Goal: Task Accomplishment & Management: Manage account settings

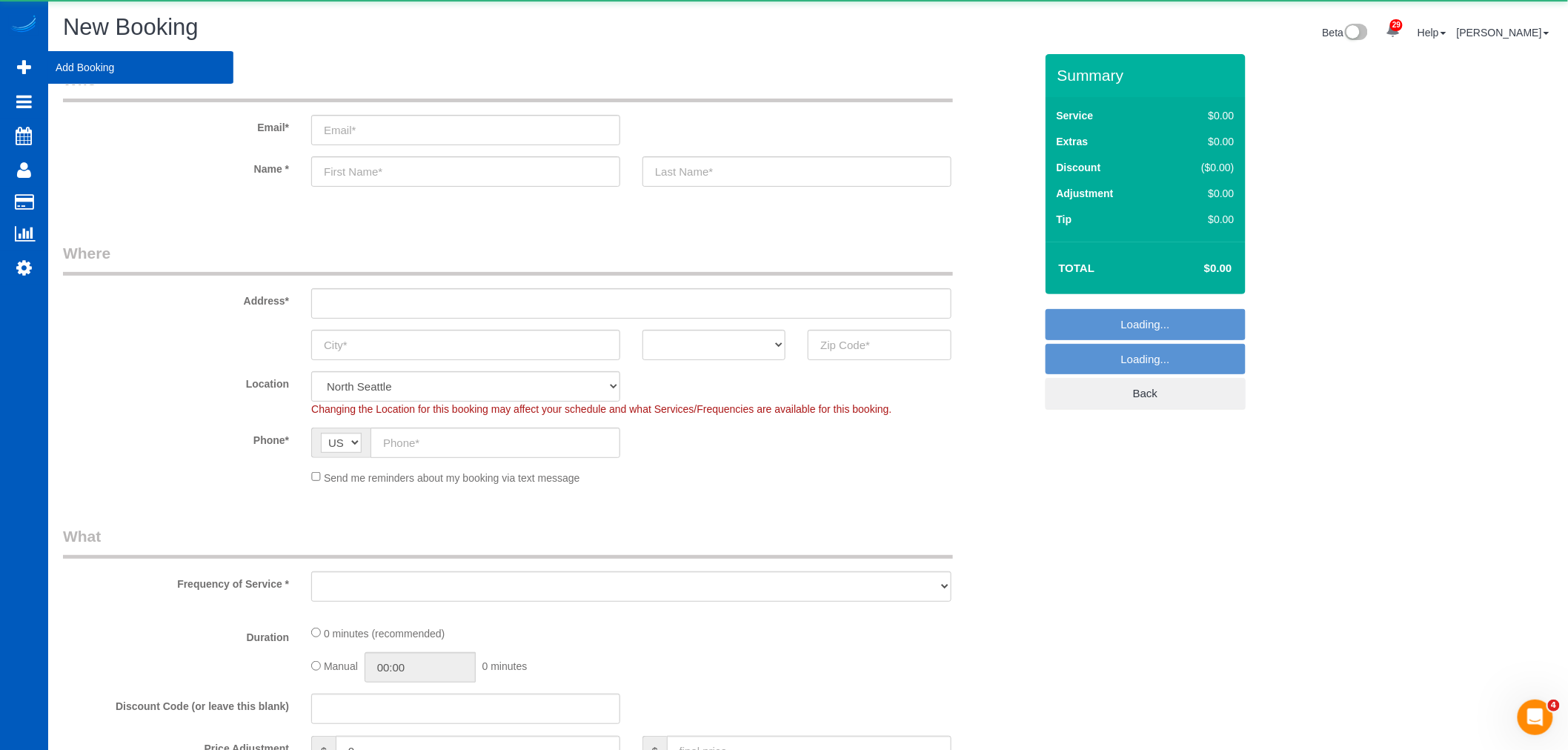
select select "object:1646"
select select "199"
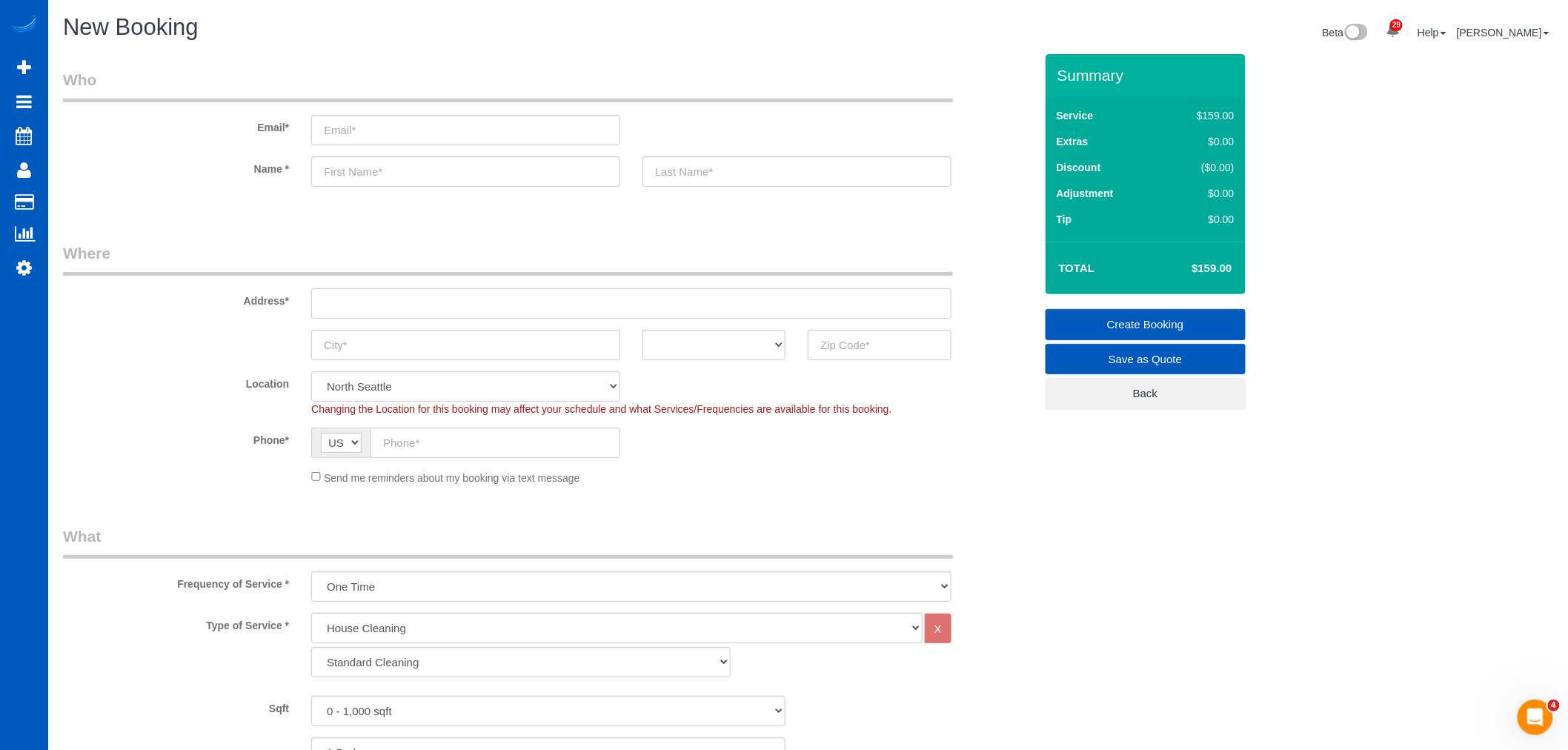
click at [369, 297] on input "text" at bounding box center [631, 303] width 640 height 30
paste input "1239 9th St SW, Puyallup, WA 98371"
drag, startPoint x: 532, startPoint y: 306, endPoint x: 477, endPoint y: 307, distance: 55.0
click at [477, 307] on input "1239 9th St SW, Puyallup, WA 98371" at bounding box center [631, 303] width 640 height 30
type input "1239 9th St SW, Puyallup, WA"
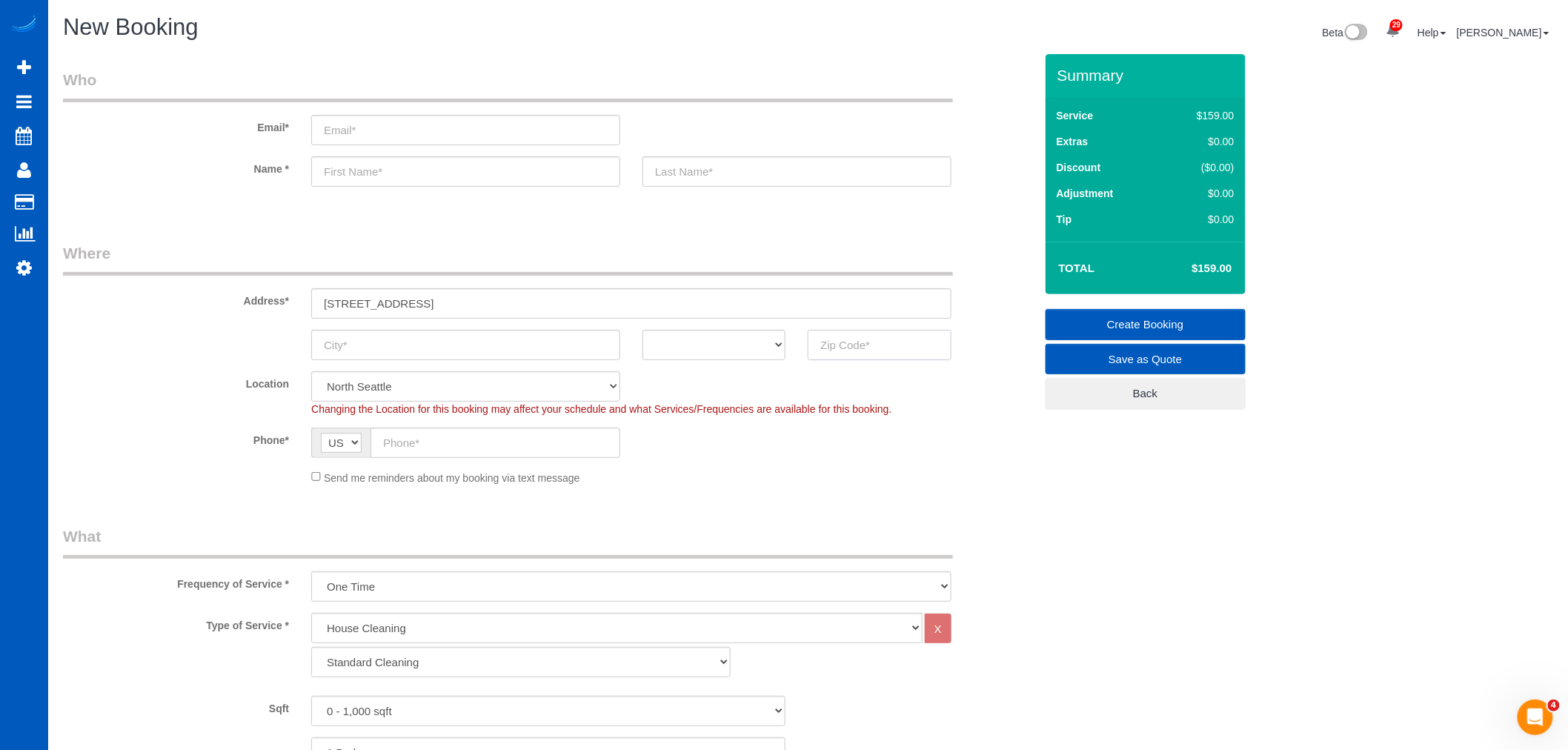
click at [883, 352] on input "text" at bounding box center [879, 345] width 143 height 30
paste input "98371"
type input "98371"
select select "2"
select select "object:1980"
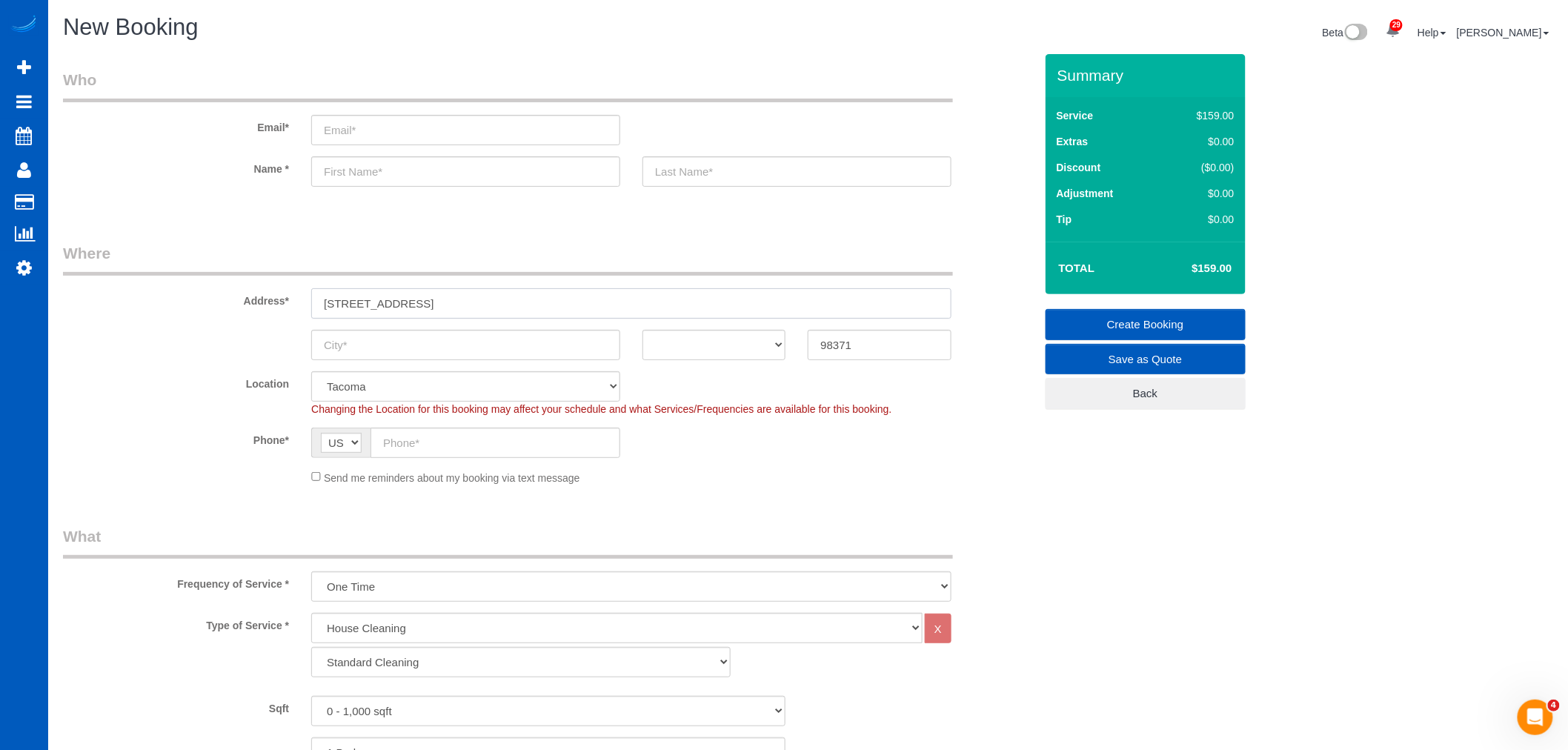
drag, startPoint x: 450, startPoint y: 305, endPoint x: 410, endPoint y: 307, distance: 40.0
click at [410, 307] on input "1239 9th St SW, Puyallup, WA" at bounding box center [631, 303] width 640 height 30
type input "1239 9th St SW, , WA"
click at [374, 338] on input "text" at bounding box center [466, 345] width 309 height 30
paste input "Puyallup"
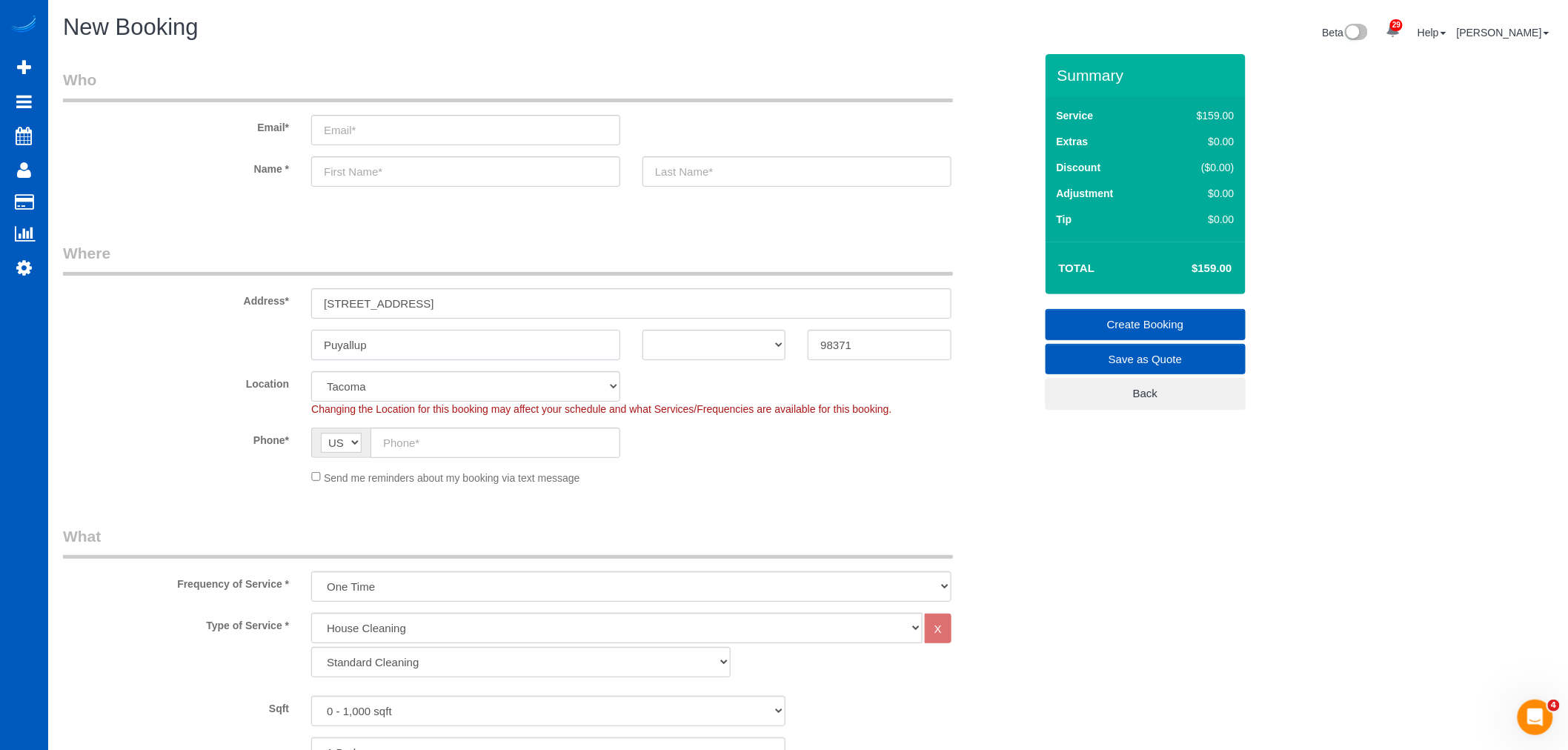
type input "Puyallup"
drag, startPoint x: 692, startPoint y: 335, endPoint x: 700, endPoint y: 394, distance: 59.5
click at [692, 335] on select "AK AL AR AZ CA CO CT DC DE FL GA HI IA ID IL IN KS KY LA MA MD ME MI MN MO MS M…" at bounding box center [714, 345] width 143 height 30
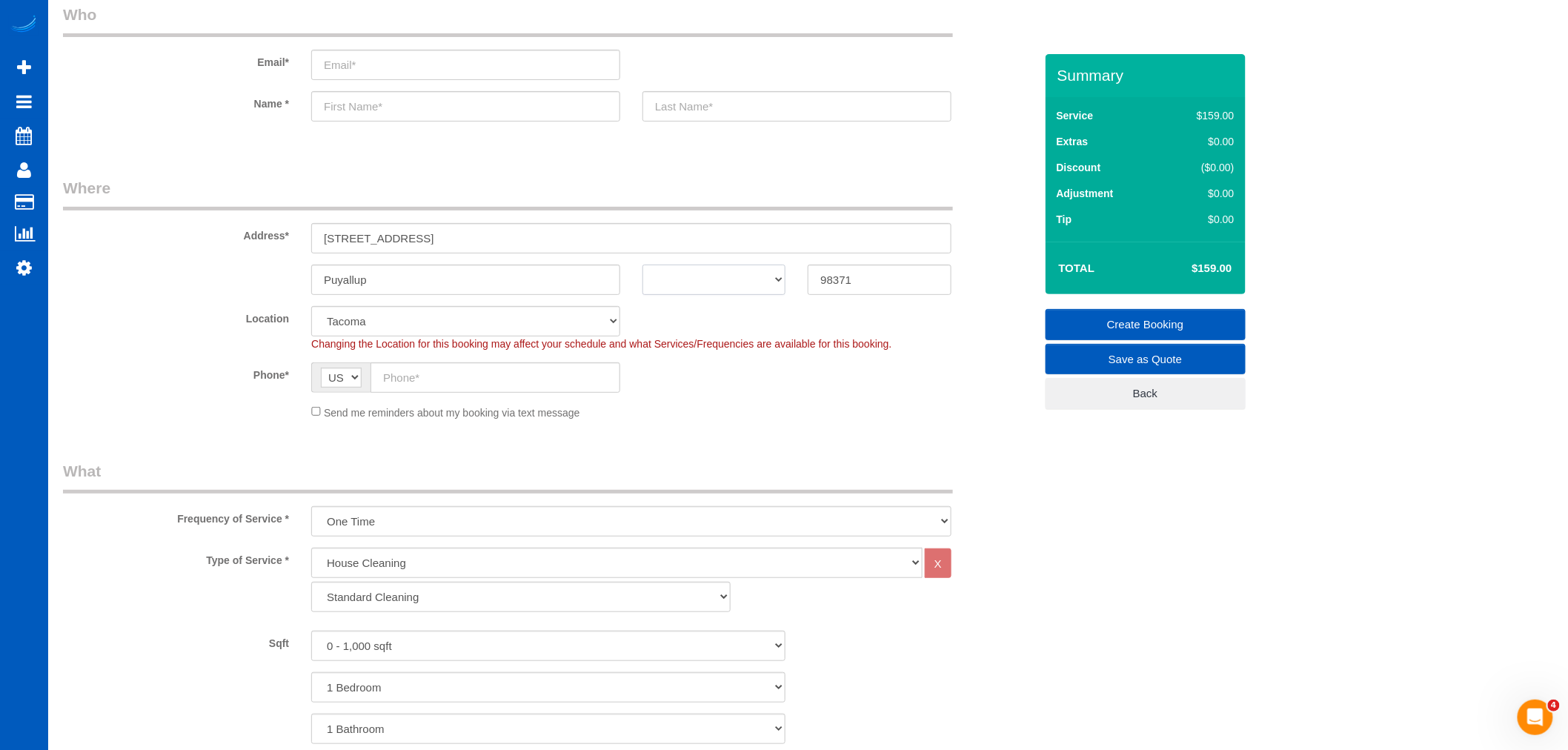
scroll to position [82, 0]
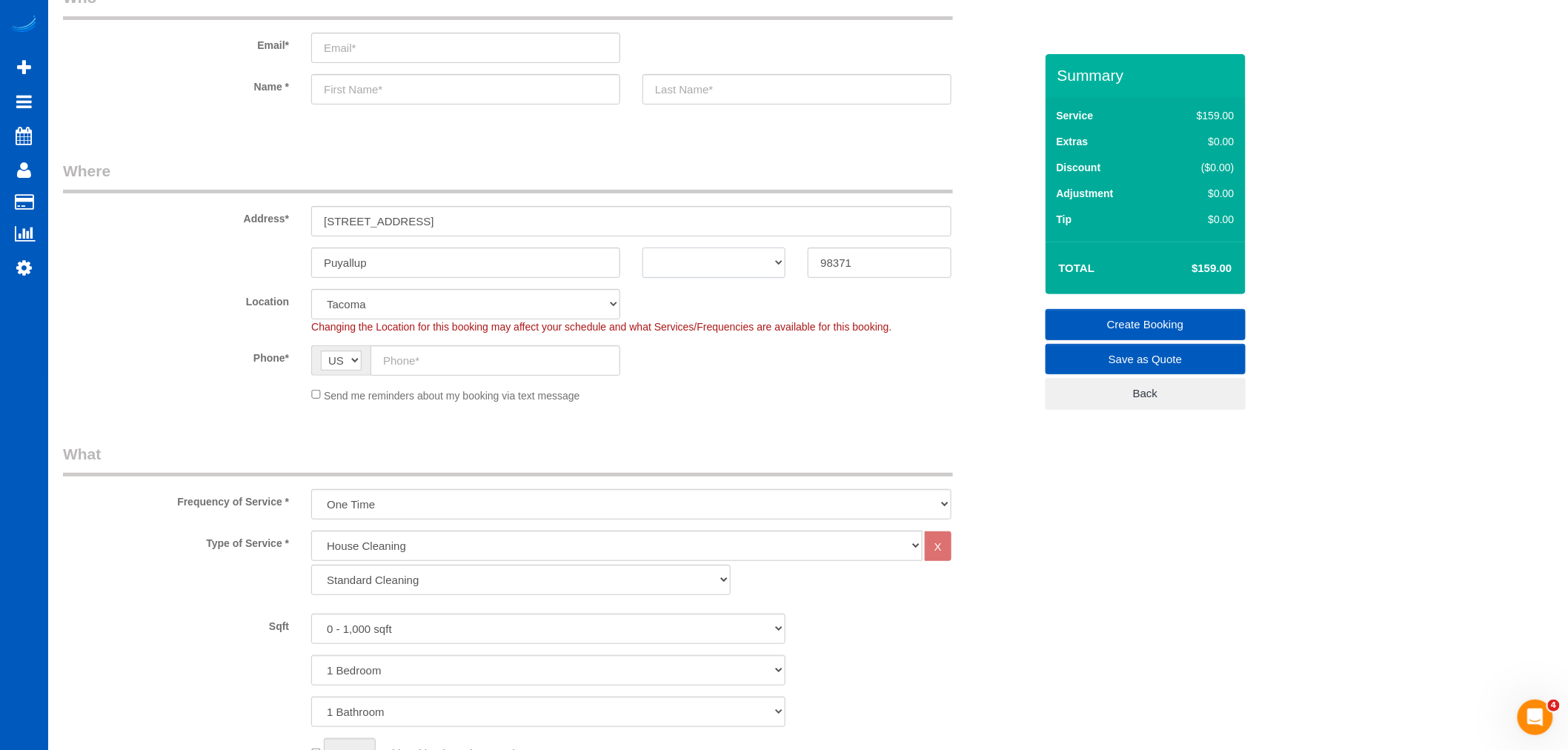
drag, startPoint x: 692, startPoint y: 256, endPoint x: 692, endPoint y: 268, distance: 12.0
click at [692, 256] on select "AK AL AR AZ CA CO CT DC DE FL GA HI IA ID IL IN KS KY LA MA MD ME MI MN MO MS M…" at bounding box center [714, 262] width 143 height 30
select select "WA"
click at [642, 247] on select "AK AL AR AZ CA CO CT DC DE FL GA HI IA ID IL IN KS KY LA MA MD ME MI MN MO MS M…" at bounding box center [714, 262] width 143 height 30
drag, startPoint x: 401, startPoint y: 227, endPoint x: 507, endPoint y: 231, distance: 106.1
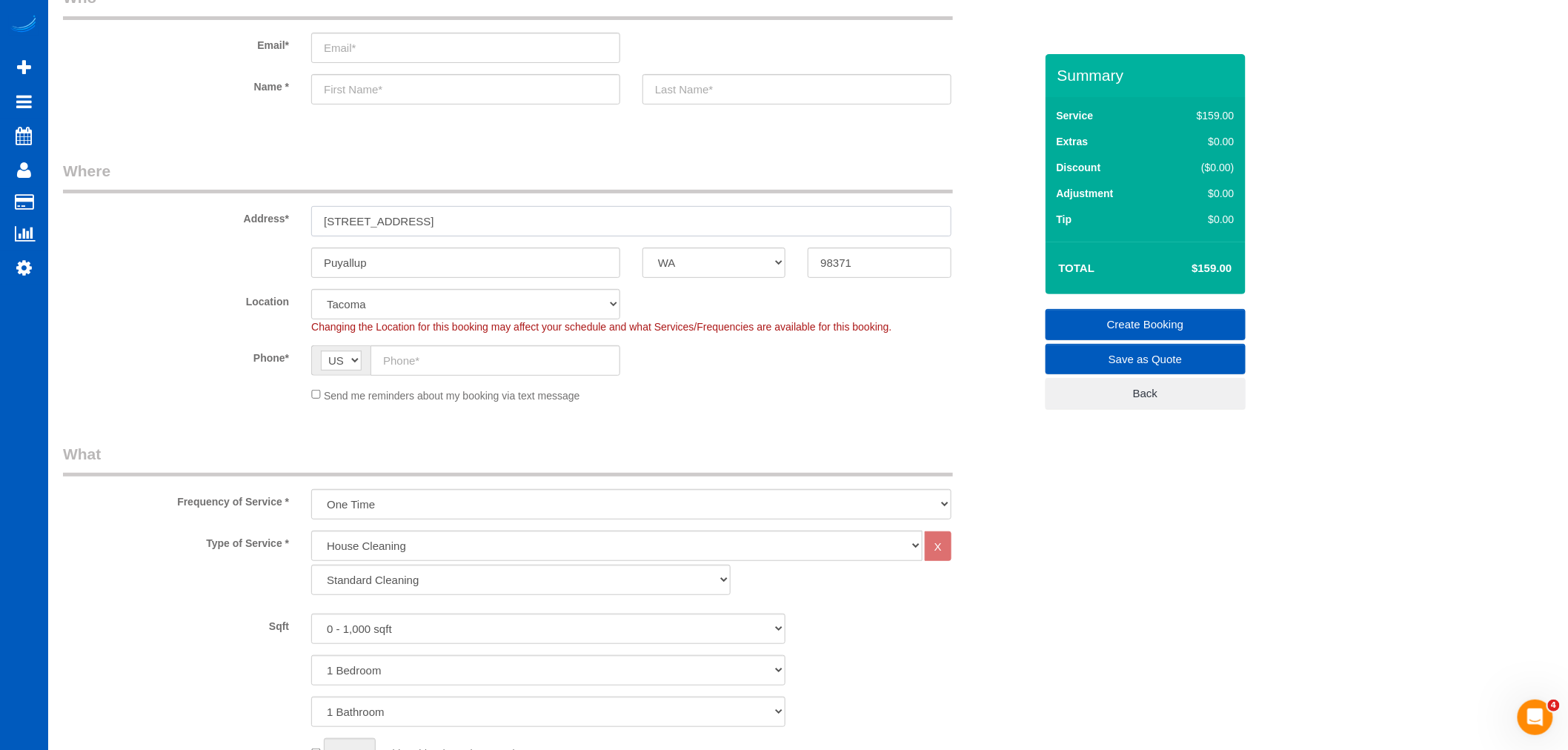
click at [507, 231] on input "1239 9th St SW, , WA" at bounding box center [631, 221] width 640 height 30
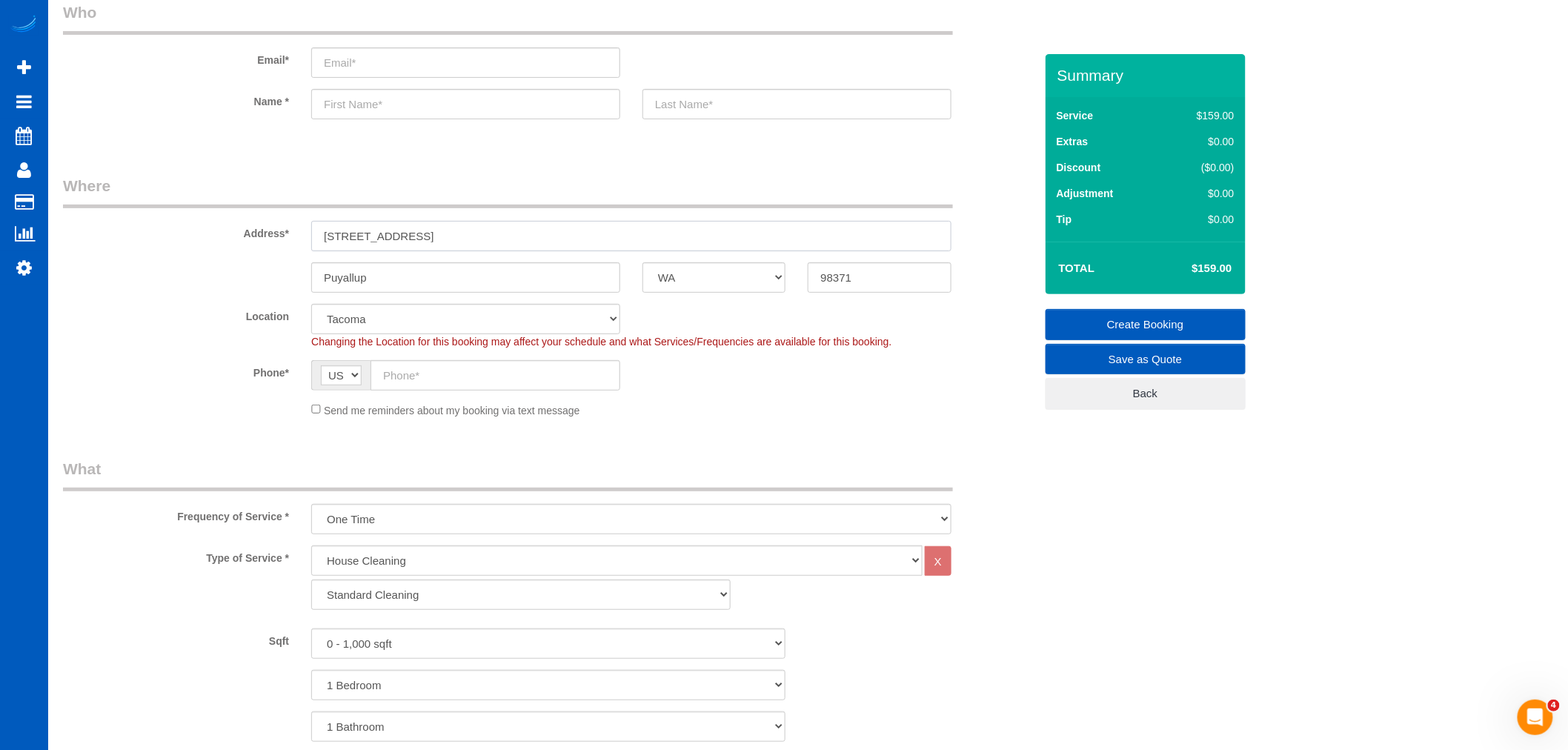
scroll to position [164, 0]
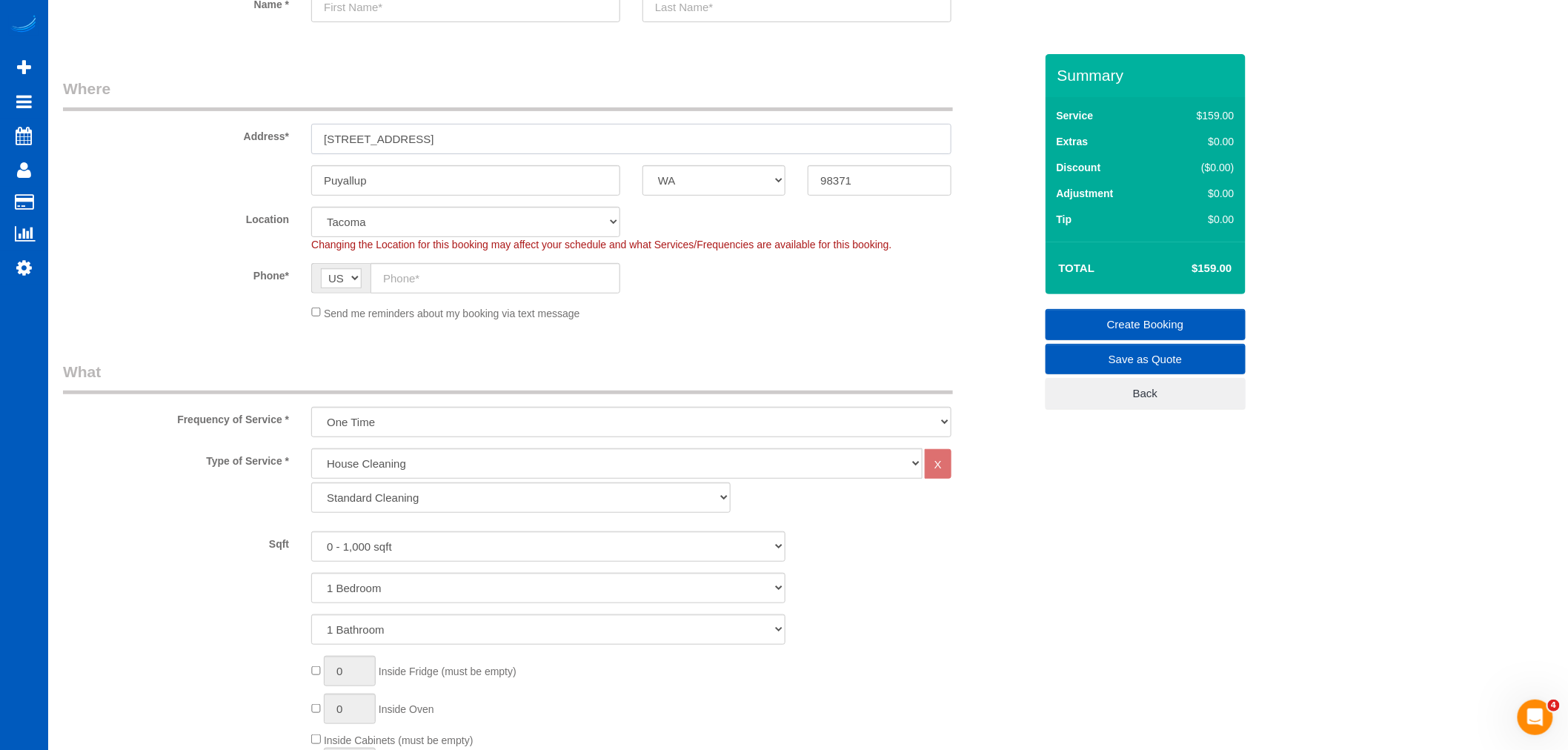
type input "1239 9th St SW"
click at [425, 504] on select "Standard Cleaning Deep Cleaning Move In/ Out Cleaning" at bounding box center [520, 497] width 419 height 30
drag, startPoint x: 435, startPoint y: 492, endPoint x: 431, endPoint y: 504, distance: 12.6
click at [435, 492] on select "Standard Cleaning Deep Cleaning Move In/ Out Cleaning" at bounding box center [520, 497] width 419 height 30
click at [311, 484] on select "Standard Cleaning Deep Cleaning Move In/ Out Cleaning" at bounding box center [520, 497] width 419 height 30
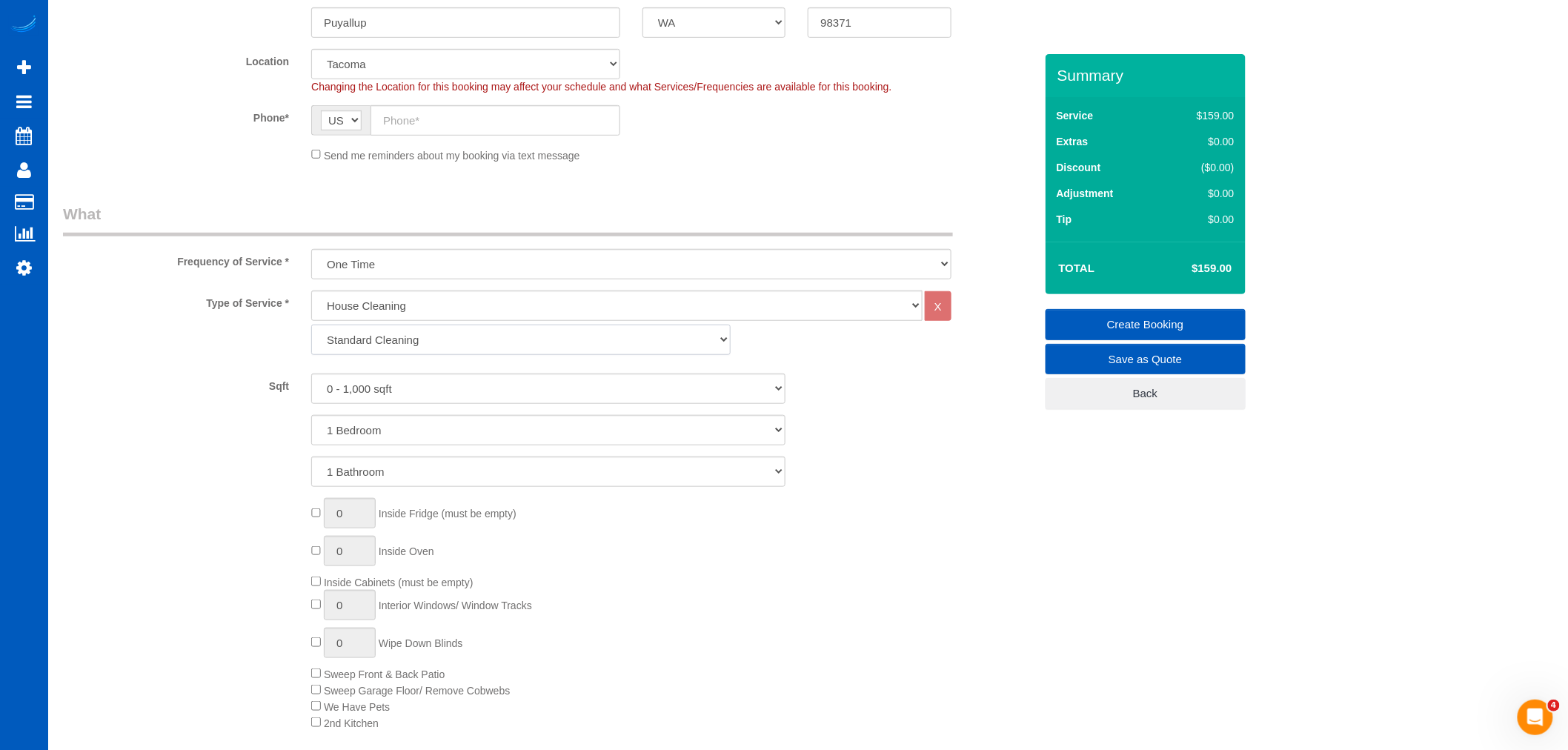
scroll to position [329, 0]
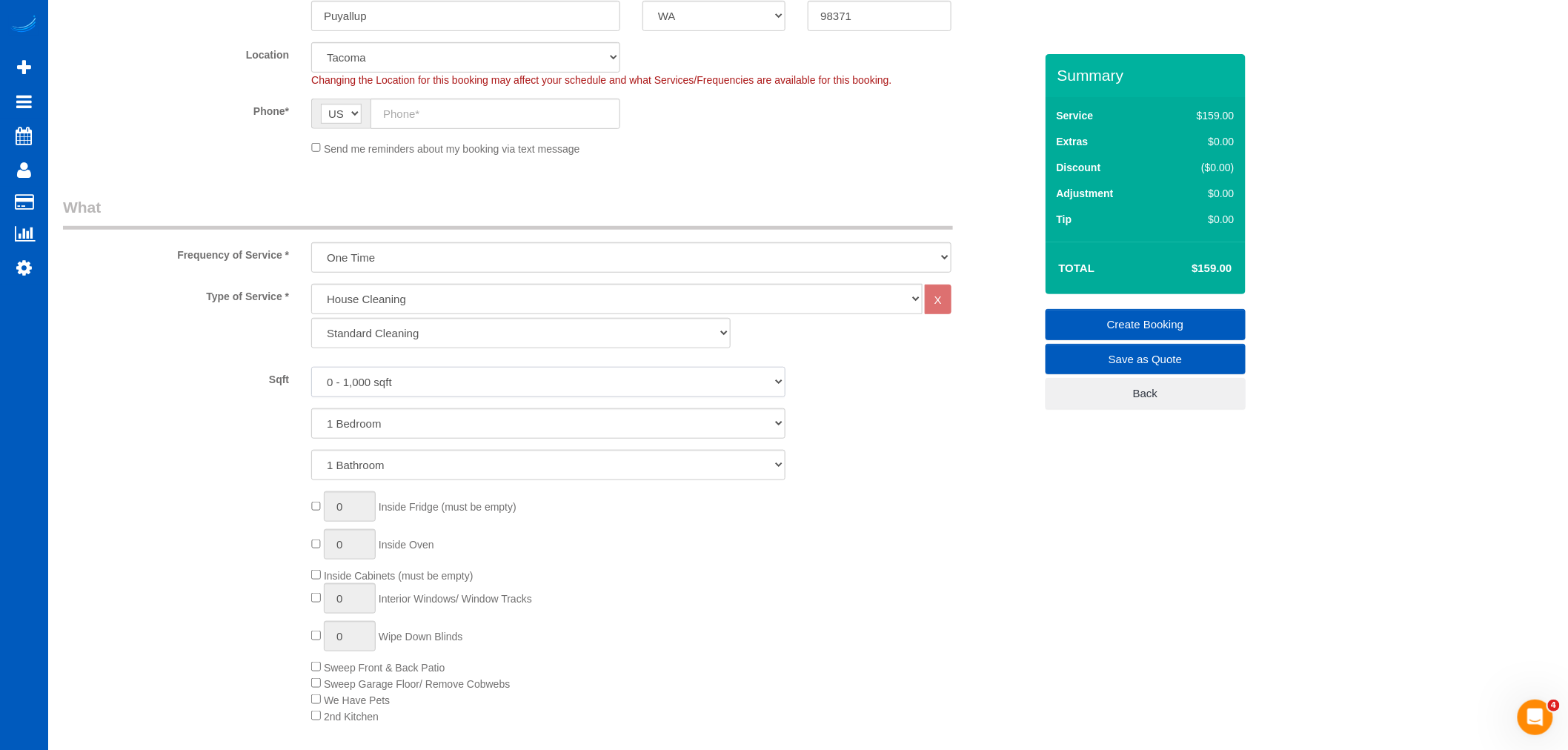
click at [434, 389] on select "0 - 1,000 sqft 1,001 - 1,500 sqft 1,501 - 2,000 sqft 2,001 - 2,500 sqft 2,501 -…" at bounding box center [548, 382] width 474 height 30
select select "1001"
click at [311, 367] on select "0 - 1,000 sqft 1,001 - 1,500 sqft 1,501 - 2,000 sqft 2,001 - 2,500 sqft 2,501 -…" at bounding box center [548, 382] width 474 height 30
click at [425, 430] on select "1 Bedroom 2 Bedrooms 3 Bedrooms 4 Bedrooms 5 Bedrooms 6 Bedrooms 7 Bedrooms" at bounding box center [548, 424] width 474 height 30
select select "3"
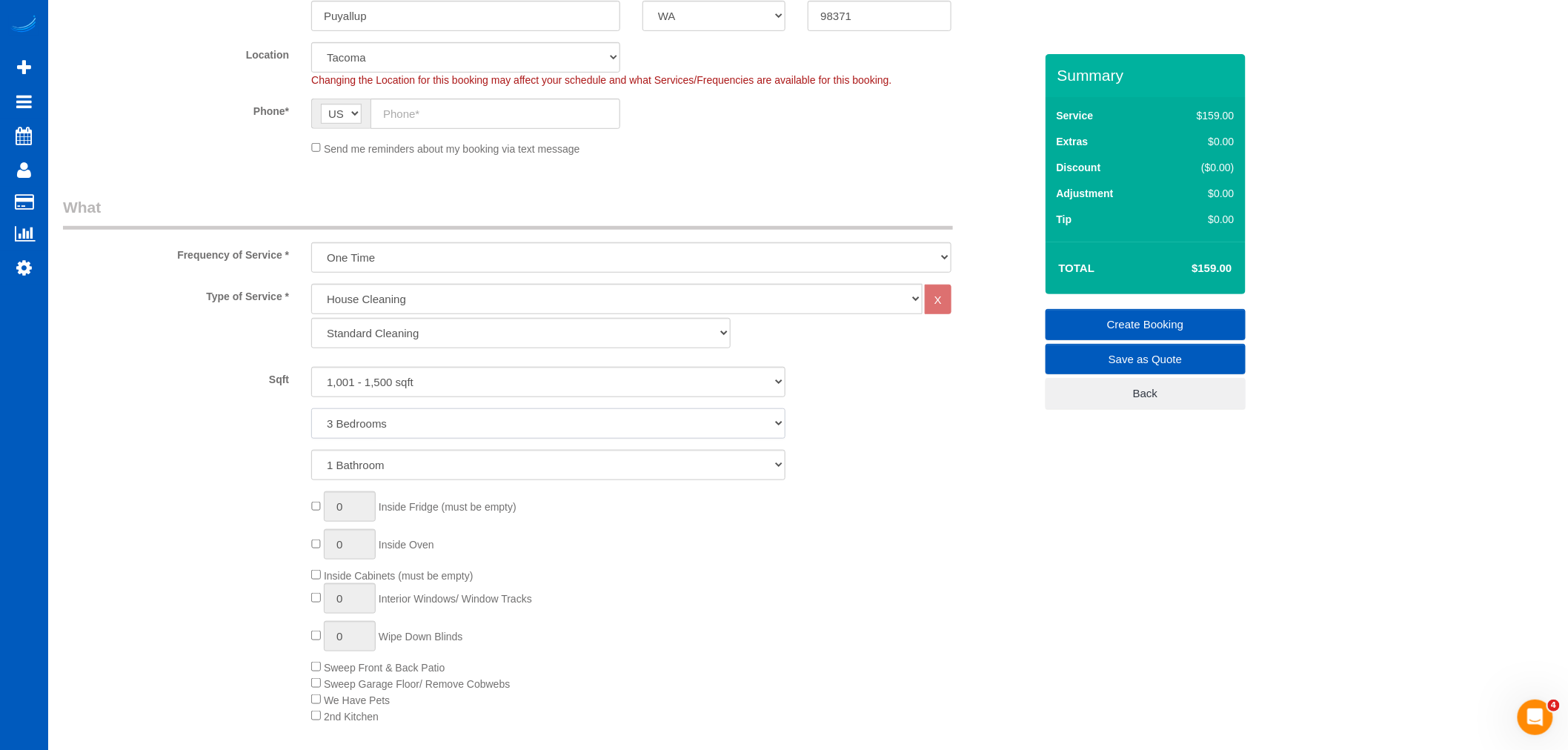
click at [311, 409] on select "1 Bedroom 2 Bedrooms 3 Bedrooms 4 Bedrooms 5 Bedrooms 6 Bedrooms 7 Bedrooms" at bounding box center [548, 424] width 474 height 30
click at [386, 471] on select "1 Bathroom 2 Bathrooms 3 Bathrooms 4 Bathrooms 5 Bathrooms 6 Bathrooms 7 Bathro…" at bounding box center [548, 465] width 474 height 30
click at [311, 450] on select "1 Bathroom 2 Bathrooms 3 Bathrooms 4 Bathrooms 5 Bathrooms 6 Bathrooms 7 Bathro…" at bounding box center [548, 465] width 474 height 30
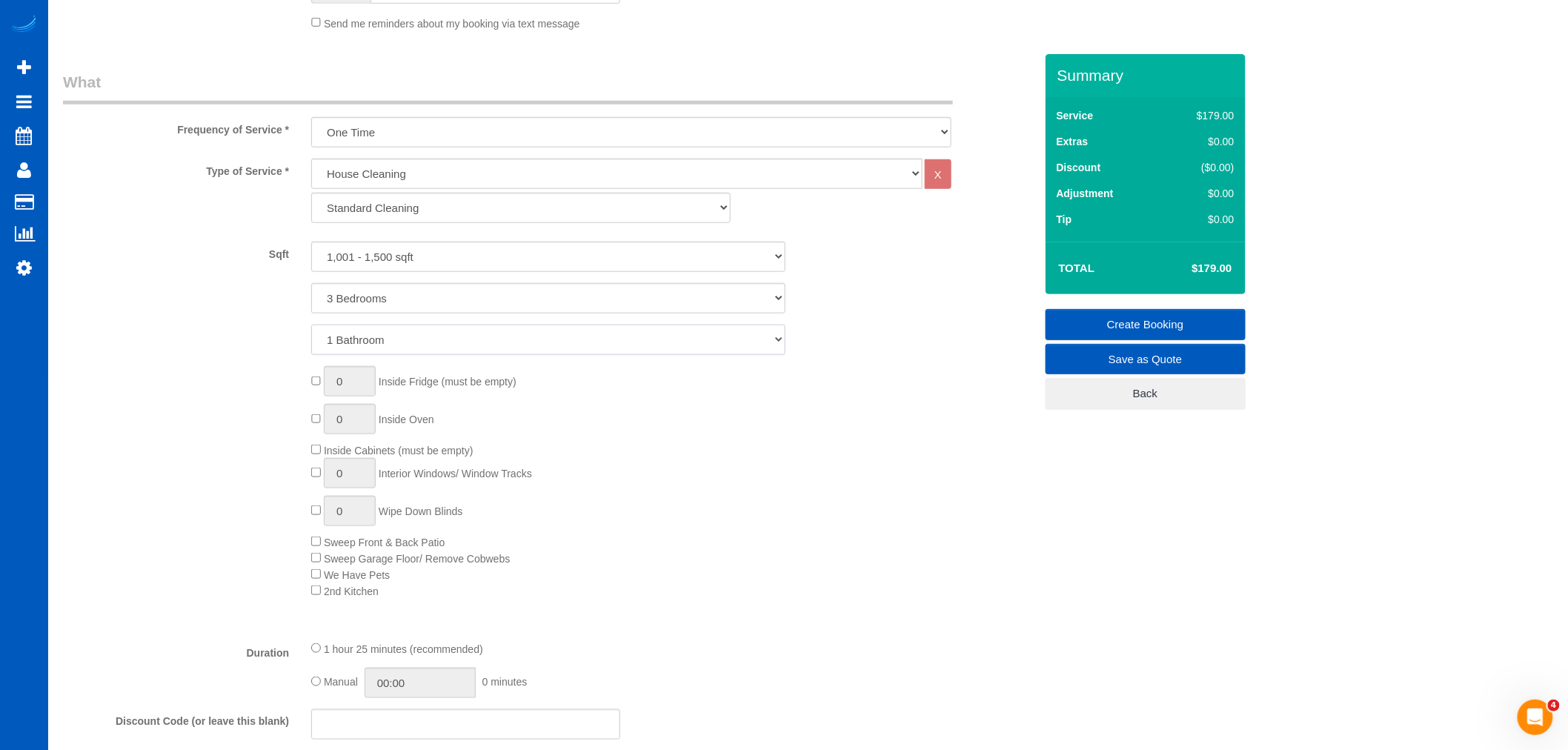
scroll to position [494, 0]
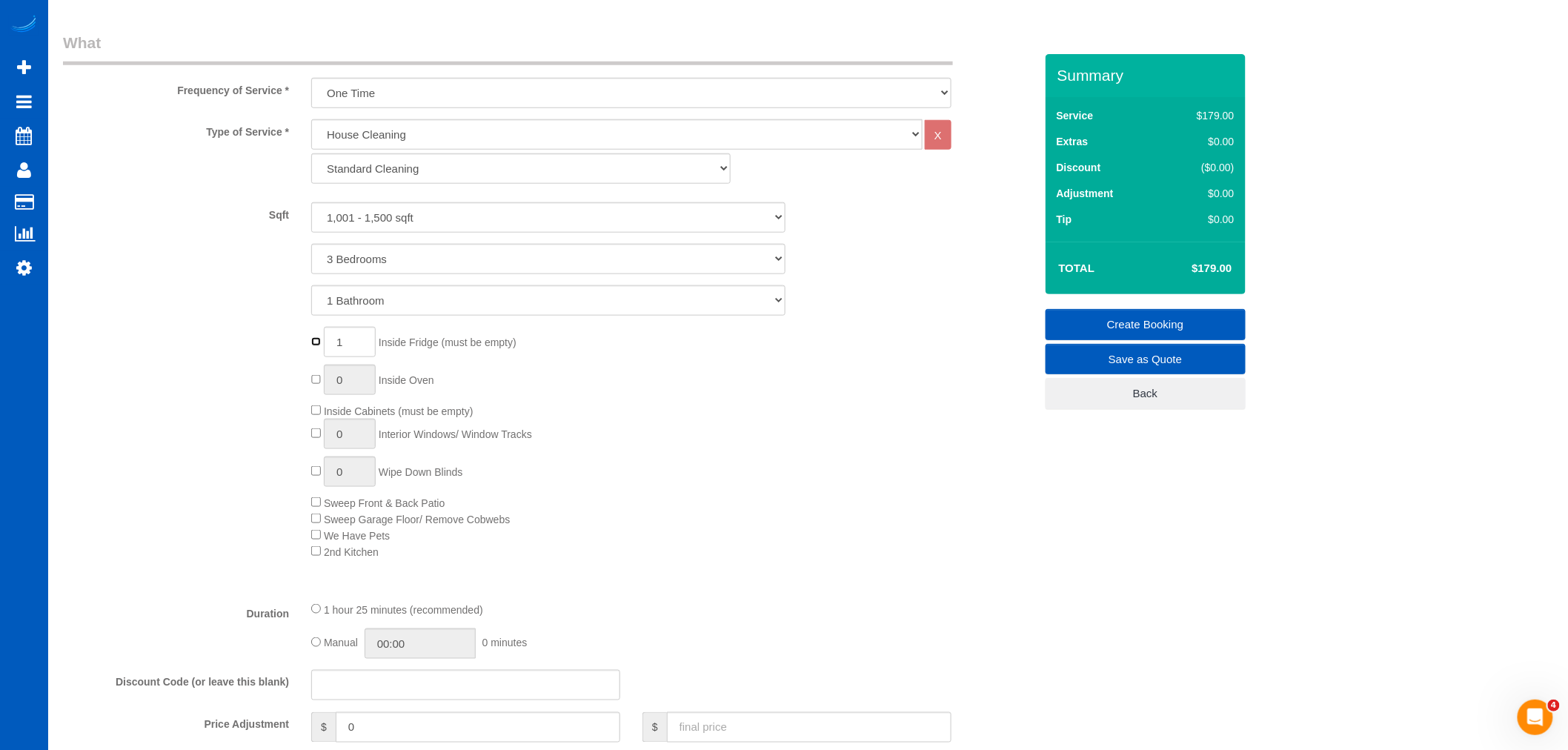
type input "0"
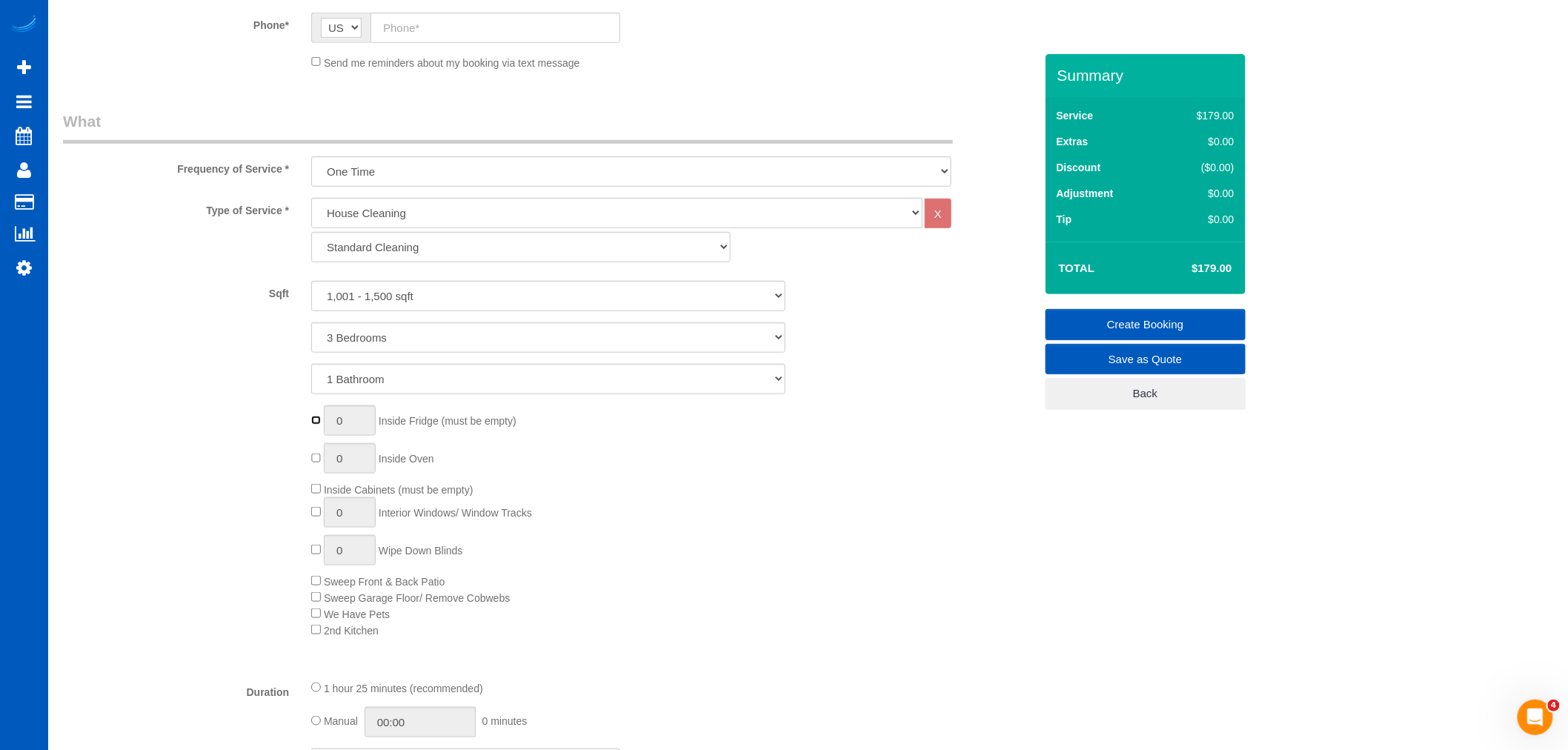
scroll to position [246, 0]
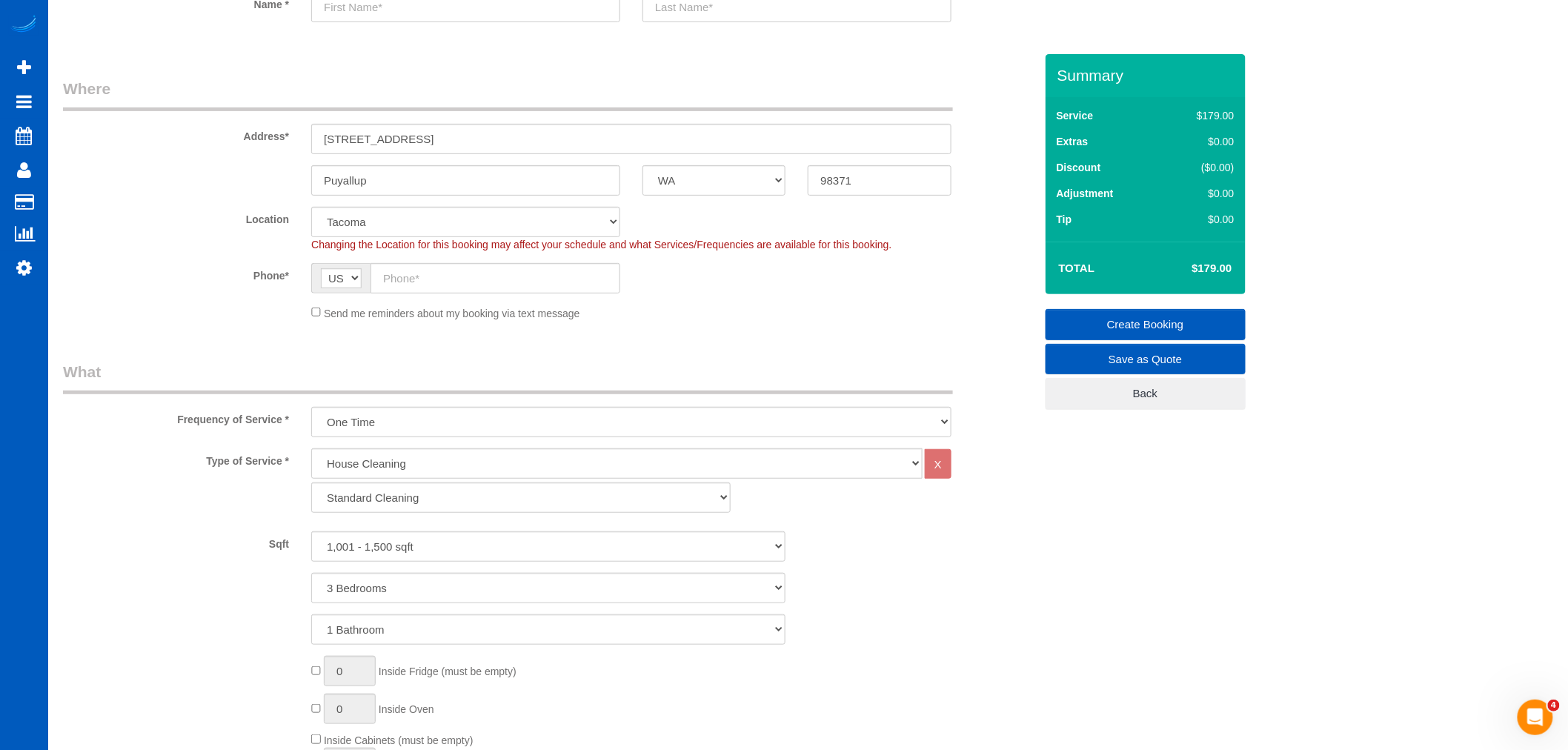
click at [884, 531] on div "Type of Service * House Cleaning X Standard Cleaning Deep Cleaning Move In/ Out…" at bounding box center [549, 682] width 972 height 469
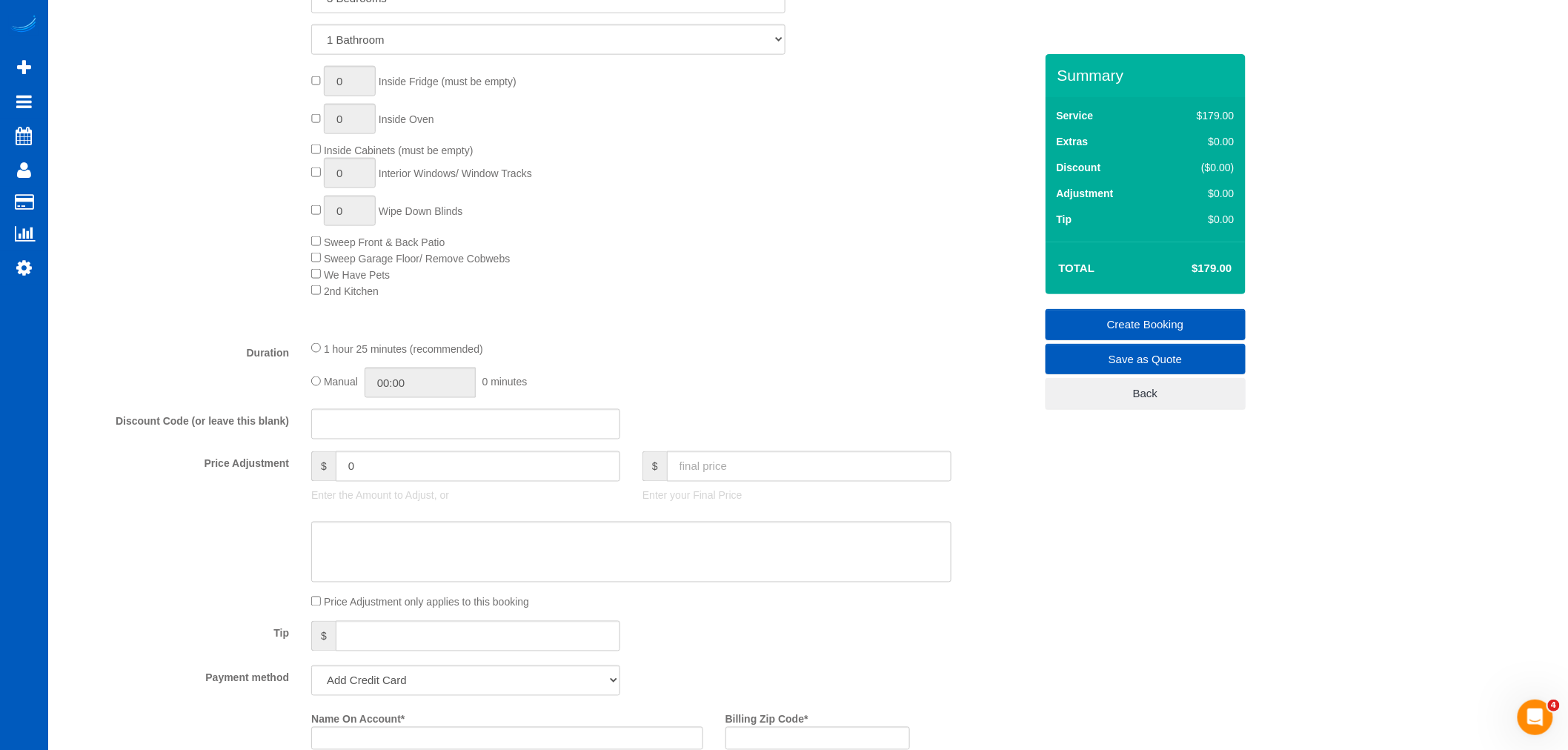
scroll to position [741, 0]
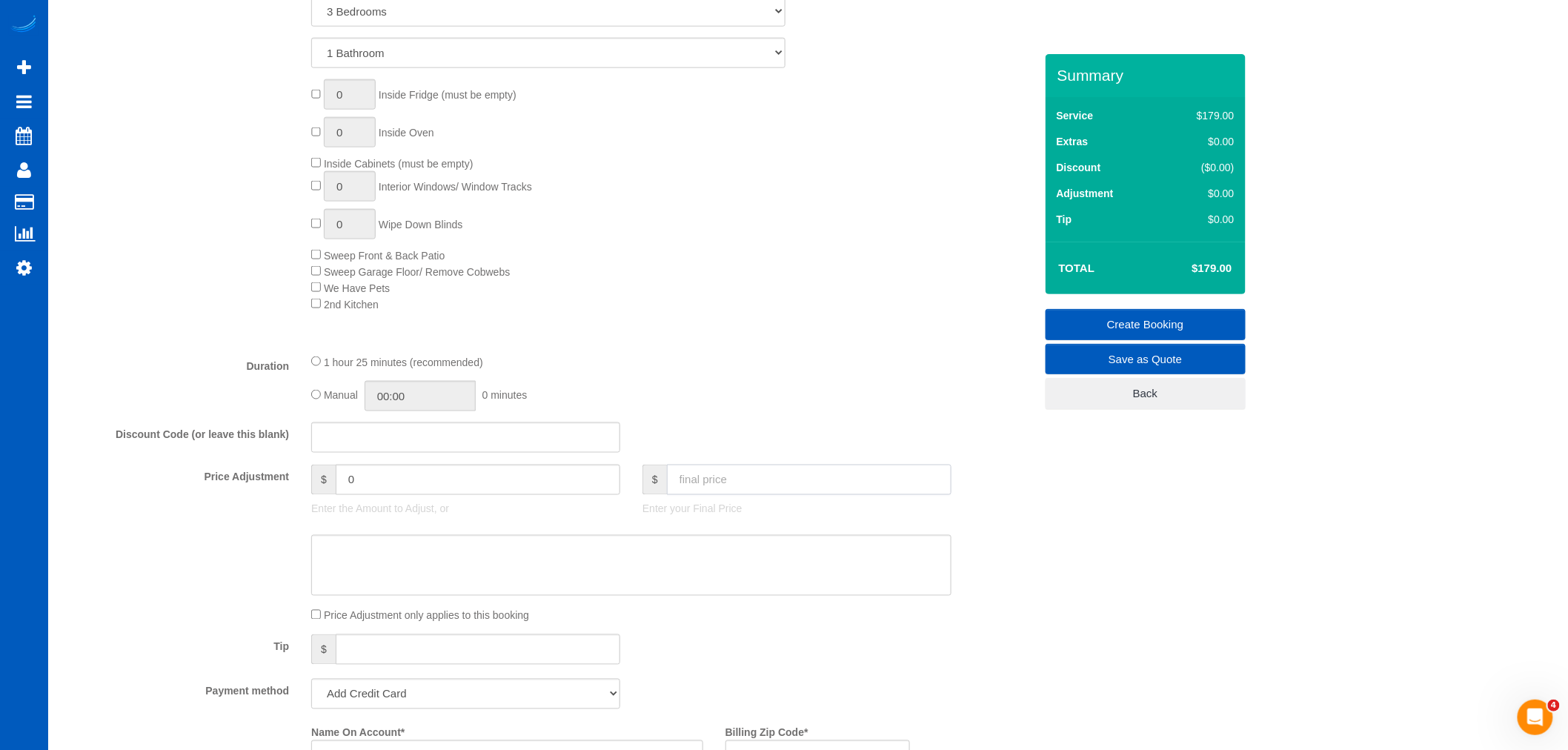
click at [745, 484] on input "text" at bounding box center [809, 480] width 285 height 30
type input "160"
click at [711, 422] on fieldset "What Frequency of Service * One Time Weekly - 15.00% Every 2 Weeks - 10.00% Eve…" at bounding box center [549, 367] width 972 height 1165
type input "-19"
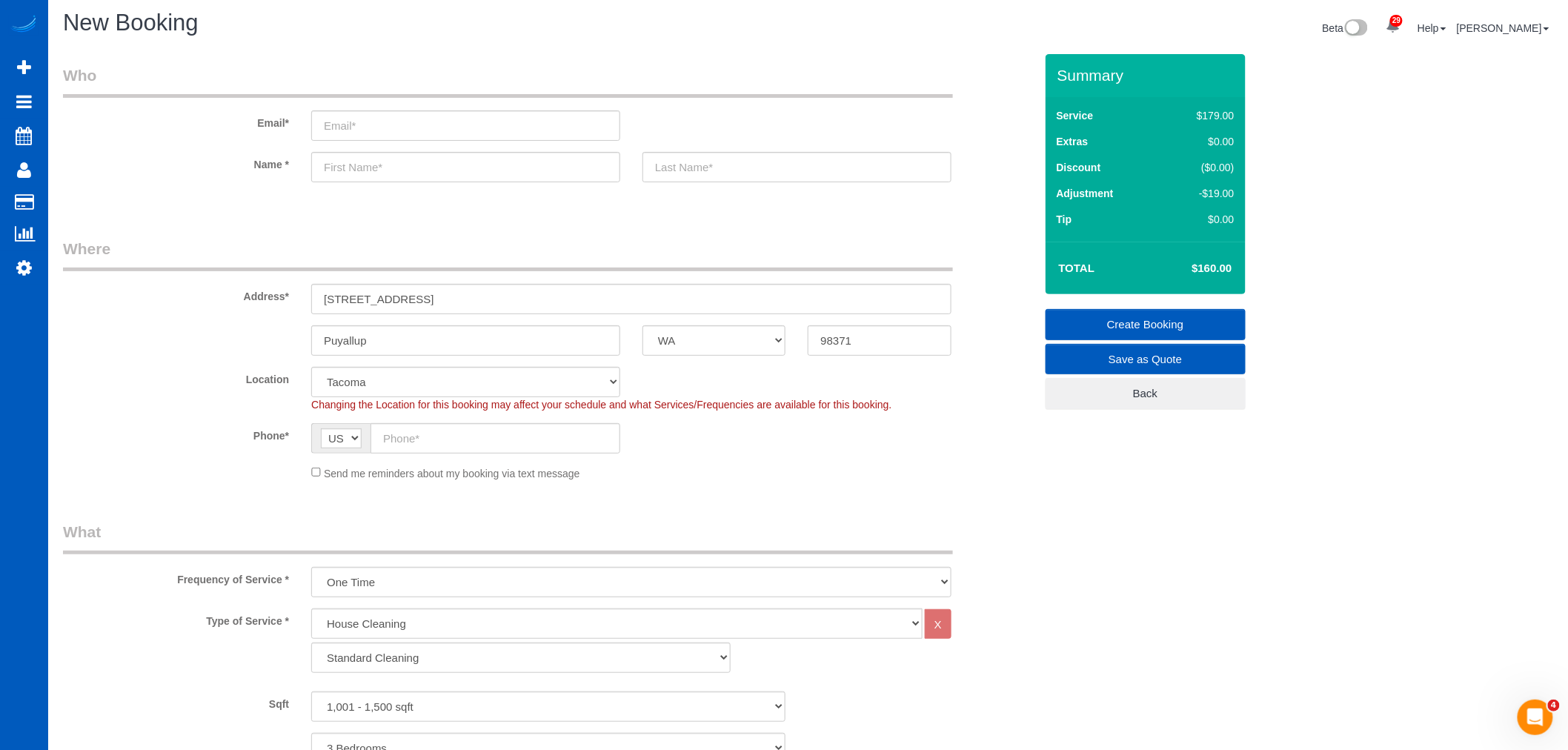
scroll to position [0, 0]
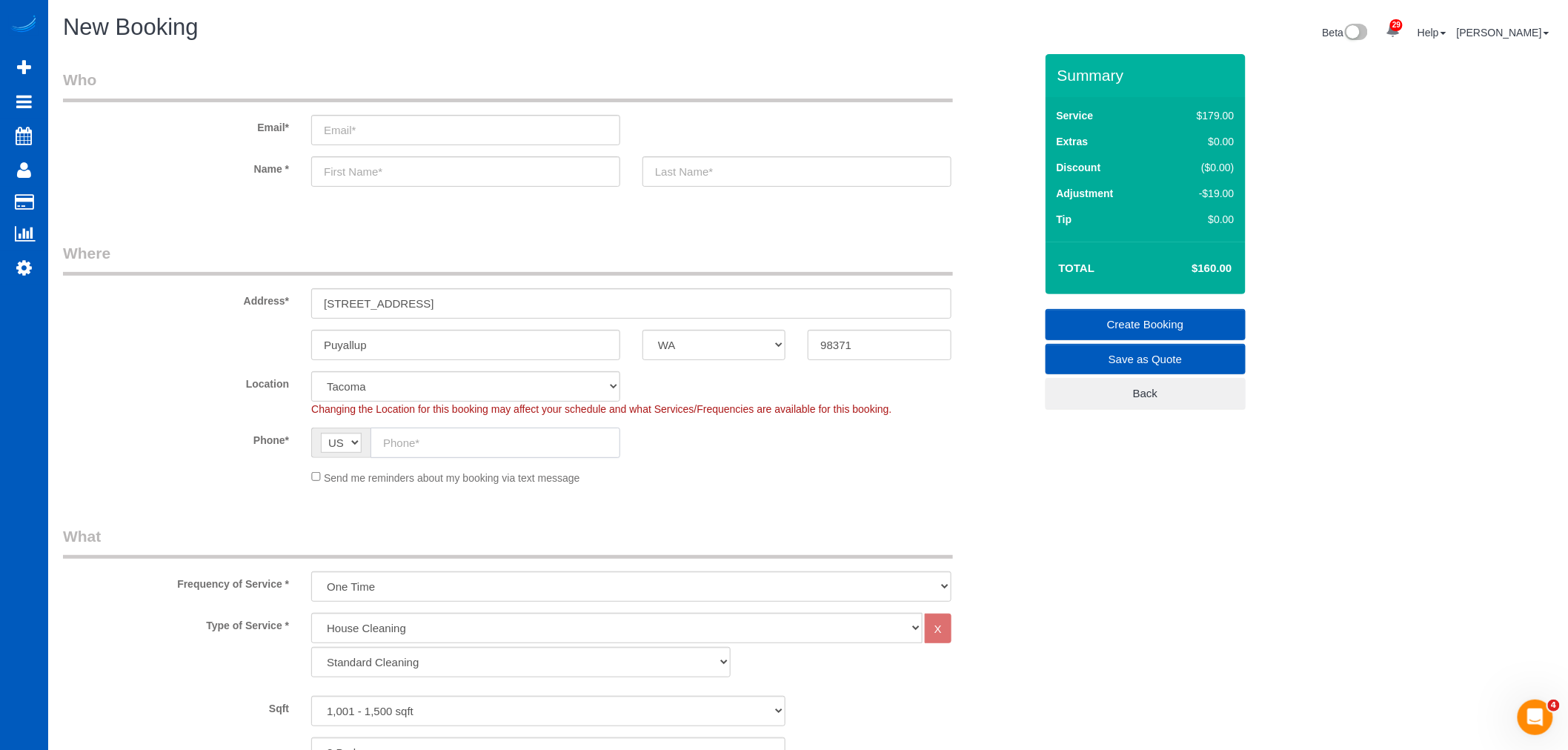
click at [431, 442] on input "text" at bounding box center [495, 443] width 250 height 30
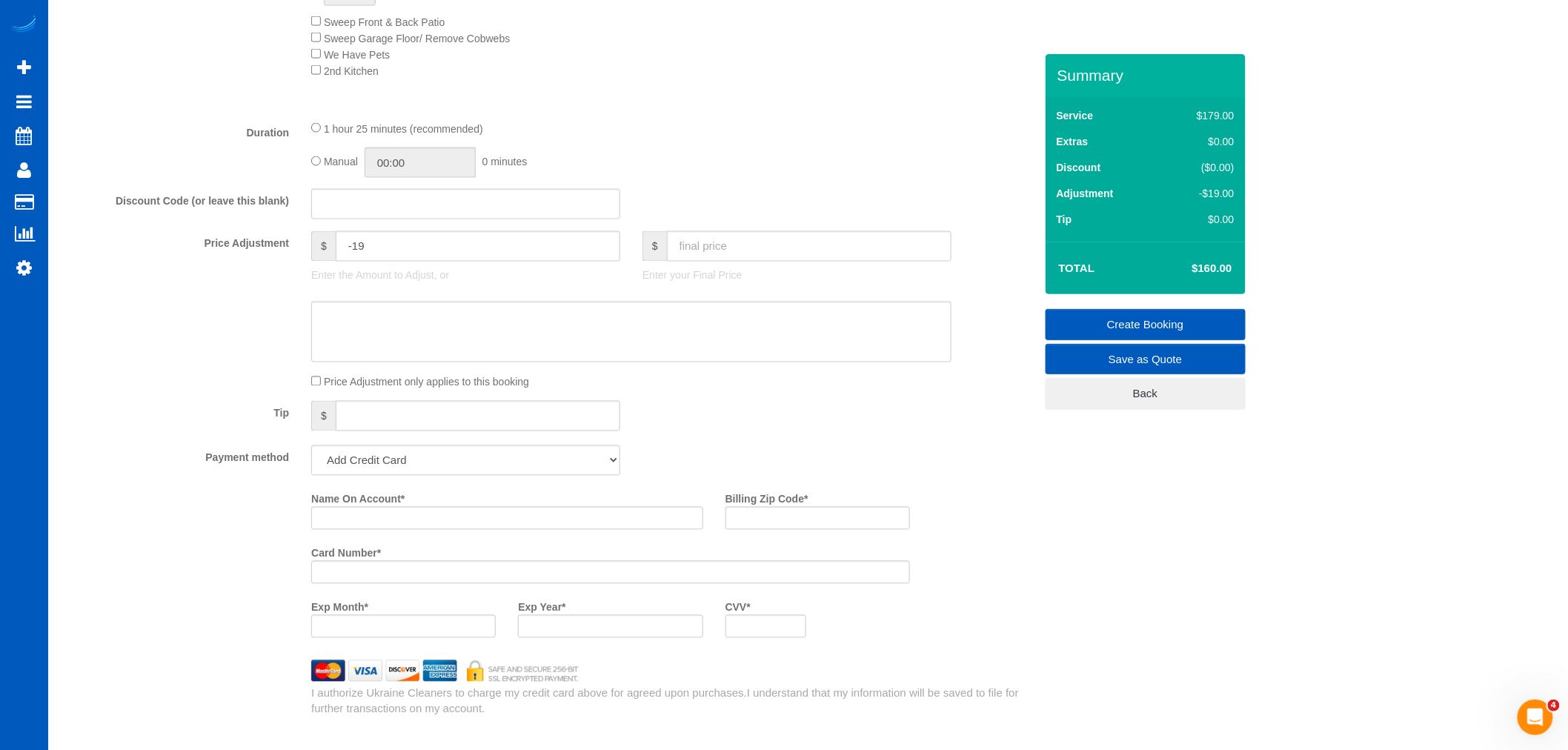
scroll to position [1069, 0]
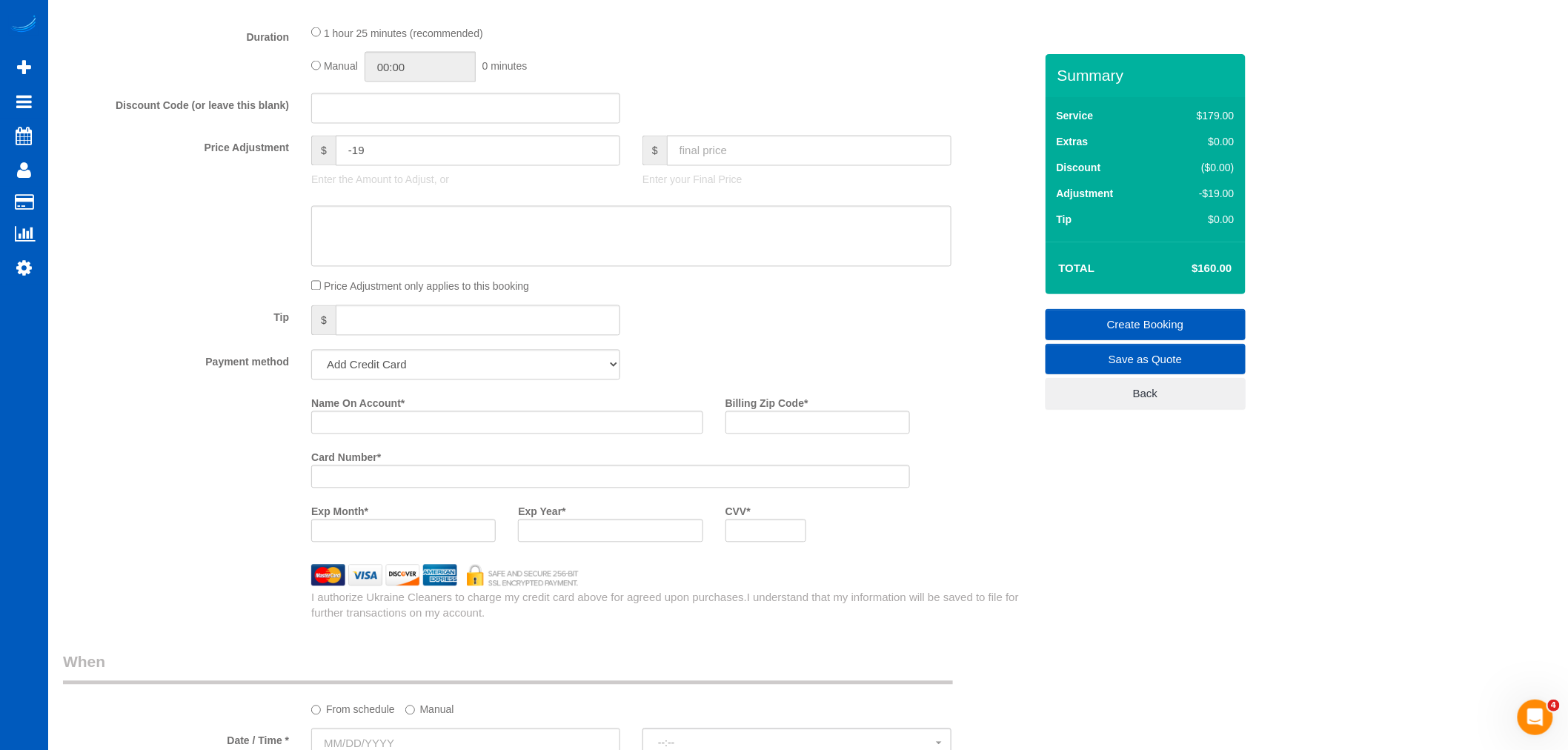
click at [401, 391] on fieldset "What Frequency of Service * One Time Weekly - 15.00% Every 2 Weeks - 10.00% Eve…" at bounding box center [549, 38] width 972 height 1165
click at [405, 380] on select "Add Credit Card Cash Check Paypal" at bounding box center [466, 365] width 309 height 30
click at [413, 366] on select "Add Credit Card Cash Check Paypal" at bounding box center [466, 365] width 309 height 30
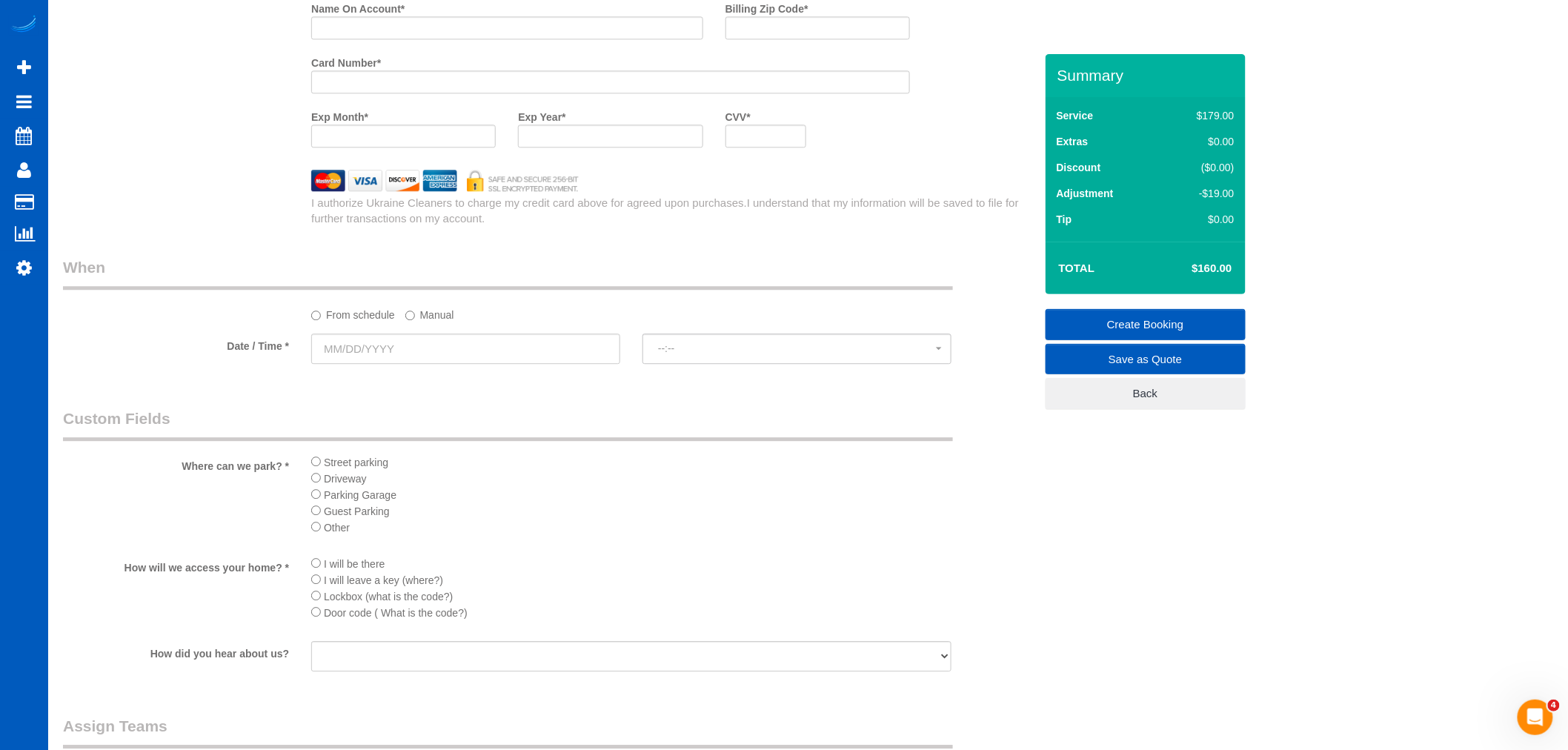
scroll to position [1482, 0]
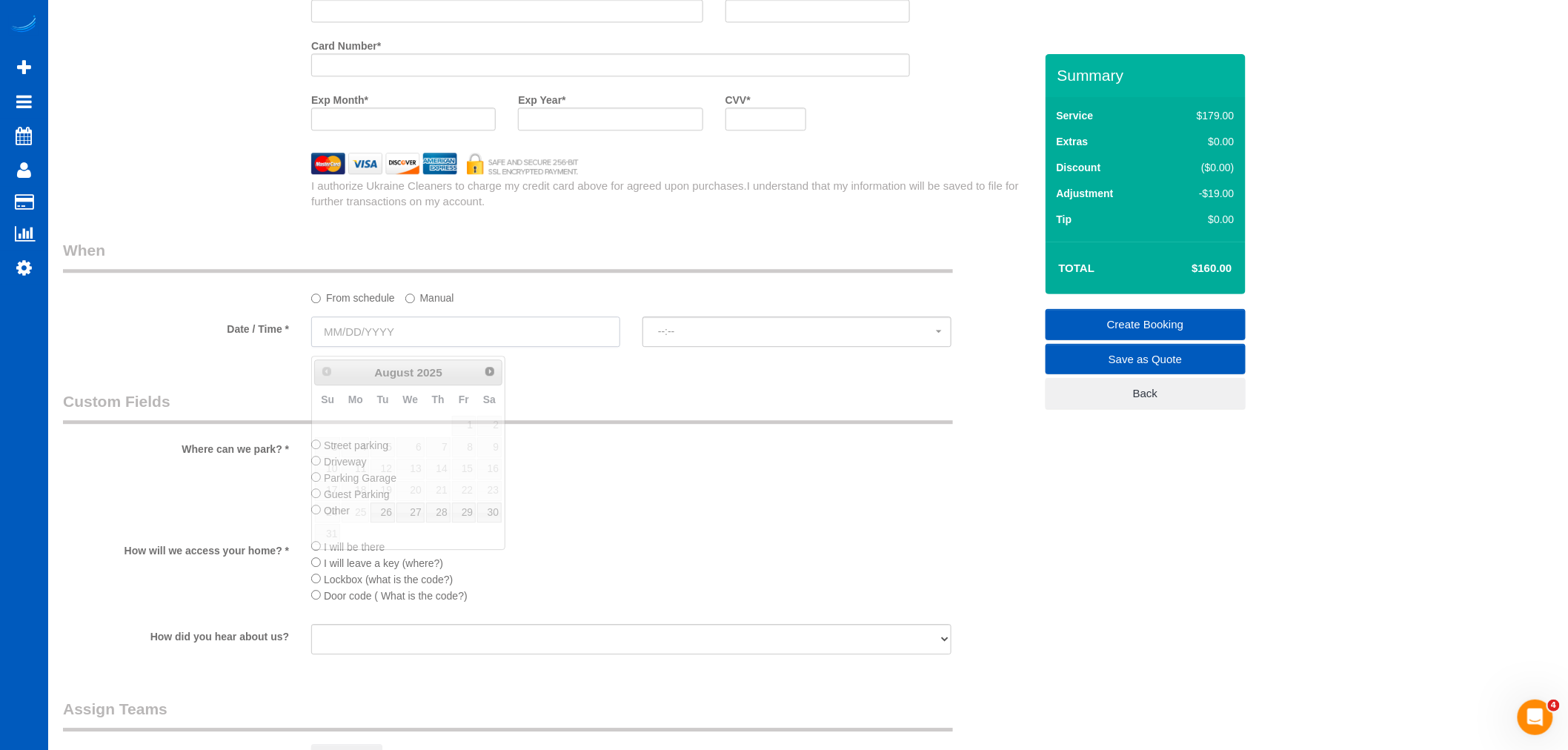
click at [357, 330] on input "text" at bounding box center [466, 332] width 309 height 30
click at [497, 517] on link "30" at bounding box center [489, 512] width 24 height 20
type input "08/30/2025"
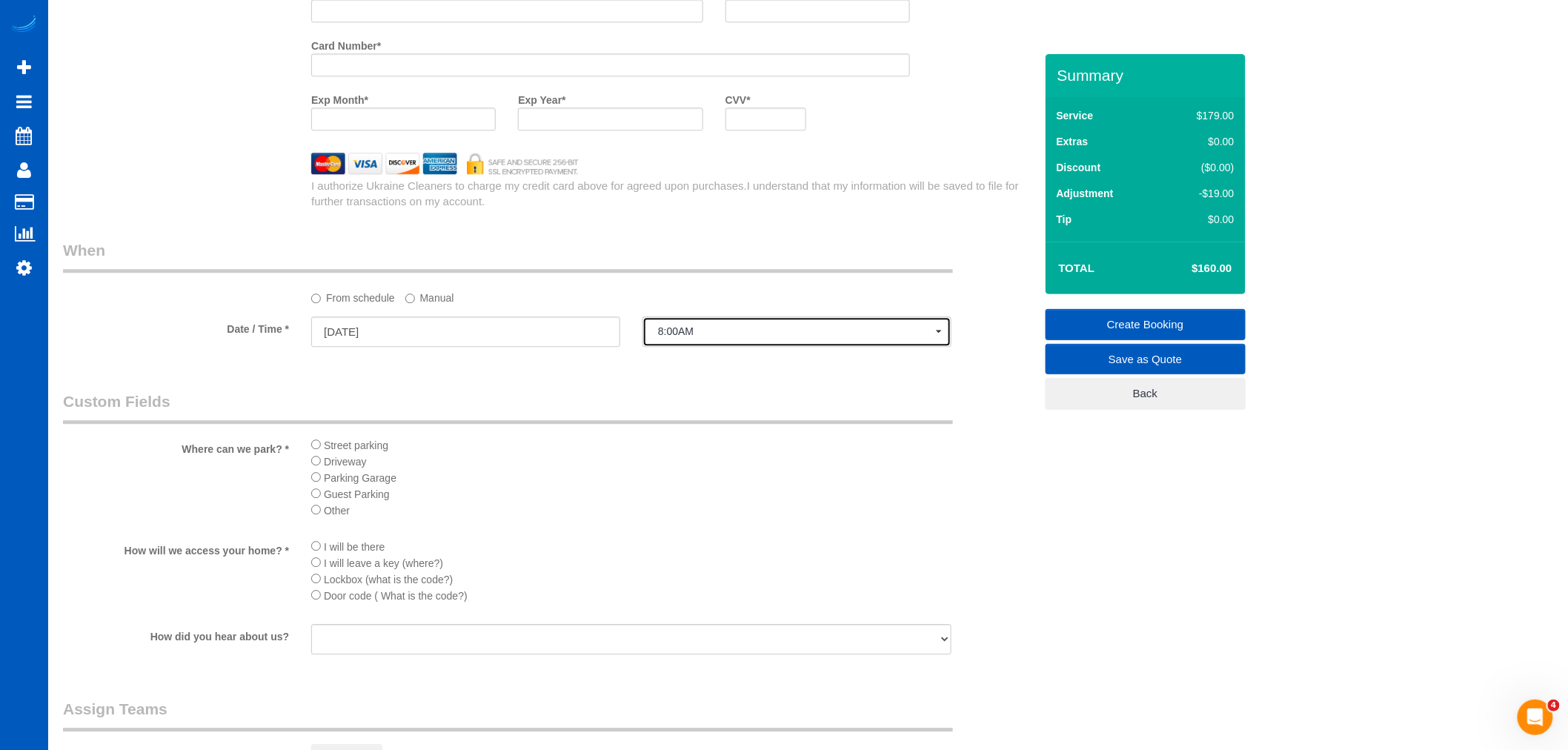
click at [714, 347] on button "8:00AM" at bounding box center [797, 332] width 309 height 30
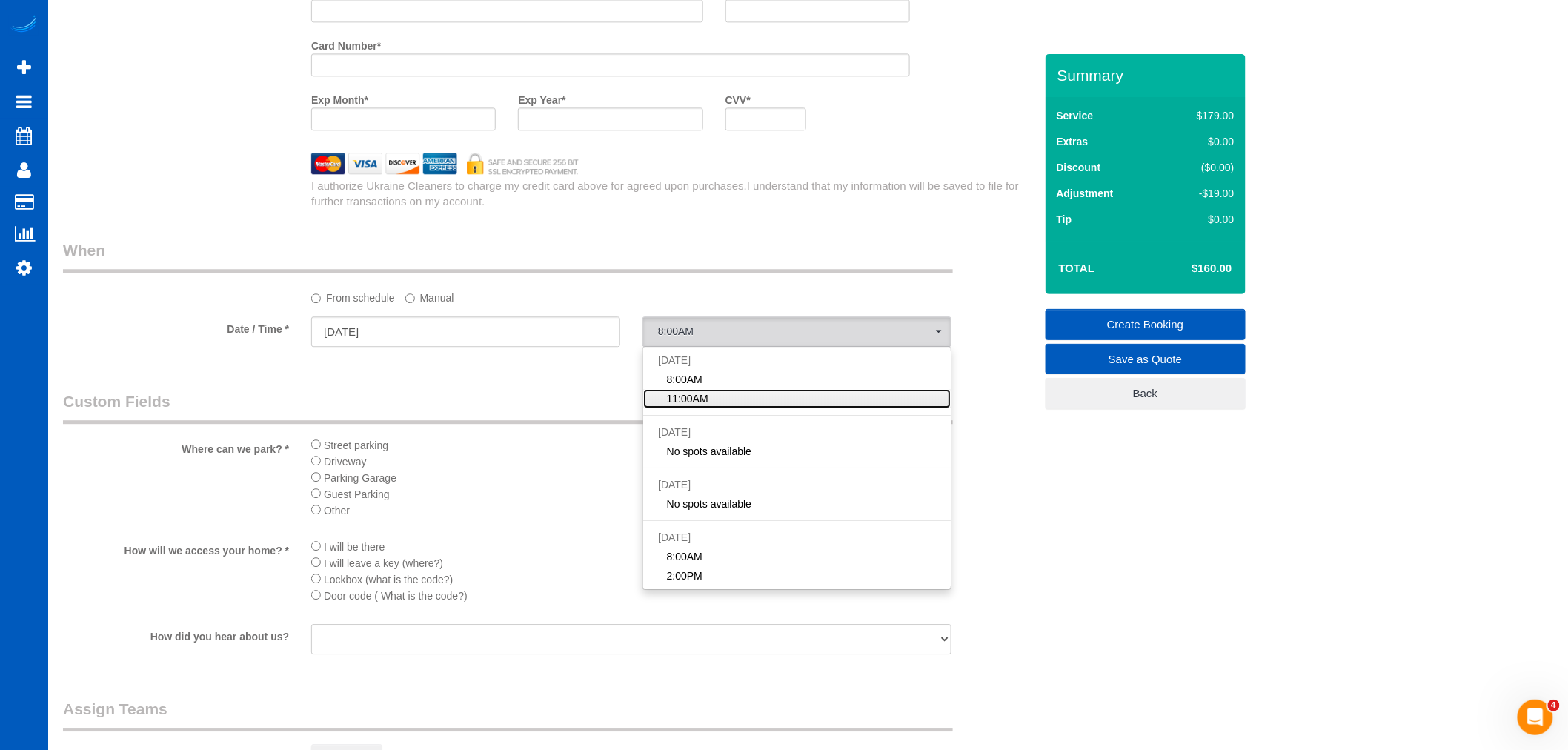
click at [707, 406] on span "11:00AM" at bounding box center [688, 398] width 42 height 14
select select "spot12"
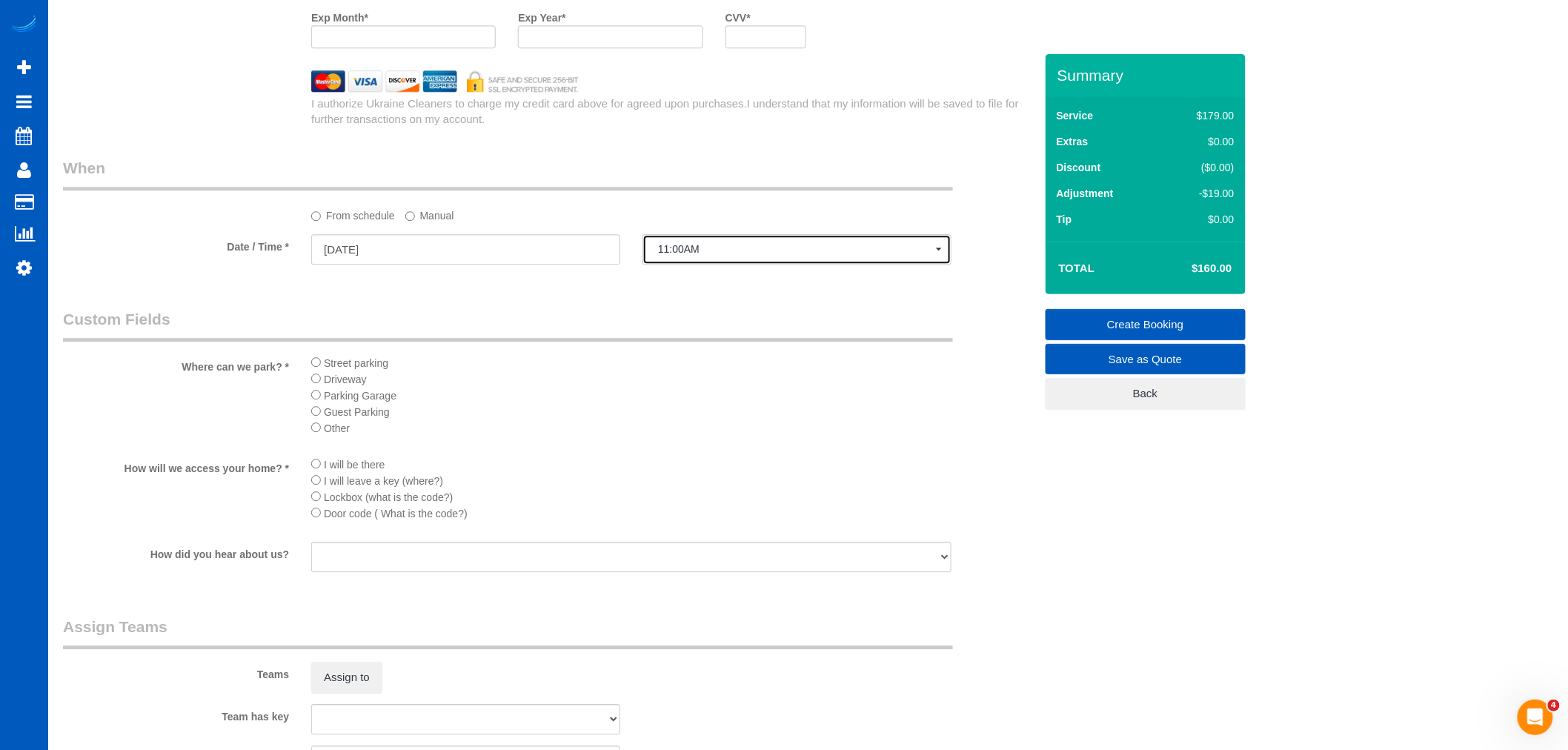
scroll to position [1646, 0]
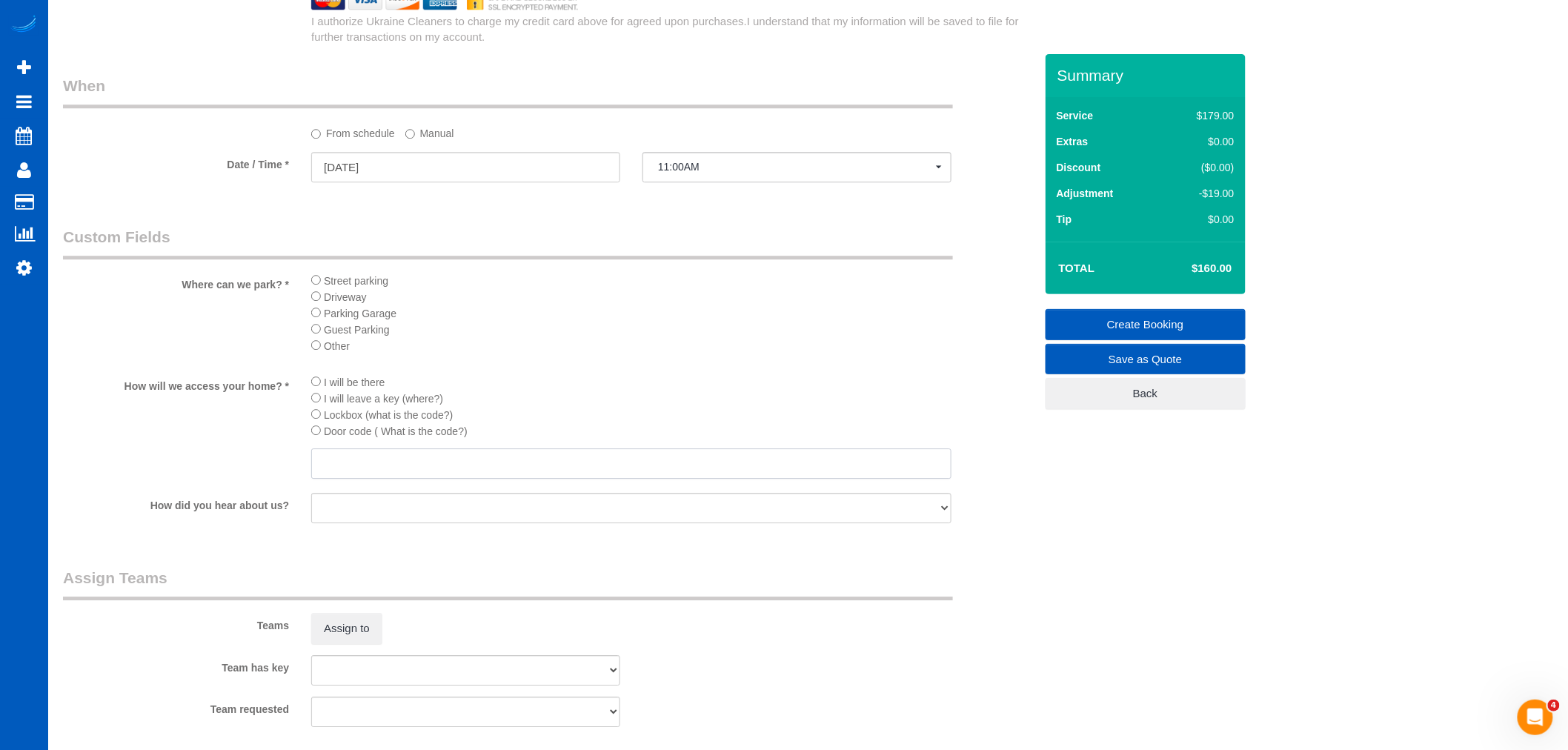
click at [352, 478] on input "text" at bounding box center [631, 463] width 640 height 30
click at [346, 478] on input "text" at bounding box center [631, 463] width 640 height 30
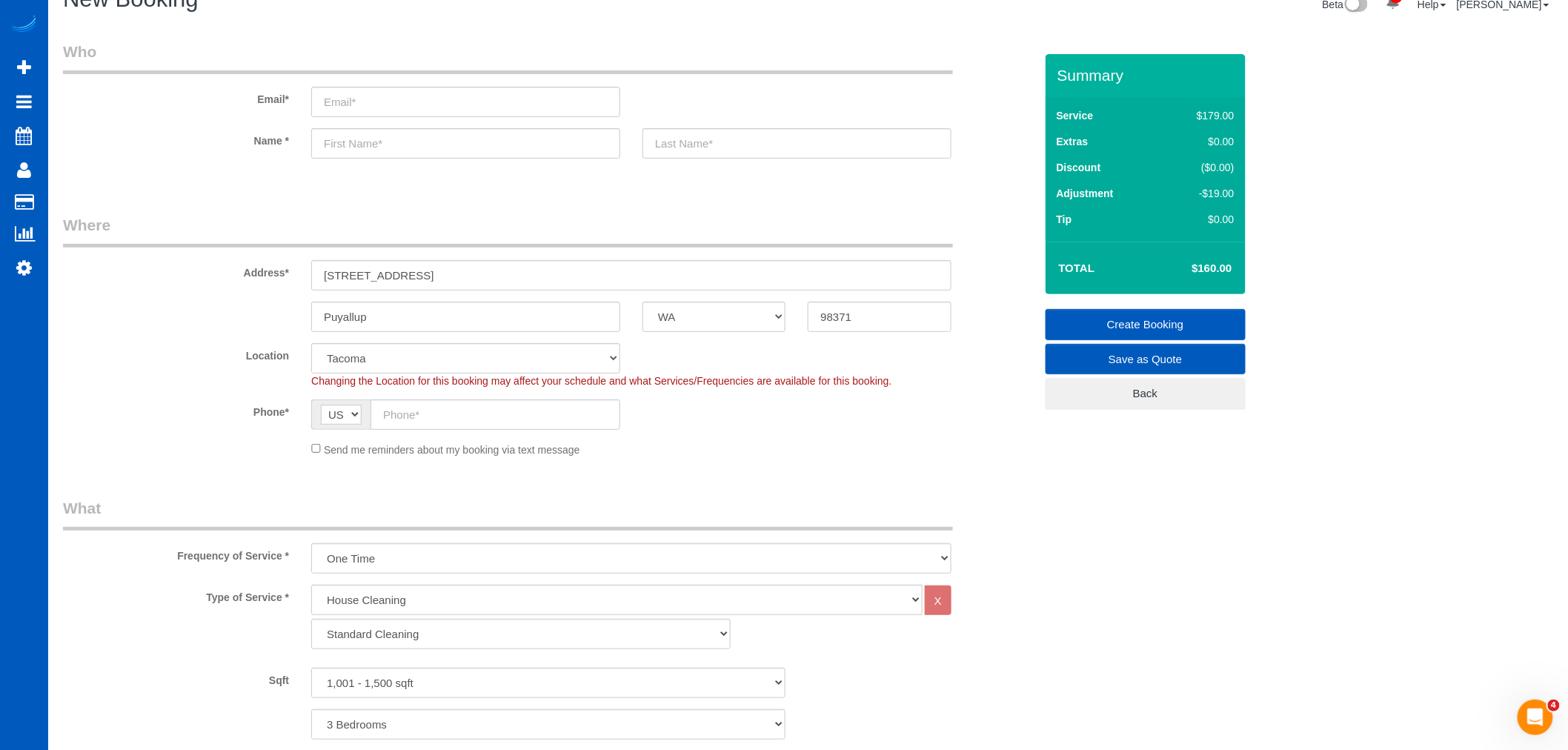
scroll to position [0, 0]
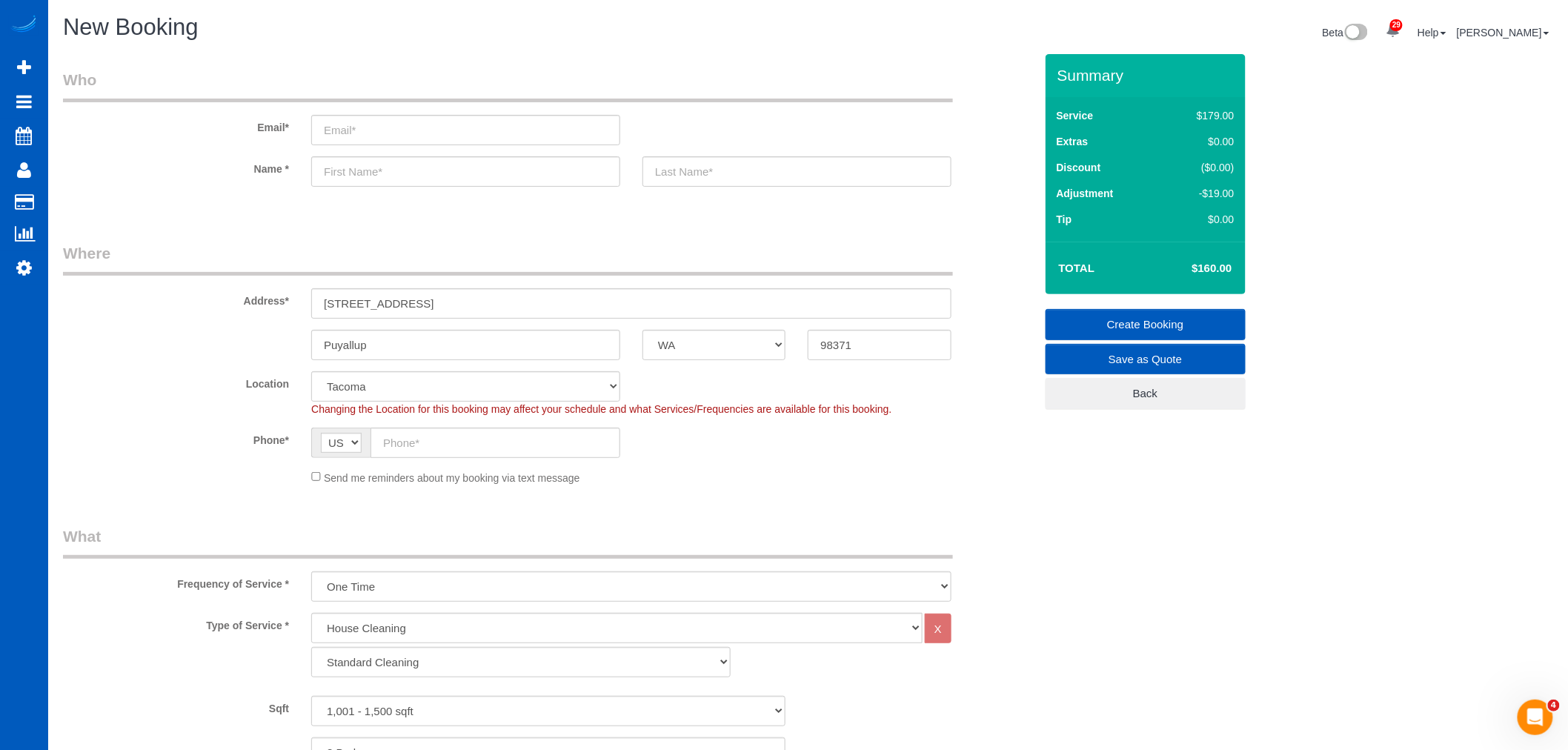
type input "1829 press top button"
click at [385, 171] on input "text" at bounding box center [466, 171] width 309 height 30
type input "C"
type input "="
type input "Karl"
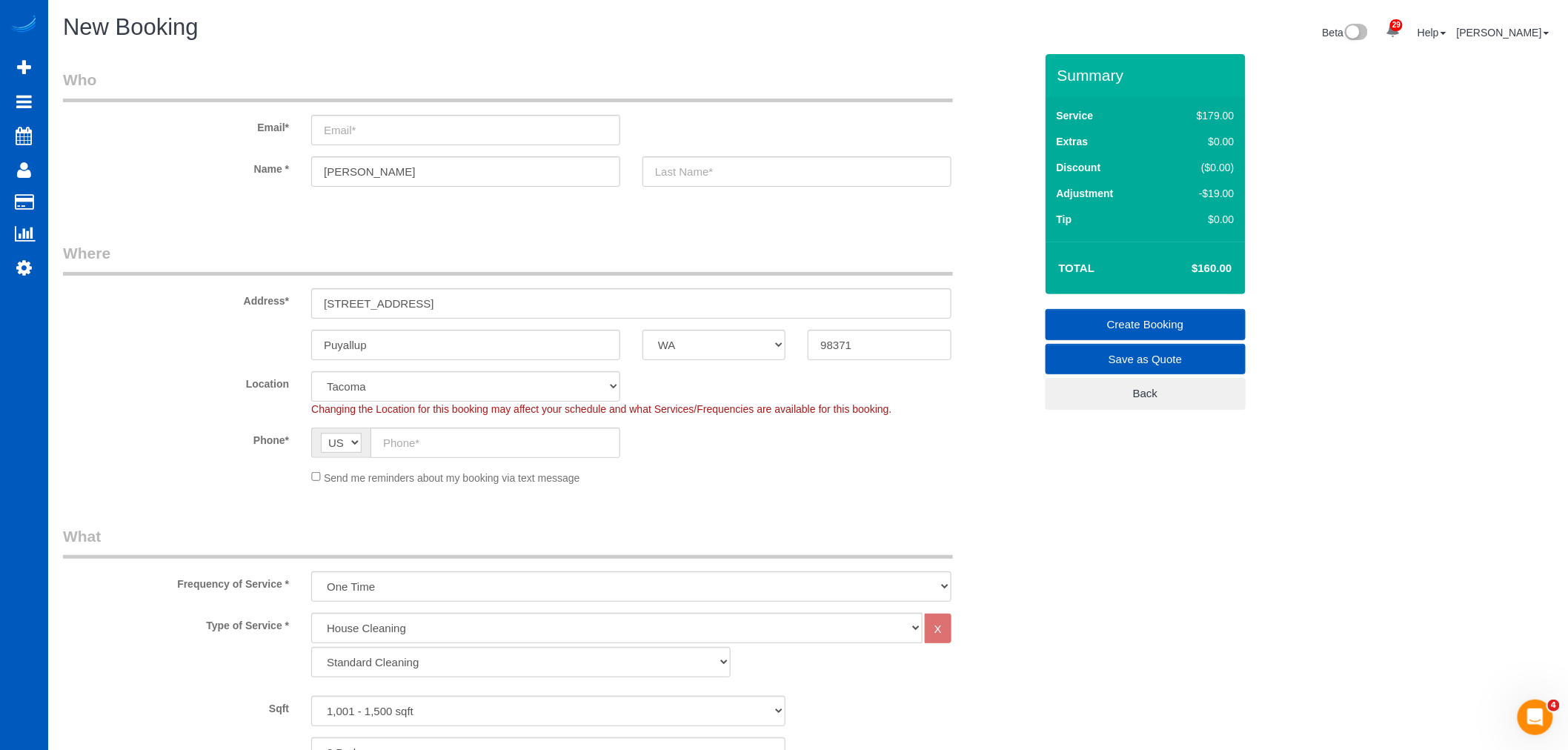
drag, startPoint x: 783, startPoint y: 153, endPoint x: 781, endPoint y: 164, distance: 11.2
click at [786, 156] on sui-booking-customer "Email* Name * Karl" at bounding box center [549, 135] width 972 height 132
click at [778, 165] on input "text" at bounding box center [797, 171] width 309 height 30
type input "Hess"
click at [383, 133] on input "email" at bounding box center [466, 130] width 309 height 30
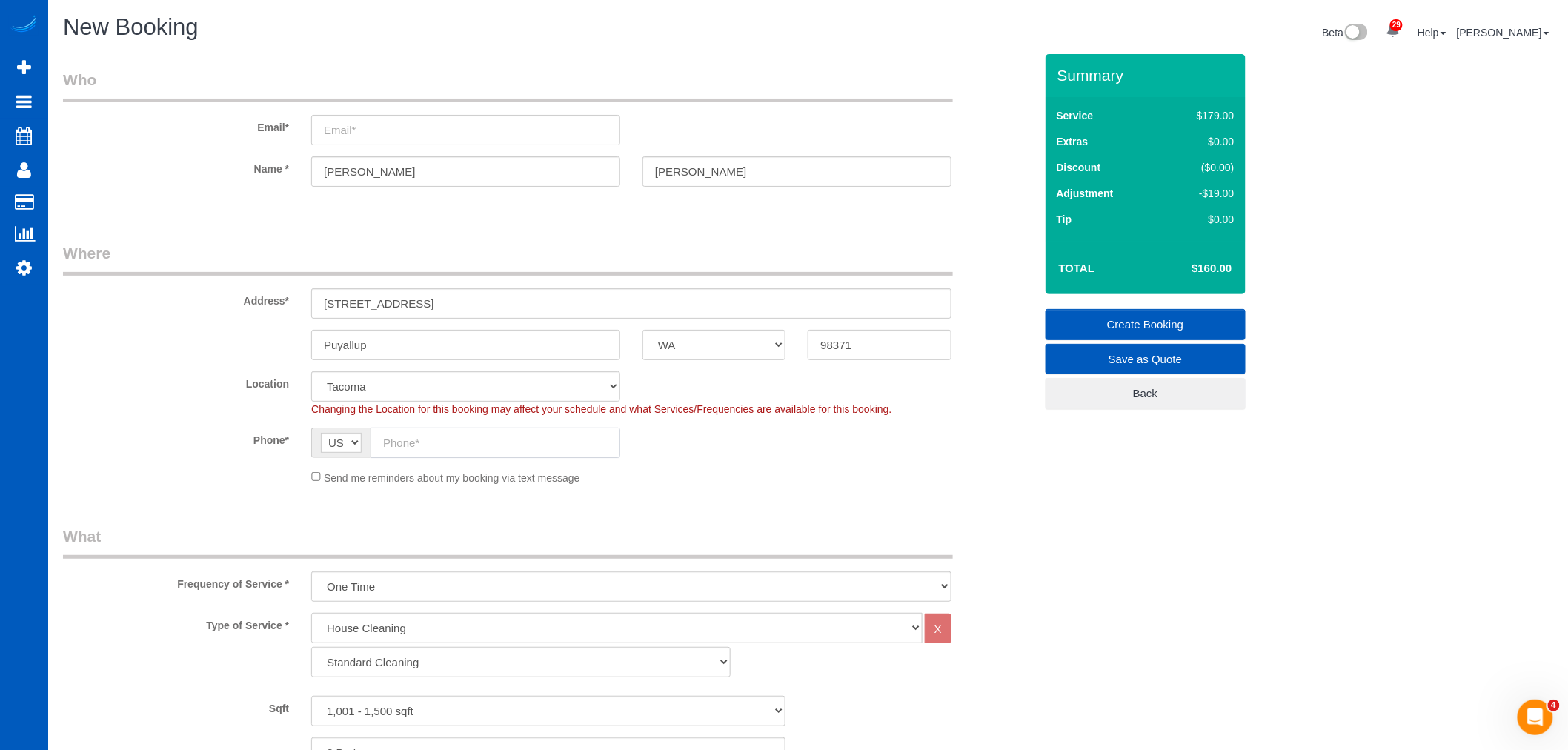
click at [376, 447] on input "text" at bounding box center [495, 443] width 250 height 30
select select "spot21"
click at [366, 134] on input "email" at bounding box center [466, 130] width 309 height 30
click at [366, 135] on input "email" at bounding box center [466, 130] width 309 height 30
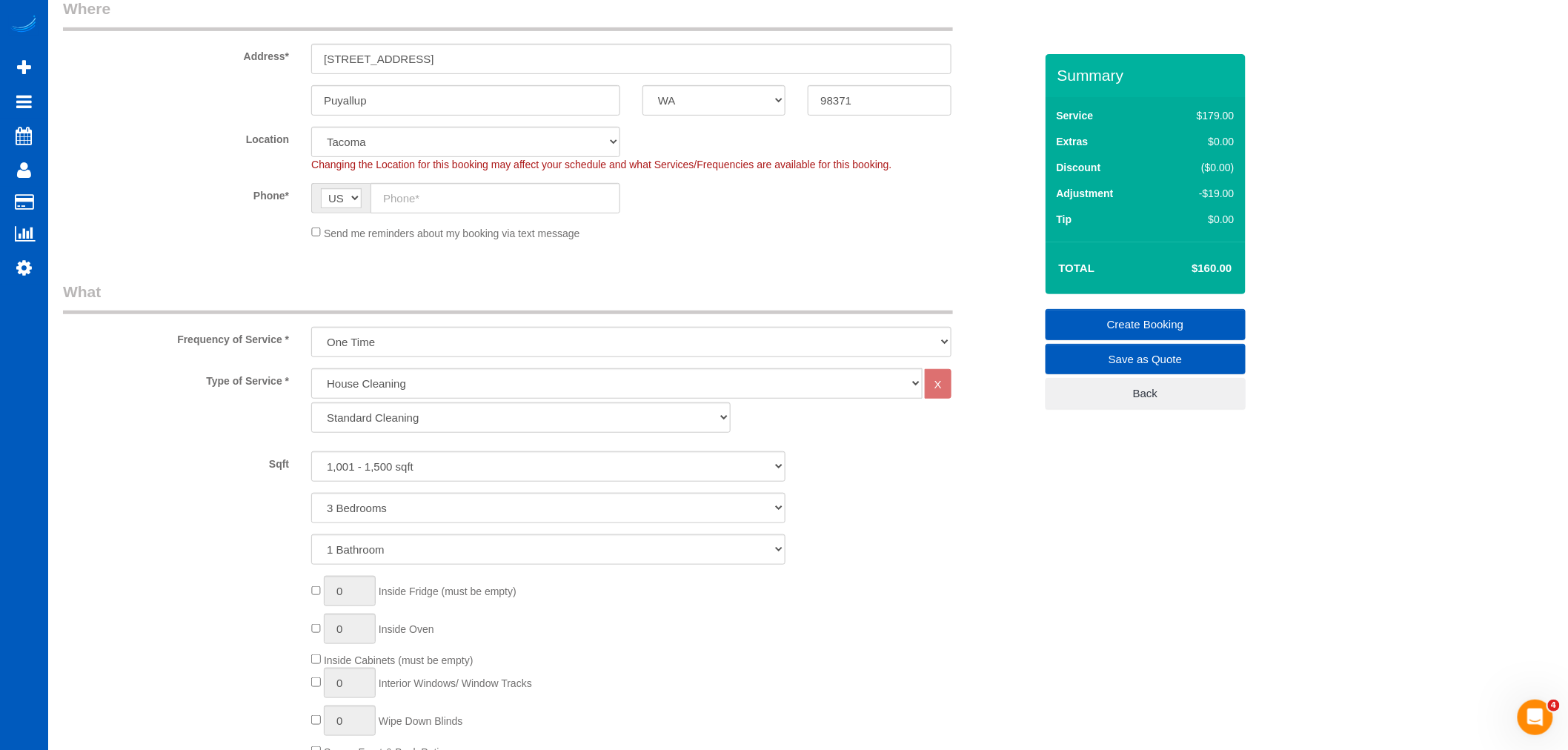
scroll to position [246, 0]
type input "karlbhess@comcast.net"
click at [418, 193] on input "text" at bounding box center [495, 196] width 250 height 30
select select "spot30"
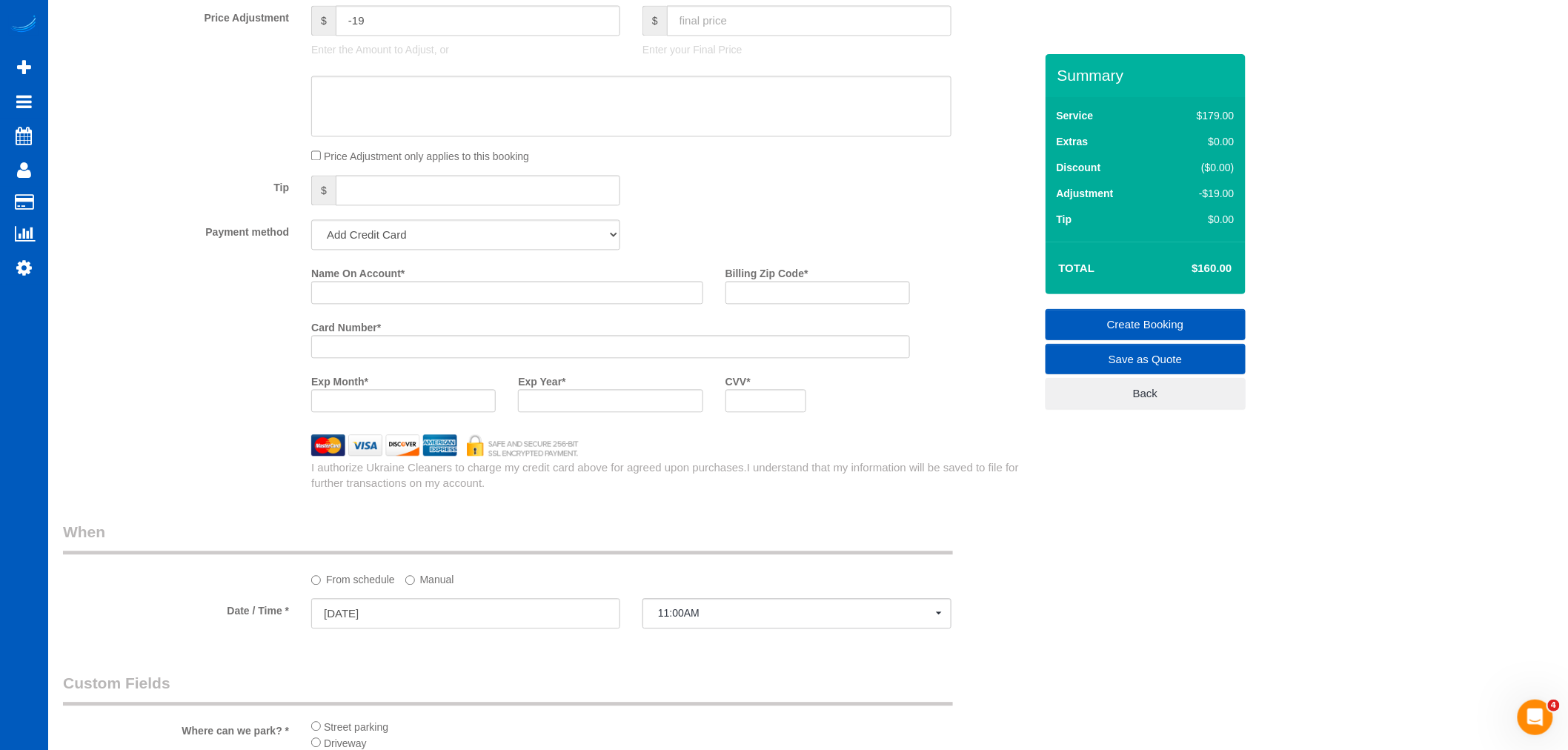
scroll to position [1317, 0]
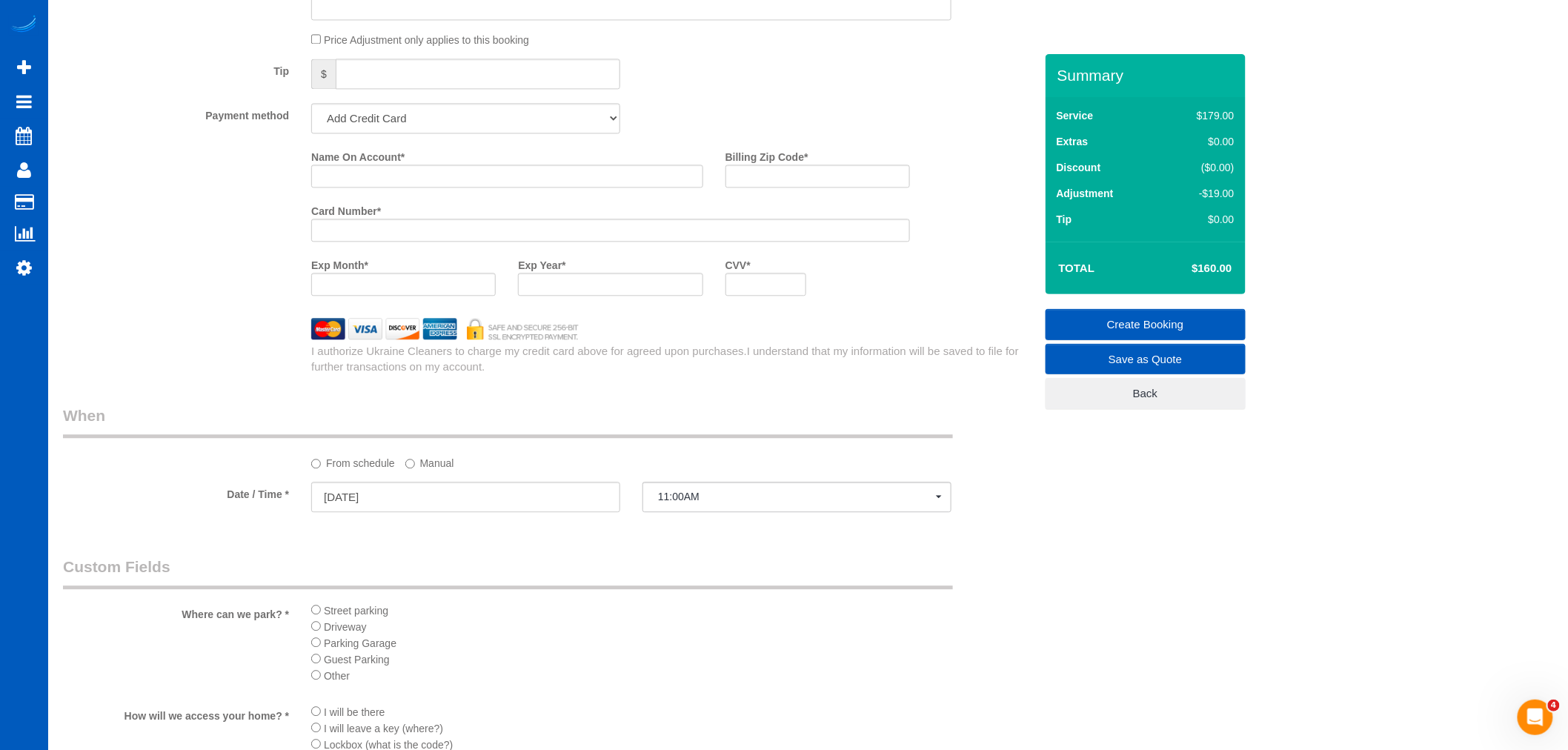
type input "(253) 221-1829"
click at [382, 186] on input "Name On Account *" at bounding box center [507, 176] width 392 height 23
click at [368, 183] on input "Name On Account *" at bounding box center [507, 176] width 392 height 23
type input "2"
type input "Karl hess"
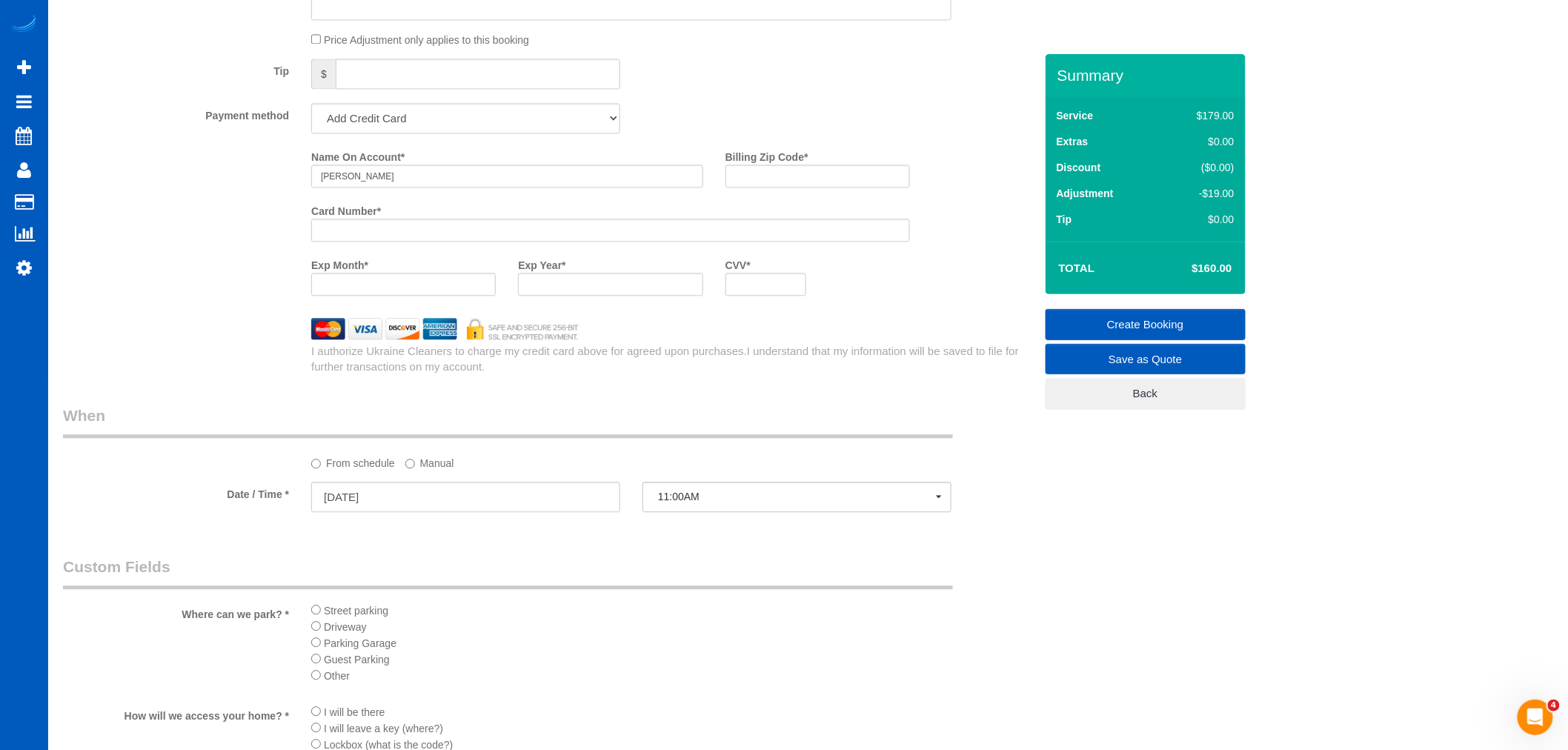
click at [372, 218] on label "Card Number *" at bounding box center [346, 208] width 70 height 20
click at [383, 296] on div at bounding box center [403, 284] width 185 height 23
click at [772, 164] on label "Billing Zip Code *" at bounding box center [766, 154] width 83 height 20
click at [772, 171] on input "Billing Zip Code *" at bounding box center [817, 176] width 185 height 23
click at [776, 180] on input "Billing Zip Code *" at bounding box center [817, 176] width 185 height 23
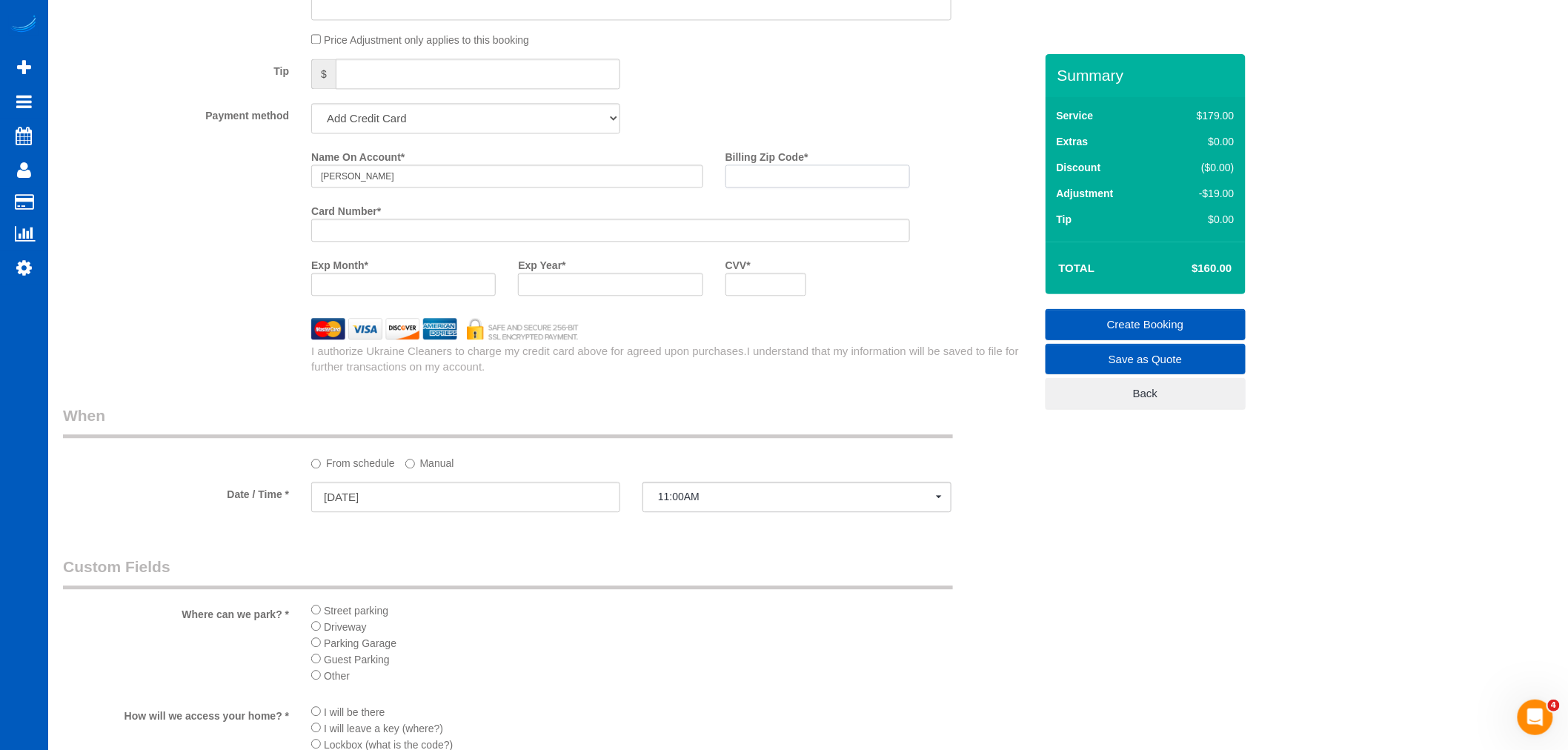
click at [765, 187] on input "Billing Zip Code *" at bounding box center [817, 176] width 185 height 23
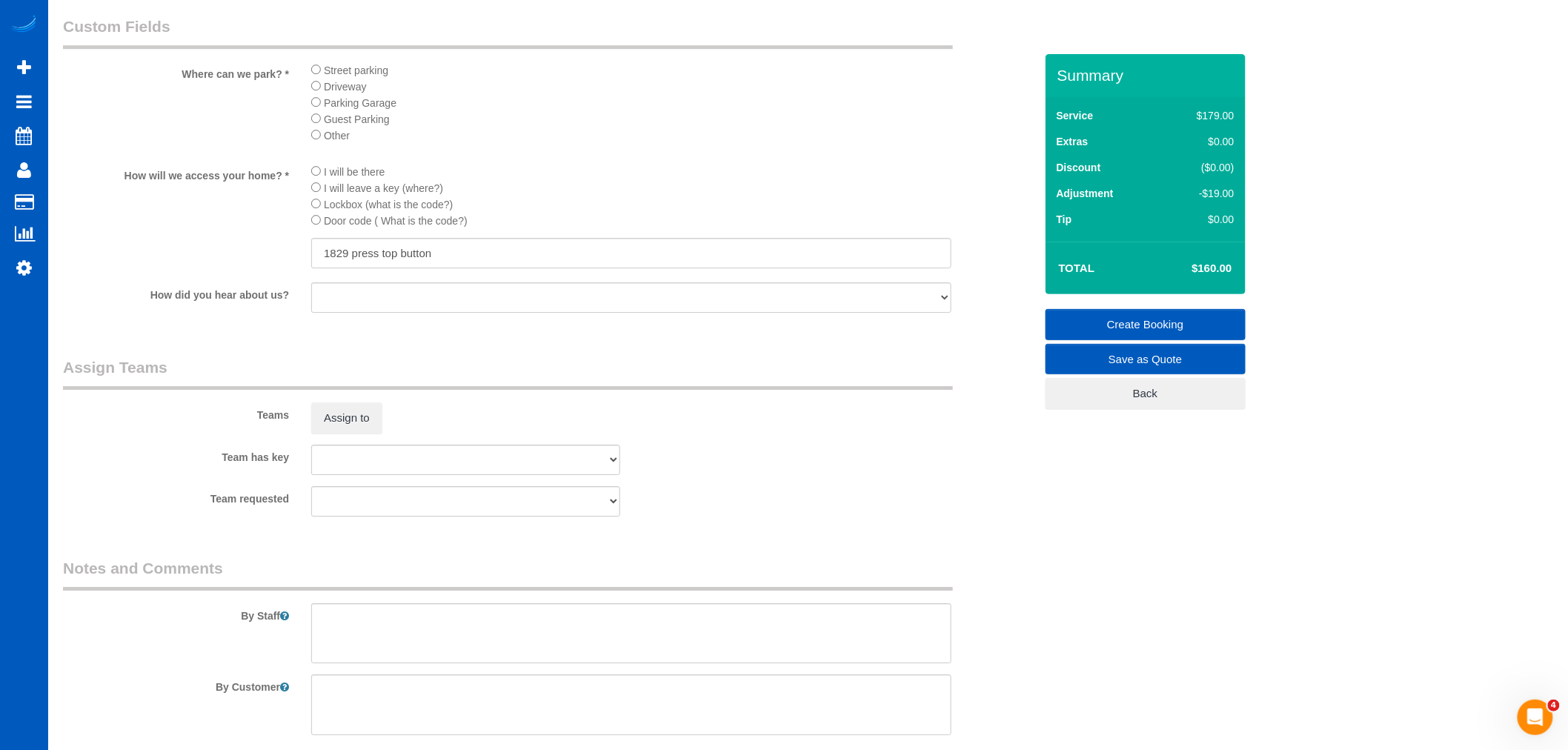
scroll to position [1953, 0]
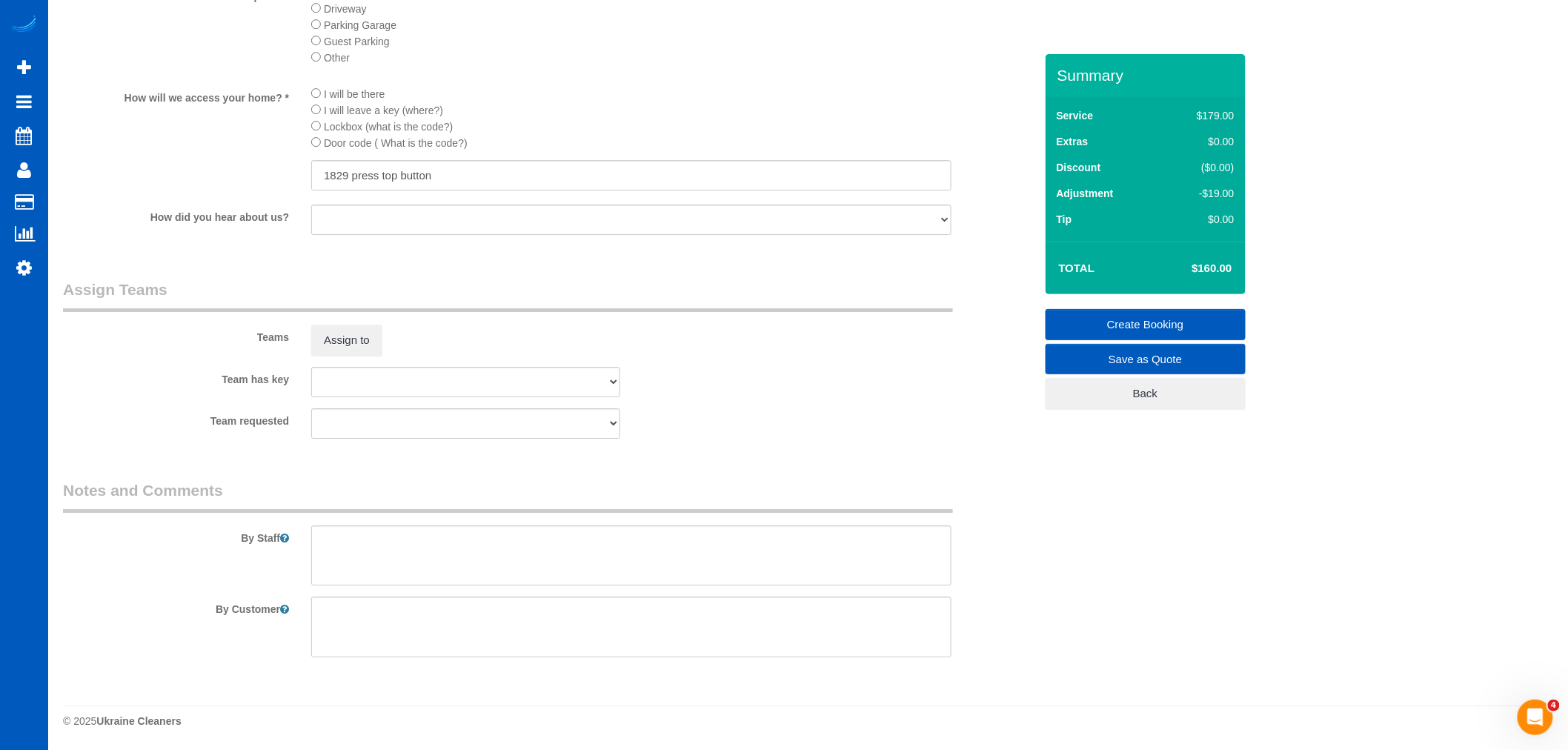
type input "98372"
click at [463, 542] on textarea at bounding box center [631, 555] width 640 height 61
click at [366, 542] on textarea at bounding box center [631, 555] width 640 height 61
click at [500, 557] on textarea at bounding box center [631, 555] width 640 height 61
click at [520, 547] on textarea at bounding box center [631, 555] width 640 height 61
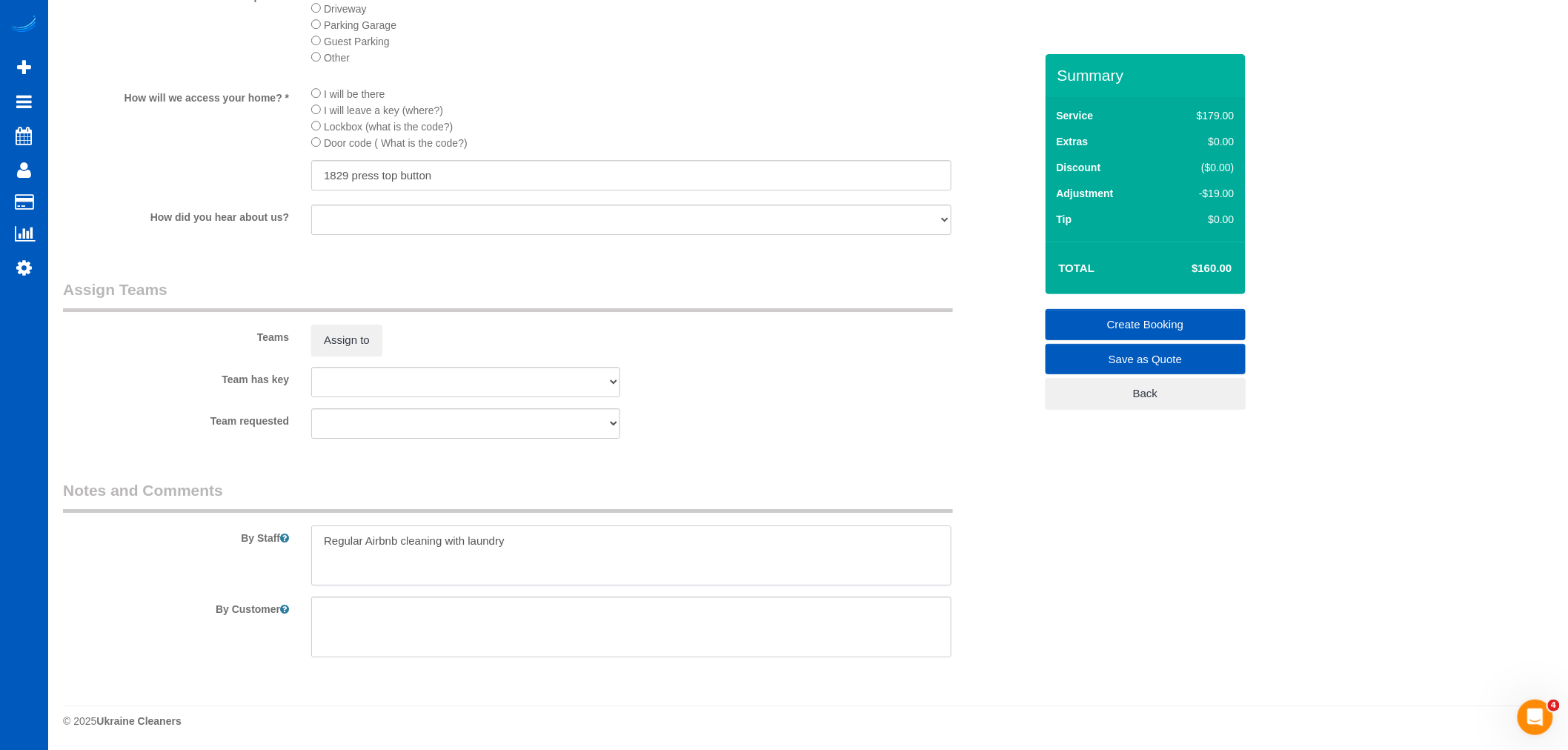
click at [546, 525] on textarea at bounding box center [631, 555] width 640 height 61
type textarea "Regular Airbnb cleaning with laundry"
click at [383, 342] on div "Assign to" at bounding box center [465, 340] width 331 height 31
click at [367, 336] on button "Assign to" at bounding box center [346, 340] width 71 height 31
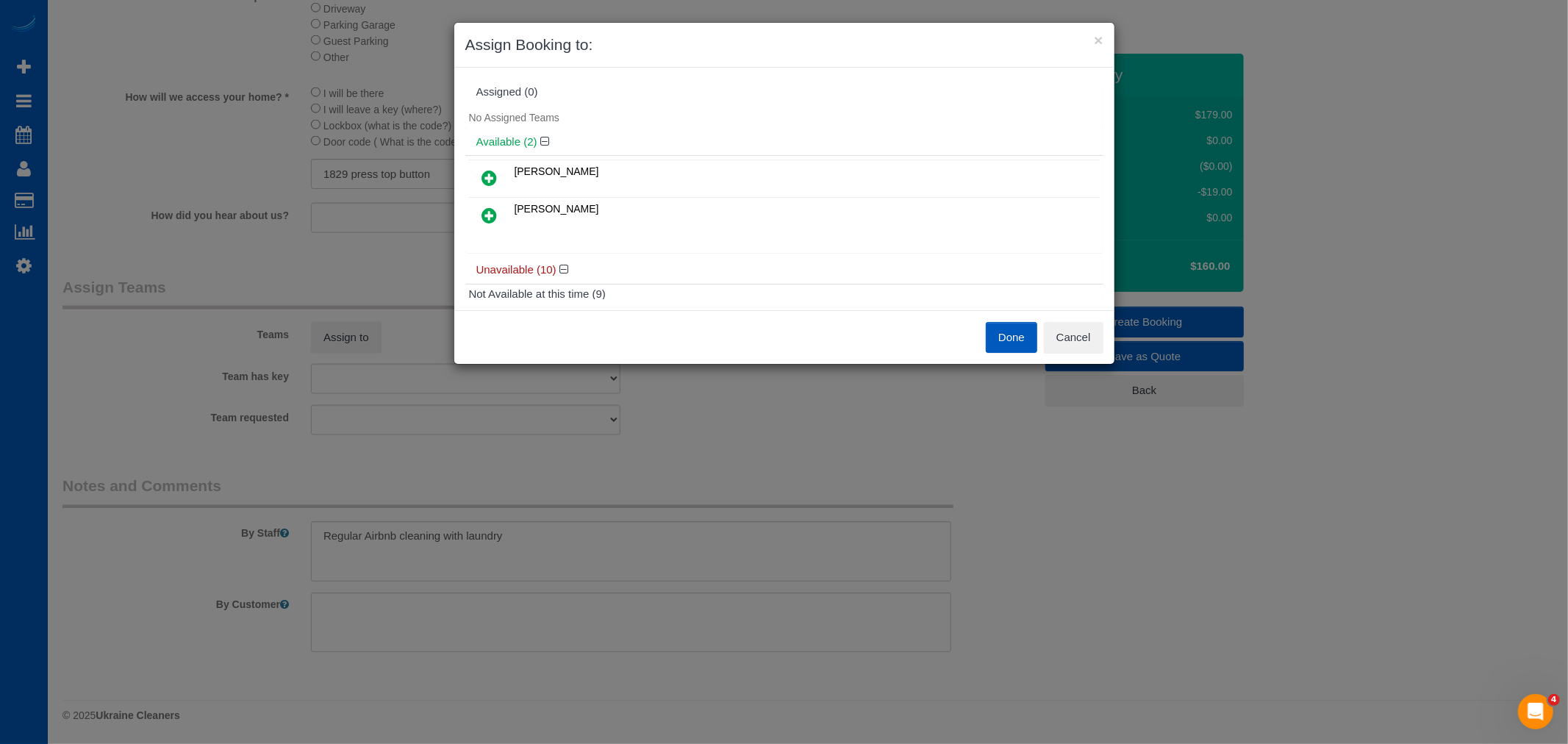
click at [488, 228] on link at bounding box center [490, 216] width 35 height 29
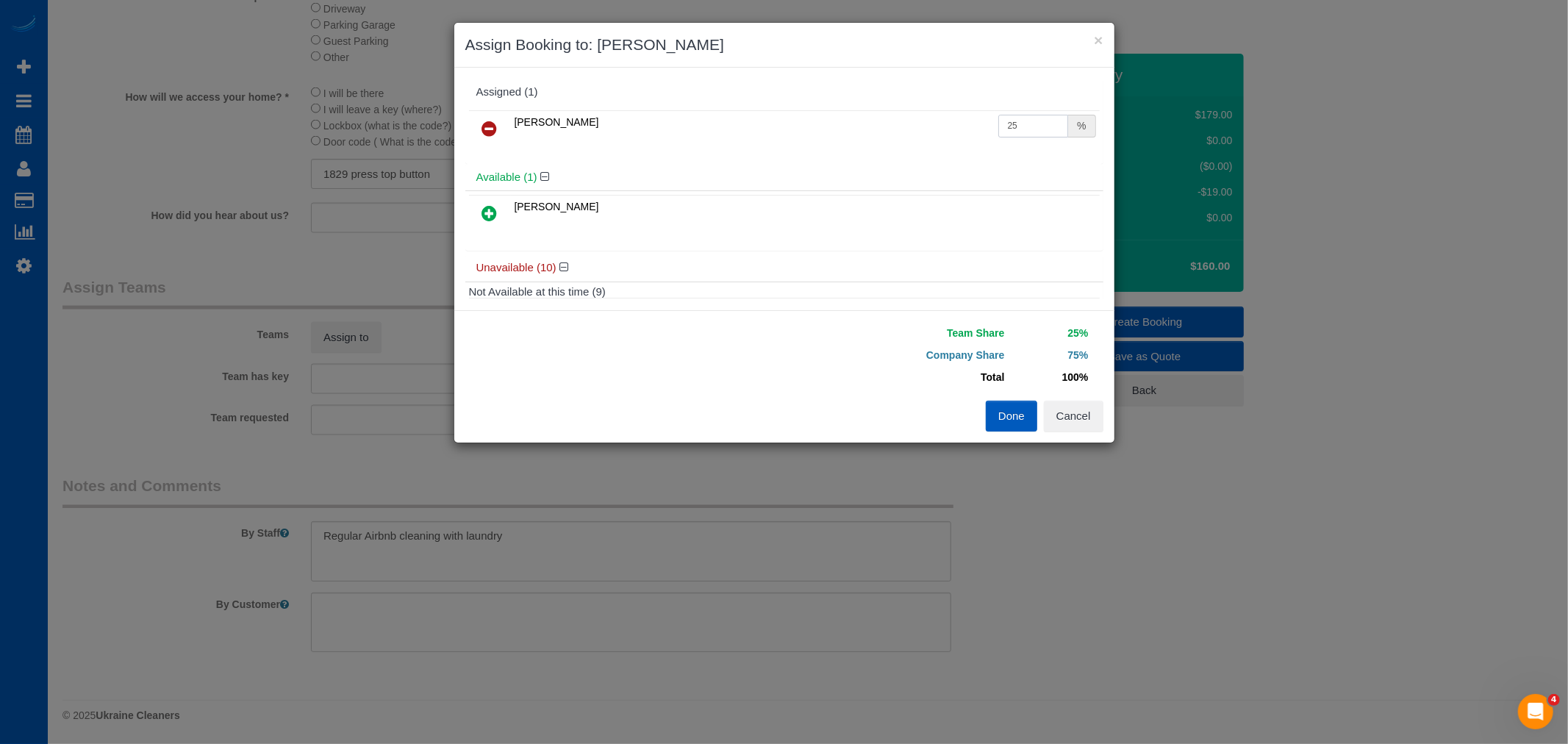
drag, startPoint x: 1015, startPoint y: 122, endPoint x: 889, endPoint y: 121, distance: 126.0
click at [889, 121] on tr "Olha Rusnak 25 %" at bounding box center [784, 129] width 631 height 38
type input "55"
click at [1015, 416] on button "Done" at bounding box center [1012, 416] width 51 height 31
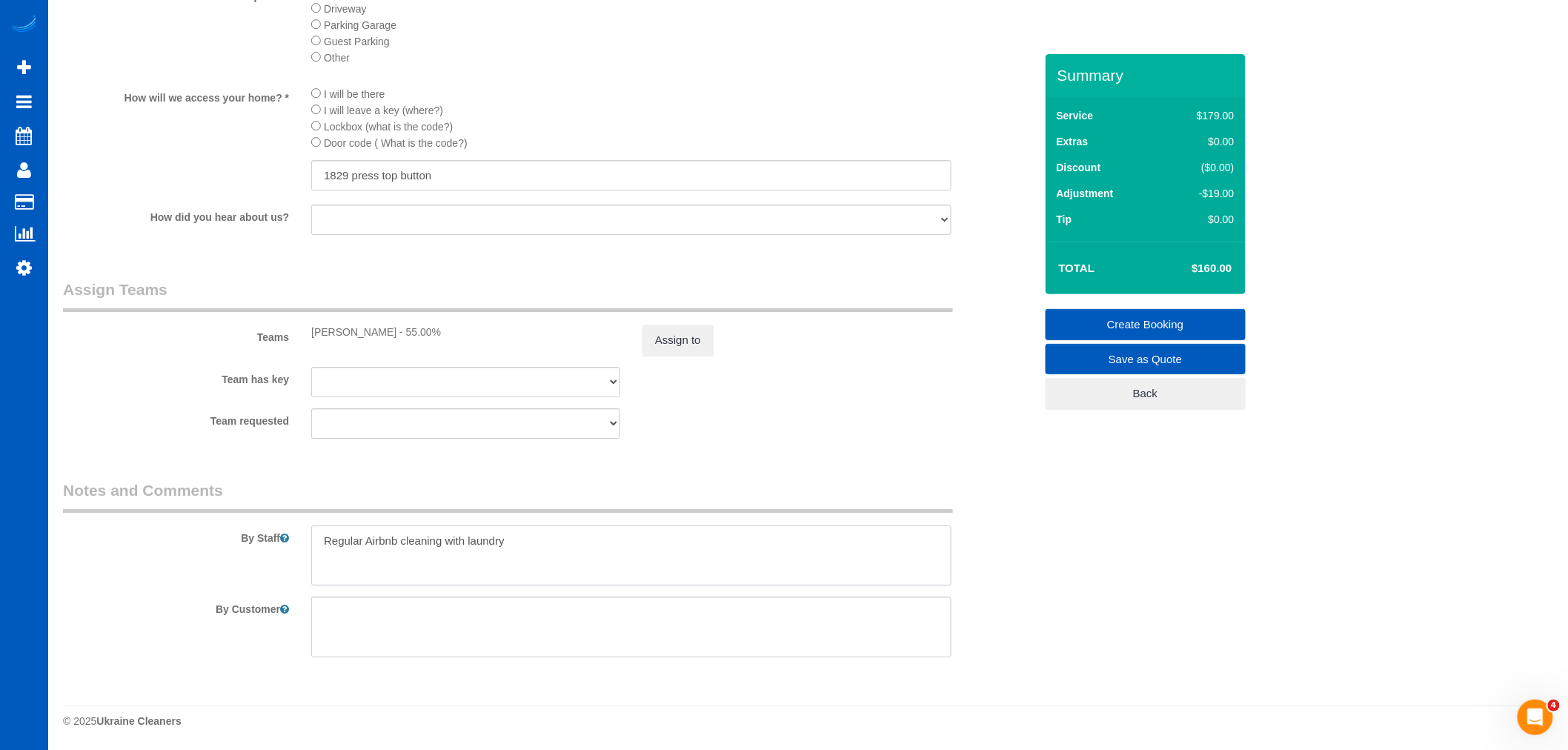
click at [608, 573] on textarea at bounding box center [631, 555] width 640 height 61
click at [572, 537] on textarea at bounding box center [631, 555] width 640 height 61
drag, startPoint x: 559, startPoint y: 541, endPoint x: 5, endPoint y: 484, distance: 556.9
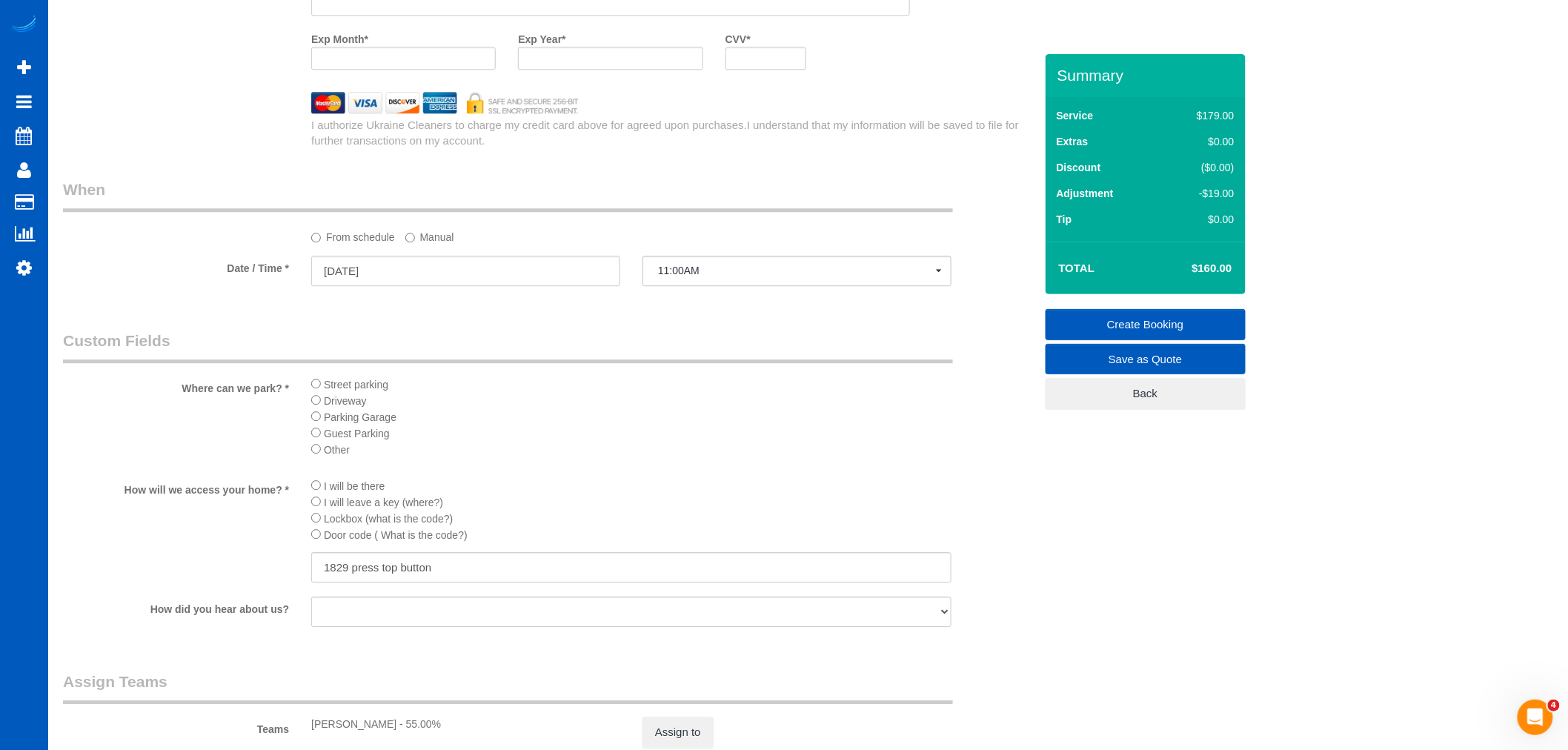
click at [796, 457] on li "Other" at bounding box center [631, 448] width 640 height 16
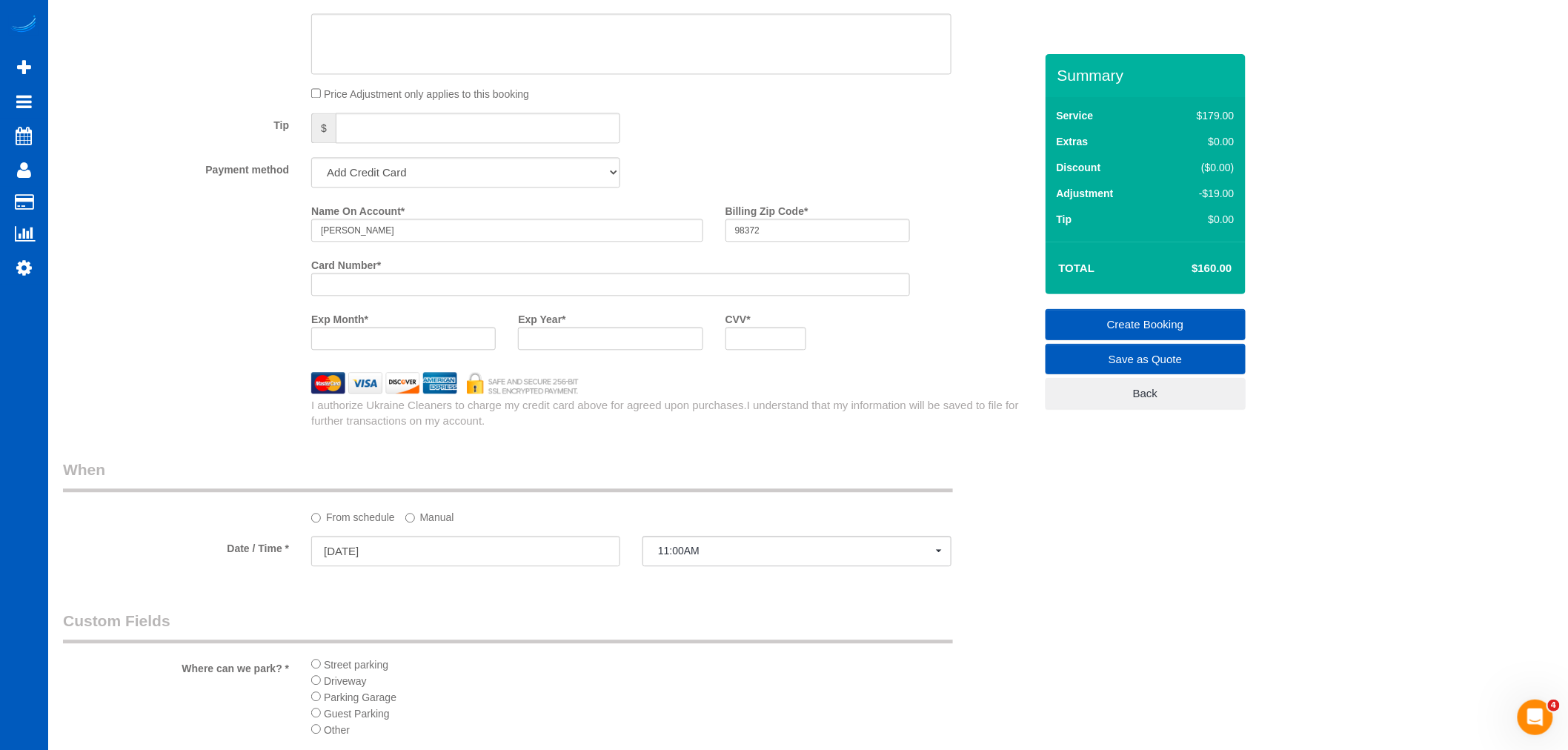
scroll to position [1212, 0]
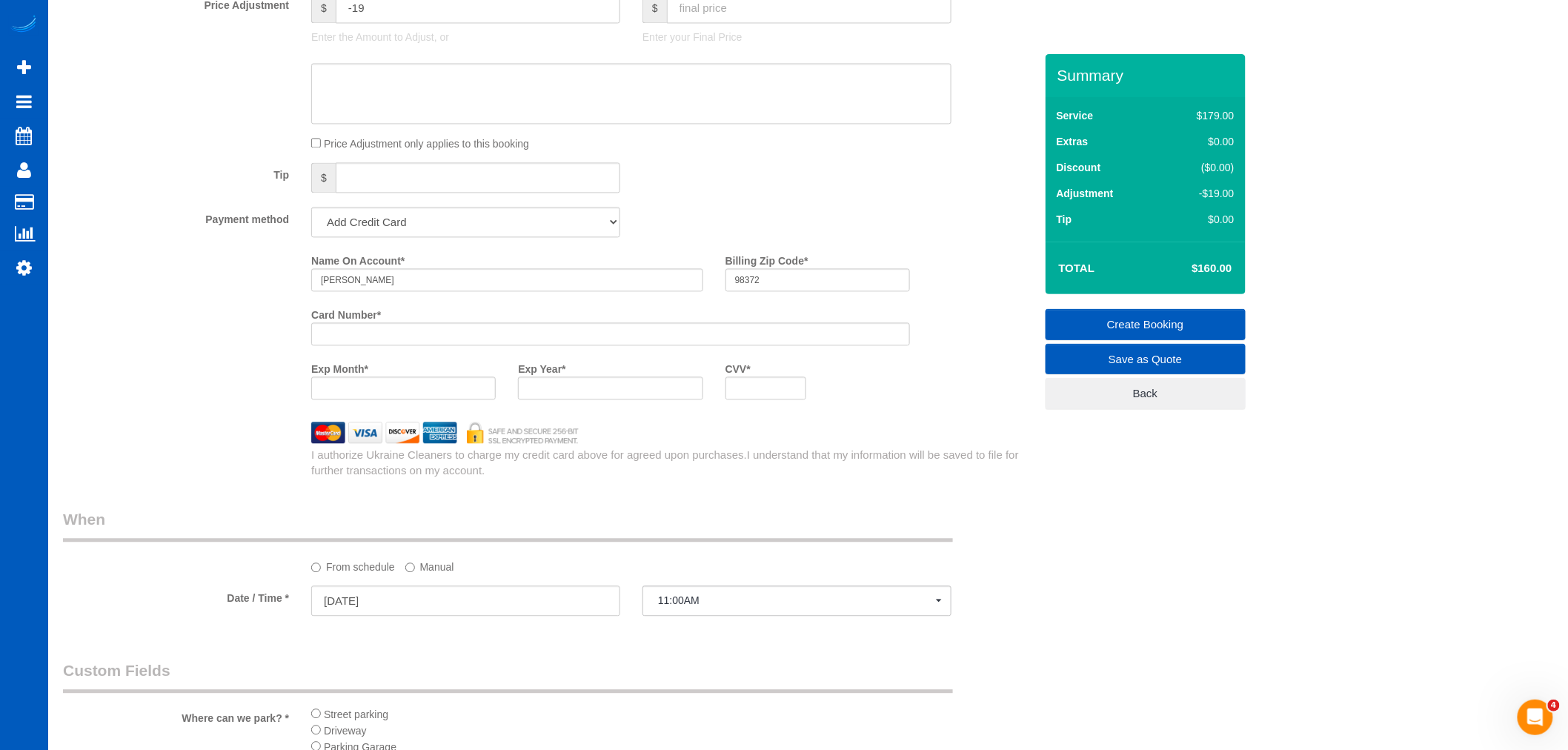
click at [1131, 313] on link "Create Booking" at bounding box center [1145, 324] width 200 height 31
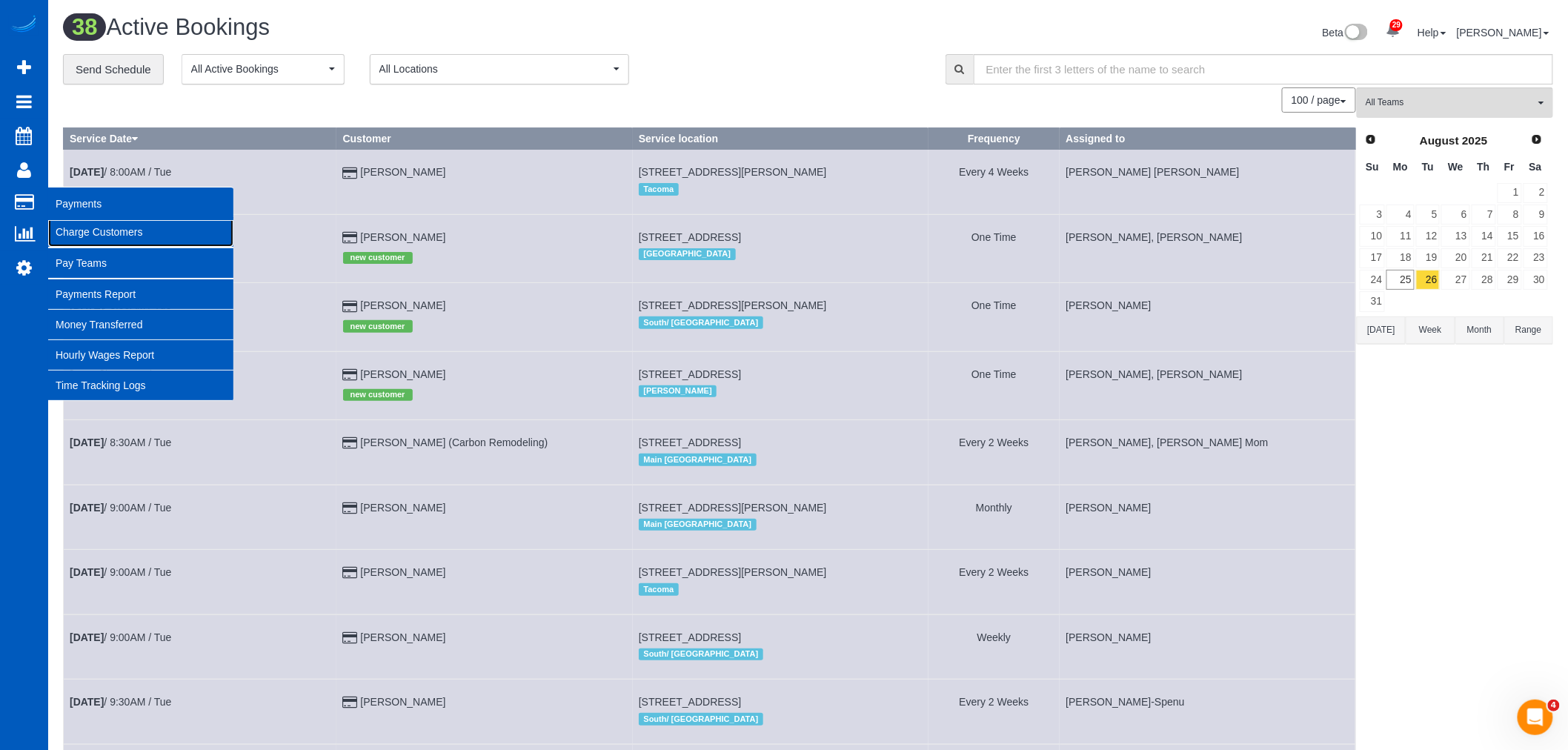
click at [101, 238] on link "Charge Customers" at bounding box center [140, 231] width 185 height 30
select select
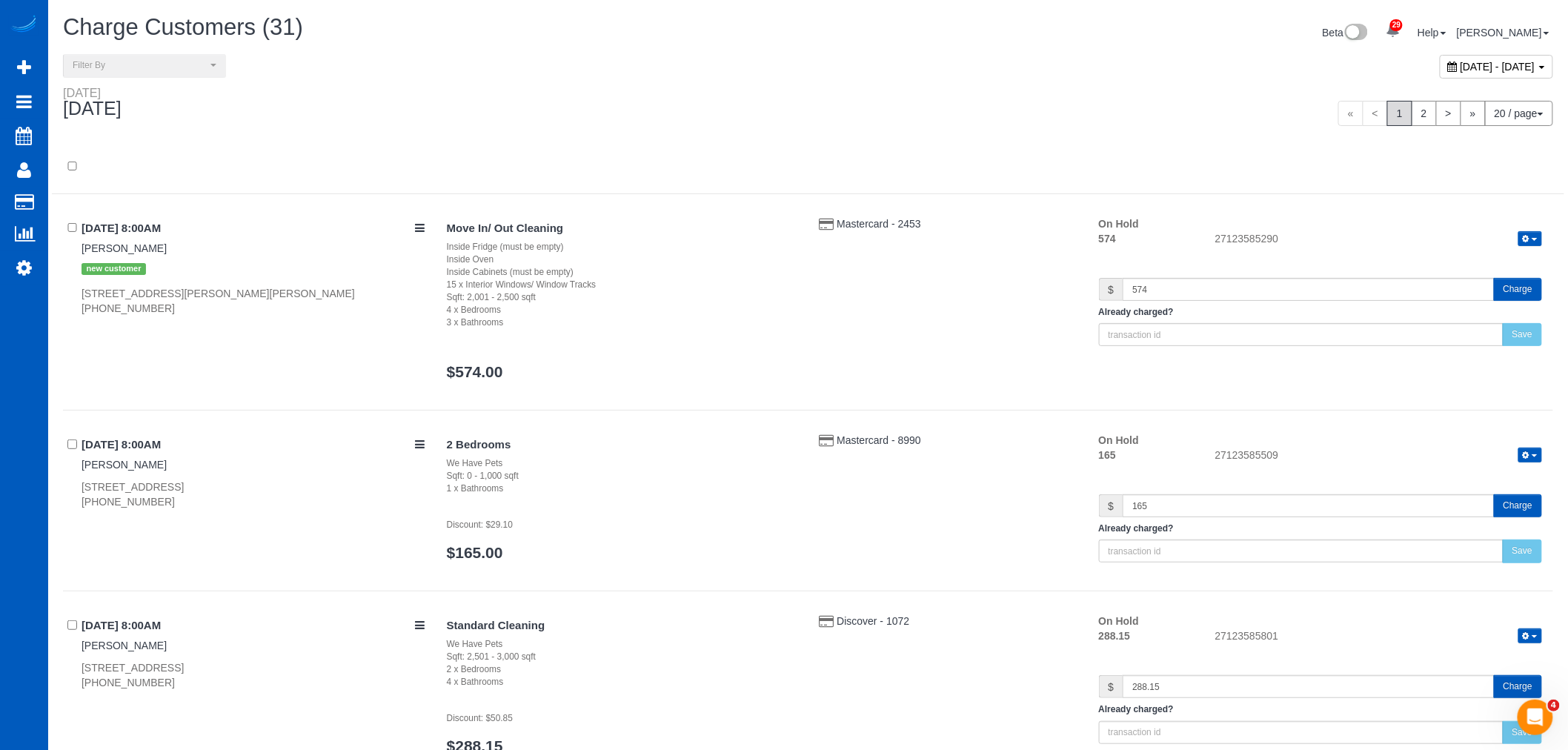
click at [1461, 65] on span "August 25, 2025 - August 25, 2025" at bounding box center [1498, 67] width 75 height 12
type input "**********"
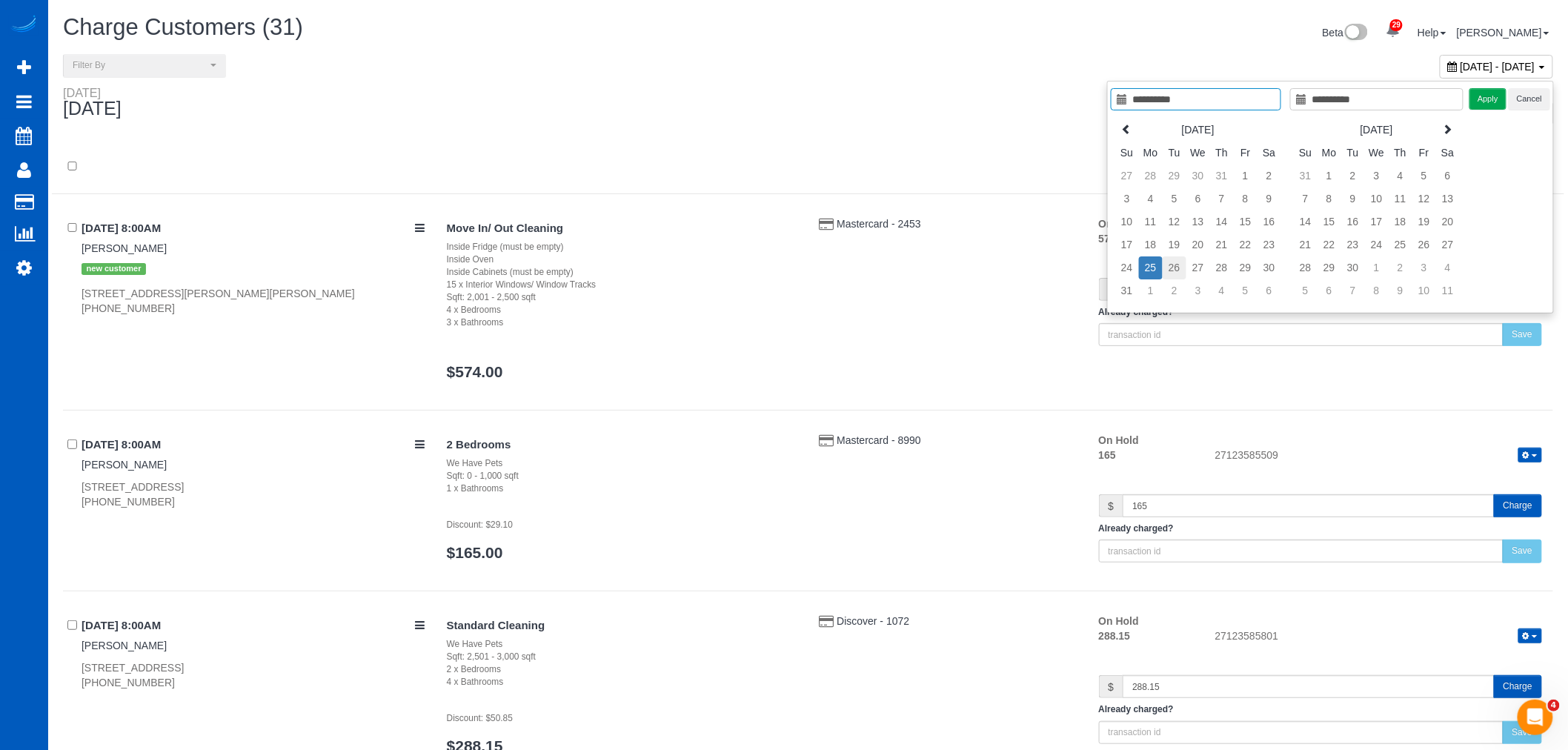
type input "**********"
click at [1182, 262] on td "26" at bounding box center [1174, 268] width 24 height 23
type input "**********"
click at [1481, 108] on button "Apply" at bounding box center [1487, 99] width 37 height 21
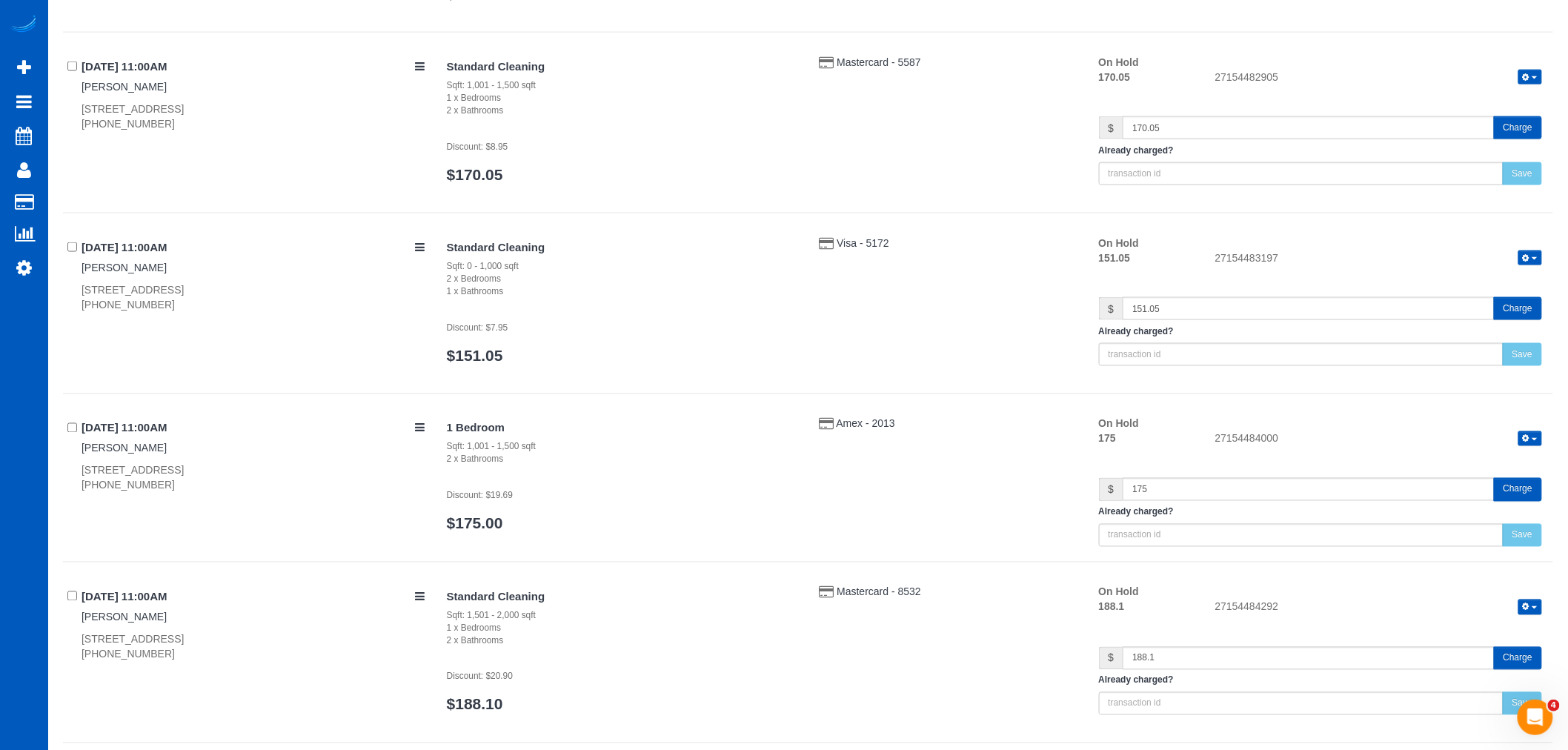
scroll to position [3277, 0]
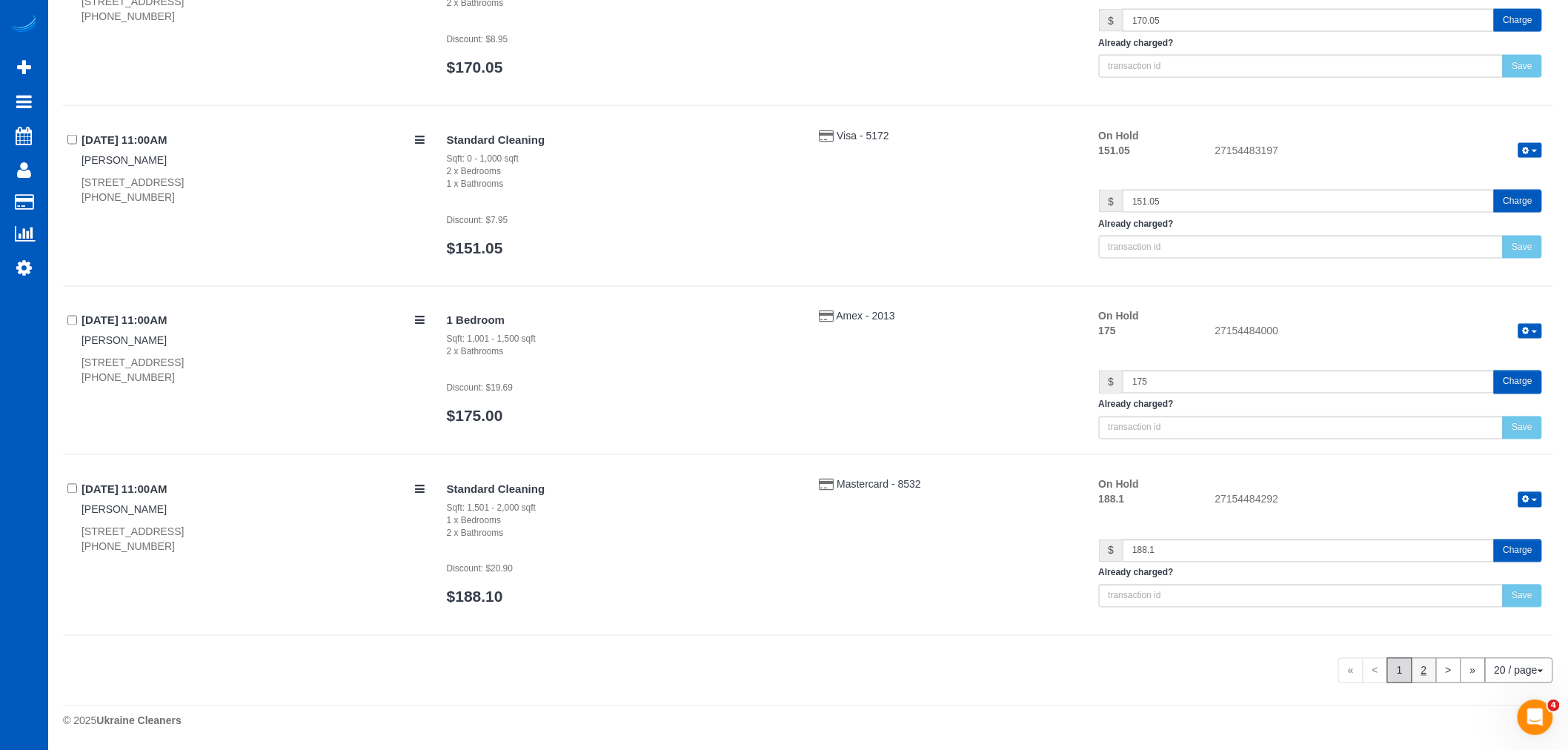
click at [1416, 668] on link "2" at bounding box center [1423, 670] width 25 height 25
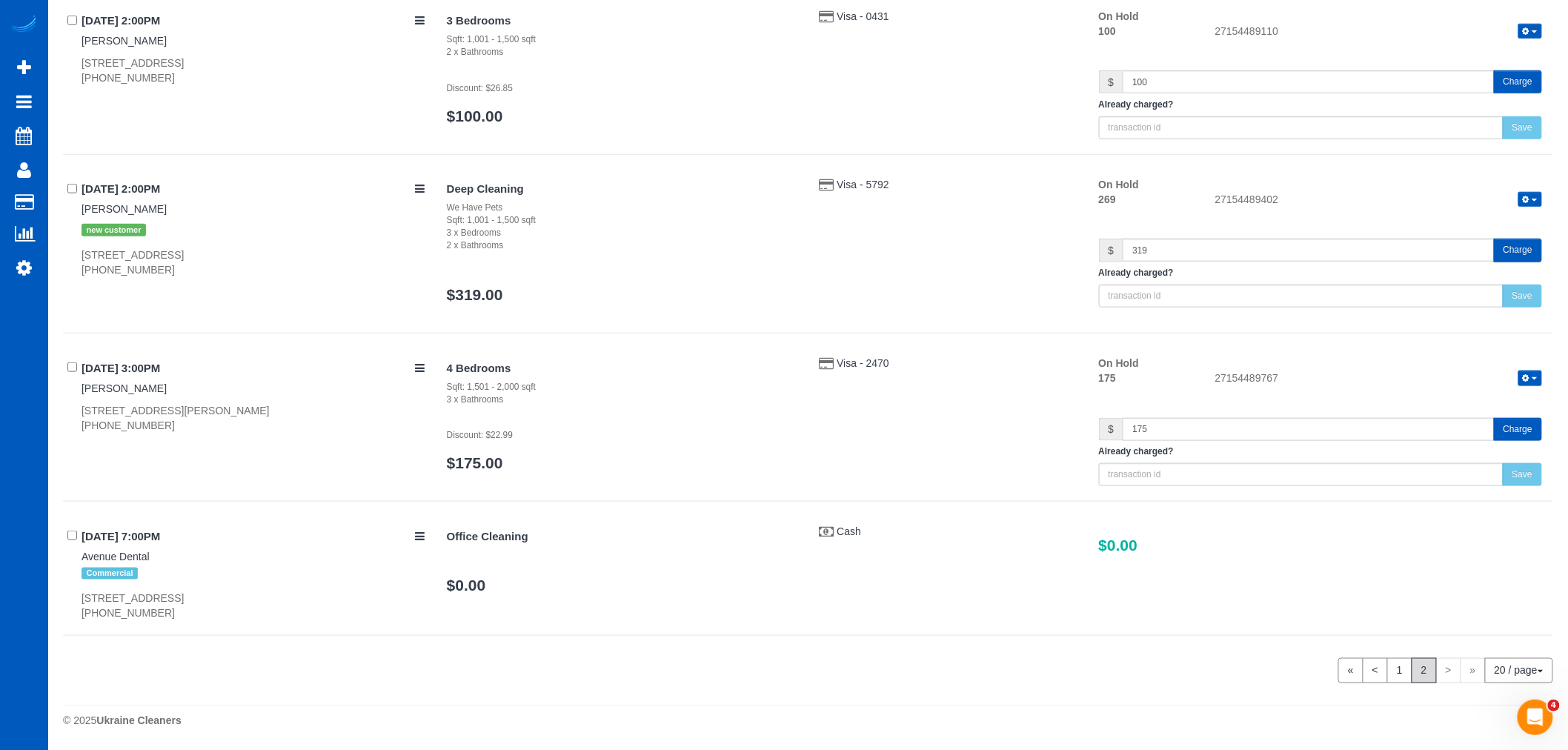
scroll to position [2874, 0]
click at [1532, 199] on span "button" at bounding box center [1535, 200] width 6 height 3
click at [1497, 224] on link "Release Hold" at bounding box center [1483, 224] width 117 height 19
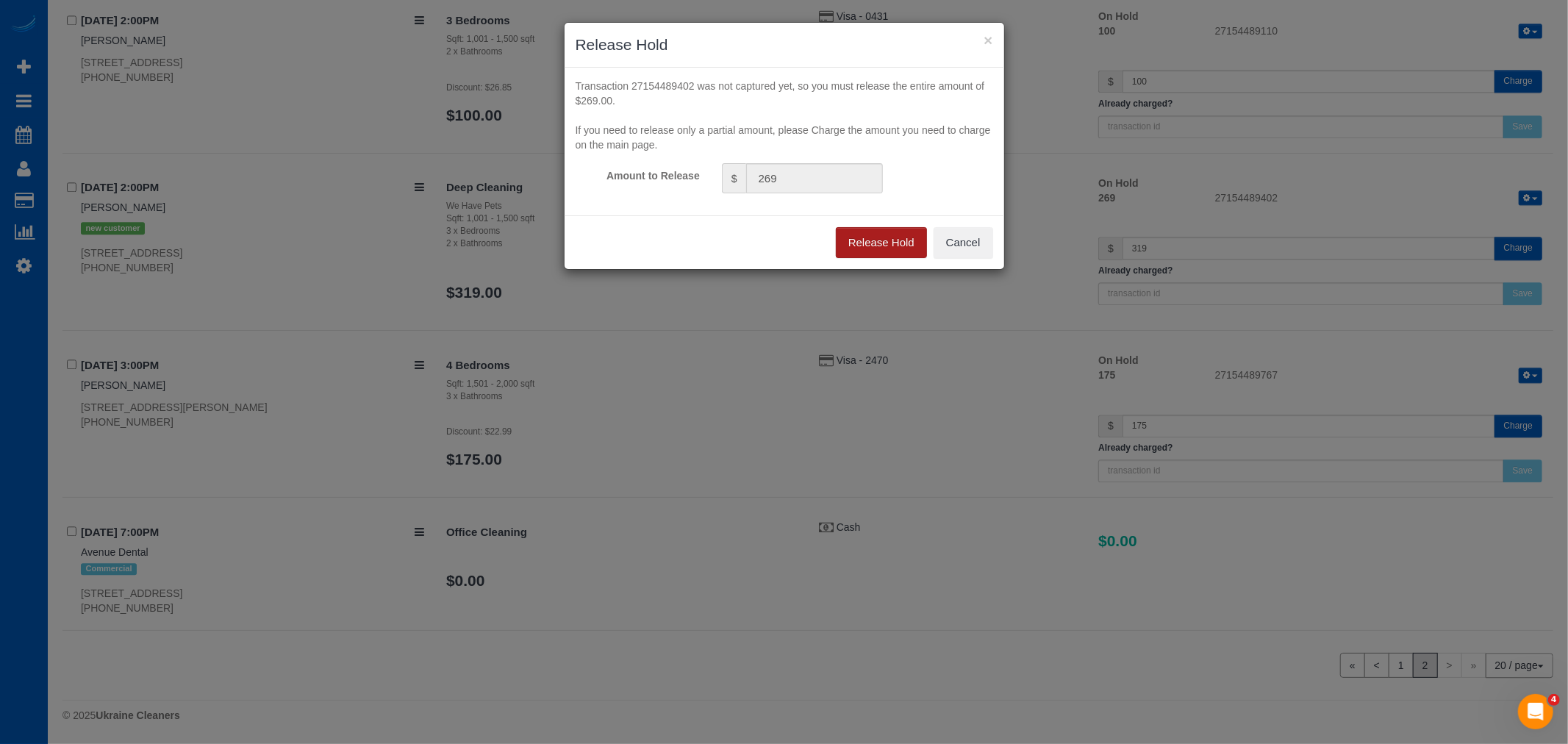
click at [893, 250] on button "Release Hold" at bounding box center [881, 242] width 91 height 31
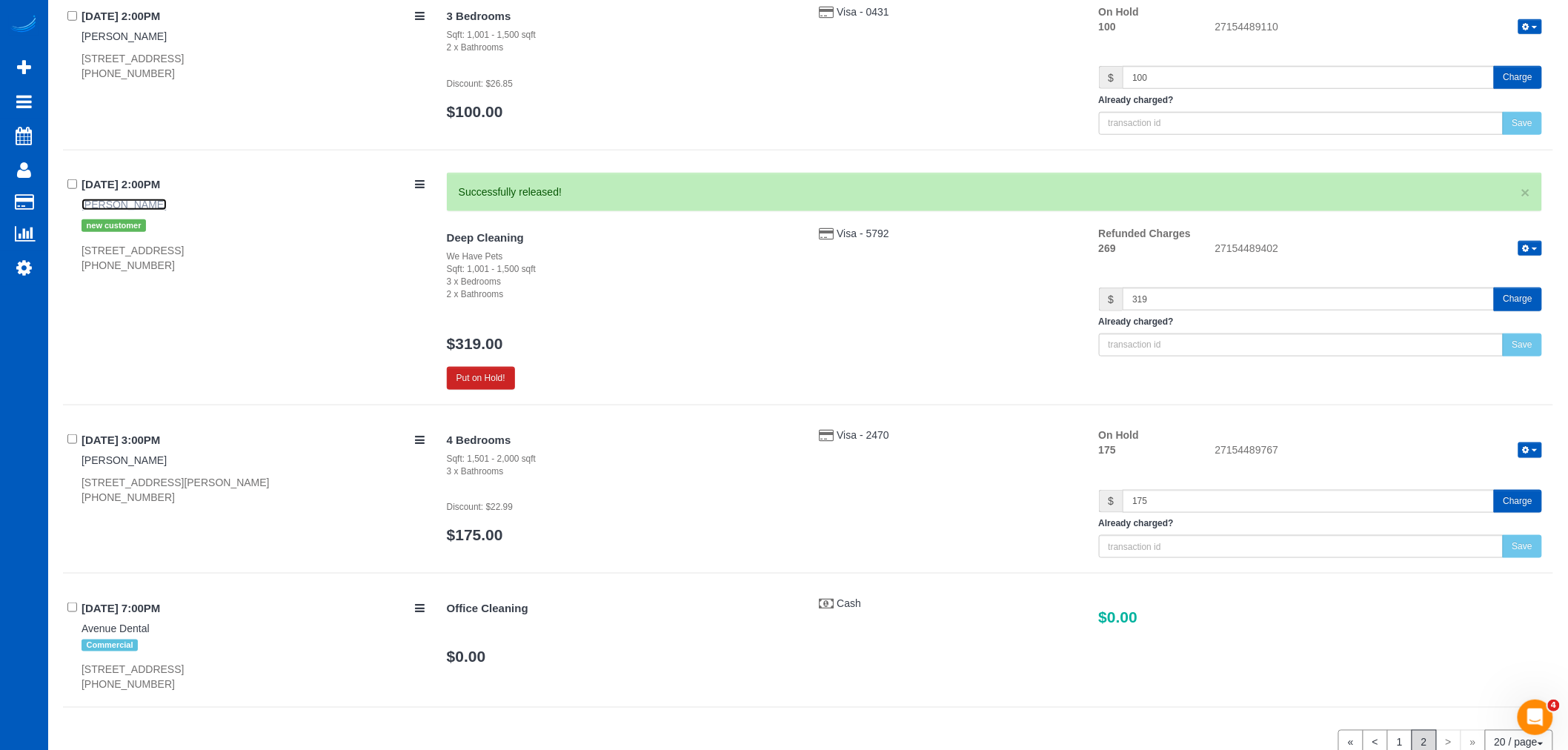
click at [141, 209] on link "Anisha Konanur" at bounding box center [124, 205] width 85 height 12
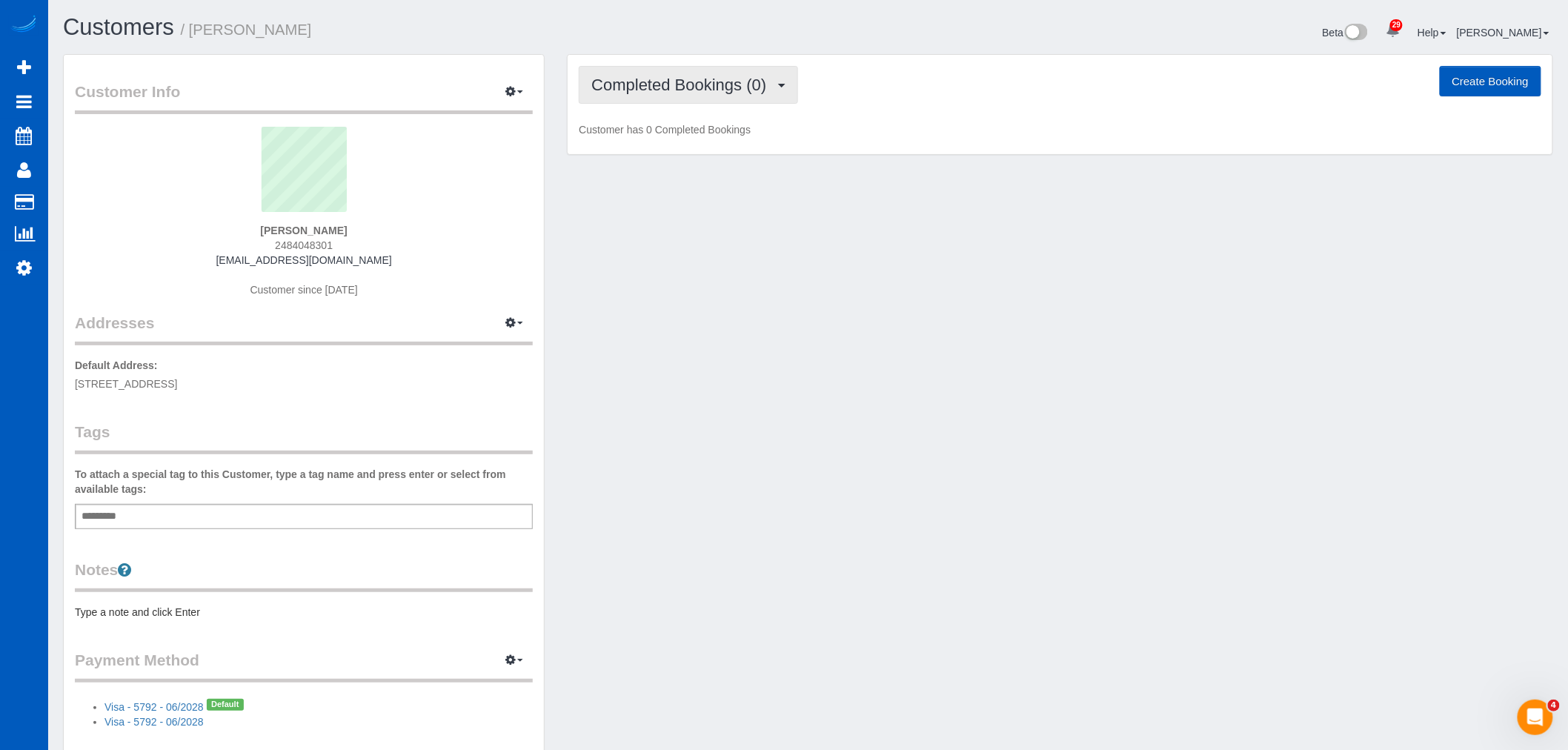
click at [695, 90] on span "Completed Bookings (0)" at bounding box center [682, 84] width 183 height 18
click at [682, 138] on link "Upcoming Bookings (1)" at bounding box center [657, 138] width 154 height 19
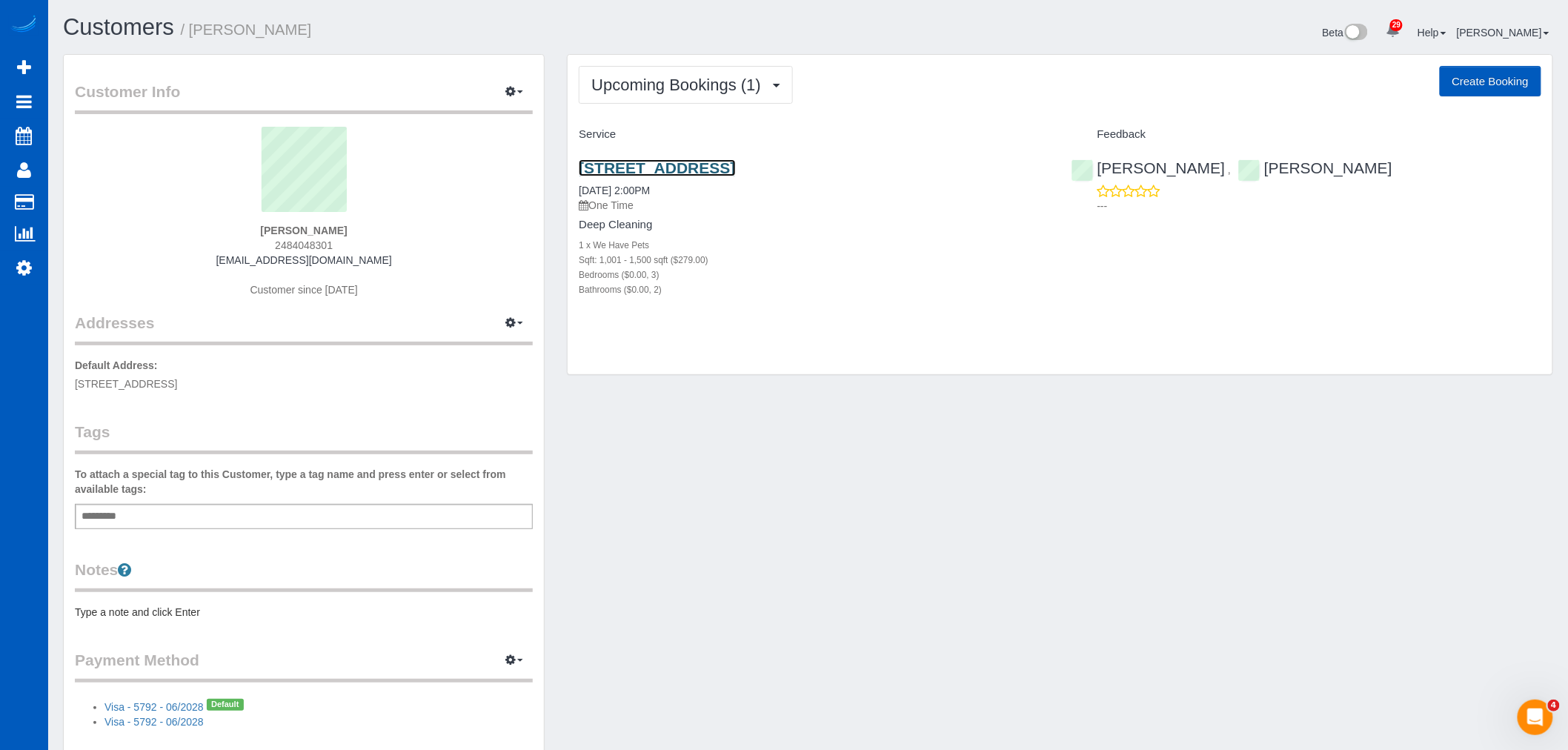
click at [665, 173] on link "212 Boston Street, Unit C, Seattle, WA 98109" at bounding box center [657, 167] width 156 height 17
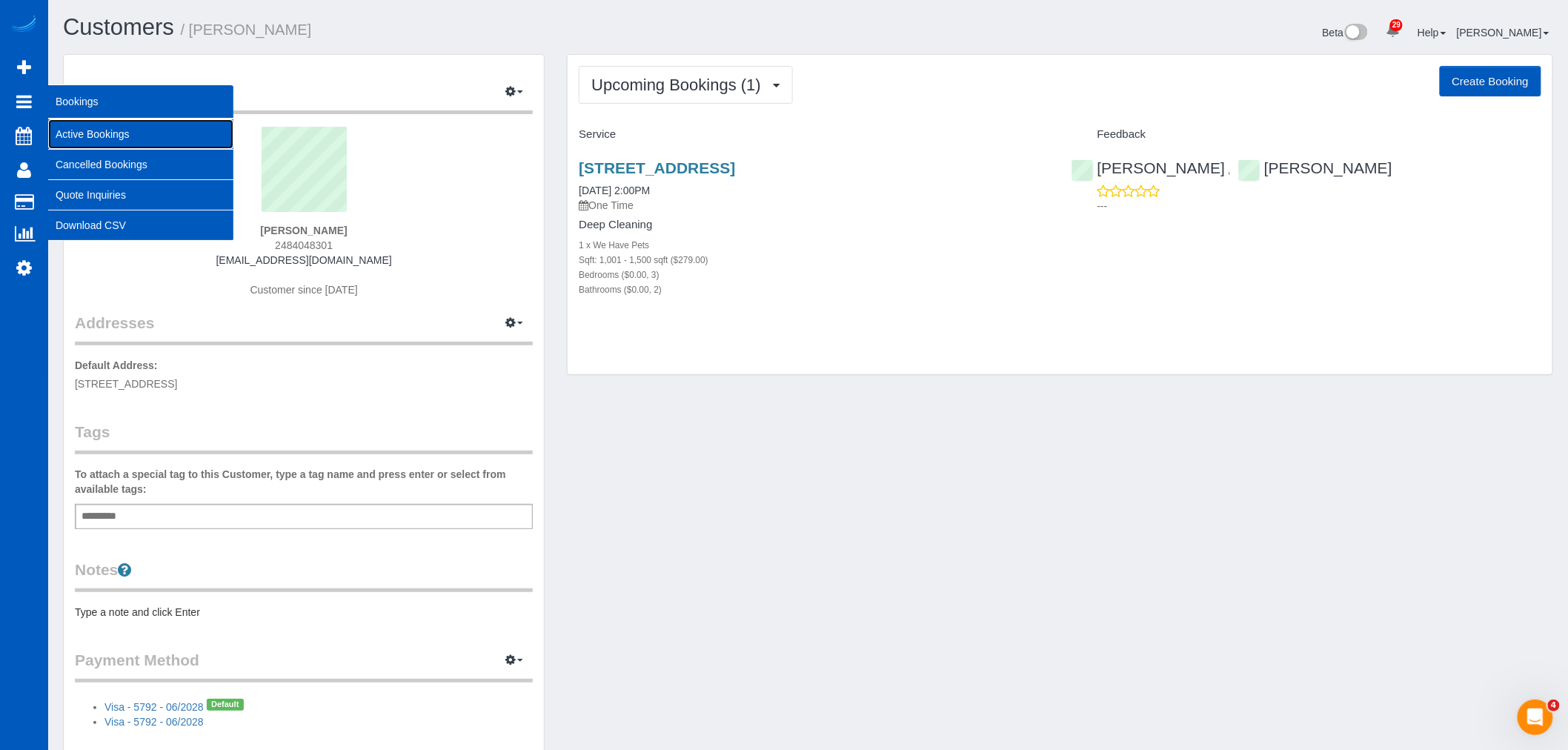
click at [91, 127] on link "Active Bookings" at bounding box center [140, 134] width 185 height 30
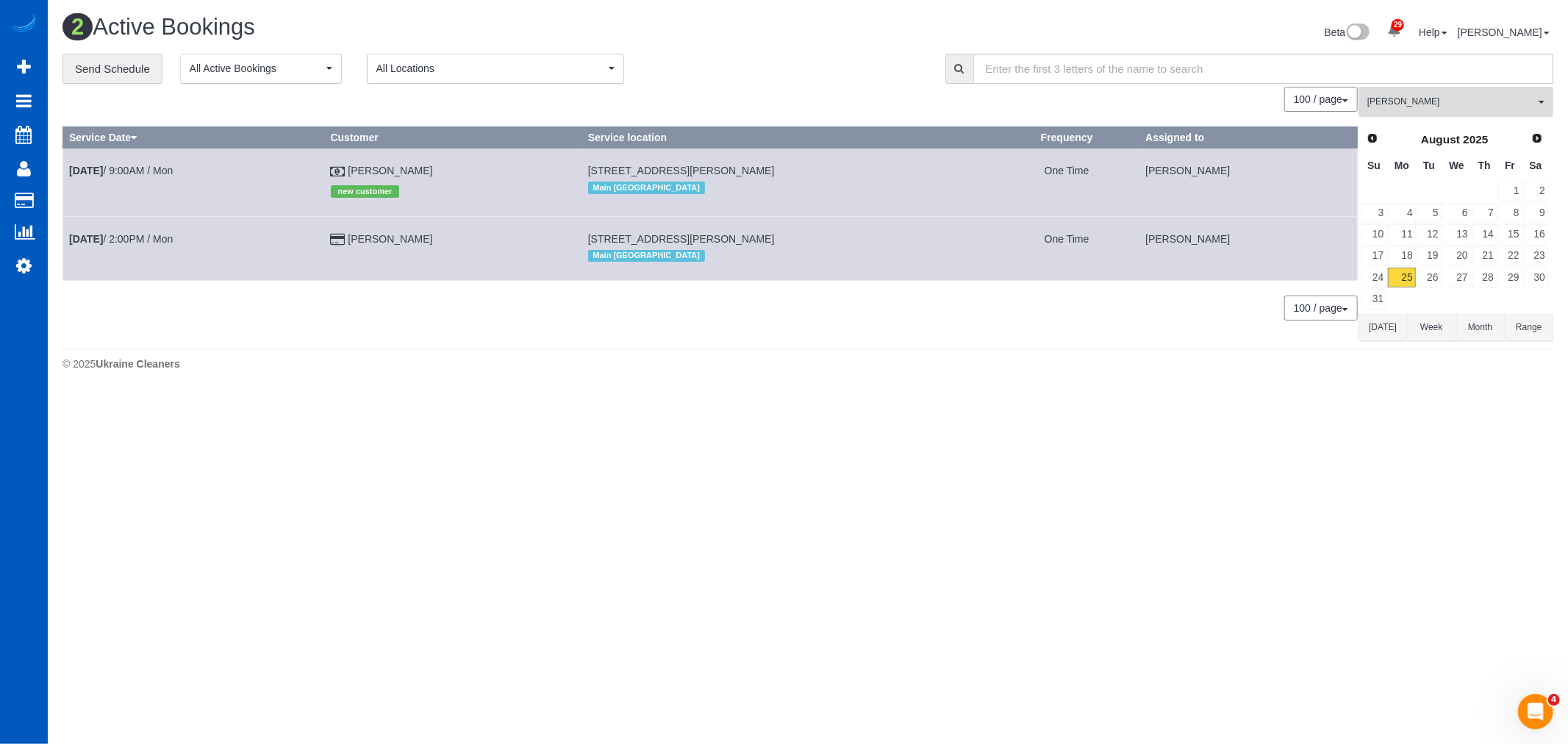
click at [1462, 89] on button "[PERSON_NAME] All Teams" at bounding box center [1456, 102] width 195 height 30
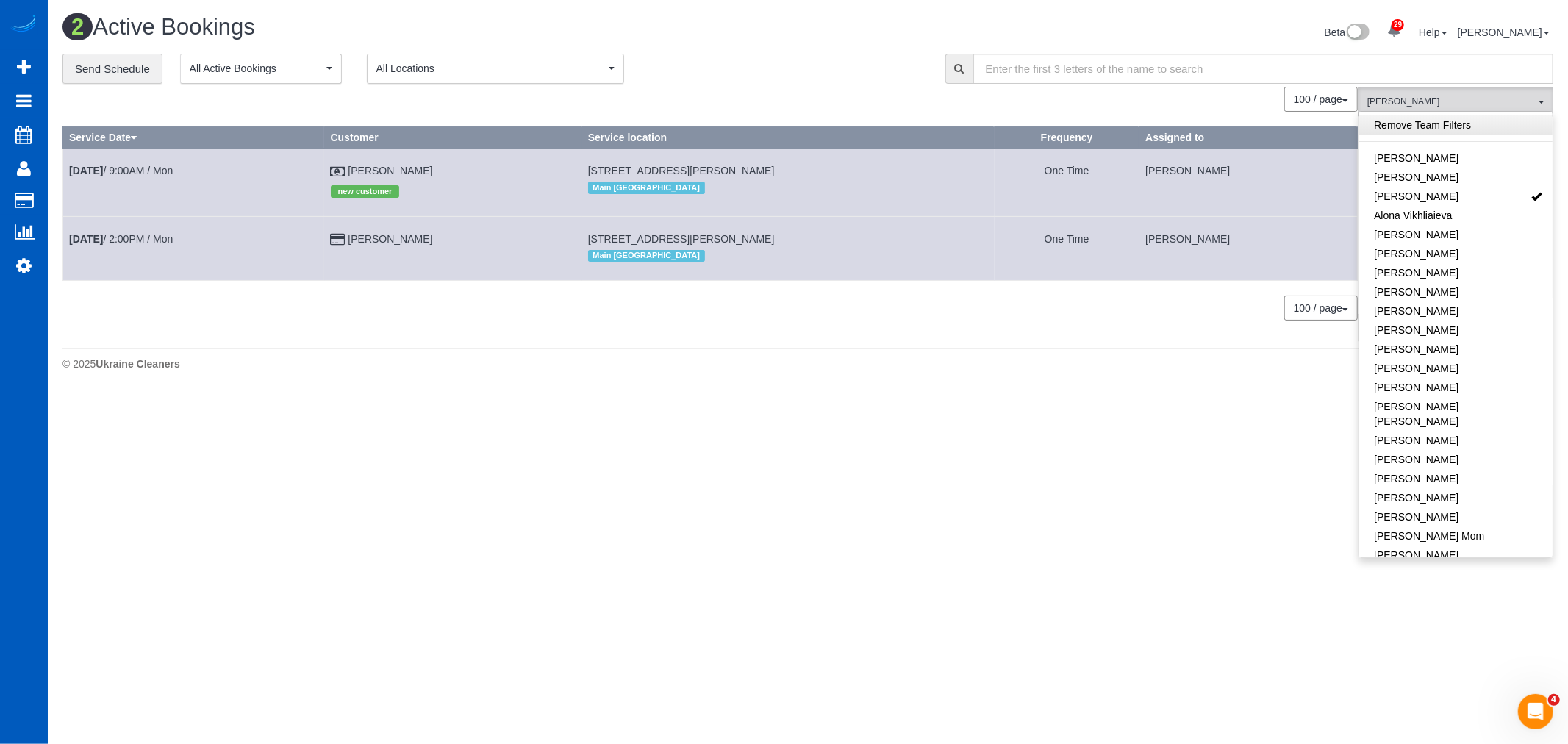
click at [1462, 121] on link "Remove Team Filters" at bounding box center [1456, 125] width 193 height 19
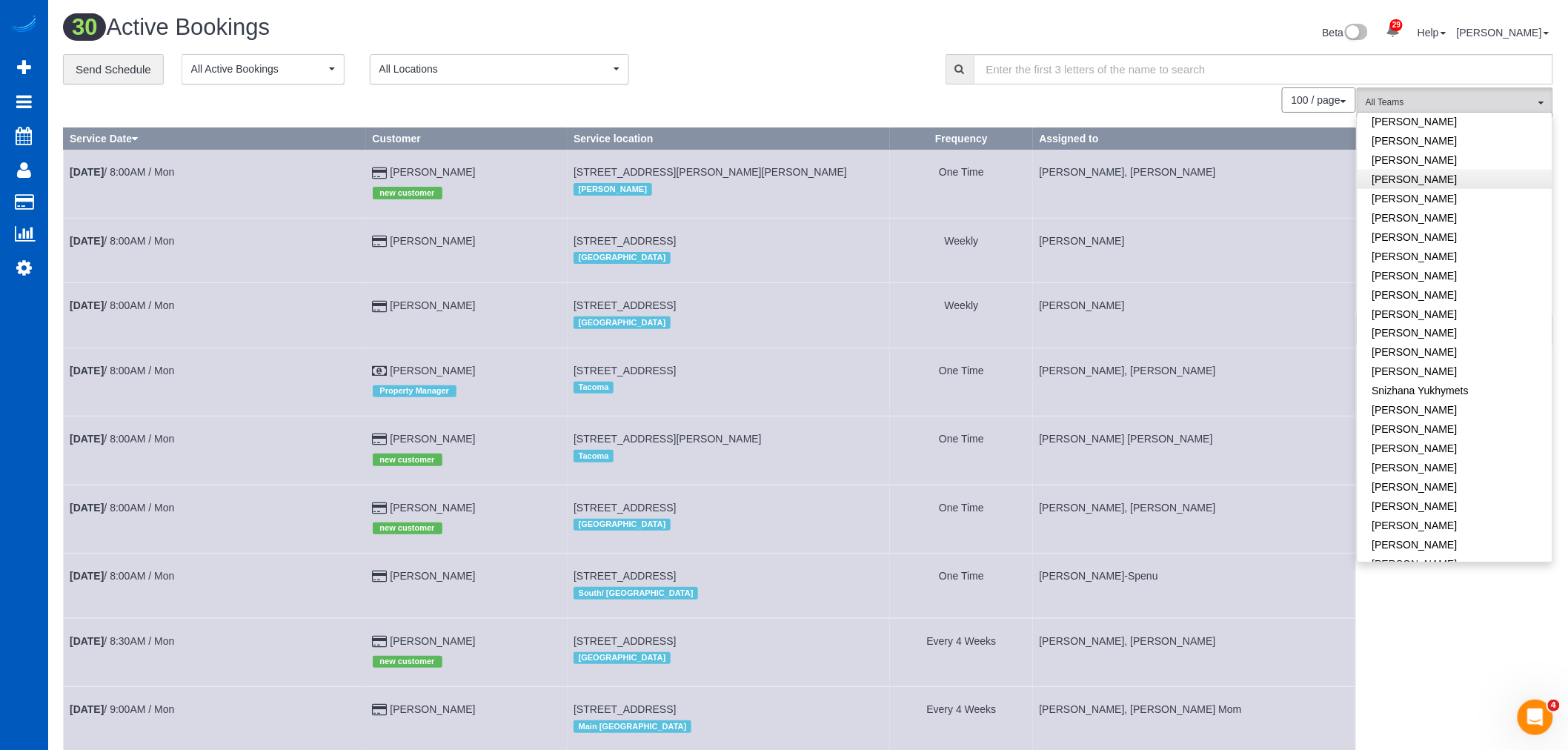
scroll to position [976, 0]
click at [1455, 398] on link "[PERSON_NAME]" at bounding box center [1455, 407] width 195 height 19
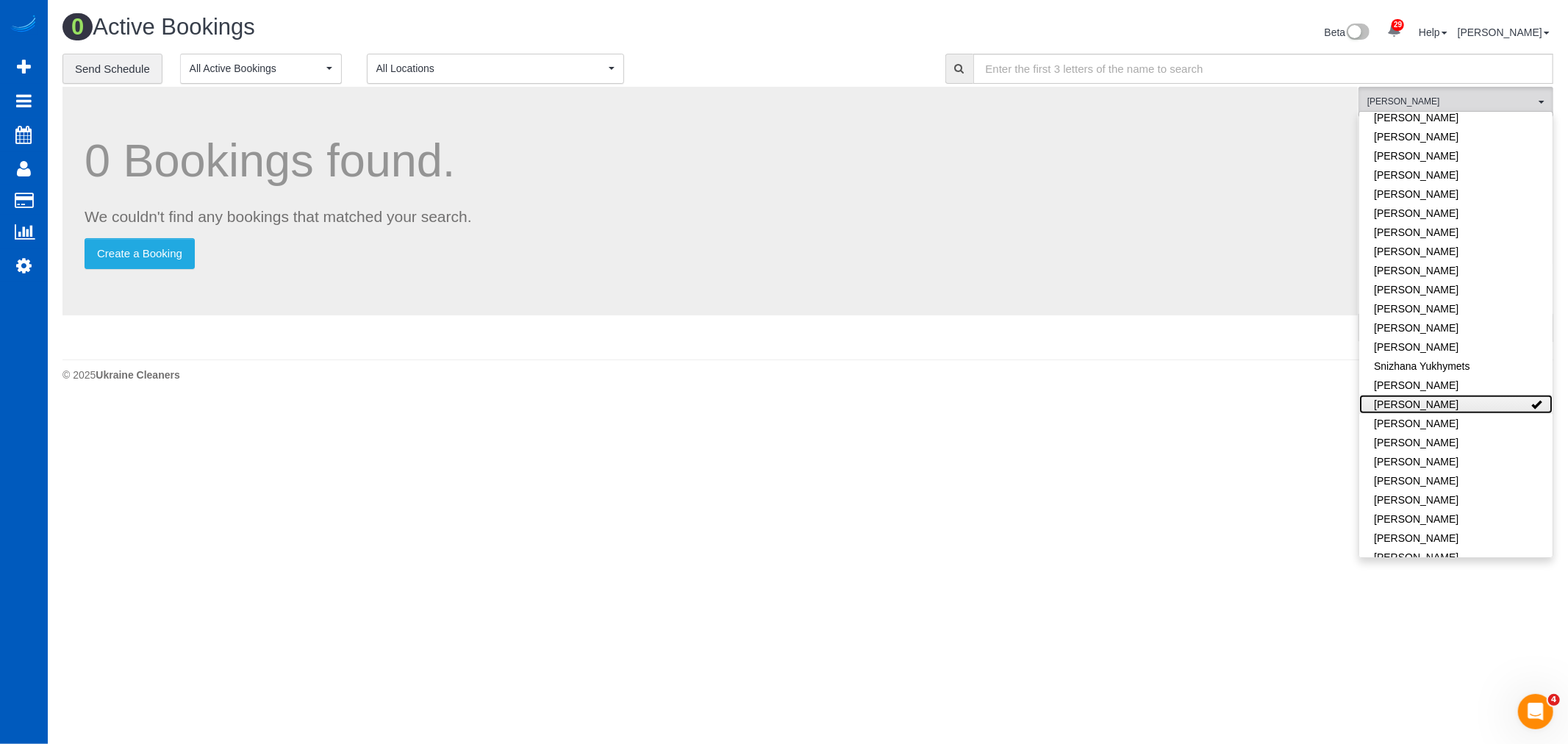
click at [1443, 395] on link "[PERSON_NAME]" at bounding box center [1456, 404] width 193 height 19
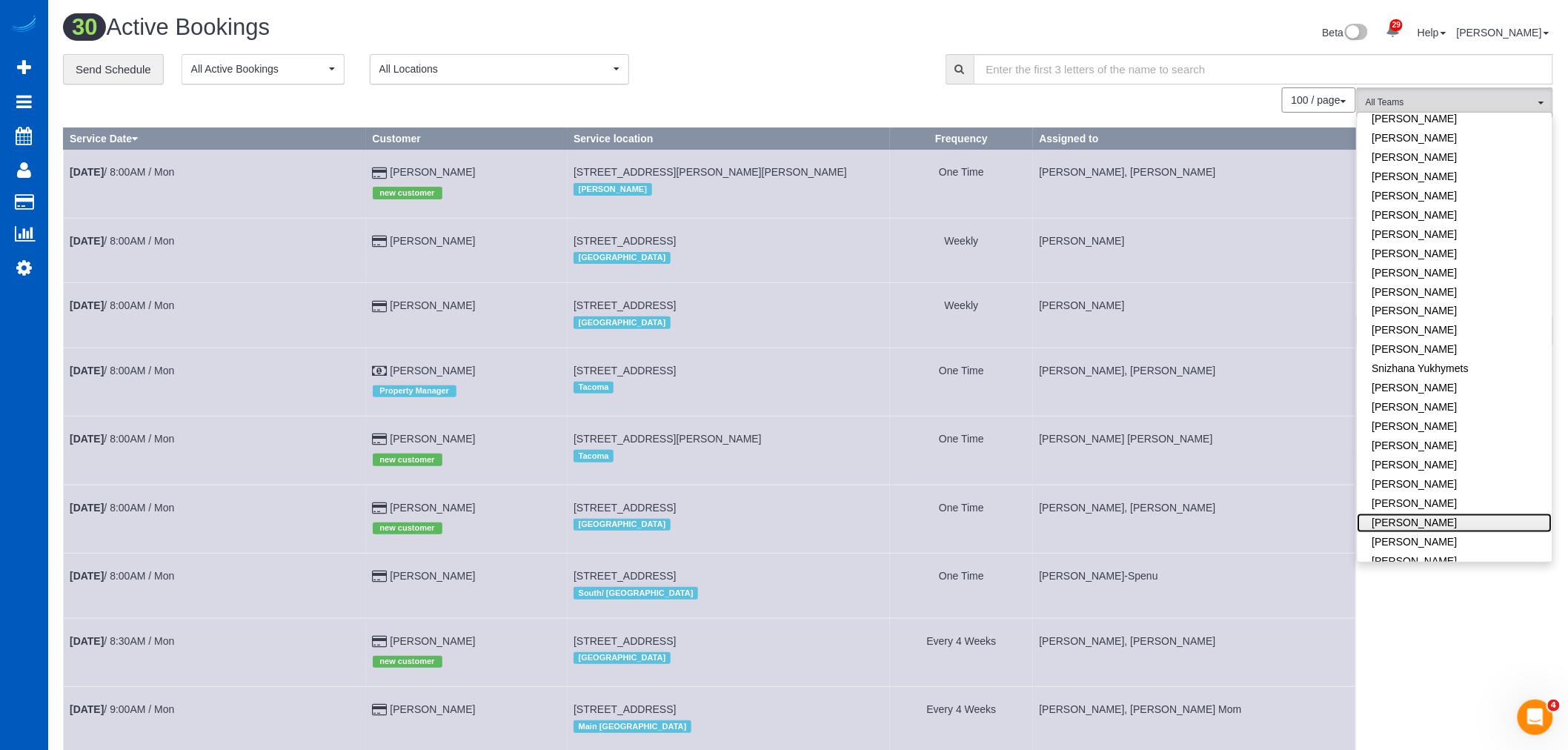
click at [1460, 513] on link "[PERSON_NAME]" at bounding box center [1455, 523] width 195 height 19
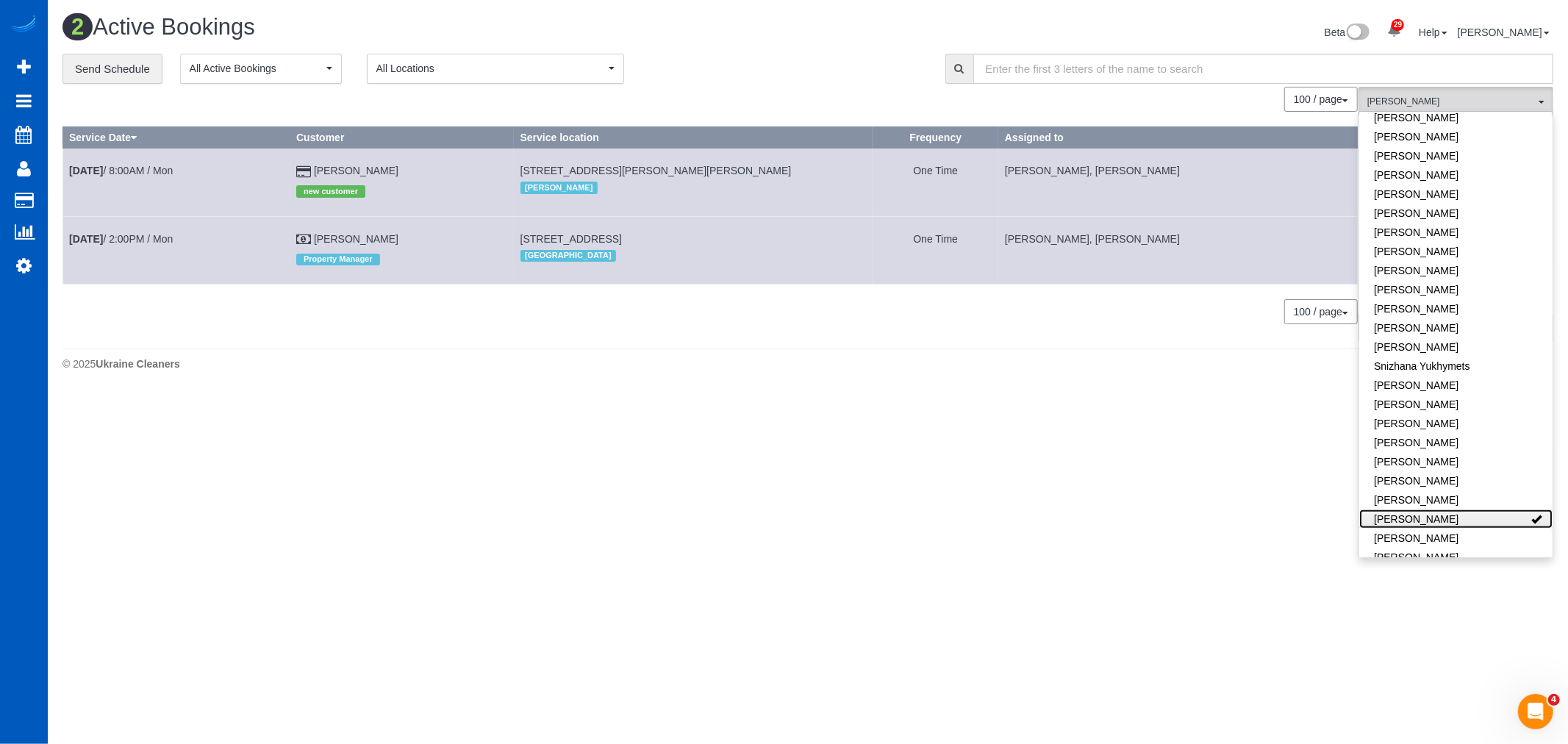
click at [1449, 509] on link "[PERSON_NAME]" at bounding box center [1456, 518] width 193 height 19
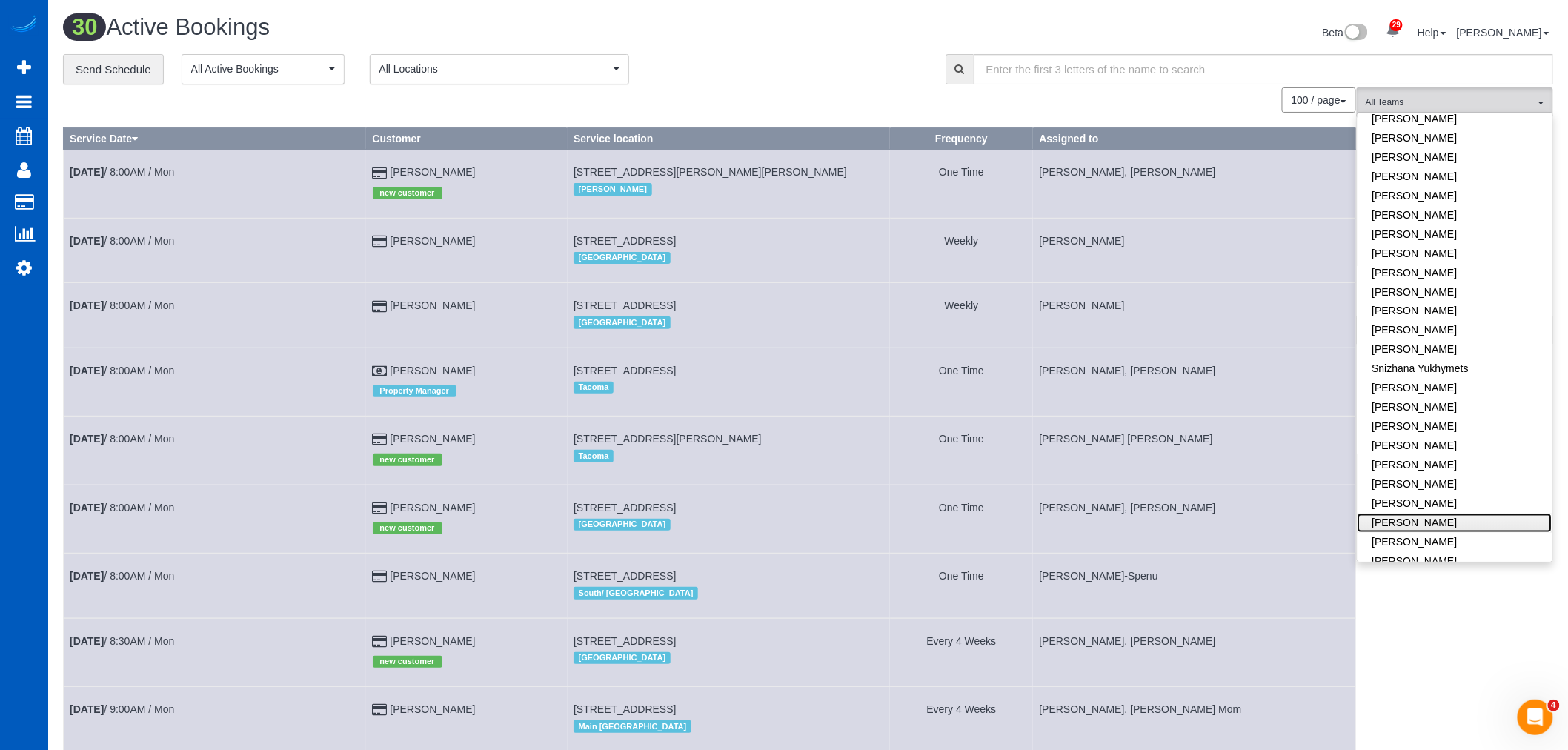
scroll to position [894, 0]
click at [1442, 421] on link "[PERSON_NAME]" at bounding box center [1455, 431] width 195 height 19
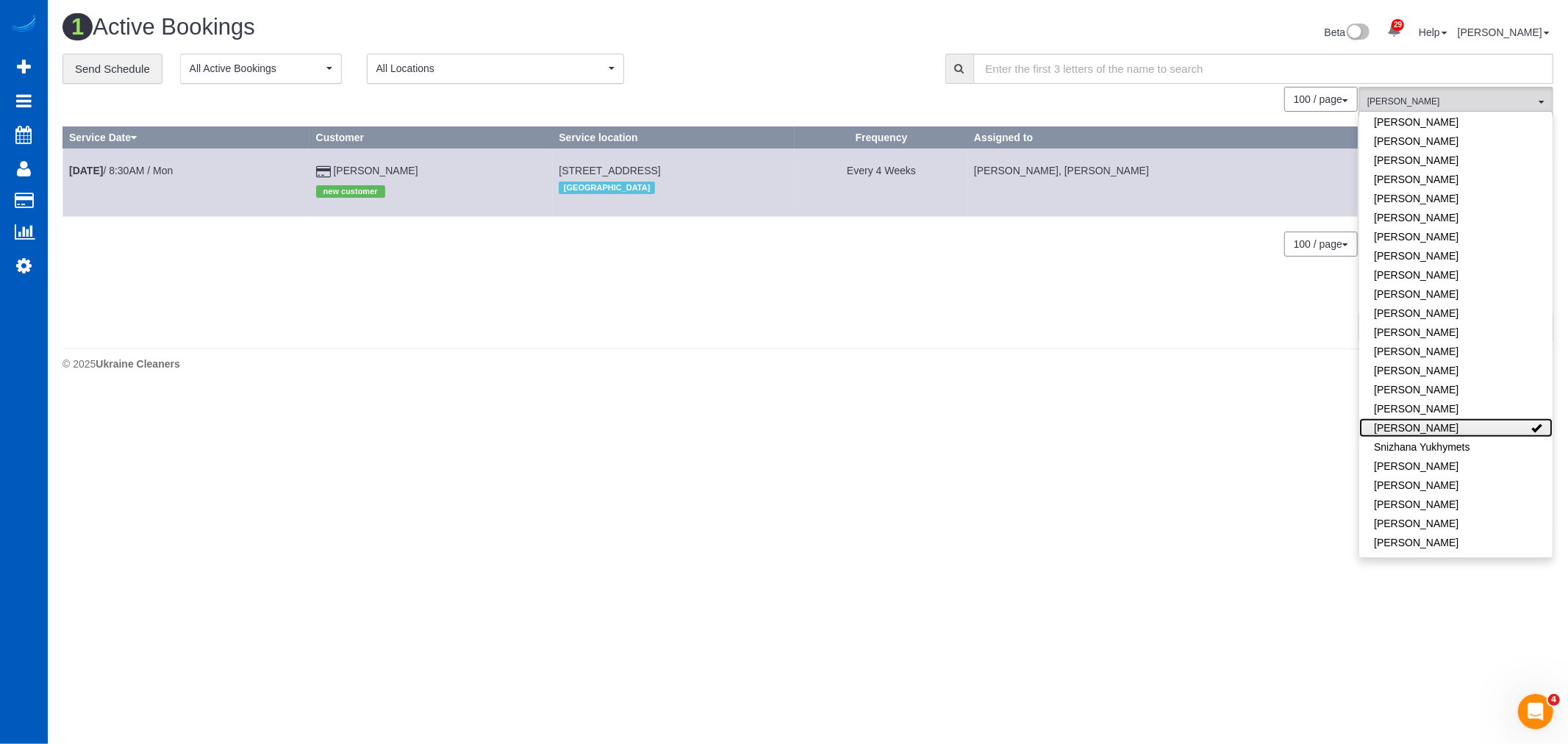
click at [1427, 418] on link "[PERSON_NAME]" at bounding box center [1456, 427] width 193 height 19
click at [1432, 399] on link "[PERSON_NAME]" at bounding box center [1443, 408] width 193 height 19
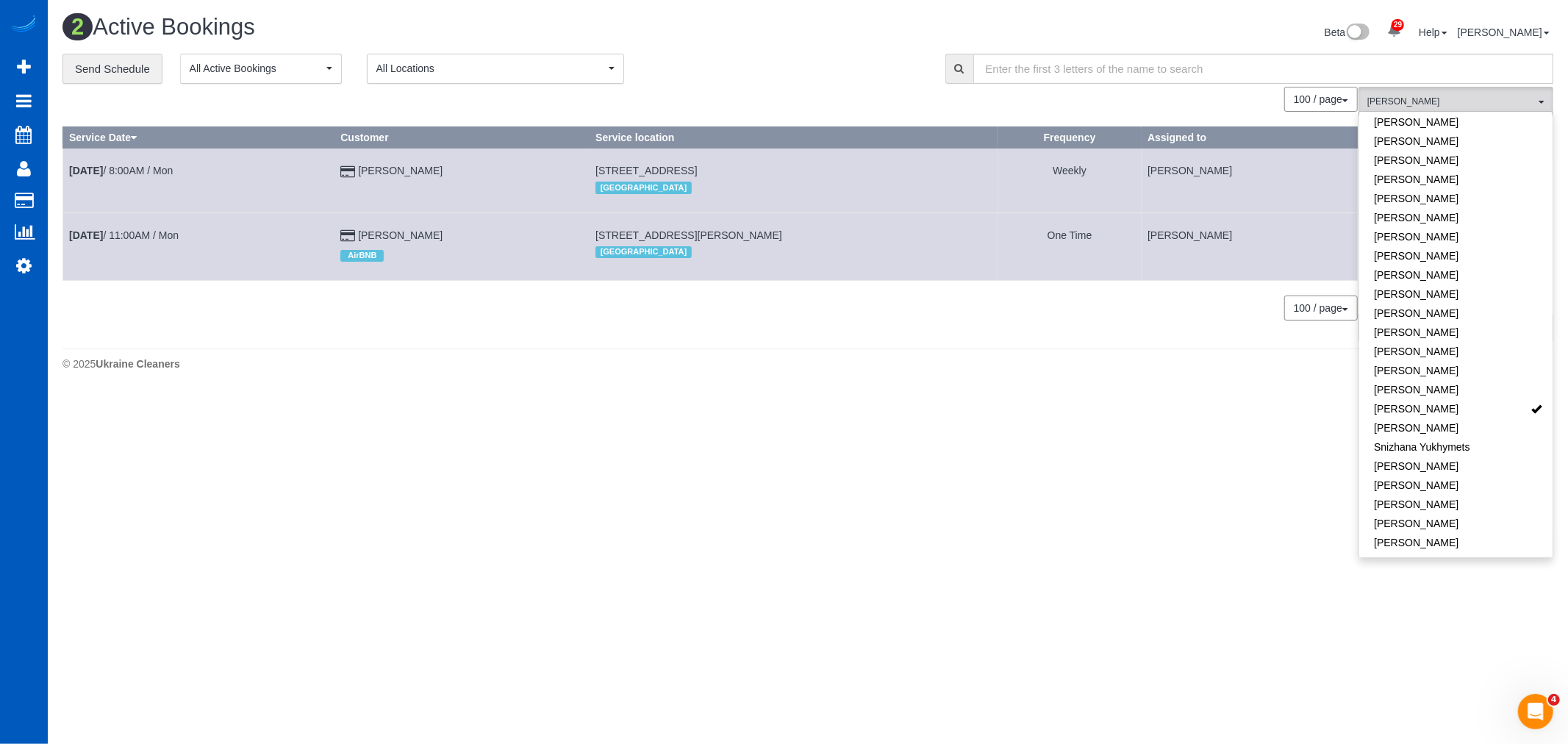
click at [1120, 428] on body "29 Beta Your Notifications You have 0 alerts × You have 3 to charge for [DATE] …" at bounding box center [784, 372] width 1568 height 744
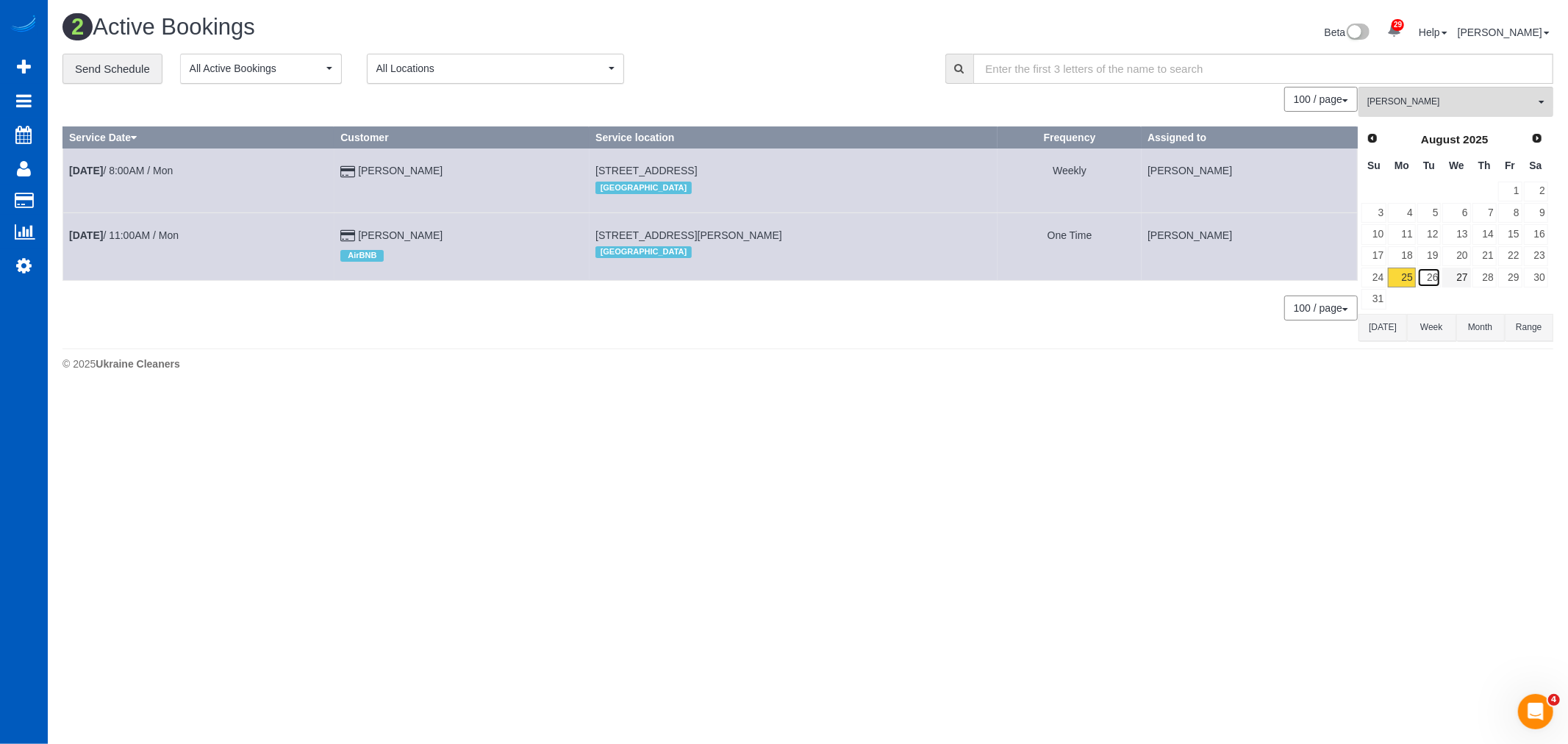
click at [1431, 275] on link "26" at bounding box center [1430, 277] width 24 height 20
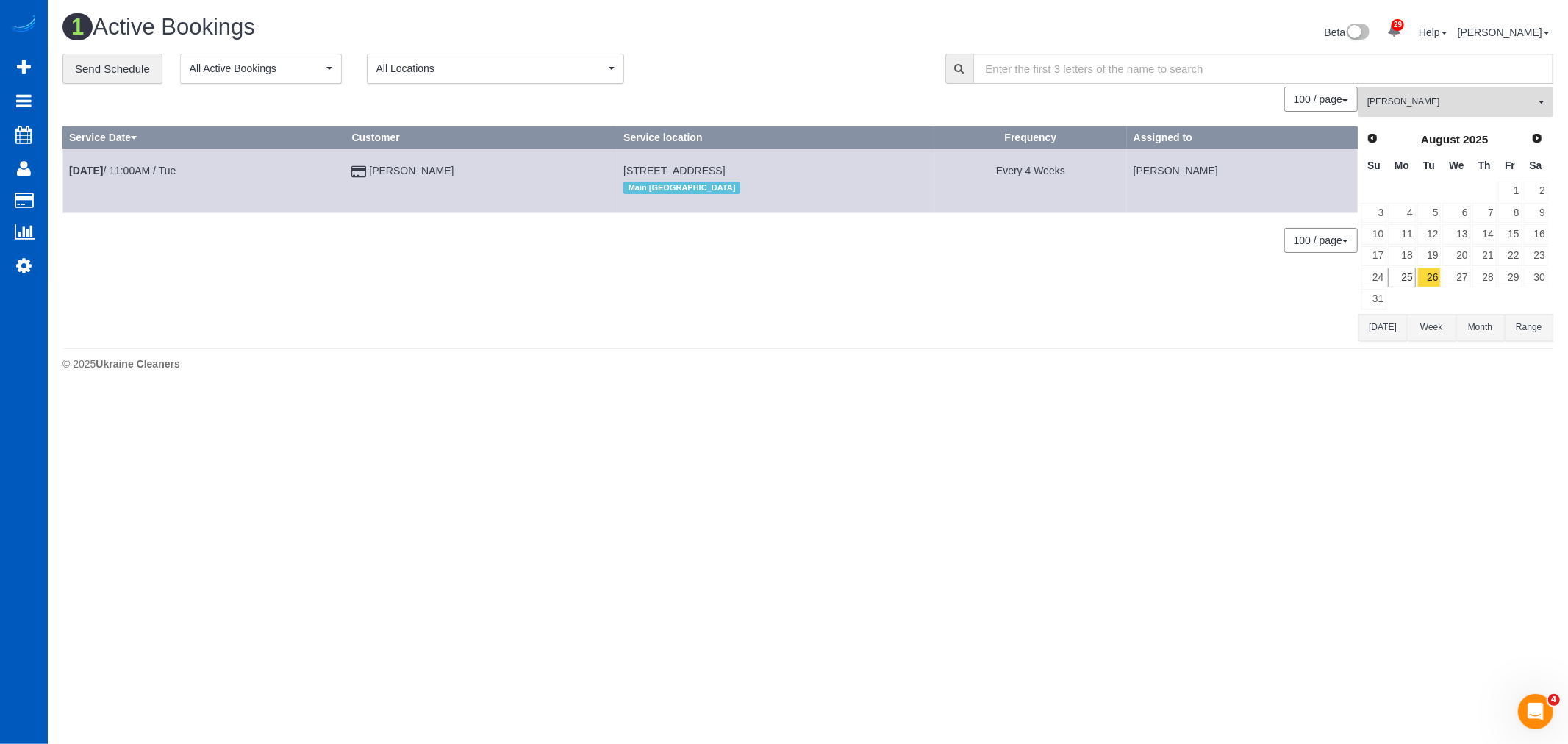
click at [1444, 105] on span "[PERSON_NAME]" at bounding box center [1451, 102] width 168 height 13
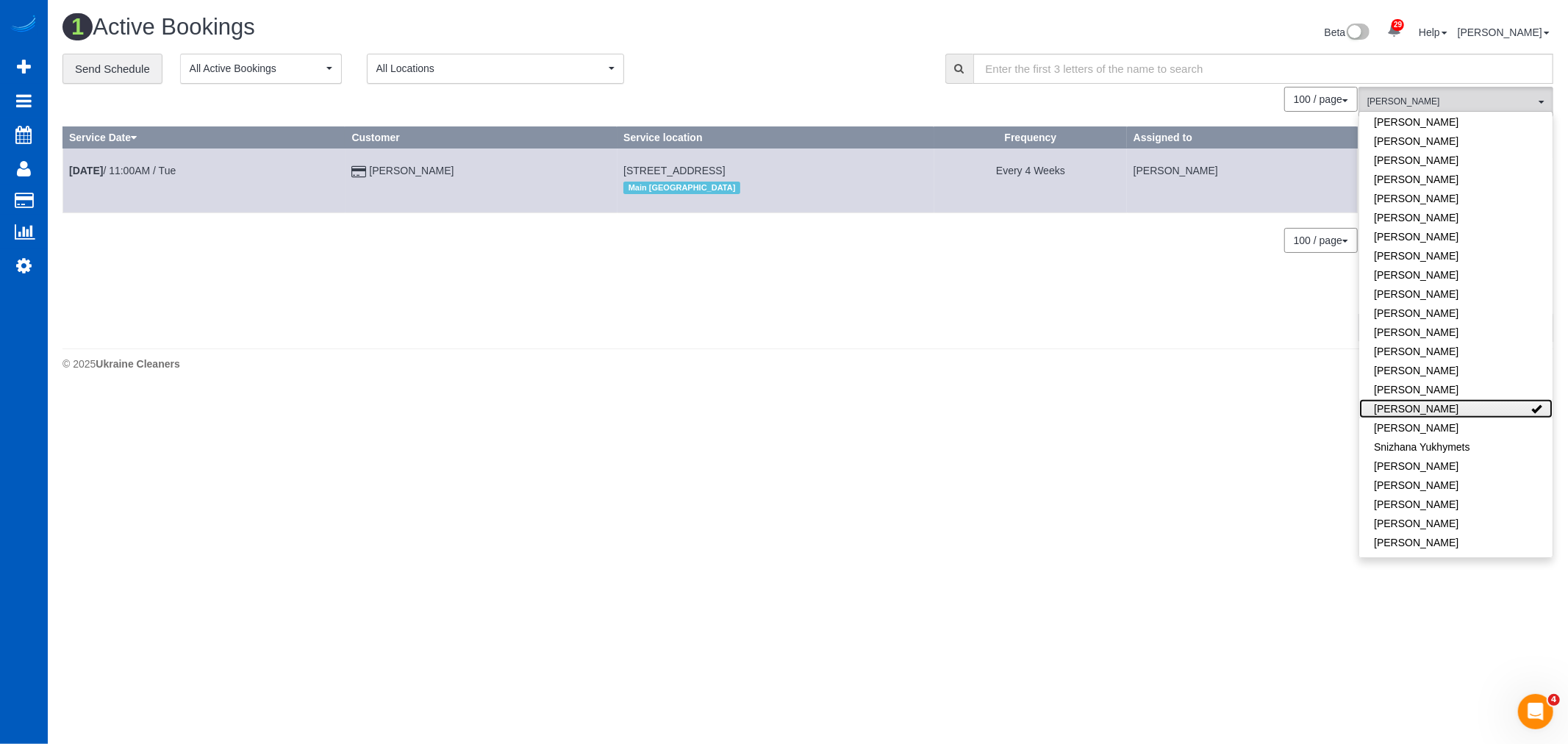
click at [1472, 399] on link "[PERSON_NAME]" at bounding box center [1456, 408] width 193 height 19
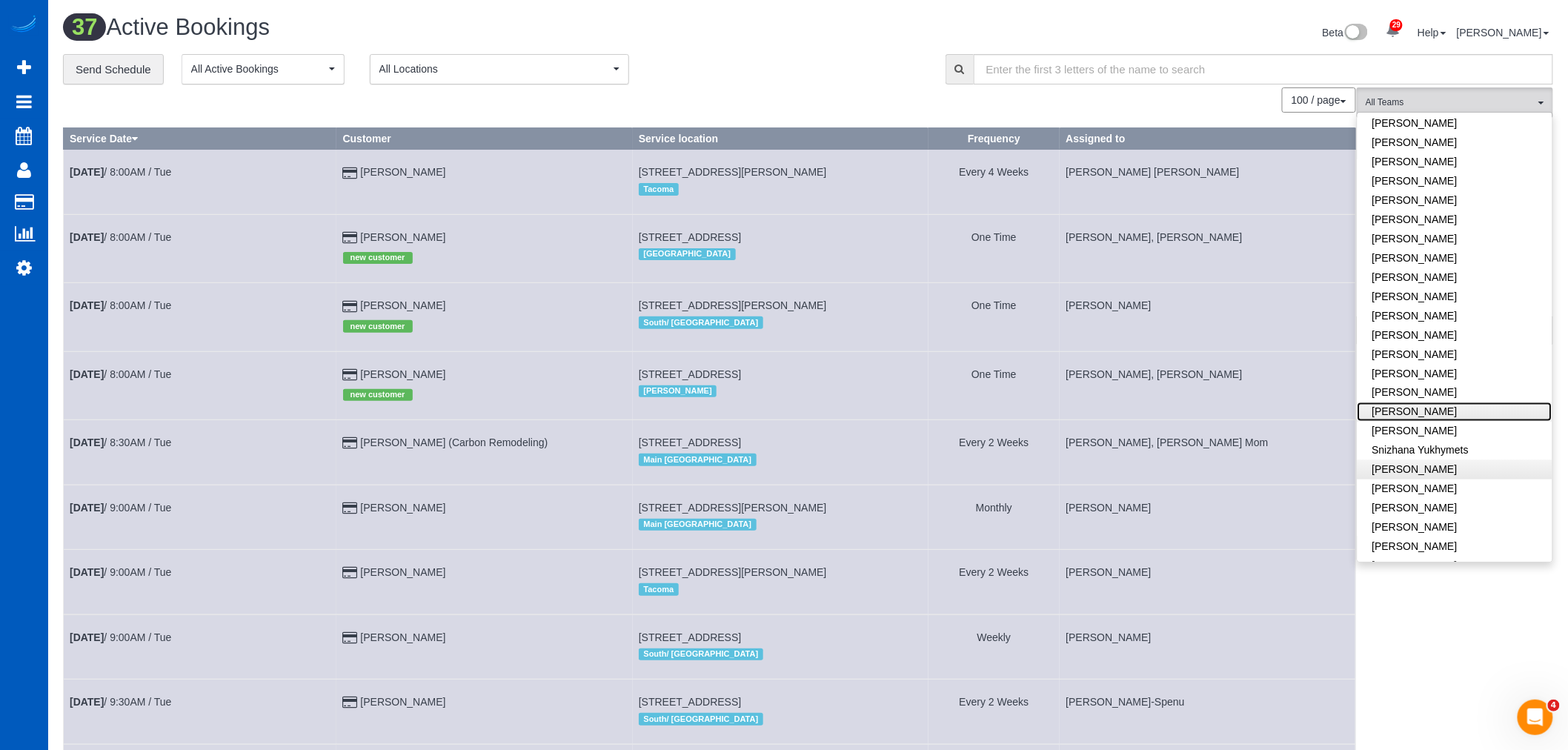
scroll to position [976, 0]
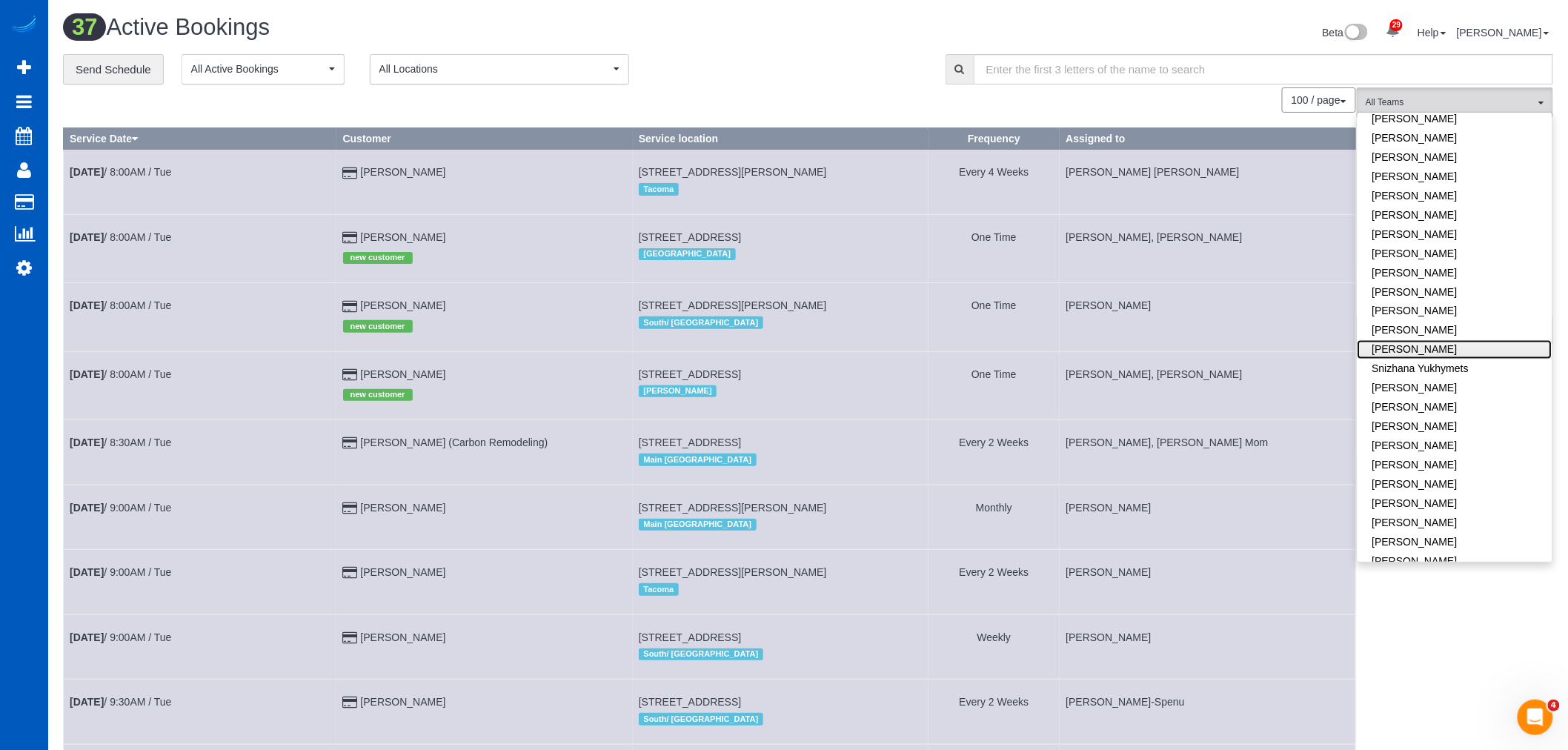
click at [1439, 340] on link "[PERSON_NAME]" at bounding box center [1455, 349] width 195 height 19
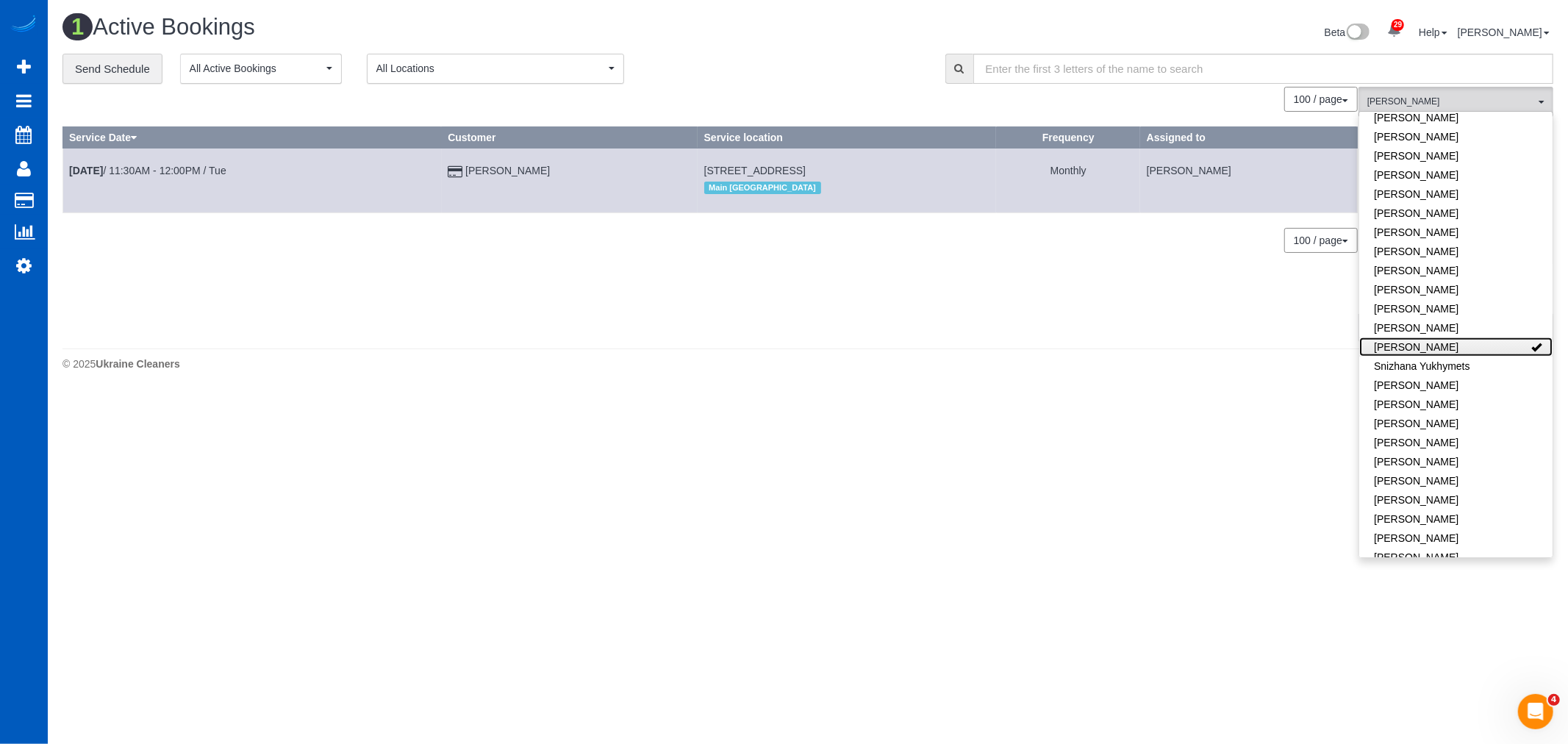
click at [1428, 337] on link "[PERSON_NAME]" at bounding box center [1456, 346] width 193 height 19
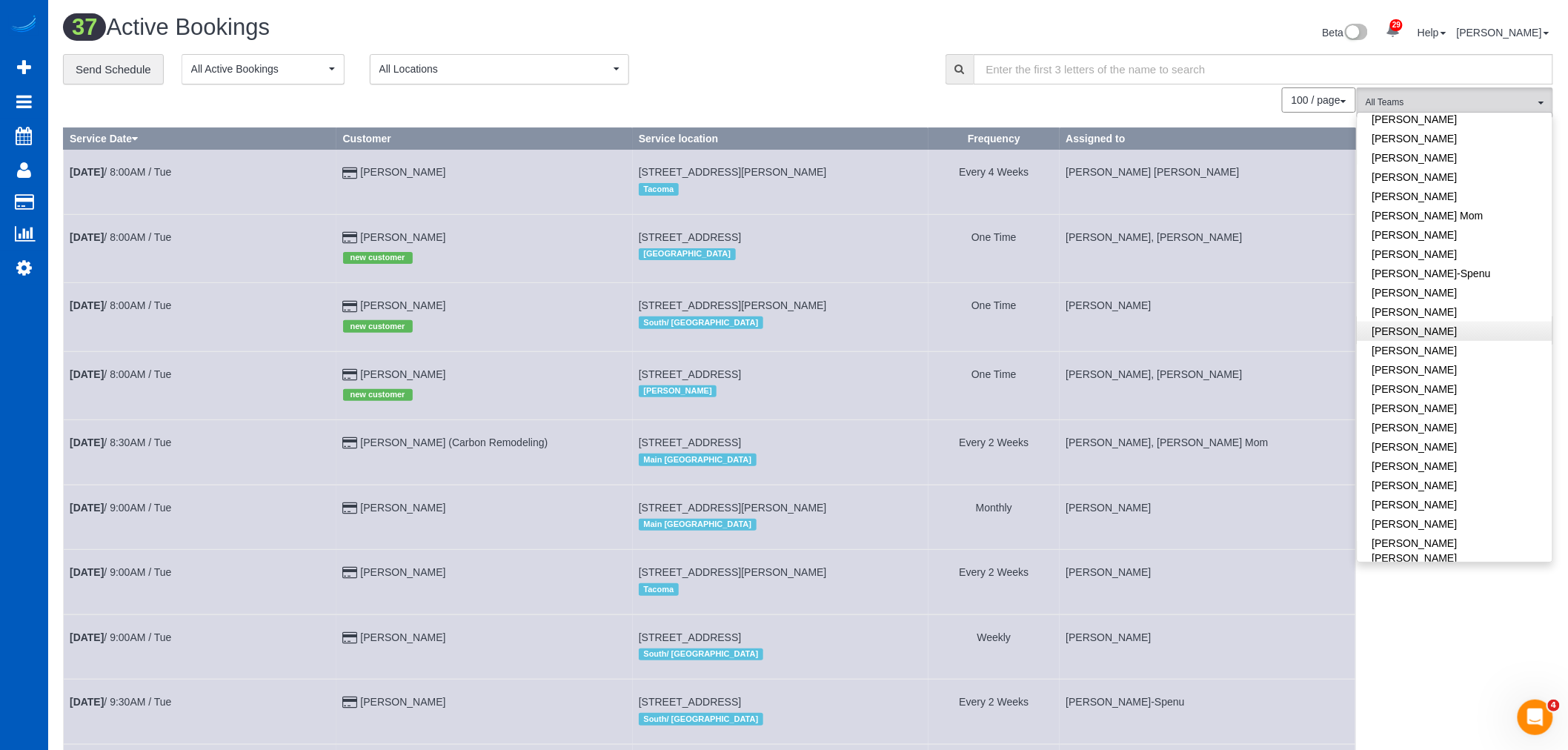
scroll to position [317, 0]
click at [1439, 386] on link "[PERSON_NAME]" at bounding box center [1455, 396] width 195 height 19
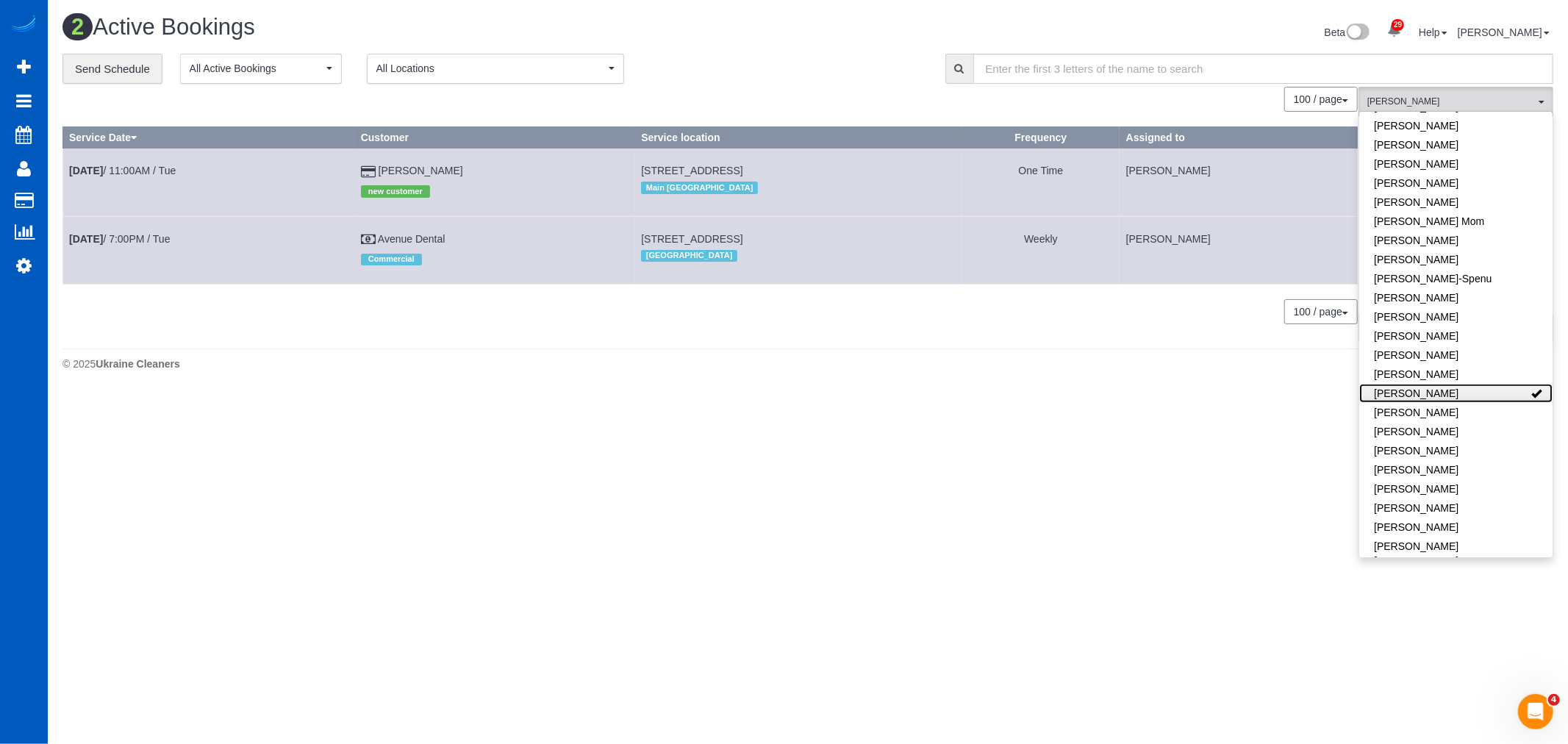
click at [1428, 383] on link "[PERSON_NAME]" at bounding box center [1456, 392] width 193 height 19
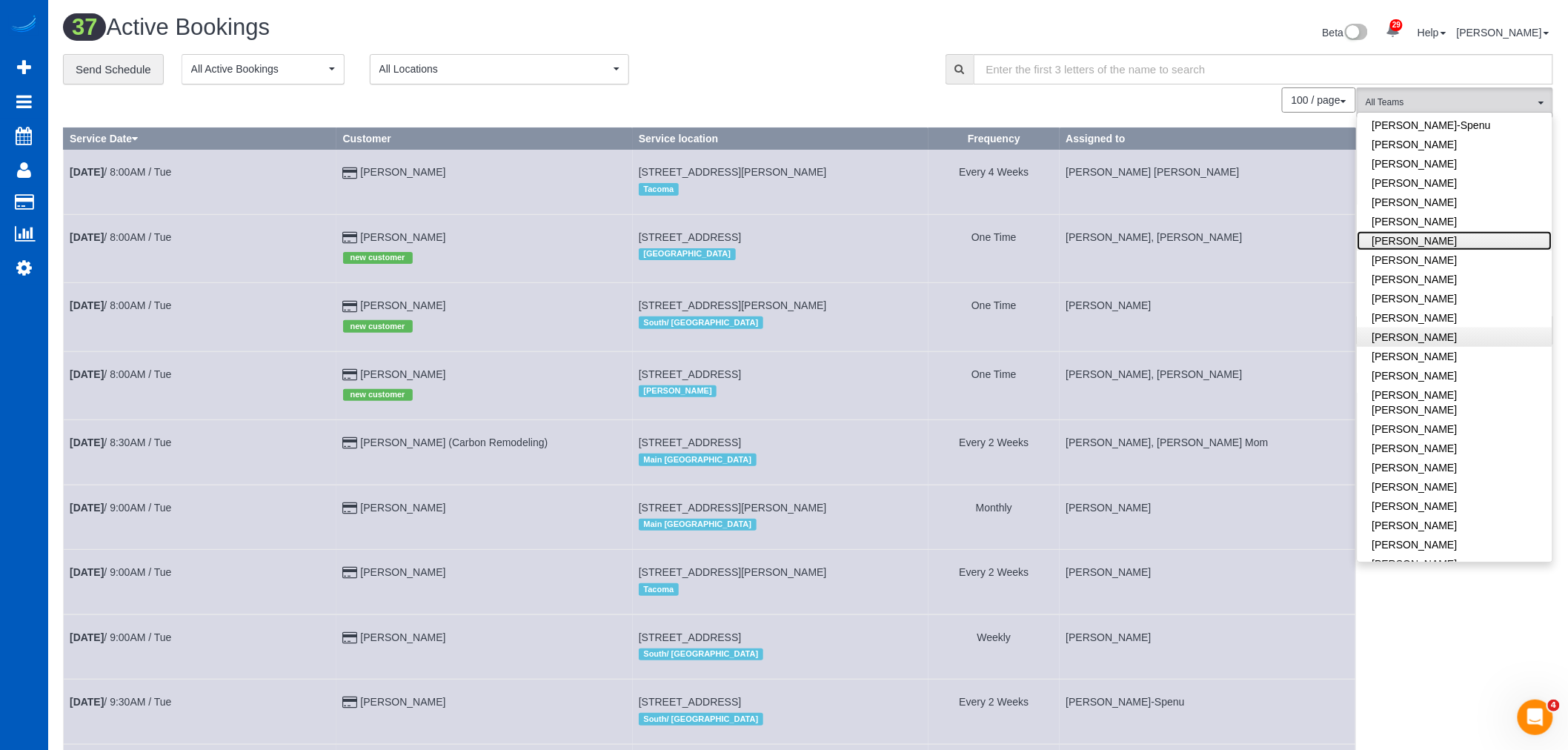
scroll to position [482, 0]
click at [1462, 338] on link "[PERSON_NAME]" at bounding box center [1455, 346] width 195 height 19
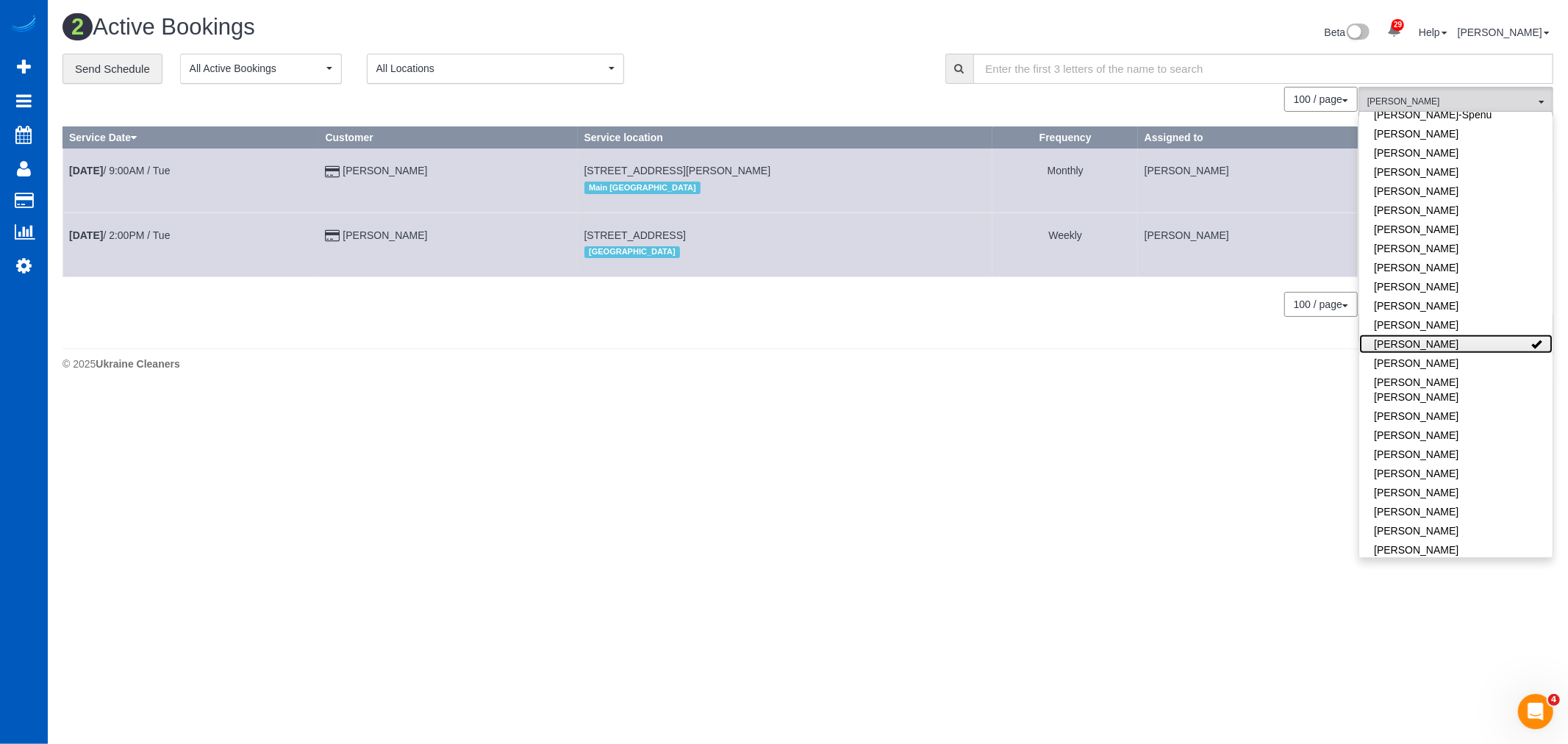
click at [1451, 336] on link "[PERSON_NAME]" at bounding box center [1456, 343] width 193 height 19
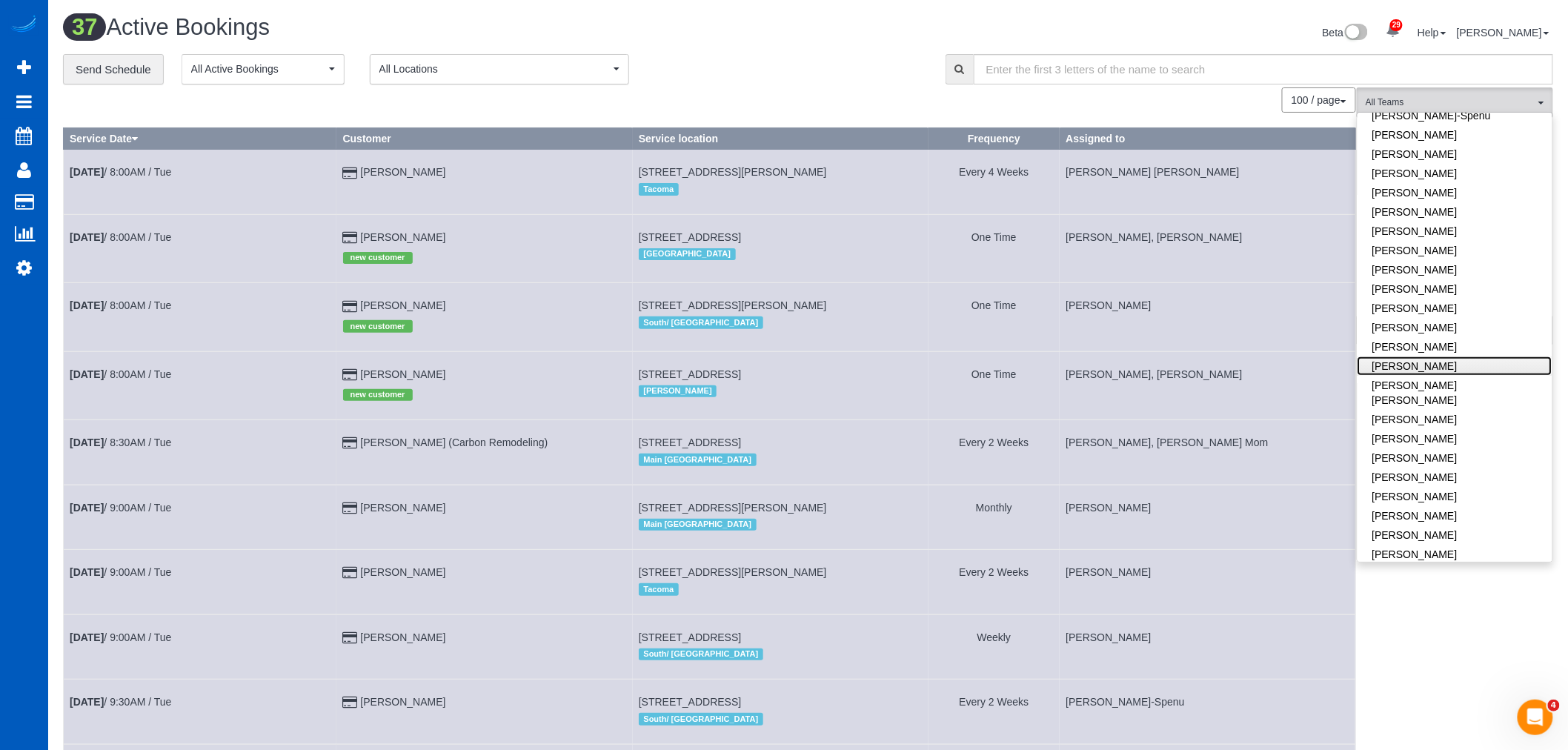
click at [1457, 356] on link "[PERSON_NAME]" at bounding box center [1455, 365] width 195 height 19
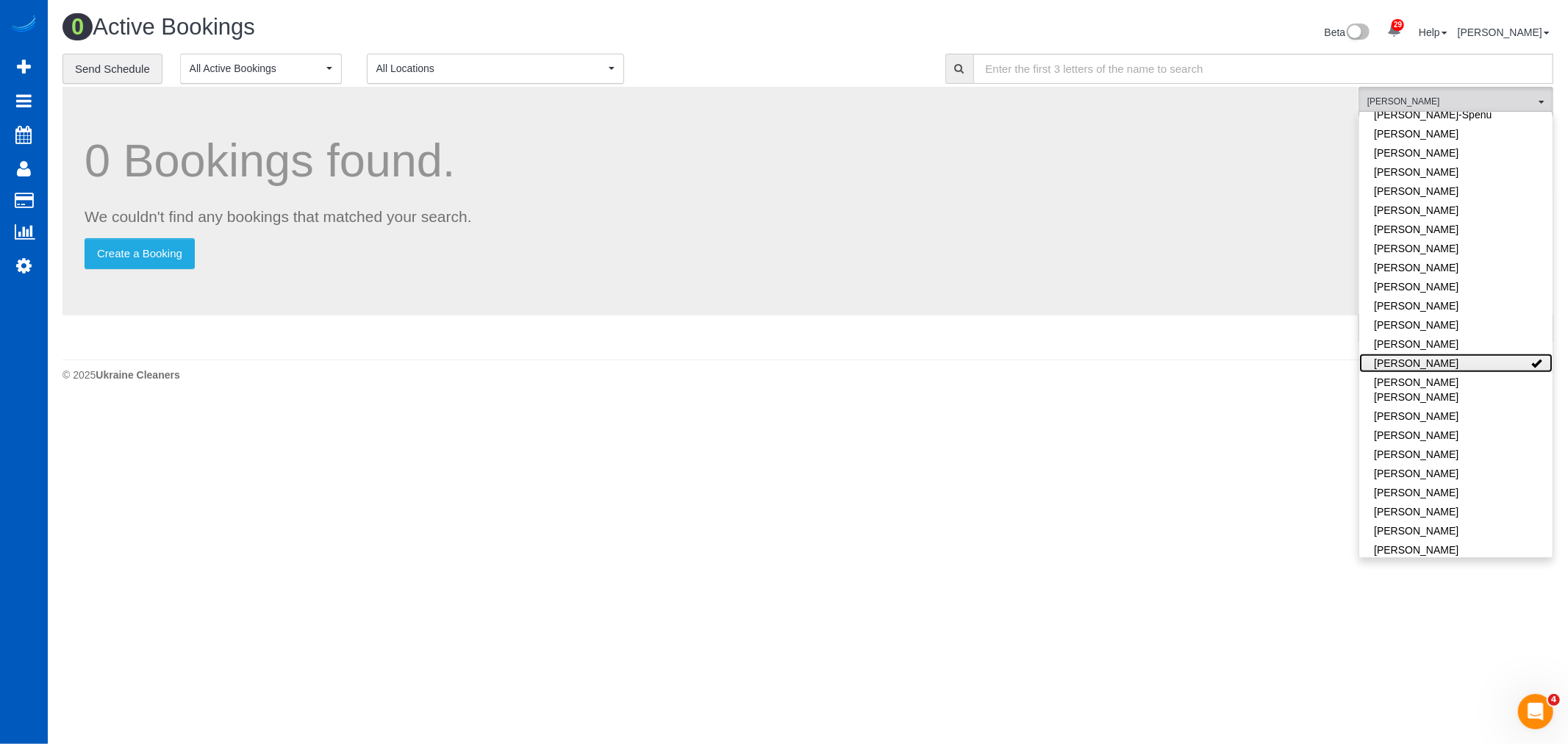
click at [1446, 353] on link "[PERSON_NAME]" at bounding box center [1456, 362] width 193 height 19
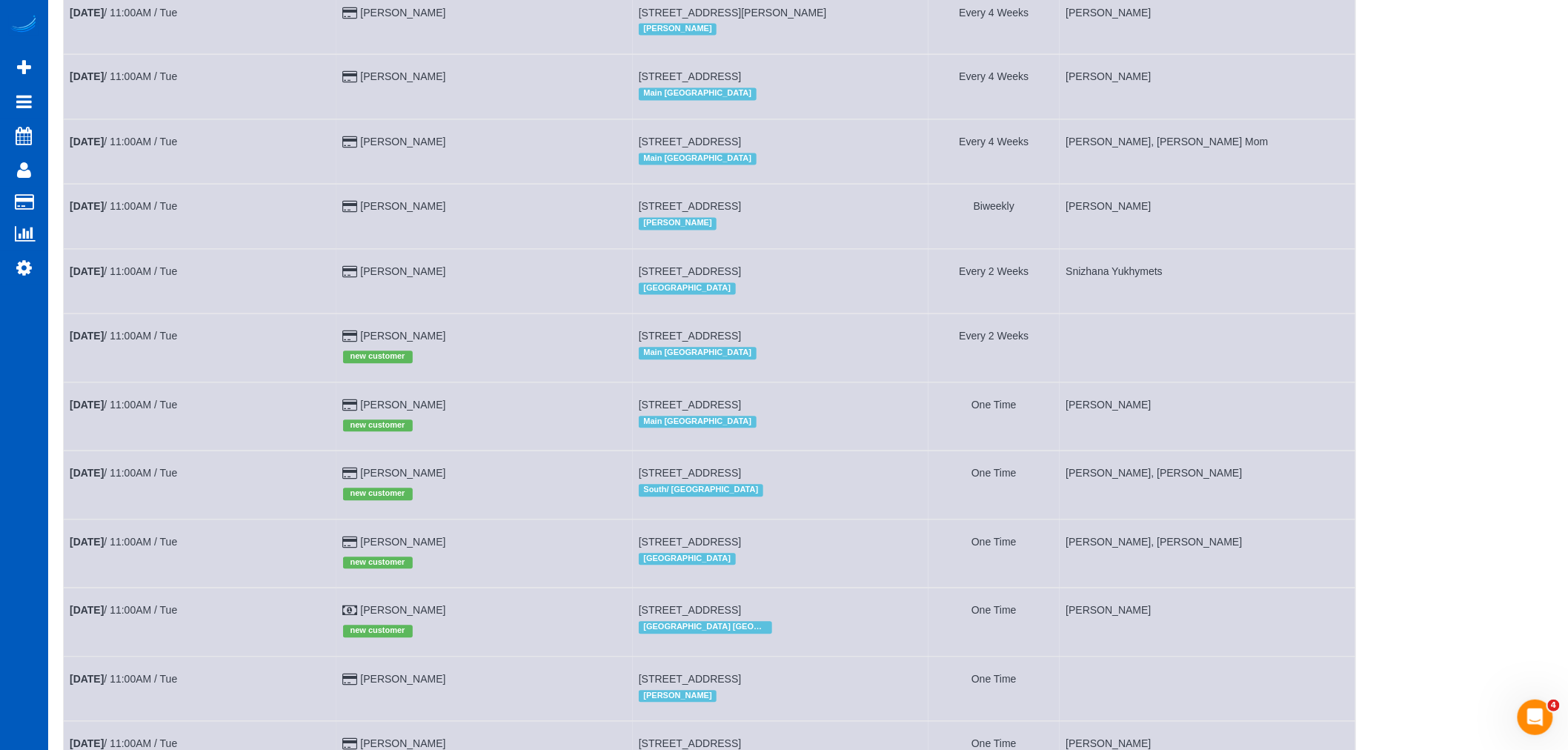
scroll to position [1152, 0]
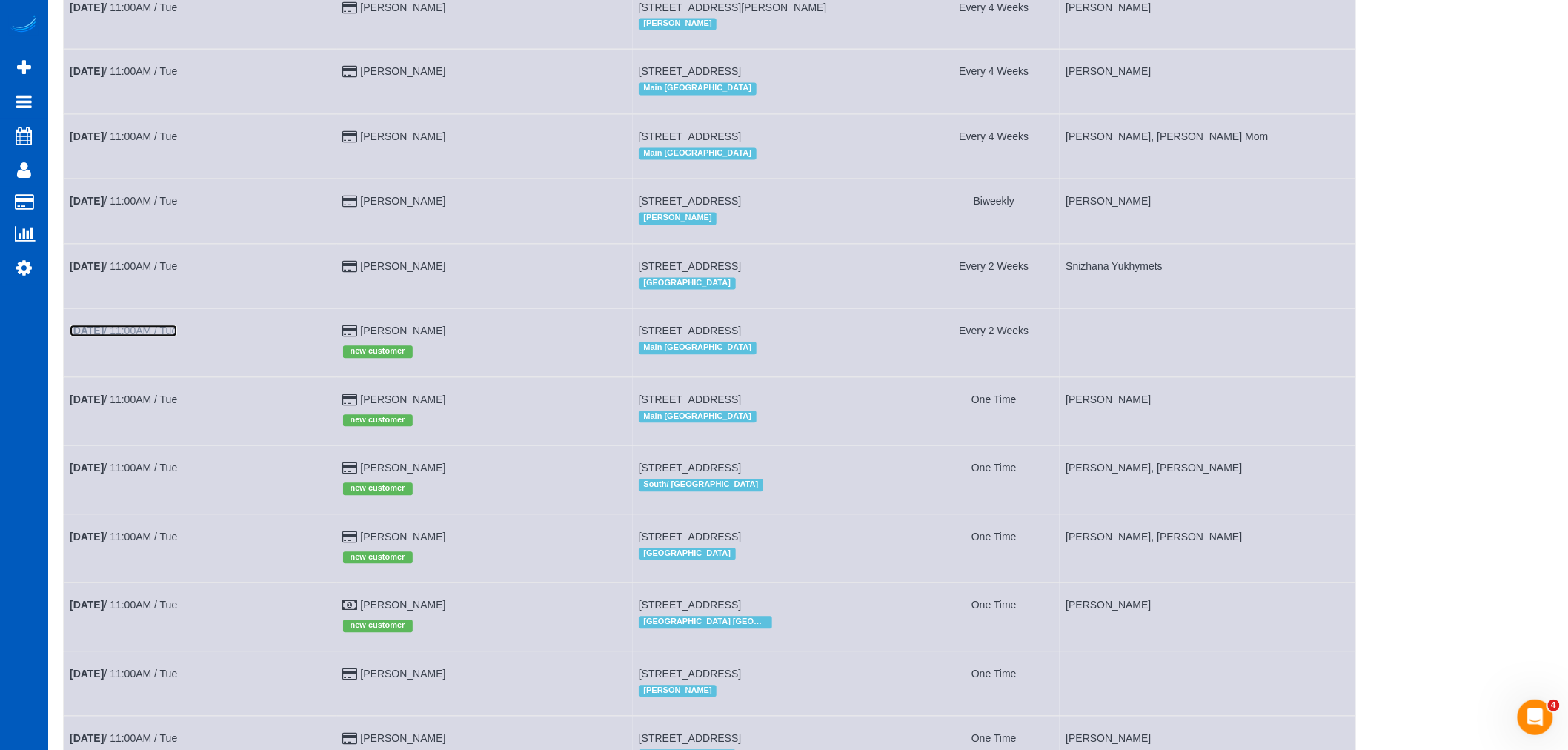
click at [90, 337] on b "[DATE]" at bounding box center [87, 332] width 34 height 12
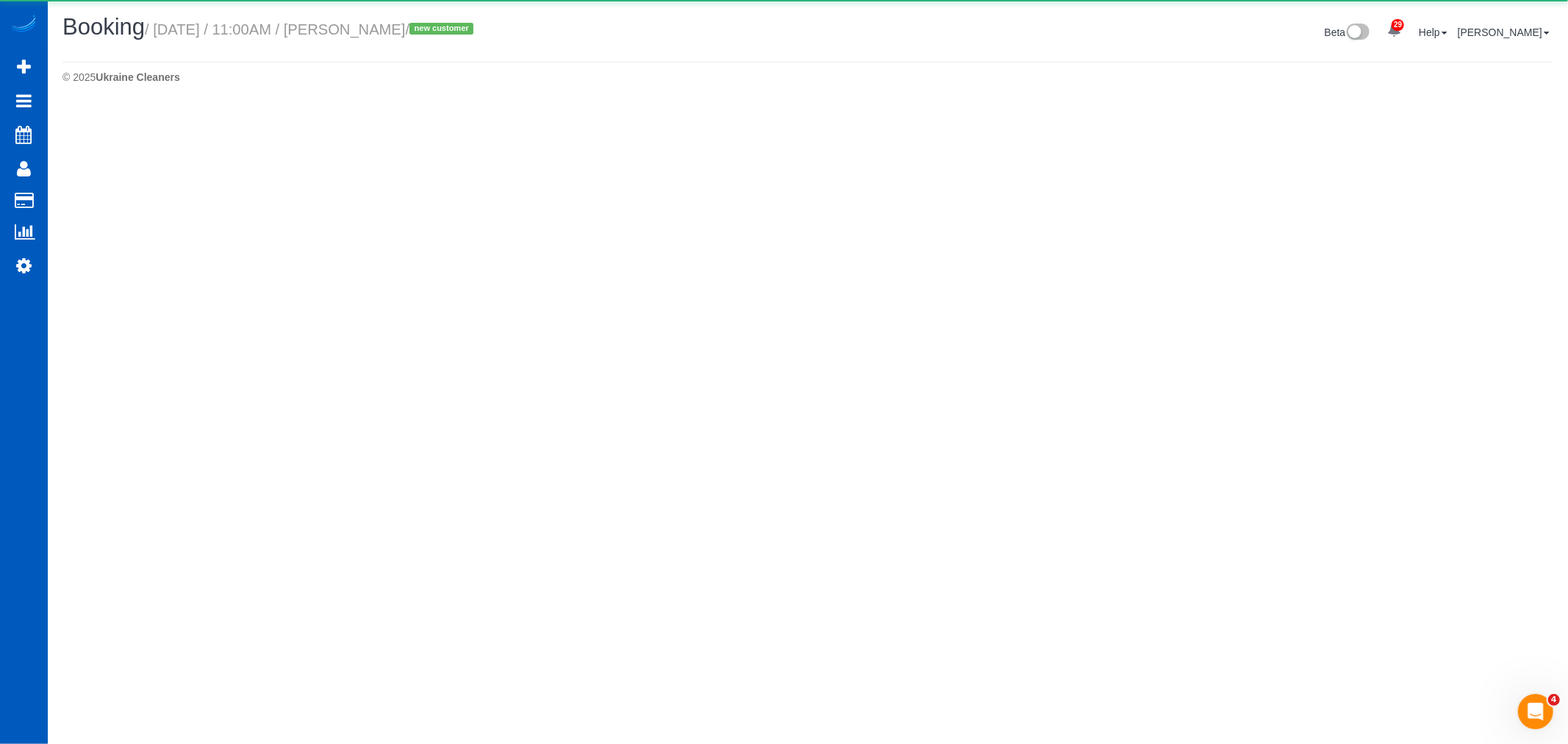
select select "WA"
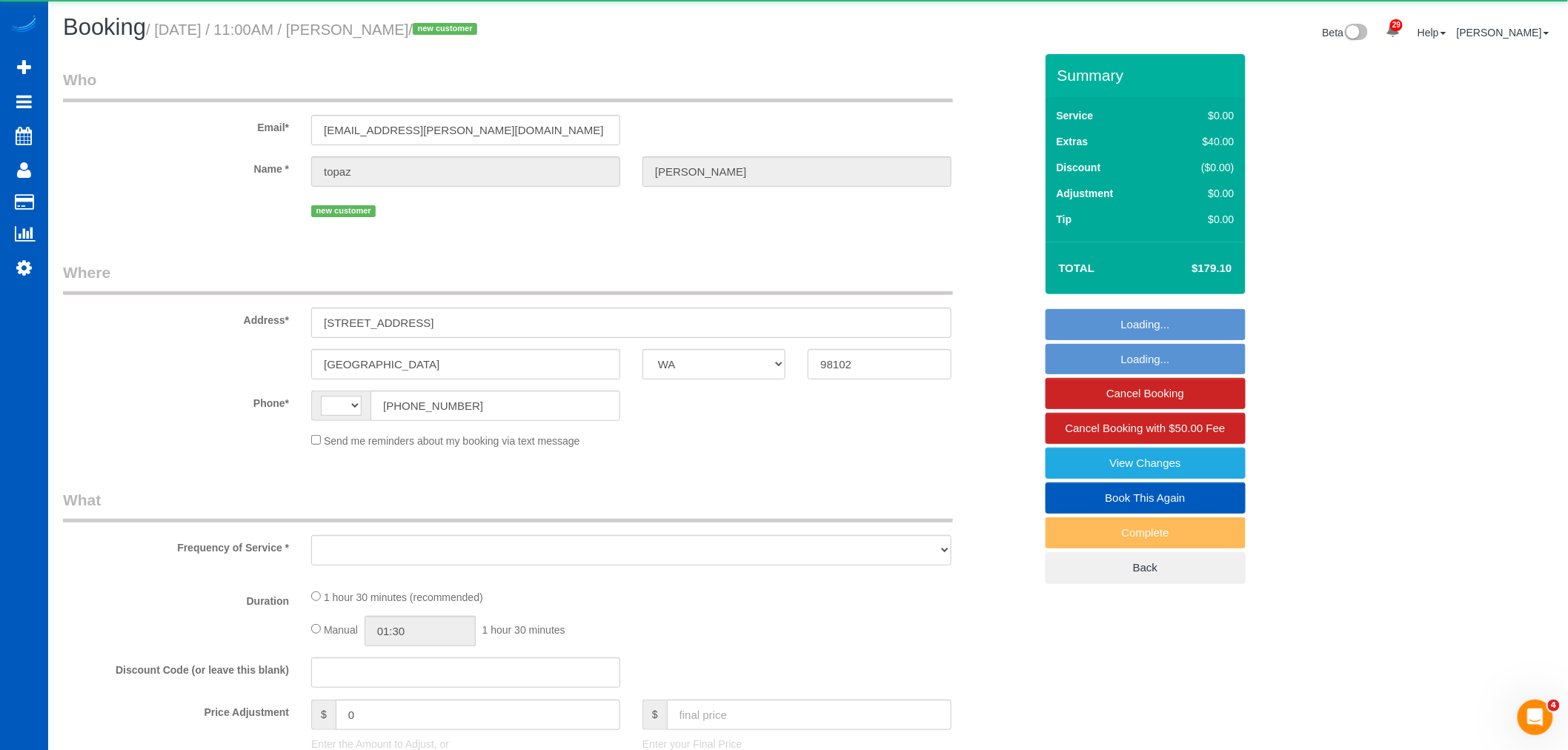
select select "string:US"
select select "object:5919"
select select "string:fspay-c9cd2bab-f958-4b9e-8d14-7e1d94cdc6cc"
select select "199"
select select "2"
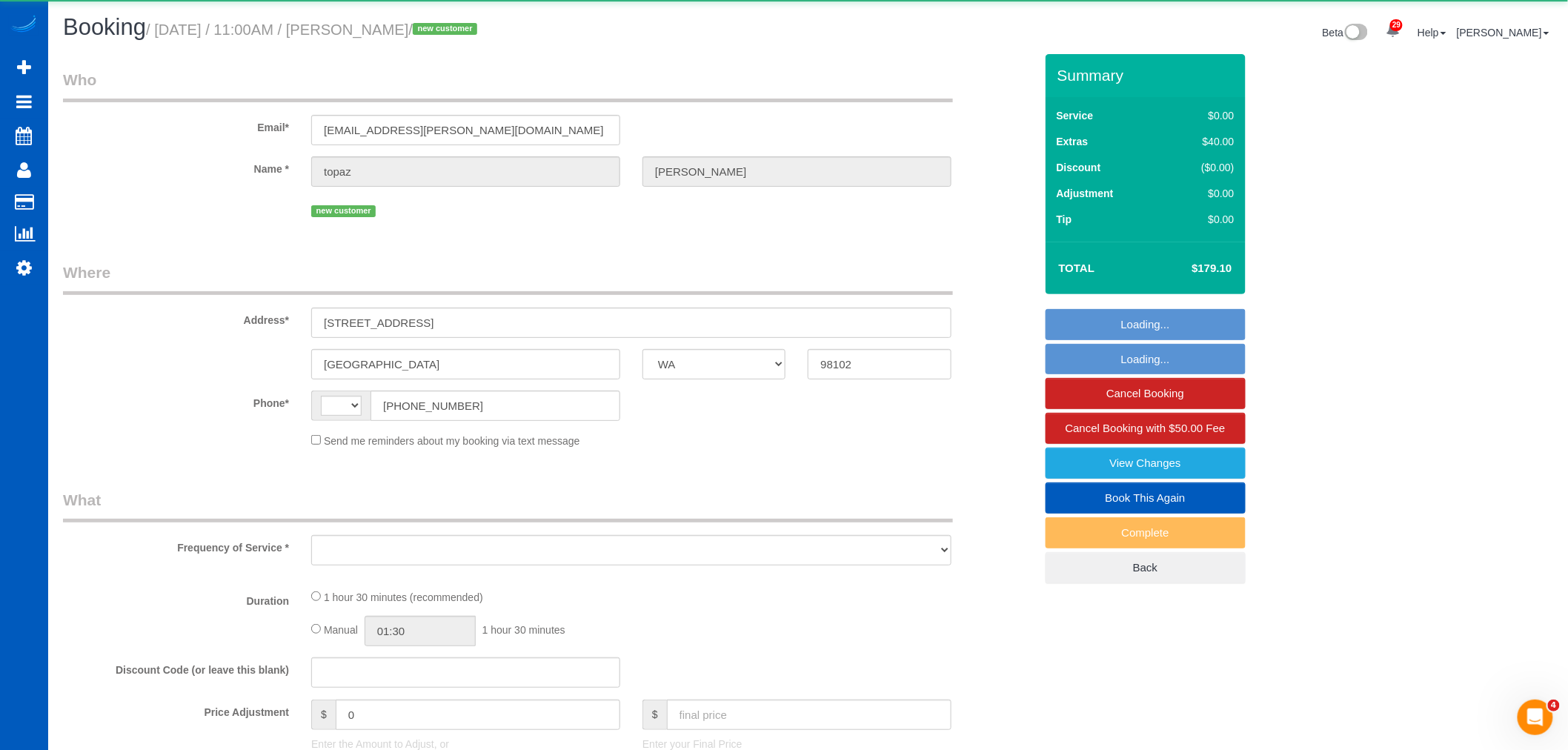
select select "number:8"
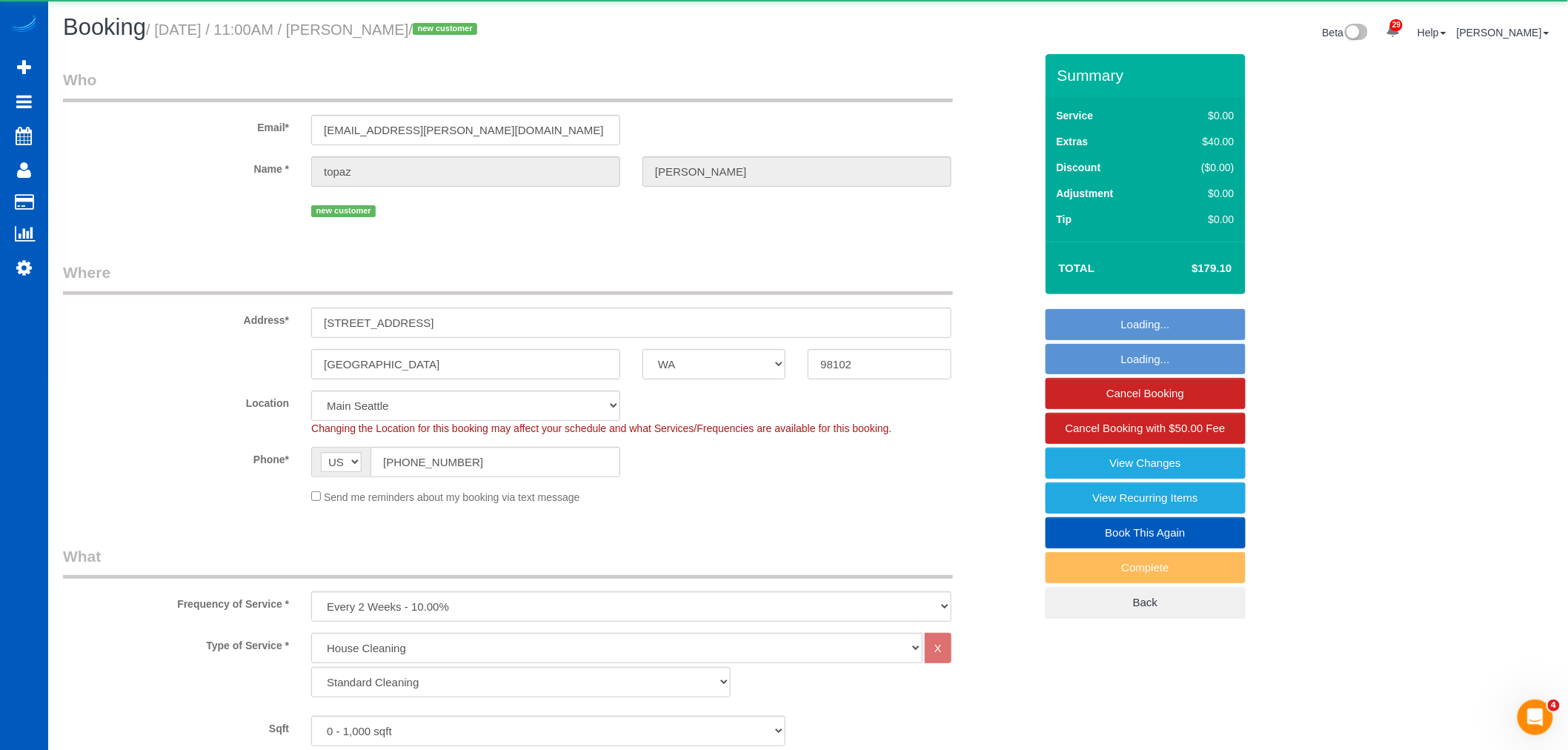
select select "object:6273"
select select "spot1"
select select "2"
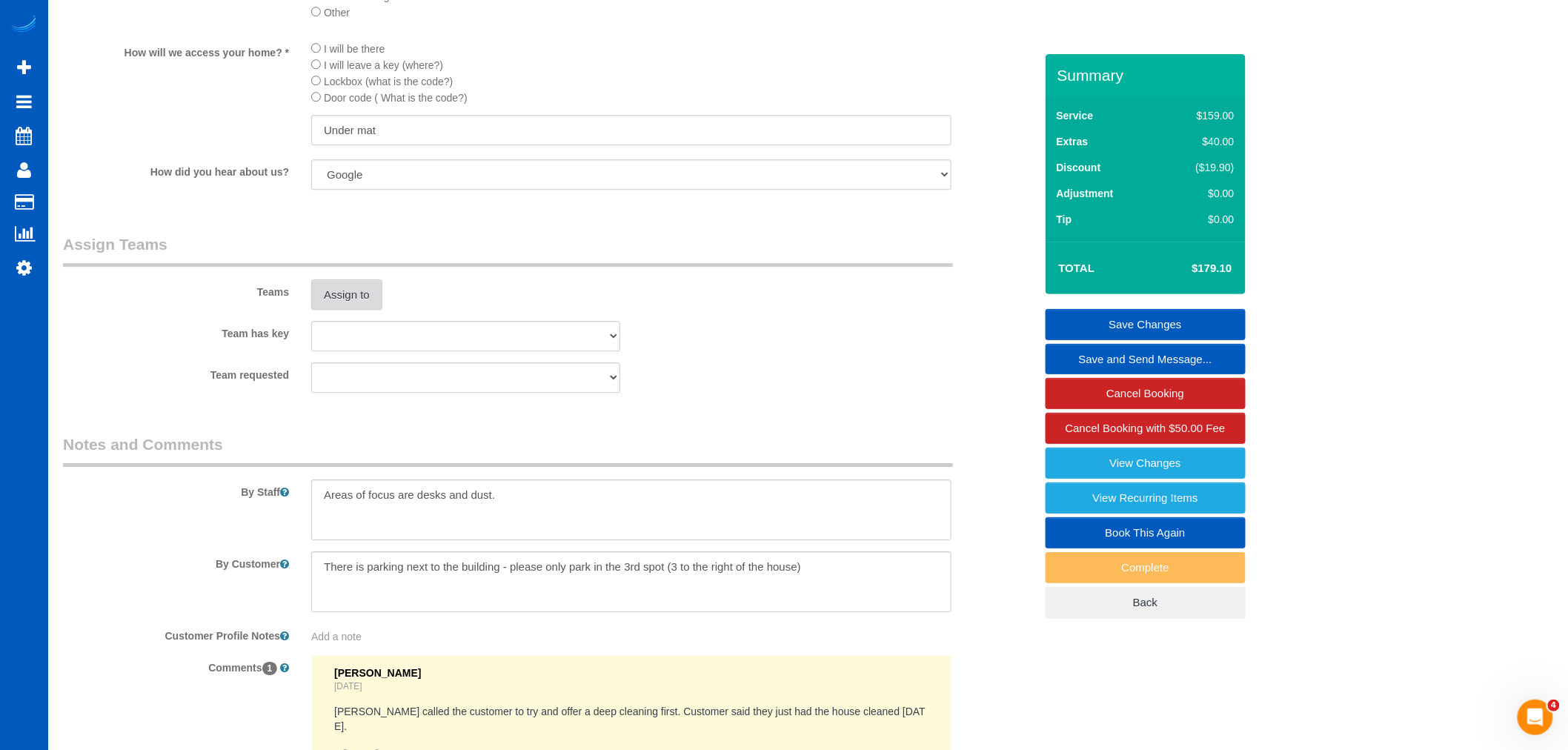
scroll to position [1810, 0]
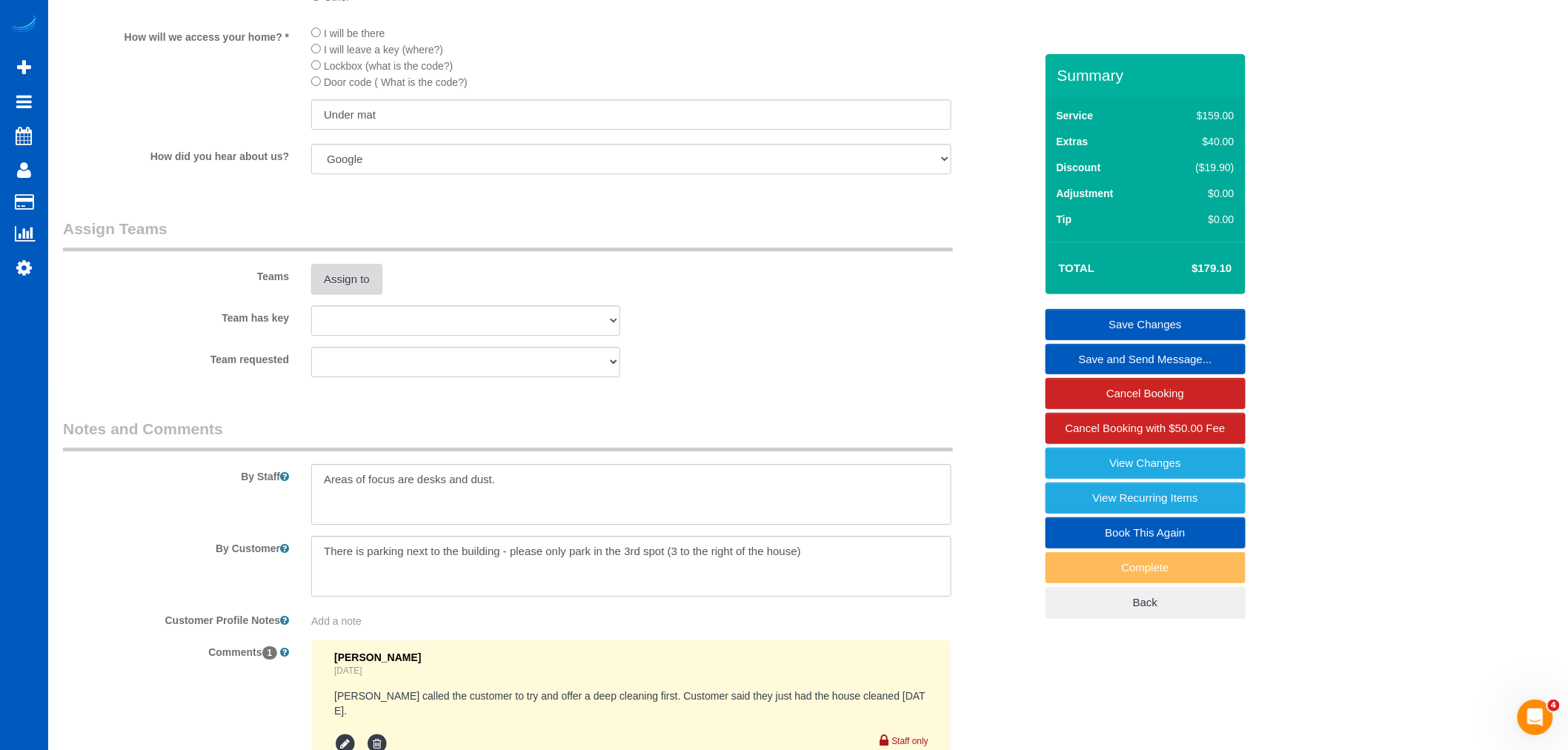
click at [351, 294] on button "Assign to" at bounding box center [346, 279] width 71 height 31
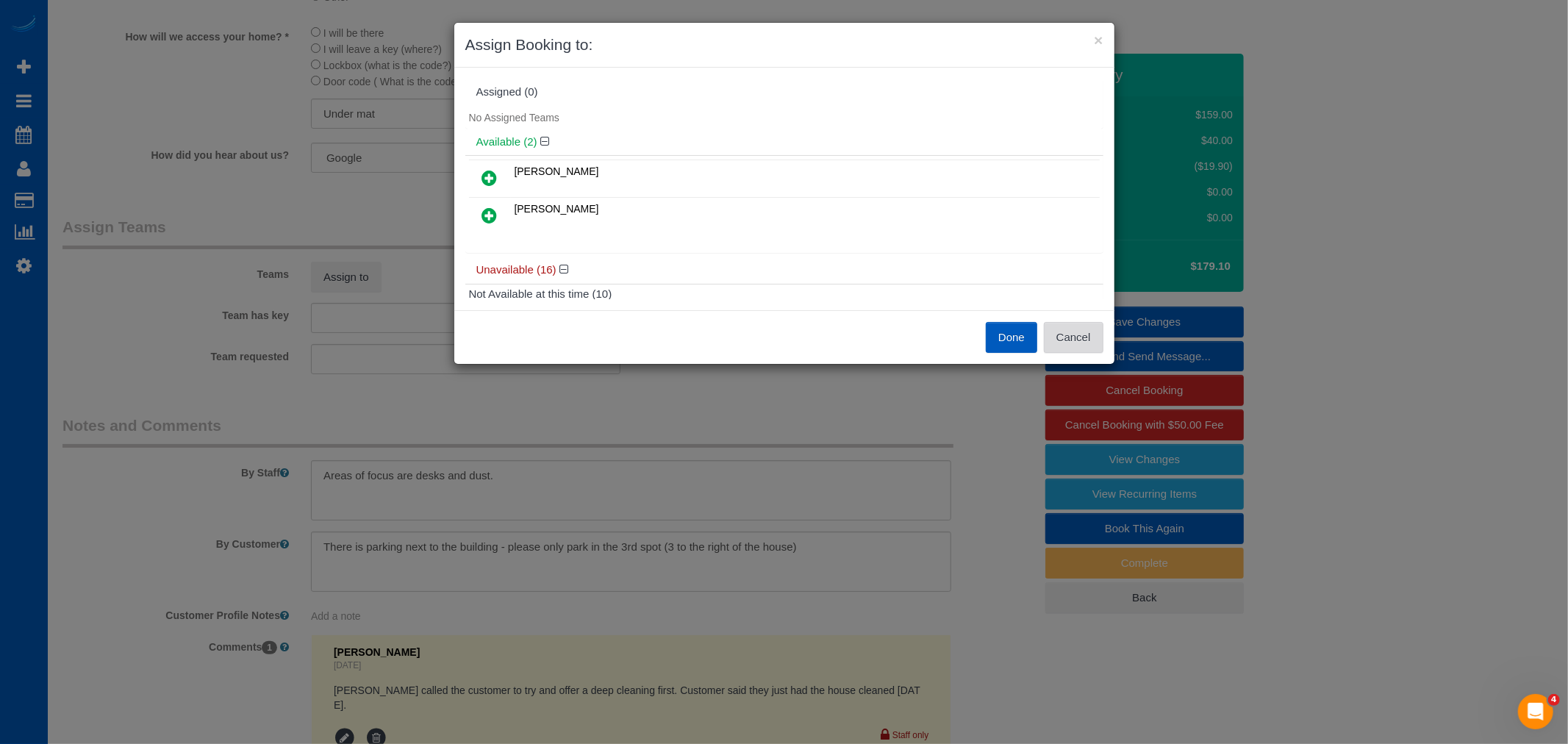
click at [1077, 341] on button "Cancel" at bounding box center [1074, 337] width 60 height 31
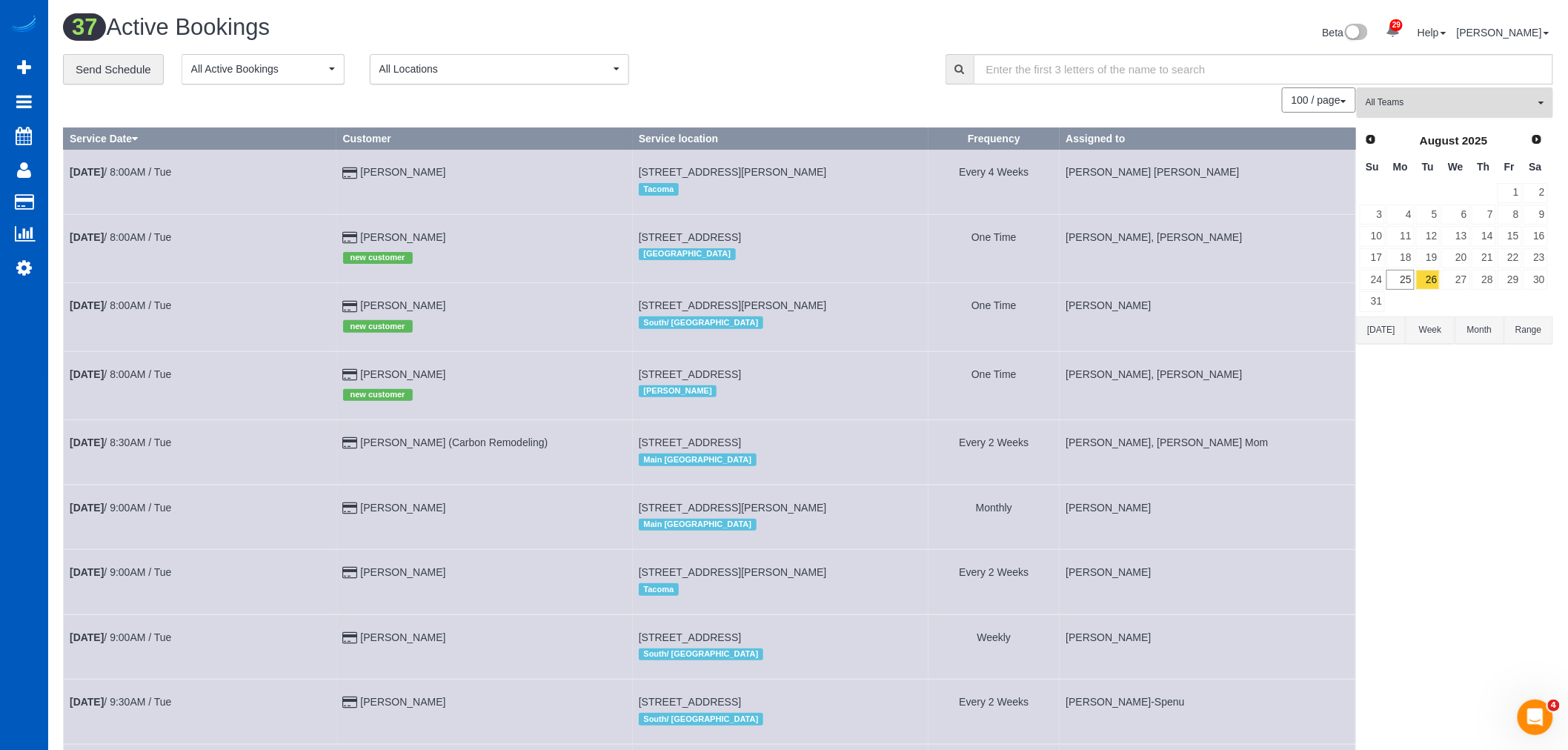
click at [1462, 94] on button "All Teams" at bounding box center [1455, 103] width 196 height 30
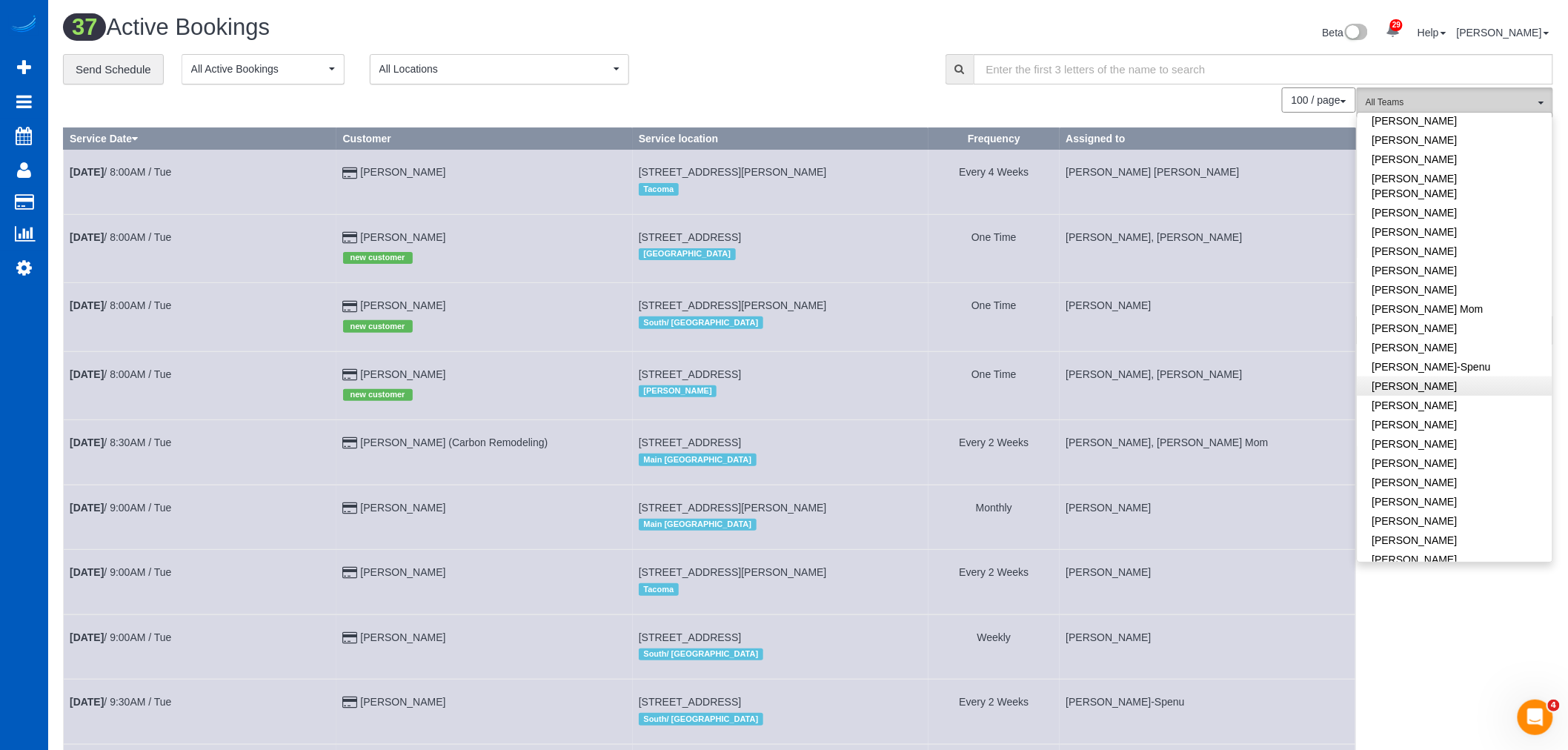
scroll to position [246, 0]
click at [1468, 457] on link "[PERSON_NAME]" at bounding box center [1455, 466] width 195 height 19
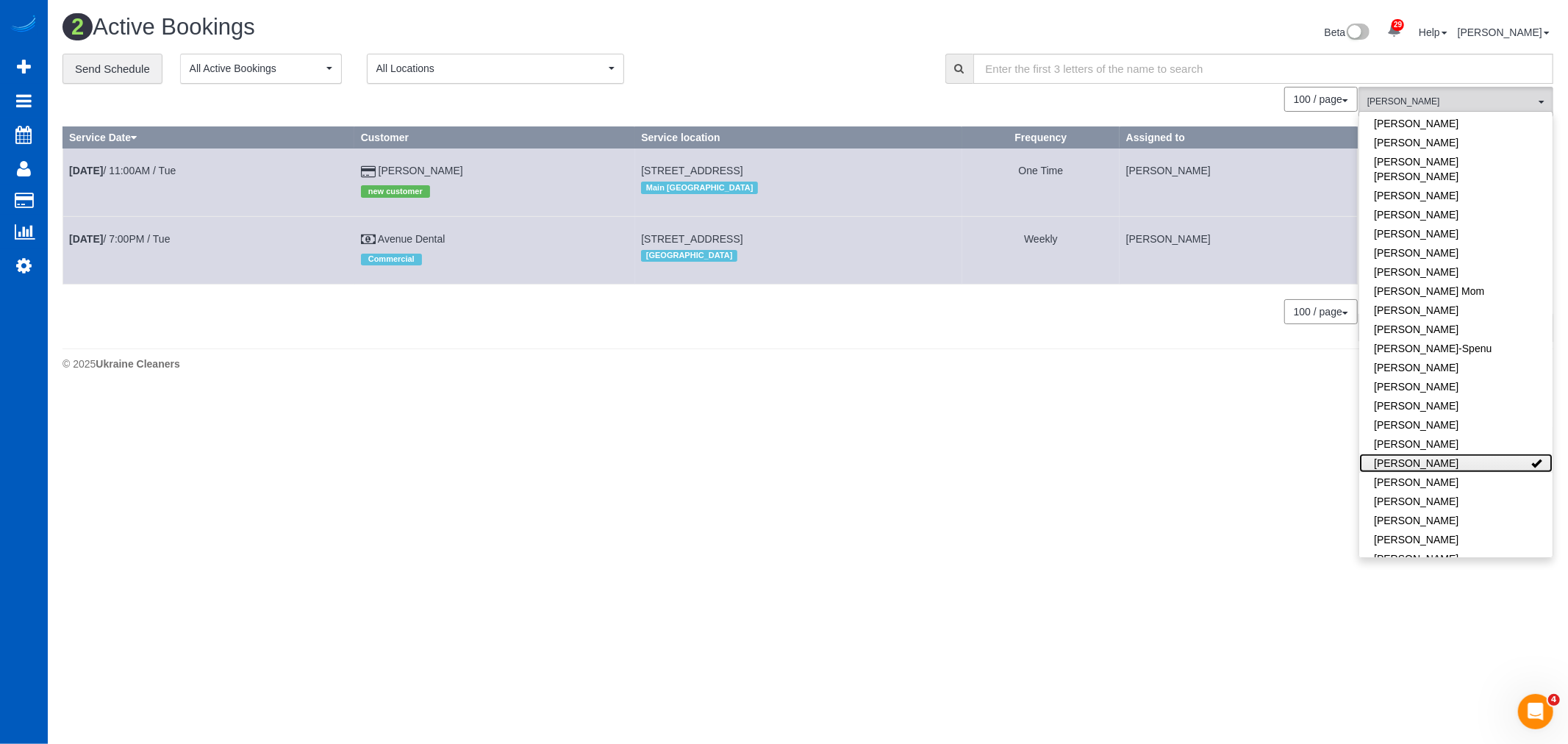
click at [1457, 453] on link "[PERSON_NAME]" at bounding box center [1456, 463] width 193 height 19
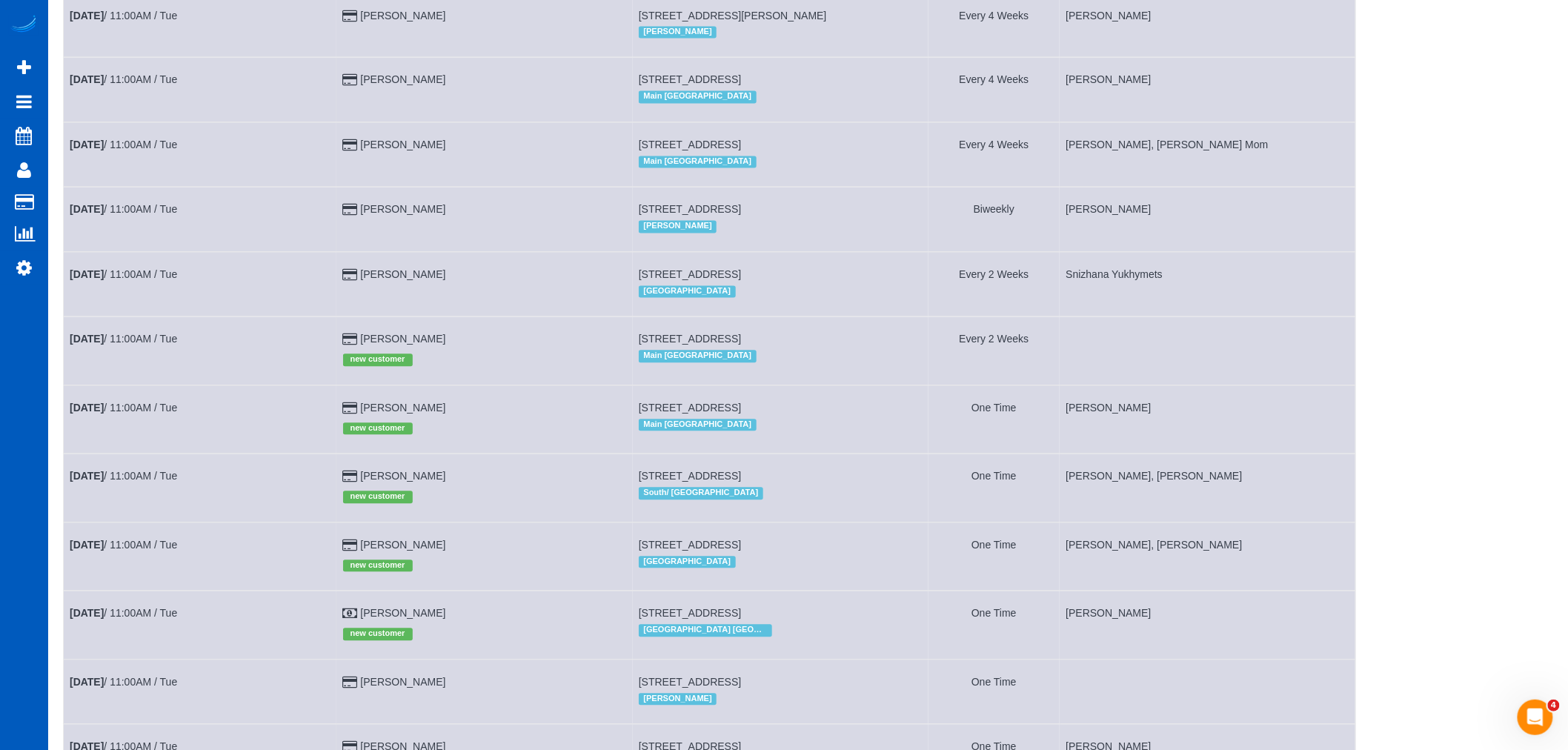
scroll to position [1152, 0]
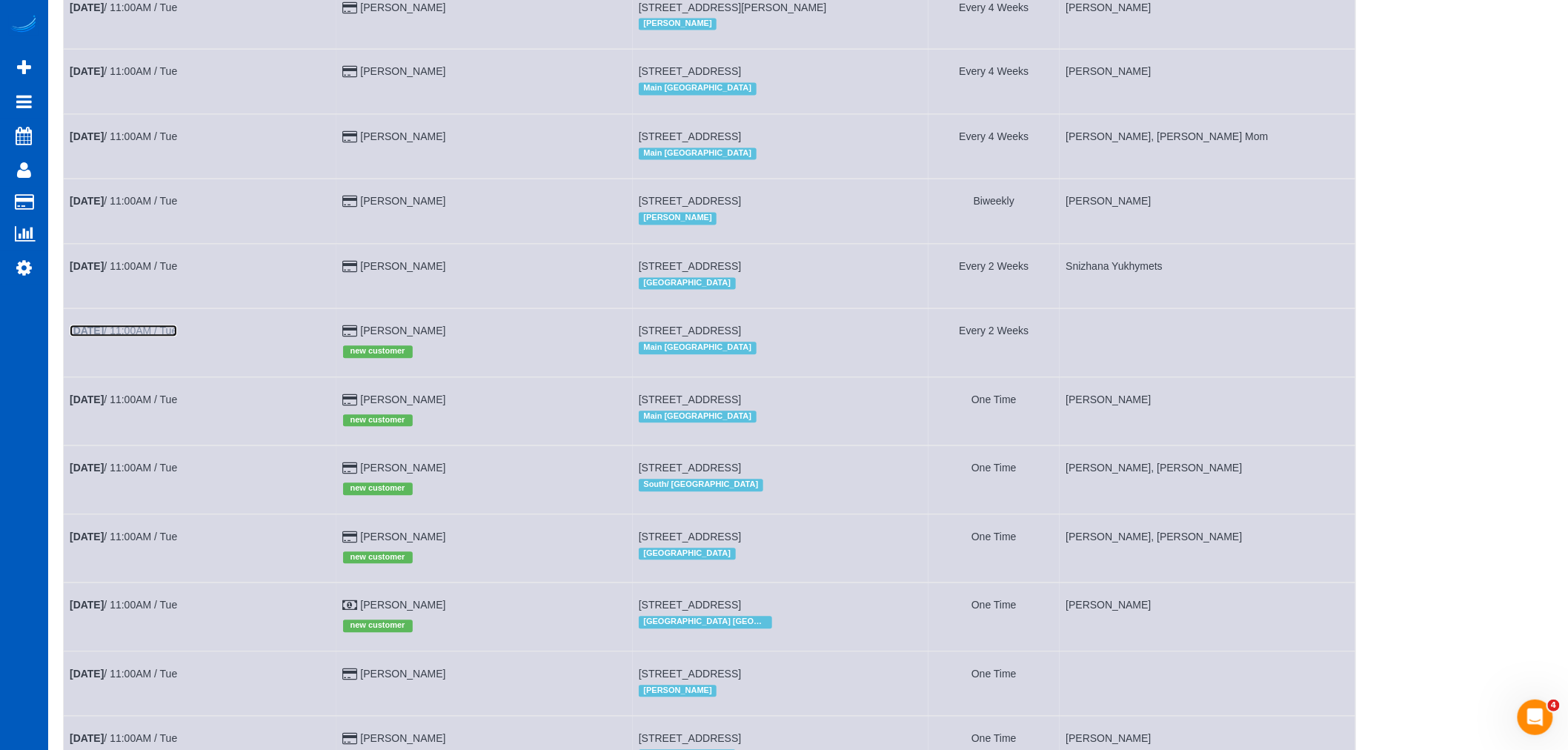
click at [103, 337] on b "Aug 26th" at bounding box center [87, 332] width 34 height 12
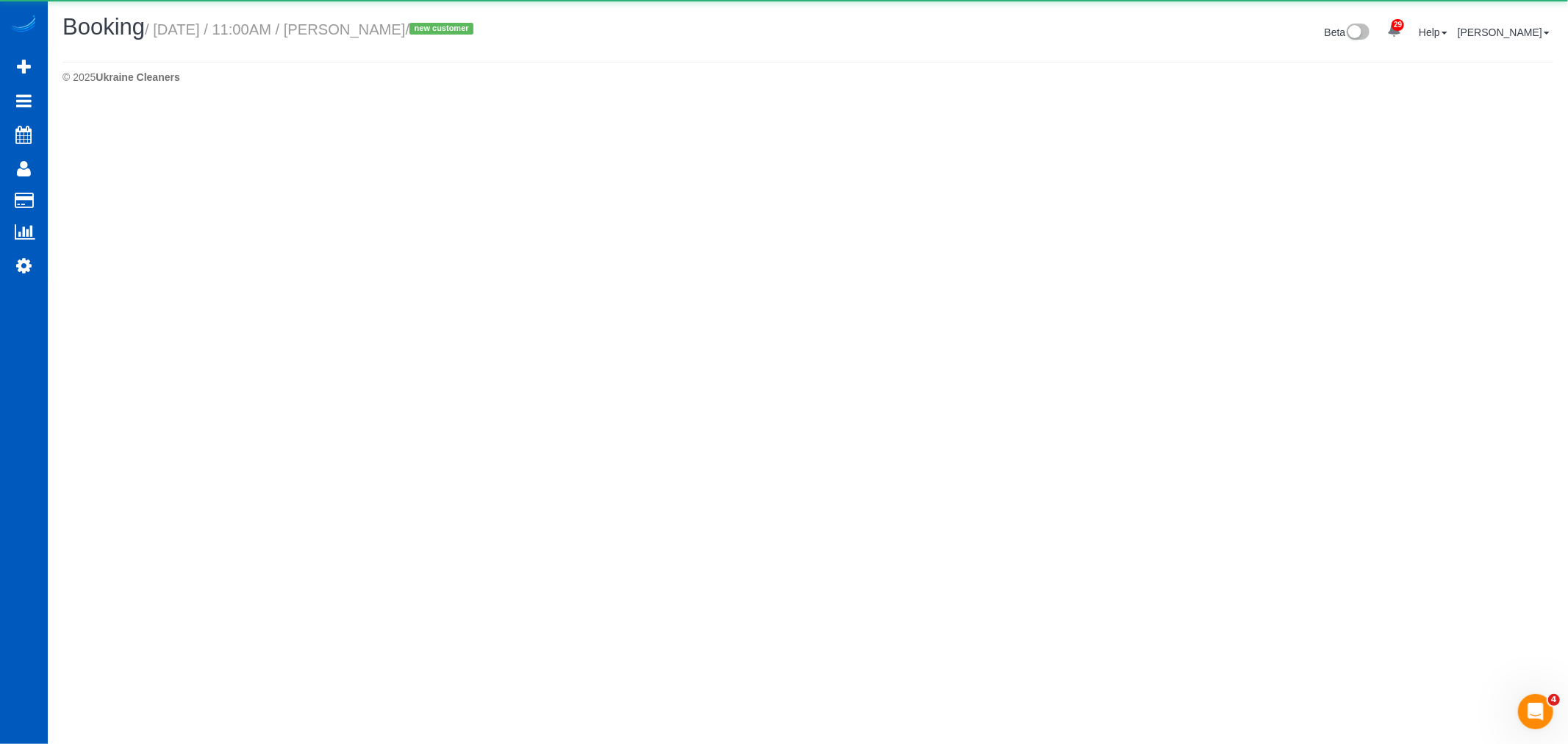
select select "WA"
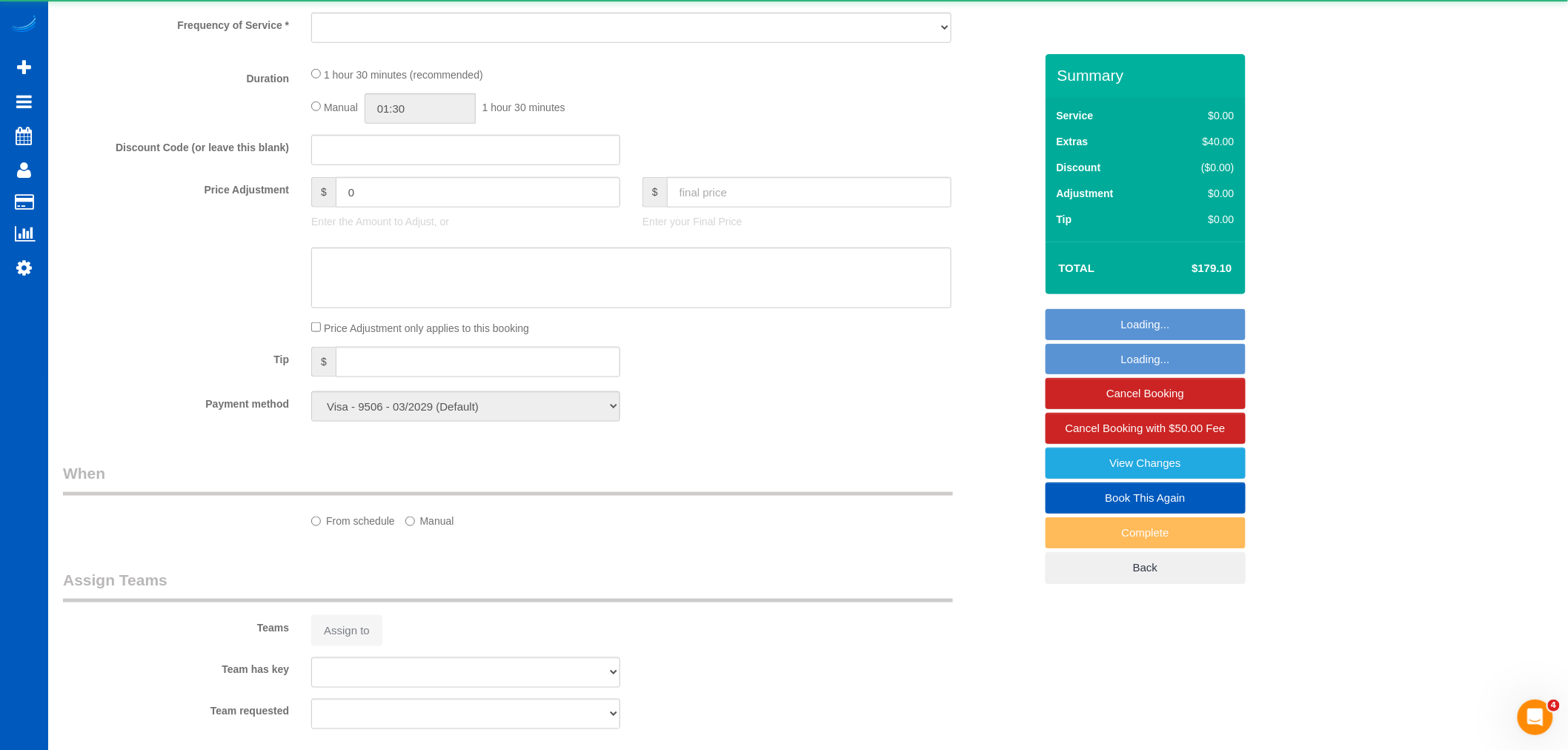
select select "object:8793"
select select "199"
select select "2"
select select "spot9"
select select "number:8"
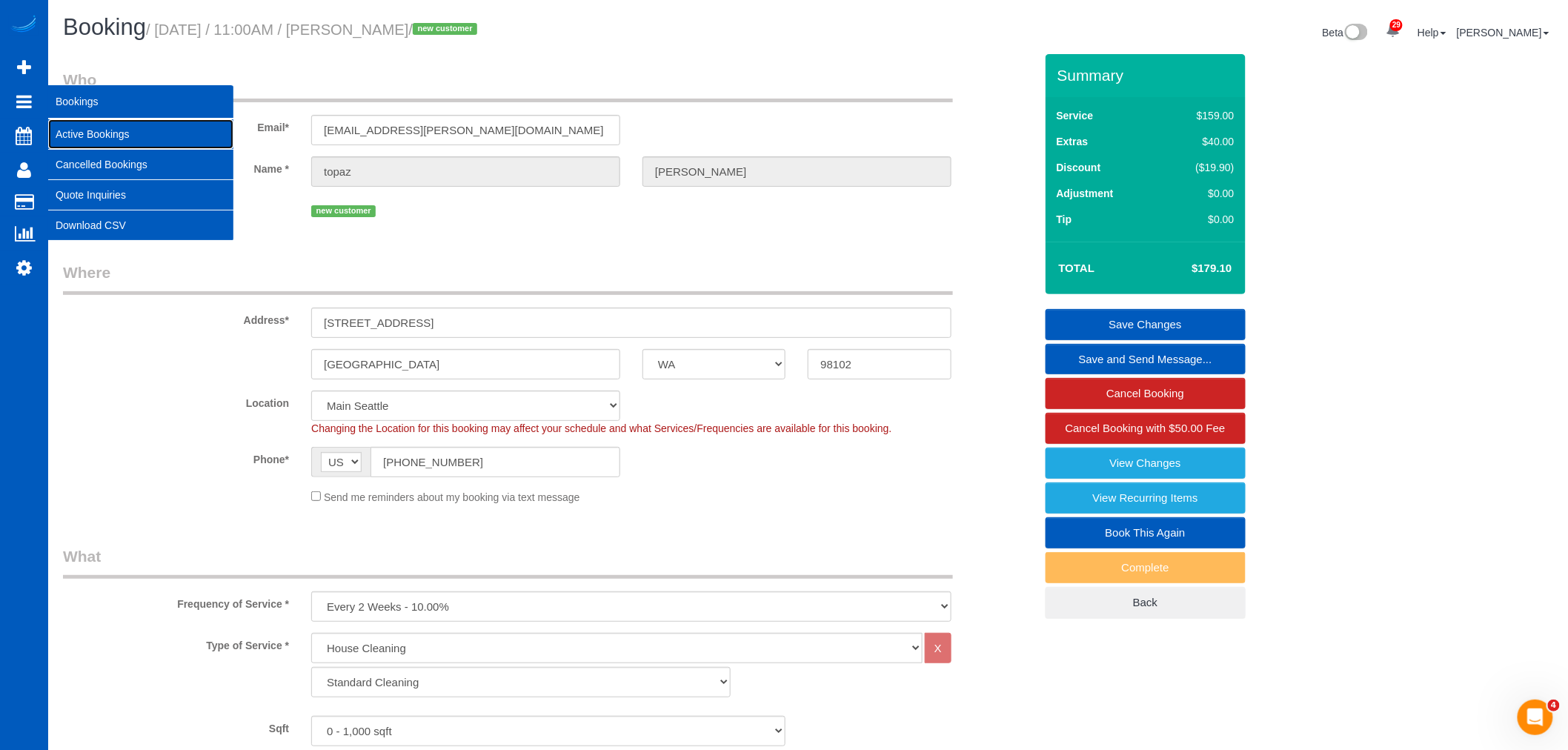
click at [109, 132] on link "Active Bookings" at bounding box center [140, 134] width 185 height 30
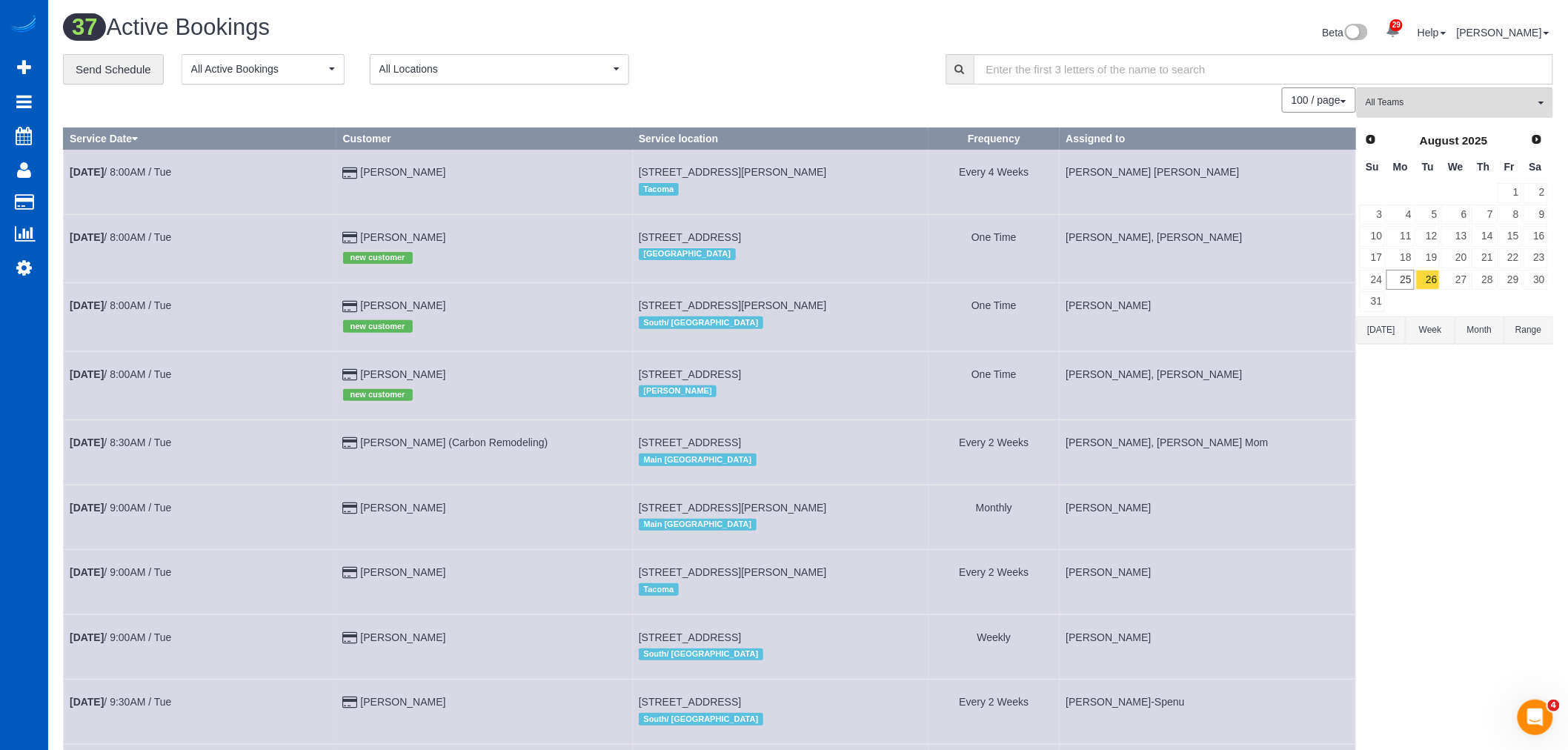
click at [1405, 293] on td at bounding box center [1400, 301] width 29 height 21
click at [1405, 283] on link "25" at bounding box center [1400, 279] width 27 height 20
click at [1426, 282] on link "26" at bounding box center [1428, 279] width 24 height 20
click at [1442, 105] on span "All Teams" at bounding box center [1450, 103] width 169 height 13
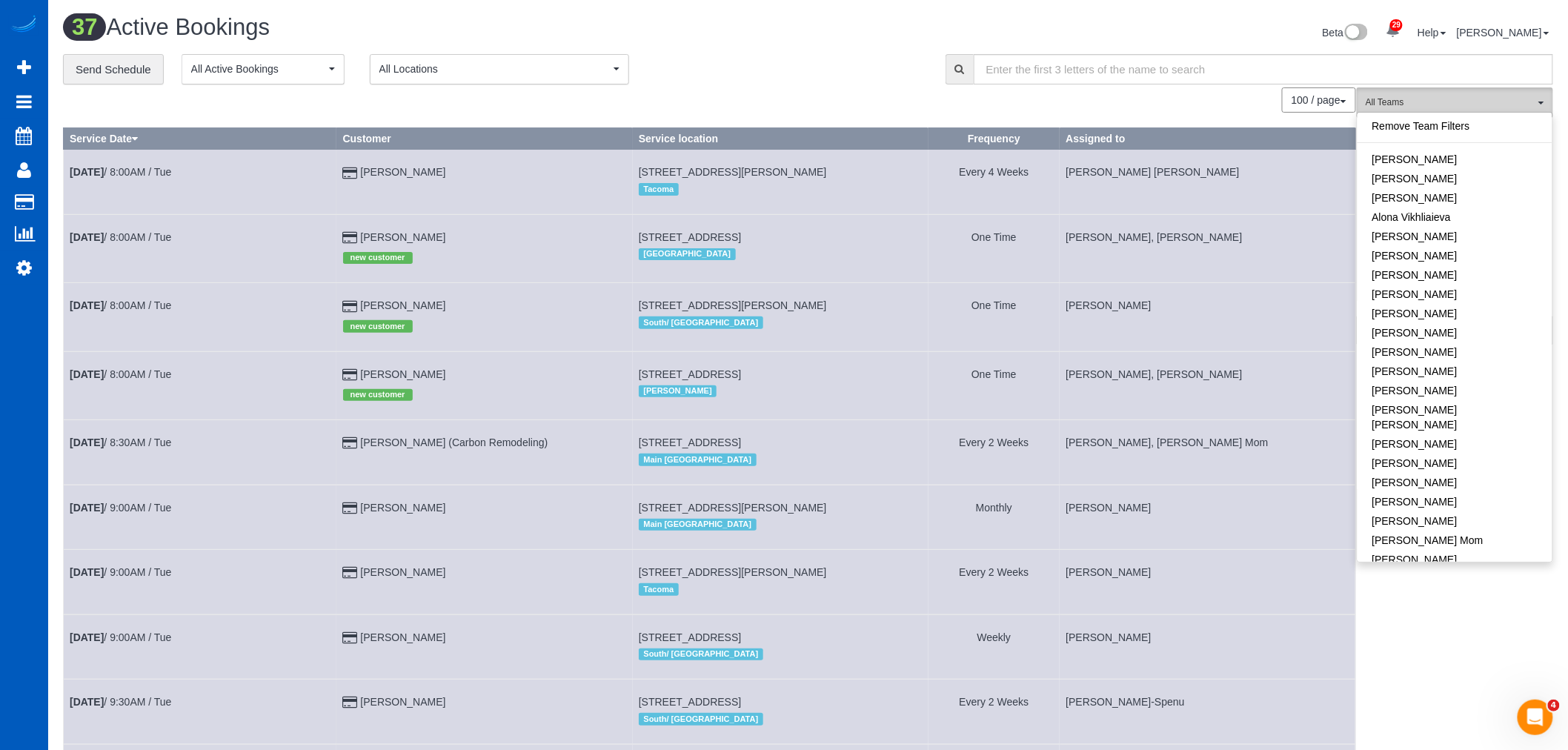
click at [1443, 105] on span "All Teams" at bounding box center [1450, 103] width 169 height 13
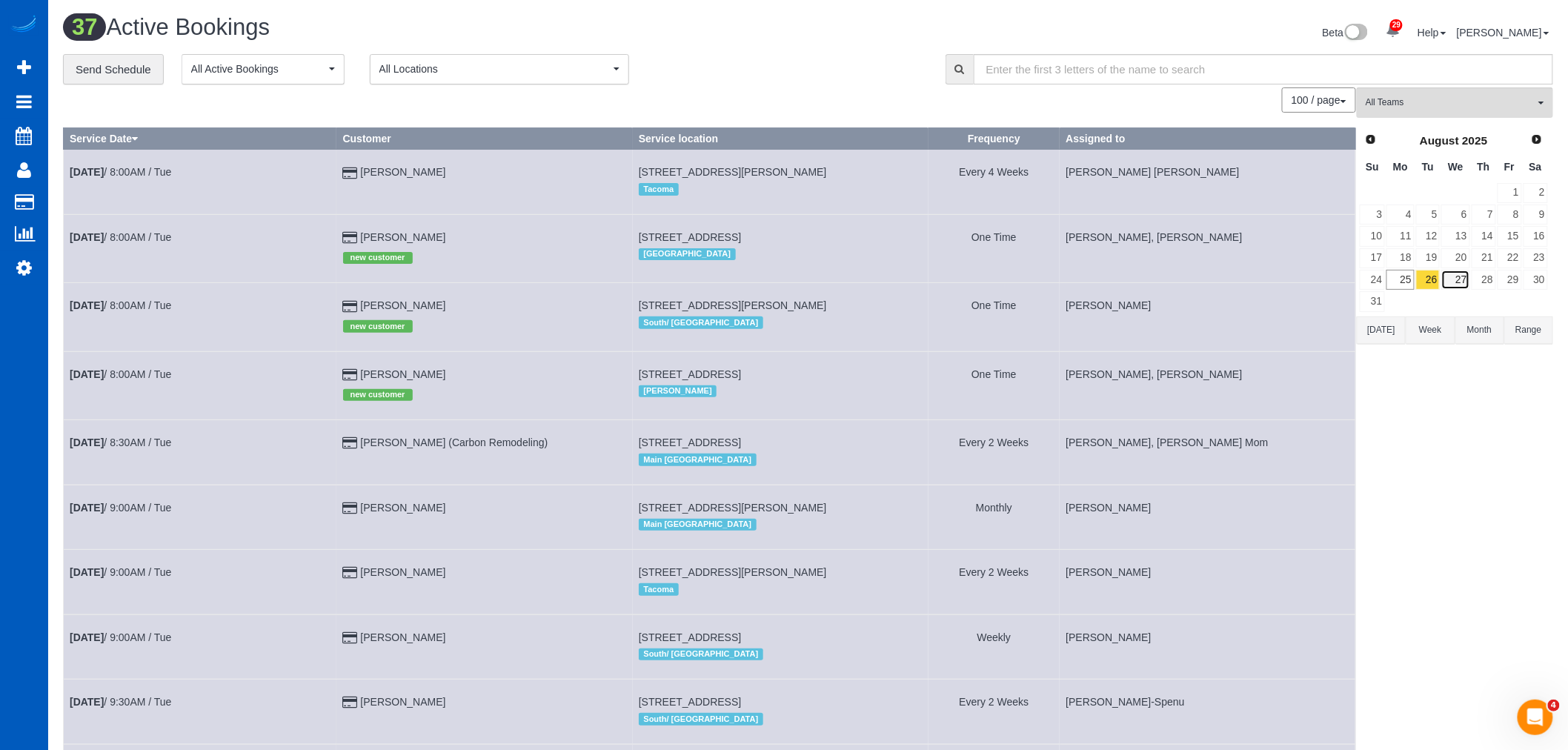
click at [1464, 280] on link "27" at bounding box center [1455, 279] width 28 height 20
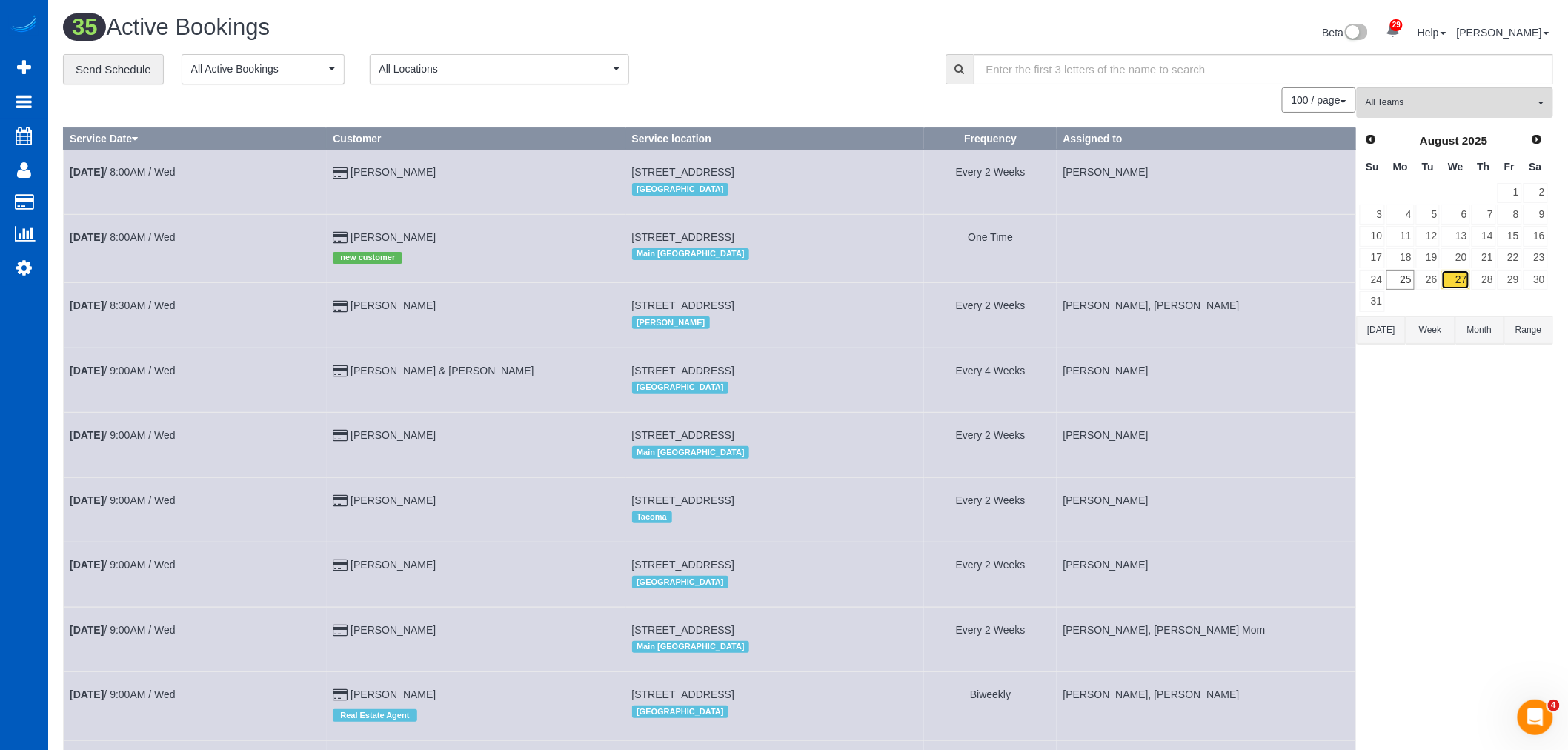
click at [1441, 279] on link "27" at bounding box center [1455, 279] width 28 height 20
click at [1433, 278] on link "26" at bounding box center [1428, 279] width 24 height 20
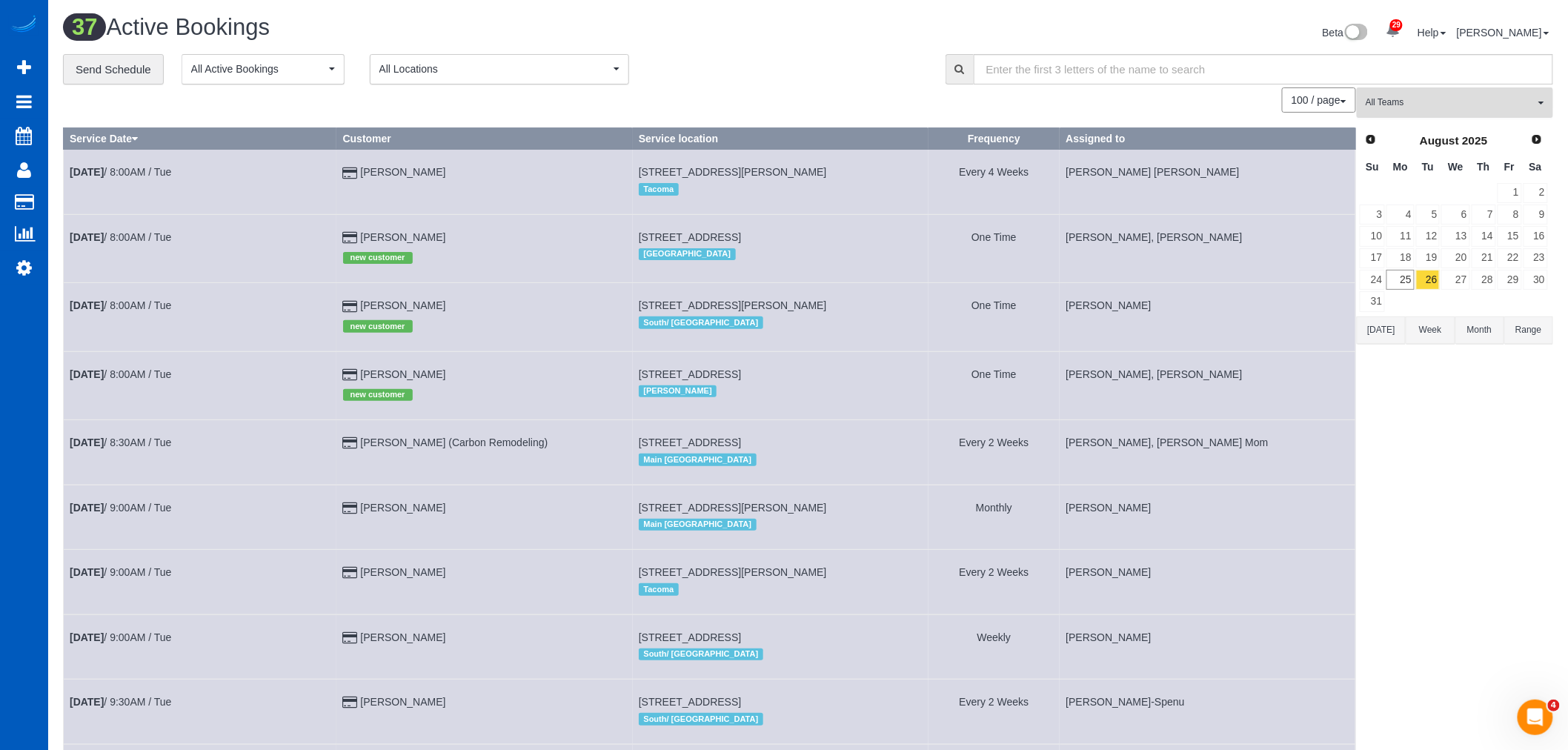
click at [1440, 113] on button "All Teams" at bounding box center [1455, 103] width 196 height 30
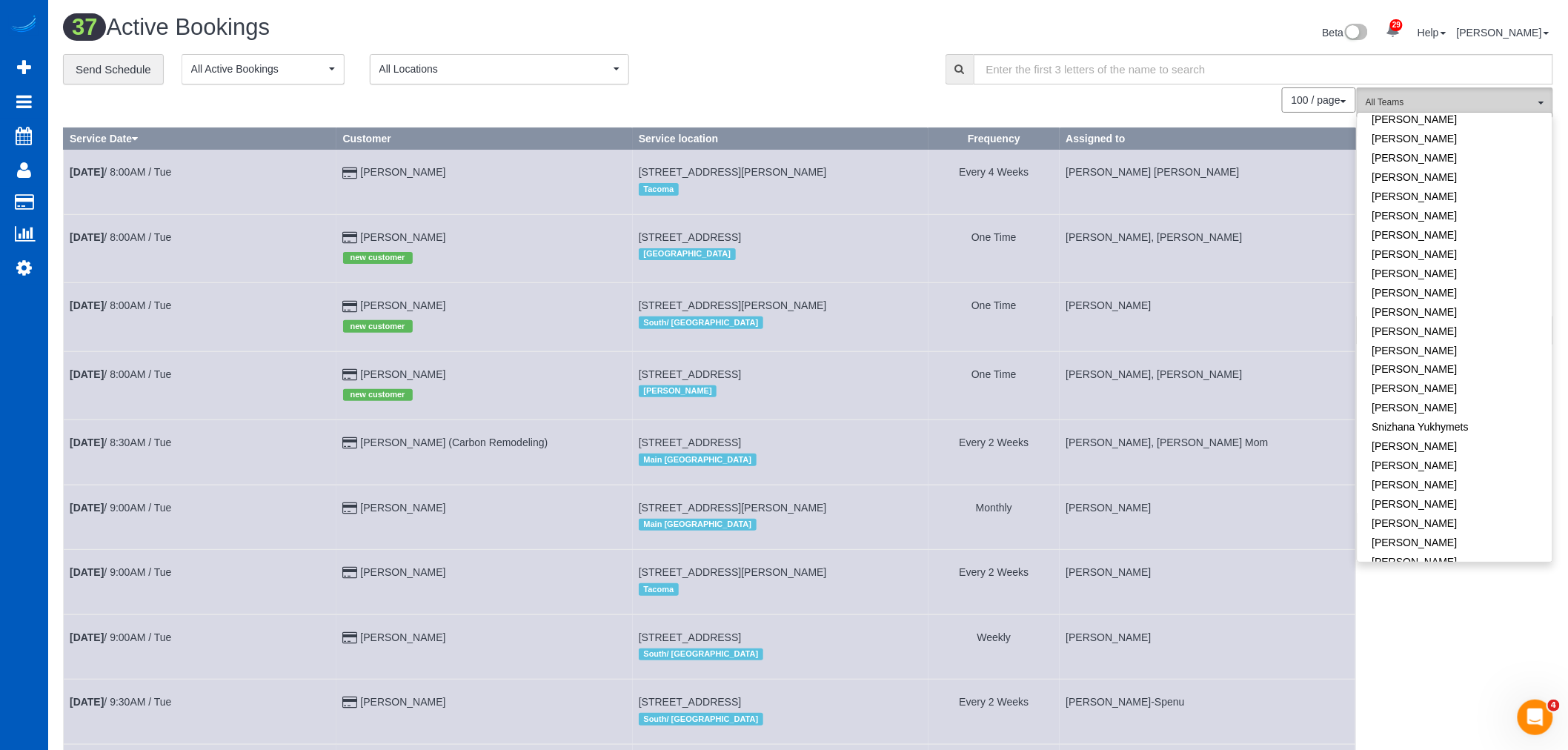
scroll to position [976, 0]
click at [1442, 532] on link "[PERSON_NAME]" at bounding box center [1455, 542] width 195 height 19
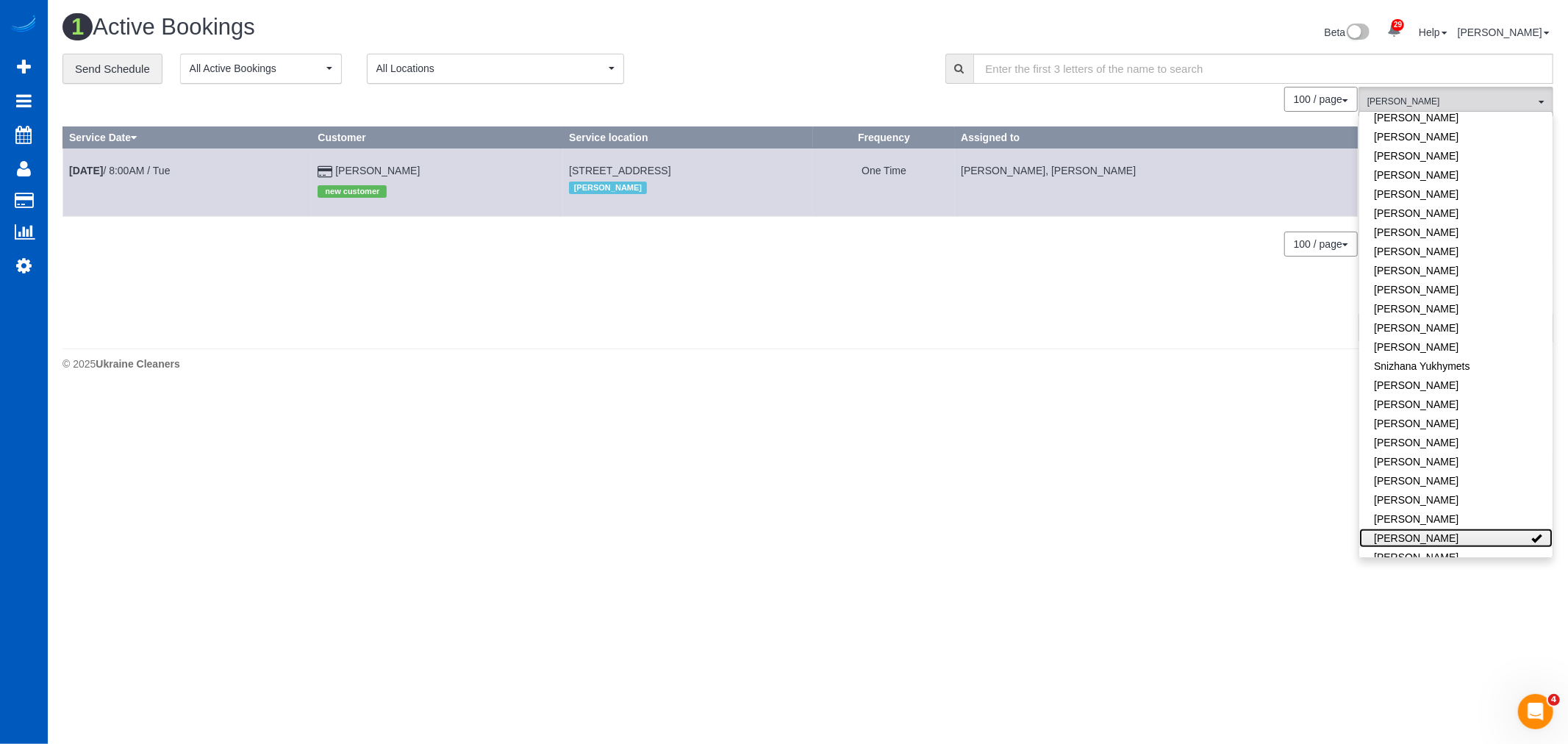
click at [1431, 528] on link "[PERSON_NAME]" at bounding box center [1456, 537] width 193 height 19
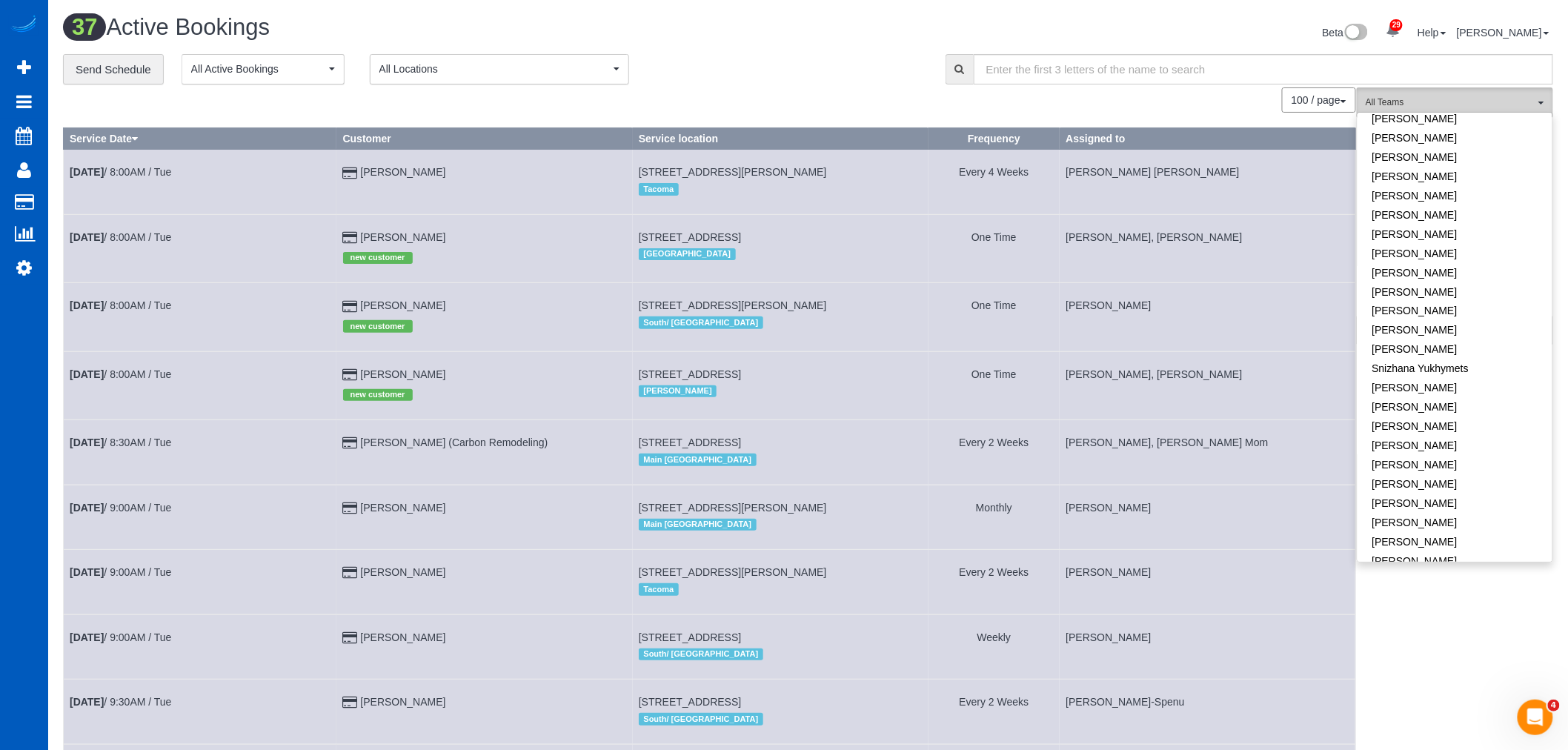
click at [1440, 91] on button "All Teams" at bounding box center [1455, 103] width 196 height 30
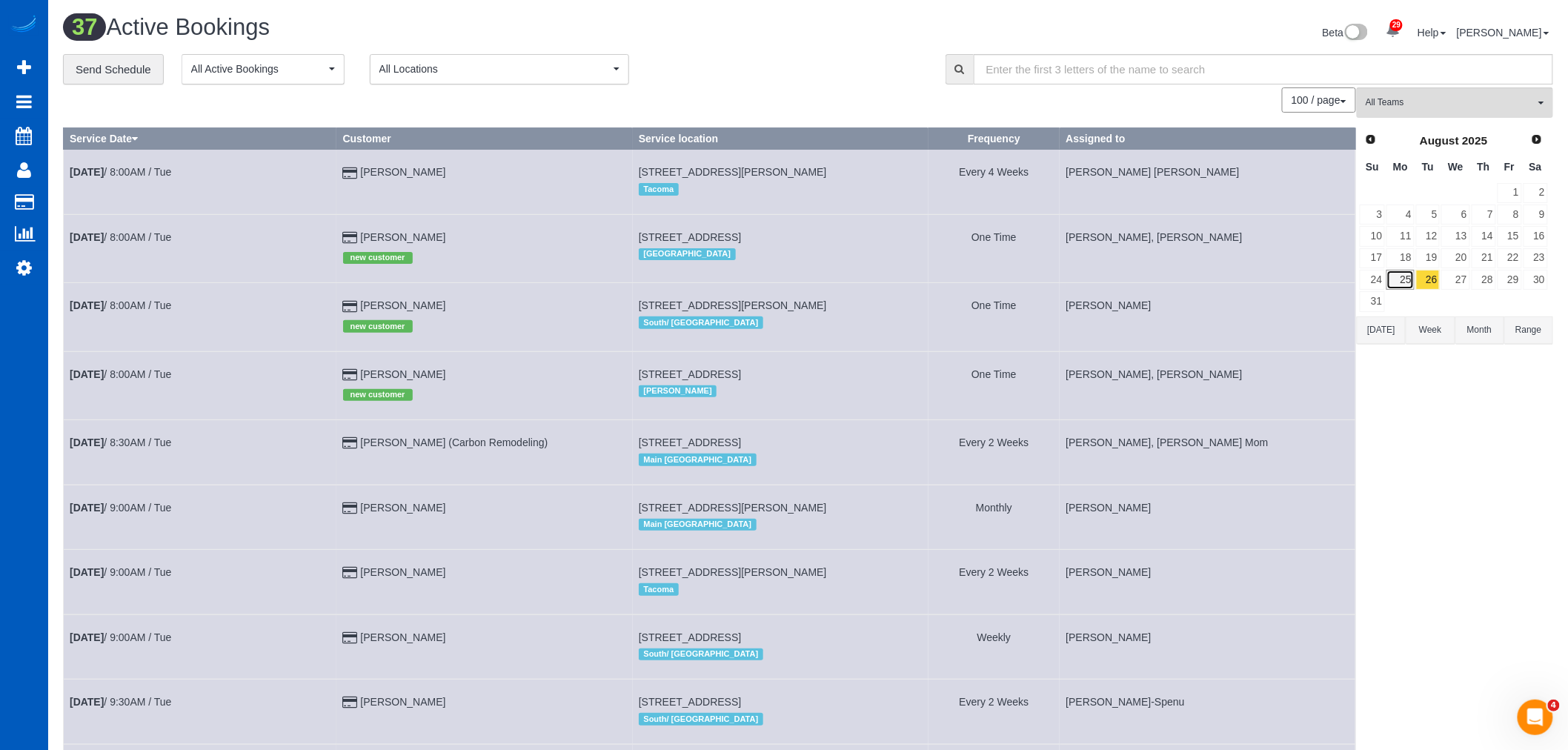
click at [1394, 275] on link "25" at bounding box center [1400, 279] width 27 height 20
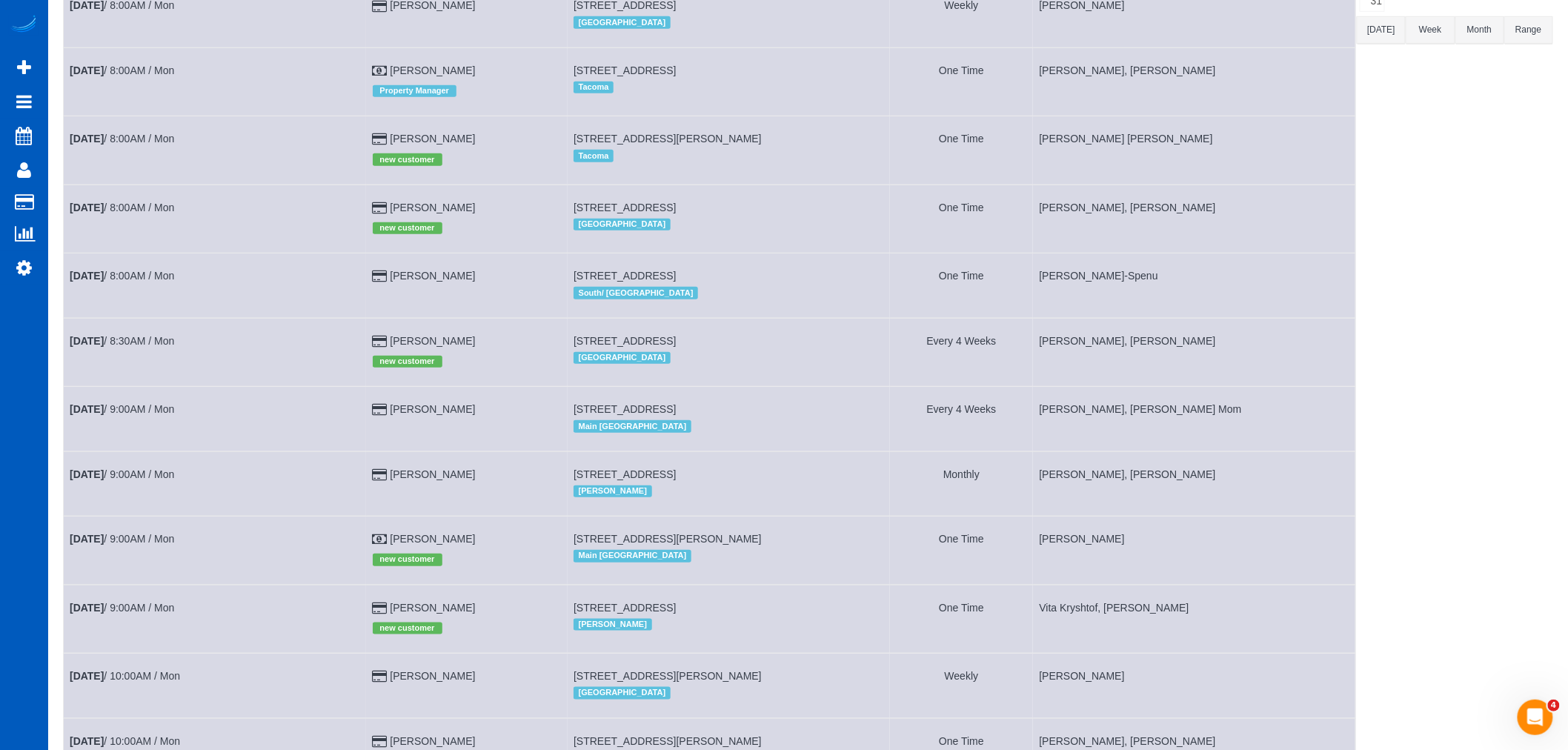
scroll to position [329, 0]
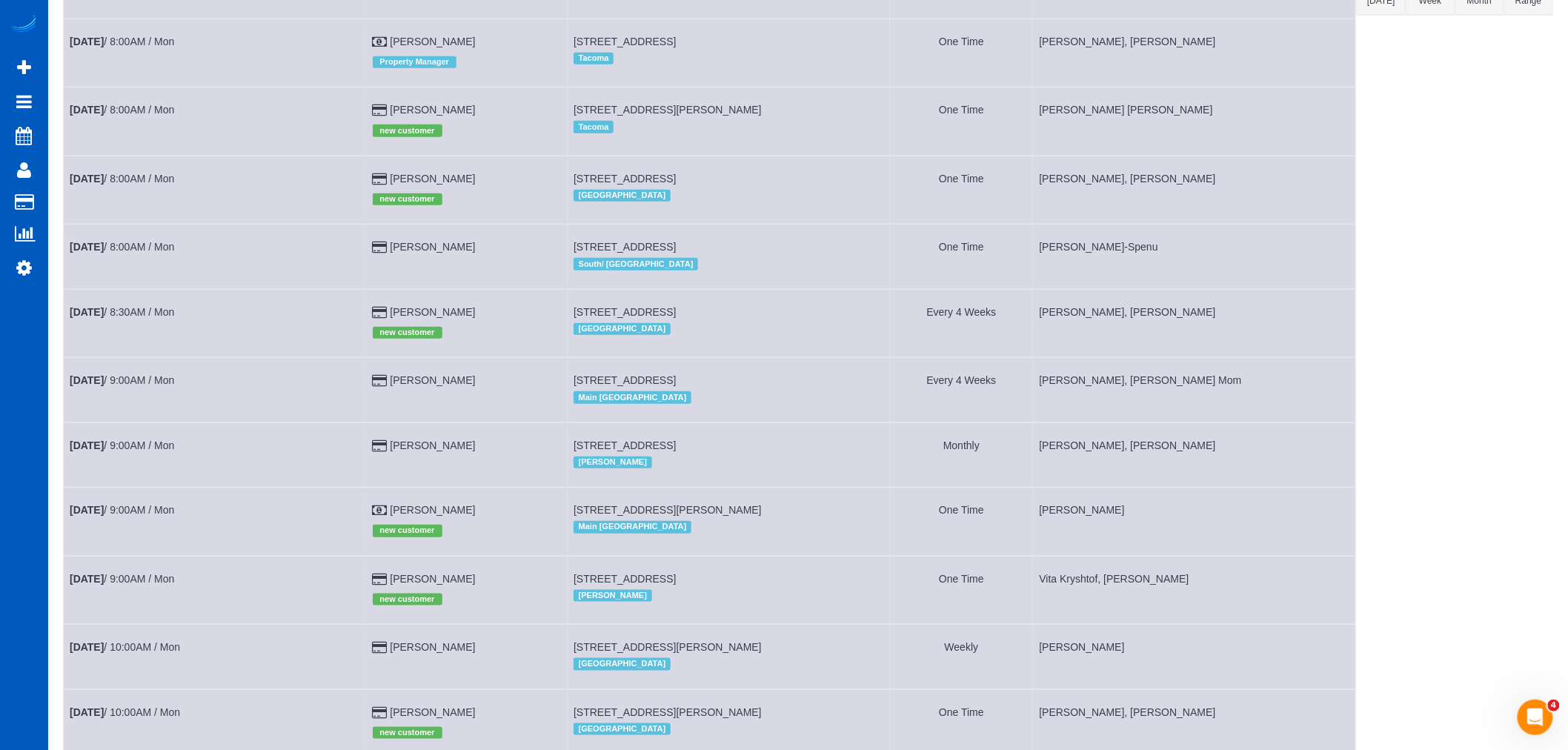
click at [123, 533] on td "Aug 25th / 9:00AM / Mon" at bounding box center [215, 522] width 303 height 68
click at [127, 516] on link "Aug 25th / 9:00AM / Mon" at bounding box center [122, 510] width 104 height 12
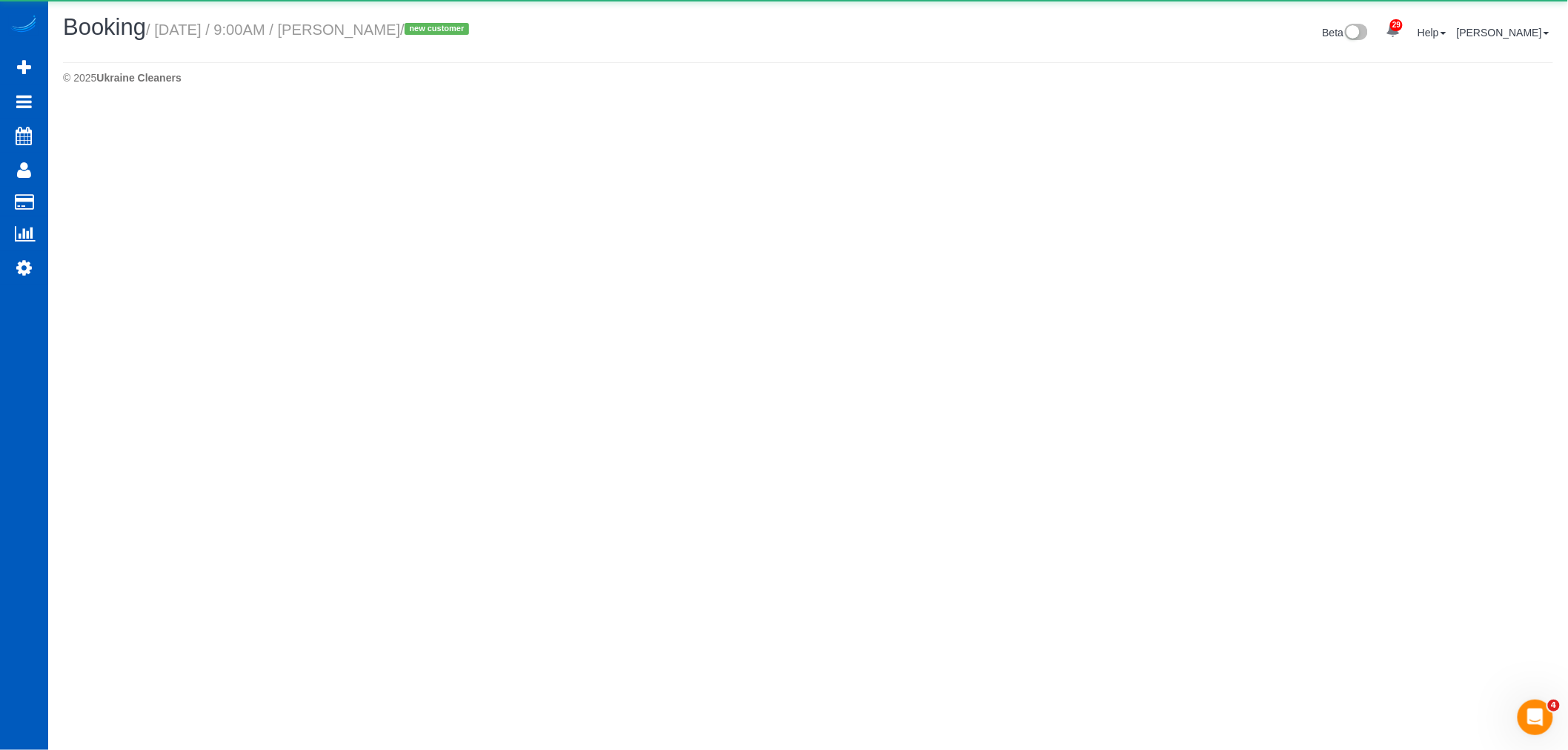
select select "WA"
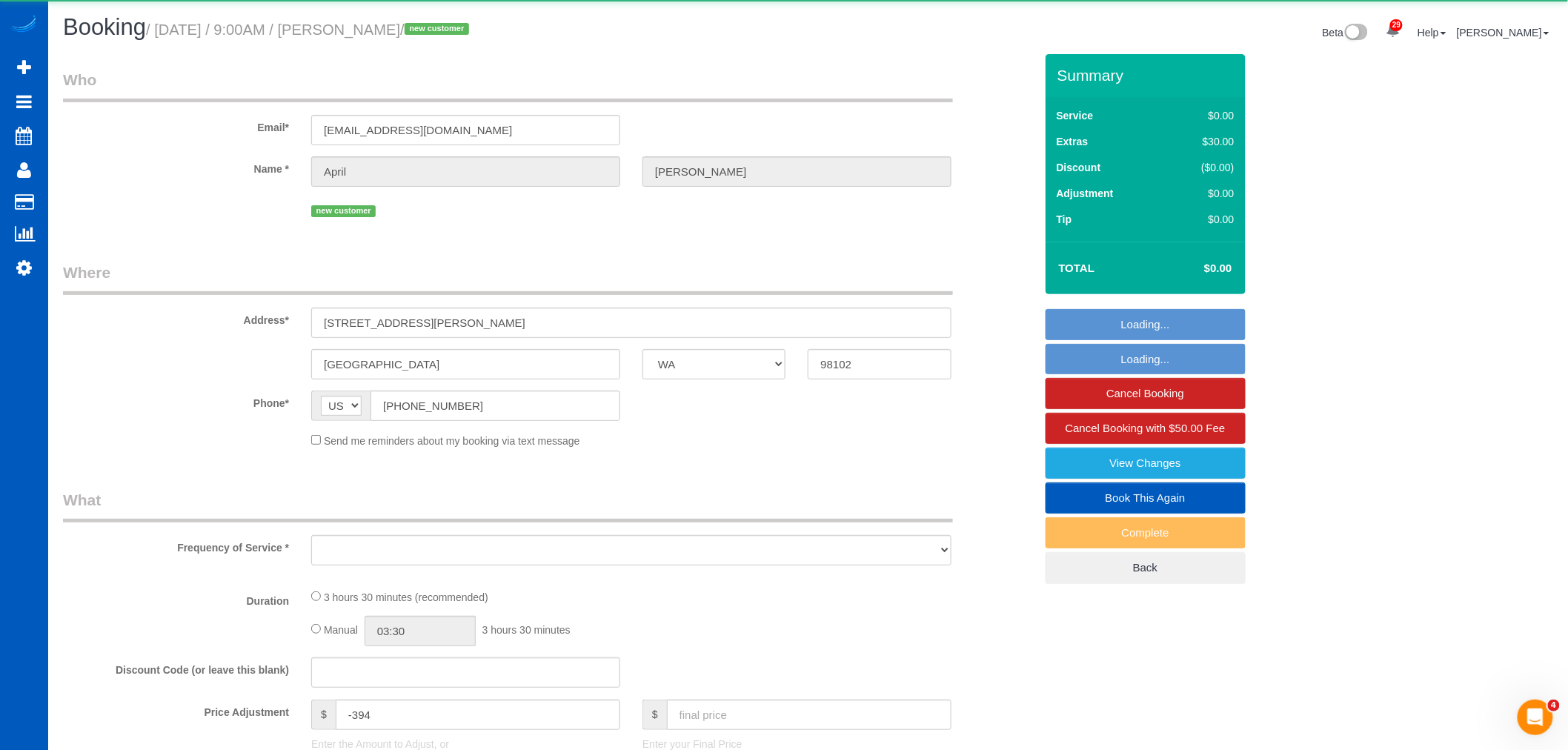
select select "object:13753"
select select "199"
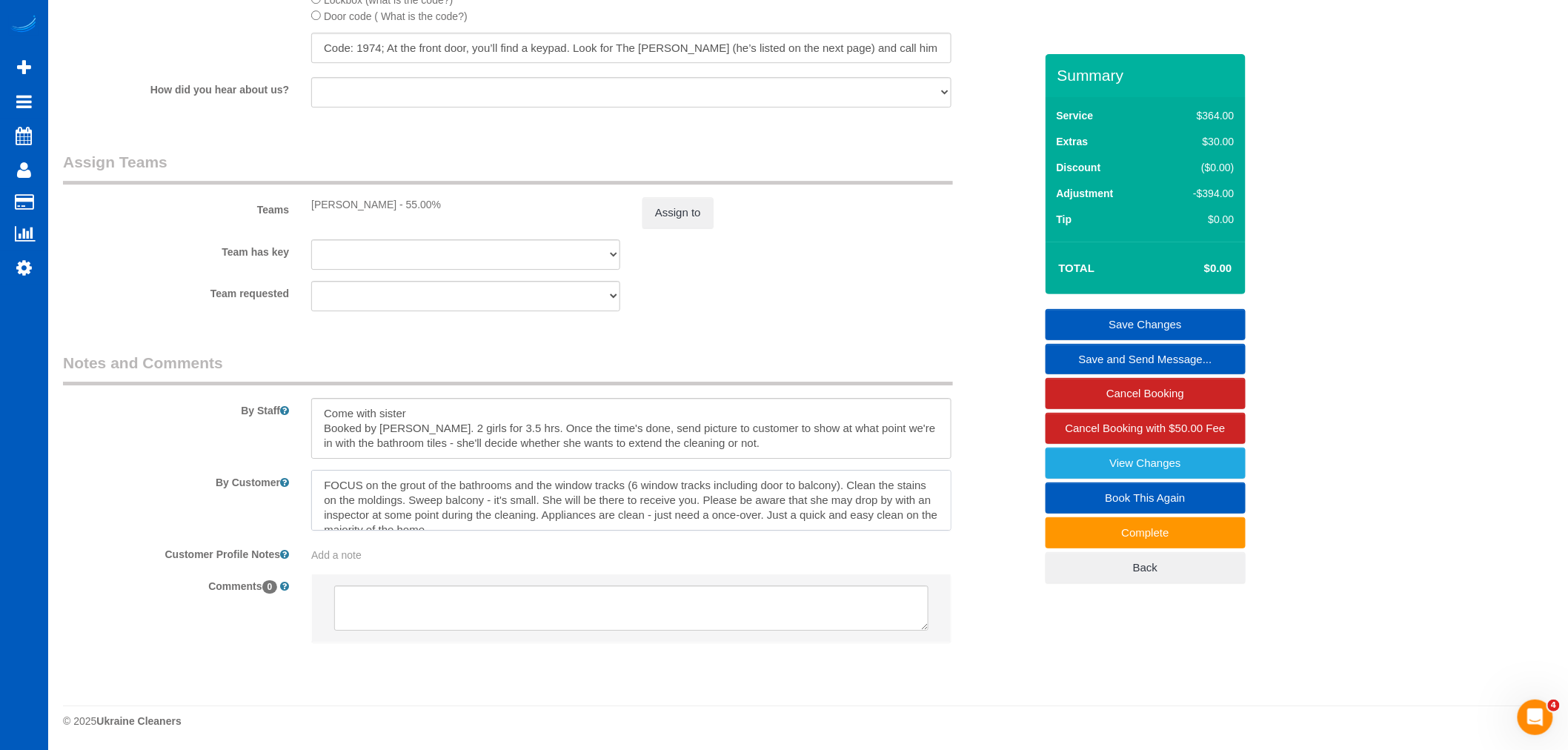
scroll to position [14, 0]
click at [847, 515] on textarea at bounding box center [631, 500] width 640 height 61
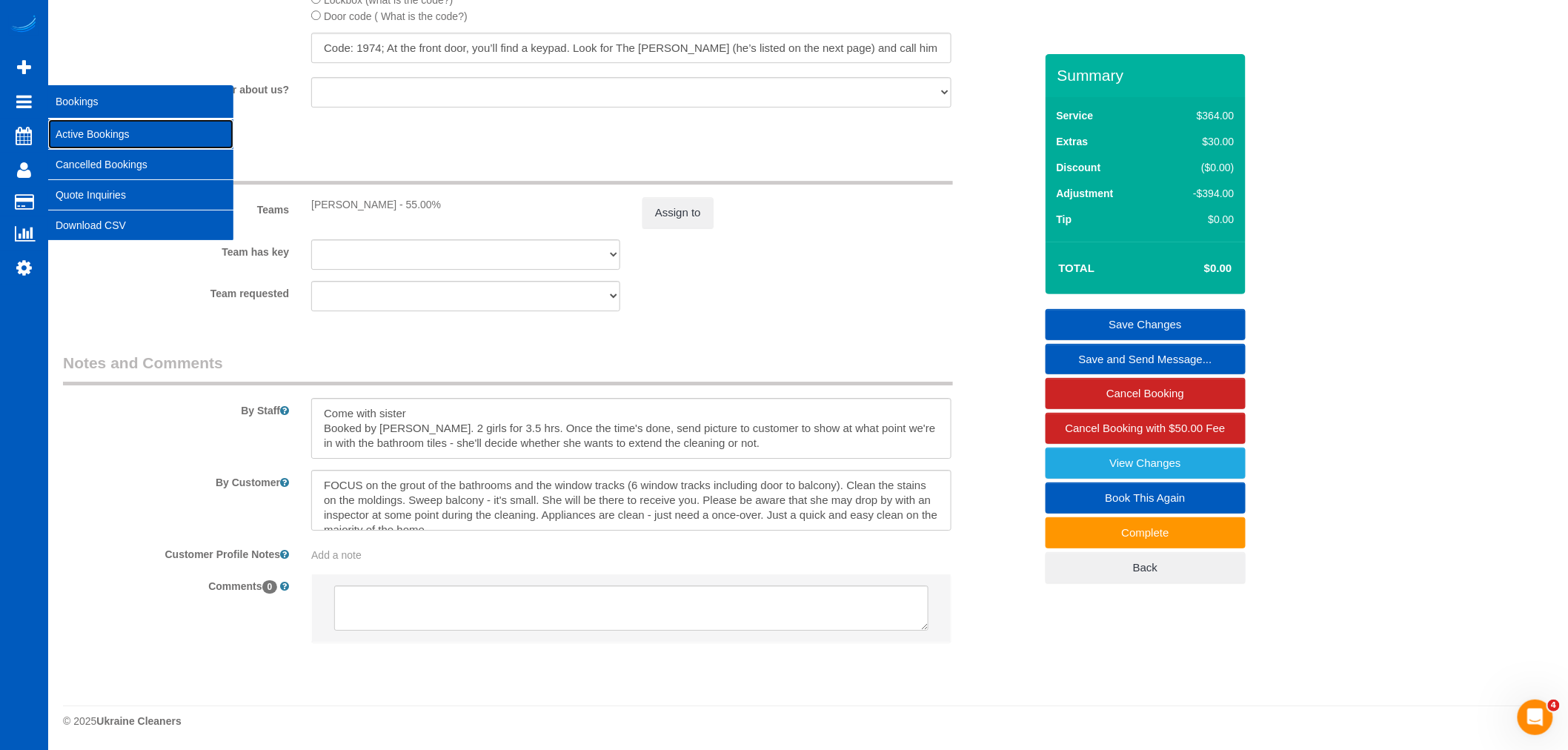
click at [97, 142] on link "Active Bookings" at bounding box center [140, 134] width 185 height 30
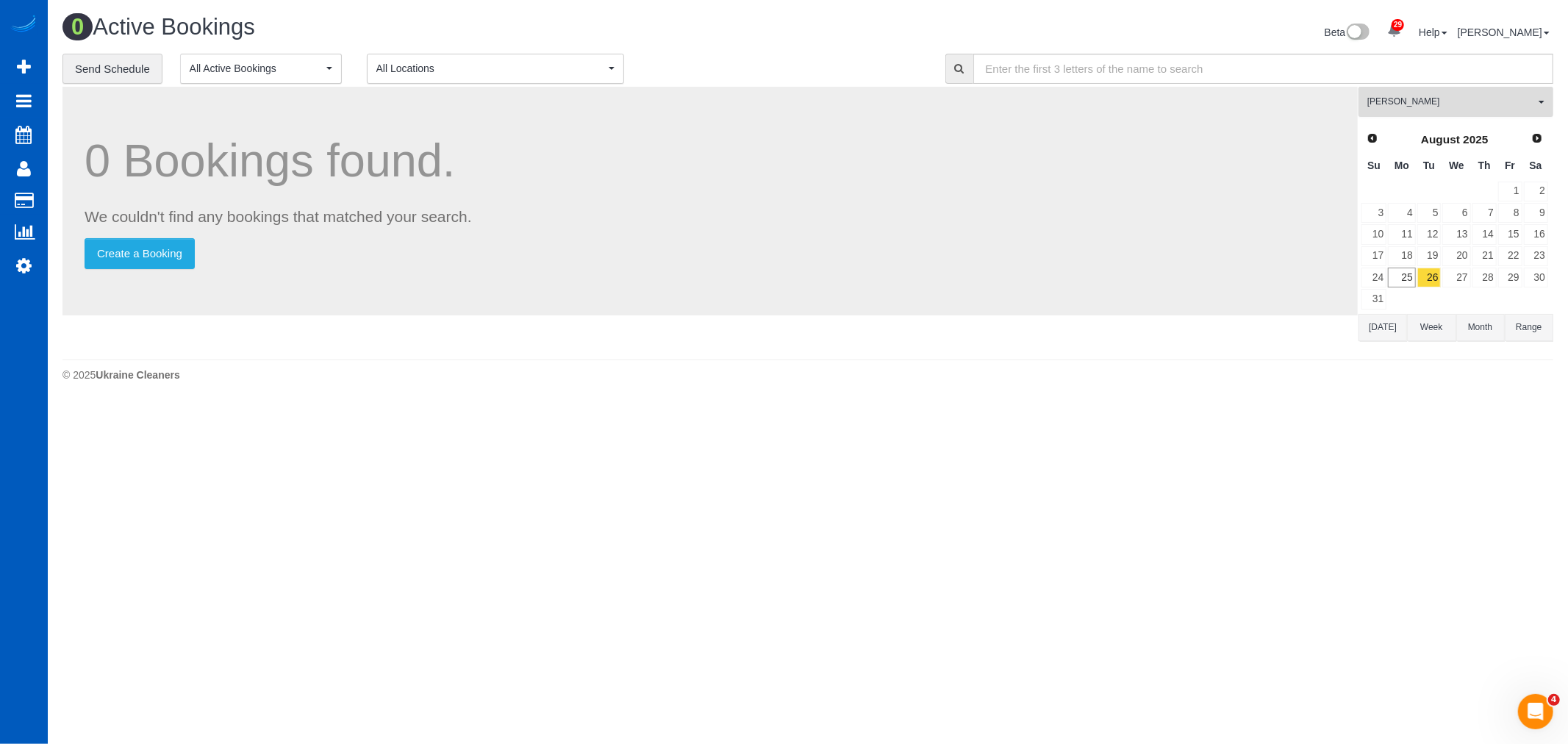
drag, startPoint x: 1449, startPoint y: 94, endPoint x: 1446, endPoint y: 109, distance: 15.3
click at [1449, 94] on button "Viktoriia Nazarenko All Teams" at bounding box center [1456, 102] width 195 height 30
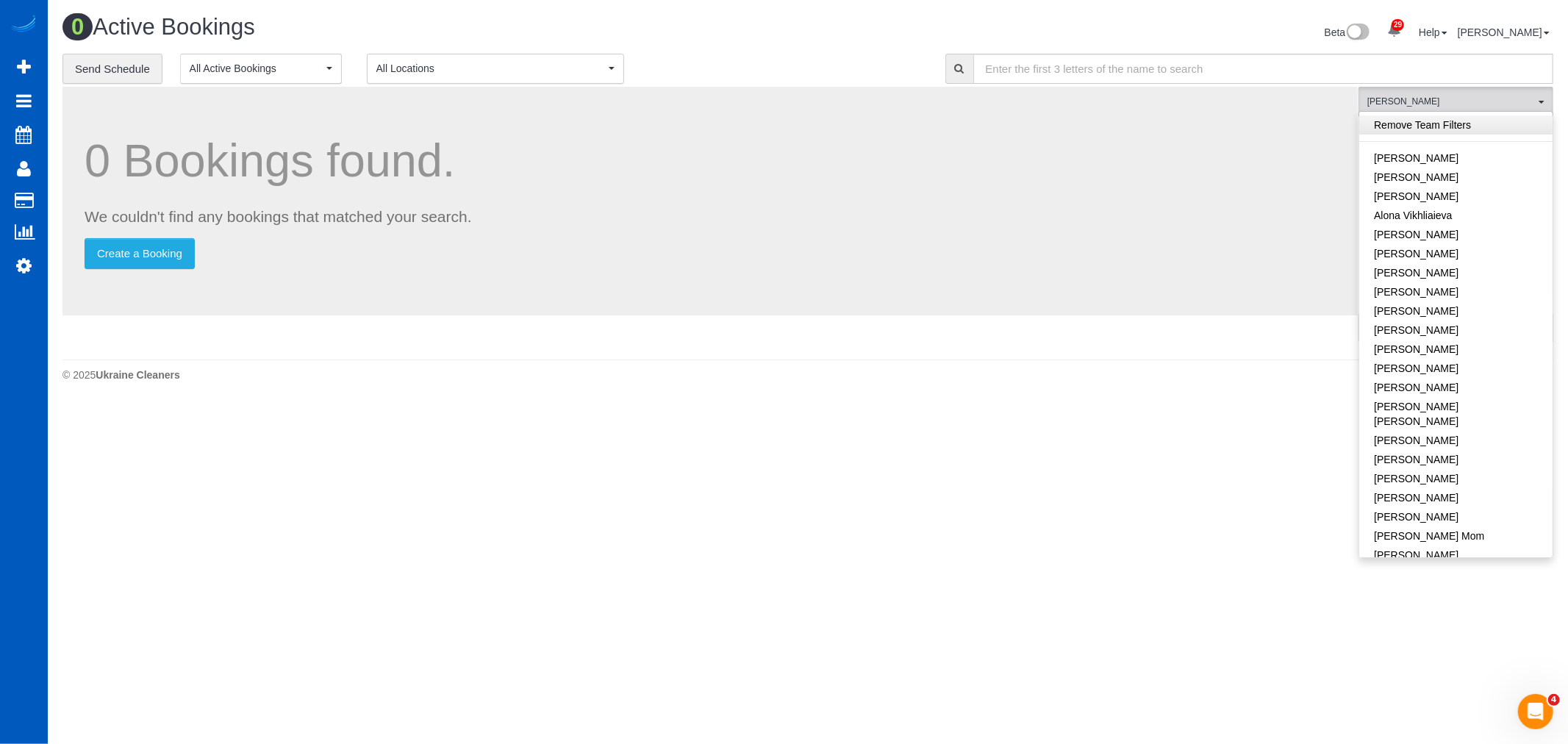
click at [1422, 129] on link "Remove Team Filters" at bounding box center [1456, 125] width 193 height 19
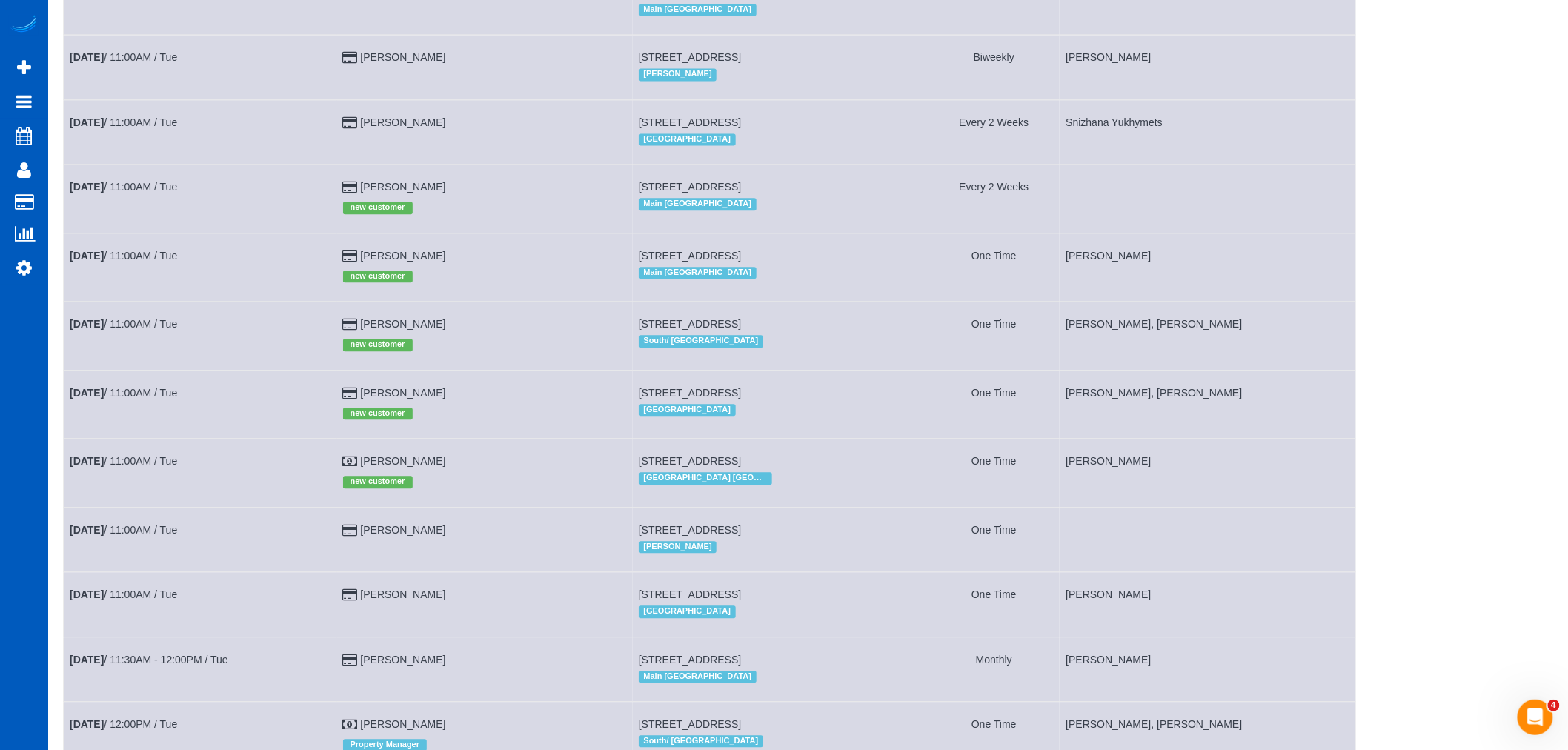
scroll to position [1317, 0]
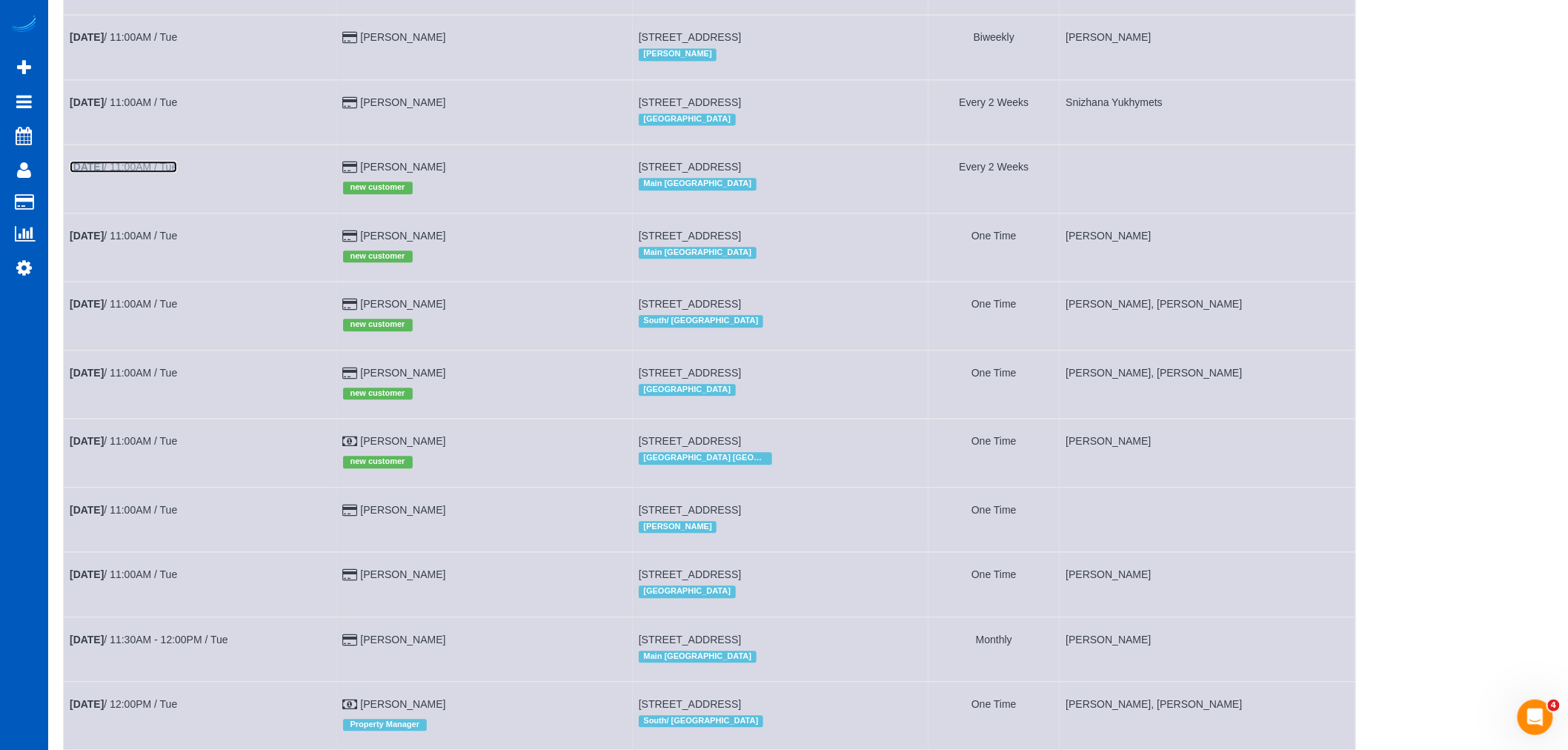
click at [154, 173] on link "Aug 26th / 11:00AM / Tue" at bounding box center [123, 167] width 107 height 12
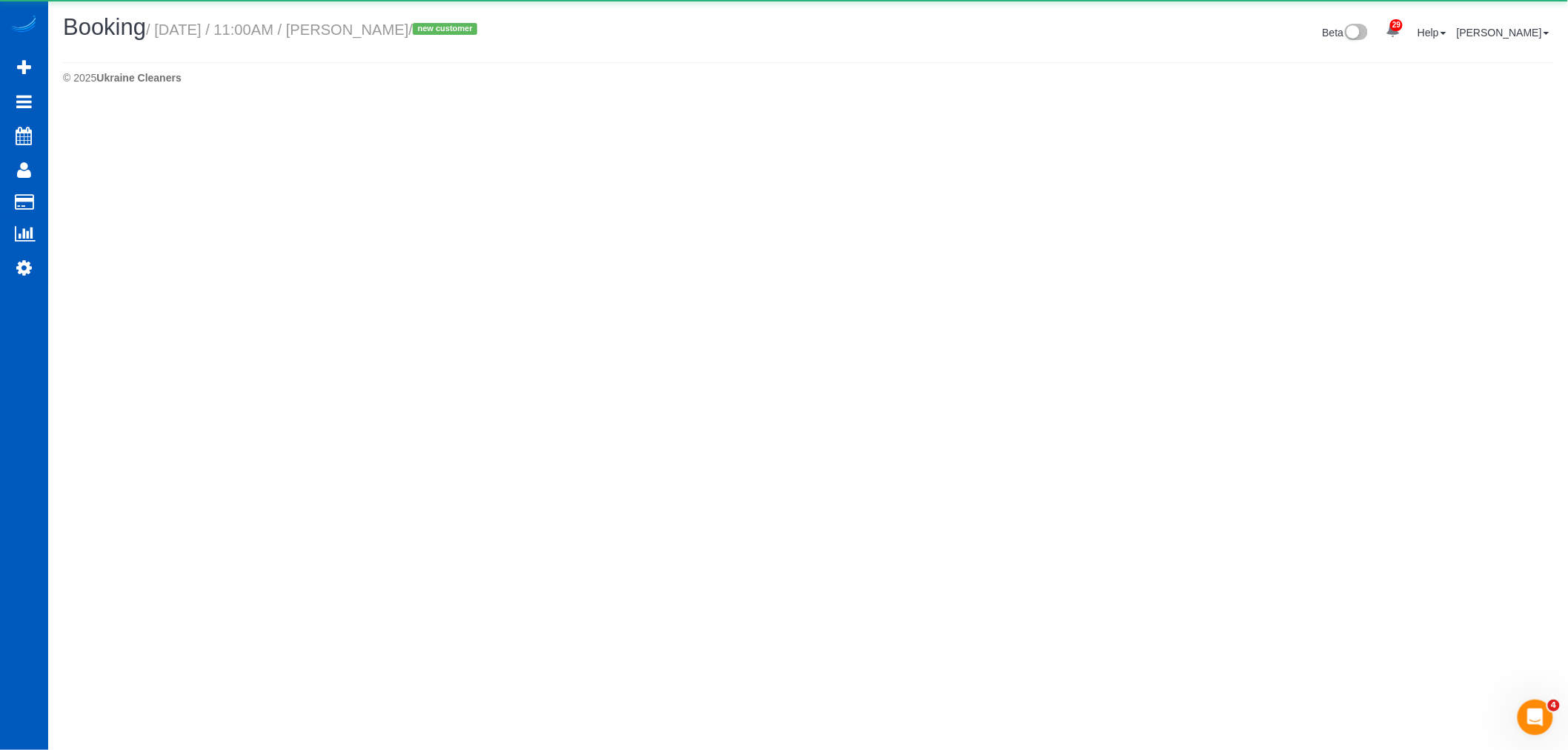
select select "WA"
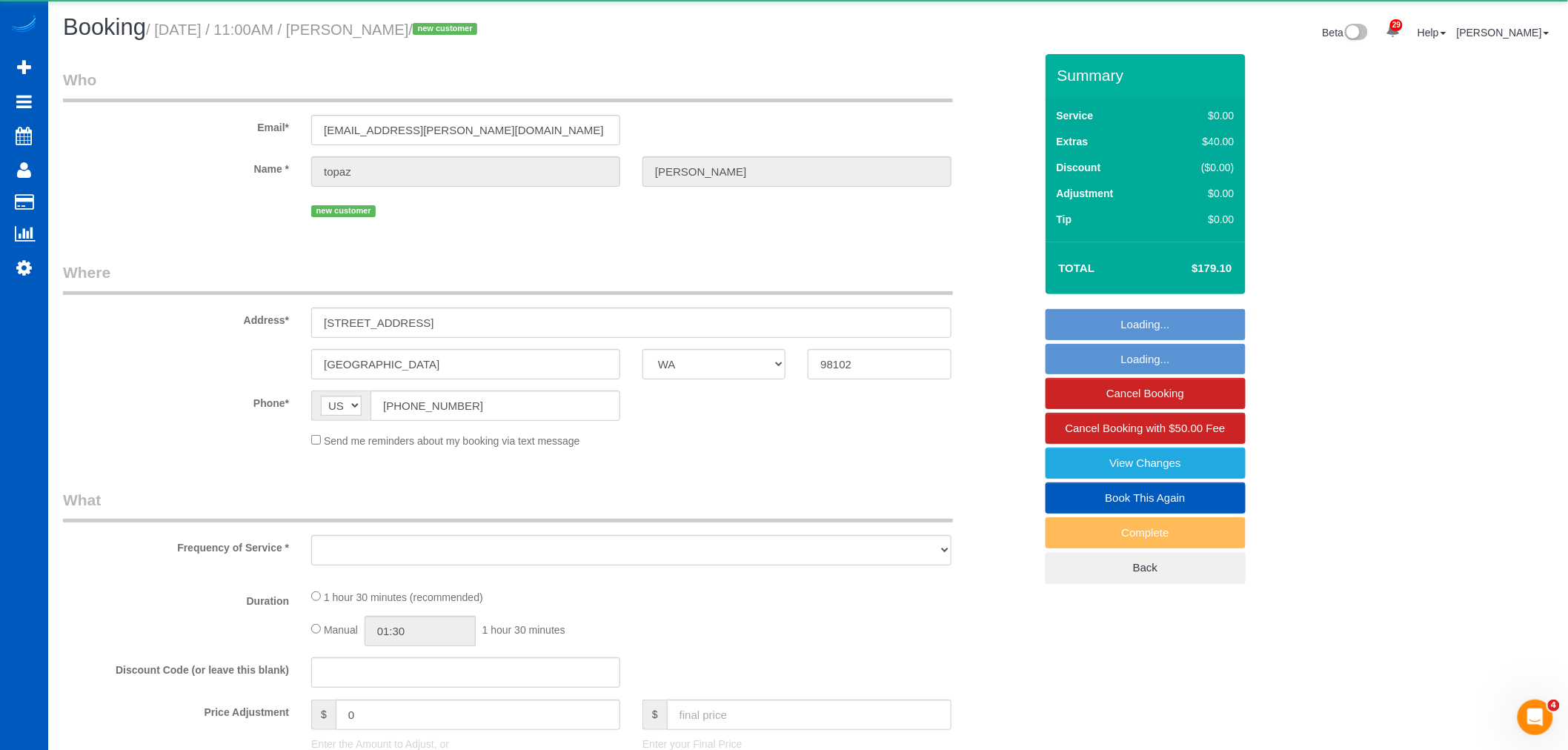
scroll to position [312, 0]
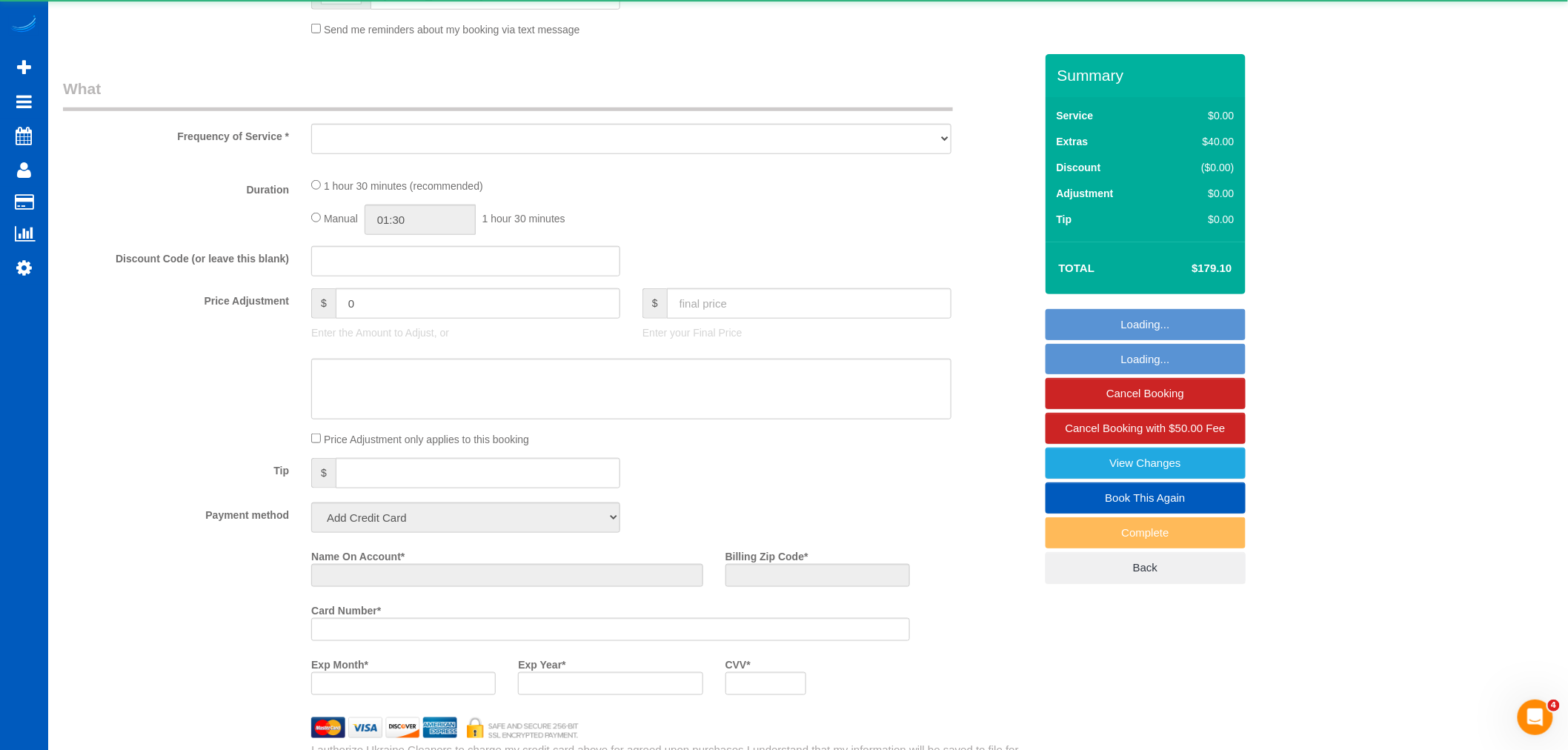
select select "object:15106"
select select "string:fspay-c9cd2bab-f958-4b9e-8d14-7e1d94cdc6cc"
select select "number:8"
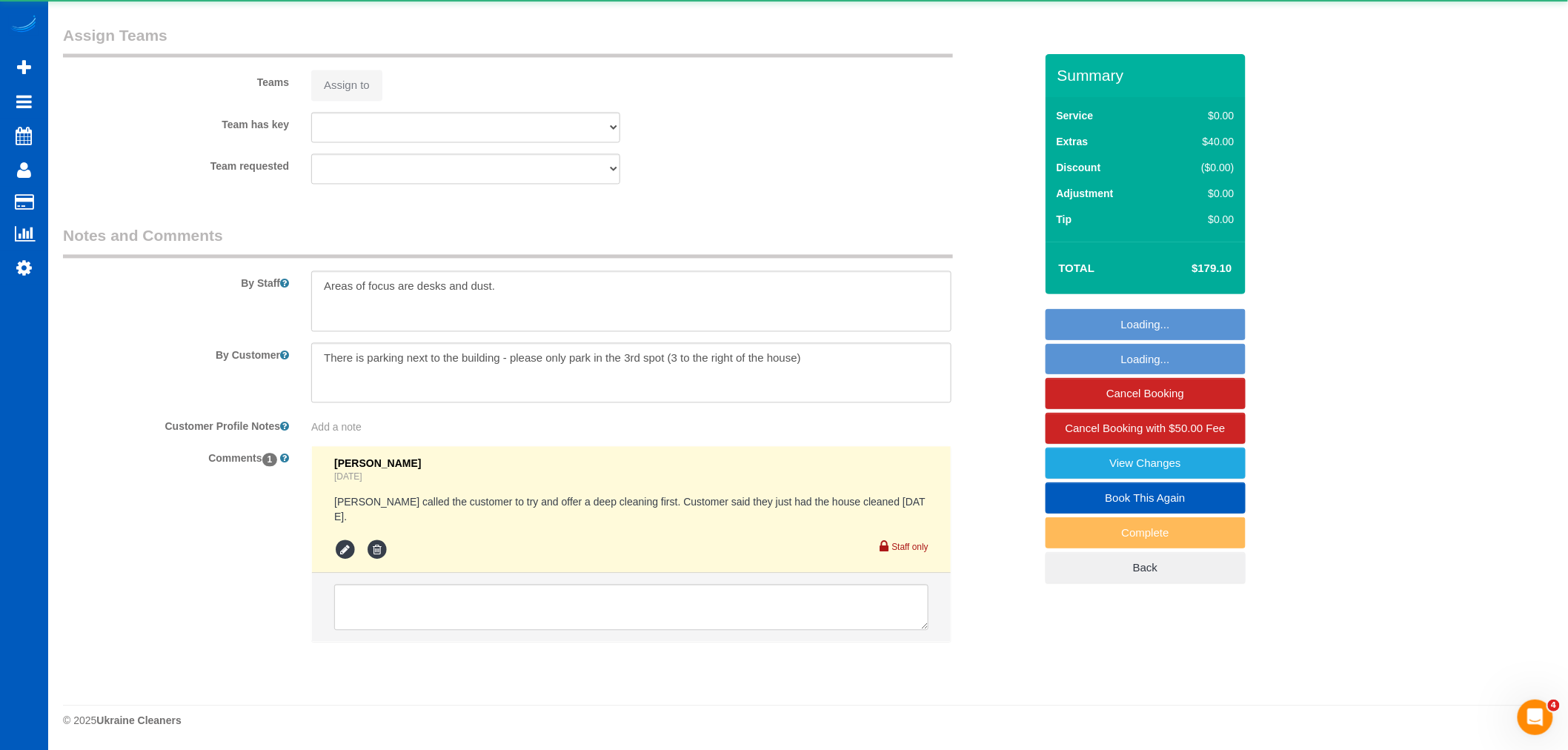
select select "object:15477"
select select "199"
select select "2"
select select "spot22"
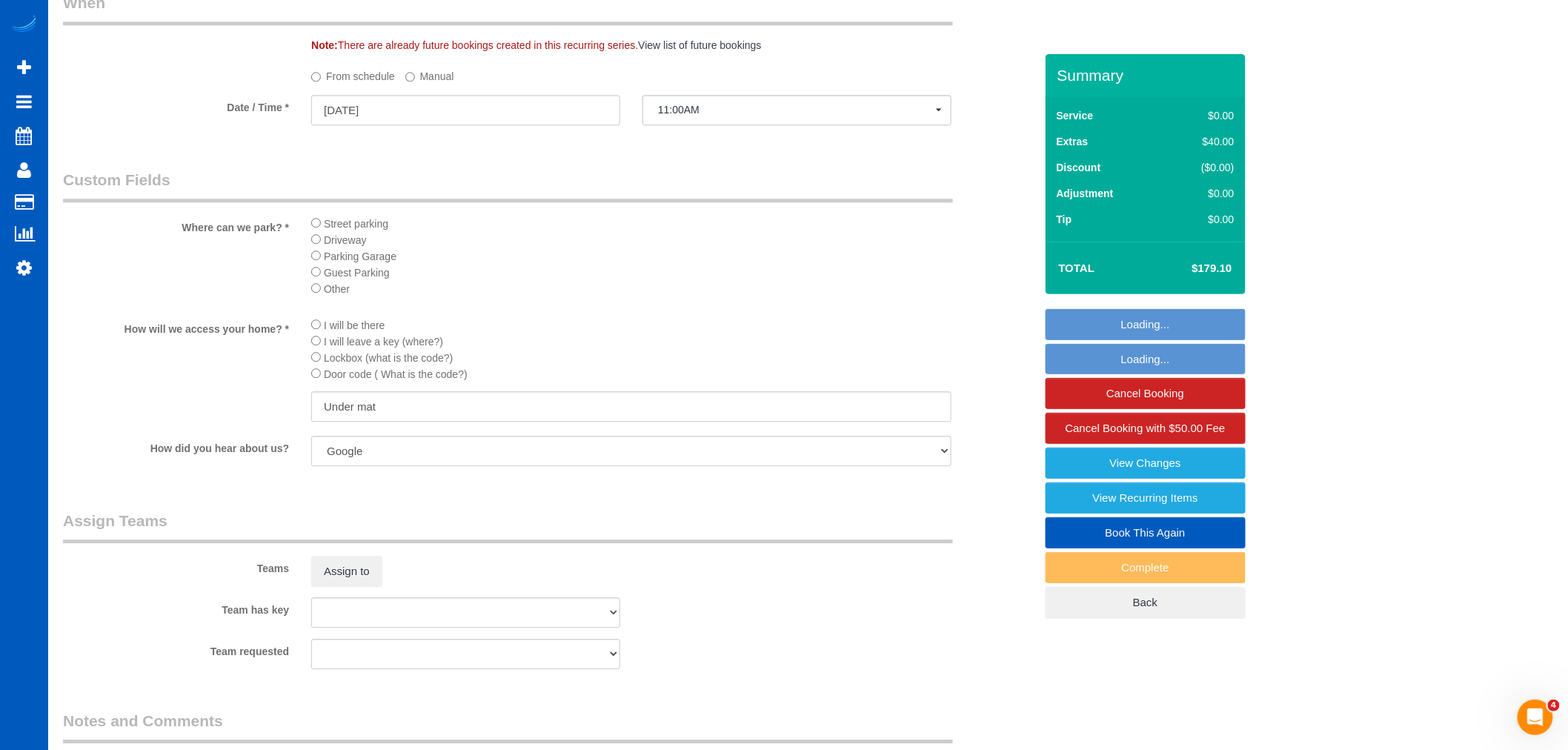
scroll to position [1519, 0]
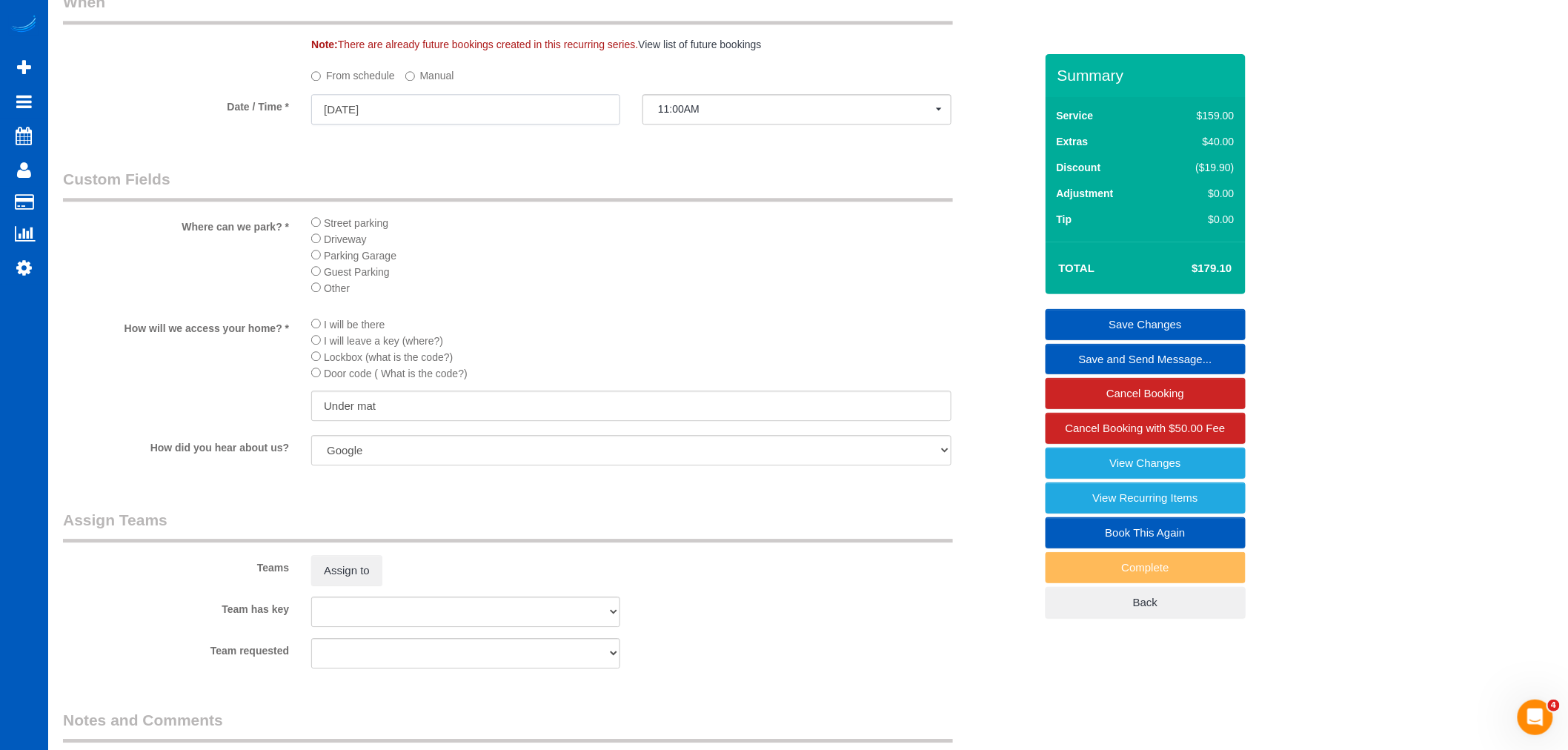
click at [377, 125] on input "[DATE]" at bounding box center [466, 110] width 309 height 30
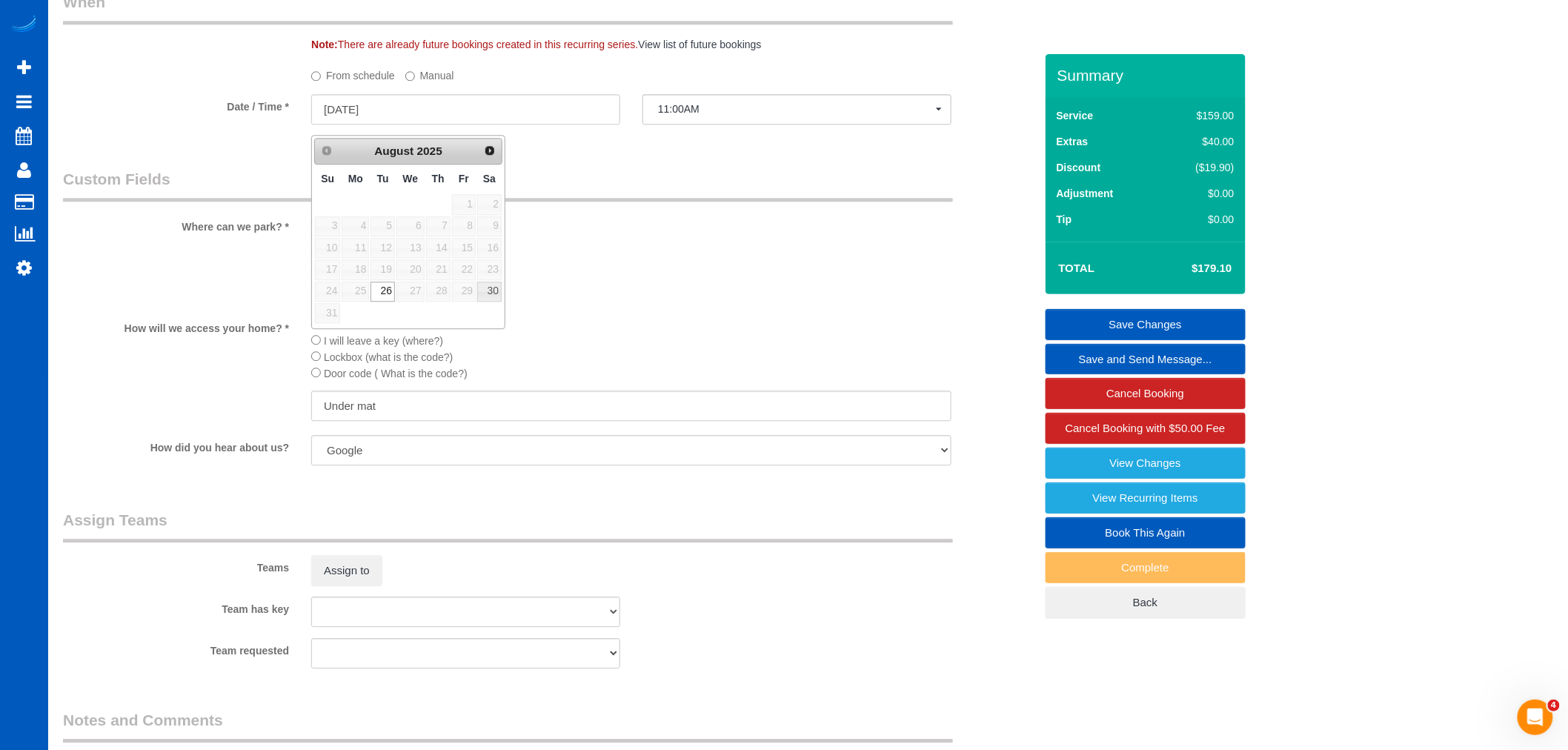
click at [427, 81] on label "Manual" at bounding box center [430, 73] width 49 height 20
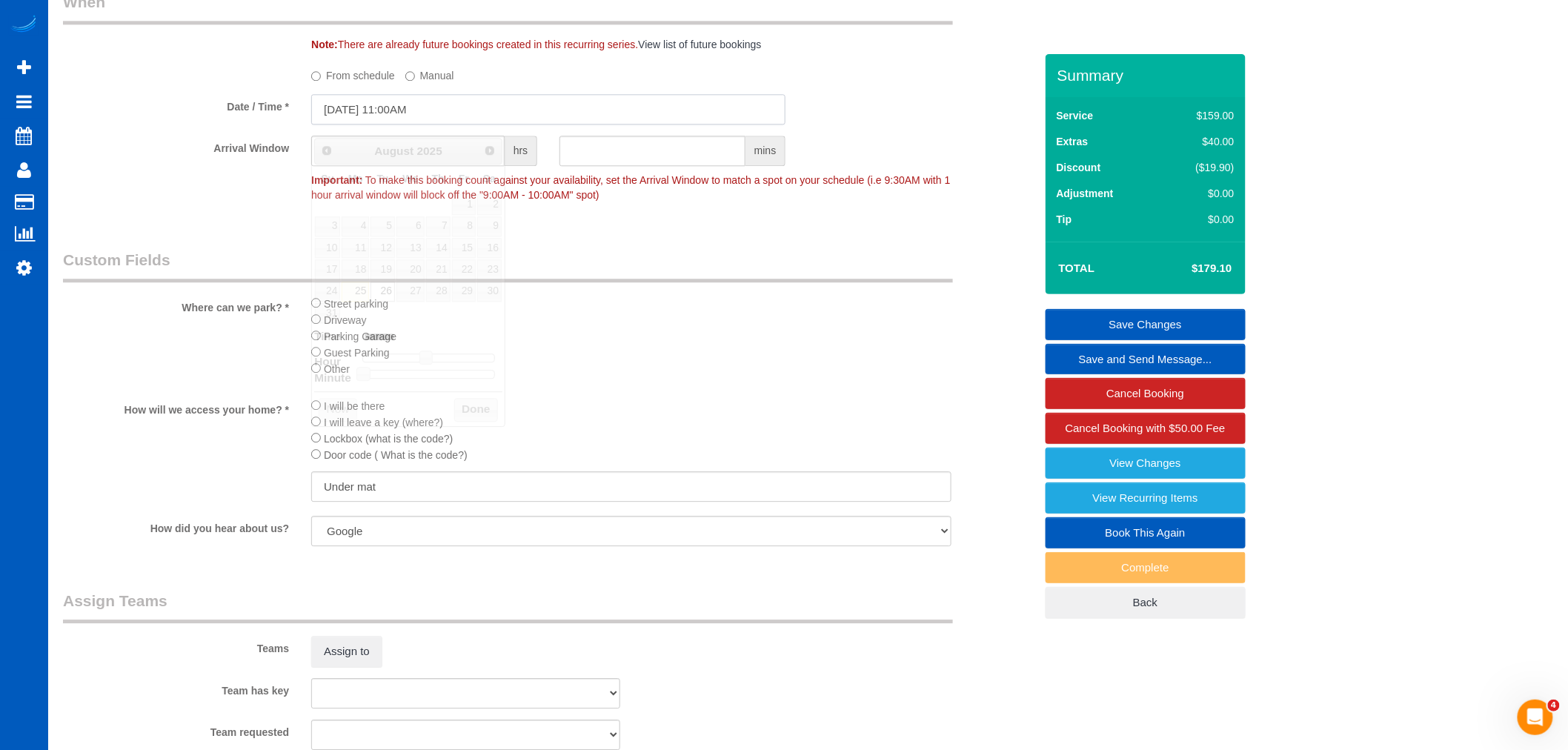
click at [386, 116] on input "[DATE] 11:00AM" at bounding box center [548, 110] width 474 height 30
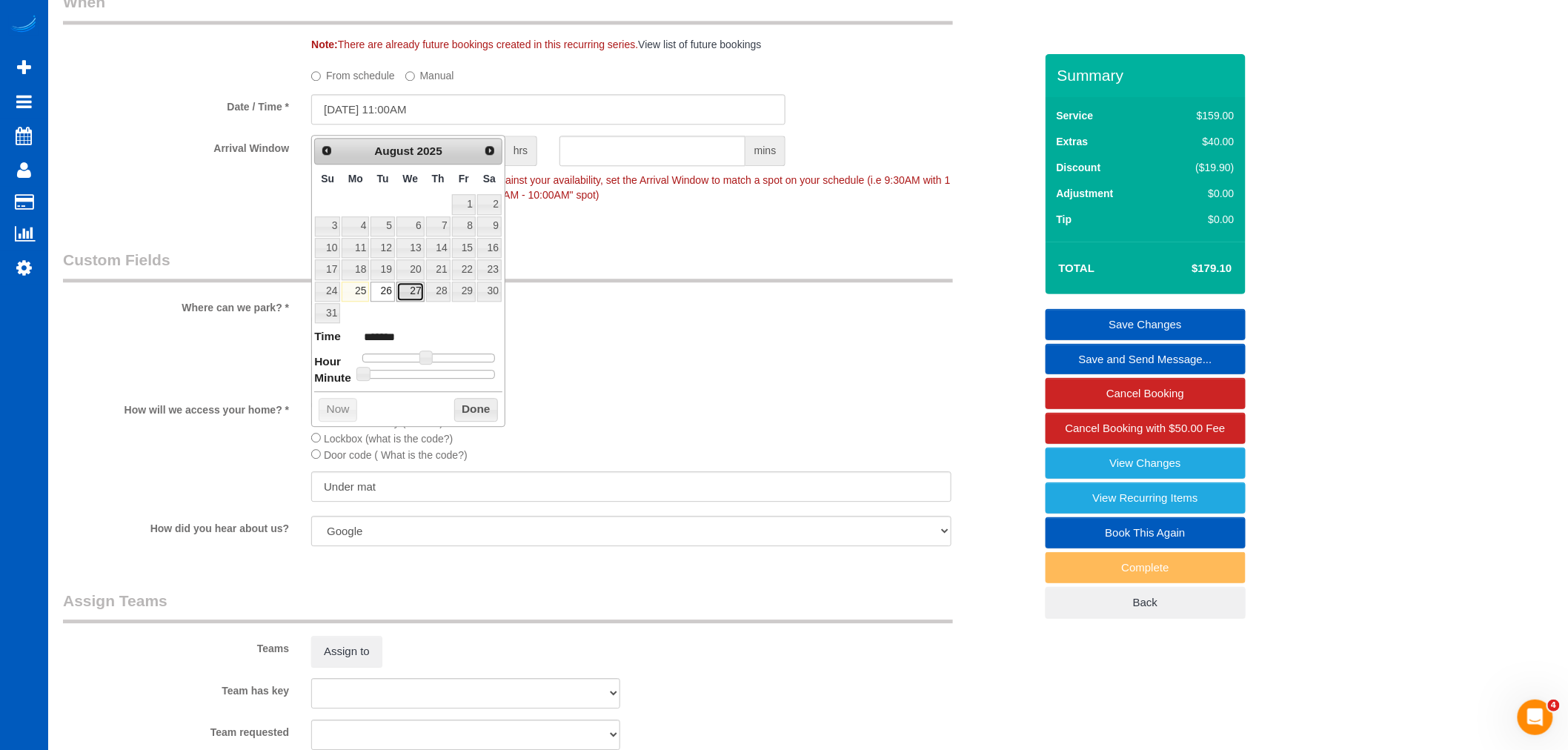
click at [406, 295] on link "27" at bounding box center [410, 291] width 28 height 20
type input "08/27/2025 11:00AM"
click at [458, 396] on div "Prev Next August 2025 Su Mo Tu We Th Fr Sa 1 2 3 4 5 6 7 8 9 10 11 12 13 14 15 …" at bounding box center [408, 281] width 194 height 292
click at [463, 402] on button "Done" at bounding box center [475, 409] width 43 height 24
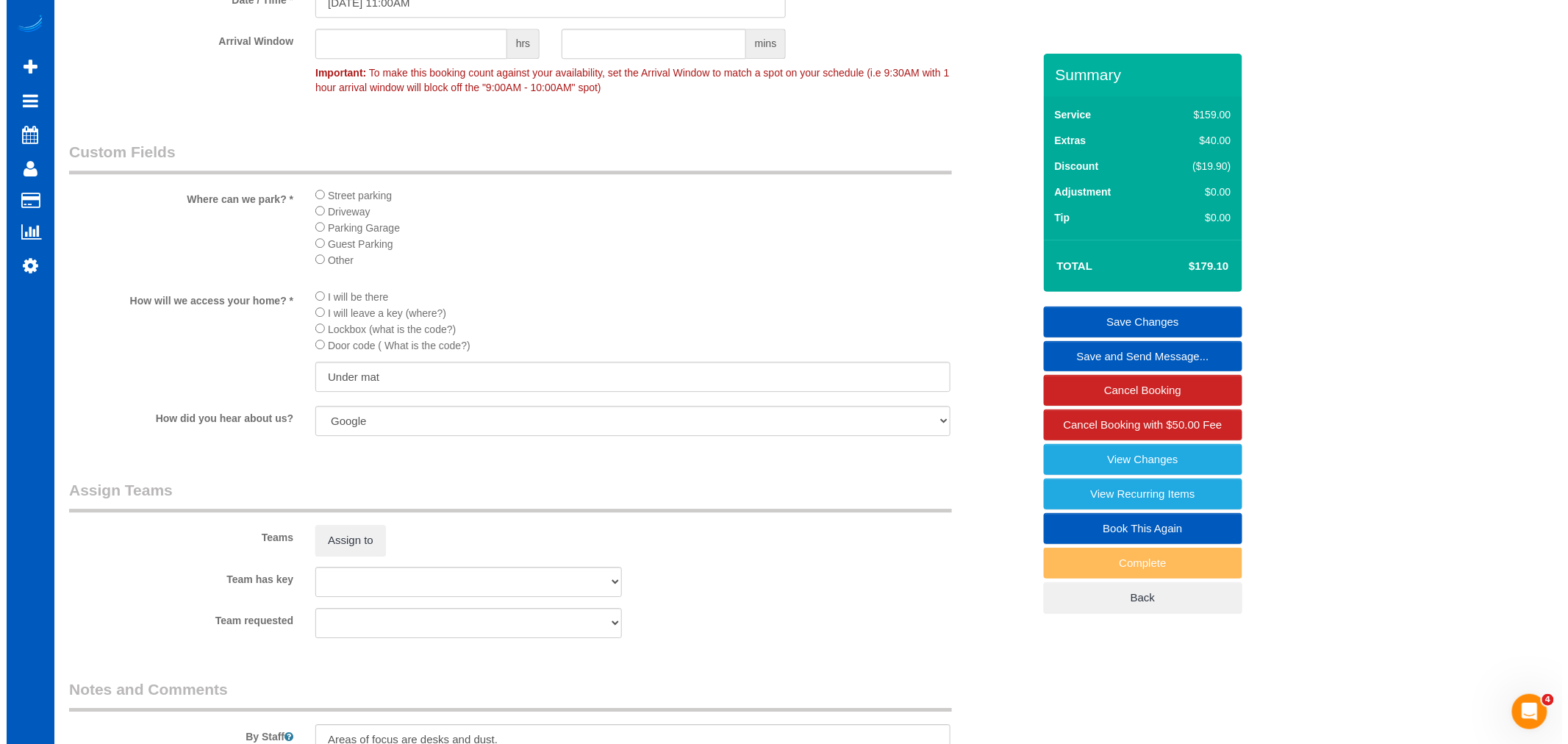
scroll to position [1834, 0]
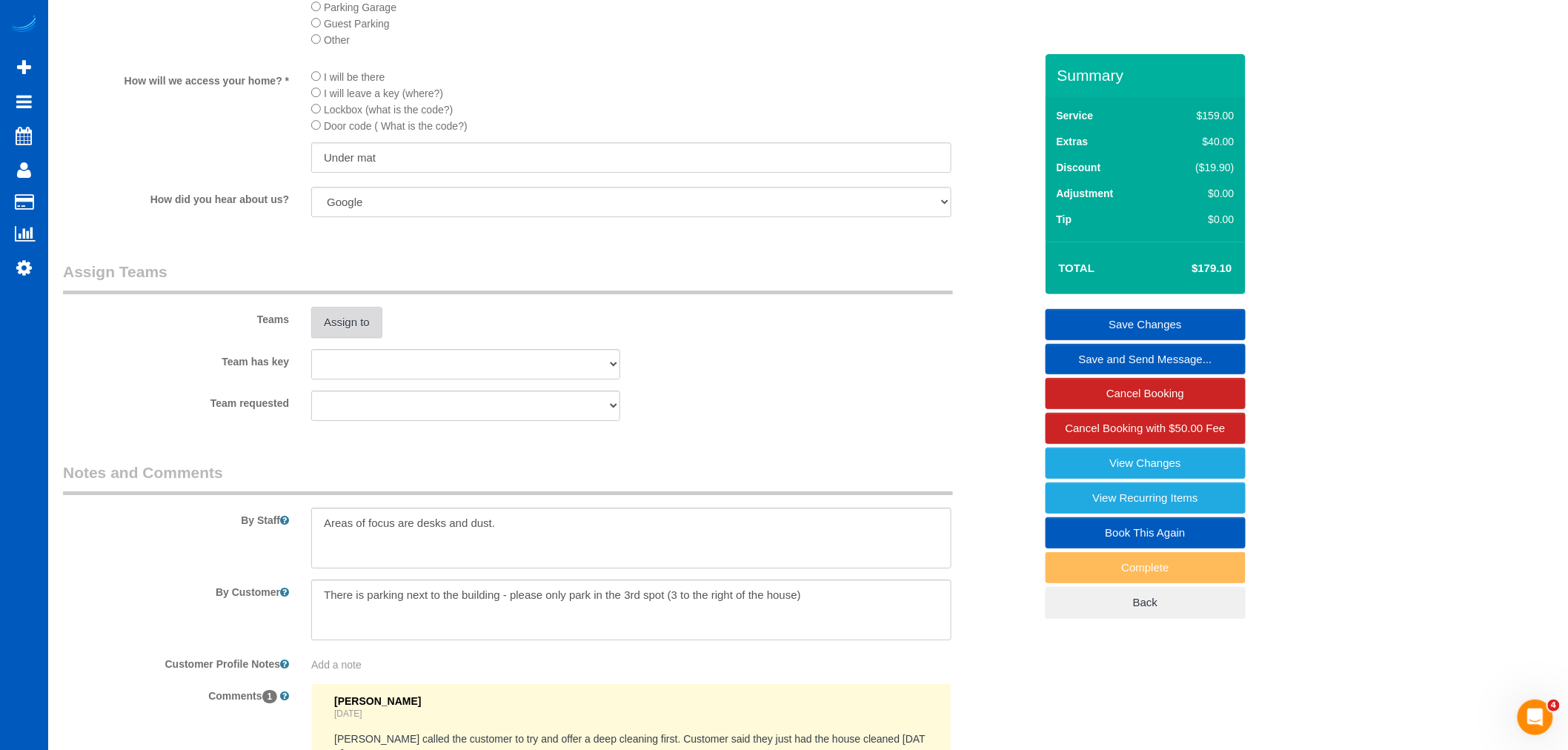
click at [355, 338] on button "Assign to" at bounding box center [346, 322] width 71 height 31
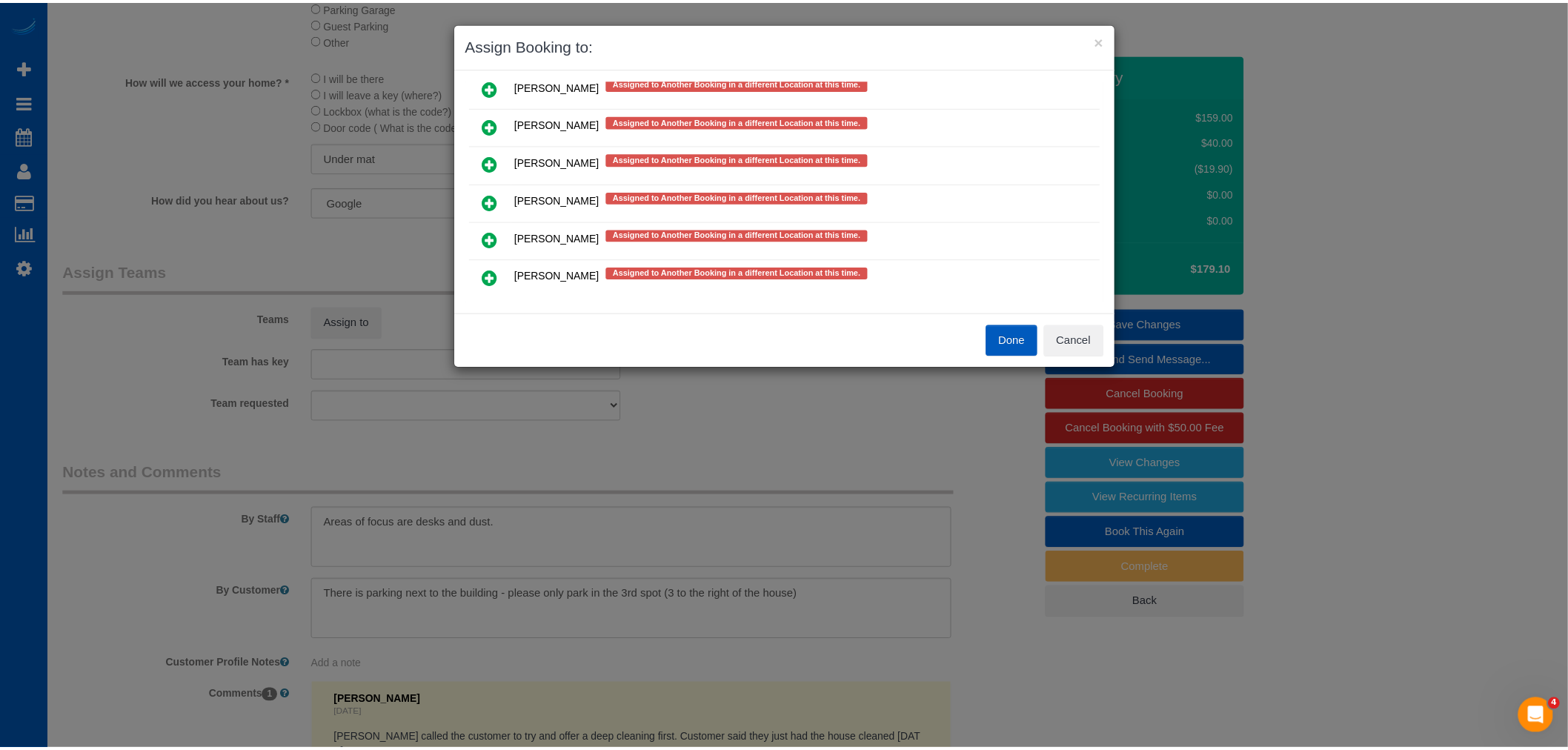
scroll to position [650, 0]
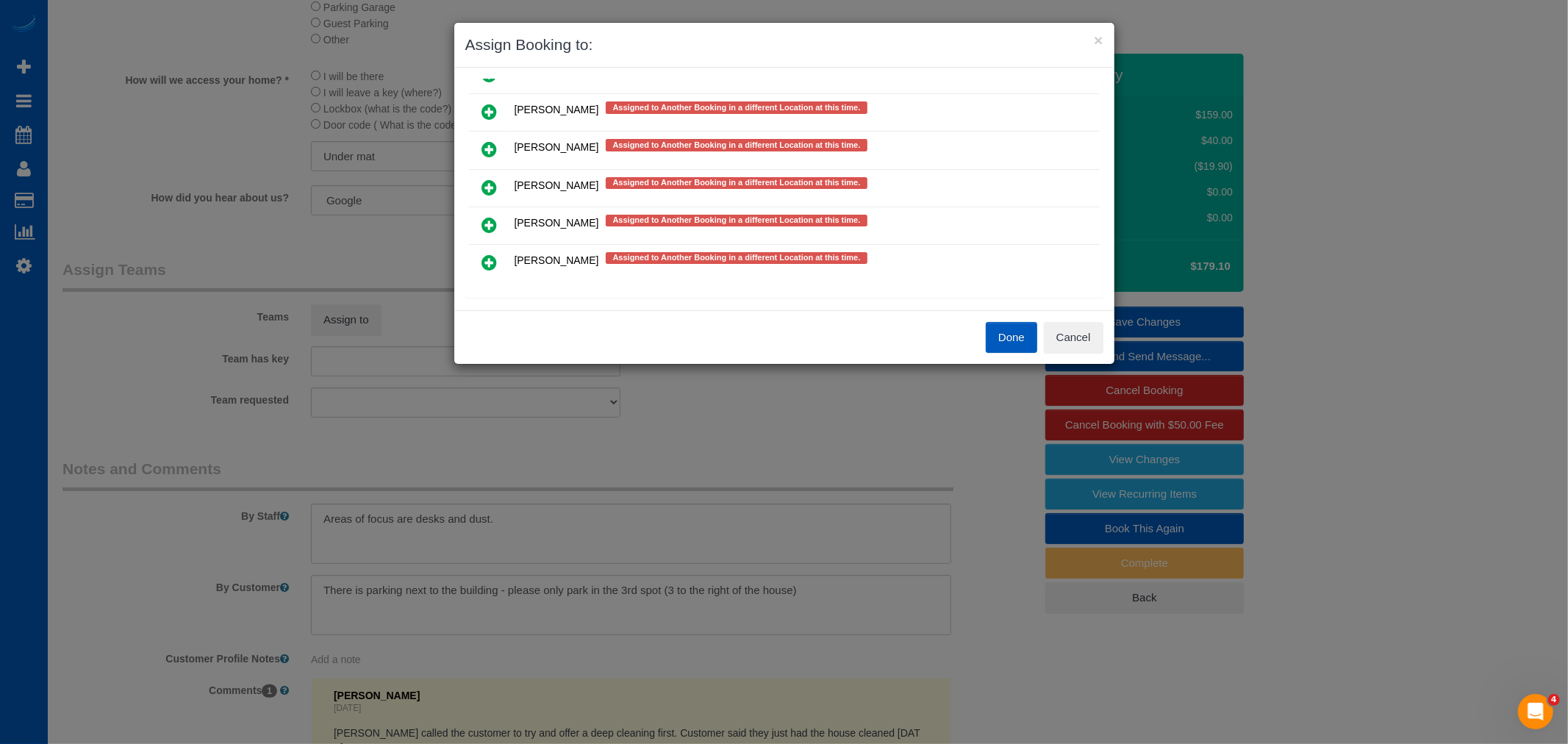
click at [1104, 352] on div "Done Cancel" at bounding box center [949, 337] width 330 height 31
click at [1067, 335] on button "Cancel" at bounding box center [1074, 337] width 60 height 31
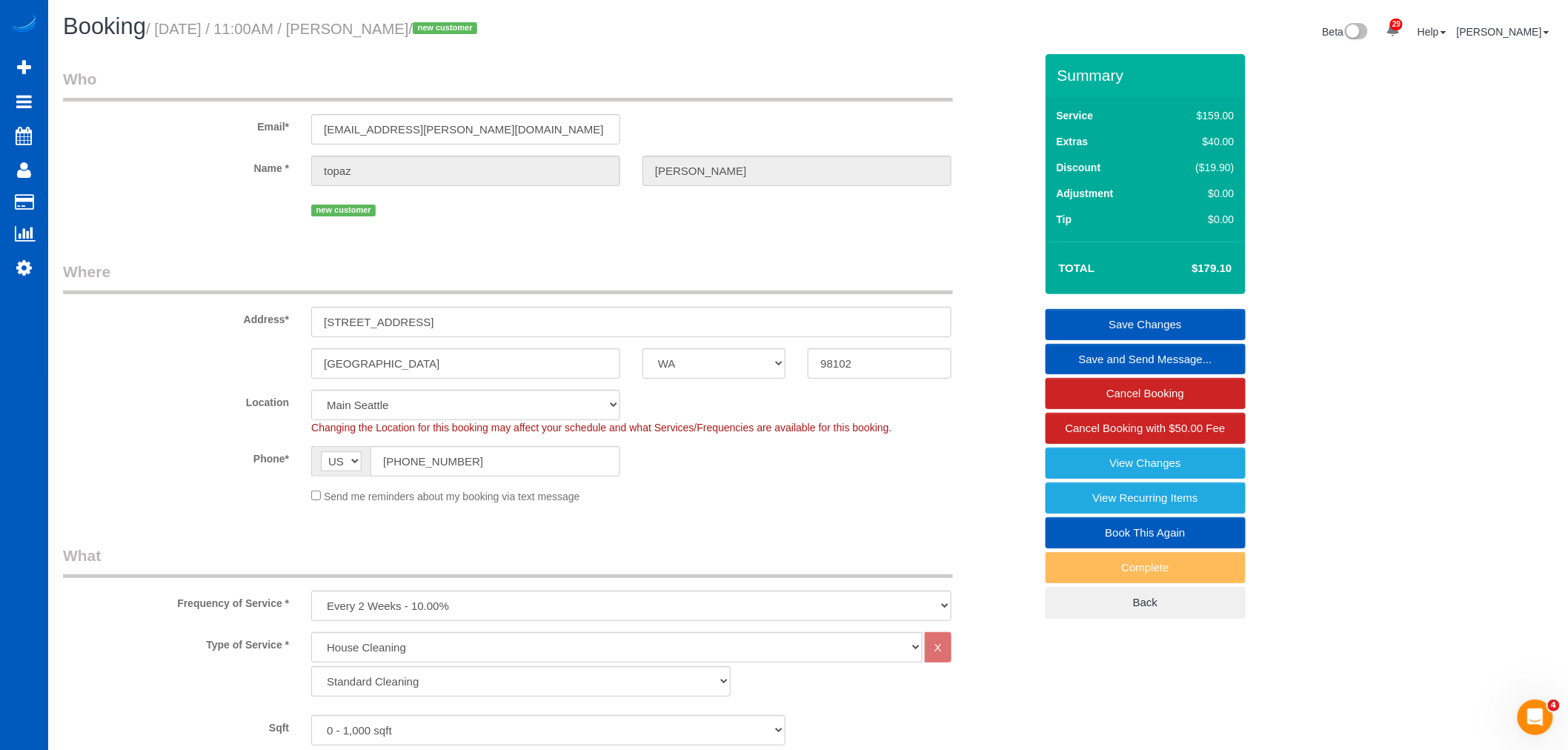
scroll to position [0, 0]
click at [374, 405] on select "North Seattle Atlanta GA Denver Everett Fort Worth TX Las Vegas Main Dallas Mai…" at bounding box center [466, 405] width 309 height 30
select select "1"
click at [311, 392] on select "North Seattle Atlanta GA Denver Everett Fort Worth TX Las Vegas Main Dallas Mai…" at bounding box center [466, 405] width 309 height 30
select select "object:16222"
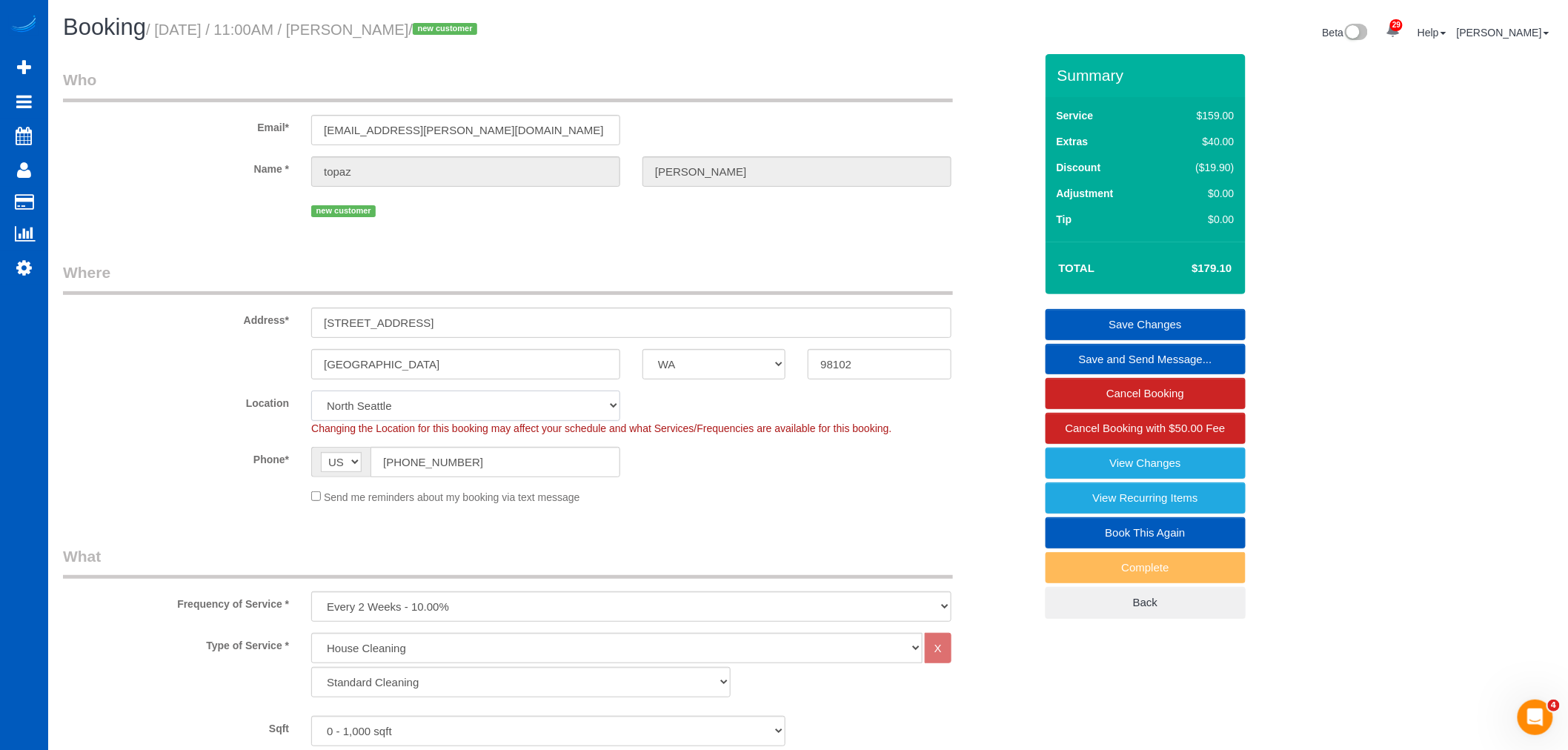
select select "2"
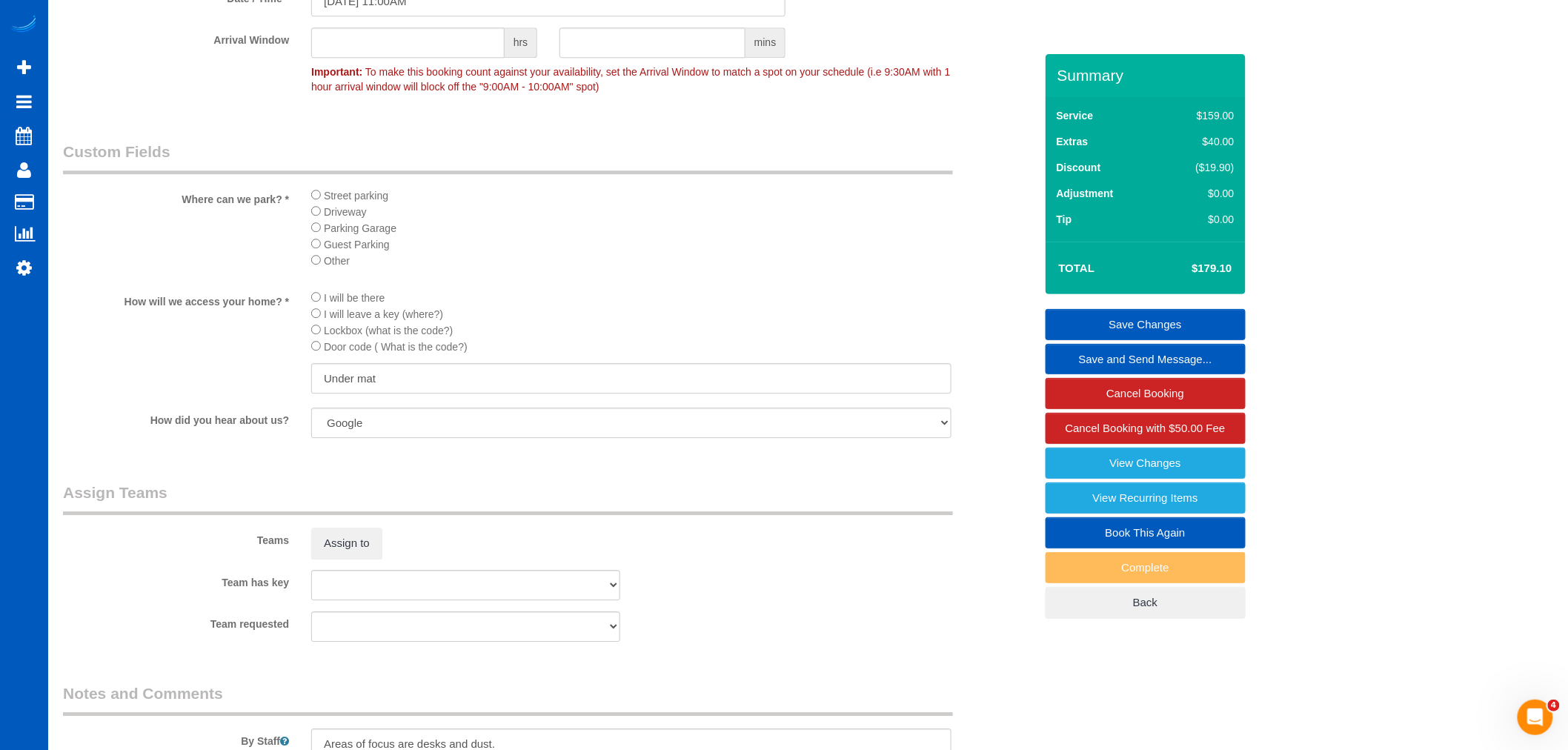
scroll to position [1728, 0]
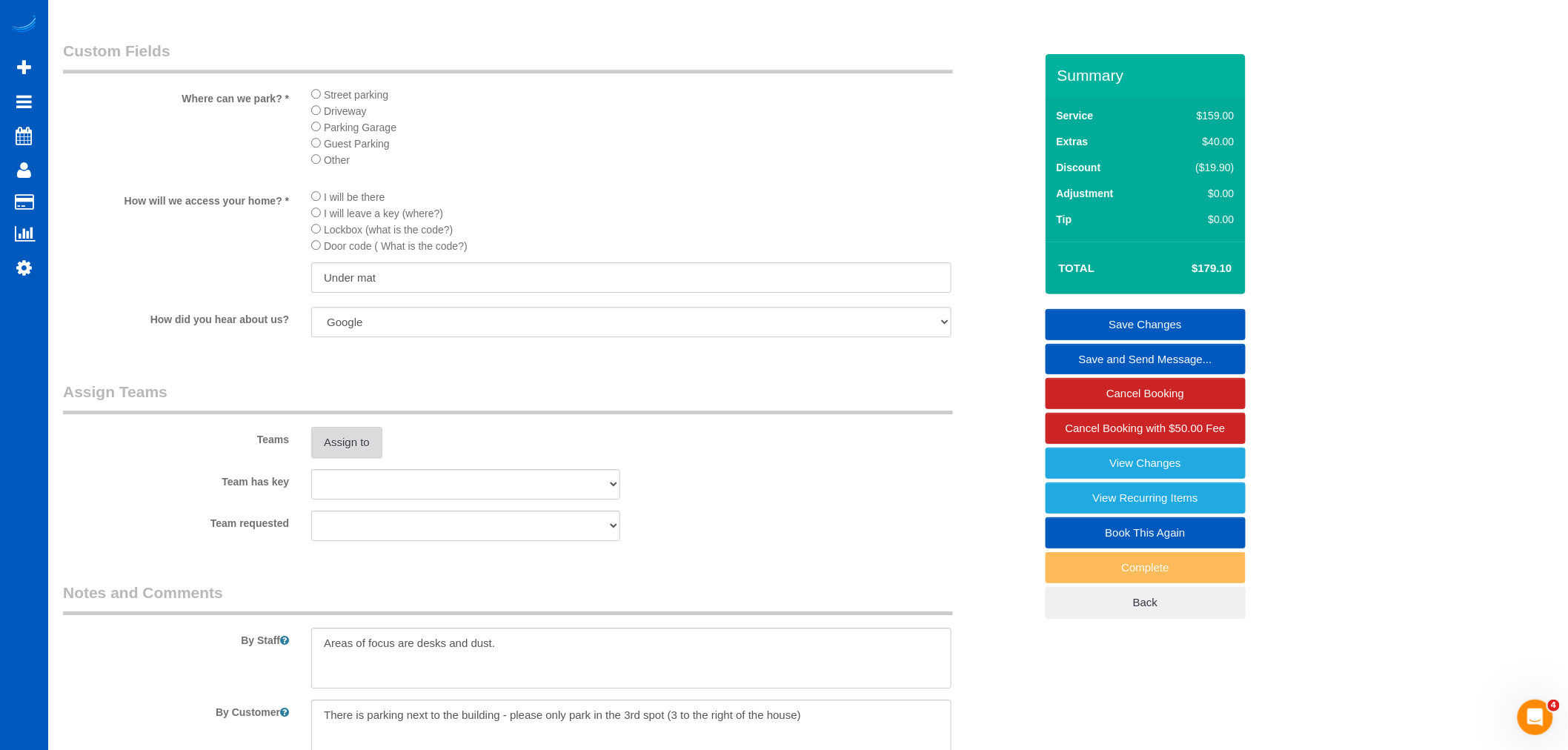
click at [360, 458] on button "Assign to" at bounding box center [346, 442] width 71 height 31
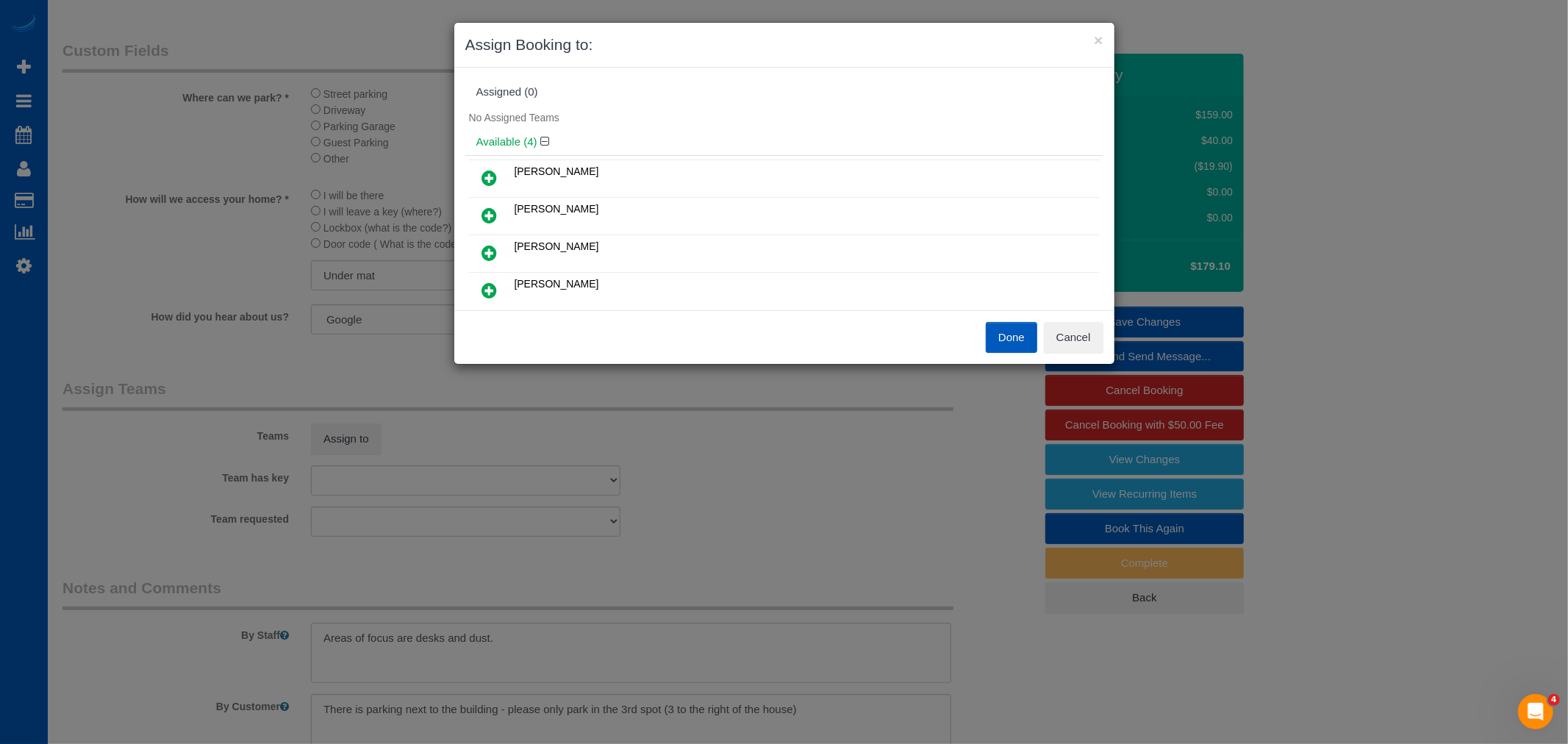
click at [489, 247] on icon at bounding box center [490, 252] width 15 height 17
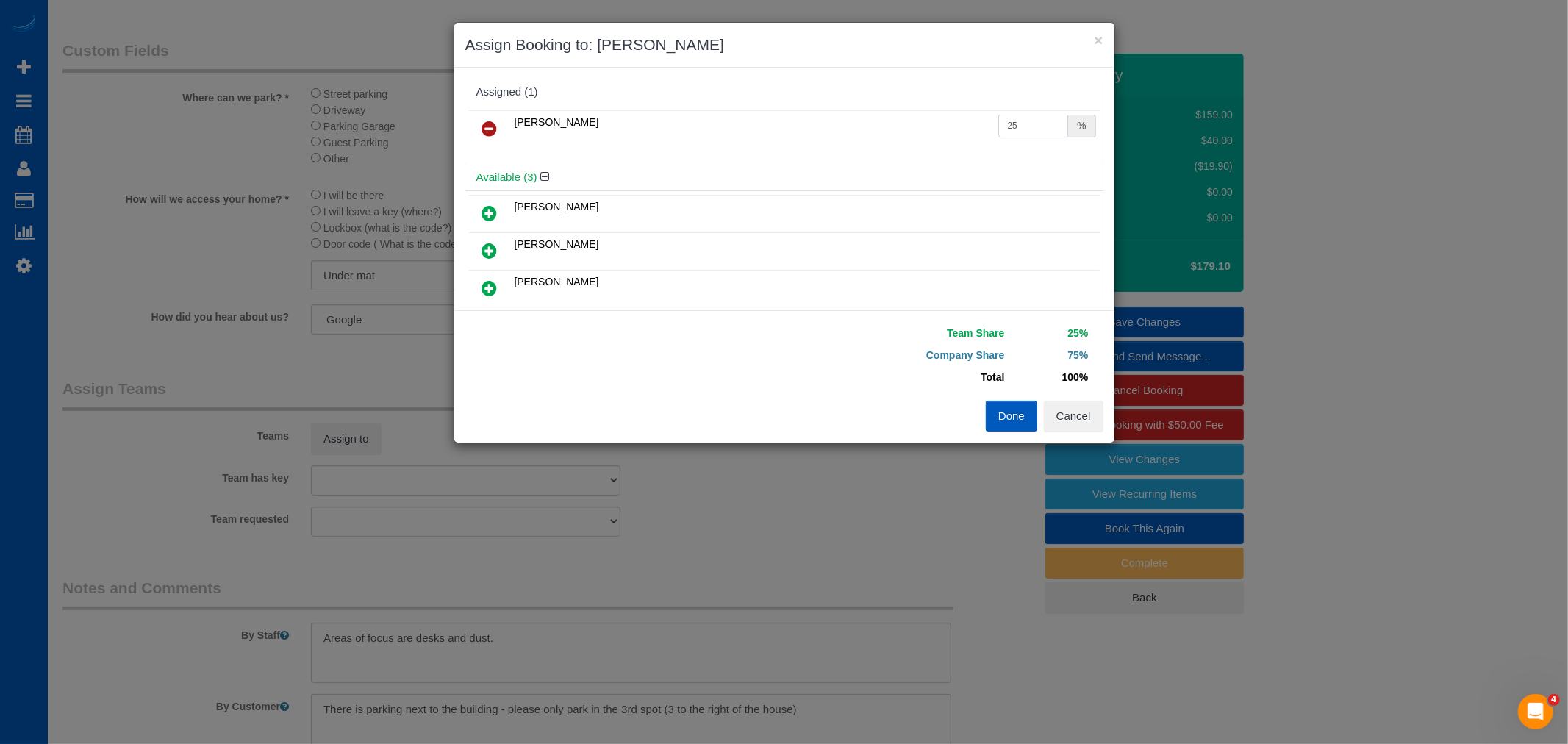
drag, startPoint x: 1020, startPoint y: 127, endPoint x: 926, endPoint y: 127, distance: 94.0
click at [926, 127] on tr "Nataliia Moskalenko 25 %" at bounding box center [784, 129] width 631 height 38
type input "55"
click at [997, 404] on button "Done" at bounding box center [1012, 416] width 51 height 31
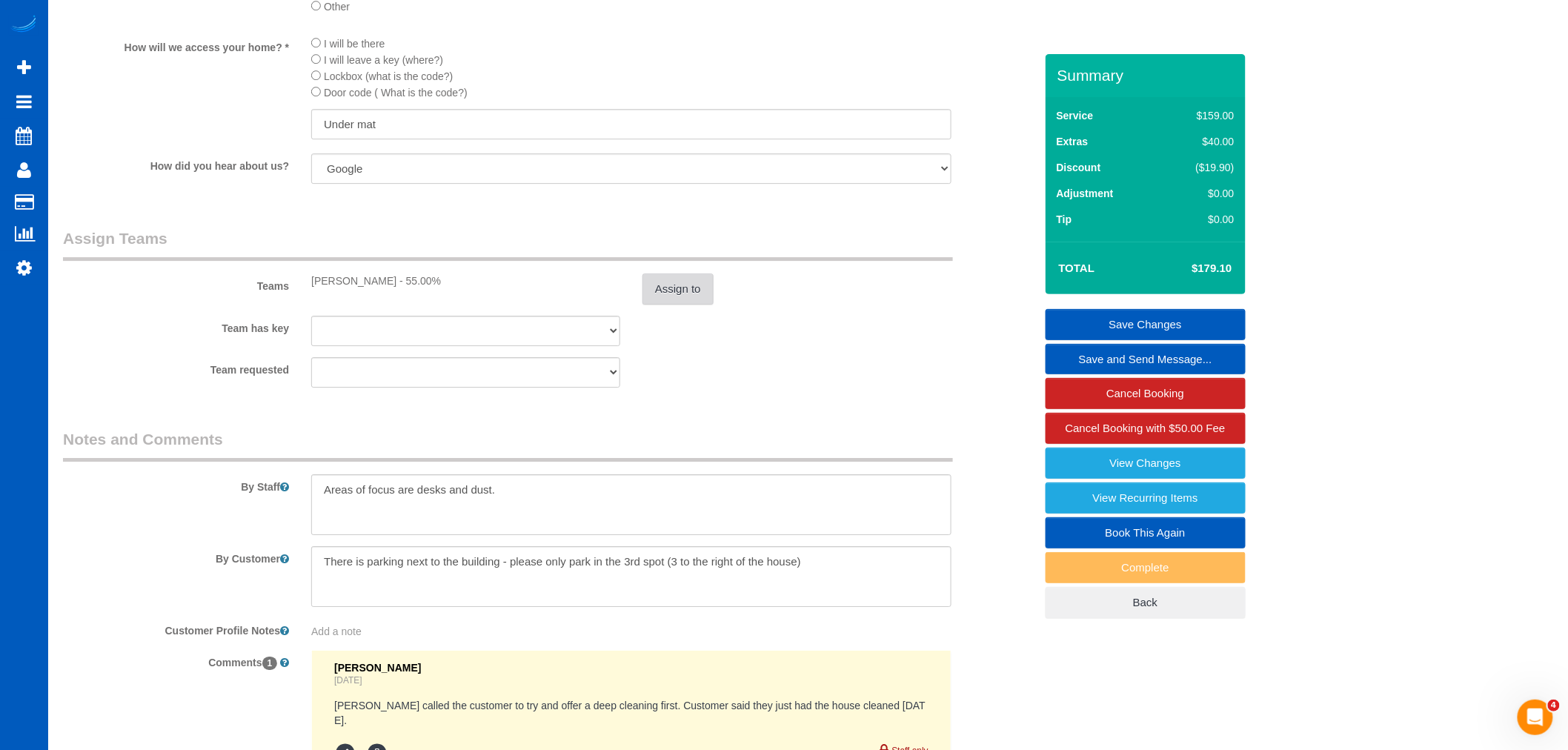
scroll to position [1892, 0]
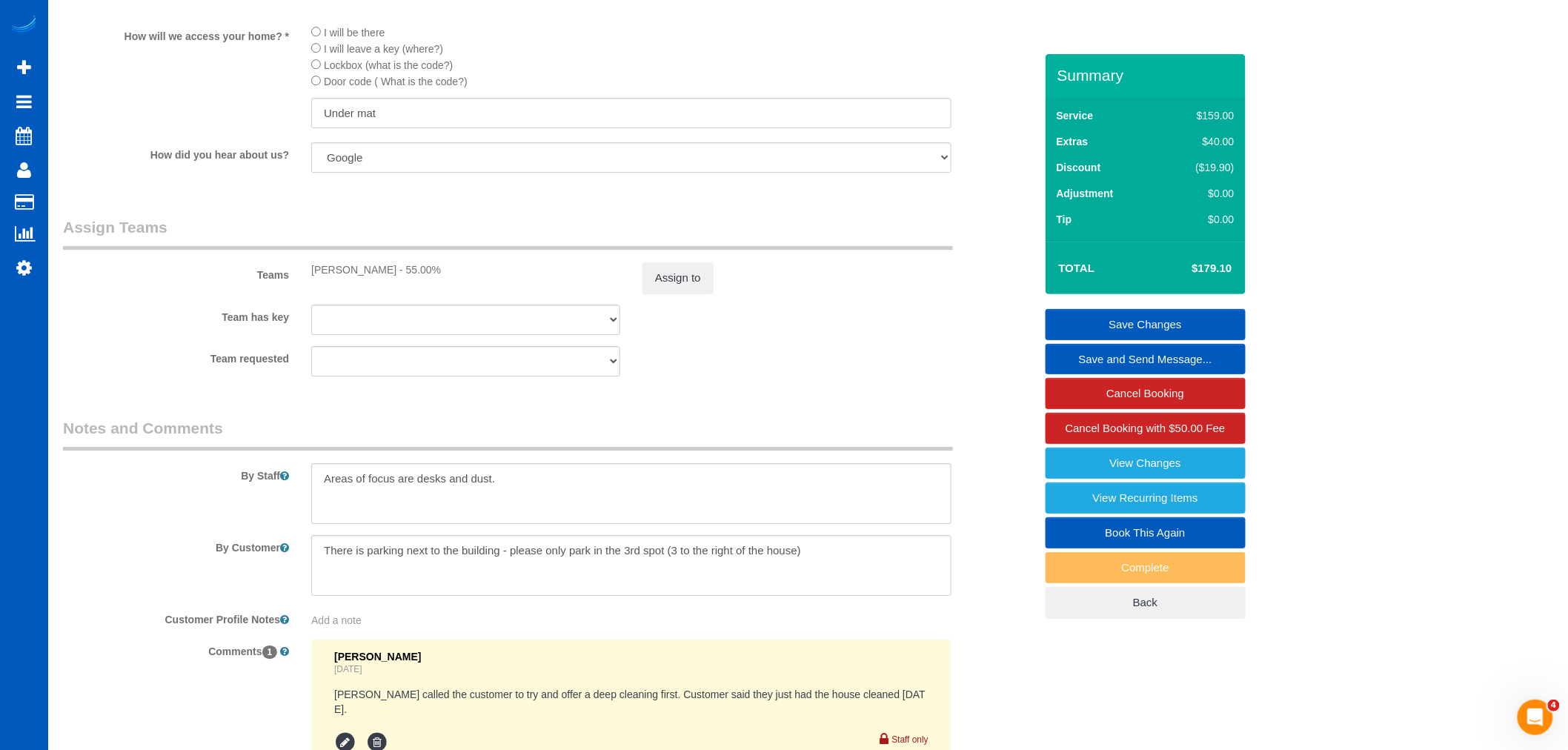
click at [1151, 312] on link "Save Changes" at bounding box center [1145, 324] width 200 height 31
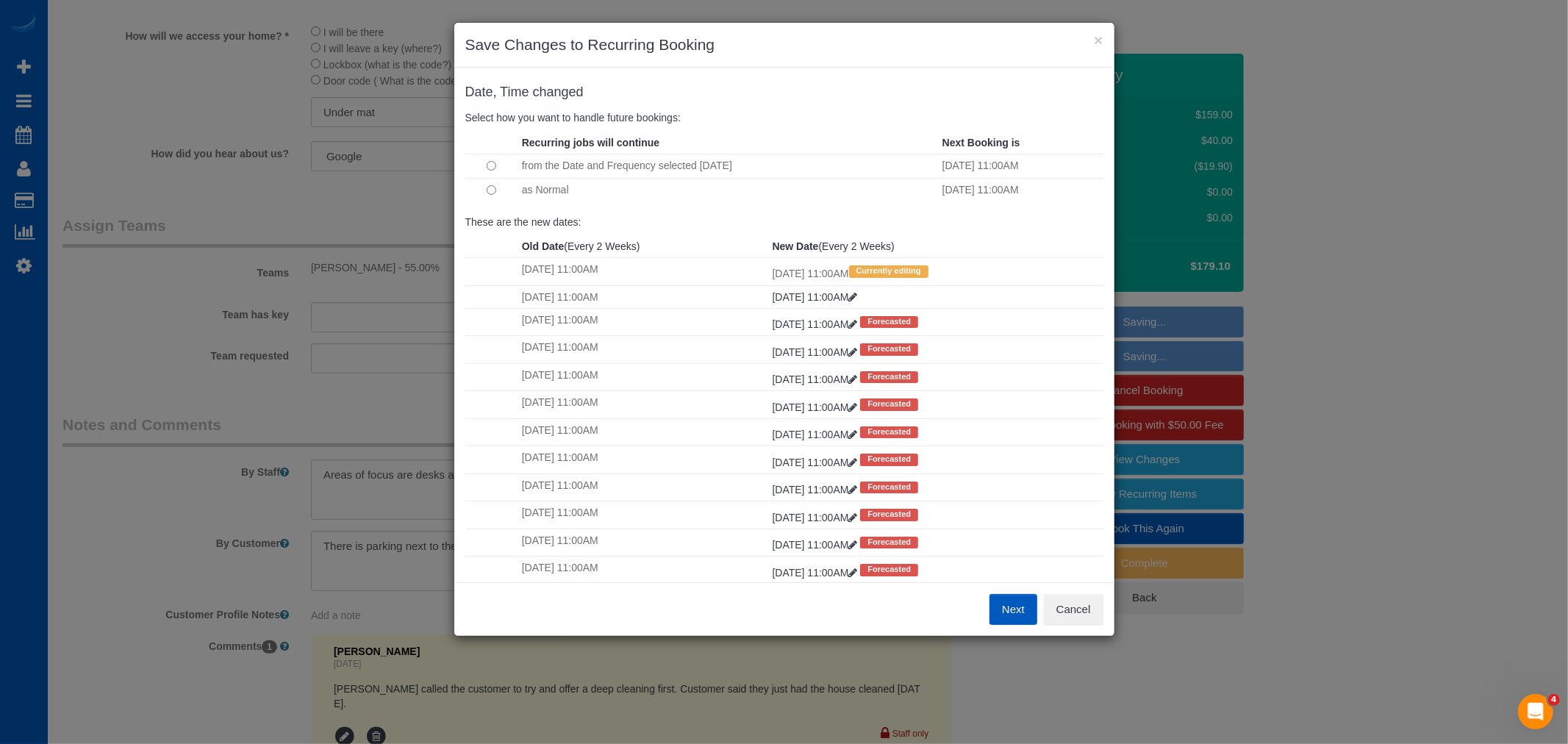
click at [556, 186] on td "as Normal" at bounding box center [729, 189] width 420 height 23
click at [1000, 611] on button "Next" at bounding box center [1013, 609] width 48 height 31
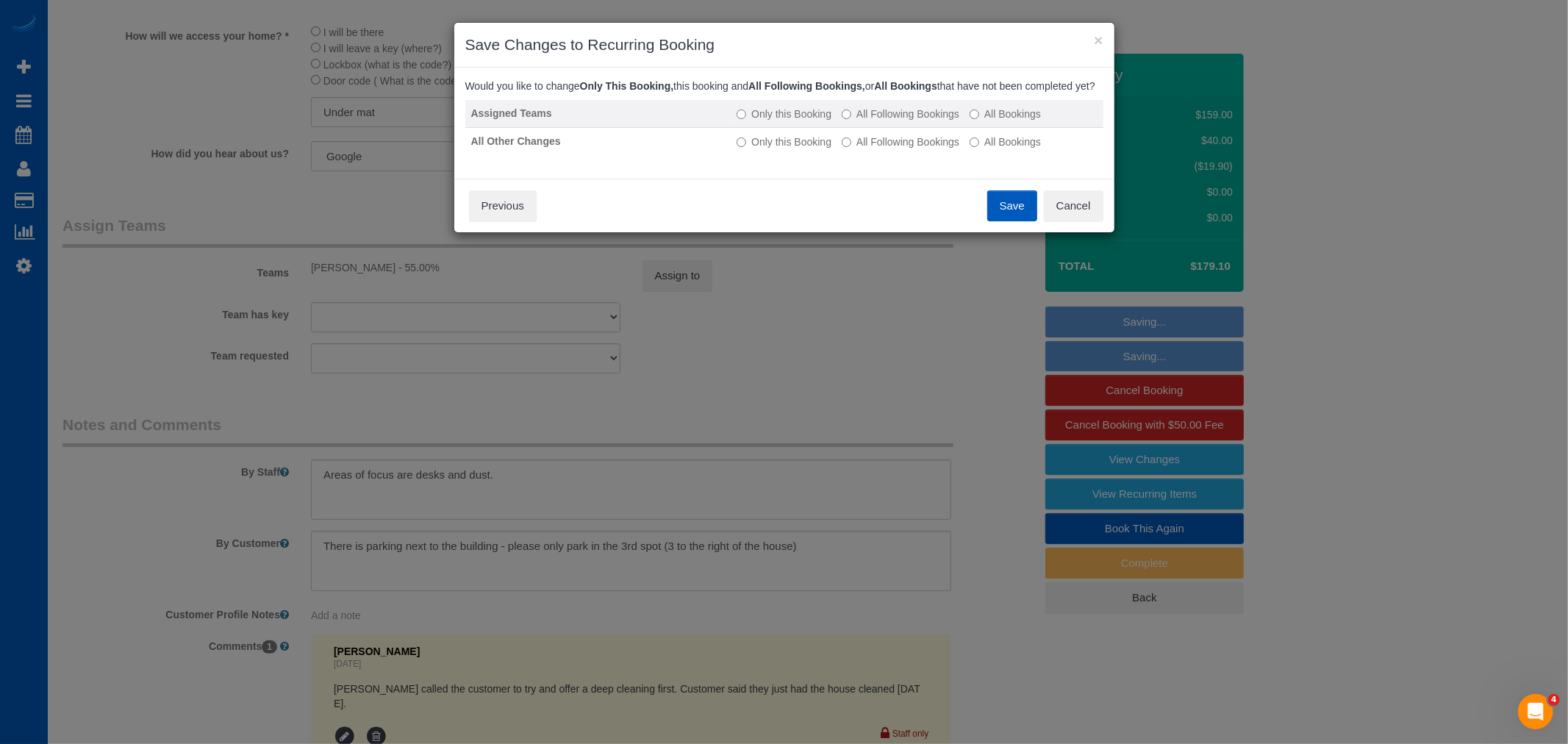
click at [894, 119] on td "Only this Booking All Following Bookings All Bookings" at bounding box center [916, 113] width 372 height 28
click at [899, 128] on td "Only this Booking All Following Bookings All Bookings" at bounding box center [916, 113] width 372 height 28
click at [886, 149] on label "All Following Bookings" at bounding box center [901, 141] width 118 height 14
click at [903, 118] on td "Only this Booking All Following Bookings All Bookings" at bounding box center [916, 113] width 372 height 28
click at [927, 121] on label "All Following Bookings" at bounding box center [901, 113] width 118 height 14
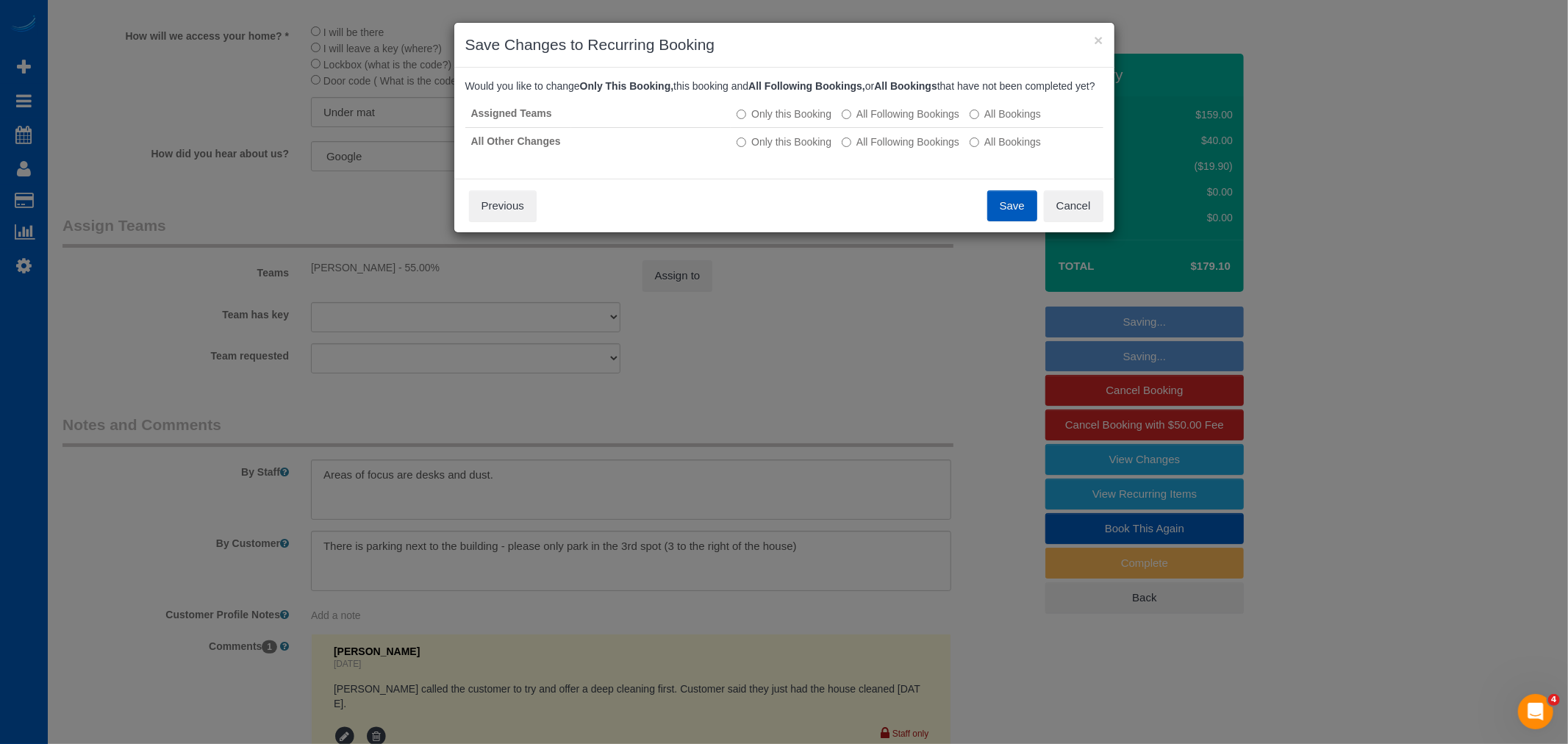
click at [988, 195] on div "Save Cancel Previous" at bounding box center [784, 205] width 661 height 54
click at [1004, 218] on button "Save" at bounding box center [1012, 205] width 50 height 31
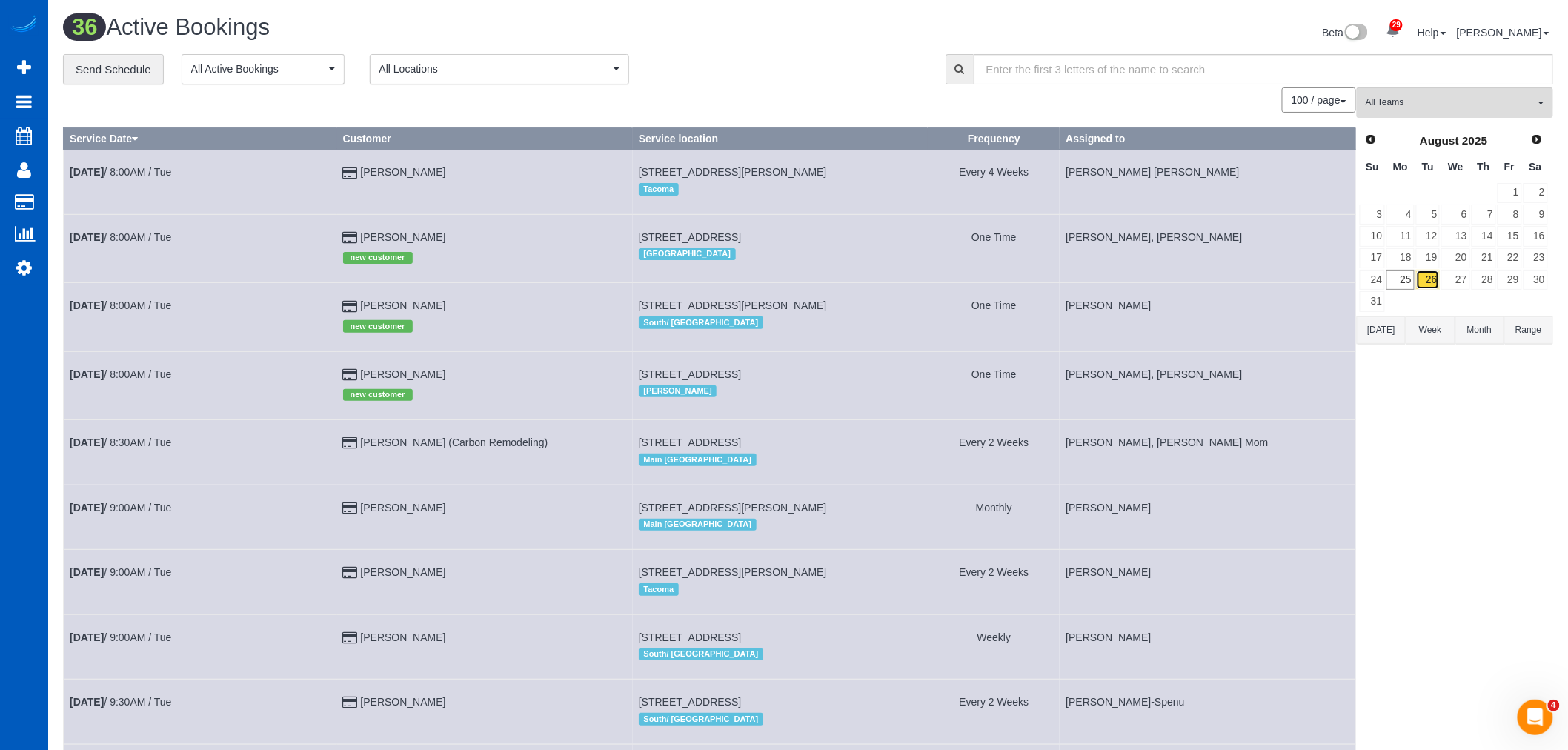
click at [1417, 282] on link "26" at bounding box center [1428, 279] width 24 height 20
click at [1402, 282] on link "25" at bounding box center [1400, 279] width 27 height 20
click at [1451, 286] on link "27" at bounding box center [1455, 279] width 28 height 20
click at [1431, 279] on link "26" at bounding box center [1428, 279] width 24 height 20
click at [1398, 91] on button "All Teams" at bounding box center [1455, 103] width 196 height 30
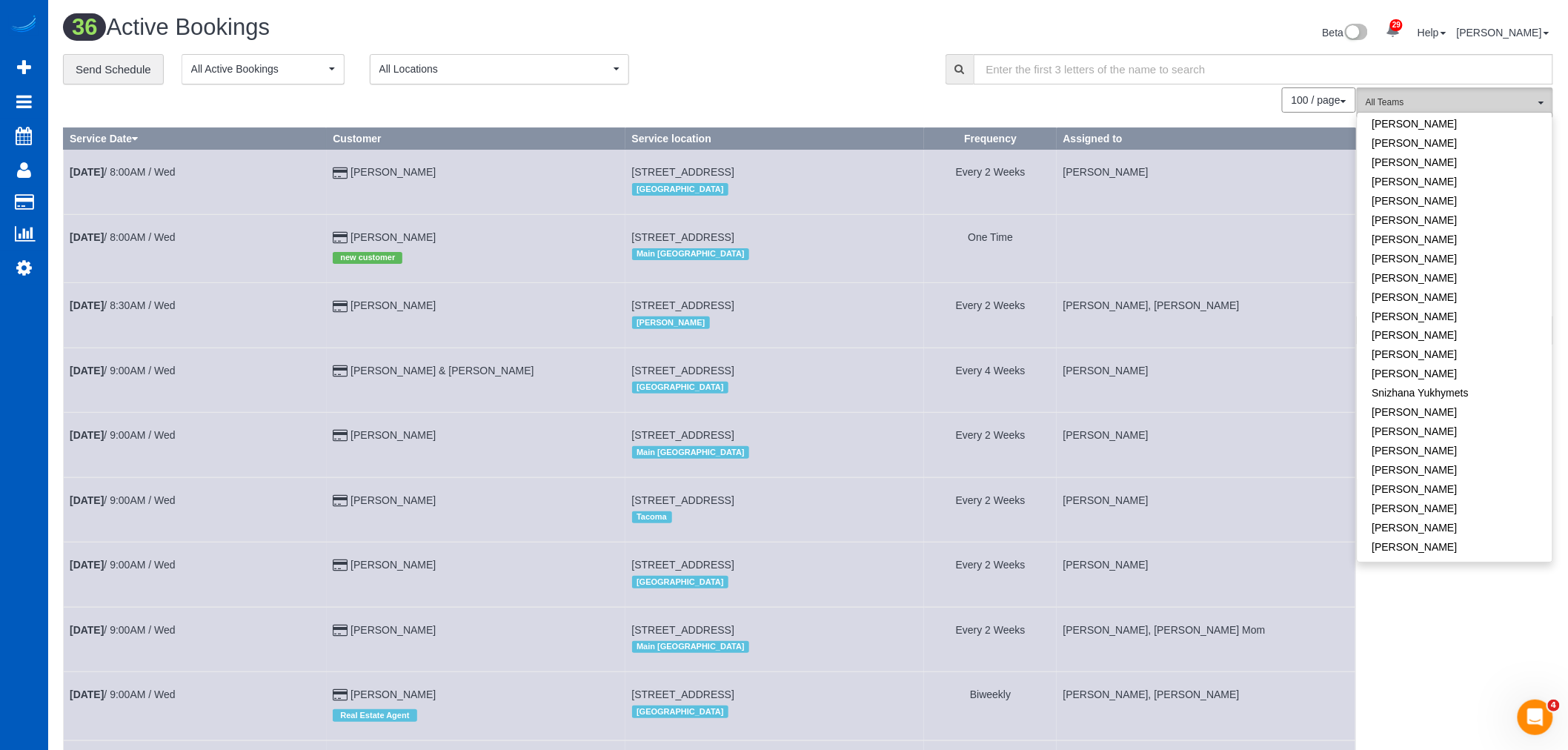
scroll to position [976, 0]
click at [1437, 513] on link "[PERSON_NAME]" at bounding box center [1455, 523] width 195 height 19
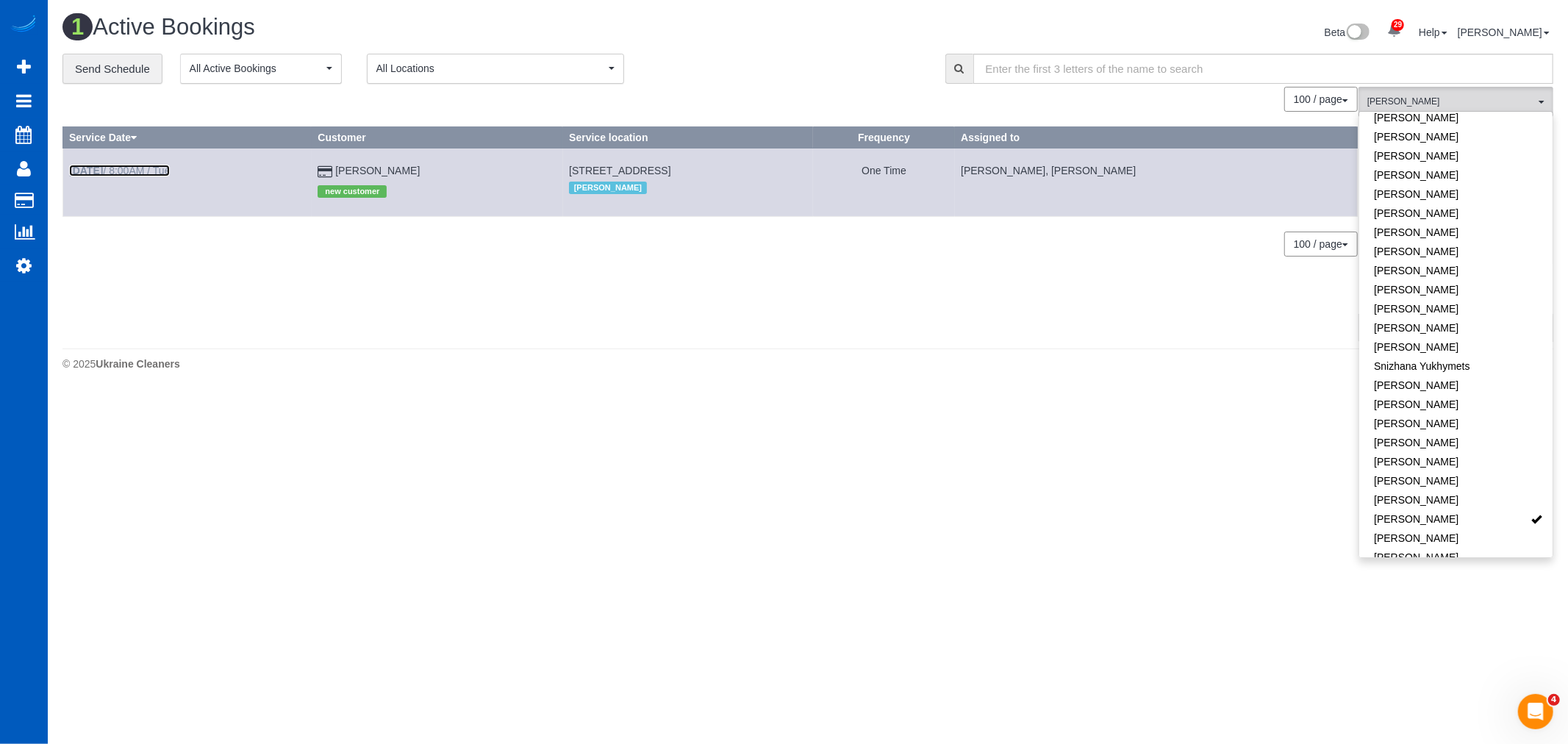
click at [103, 167] on b "Aug 26th" at bounding box center [86, 171] width 34 height 12
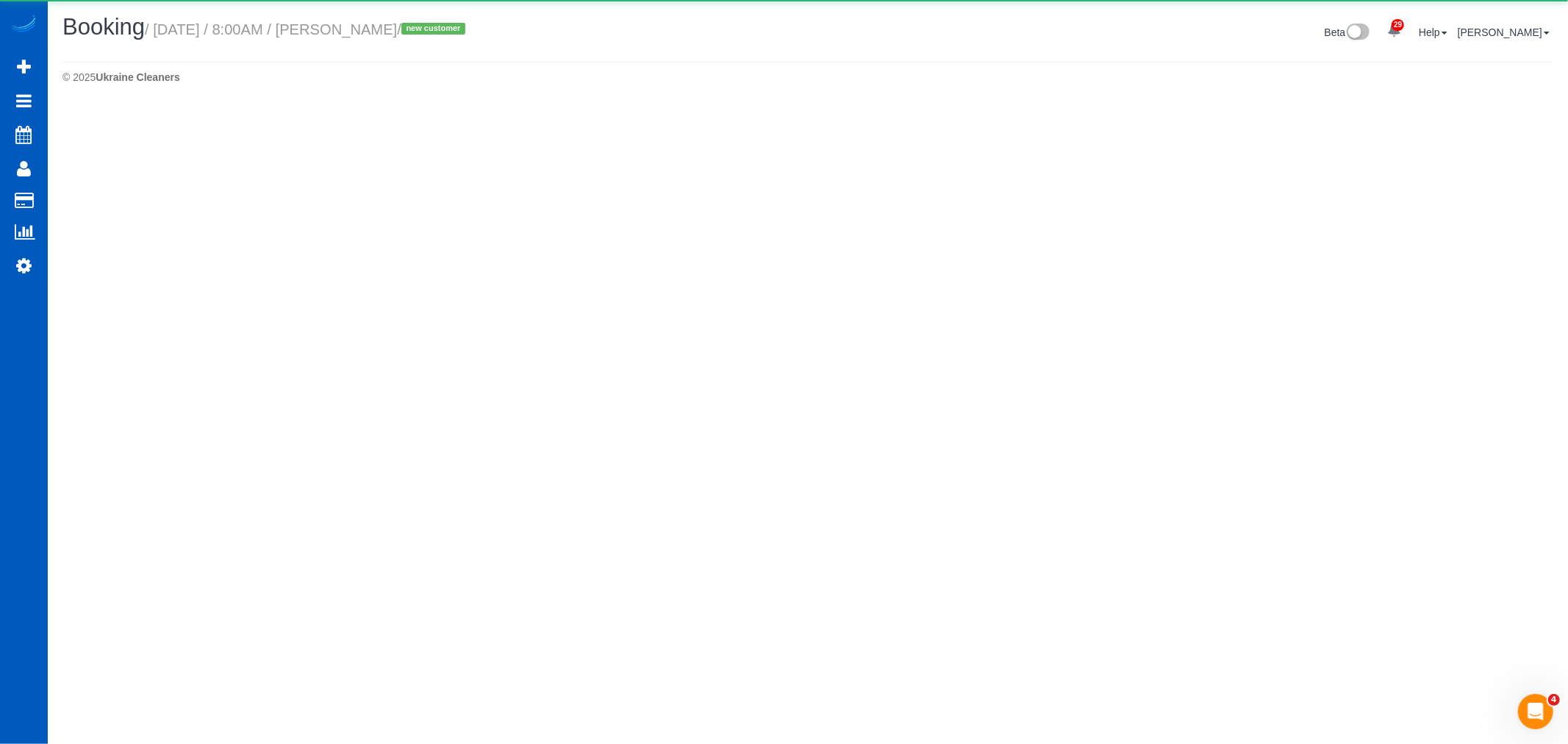
select select "WA"
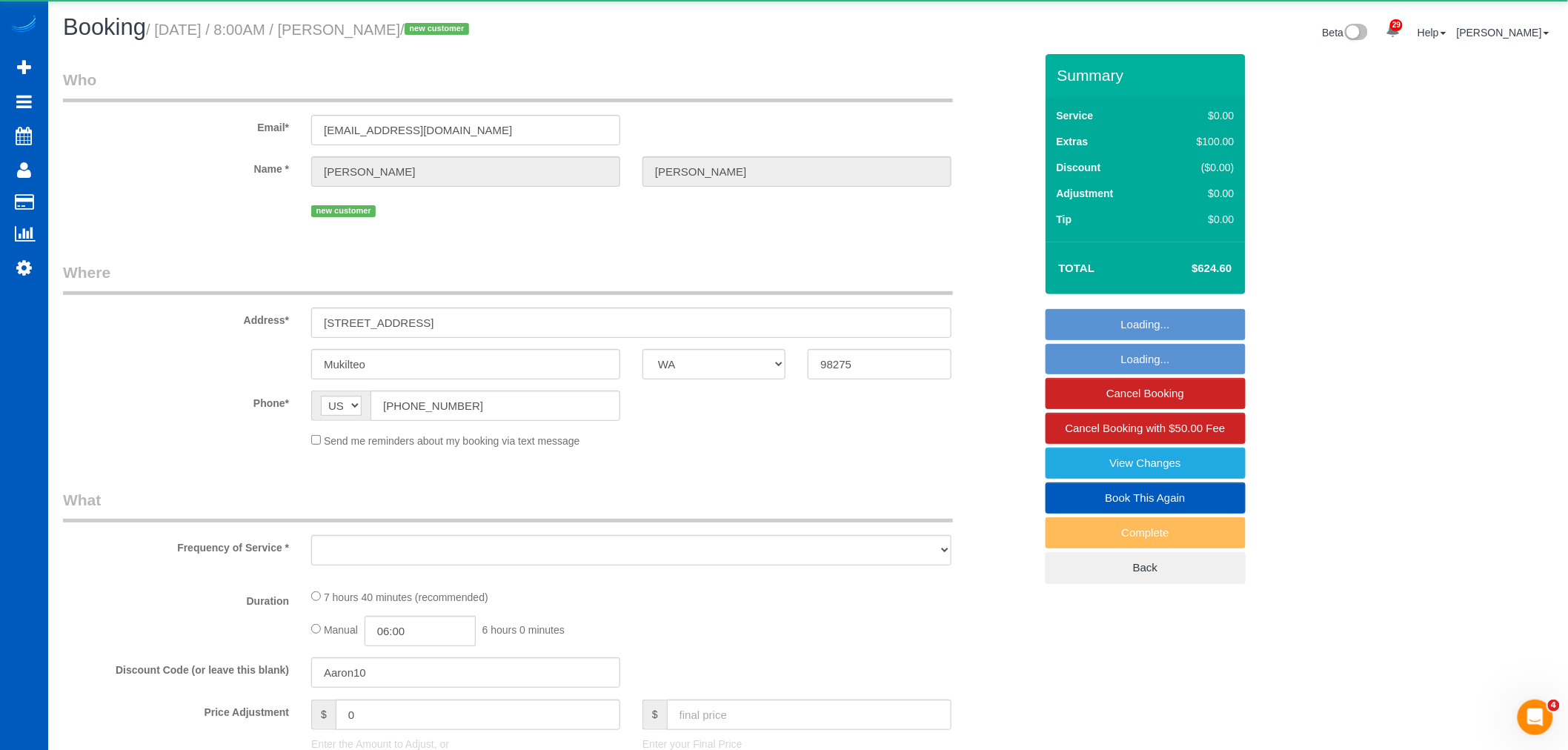
select select "object:19868"
select select "string:fspay-5cd50af1-2701-494e-a47e-db147110651f"
select select "199"
select select "3001"
select select "4"
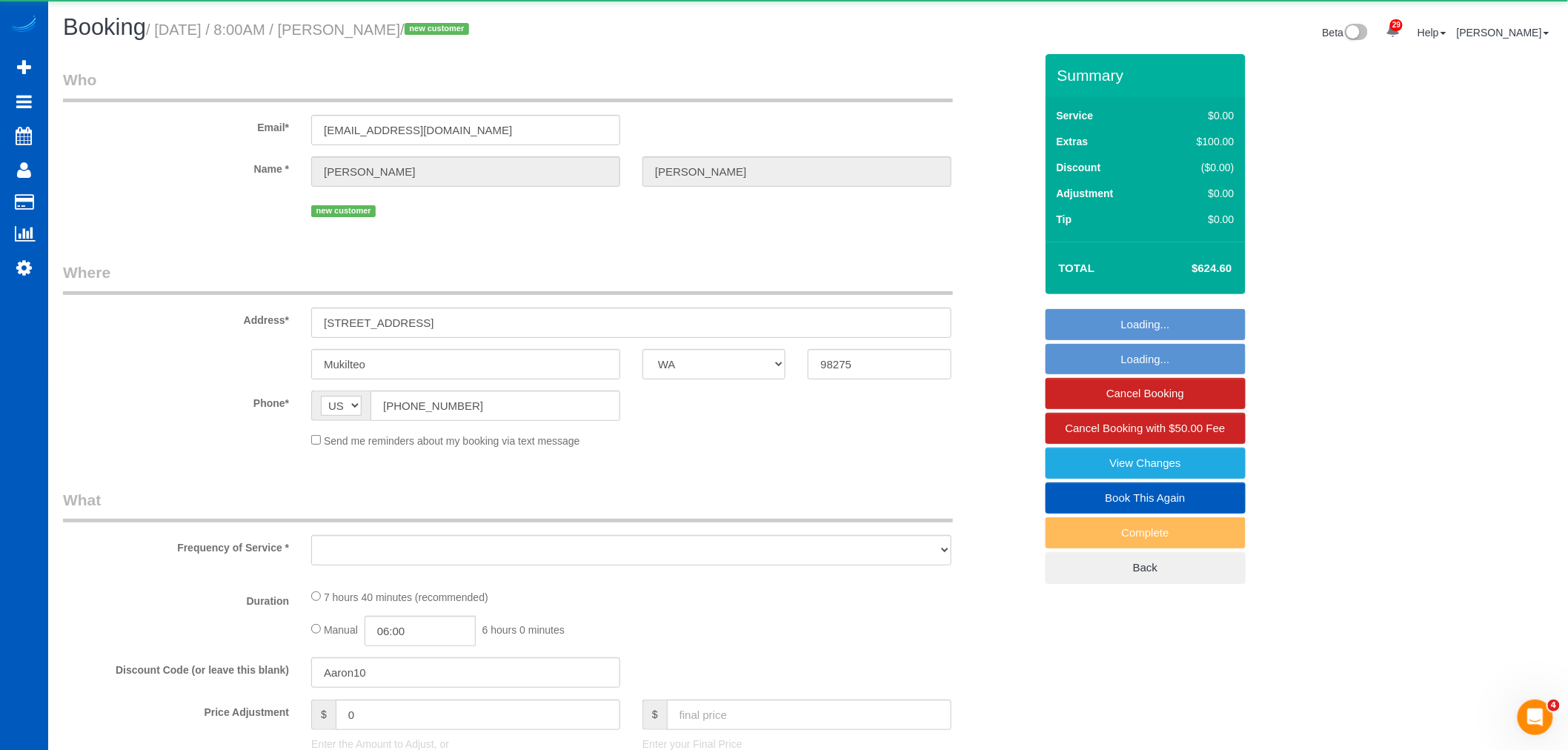
select select "3"
select select "spot30"
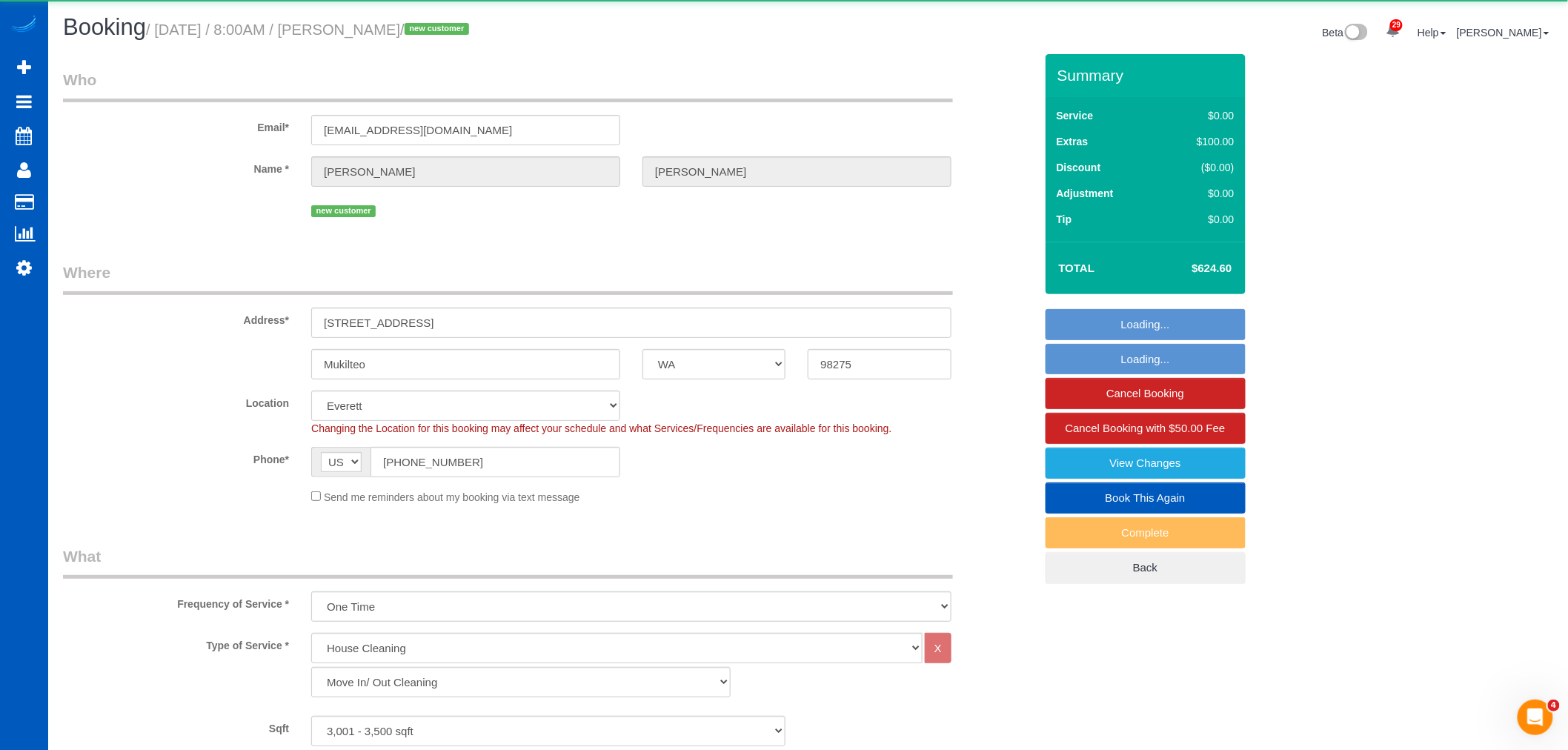
select select "object:20295"
select select "3001"
select select "4"
select select "3"
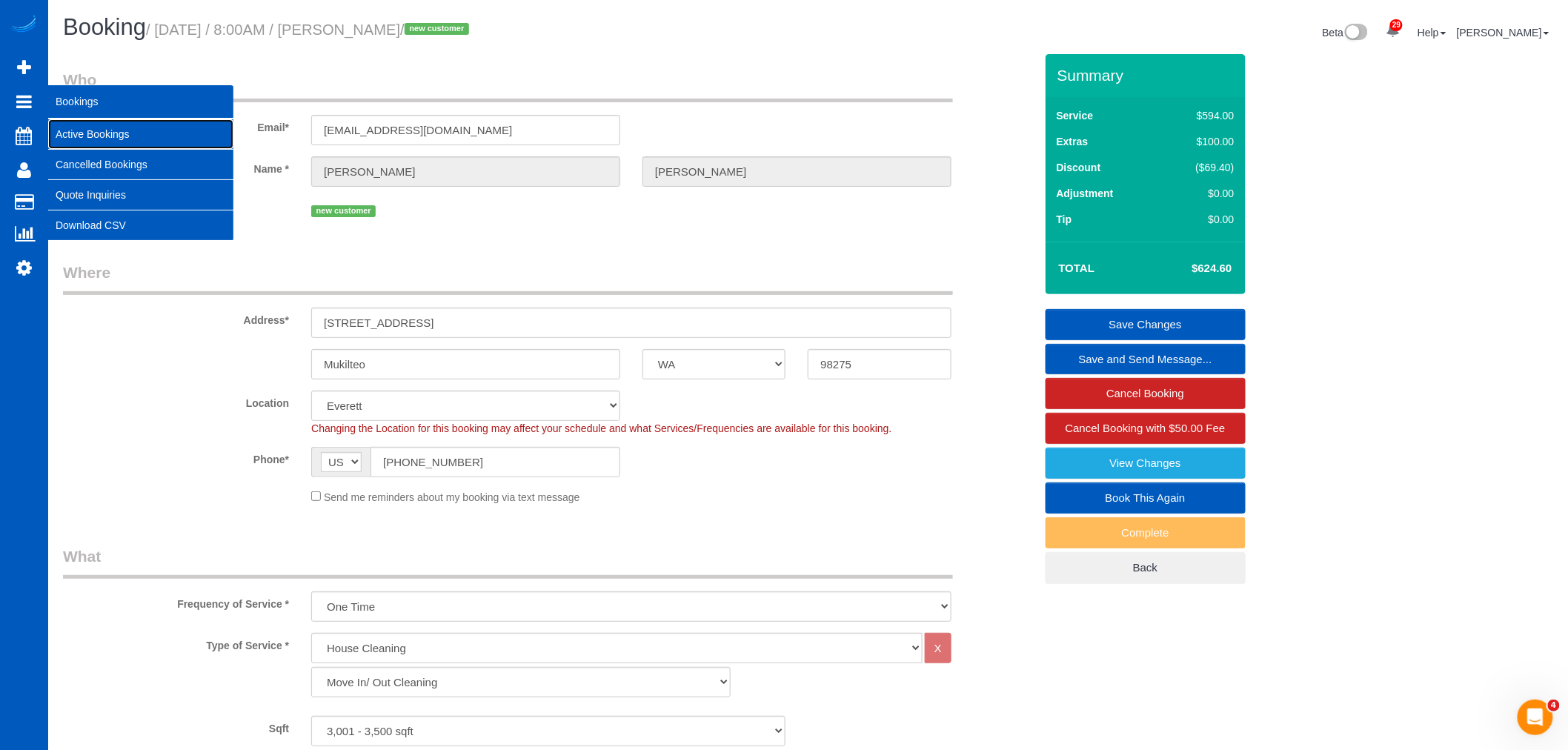
click at [119, 135] on link "Active Bookings" at bounding box center [140, 134] width 185 height 30
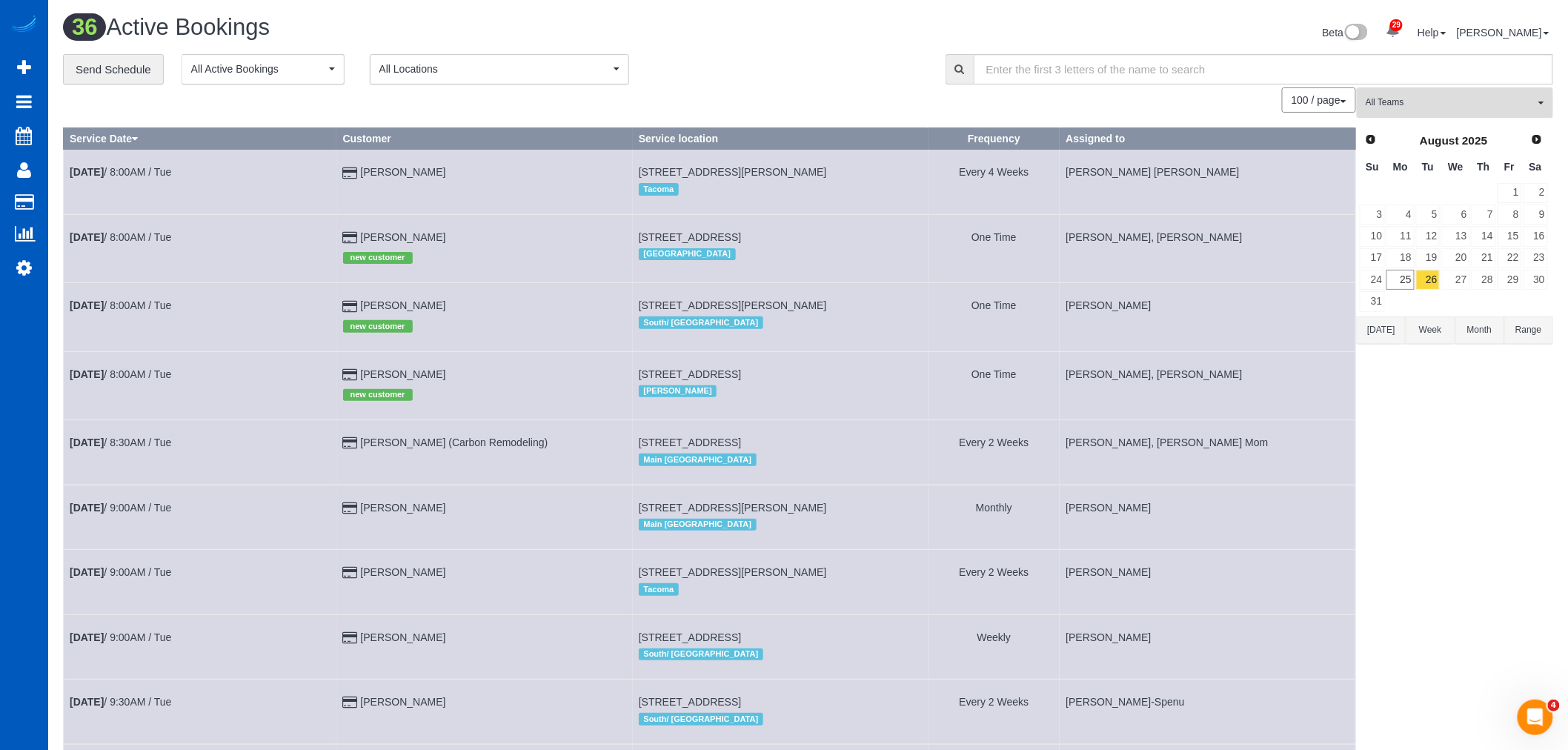
click at [1391, 92] on button "All Teams" at bounding box center [1455, 103] width 196 height 30
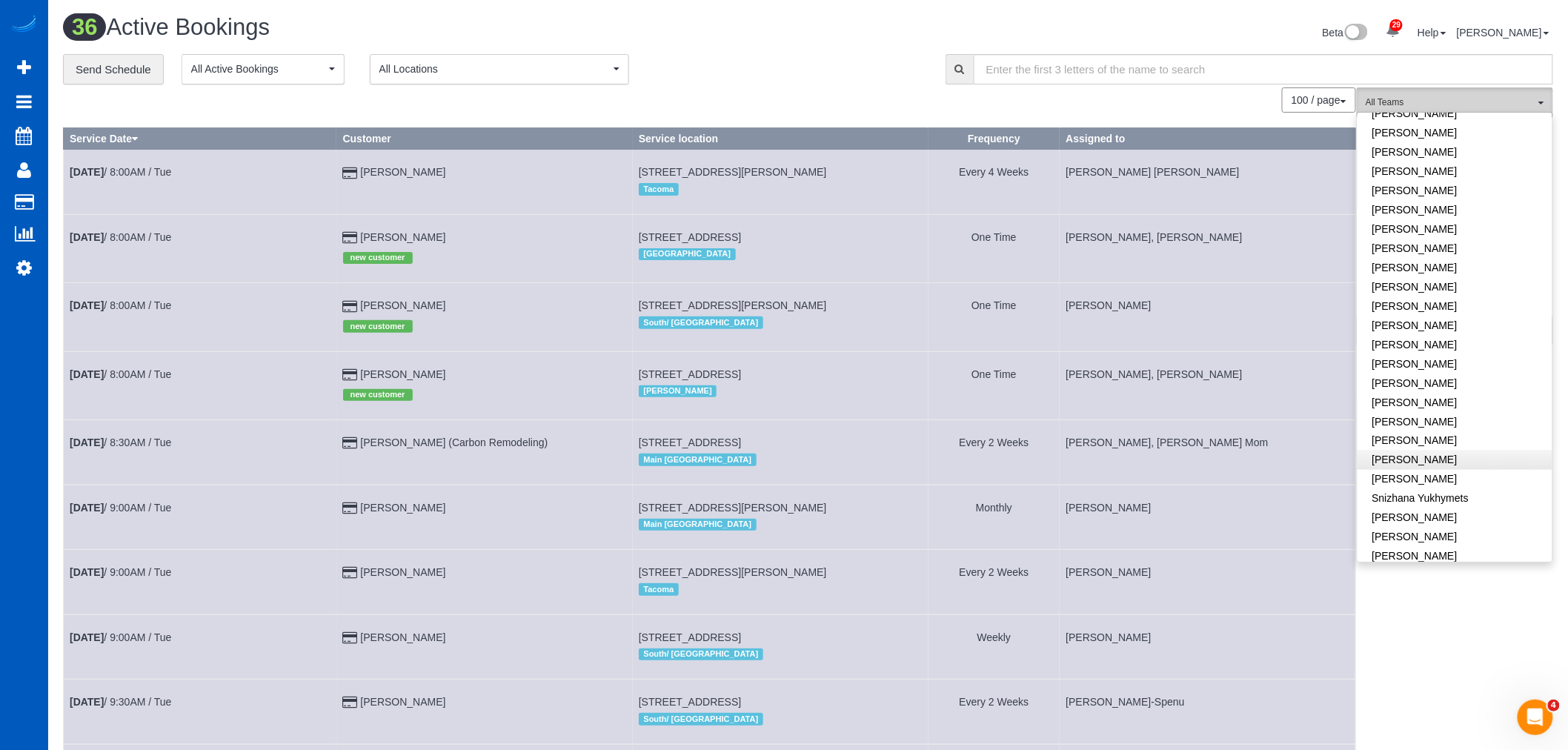
scroll to position [976, 0]
click at [1417, 532] on link "[PERSON_NAME]" at bounding box center [1455, 542] width 195 height 19
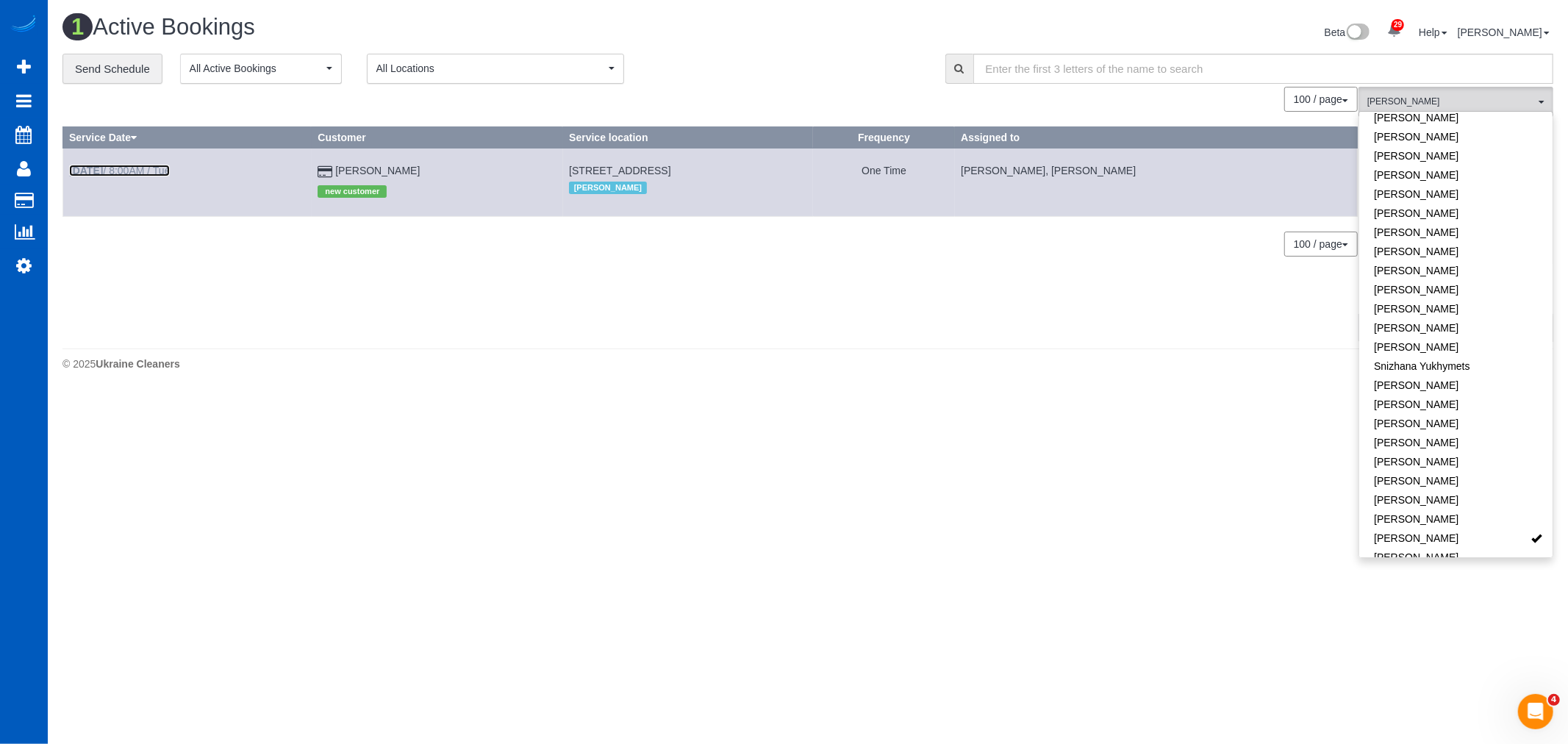
click at [103, 175] on b "Aug 26th" at bounding box center [86, 171] width 34 height 12
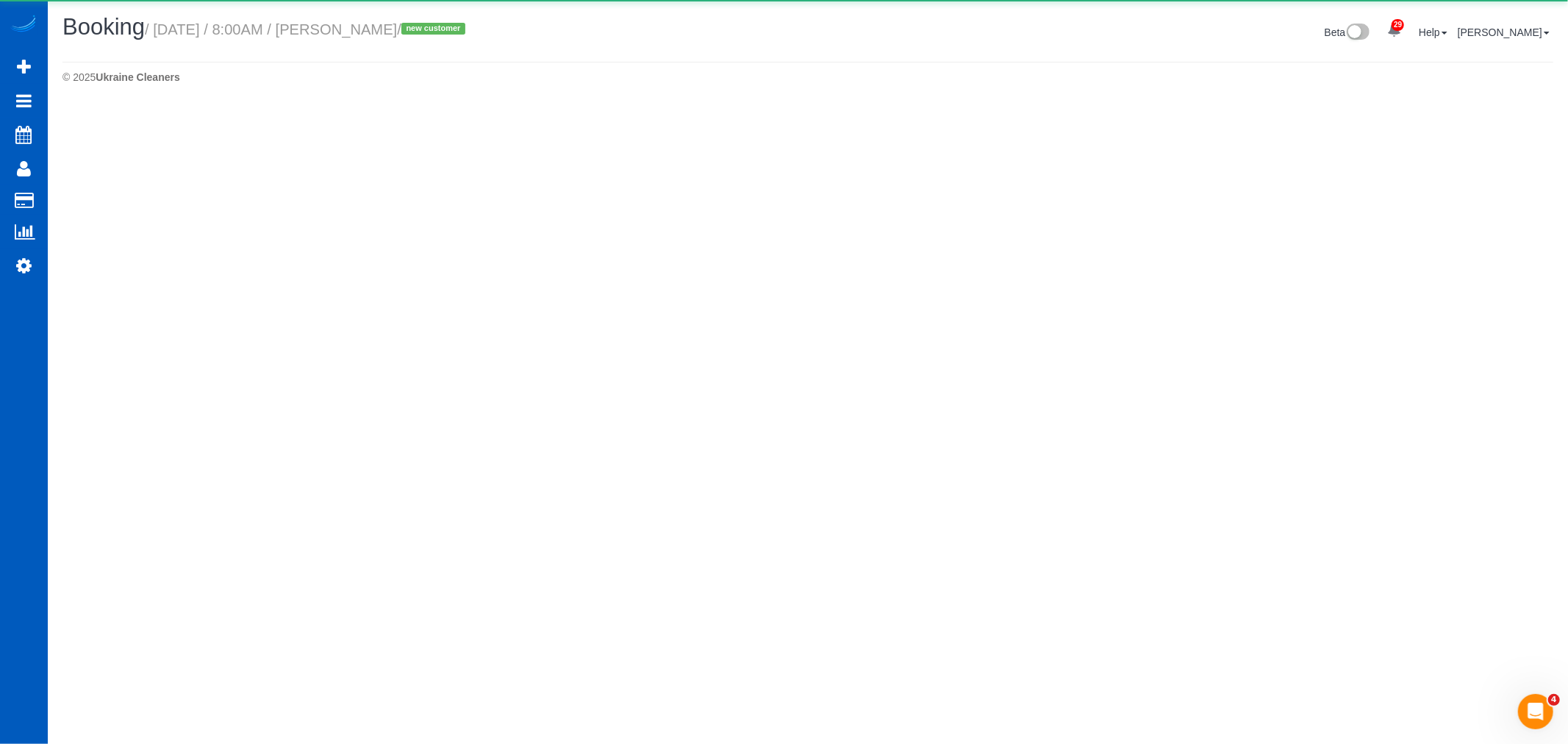
select select "WA"
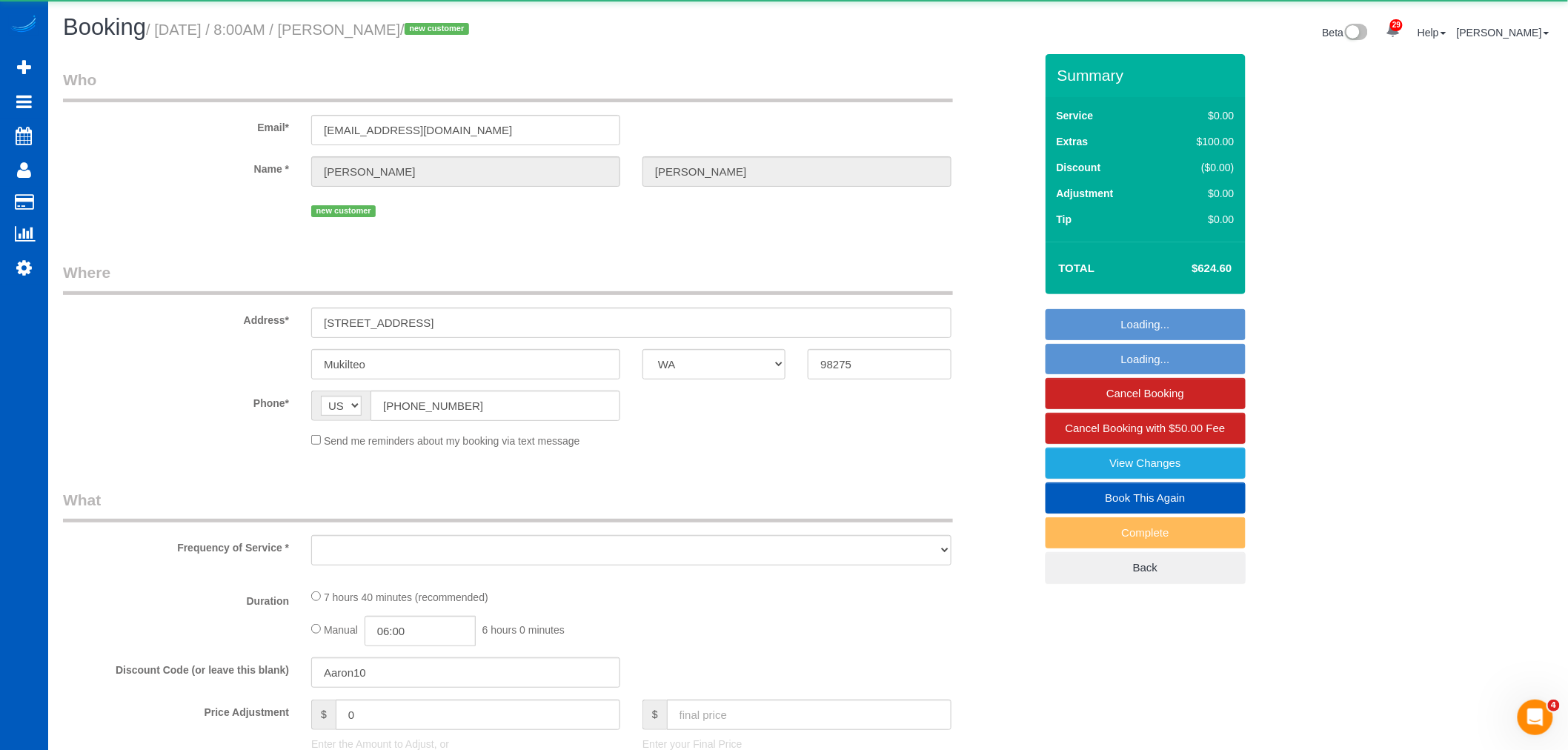
select select "object:21757"
select select "string:fspay-5cd50af1-2701-494e-a47e-db147110651f"
select select "199"
select select "3001"
select select "4"
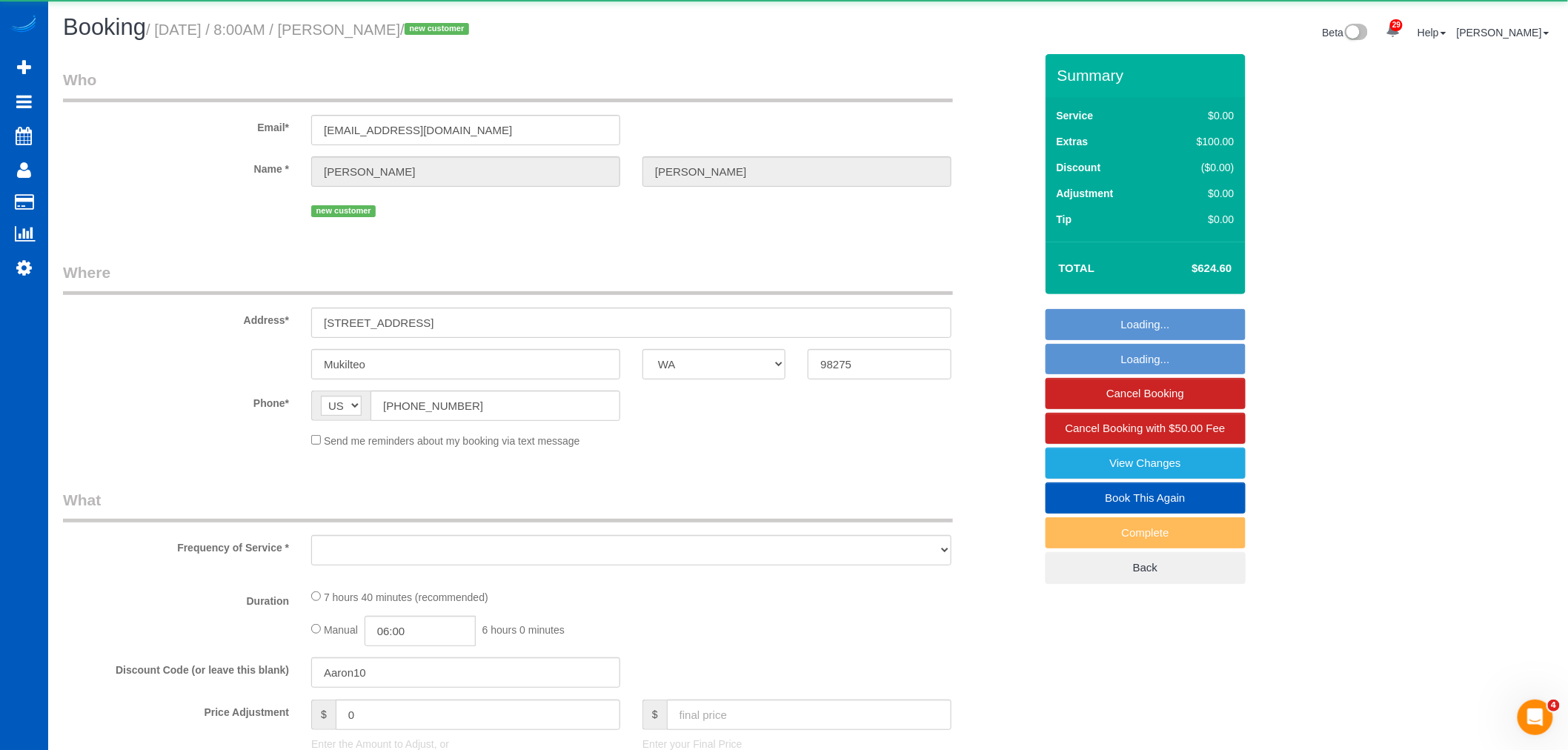
select select "3"
select select "spot39"
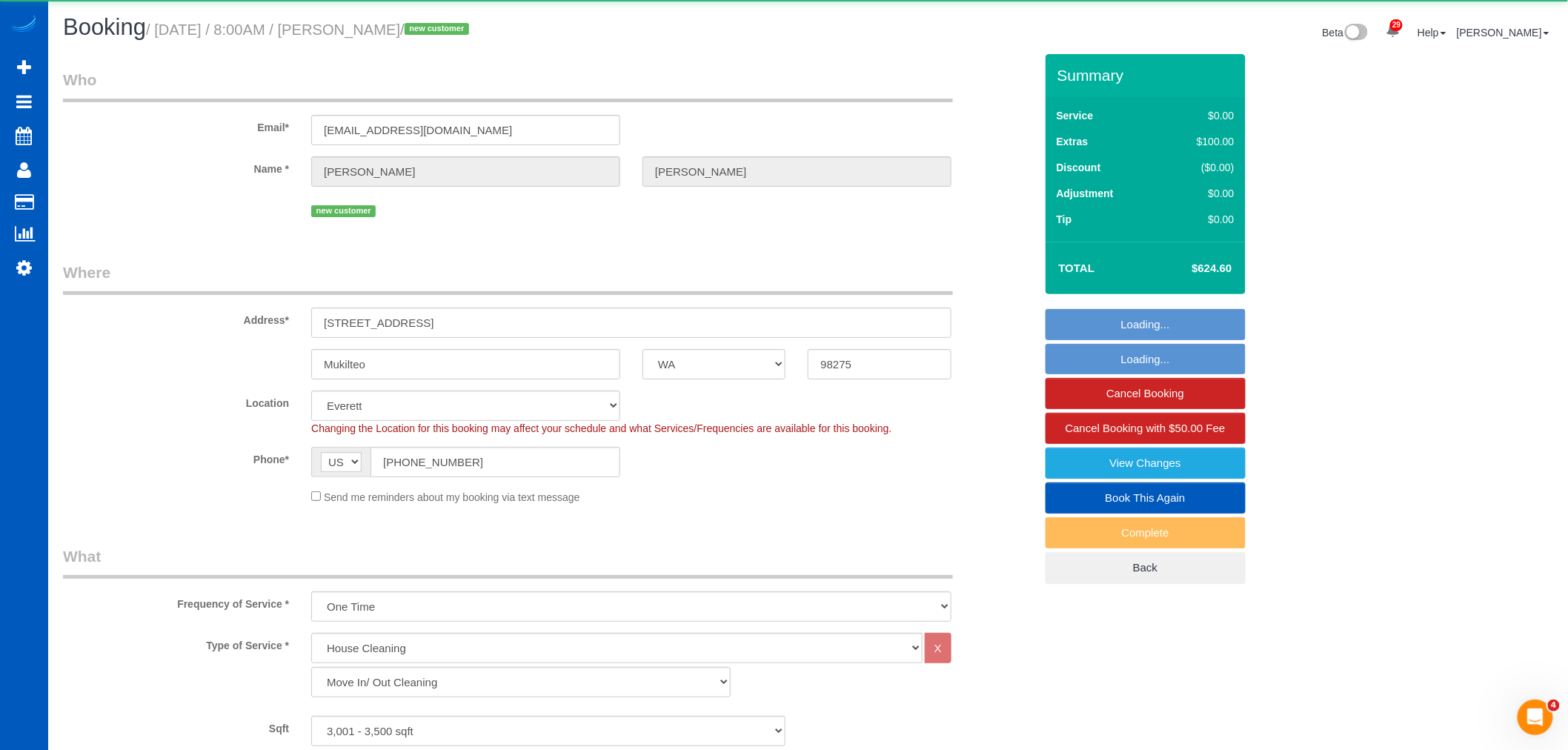
select select "object:22082"
select select "3001"
select select "4"
select select "3"
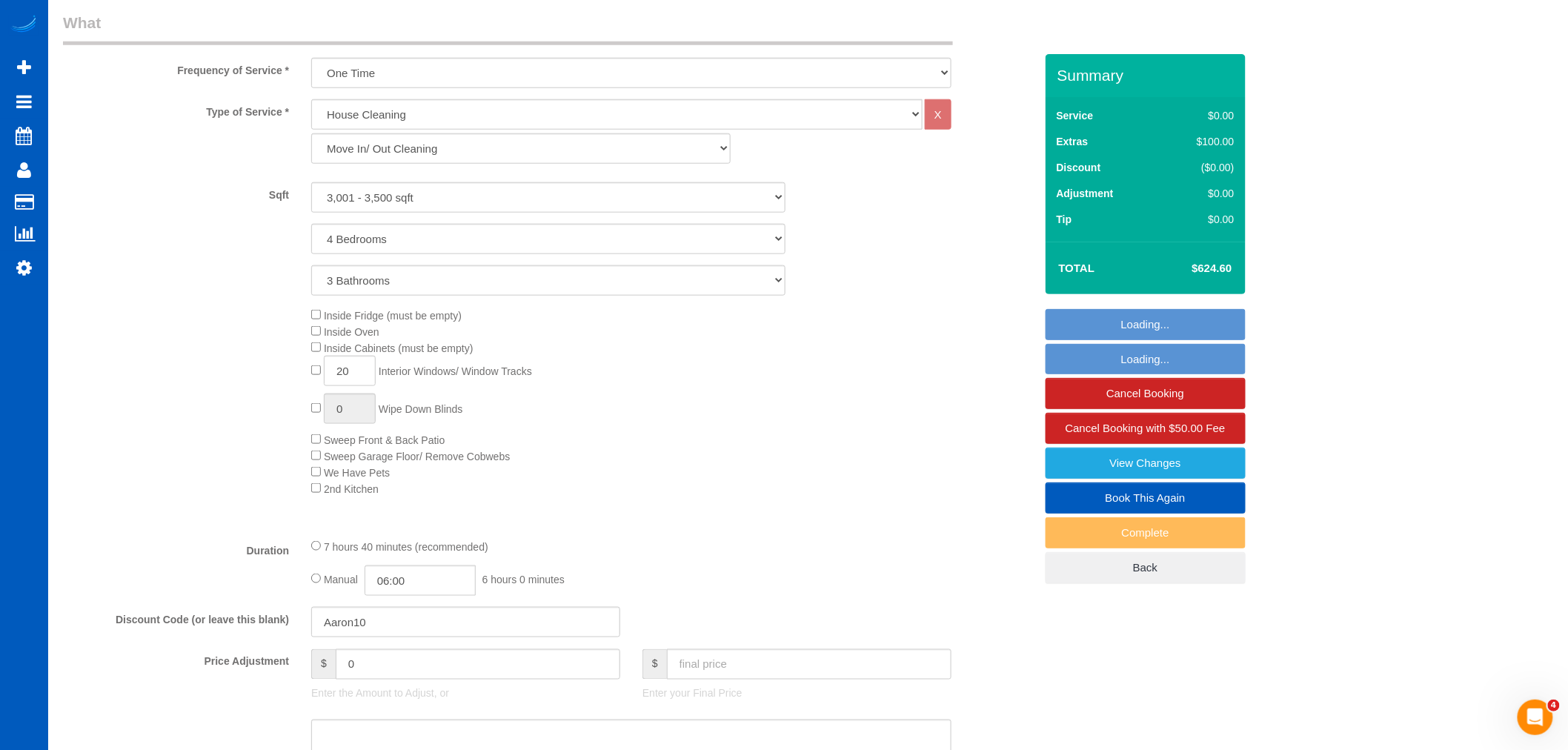
scroll to position [823, 0]
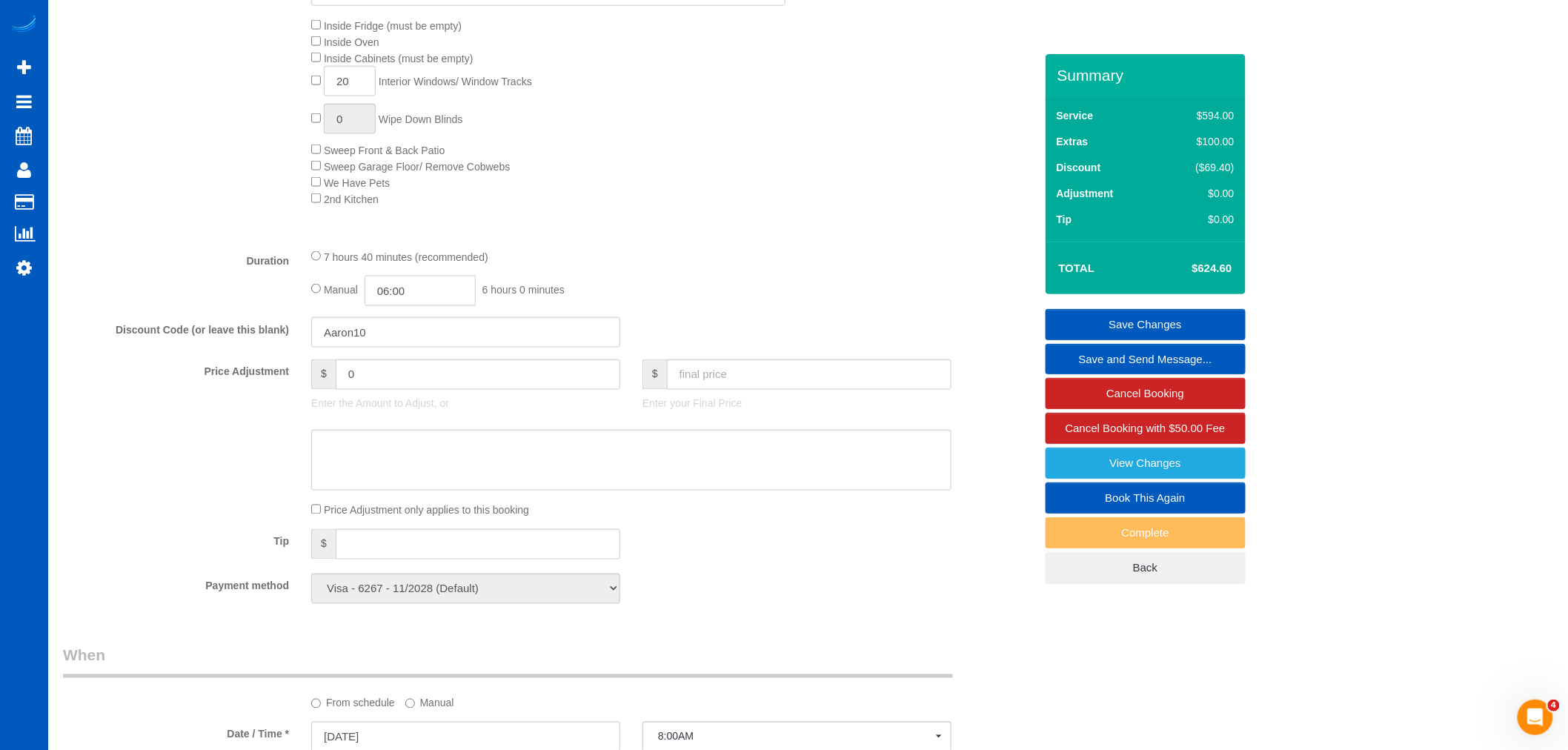
click at [448, 298] on input "06:00" at bounding box center [420, 291] width 111 height 30
type input "07:00"
click at [404, 377] on li "07:00" at bounding box center [404, 386] width 66 height 19
select select "spot48"
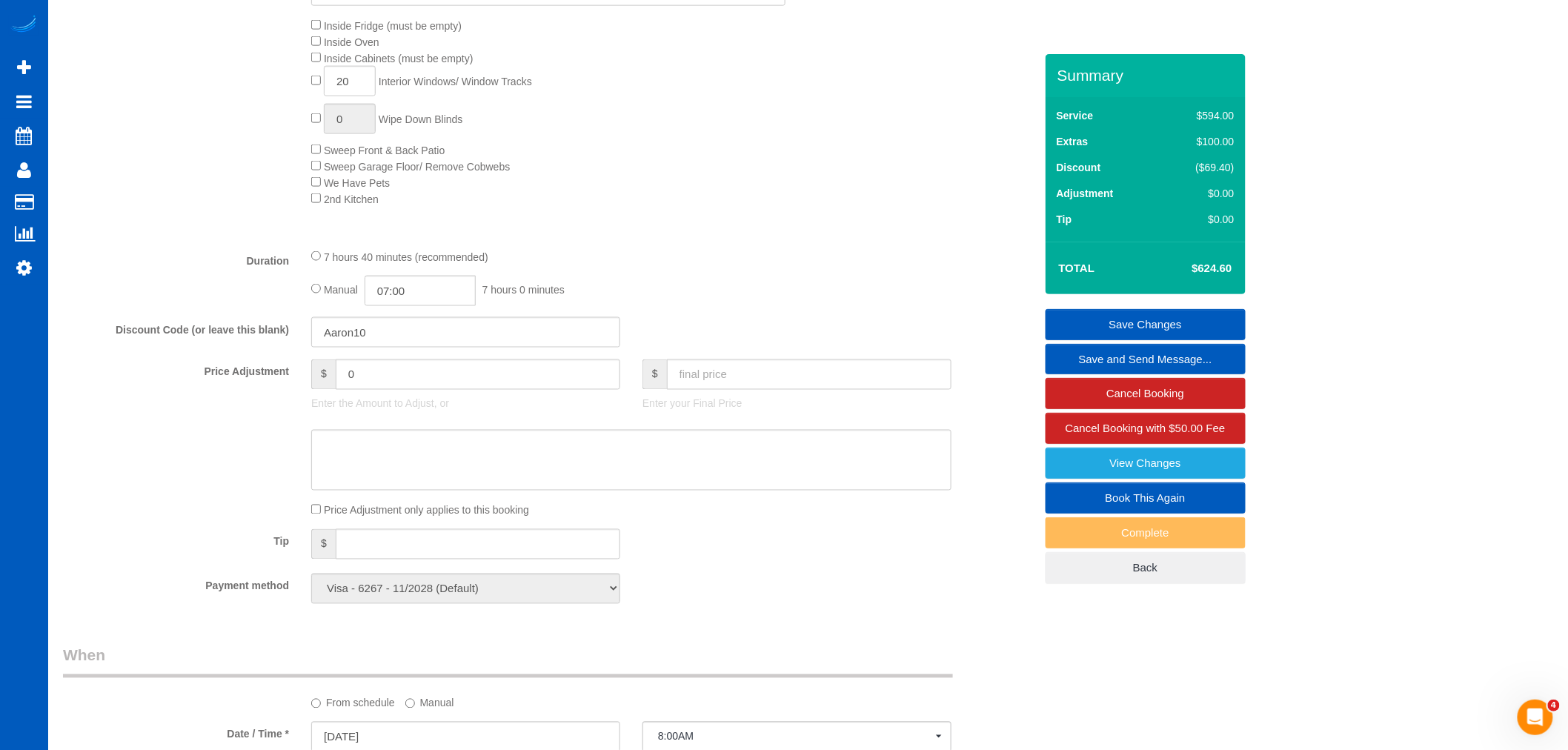
click at [1158, 328] on link "Save Changes" at bounding box center [1145, 324] width 200 height 31
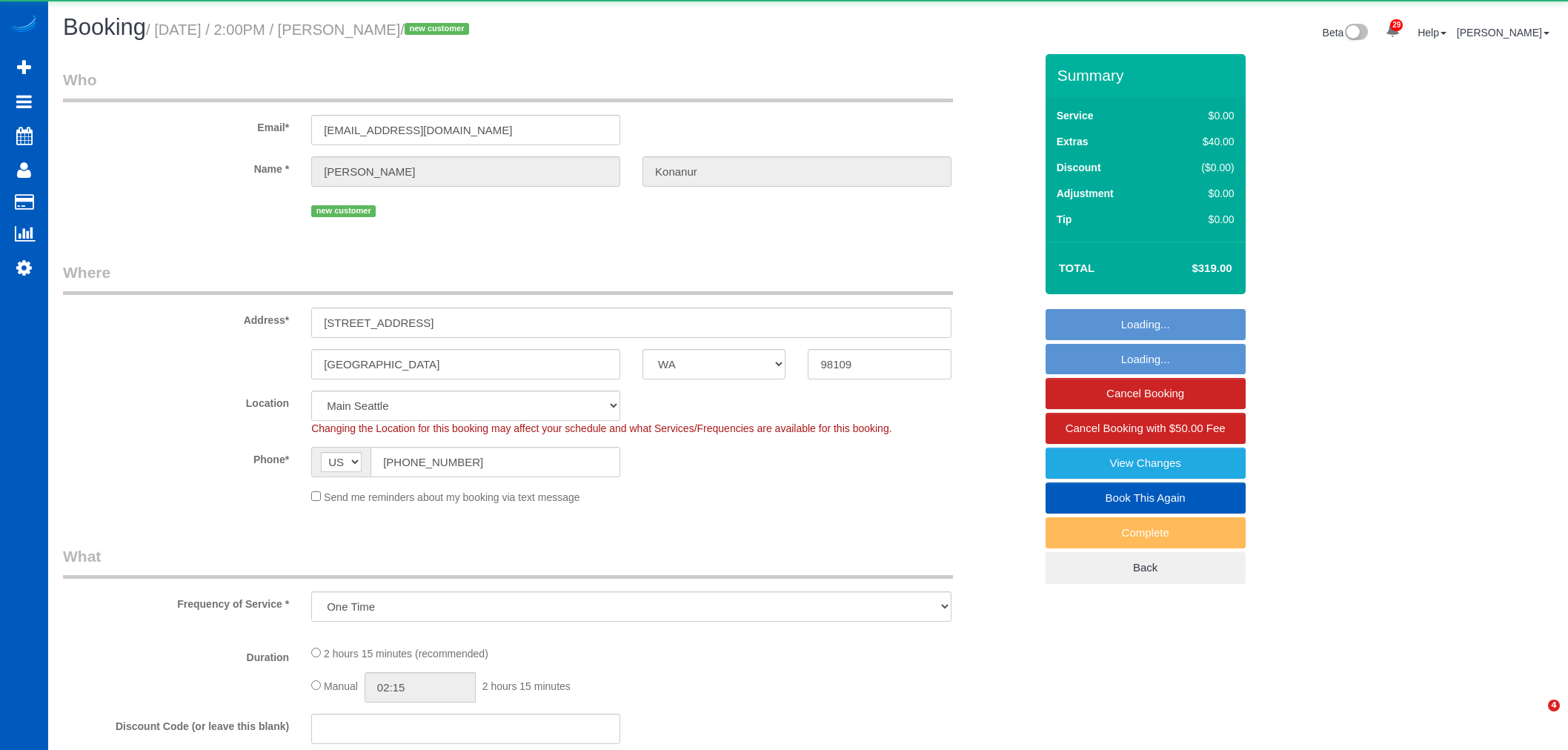
select select "WA"
select select "string:fspay-acf31f88-e4ed-468e-bde9-446fc8511be9"
select select "number:10"
select select "object:1171"
select select "199"
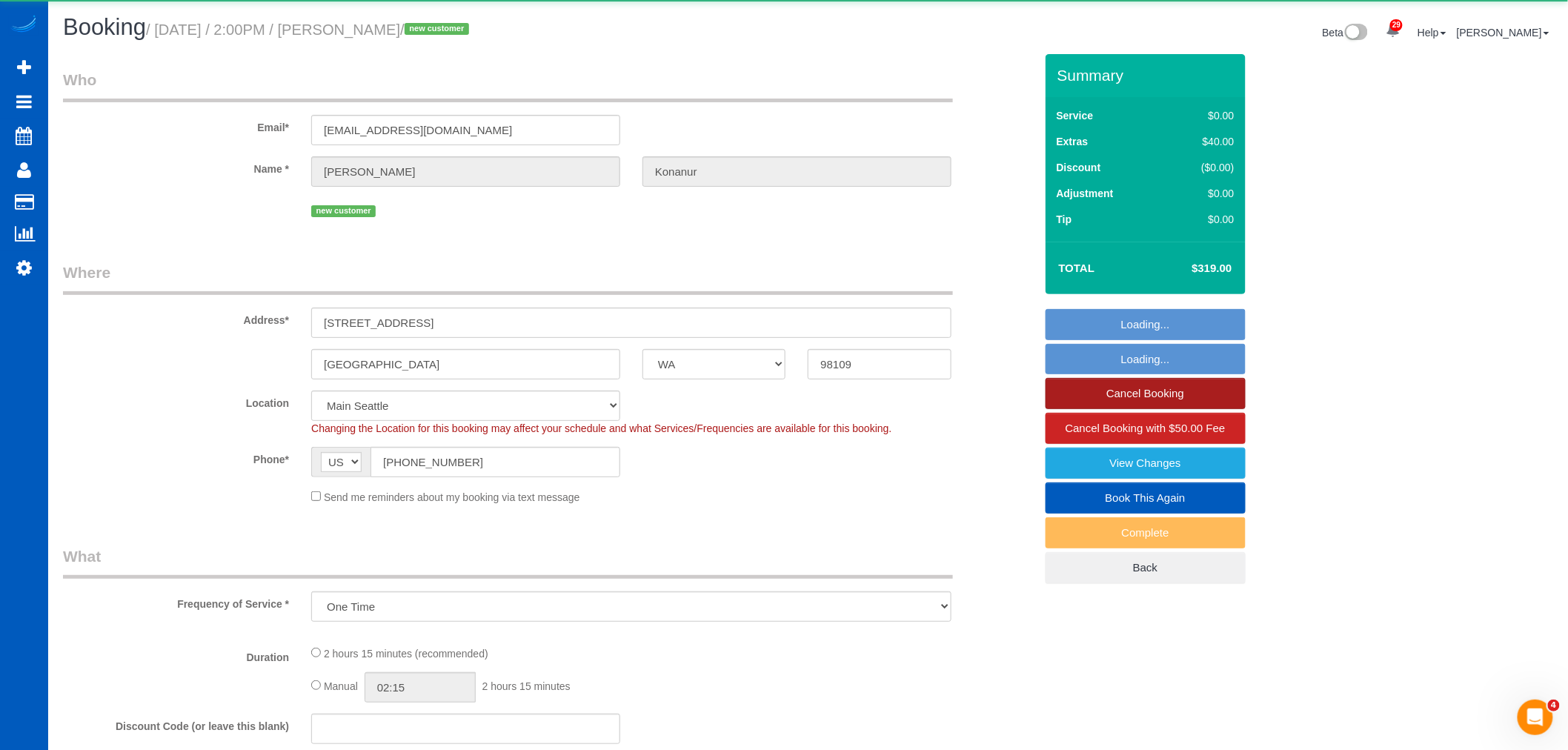
select select "1001"
select select "3"
select select "2"
select select "spot1"
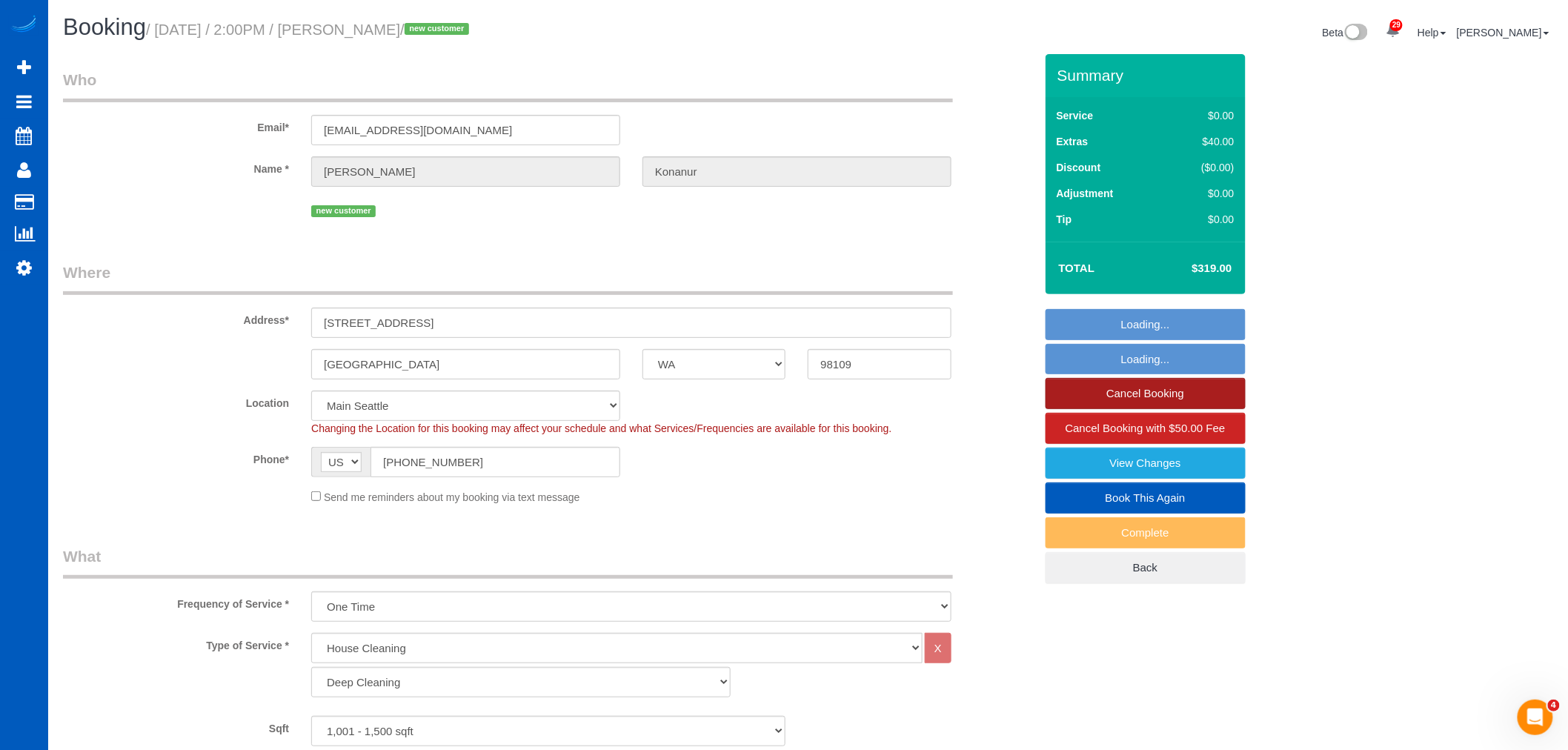
click at [1129, 402] on link "Cancel Booking" at bounding box center [1145, 393] width 200 height 31
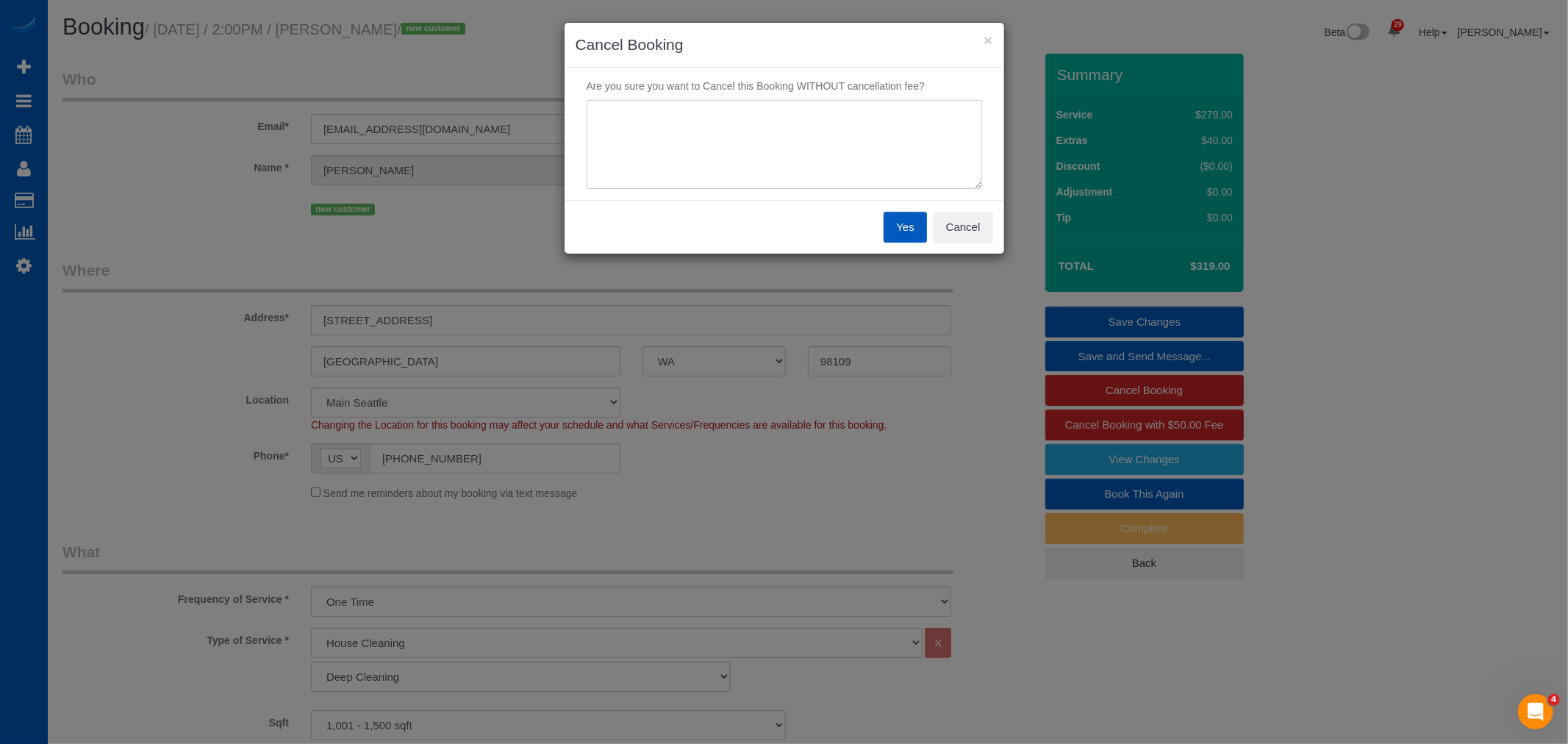
click at [761, 174] on textarea at bounding box center [784, 144] width 396 height 90
type textarea "Cancel"
click at [908, 230] on button "Yes" at bounding box center [905, 226] width 42 height 31
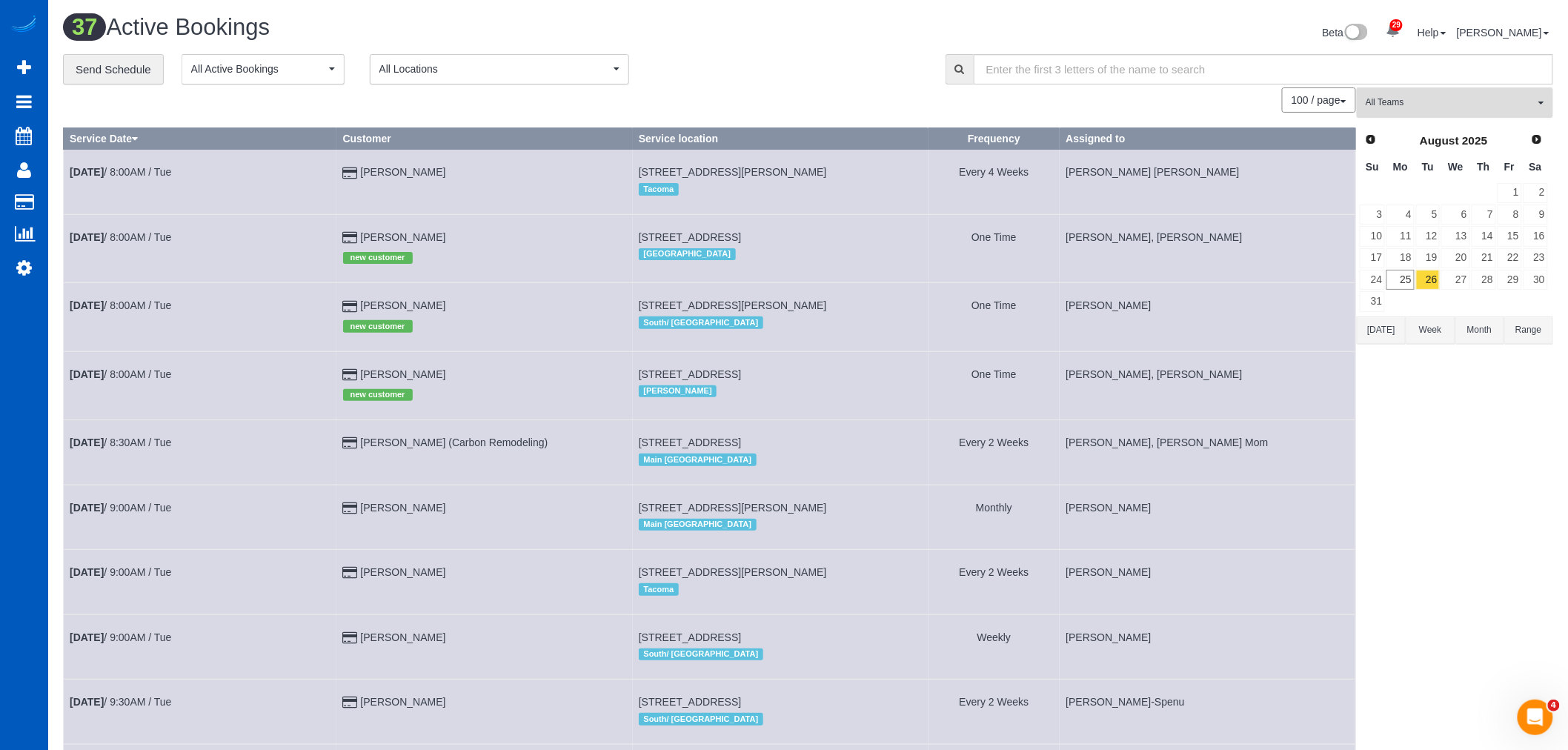
click at [1398, 111] on button "All Teams" at bounding box center [1455, 103] width 196 height 30
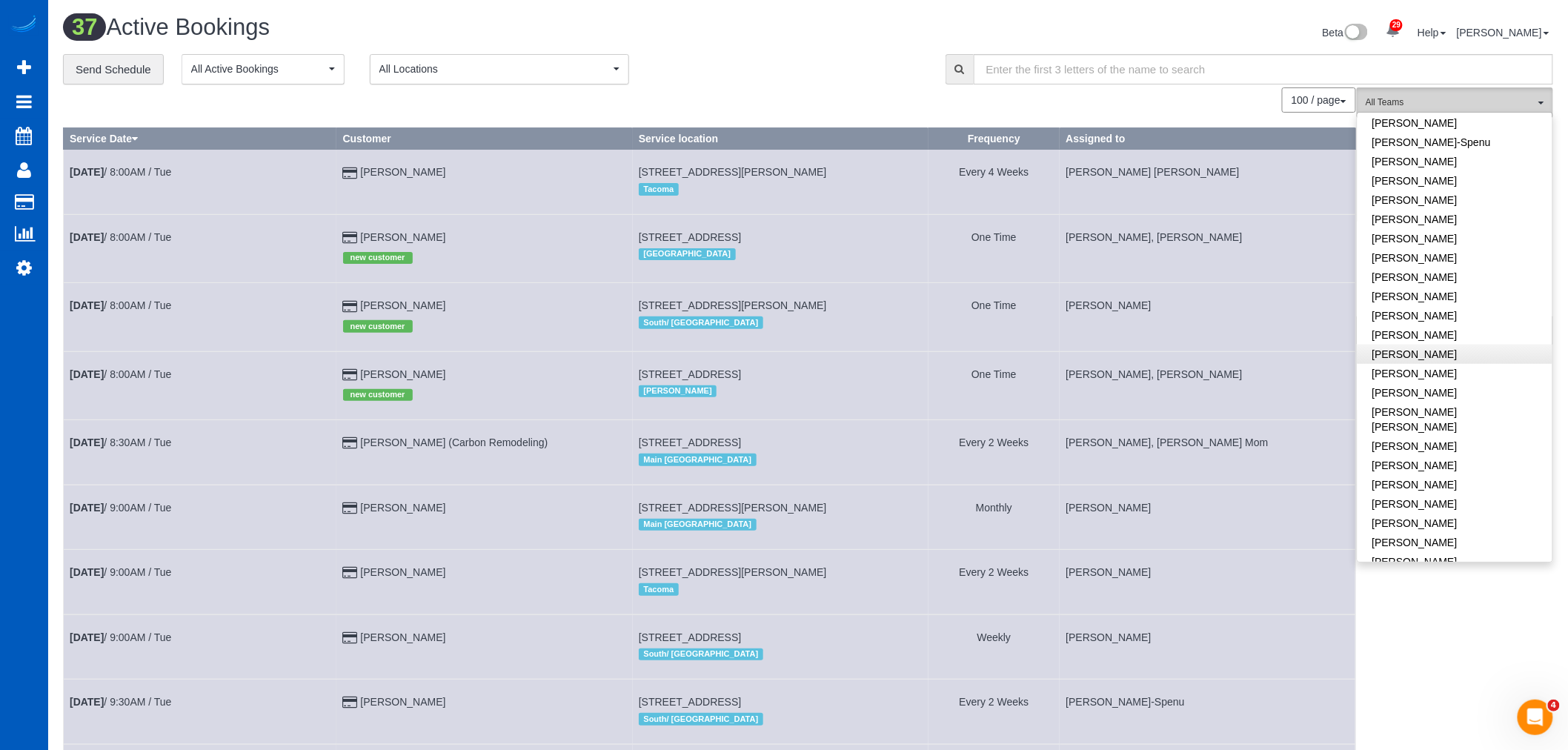
scroll to position [494, 0]
click at [1452, 456] on link "[PERSON_NAME]" at bounding box center [1455, 466] width 195 height 19
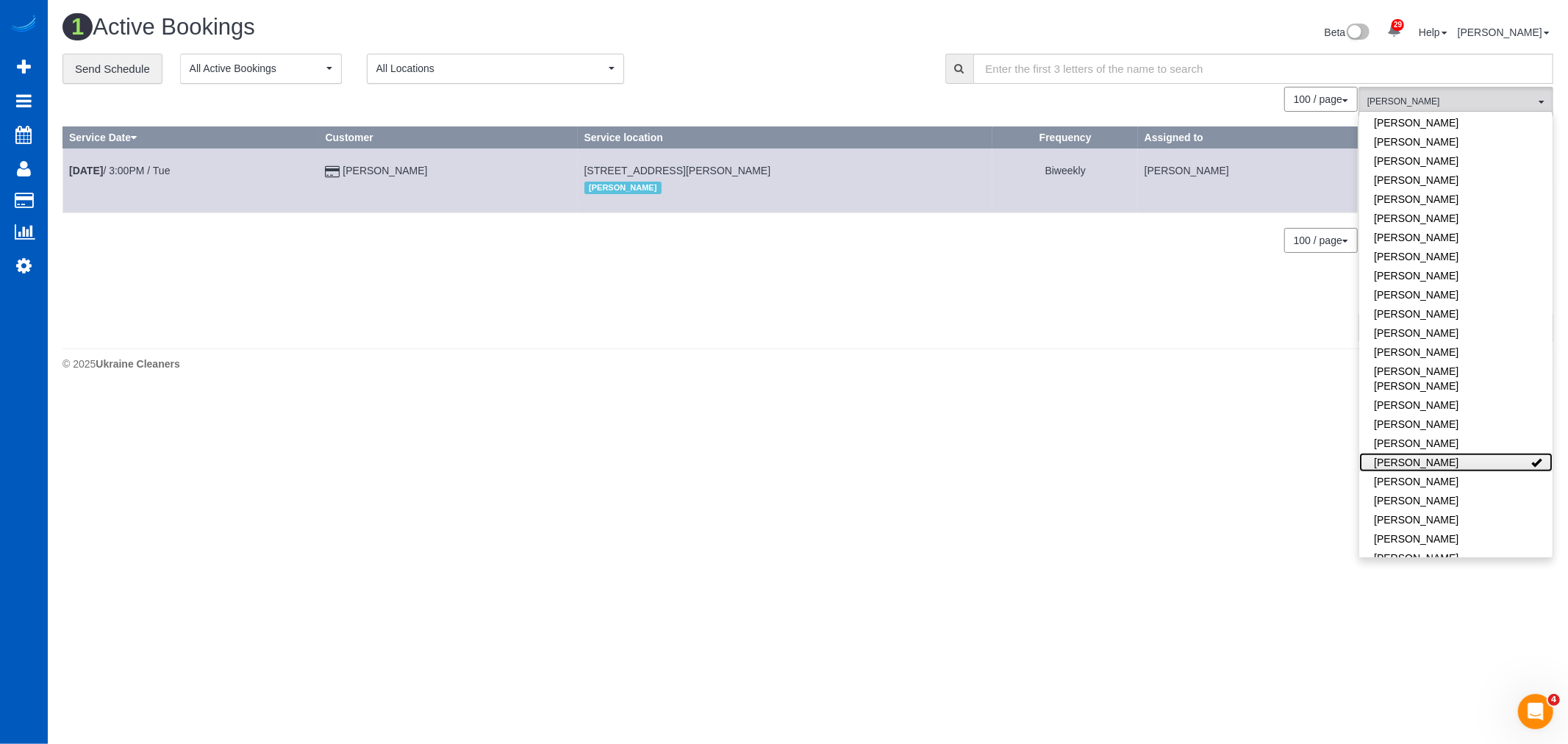
click at [1439, 453] on link "[PERSON_NAME]" at bounding box center [1456, 462] width 193 height 19
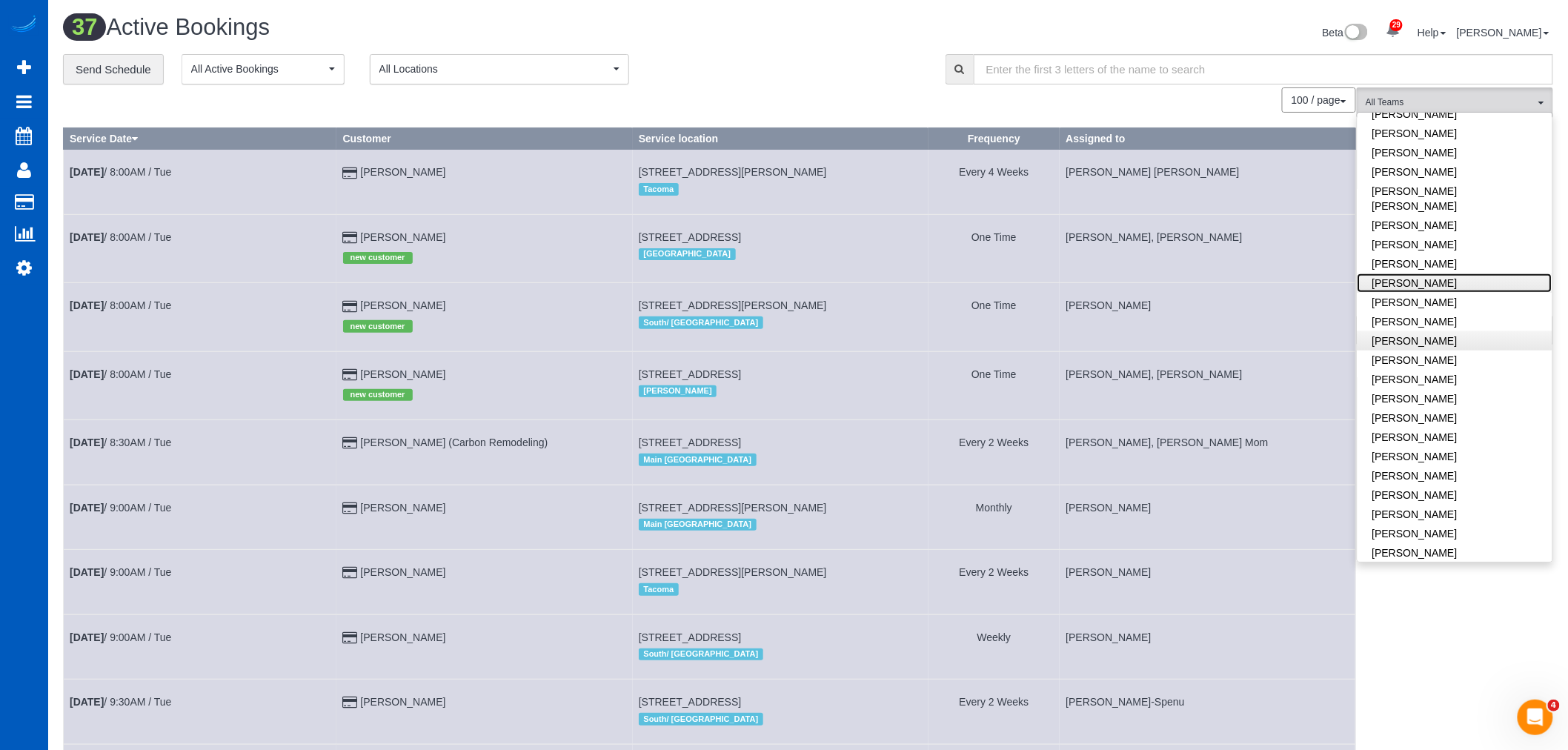
scroll to position [741, 0]
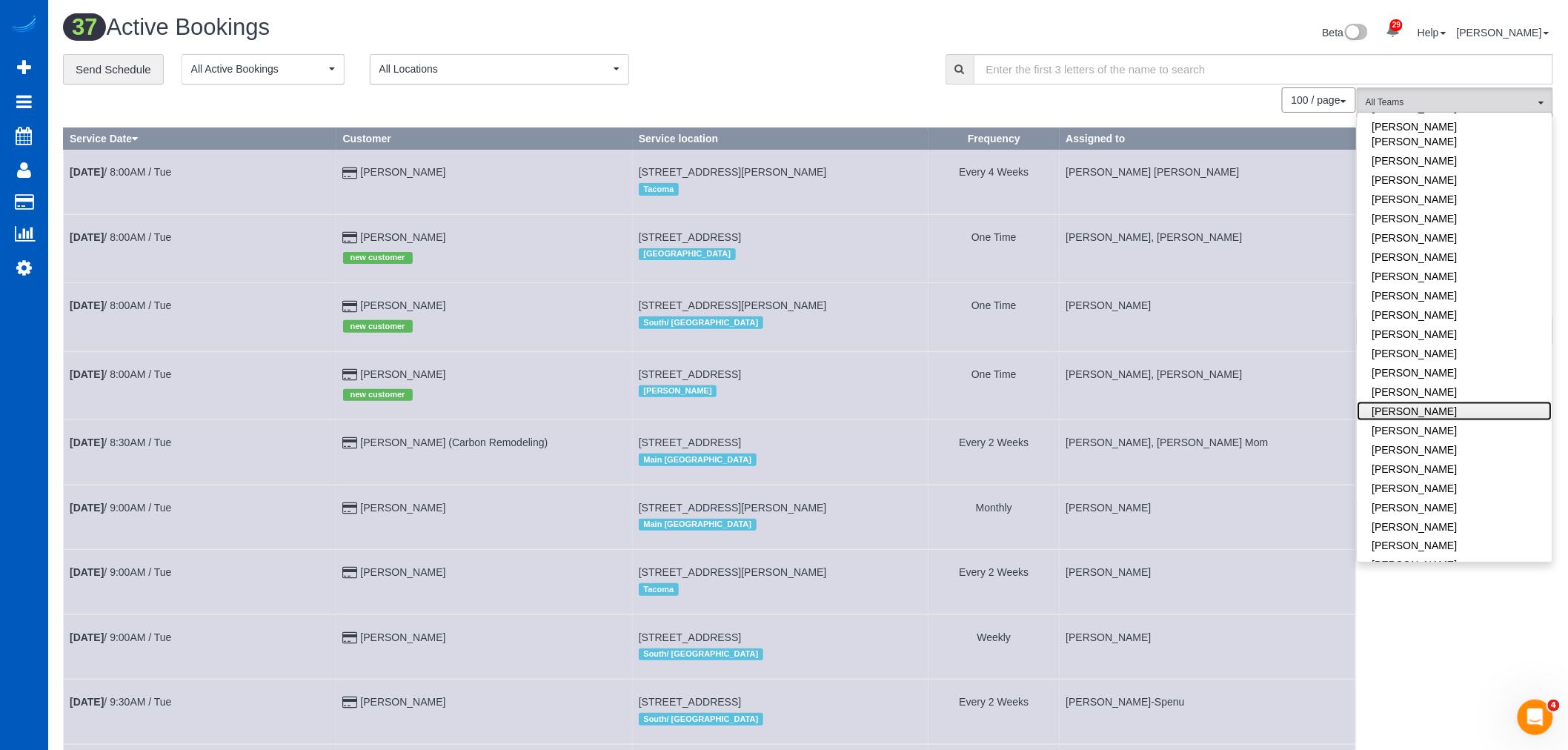
click at [1478, 402] on link "[PERSON_NAME]" at bounding box center [1455, 411] width 195 height 19
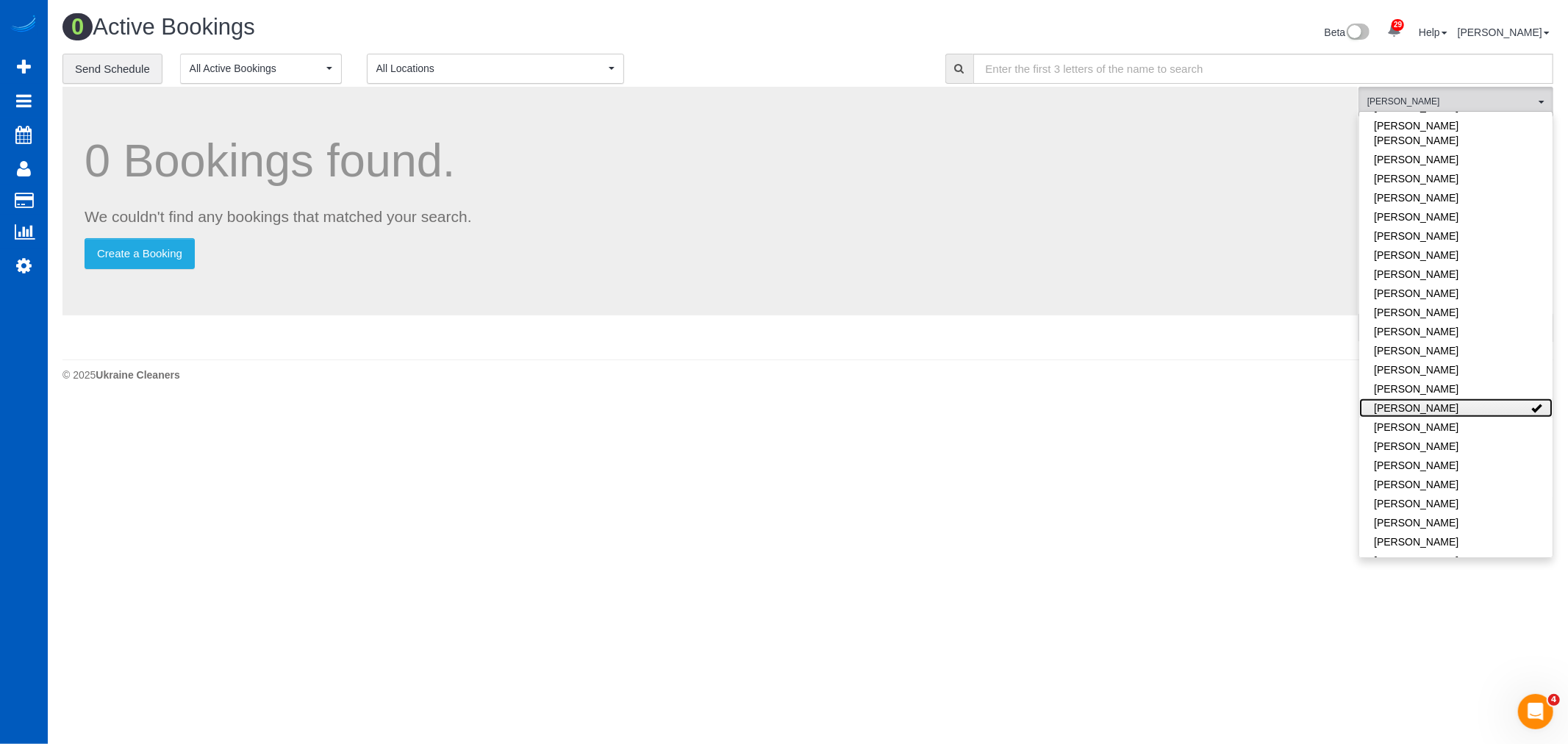
click at [1467, 398] on link "[PERSON_NAME]" at bounding box center [1456, 407] width 193 height 19
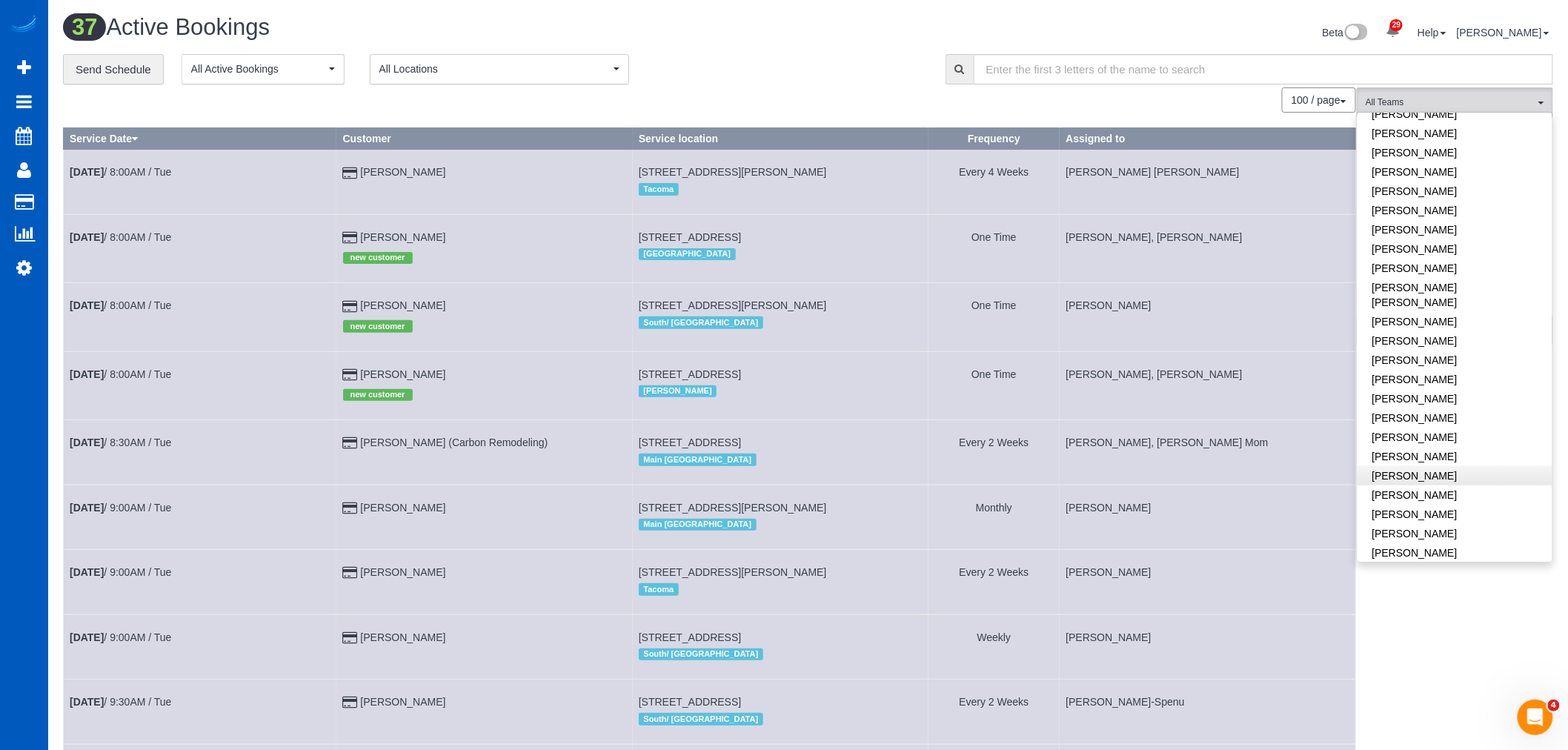
scroll to position [565, 0]
click at [1426, 500] on link "[PERSON_NAME]" at bounding box center [1455, 509] width 195 height 19
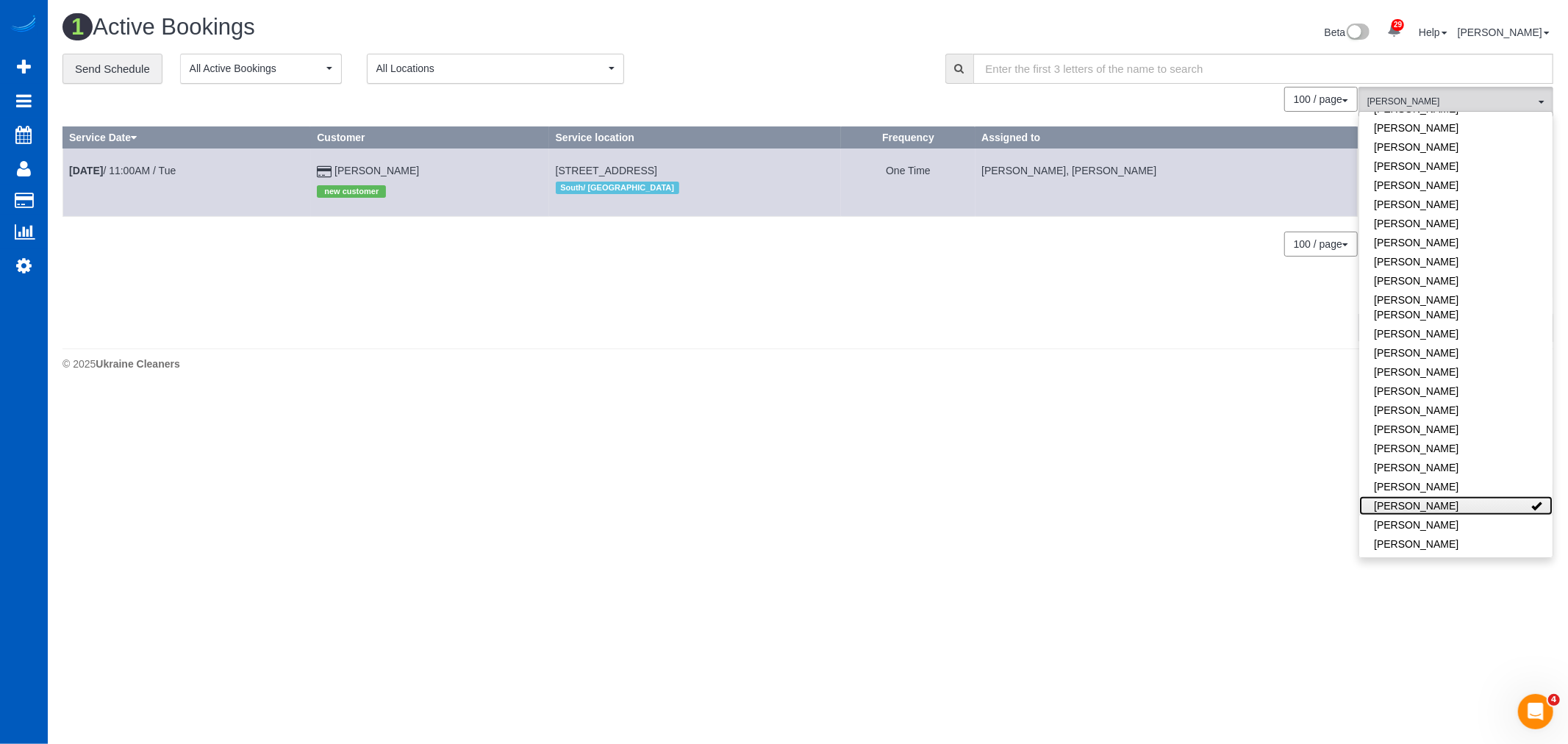
click at [1415, 496] on link "[PERSON_NAME]" at bounding box center [1456, 505] width 193 height 19
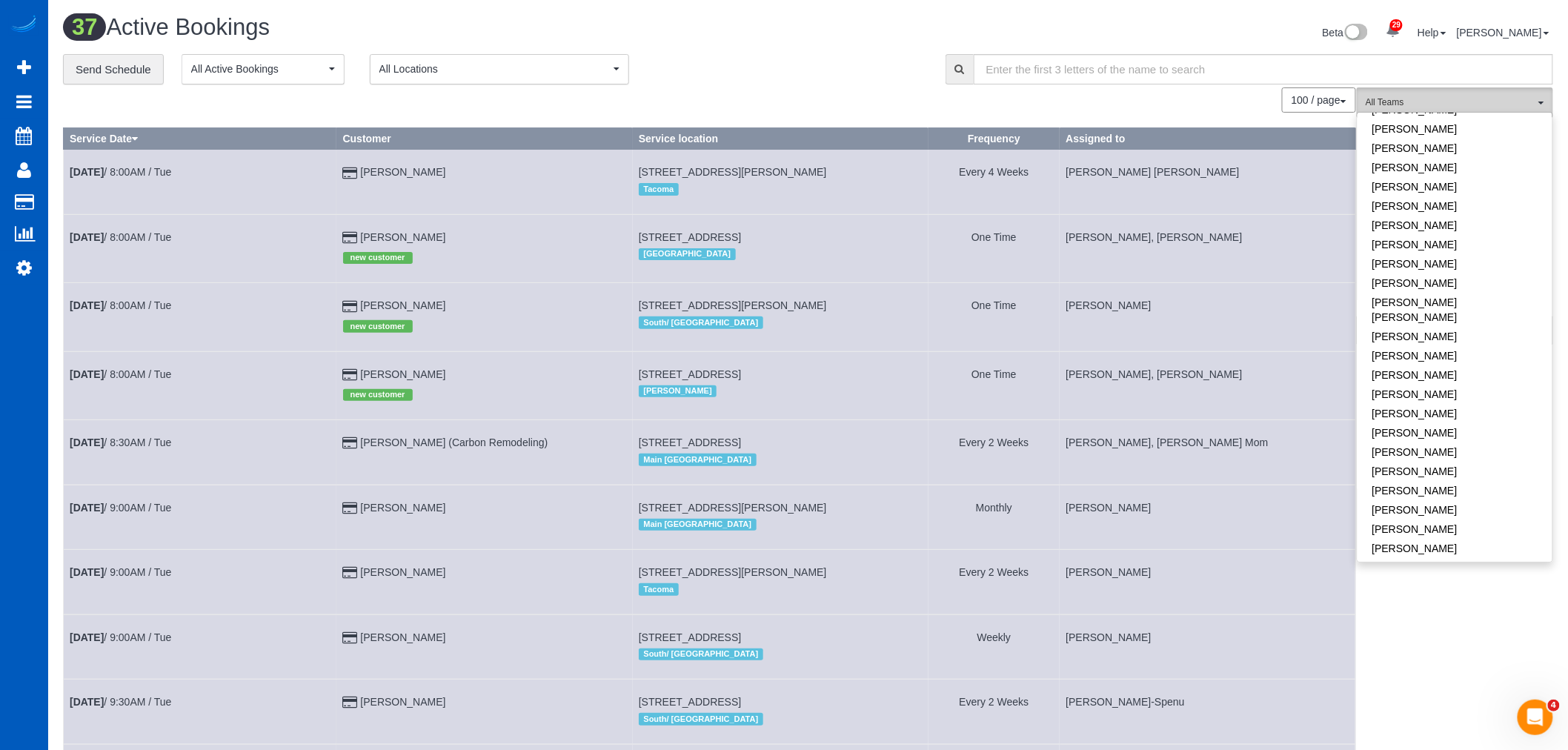
click at [1434, 93] on button "All Teams" at bounding box center [1455, 103] width 196 height 30
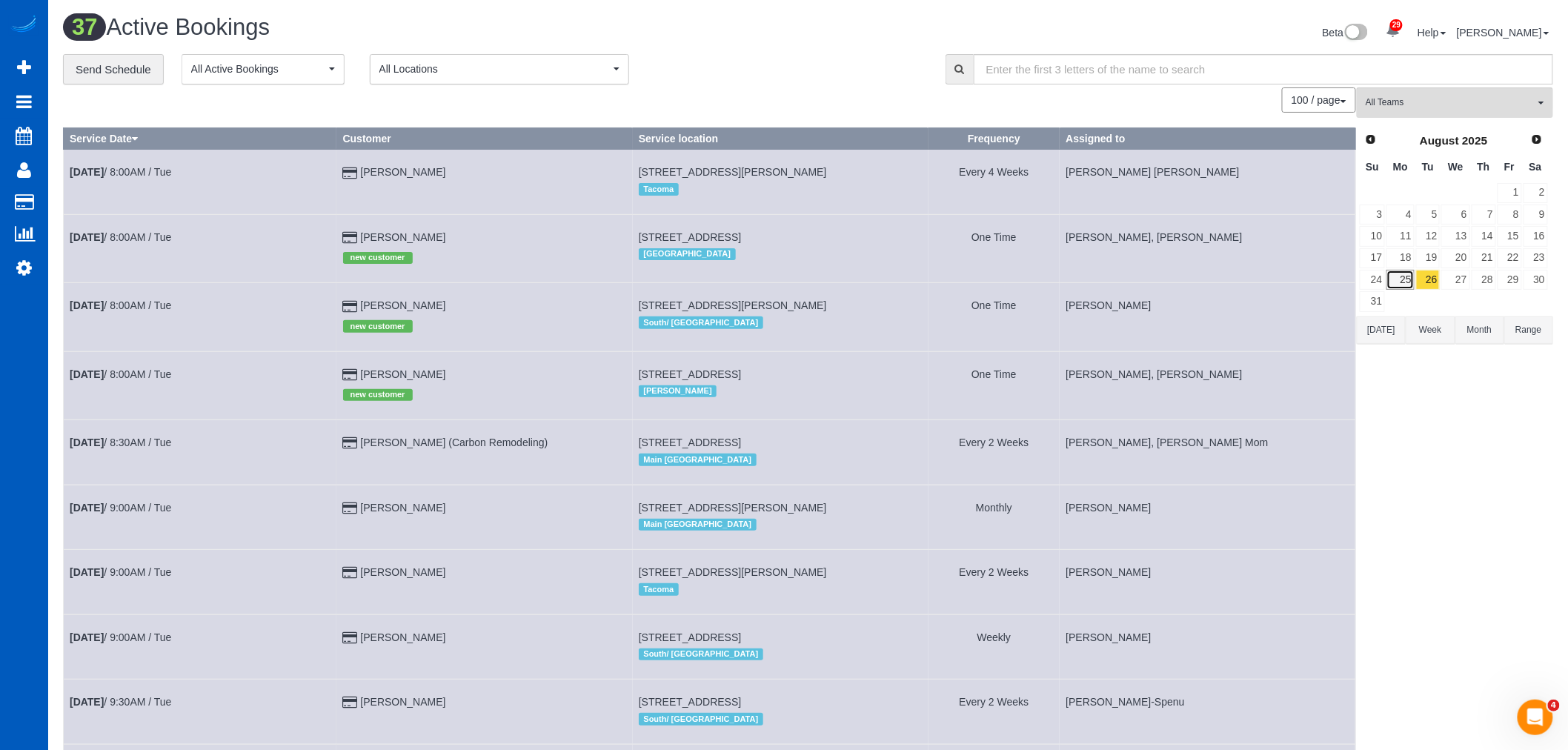
click at [1405, 285] on link "25" at bounding box center [1400, 279] width 27 height 20
click at [1437, 285] on link "26" at bounding box center [1428, 279] width 24 height 20
click at [1440, 114] on button "All Teams" at bounding box center [1455, 103] width 196 height 30
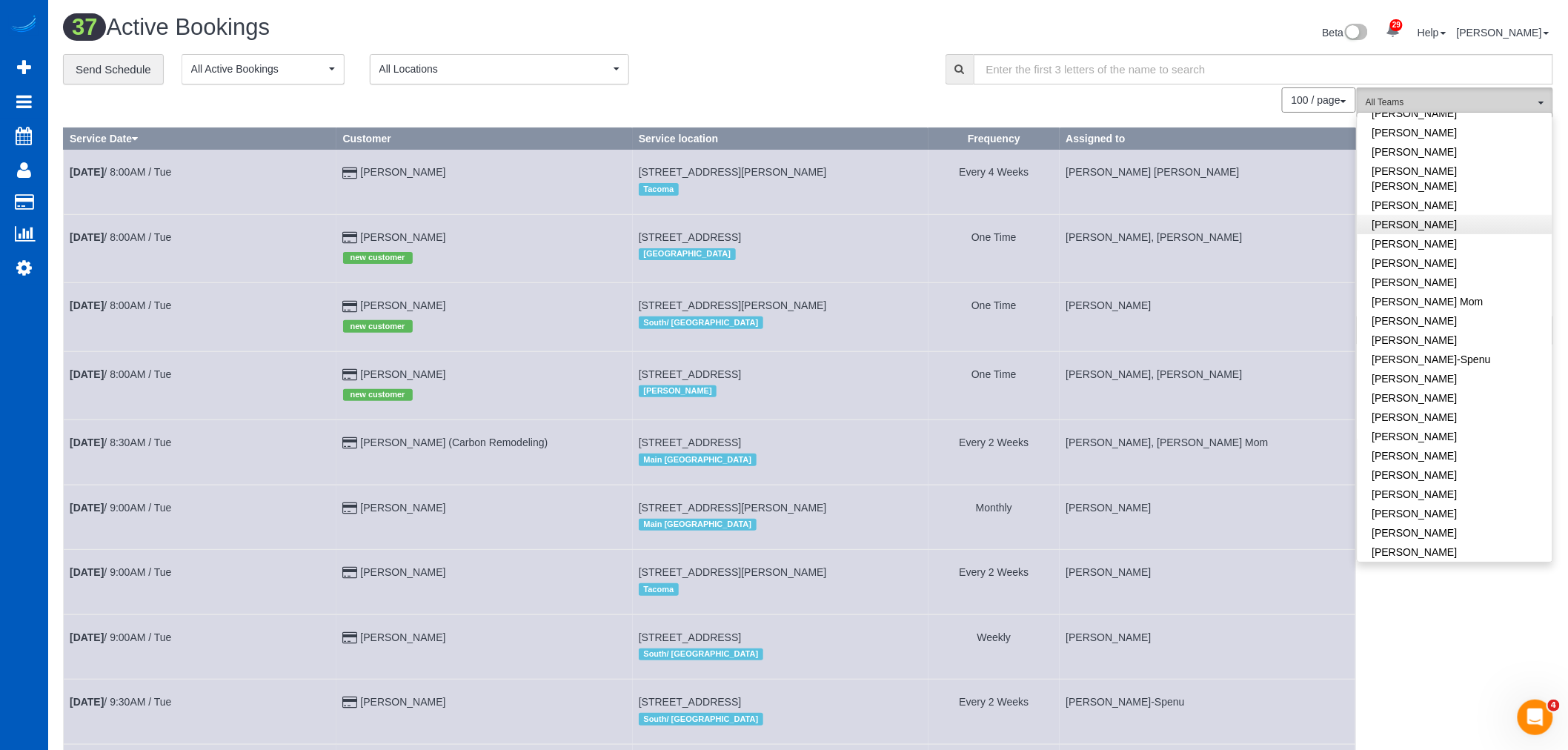
scroll to position [236, 0]
click at [1456, 469] on link "[PERSON_NAME]" at bounding box center [1455, 478] width 195 height 19
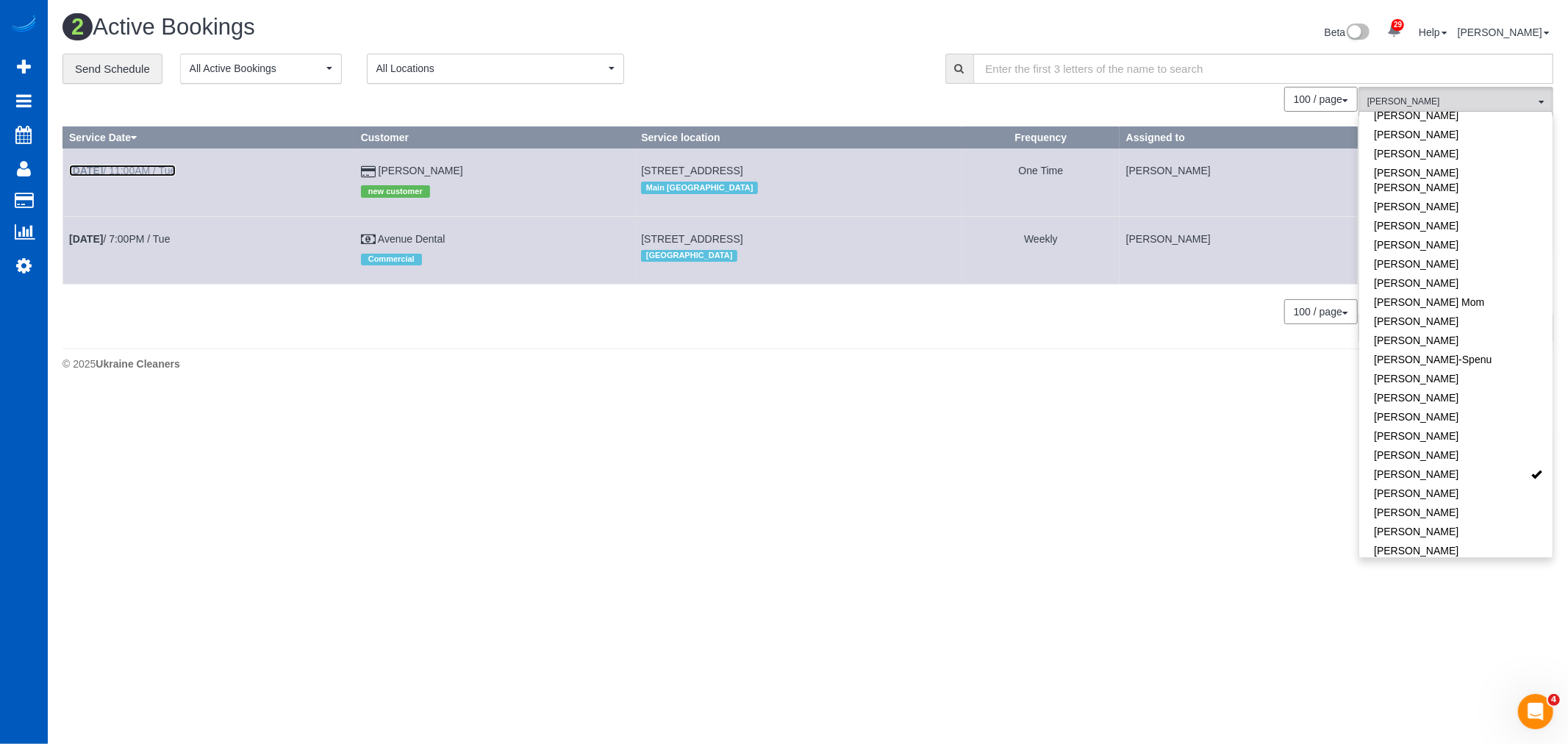
click at [156, 169] on link "[DATE] 11:00AM / Tue" at bounding box center [122, 171] width 106 height 12
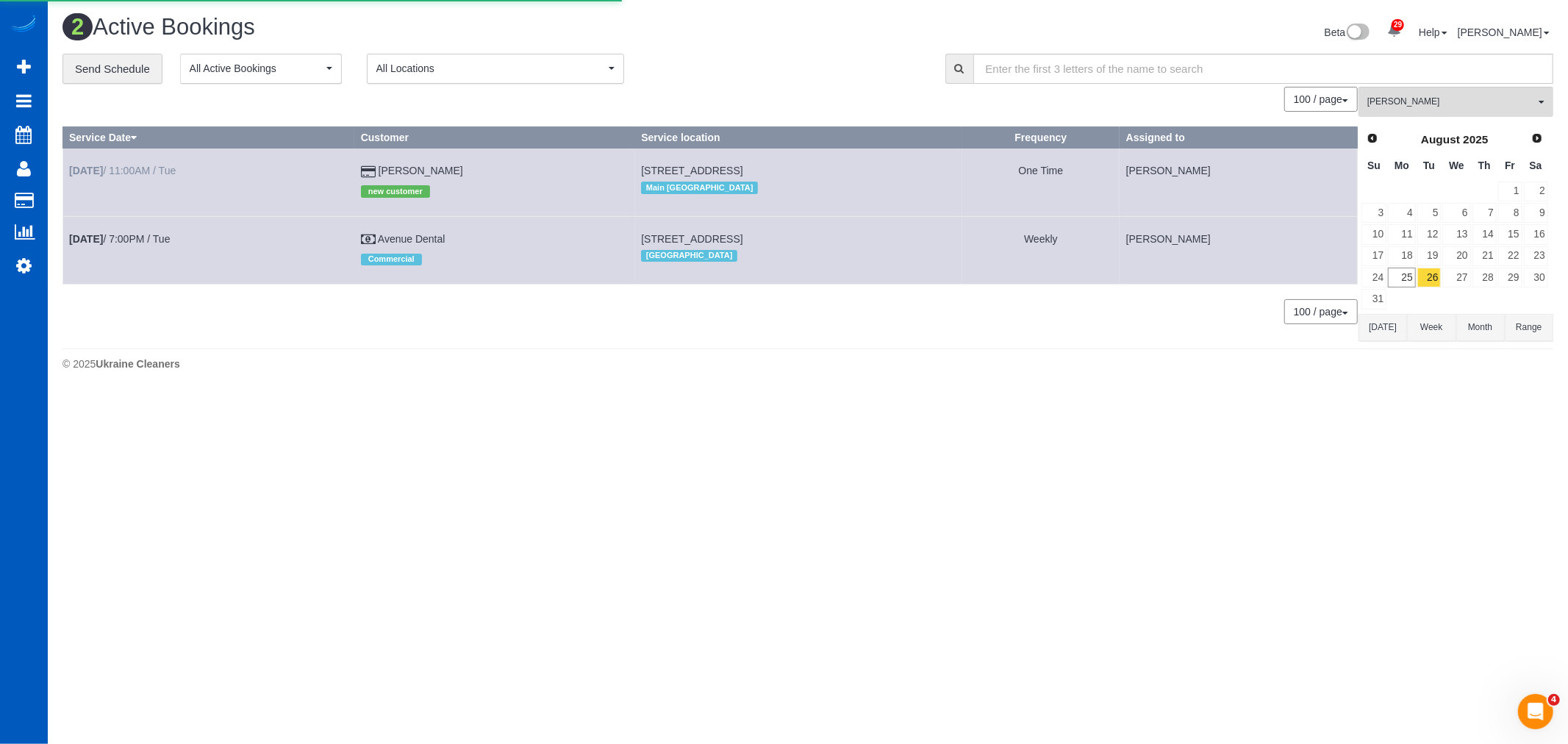
select select "WA"
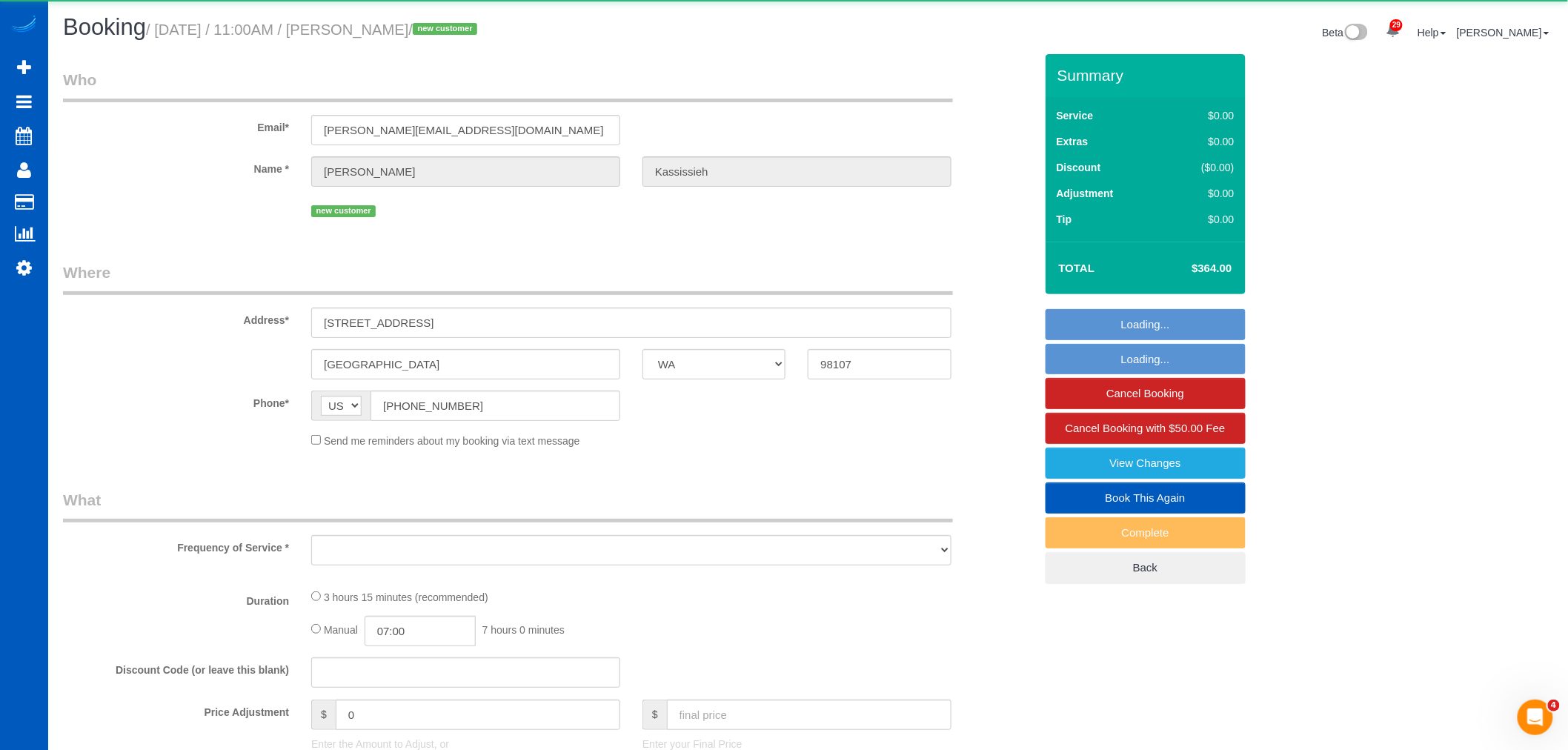
select select "string:fspay-f37232ad-f22d-42d8-917a-c1e37d1ebed2"
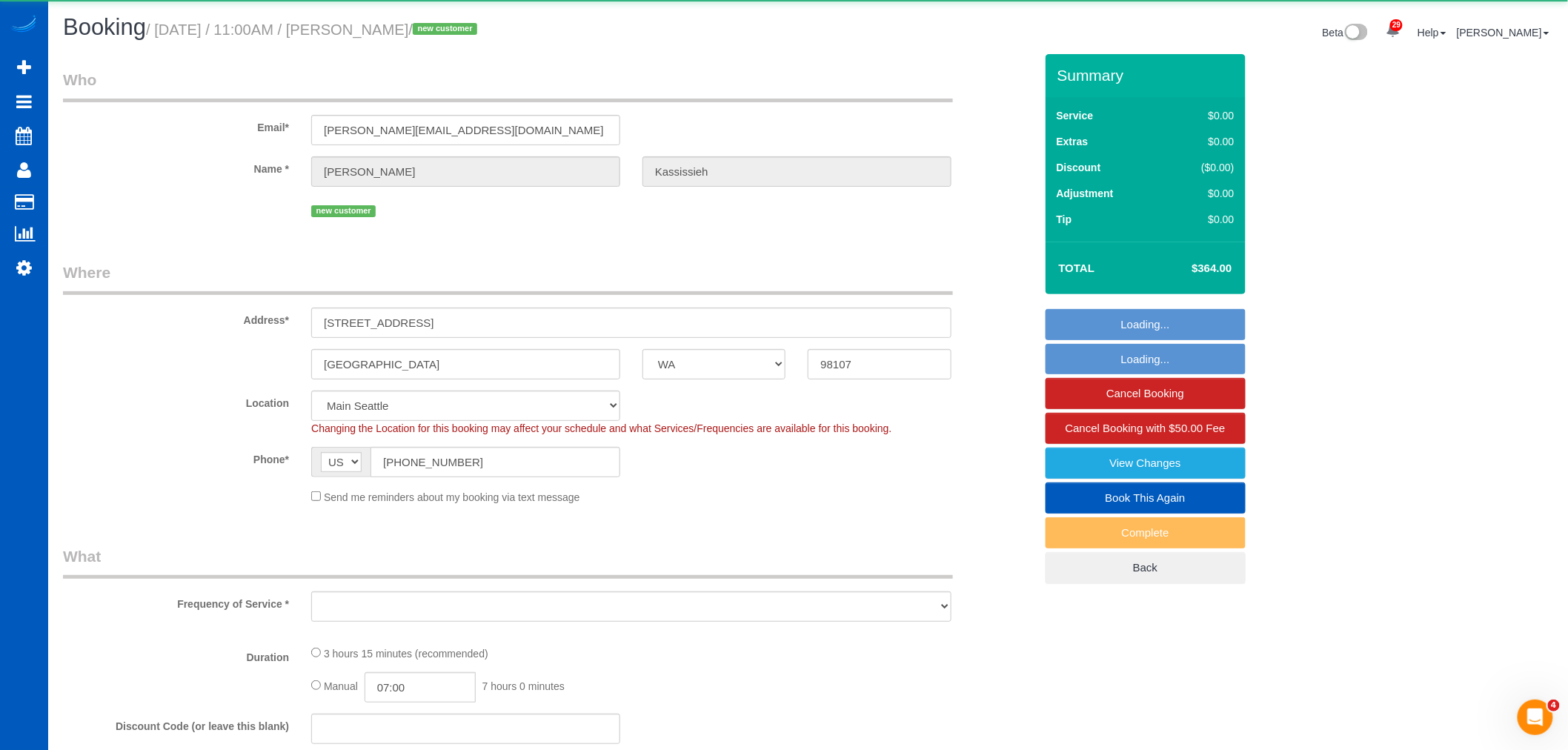
select select "object:5200"
select select "199"
select select "2"
select select "spot8"
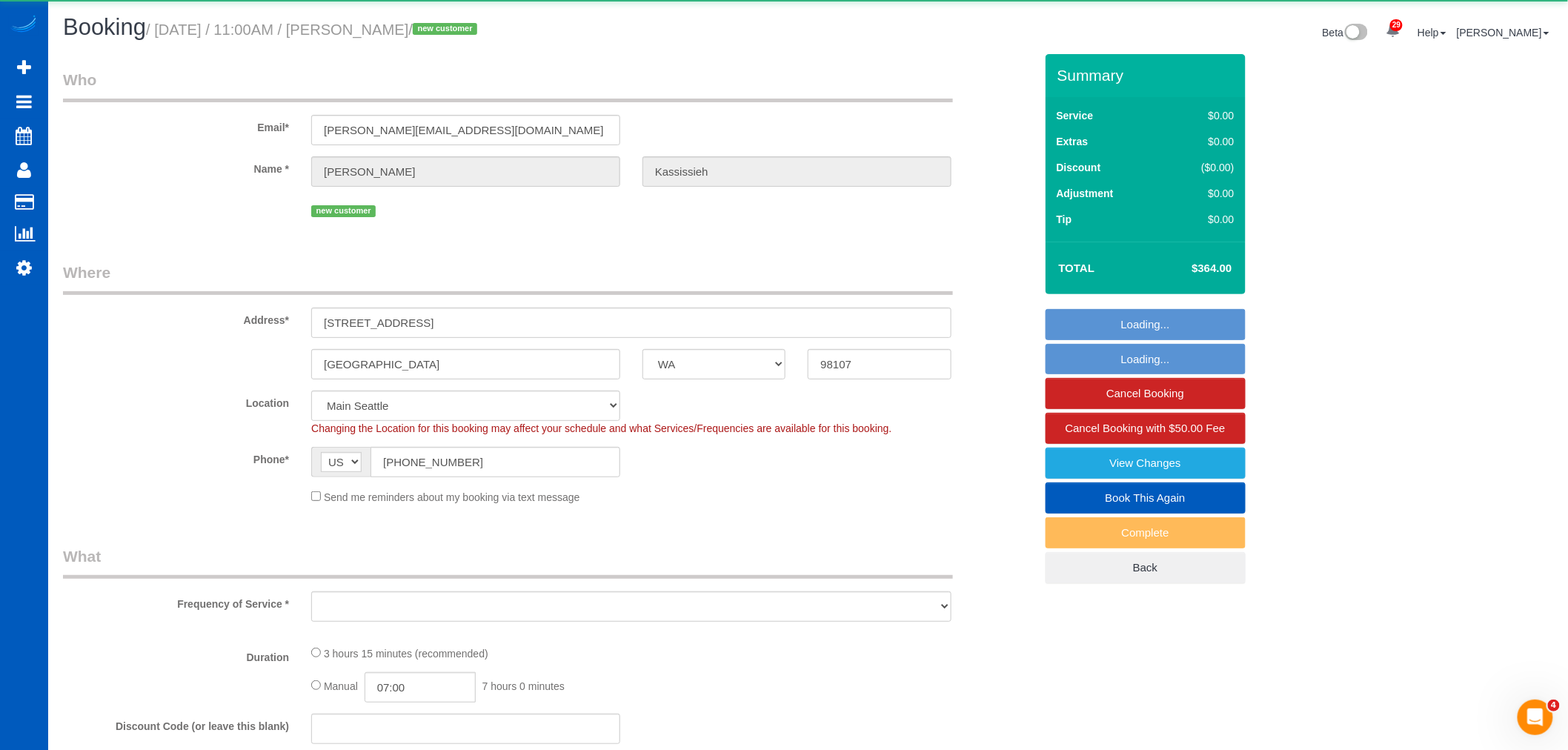
select select "number:67"
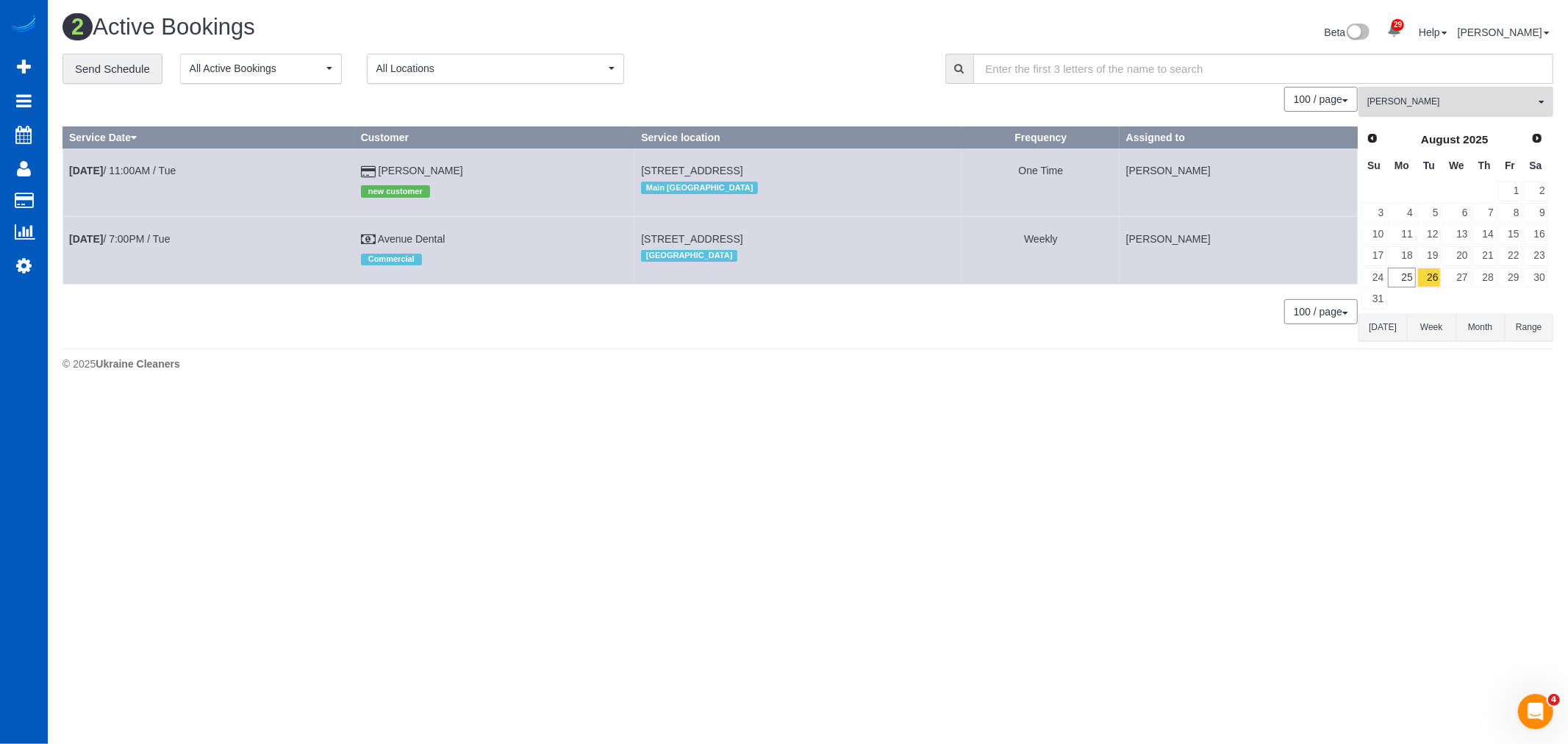
click at [1456, 97] on span "[PERSON_NAME]" at bounding box center [1451, 102] width 168 height 13
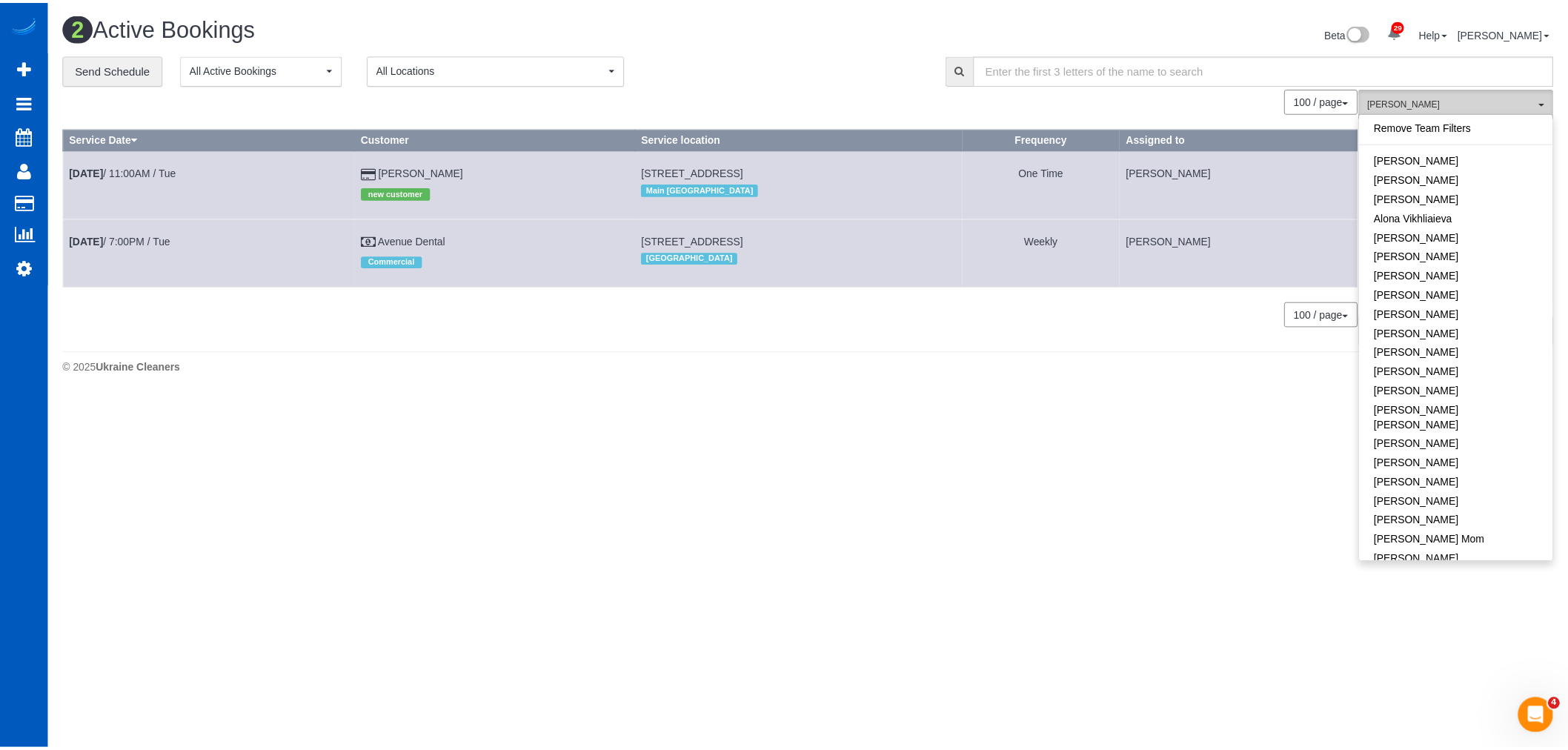
scroll to position [360, 0]
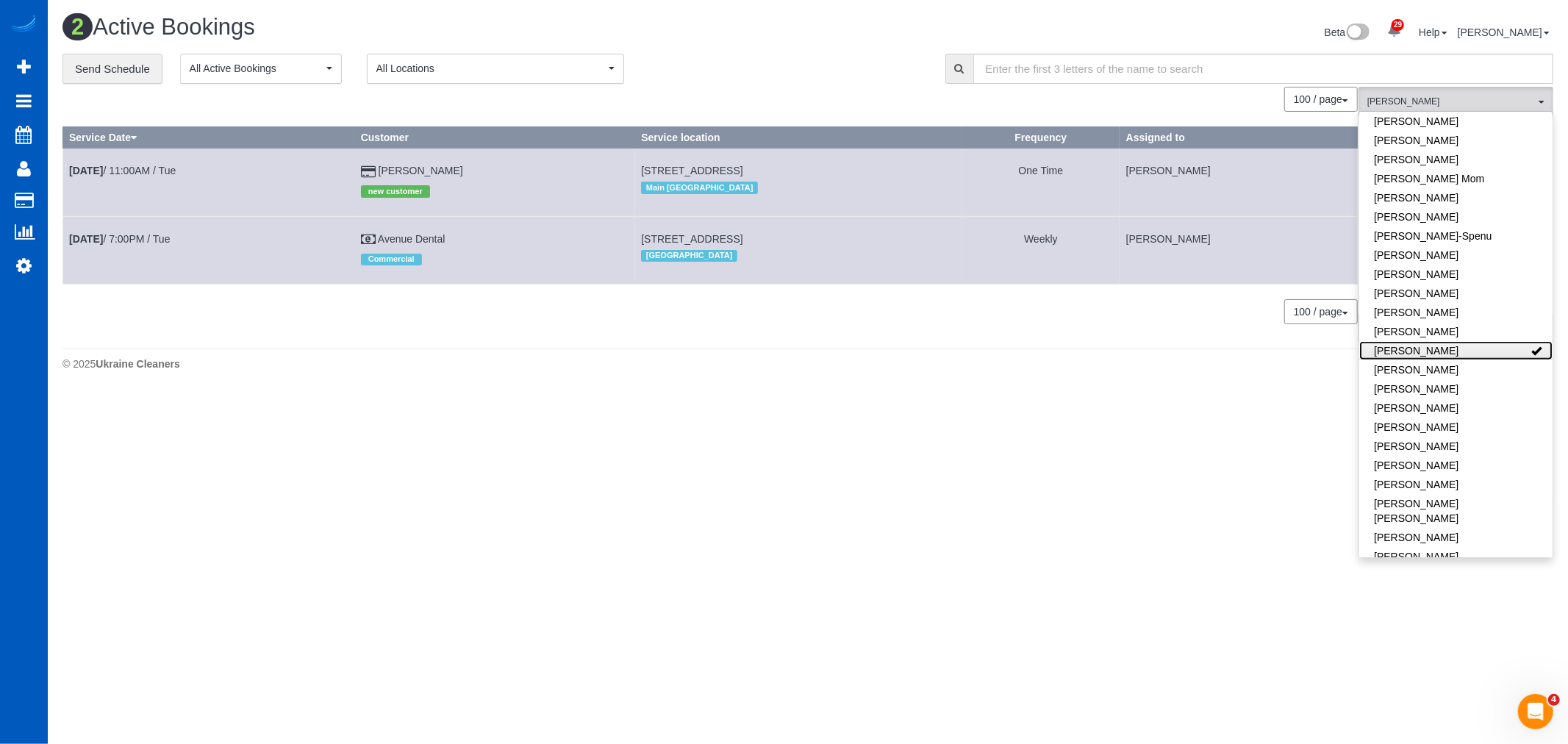
click at [1451, 341] on link "[PERSON_NAME]" at bounding box center [1456, 350] width 193 height 19
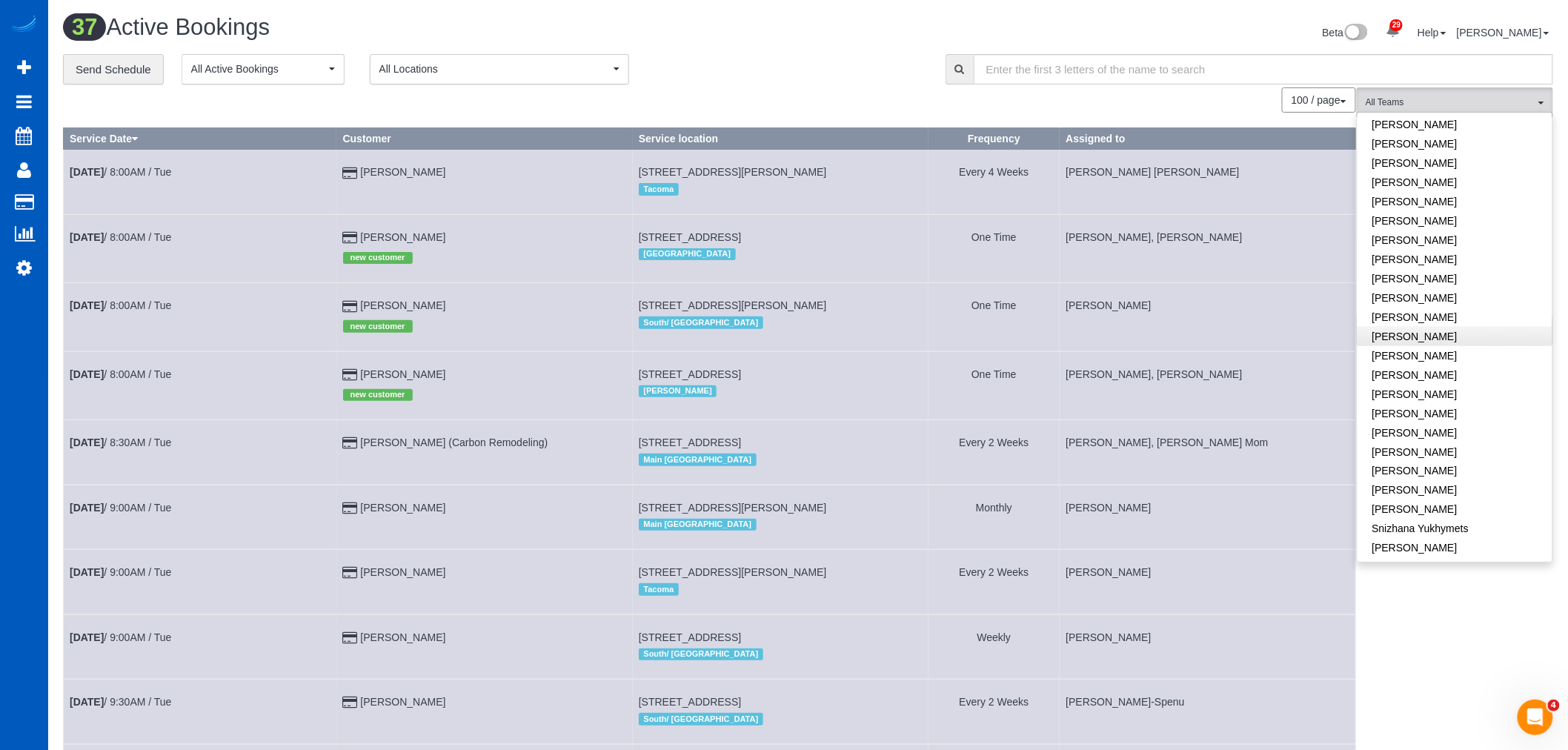
scroll to position [823, 0]
click at [1423, 493] on link "[PERSON_NAME]" at bounding box center [1455, 502] width 195 height 19
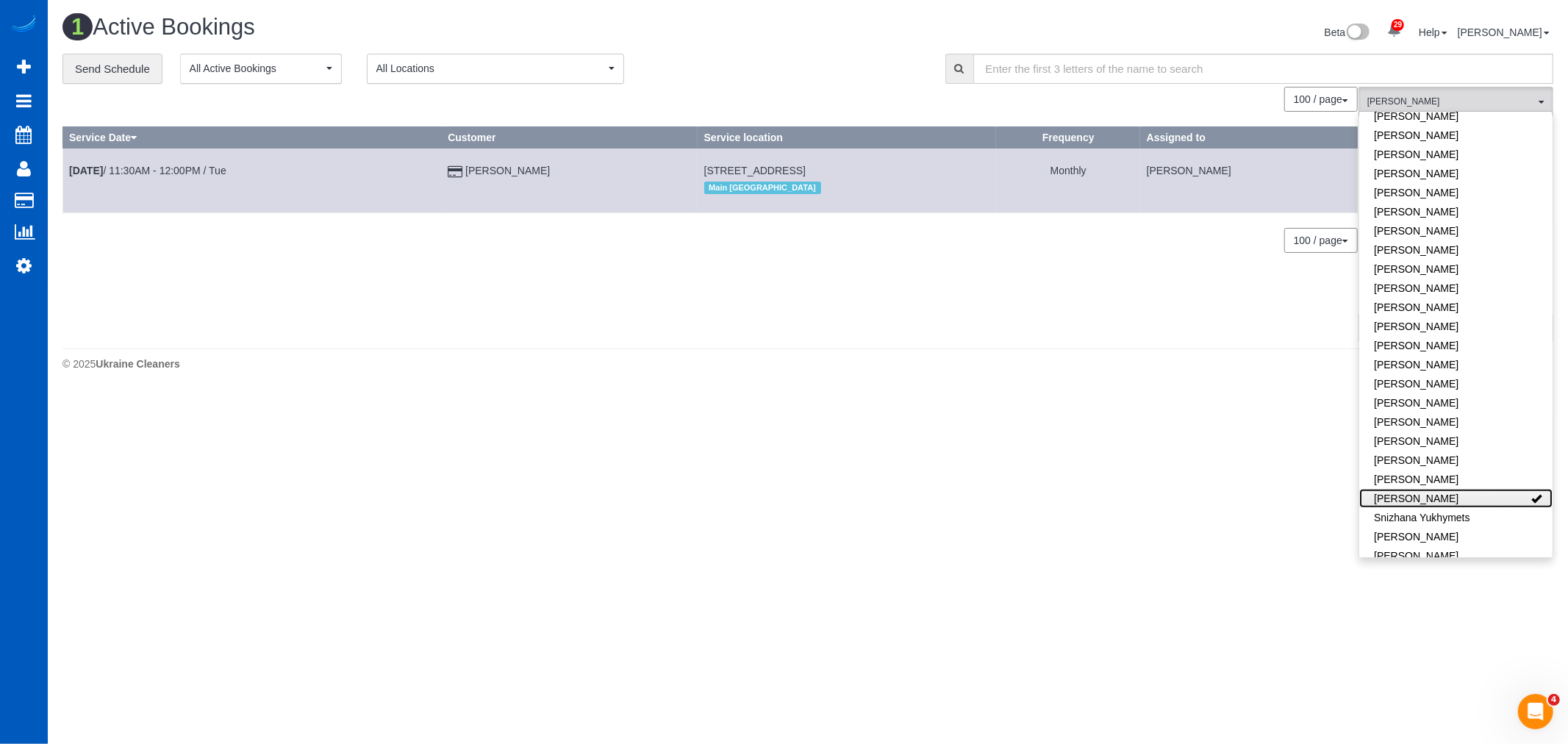
click at [1412, 489] on link "[PERSON_NAME]" at bounding box center [1456, 498] width 193 height 19
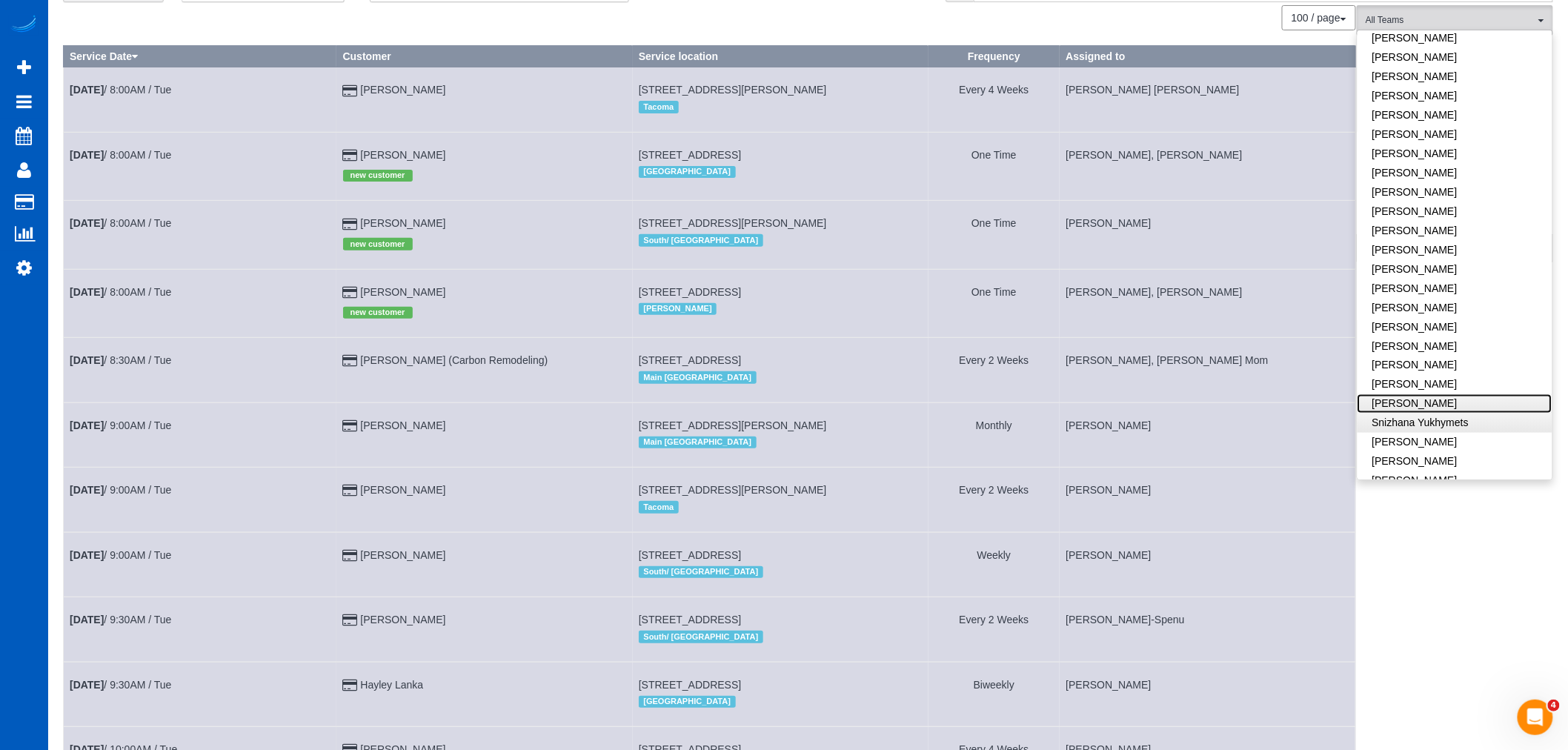
scroll to position [812, 0]
click at [1446, 402] on link "[PERSON_NAME]" at bounding box center [1455, 412] width 195 height 19
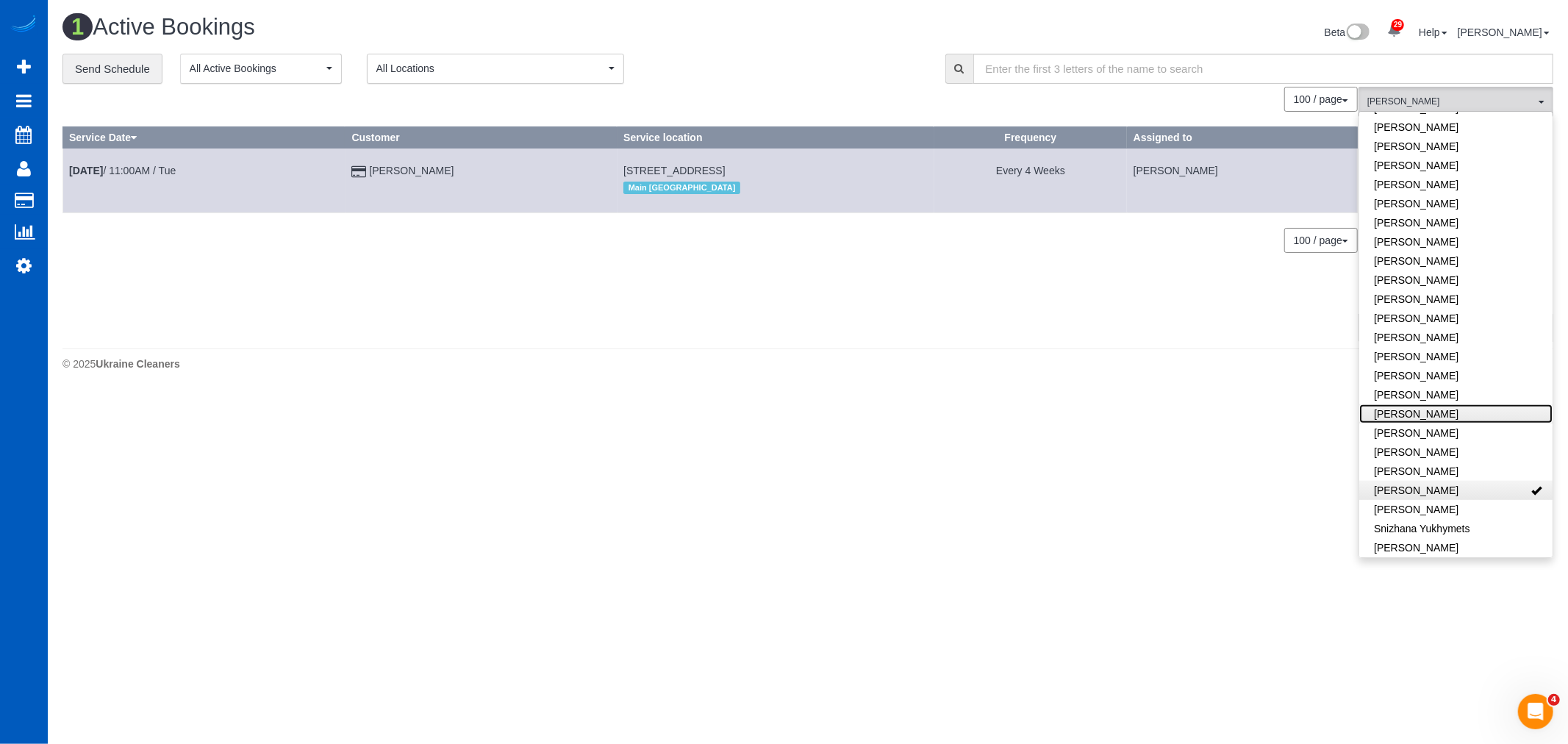
click at [1434, 404] on link "[PERSON_NAME]" at bounding box center [1456, 414] width 193 height 19
click at [1458, 481] on link "[PERSON_NAME]" at bounding box center [1456, 490] width 193 height 19
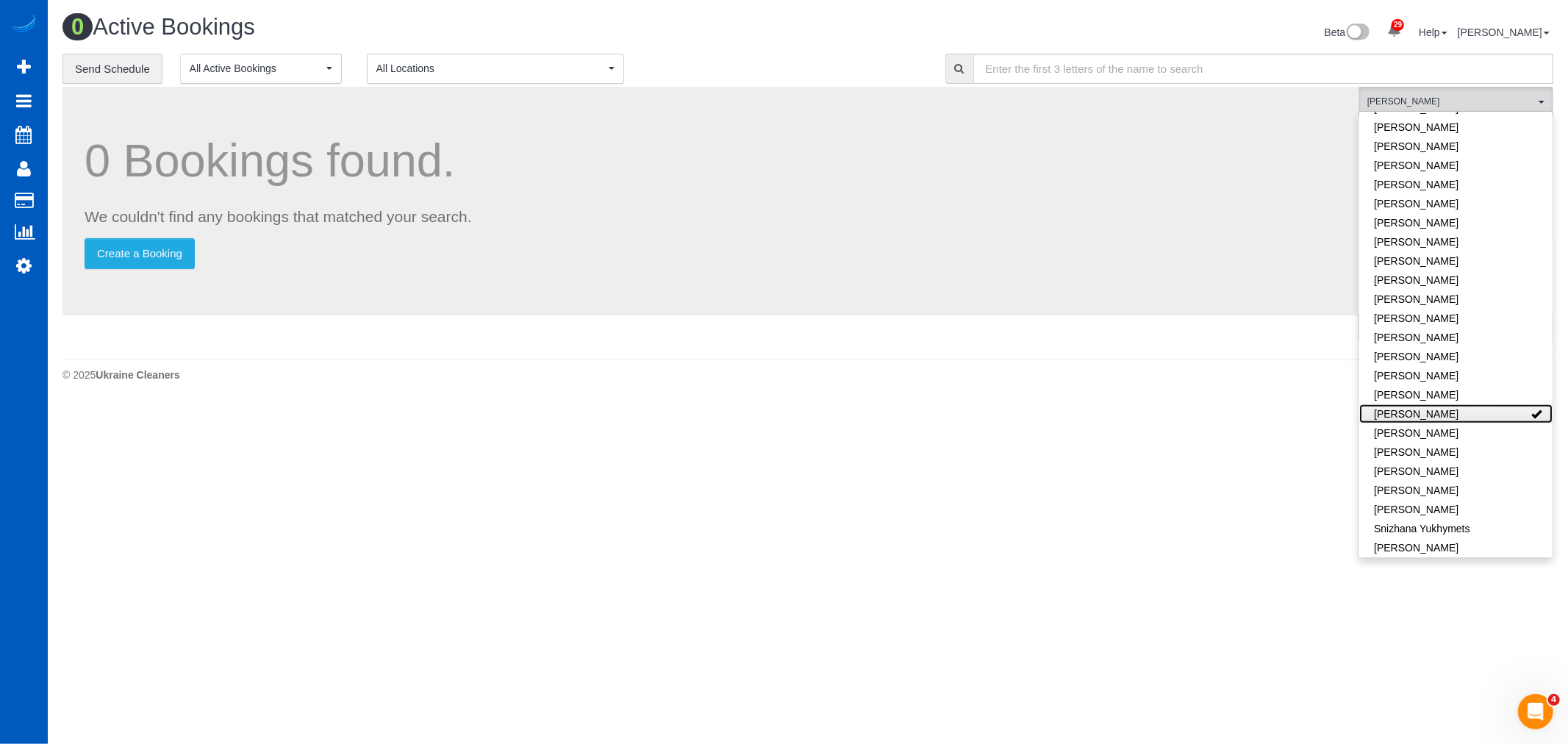
click at [1450, 404] on link "[PERSON_NAME]" at bounding box center [1456, 414] width 193 height 19
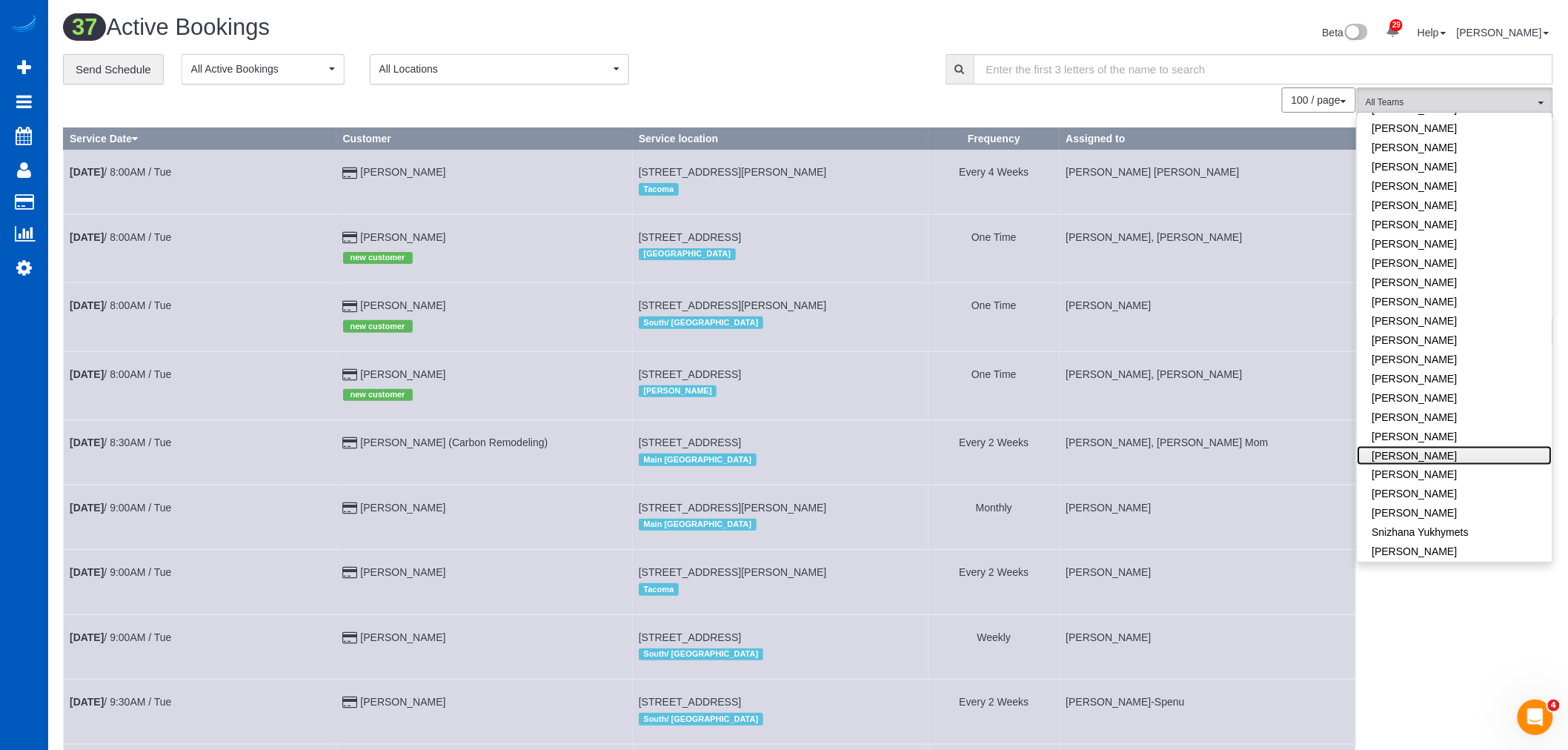
click at [1469, 446] on link "[PERSON_NAME]" at bounding box center [1455, 455] width 195 height 19
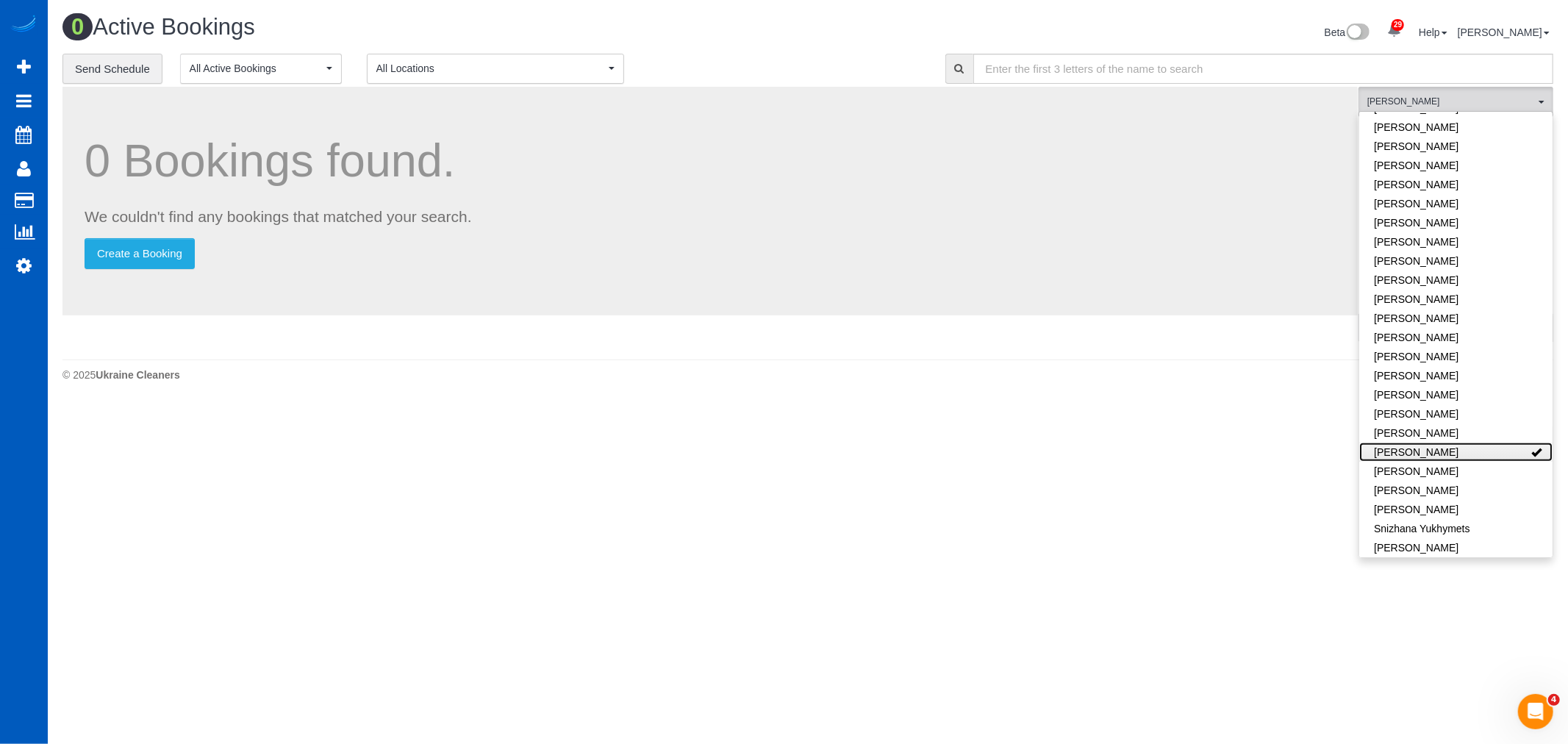
click at [1458, 442] on link "[PERSON_NAME]" at bounding box center [1456, 451] width 193 height 19
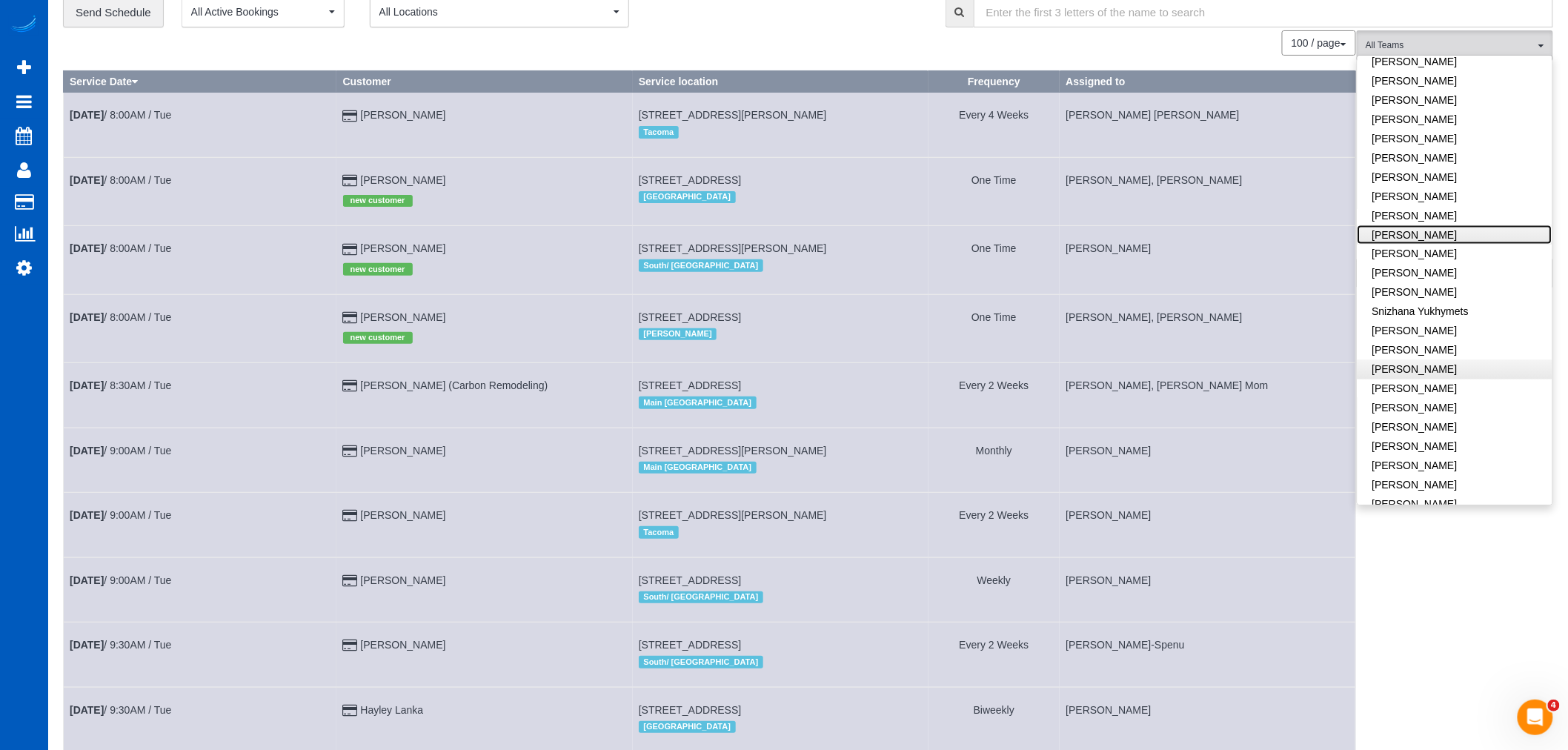
scroll to position [82, 0]
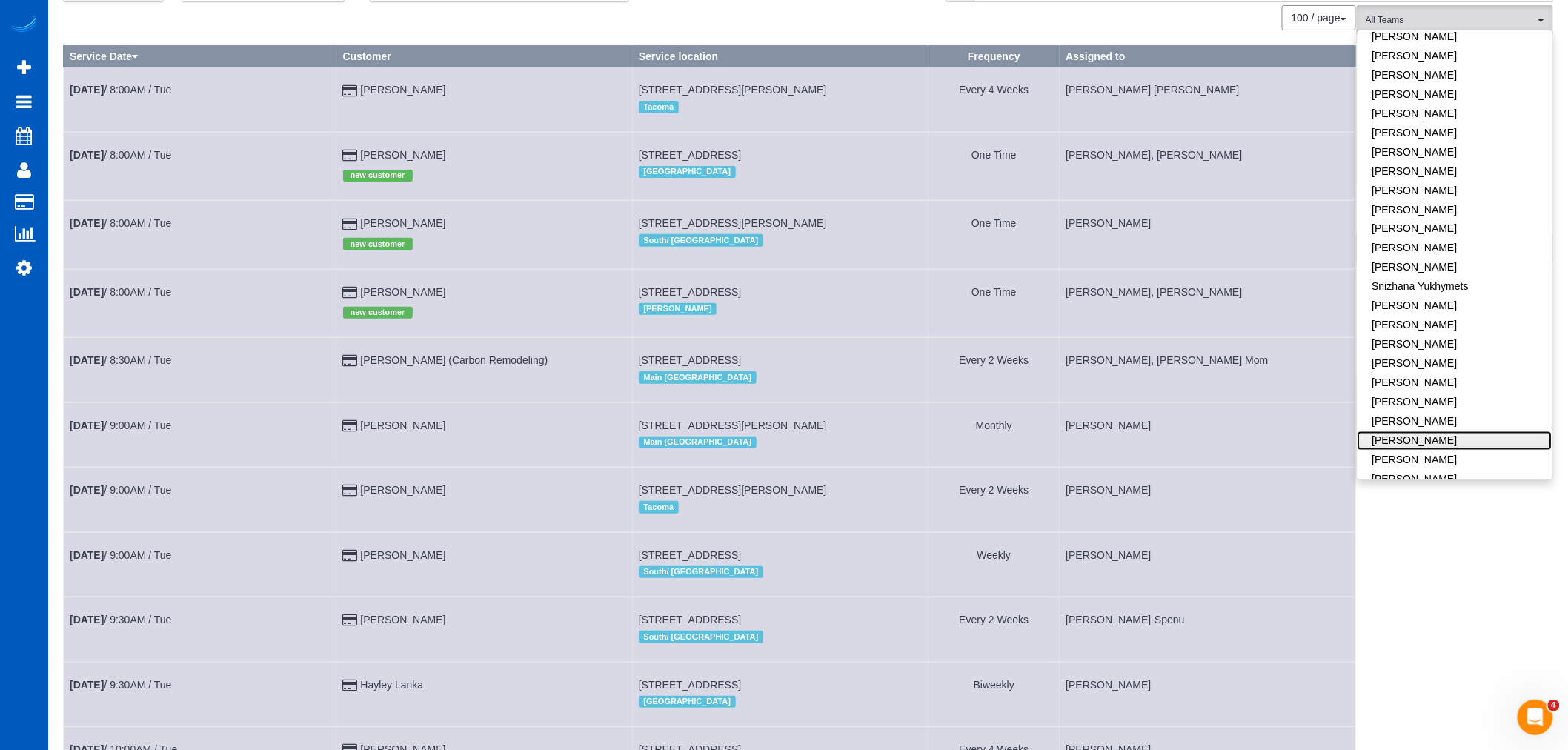
click at [1461, 431] on link "[PERSON_NAME]" at bounding box center [1455, 440] width 195 height 19
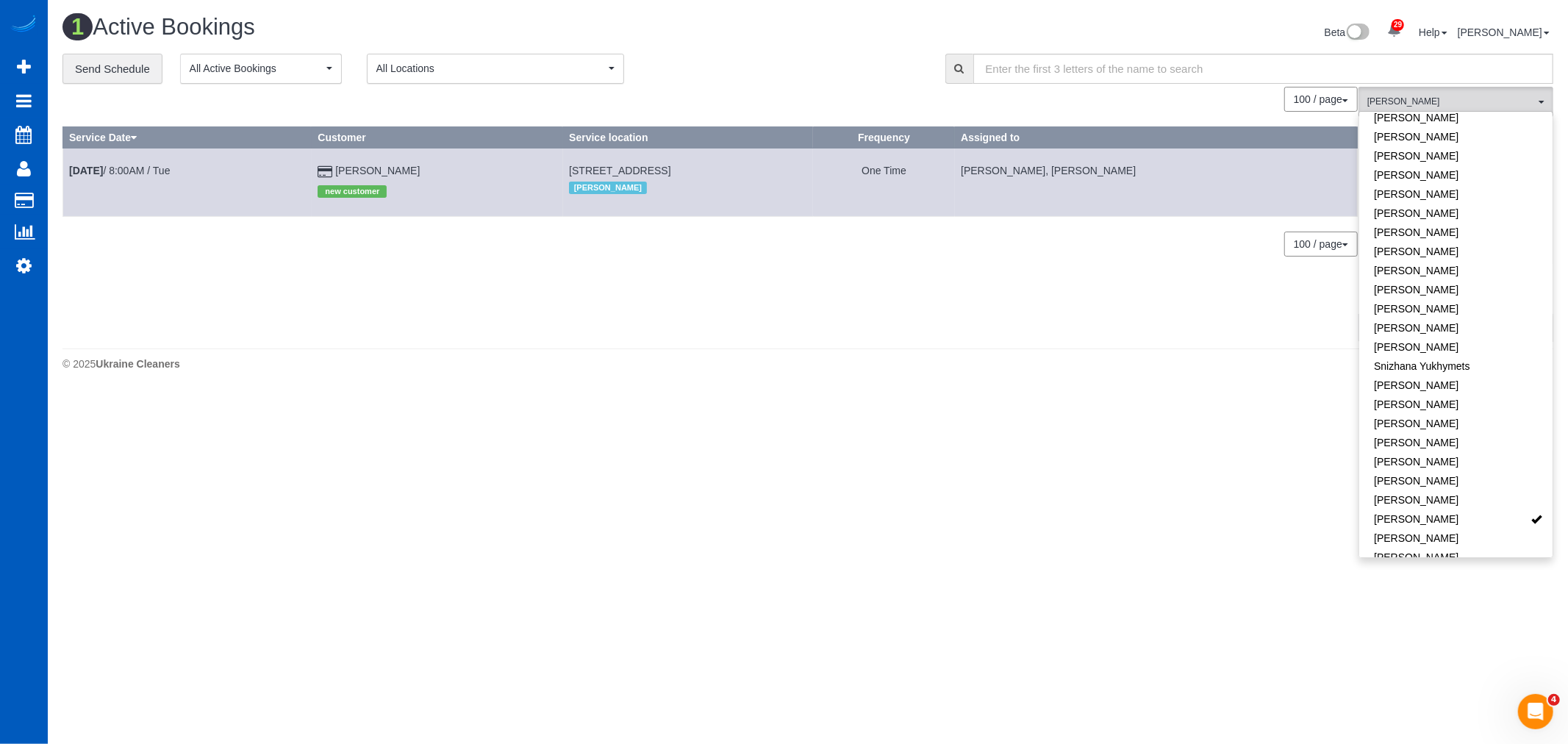
click at [156, 164] on td "[DATE] 8:00AM / Tue" at bounding box center [187, 183] width 248 height 68
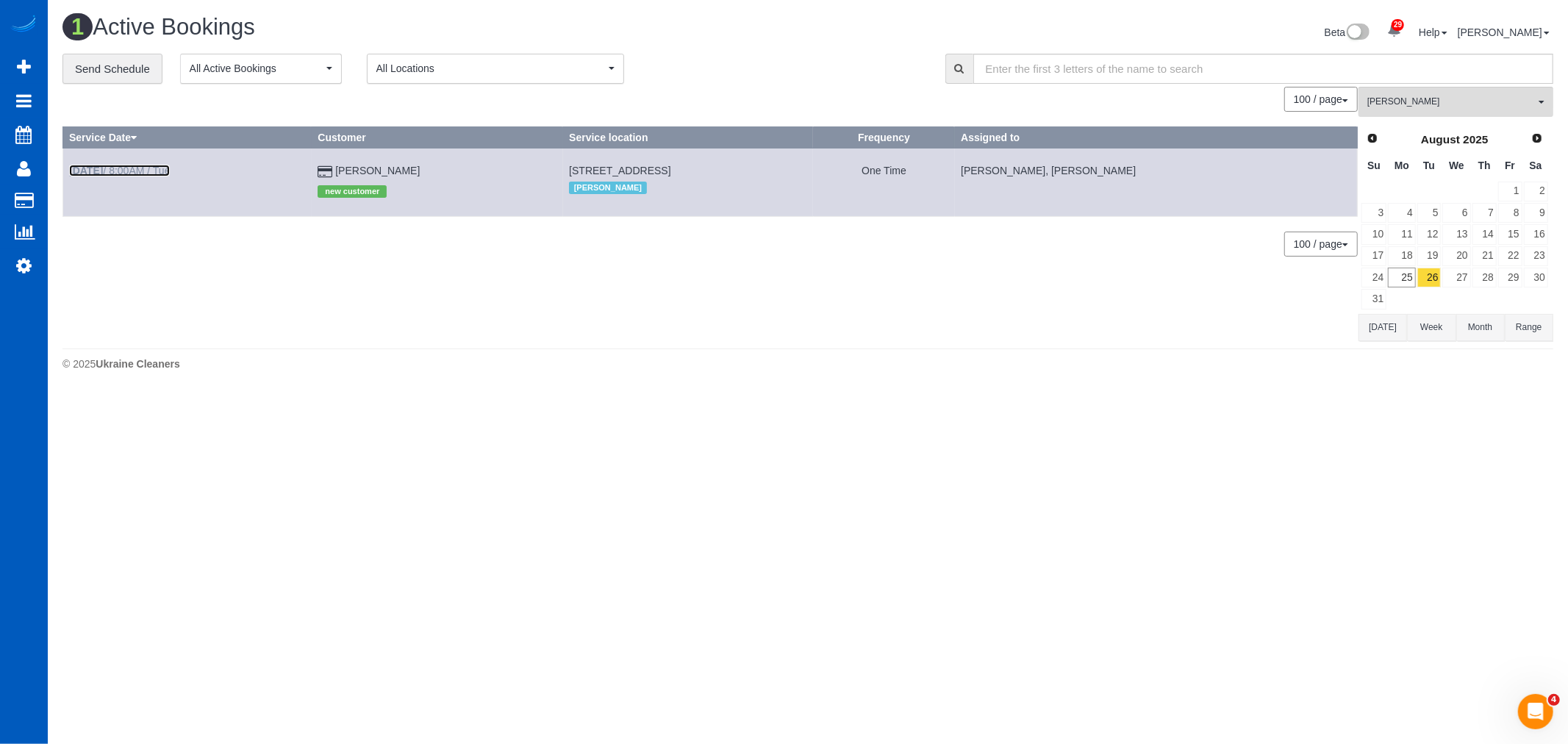
click at [144, 165] on link "[DATE] 8:00AM / Tue" at bounding box center [119, 171] width 100 height 12
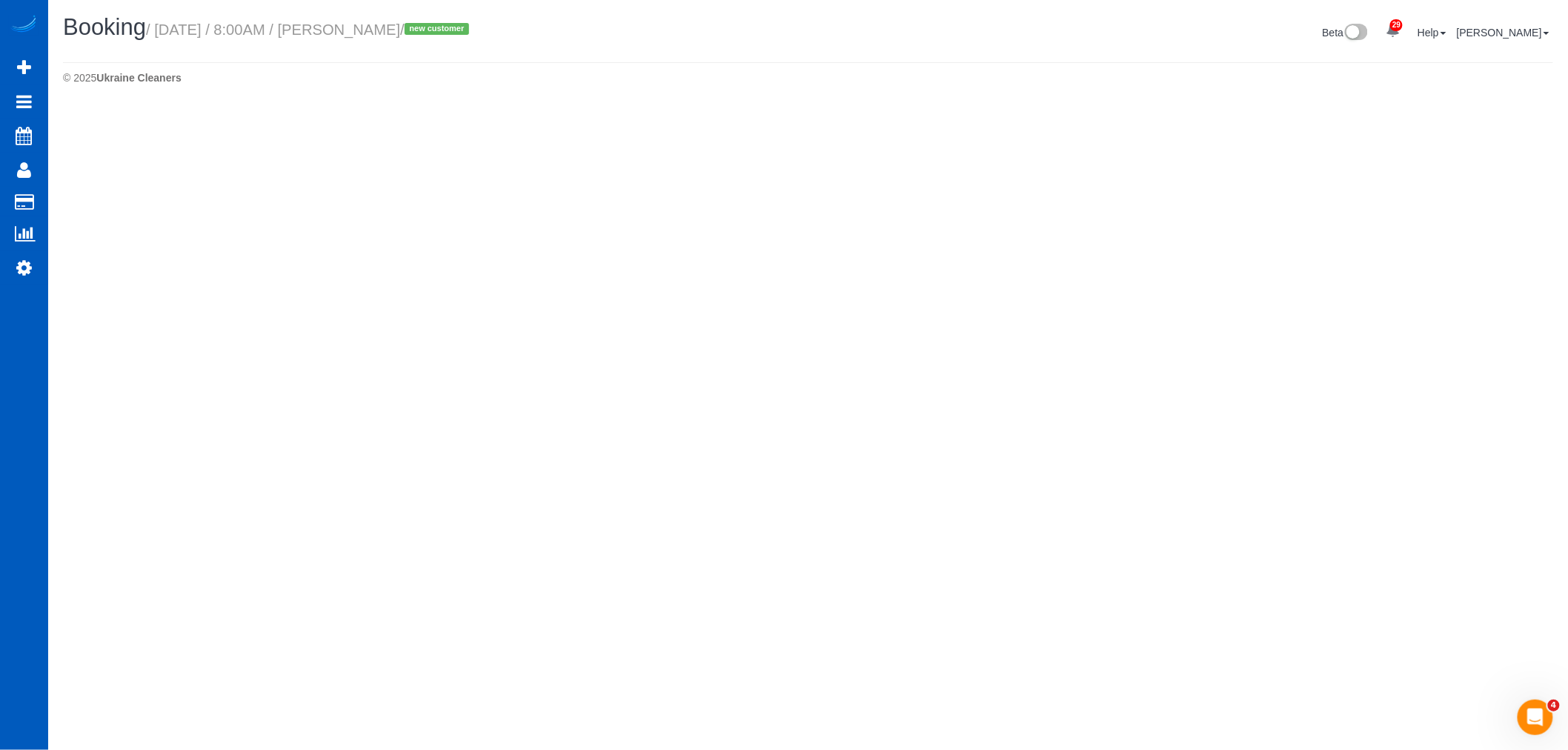
select select "WA"
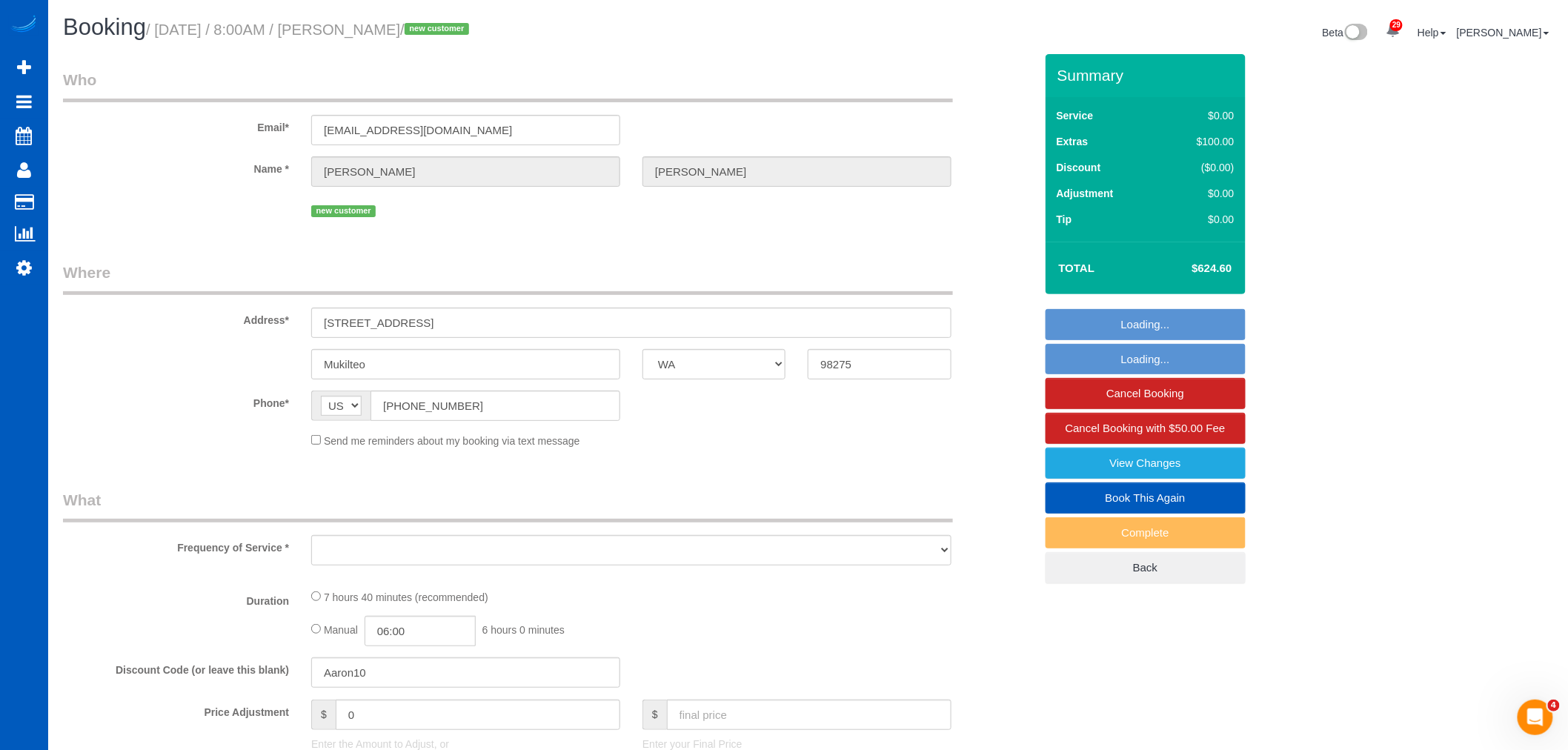
select select "object:8170"
select select "string:fspay-5cd50af1-2701-494e-a47e-db147110651f"
select select "199"
select select "spot16"
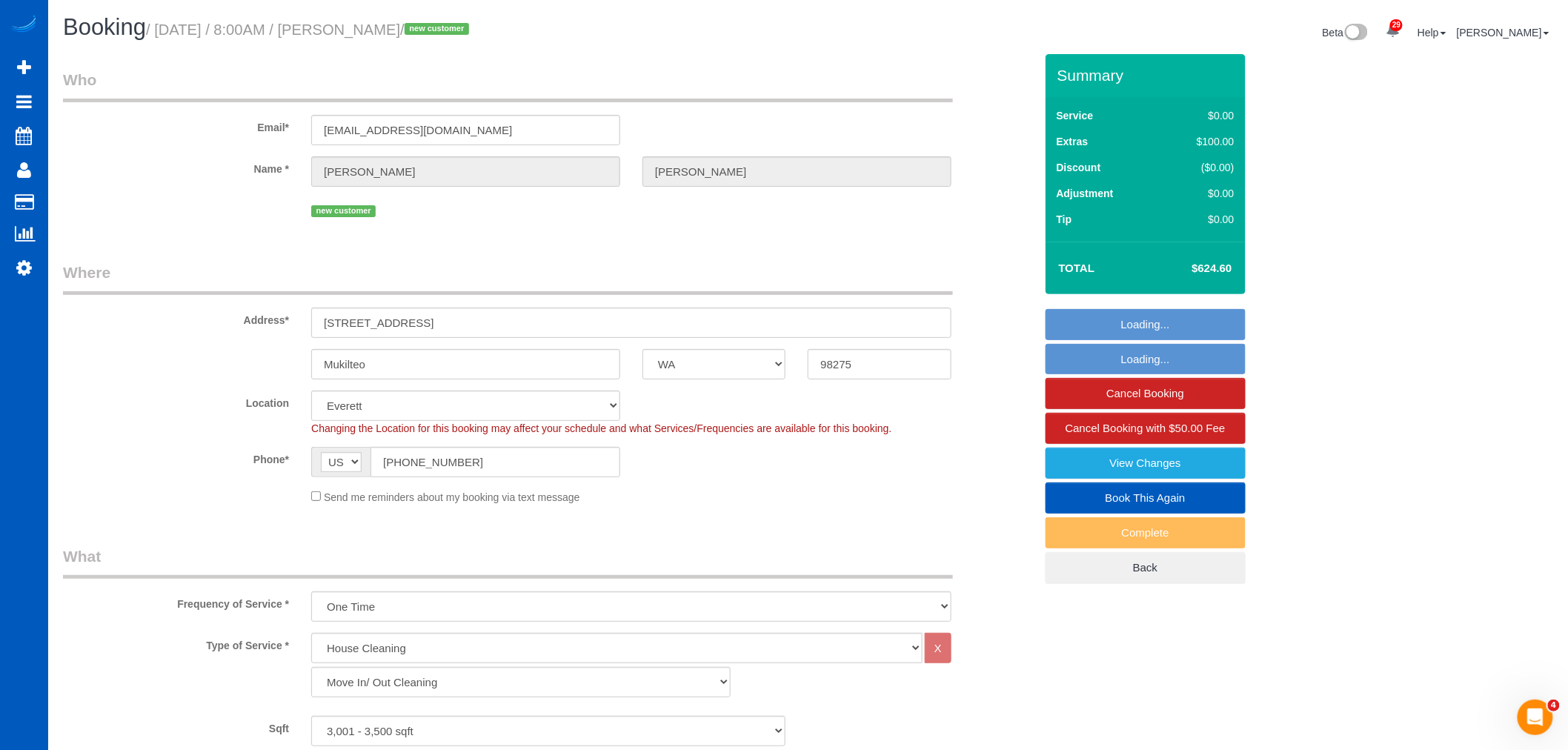
select select "3001"
select select "4"
select select "3"
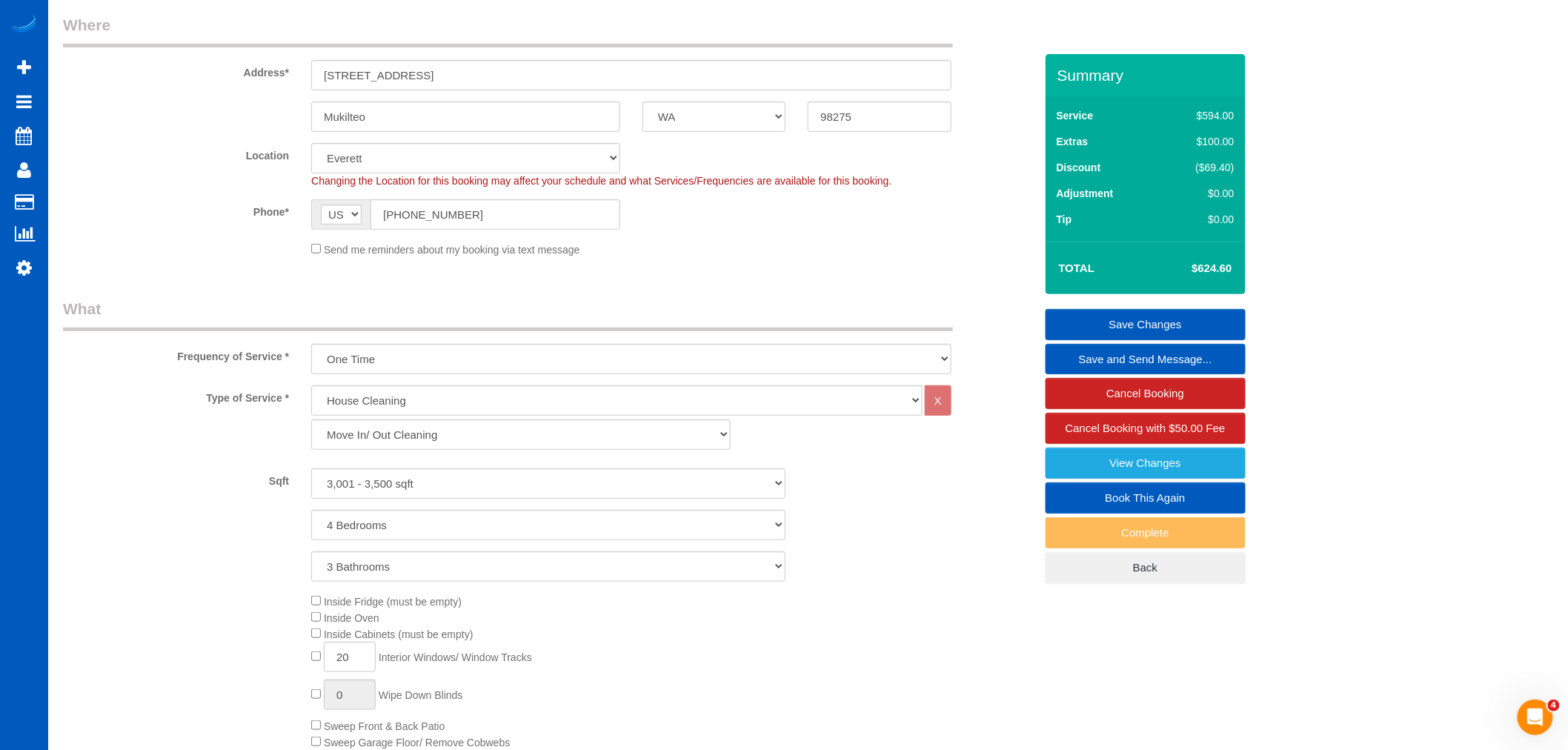
scroll to position [246, 0]
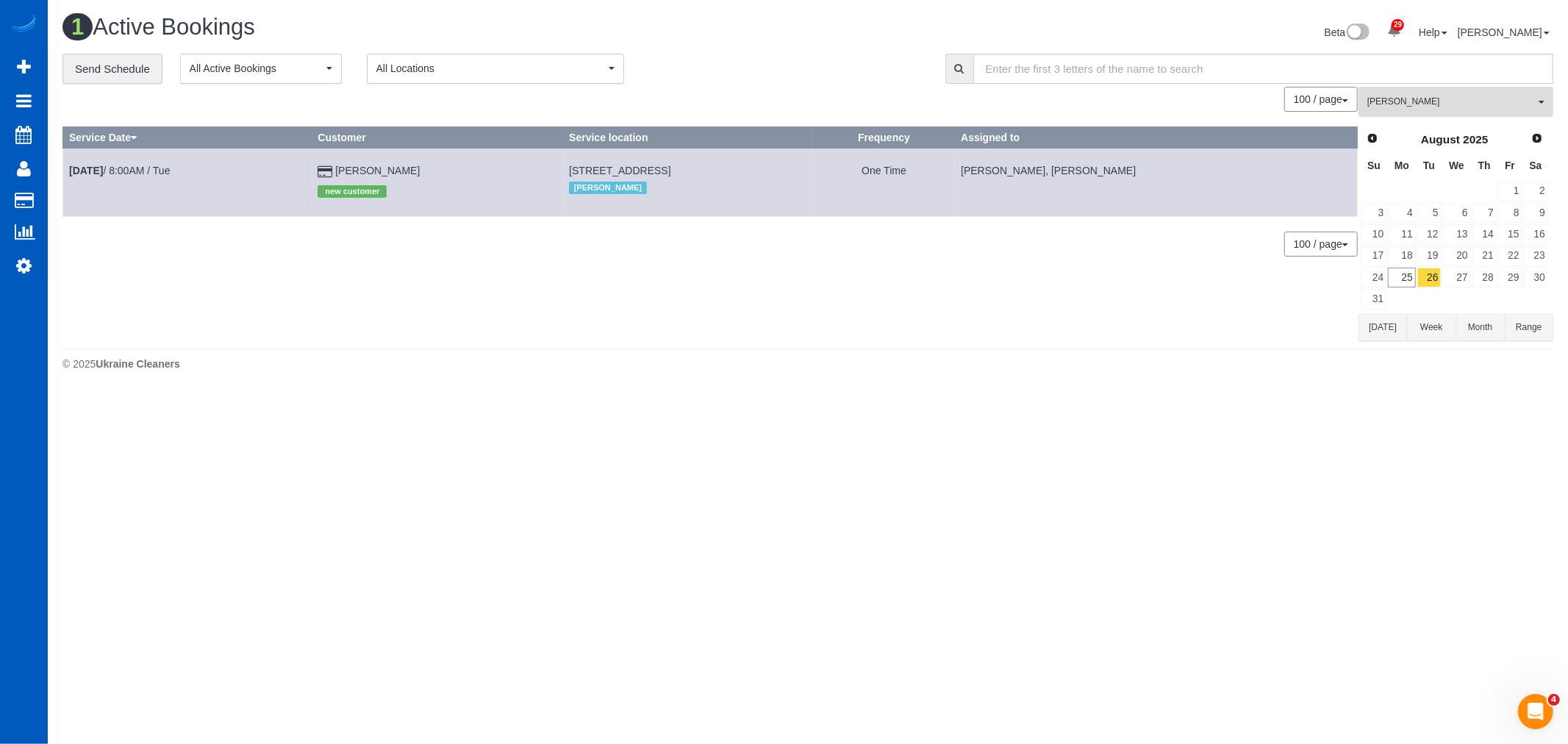
click at [1471, 93] on button "[PERSON_NAME] All Teams" at bounding box center [1456, 102] width 195 height 30
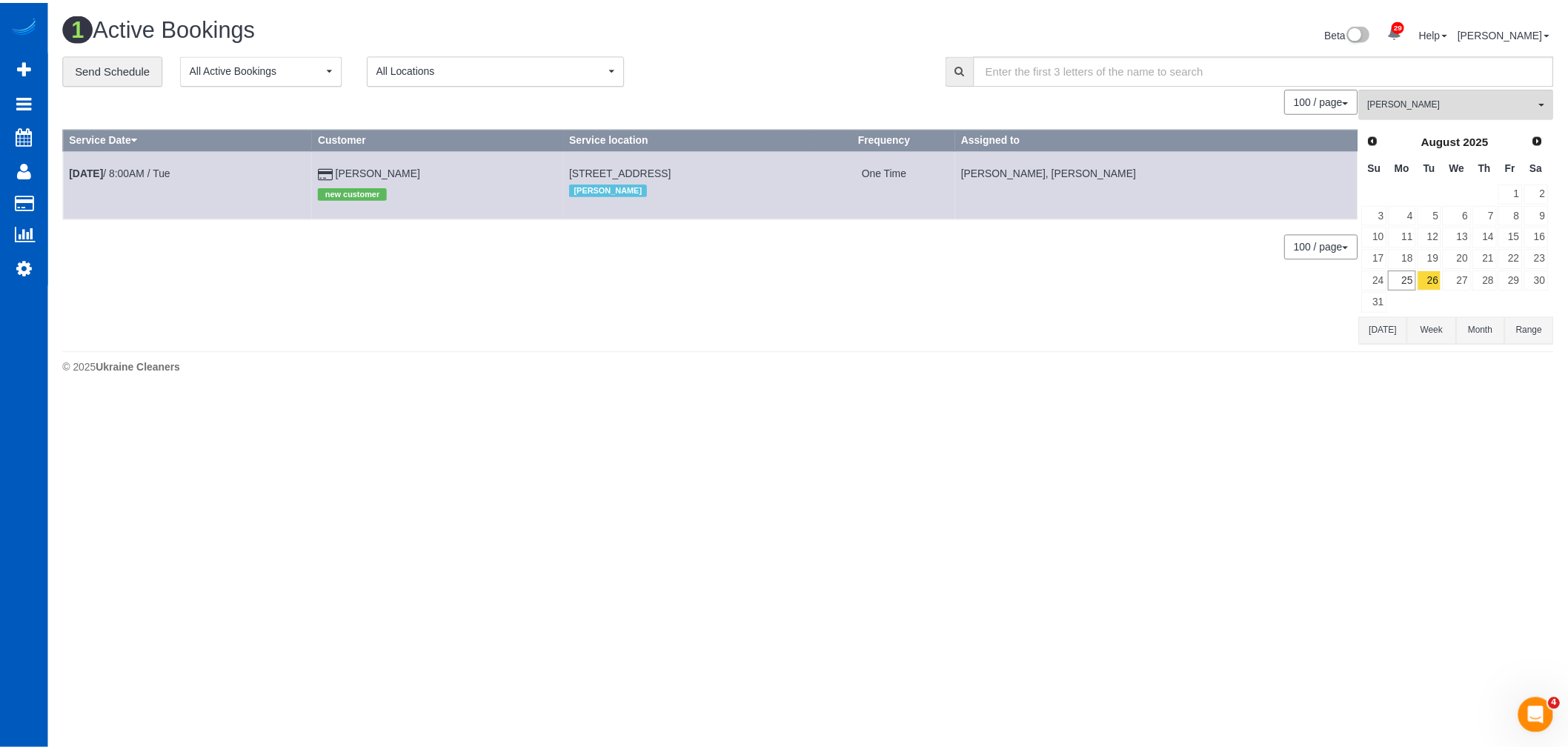
scroll to position [976, 0]
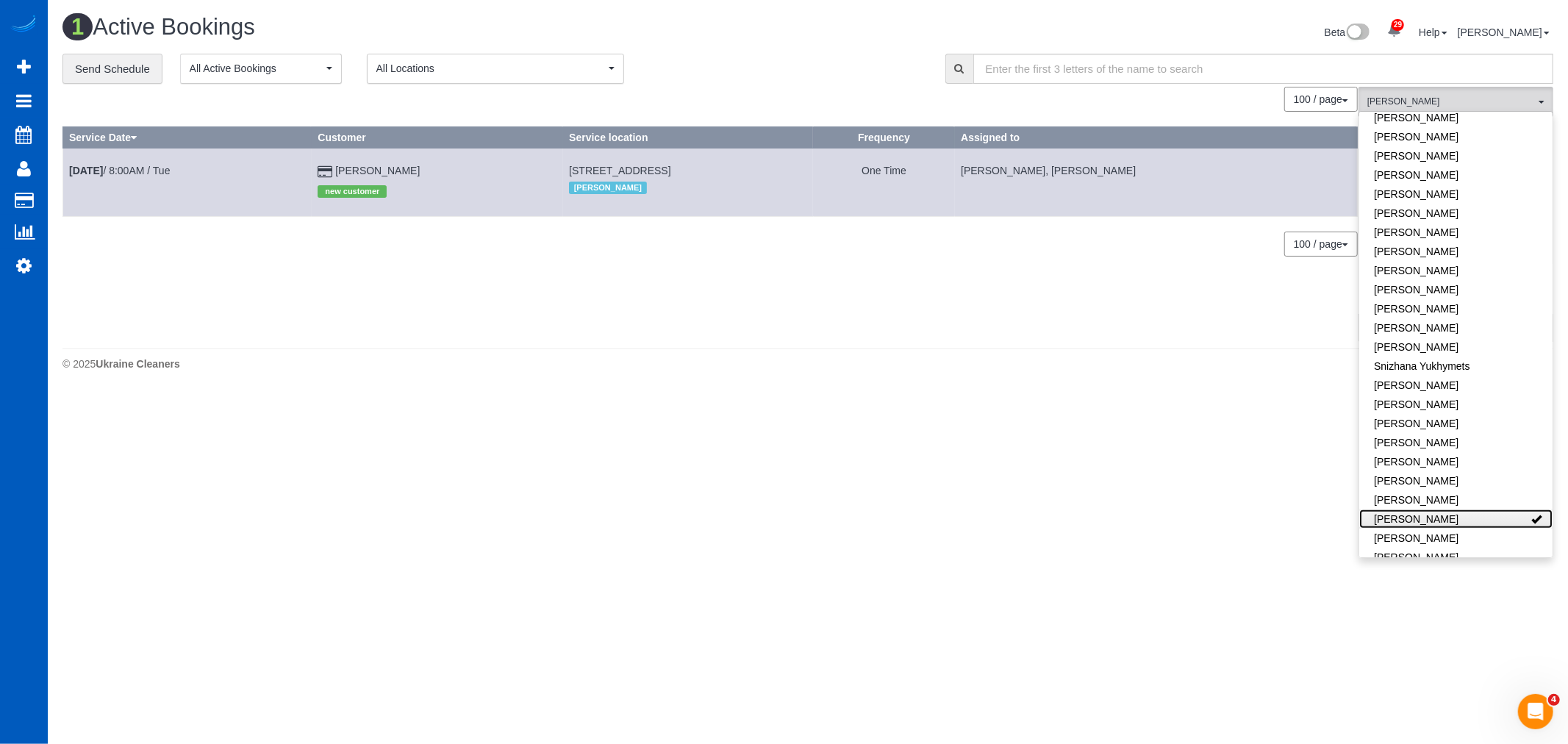
click at [1468, 509] on link "[PERSON_NAME]" at bounding box center [1456, 518] width 193 height 19
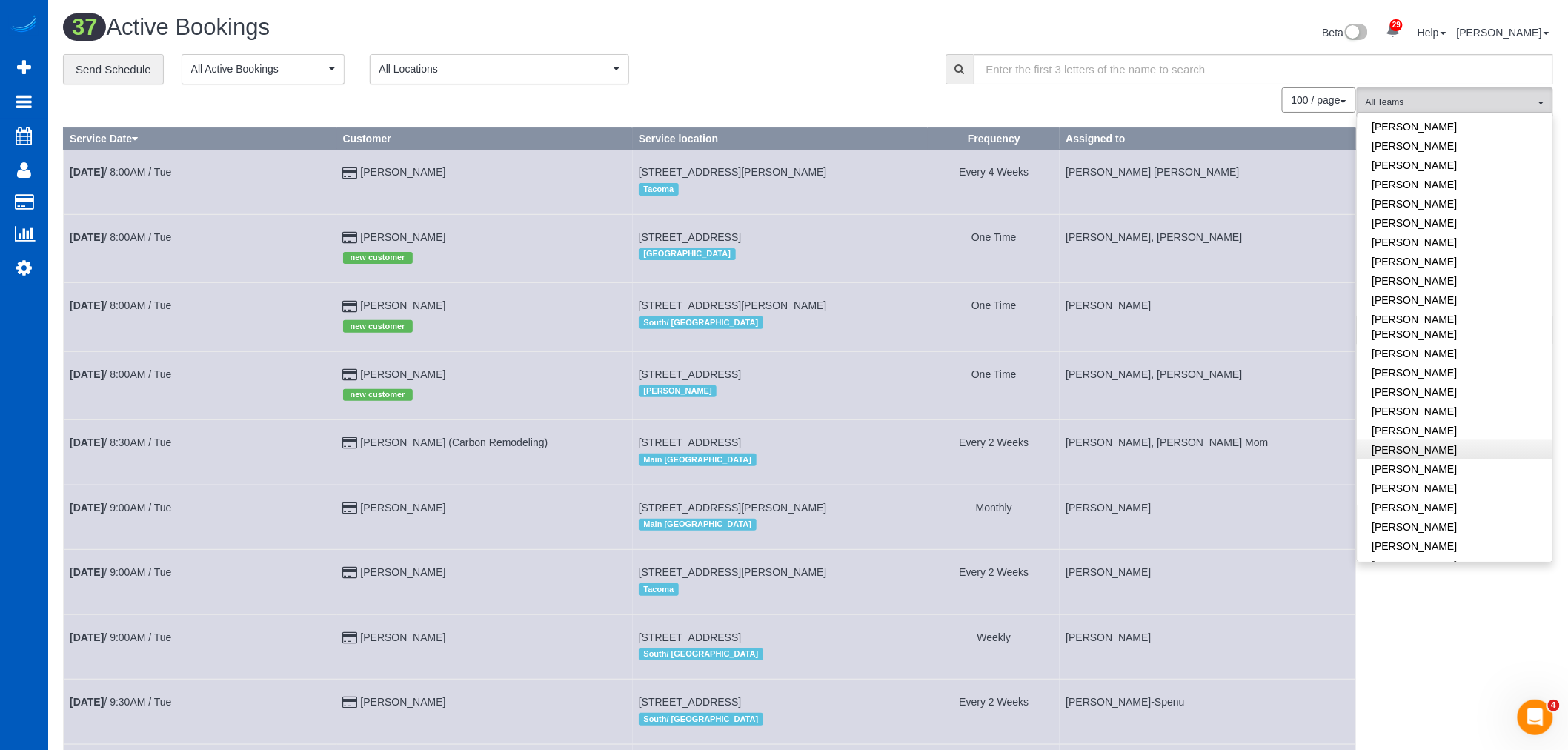
scroll to position [319, 0]
click at [1460, 366] on link "[PERSON_NAME]" at bounding box center [1455, 375] width 195 height 19
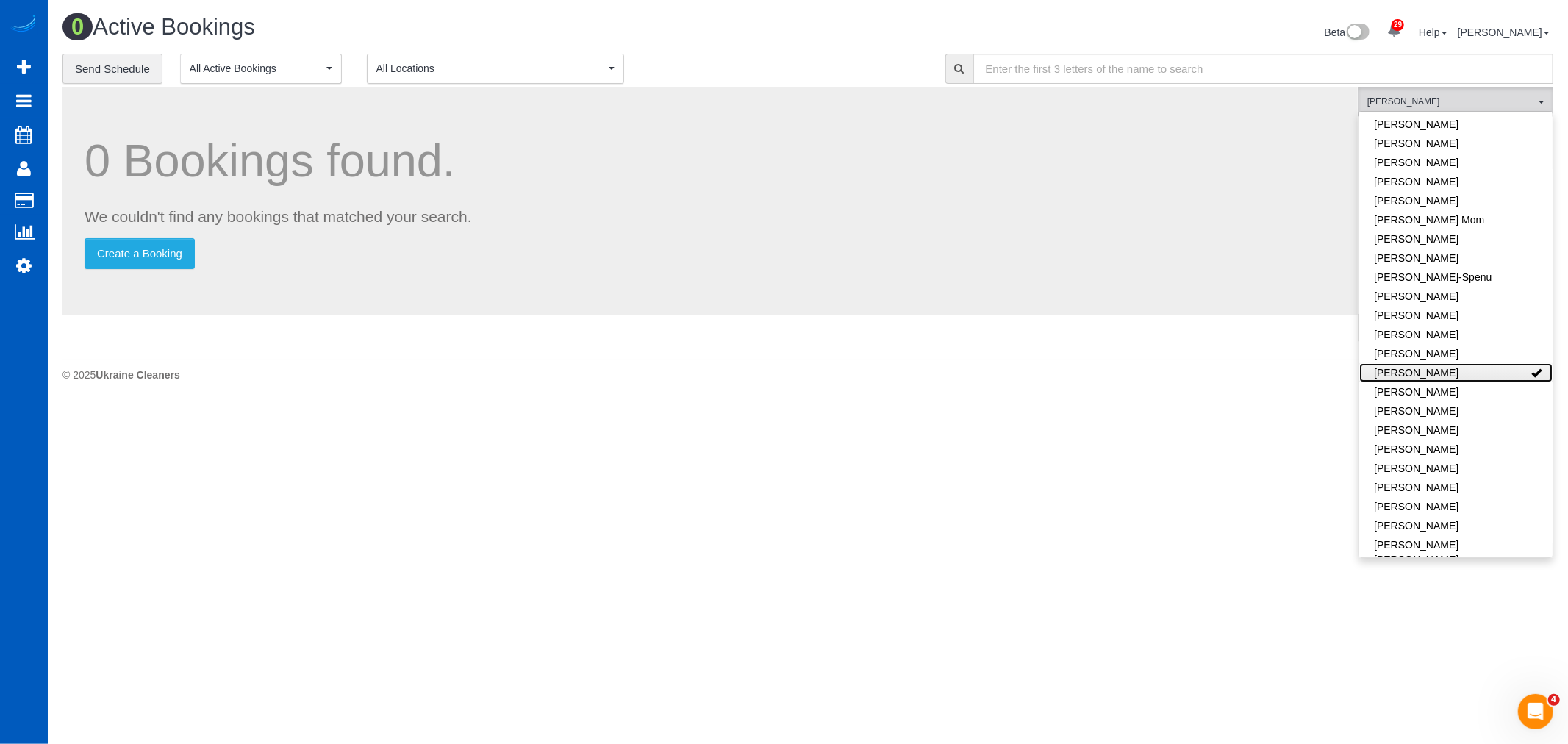
click at [1449, 363] on link "[PERSON_NAME]" at bounding box center [1456, 372] width 193 height 19
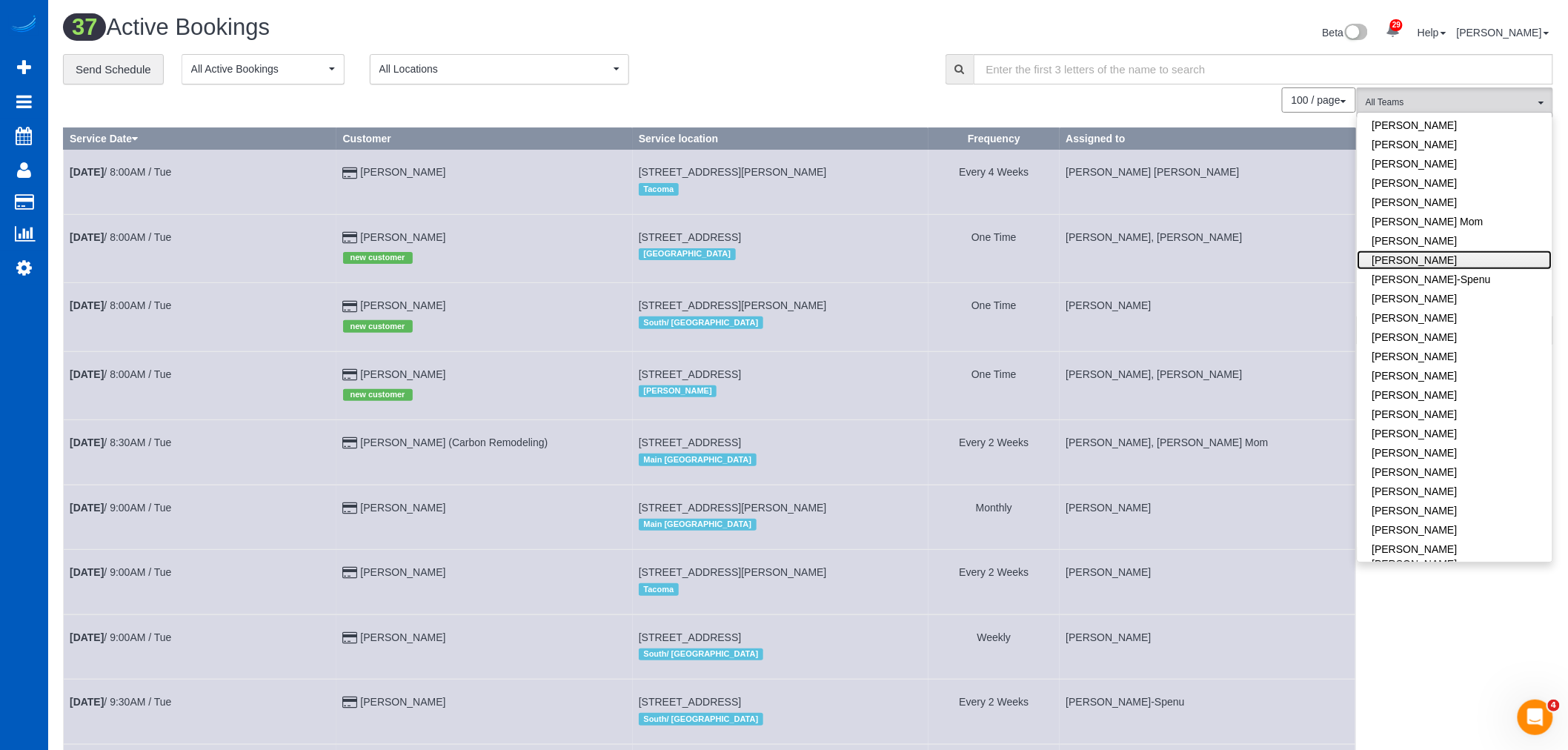
click at [1432, 250] on link "[PERSON_NAME]" at bounding box center [1455, 259] width 195 height 19
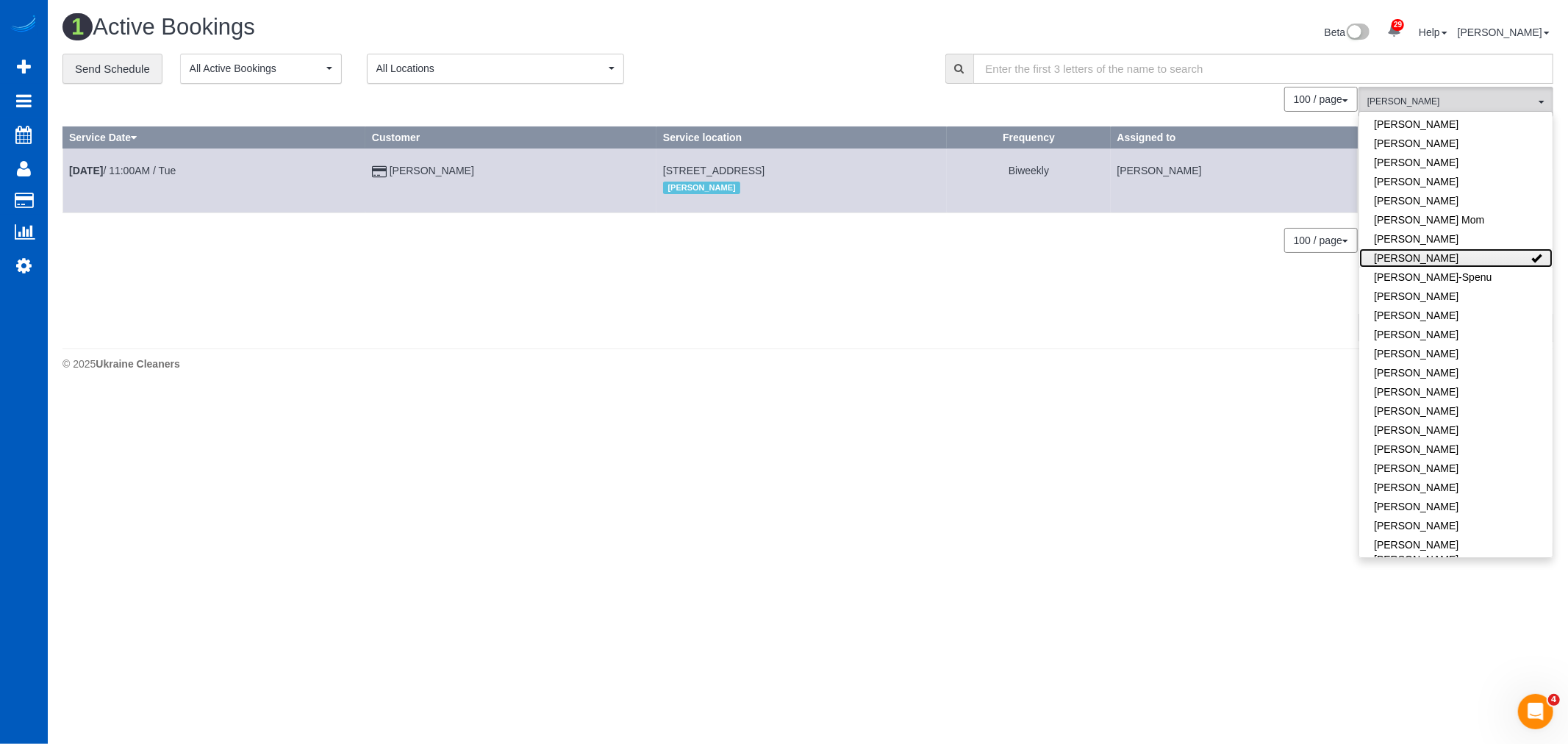
click at [1421, 248] on link "[PERSON_NAME]" at bounding box center [1456, 257] width 193 height 19
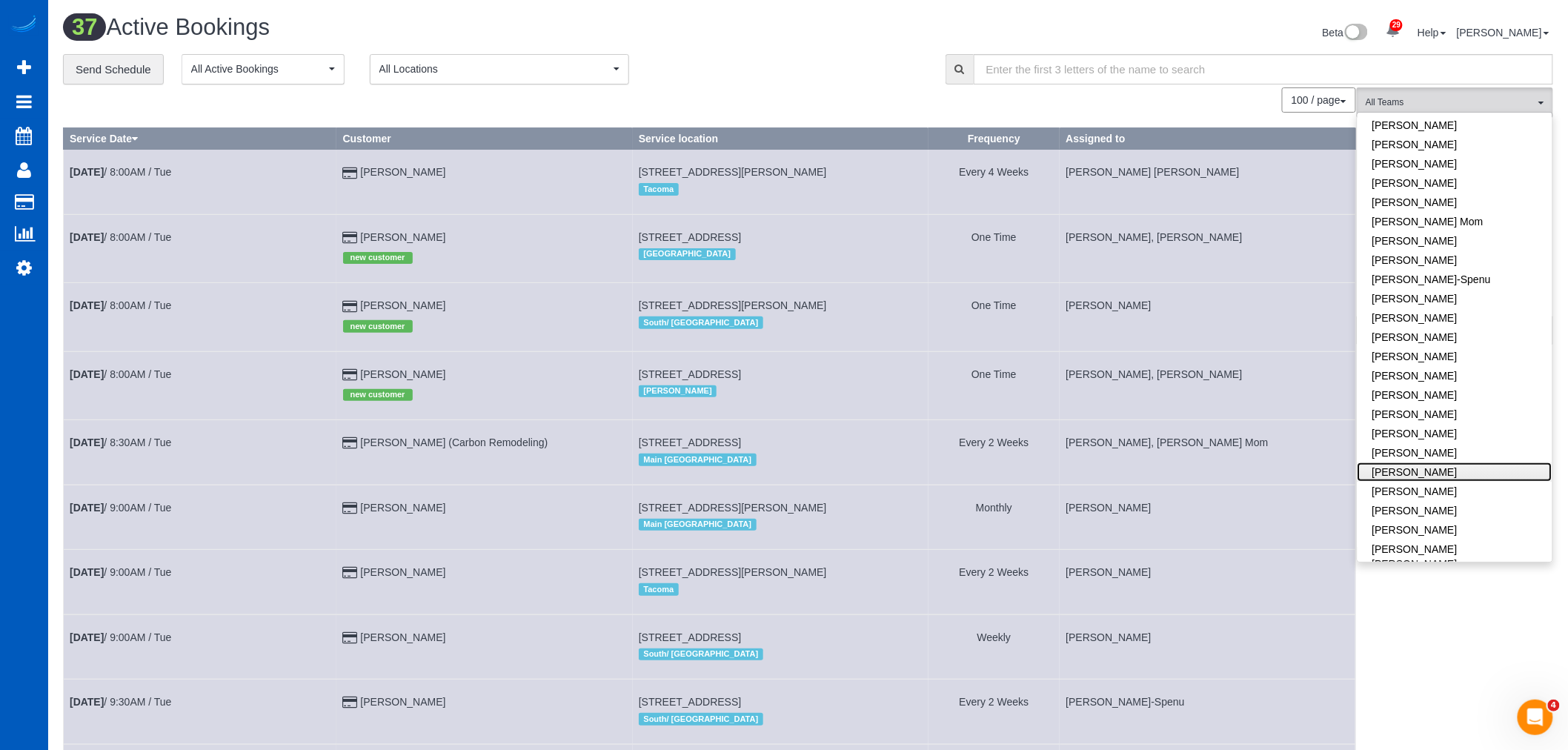
click at [1460, 462] on link "[PERSON_NAME]" at bounding box center [1455, 472] width 195 height 19
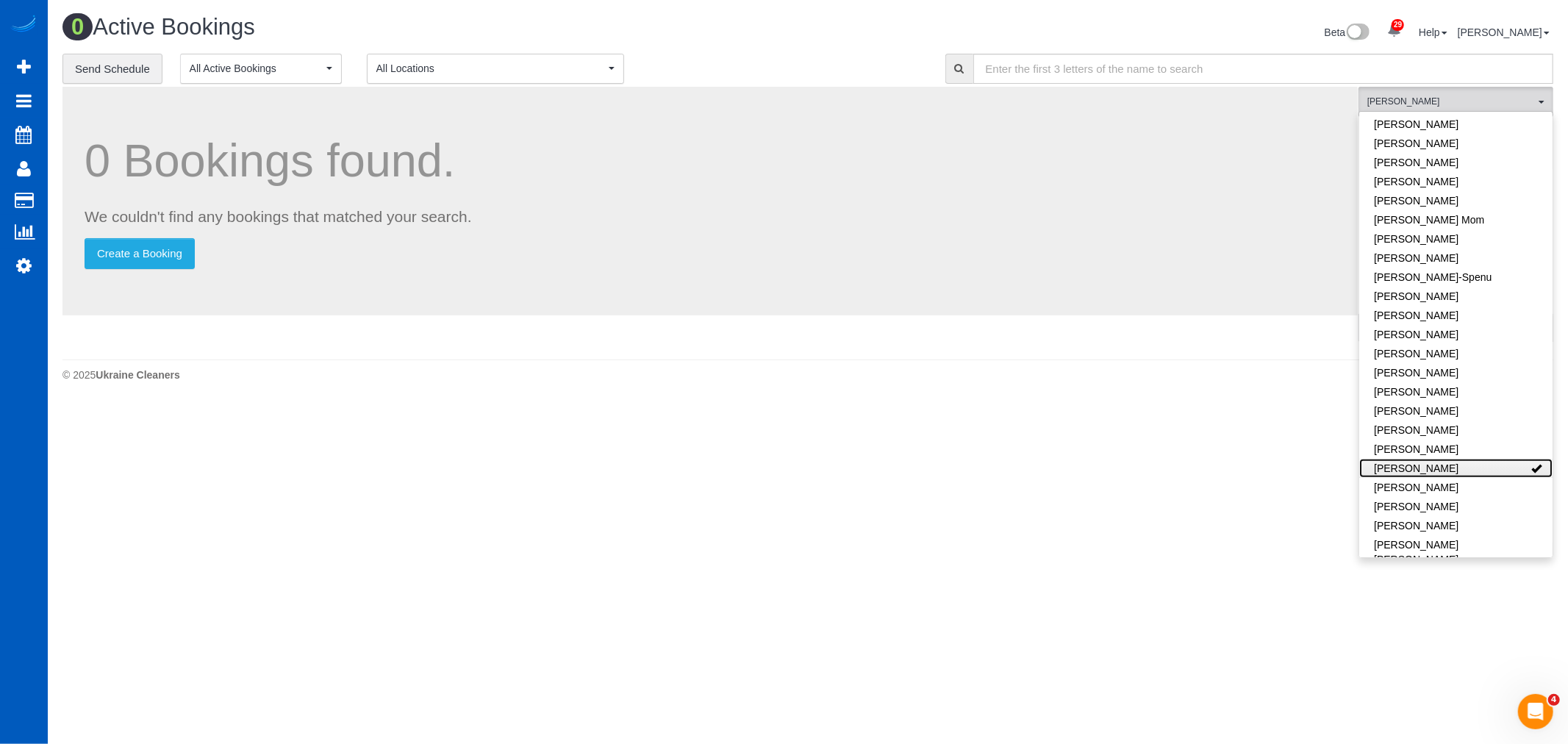
click at [1478, 460] on link "[PERSON_NAME]" at bounding box center [1456, 468] width 193 height 19
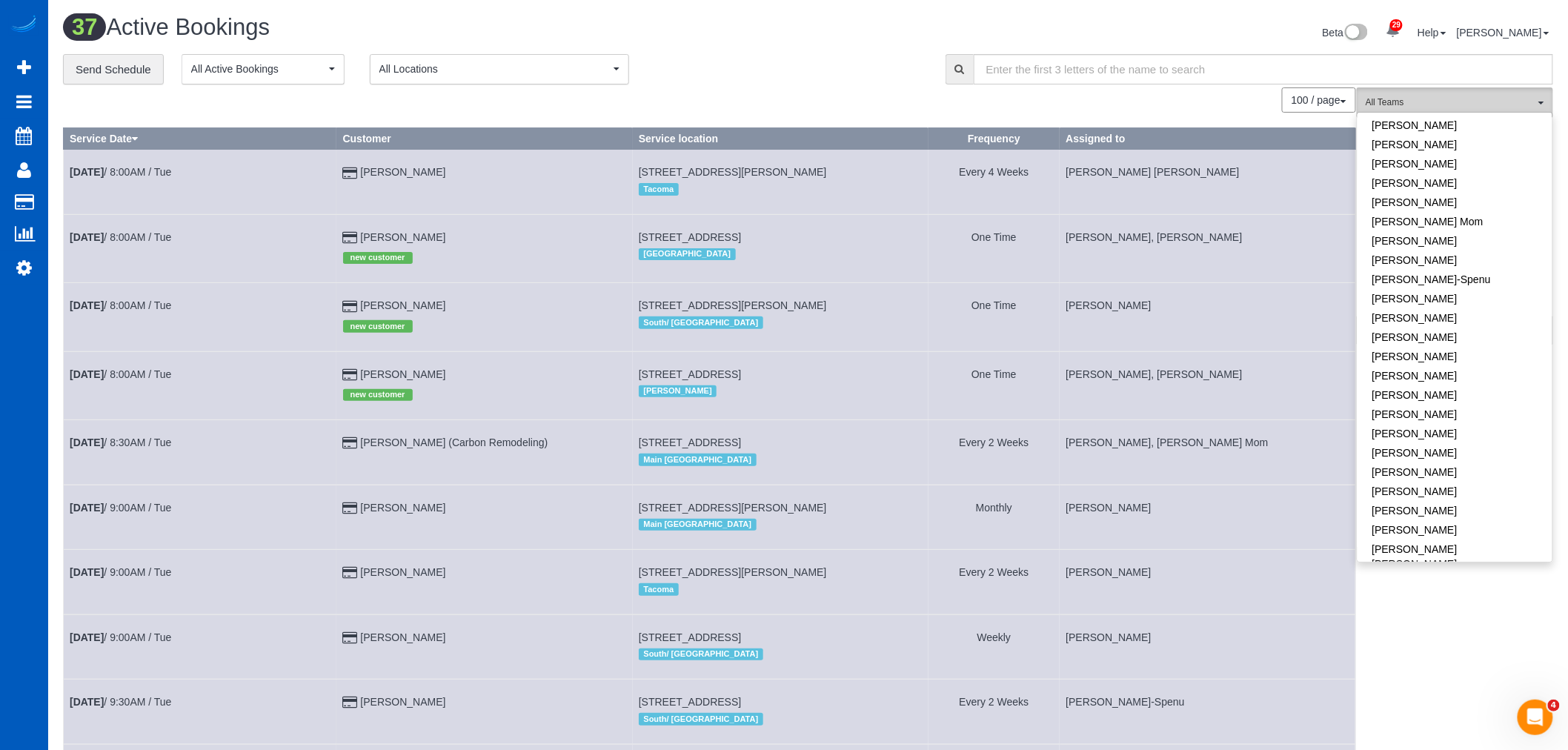
click at [1465, 92] on button "All Teams" at bounding box center [1455, 103] width 196 height 30
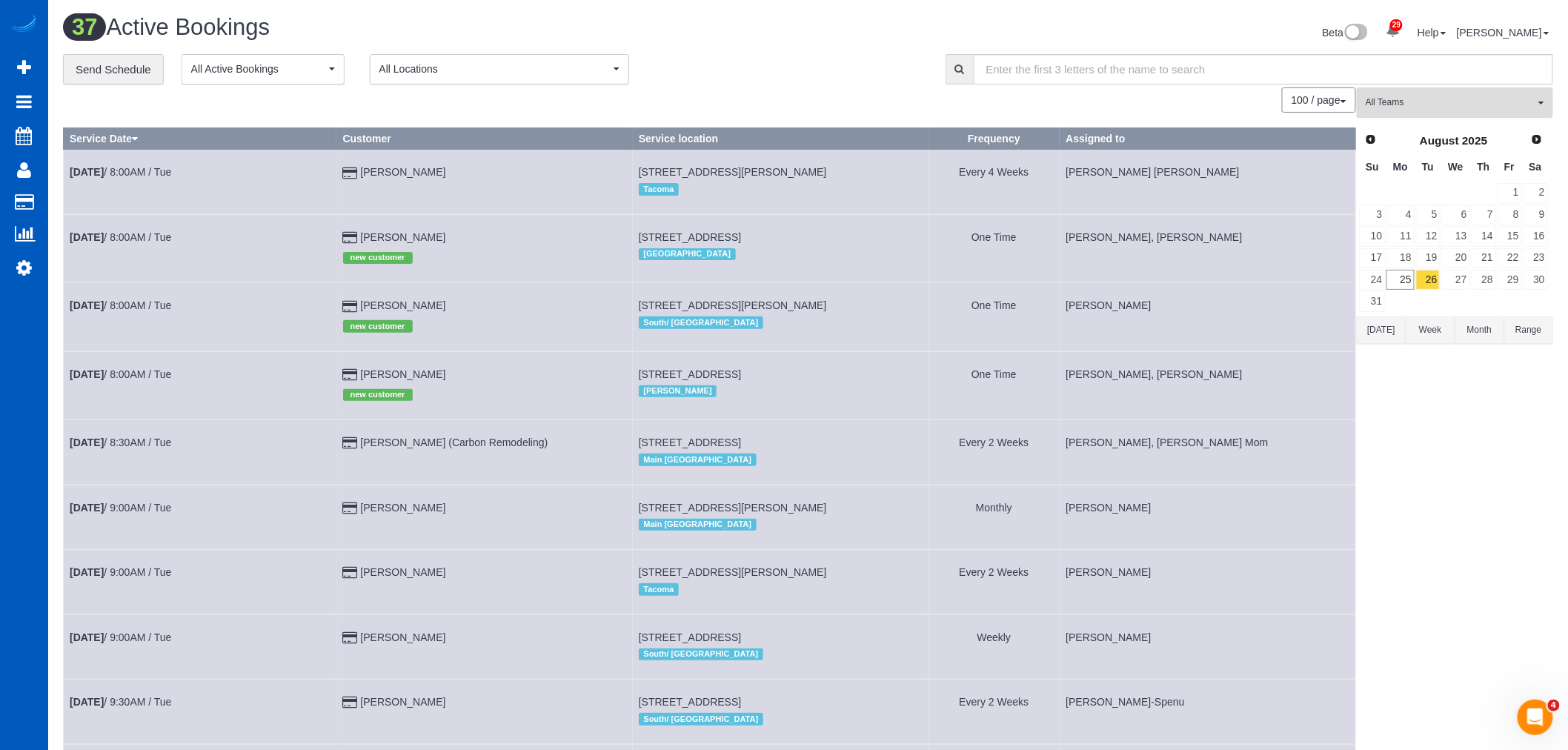
click at [1426, 108] on span "All Teams" at bounding box center [1450, 103] width 169 height 13
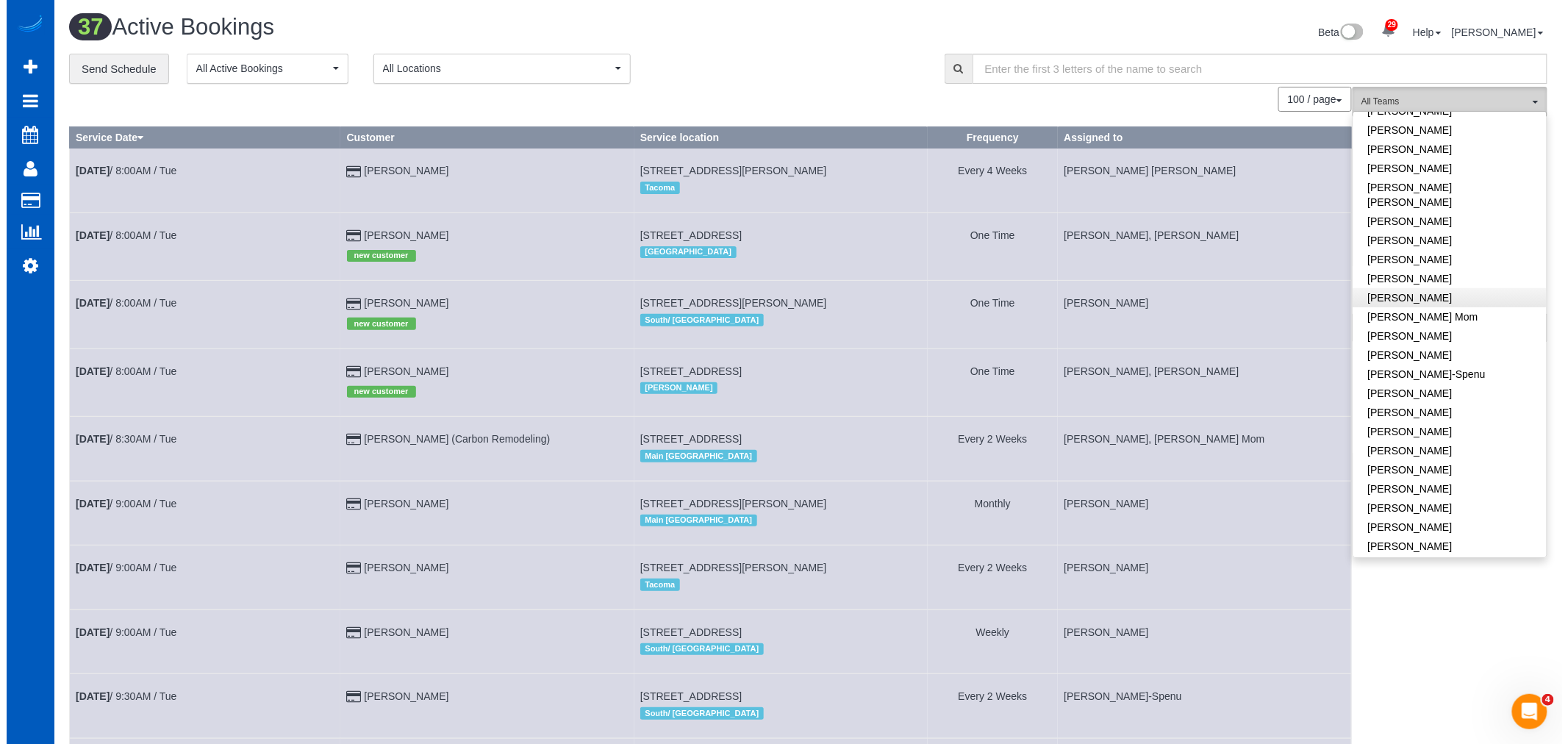
scroll to position [0, 0]
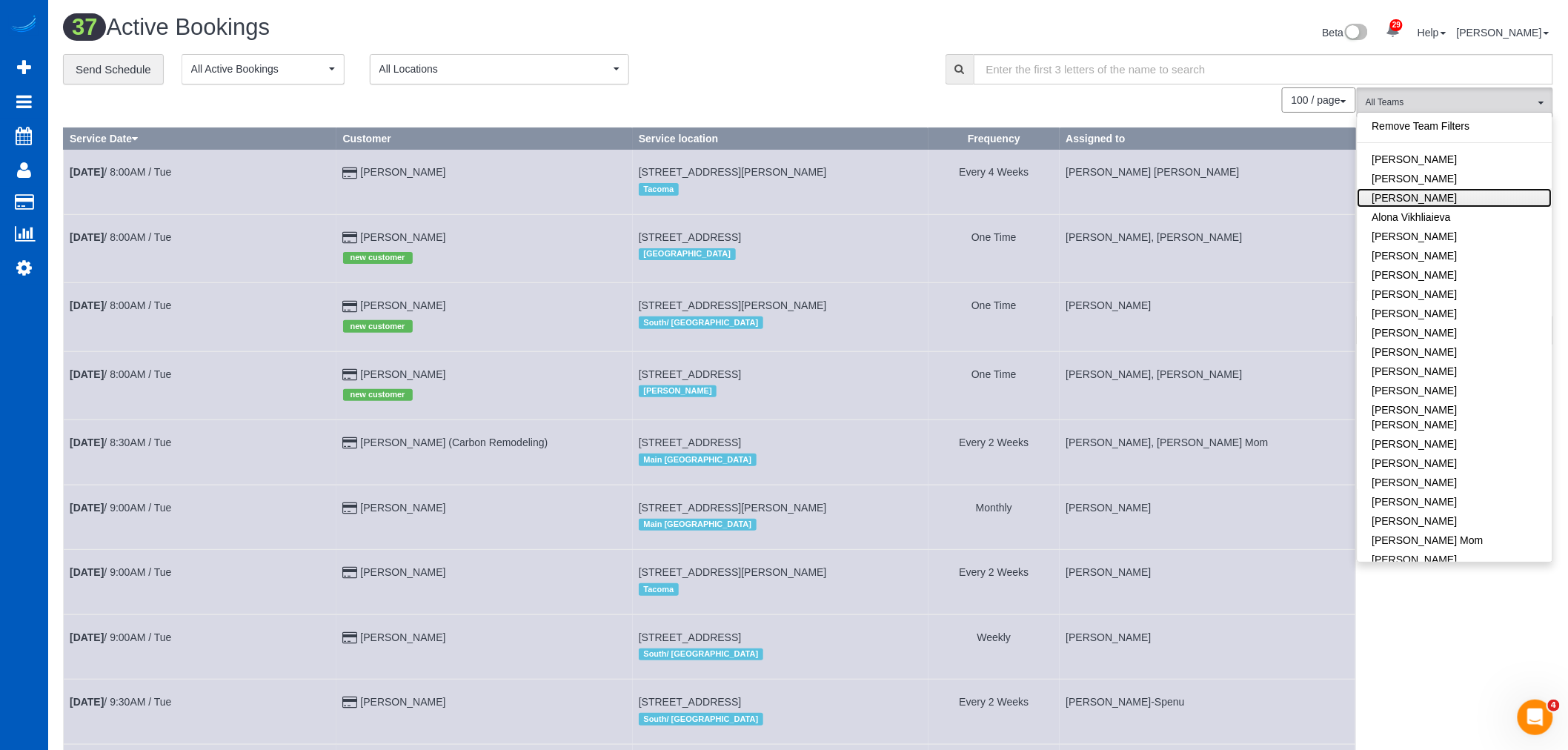
click at [1468, 203] on link "[PERSON_NAME]" at bounding box center [1455, 197] width 195 height 19
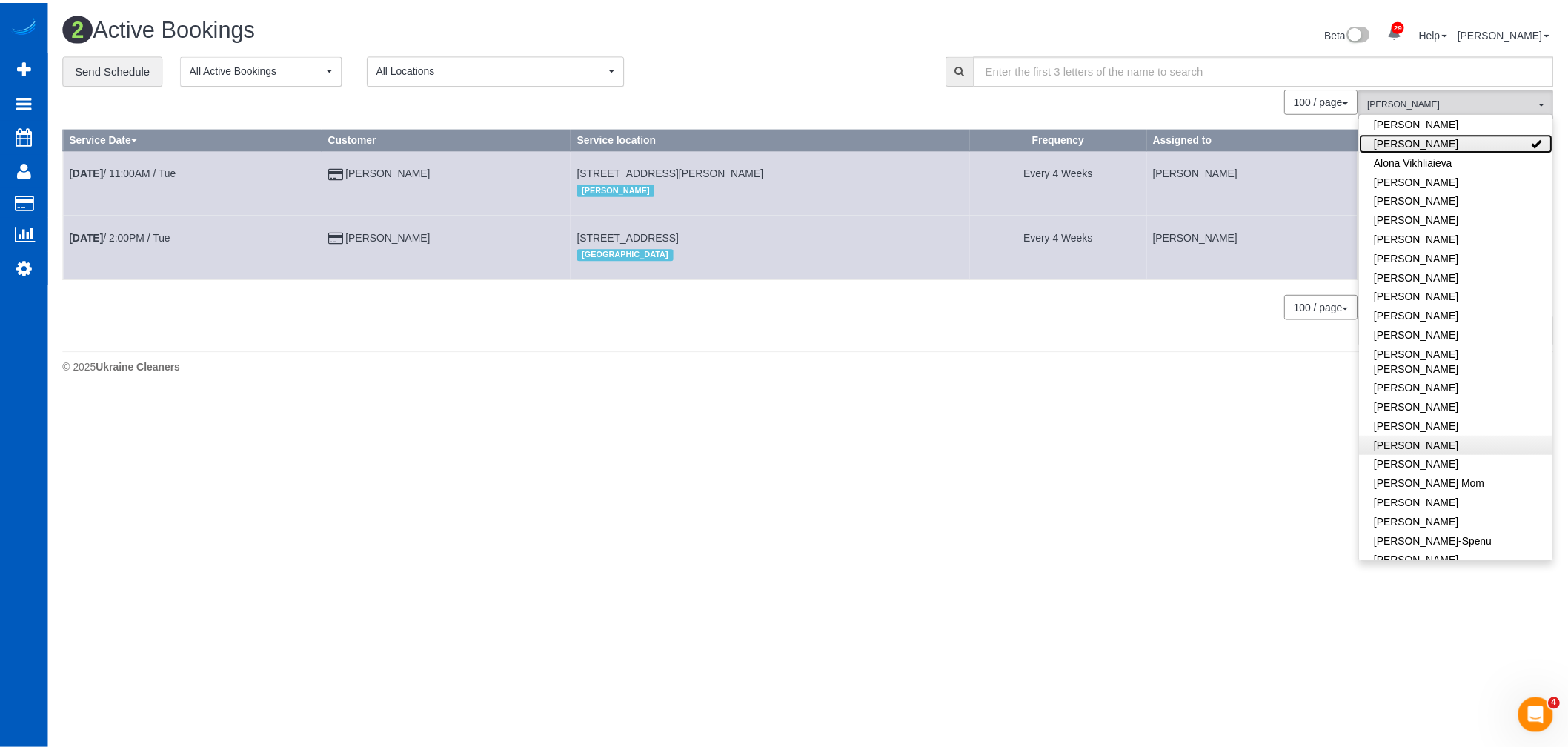
scroll to position [82, 0]
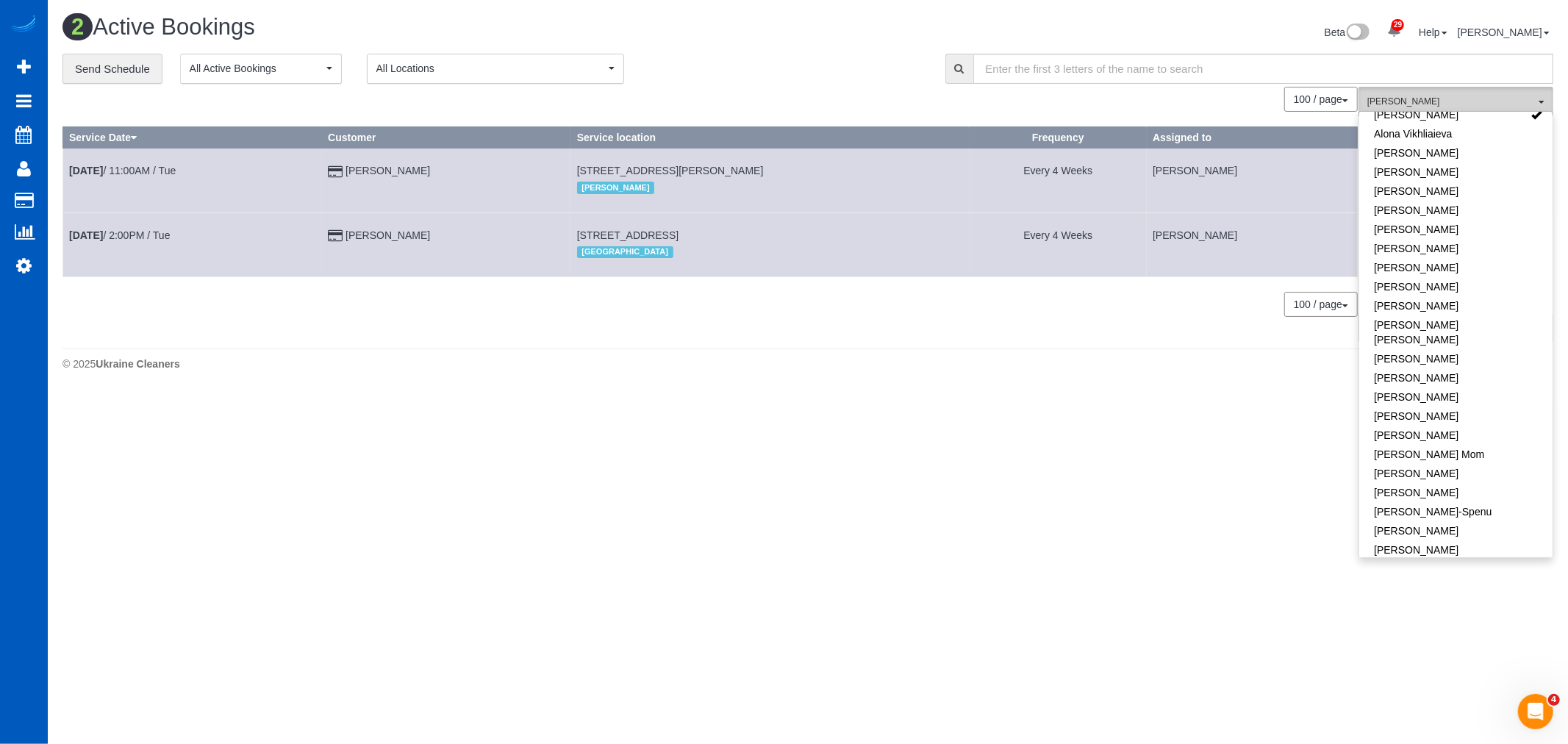
click at [1445, 106] on span "[PERSON_NAME]" at bounding box center [1451, 102] width 168 height 13
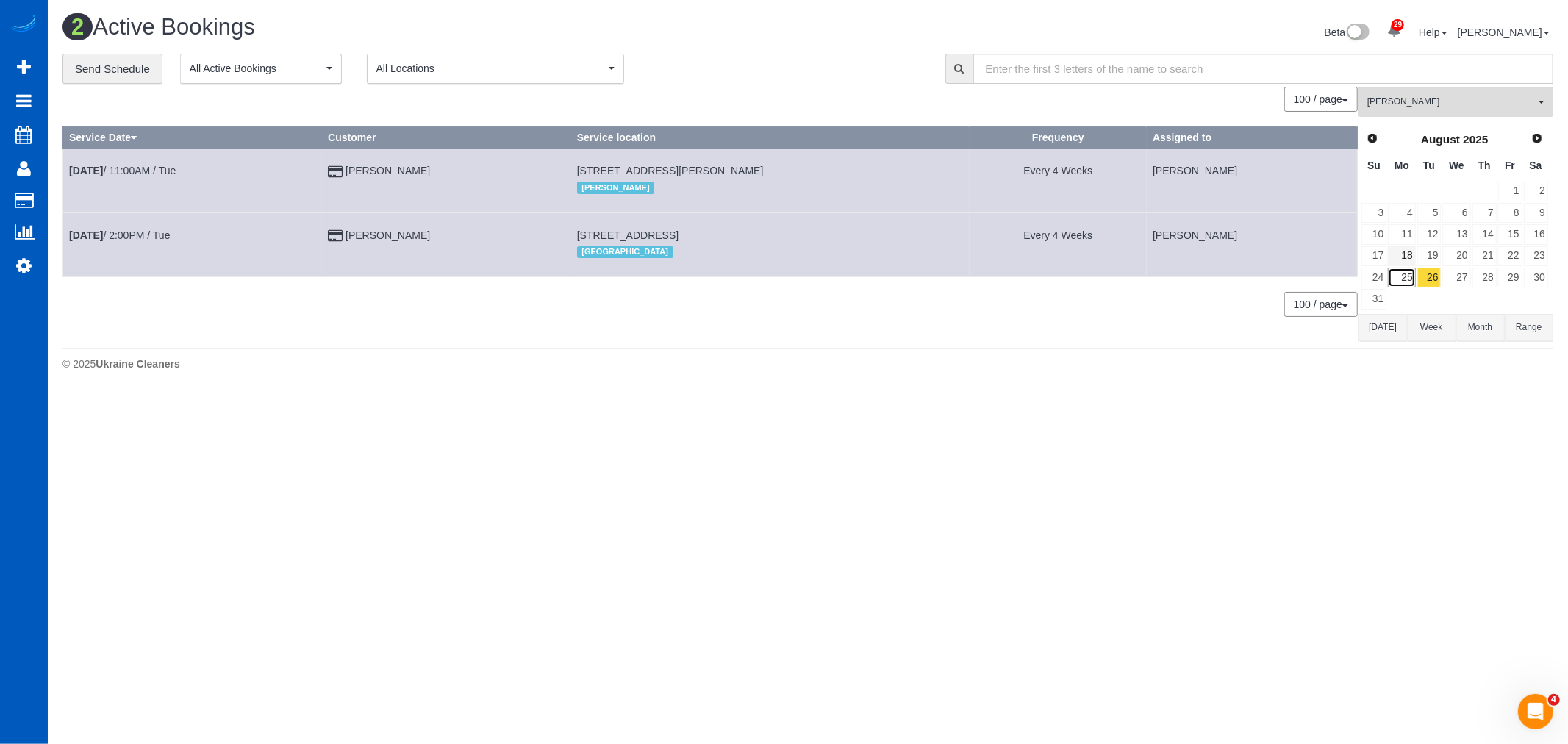
click at [1405, 279] on link "25" at bounding box center [1402, 277] width 27 height 20
click at [131, 174] on link "Aug 25th / 9:00AM / Mon" at bounding box center [121, 171] width 103 height 12
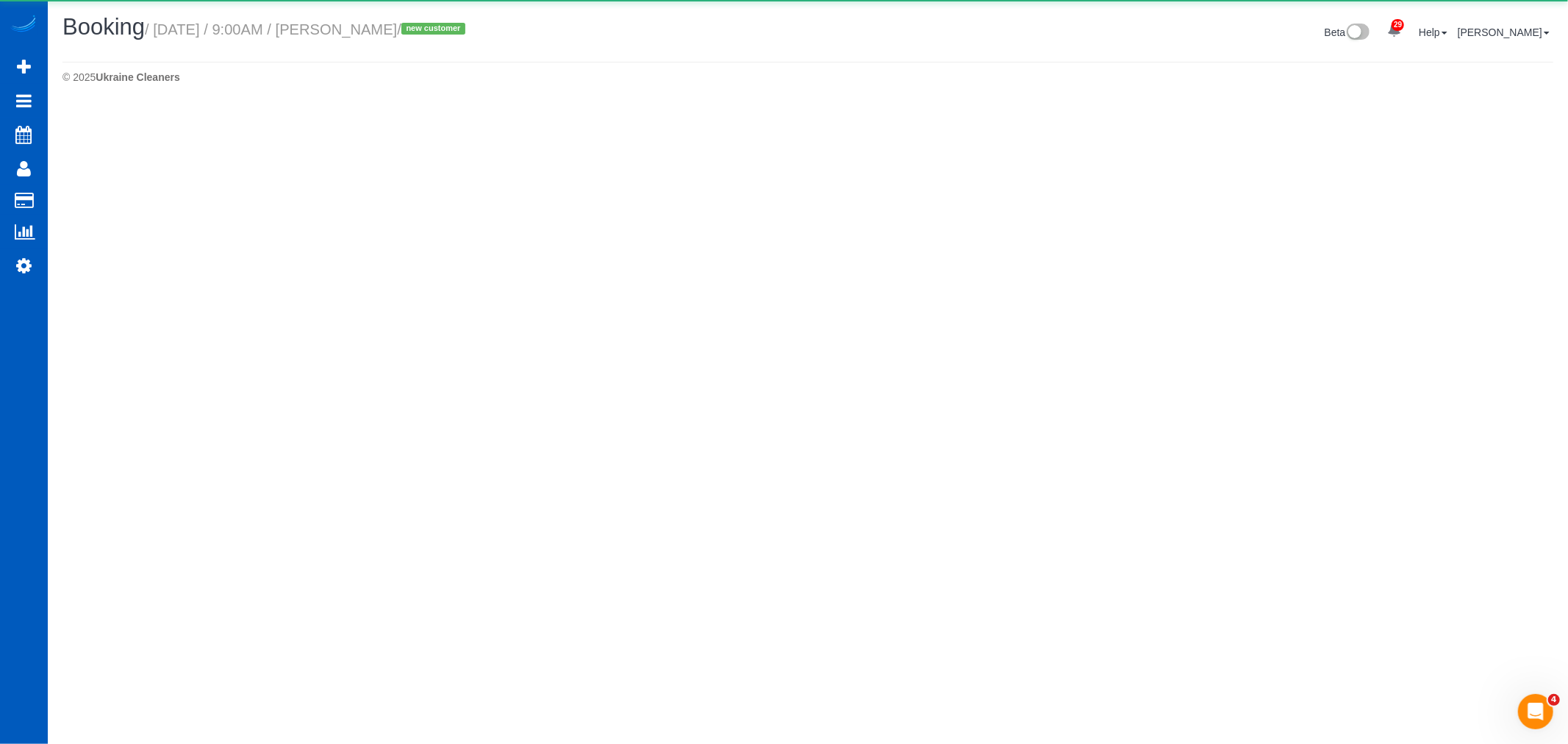
select select "WA"
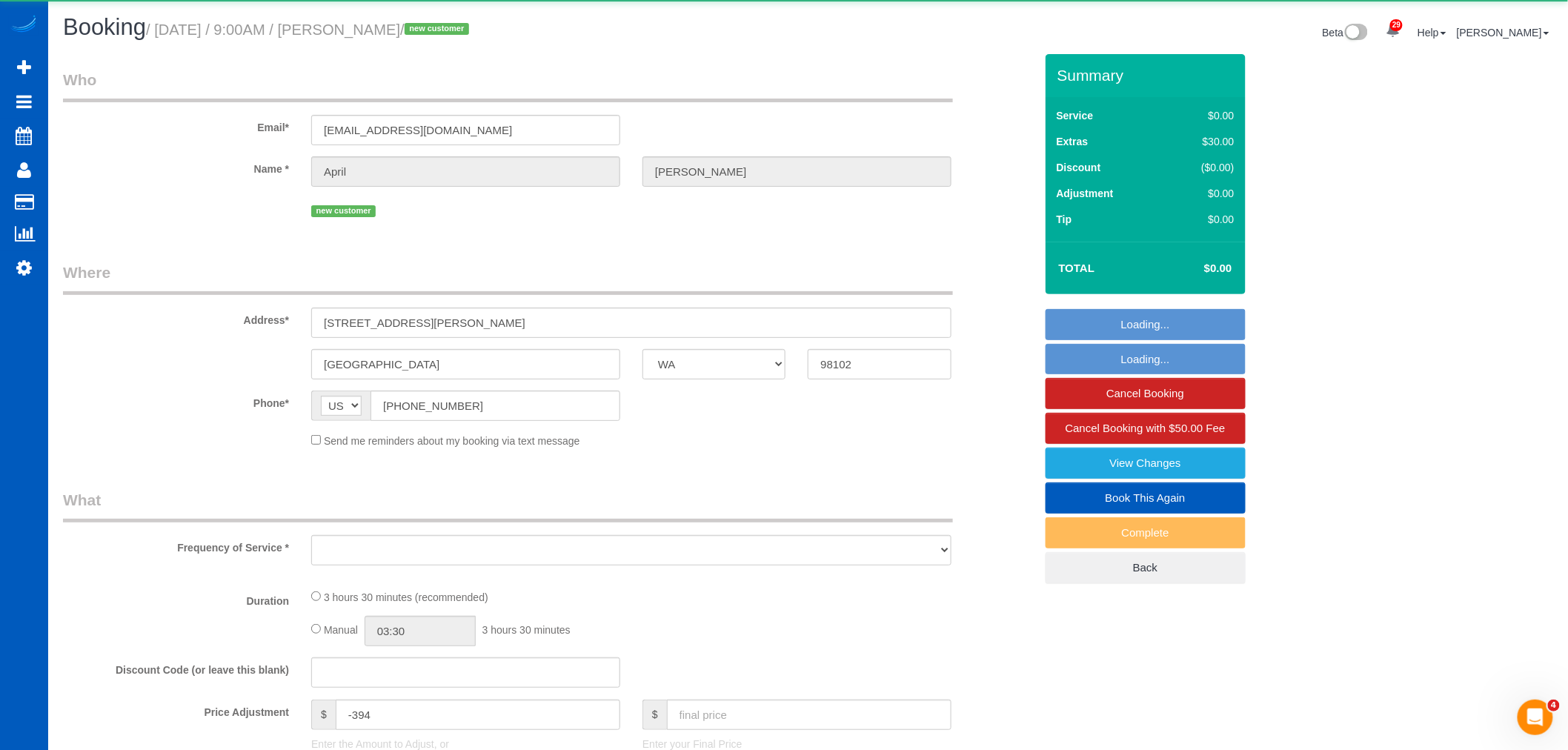
select select "object:11393"
select select "199"
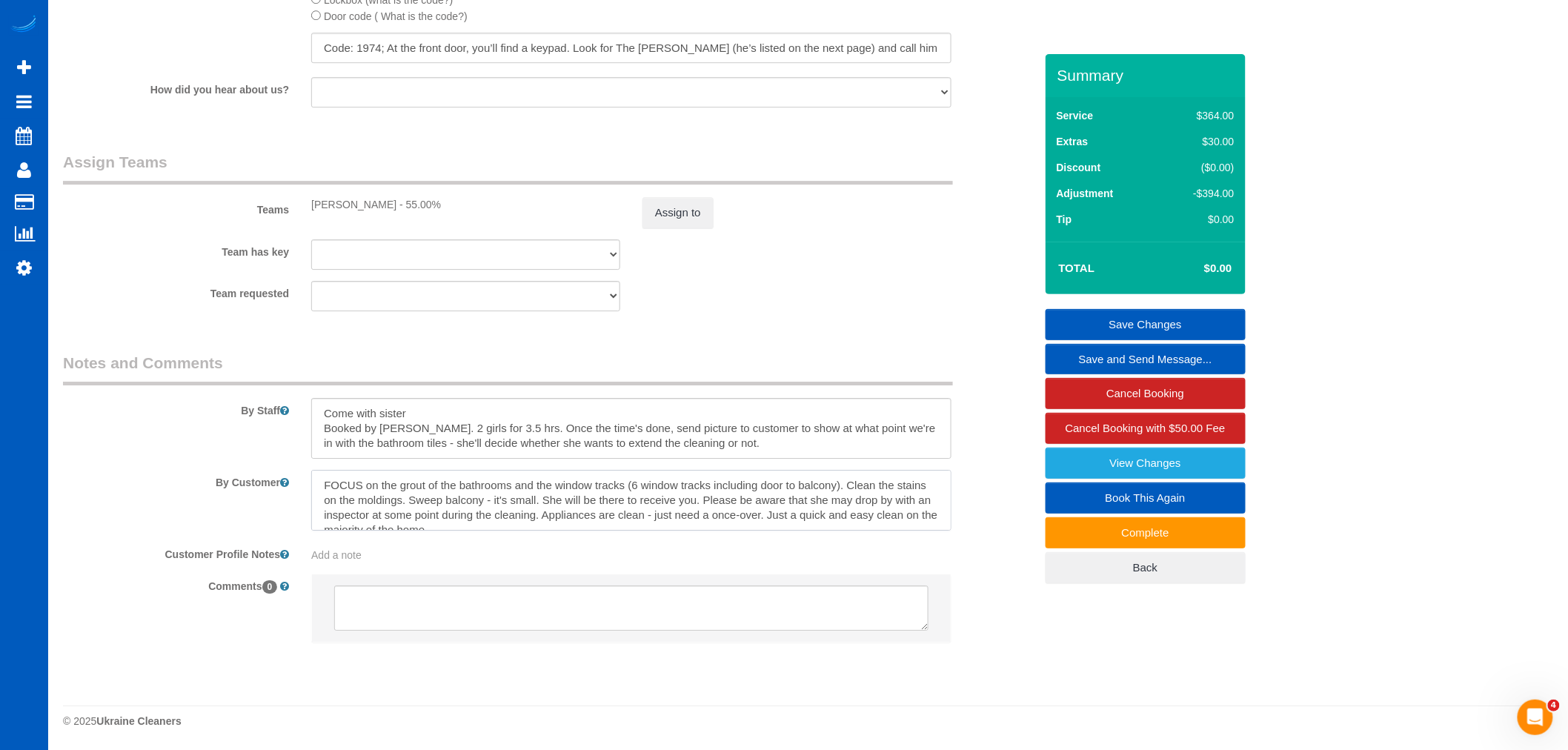
scroll to position [14, 0]
click at [609, 519] on textarea at bounding box center [631, 500] width 640 height 61
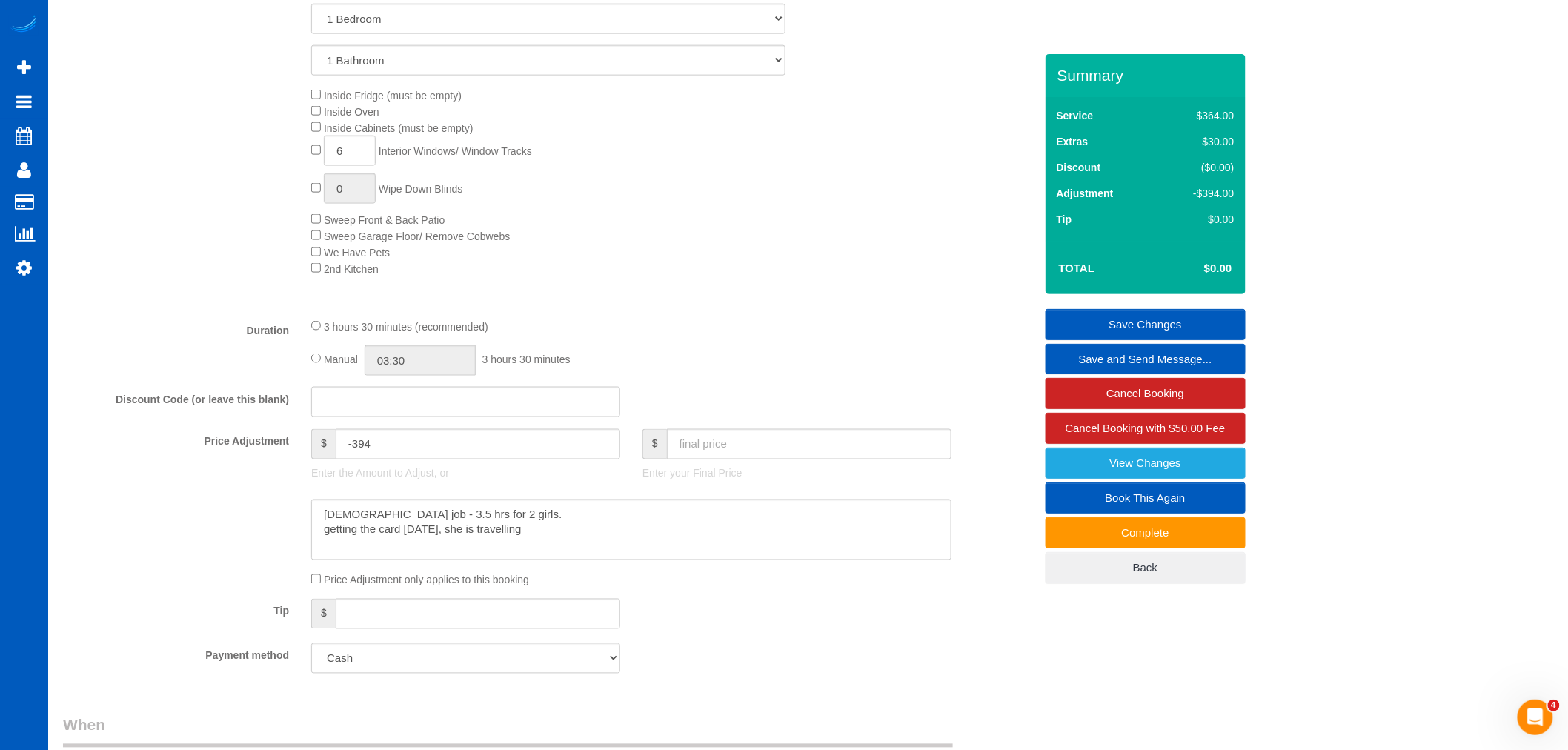
scroll to position [760, 0]
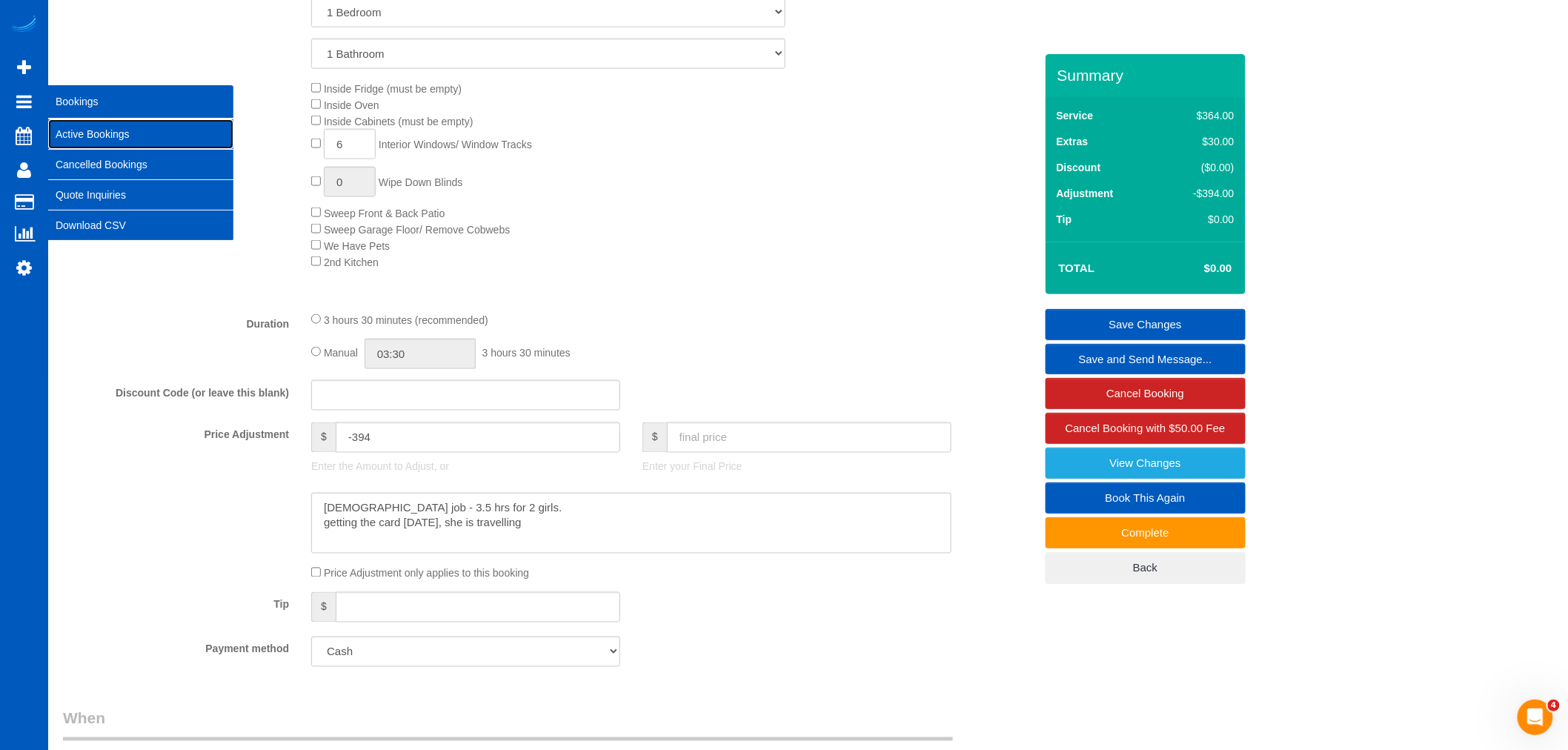
click at [166, 133] on link "Active Bookings" at bounding box center [140, 134] width 185 height 30
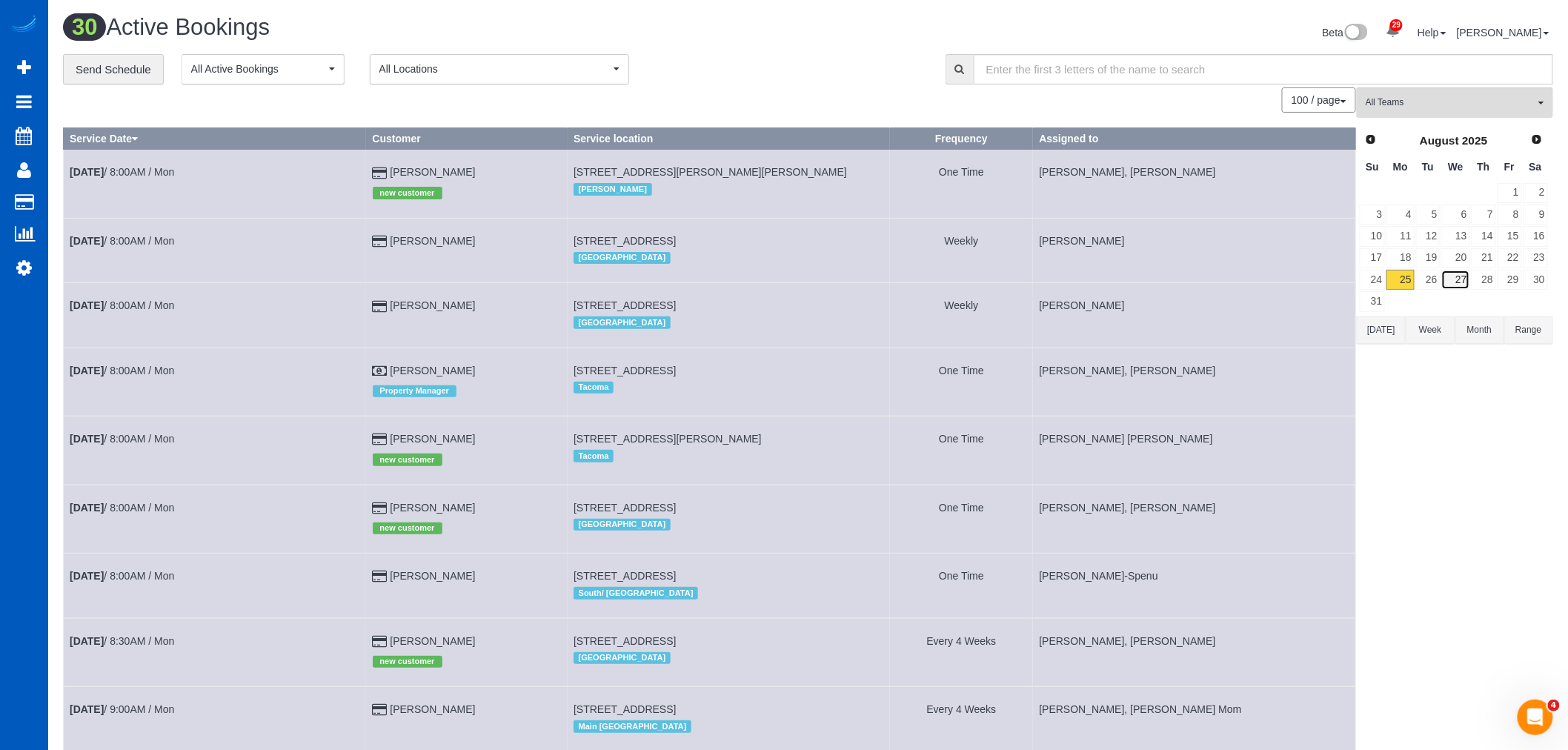
click at [1443, 281] on link "27" at bounding box center [1455, 279] width 28 height 20
click at [1423, 109] on span "All Teams" at bounding box center [1450, 103] width 169 height 13
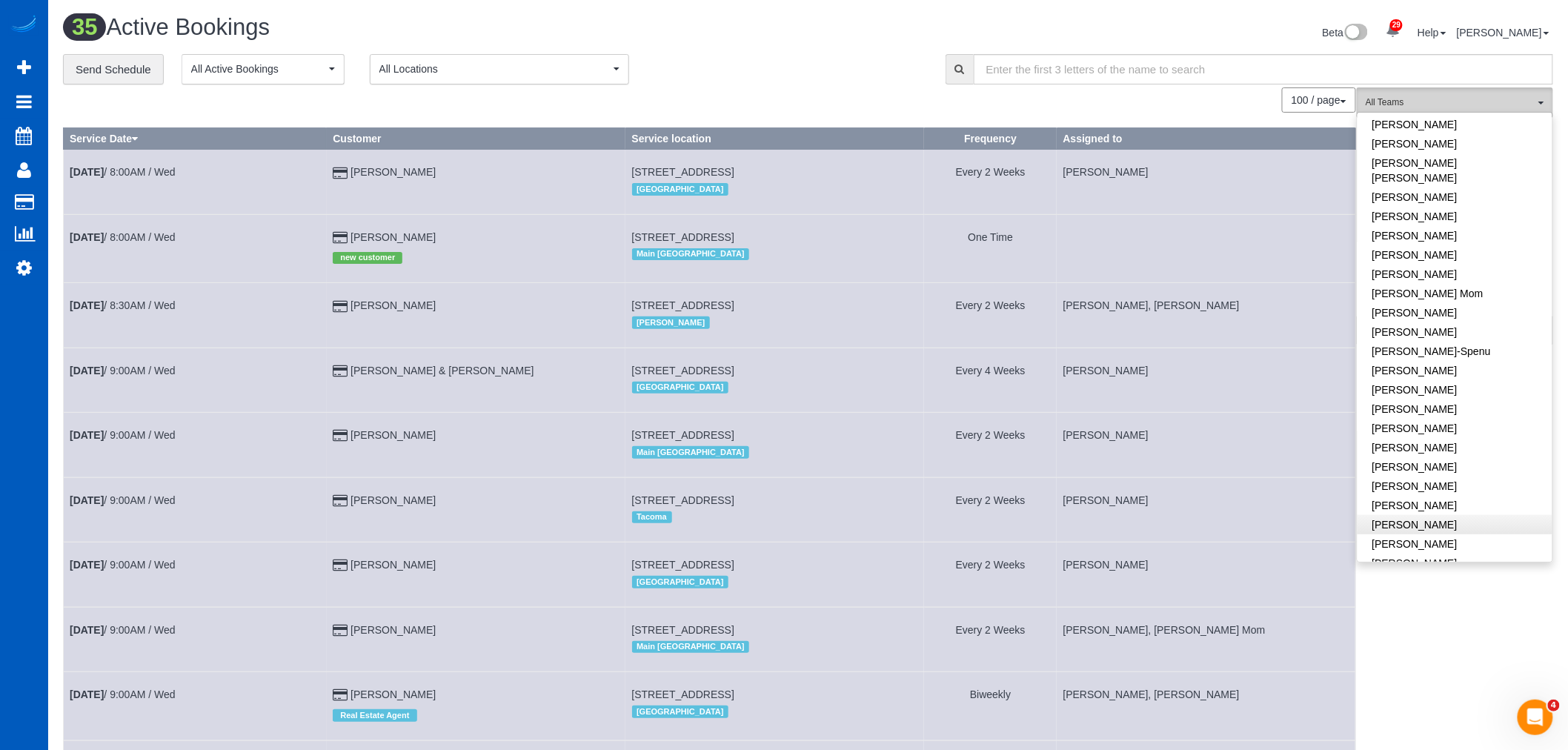
scroll to position [329, 0]
click at [1468, 492] on link "[PERSON_NAME]" at bounding box center [1455, 500] width 195 height 19
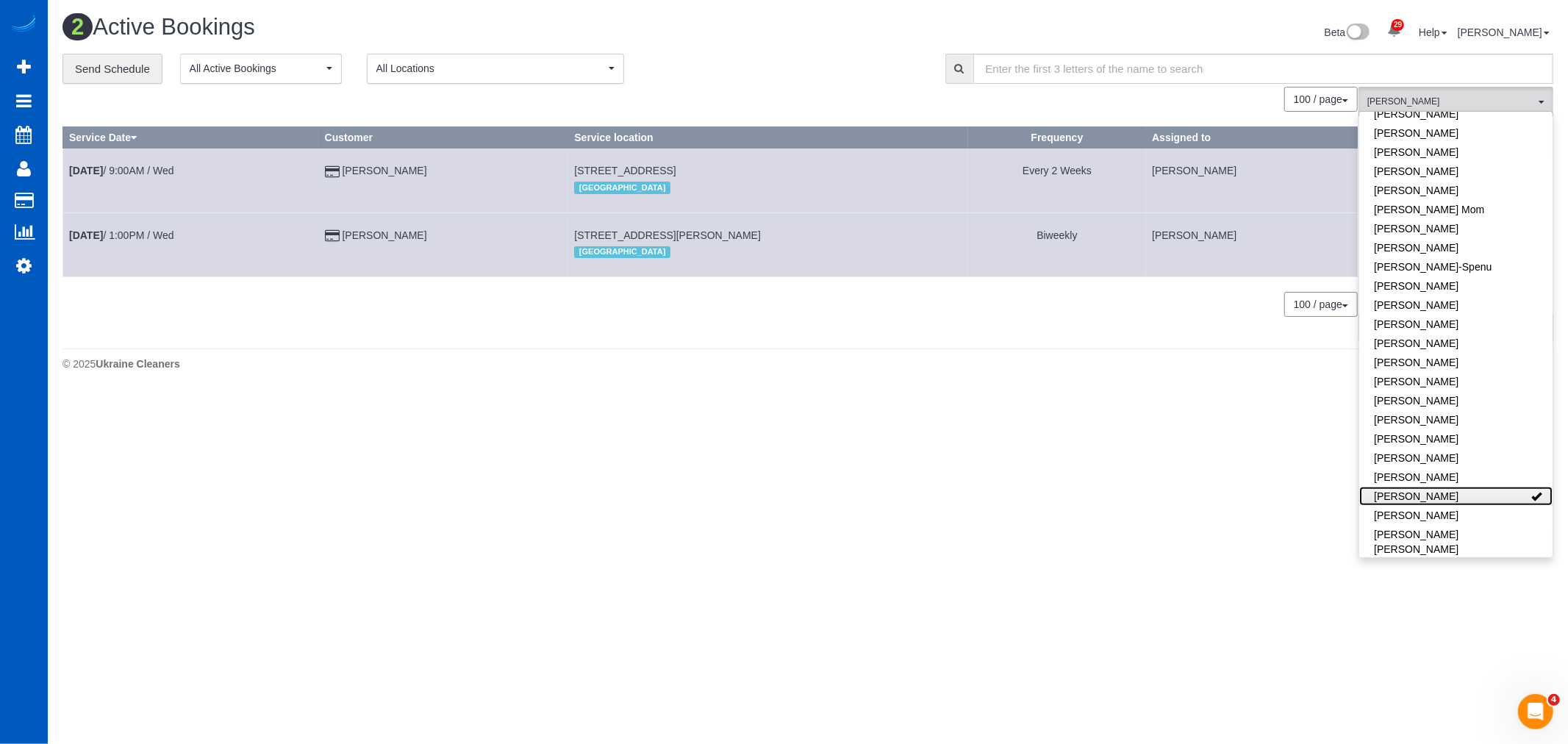
click at [1456, 488] on link "[PERSON_NAME]" at bounding box center [1456, 496] width 193 height 19
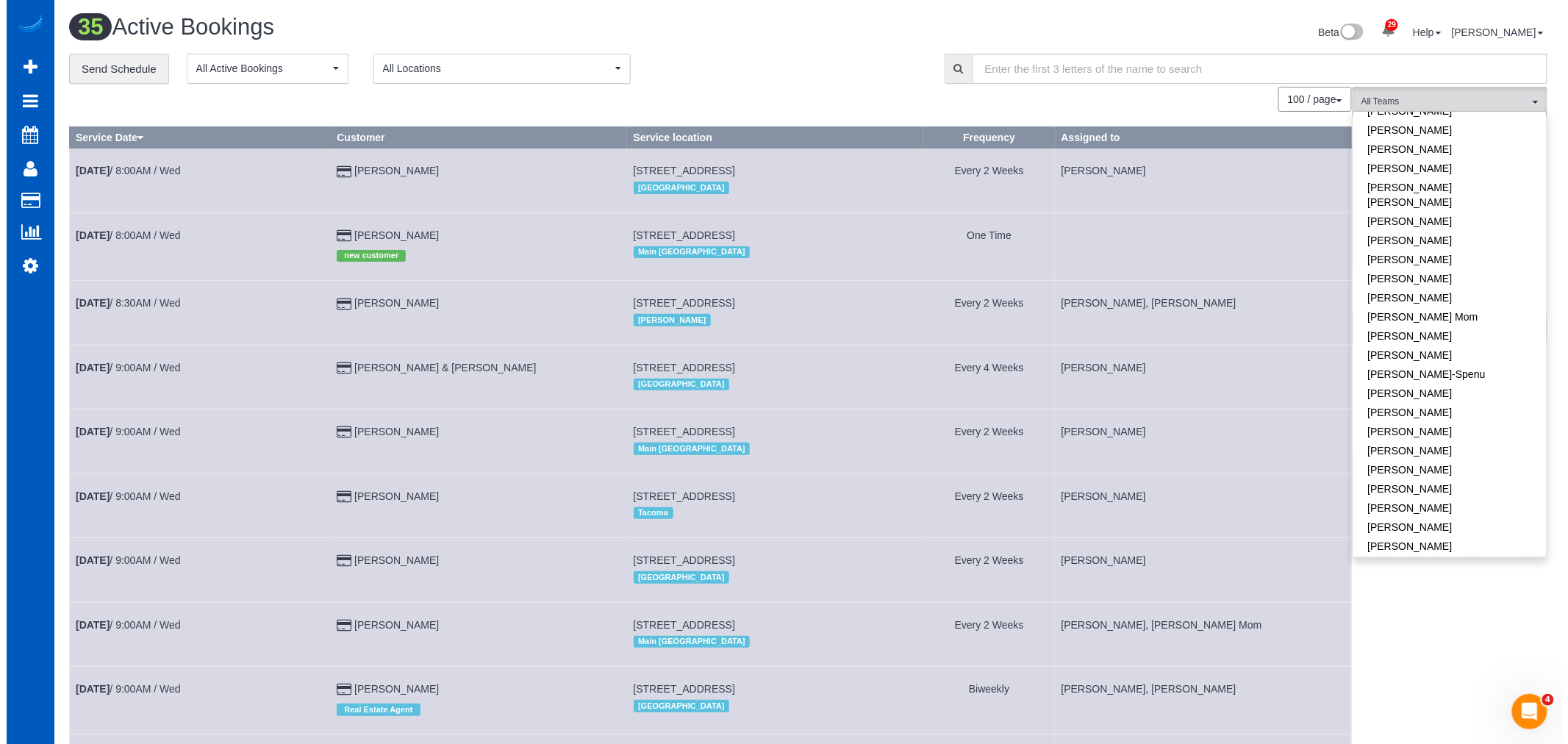
scroll to position [244, 0]
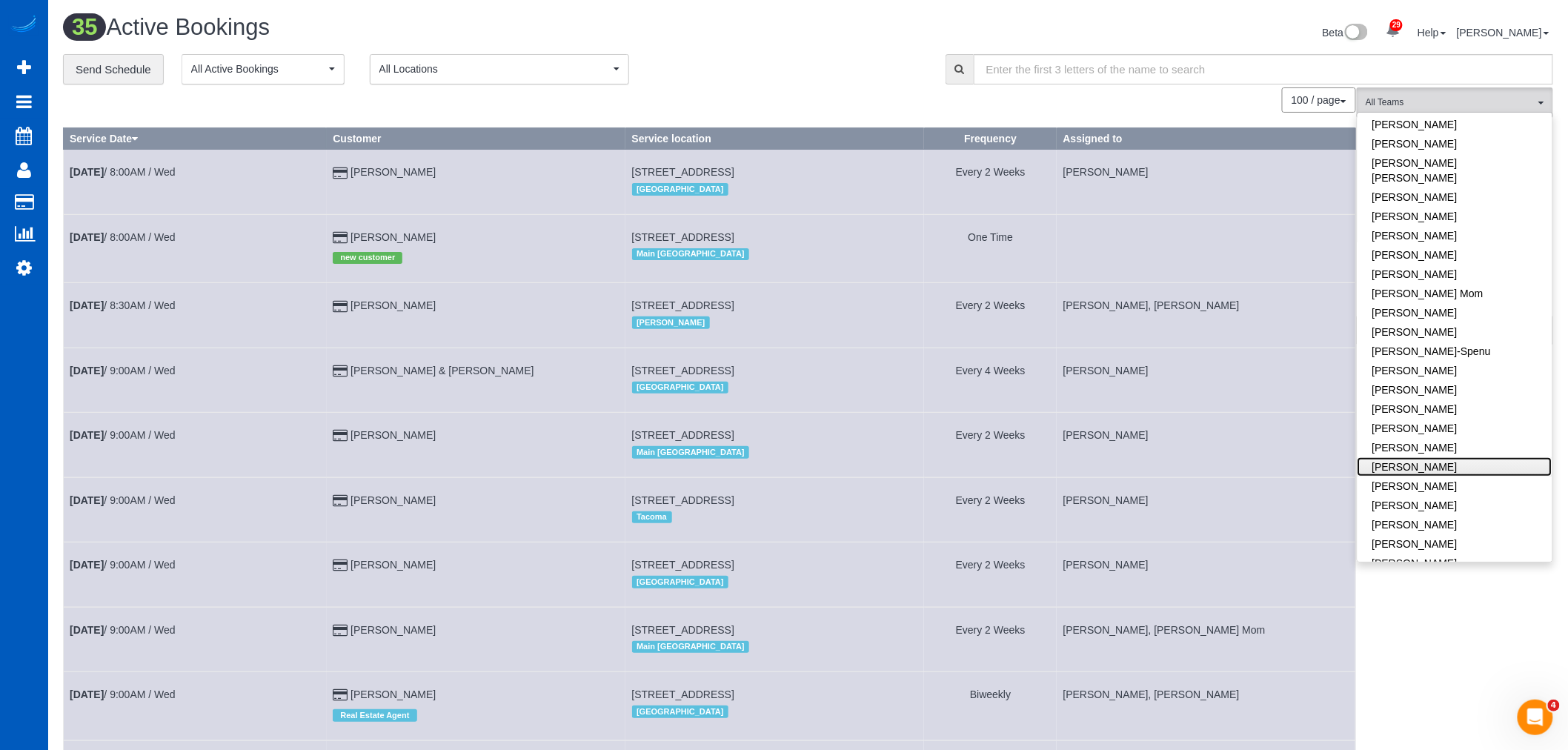
click at [1449, 459] on link "[PERSON_NAME]" at bounding box center [1455, 466] width 195 height 19
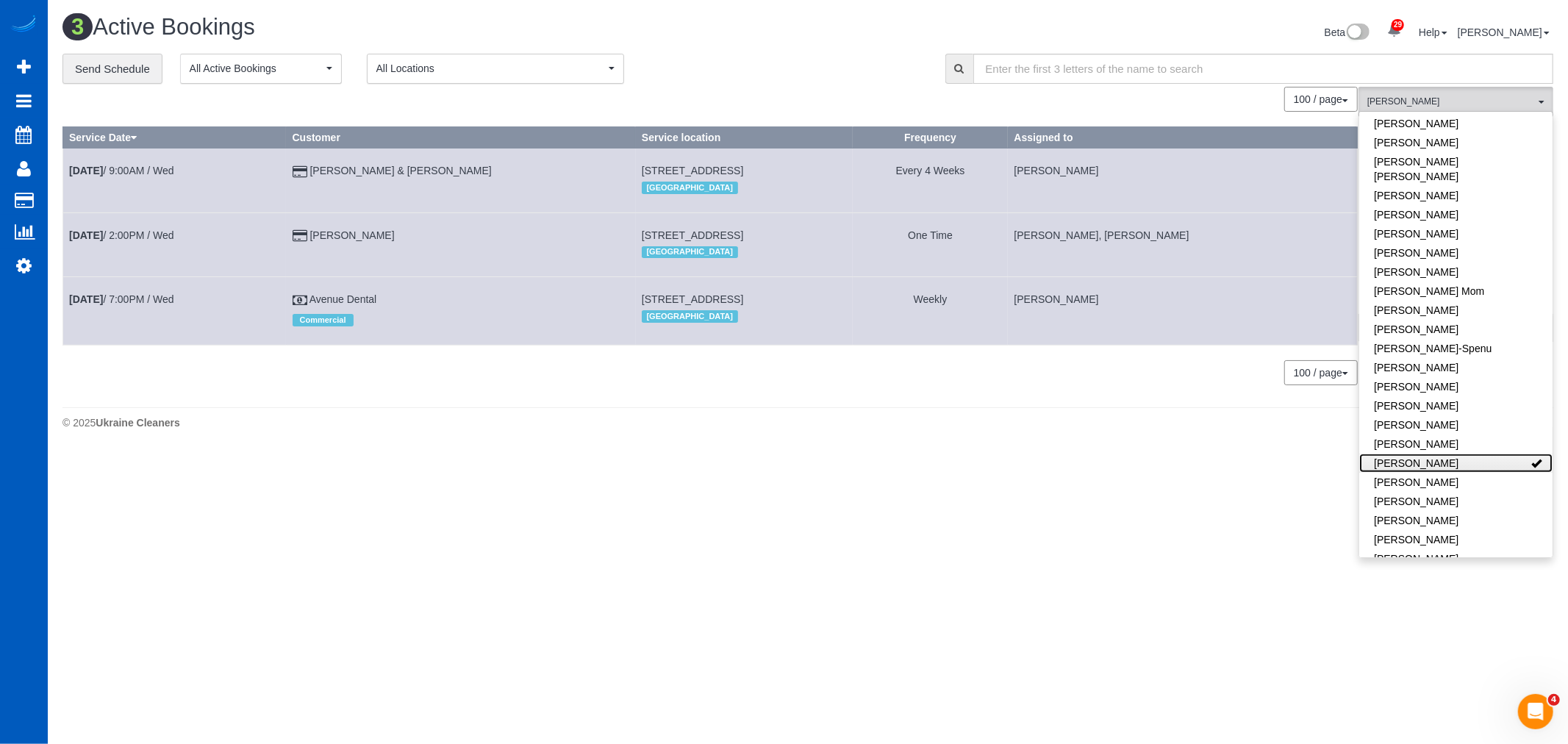
click at [1437, 456] on link "[PERSON_NAME]" at bounding box center [1456, 463] width 193 height 19
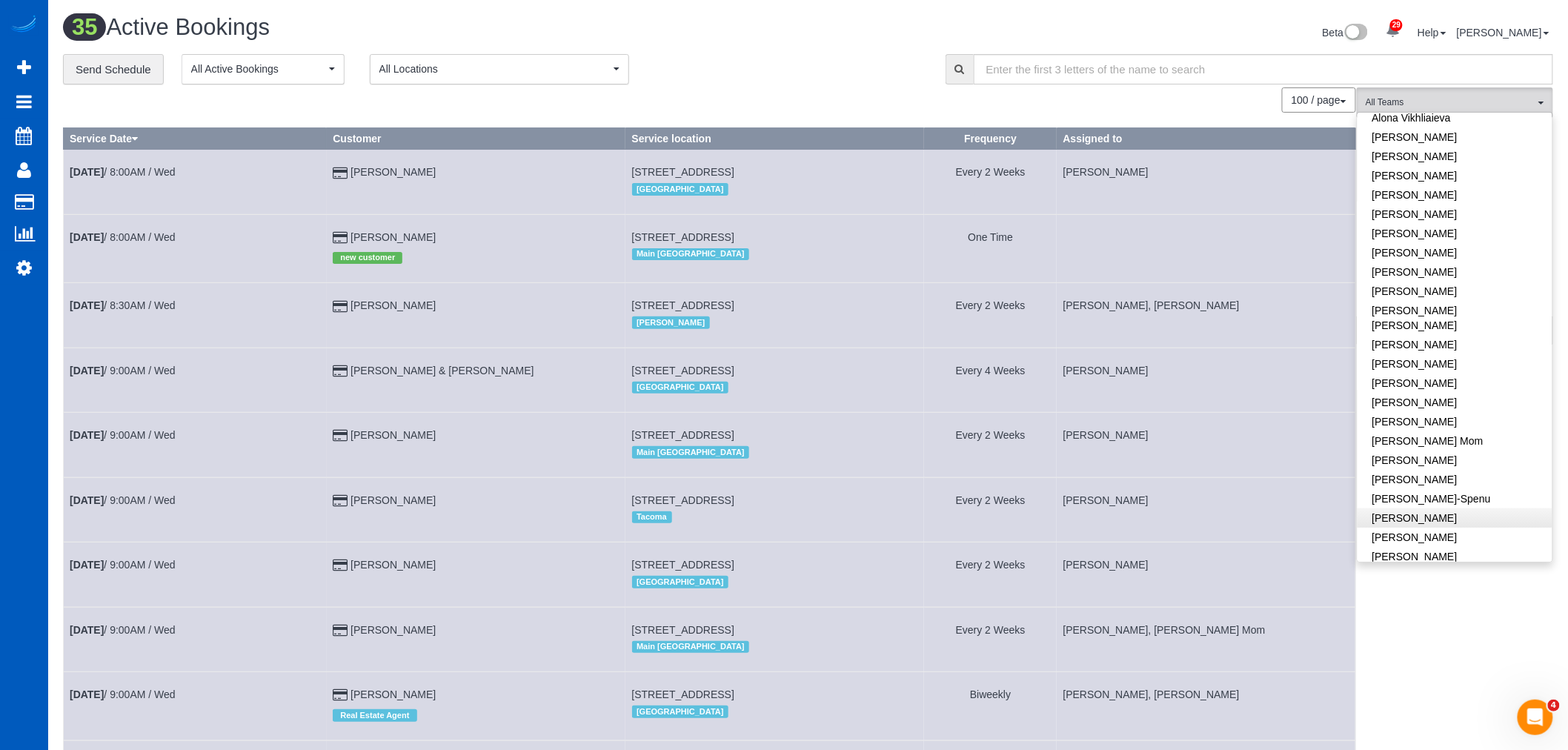
scroll to position [0, 0]
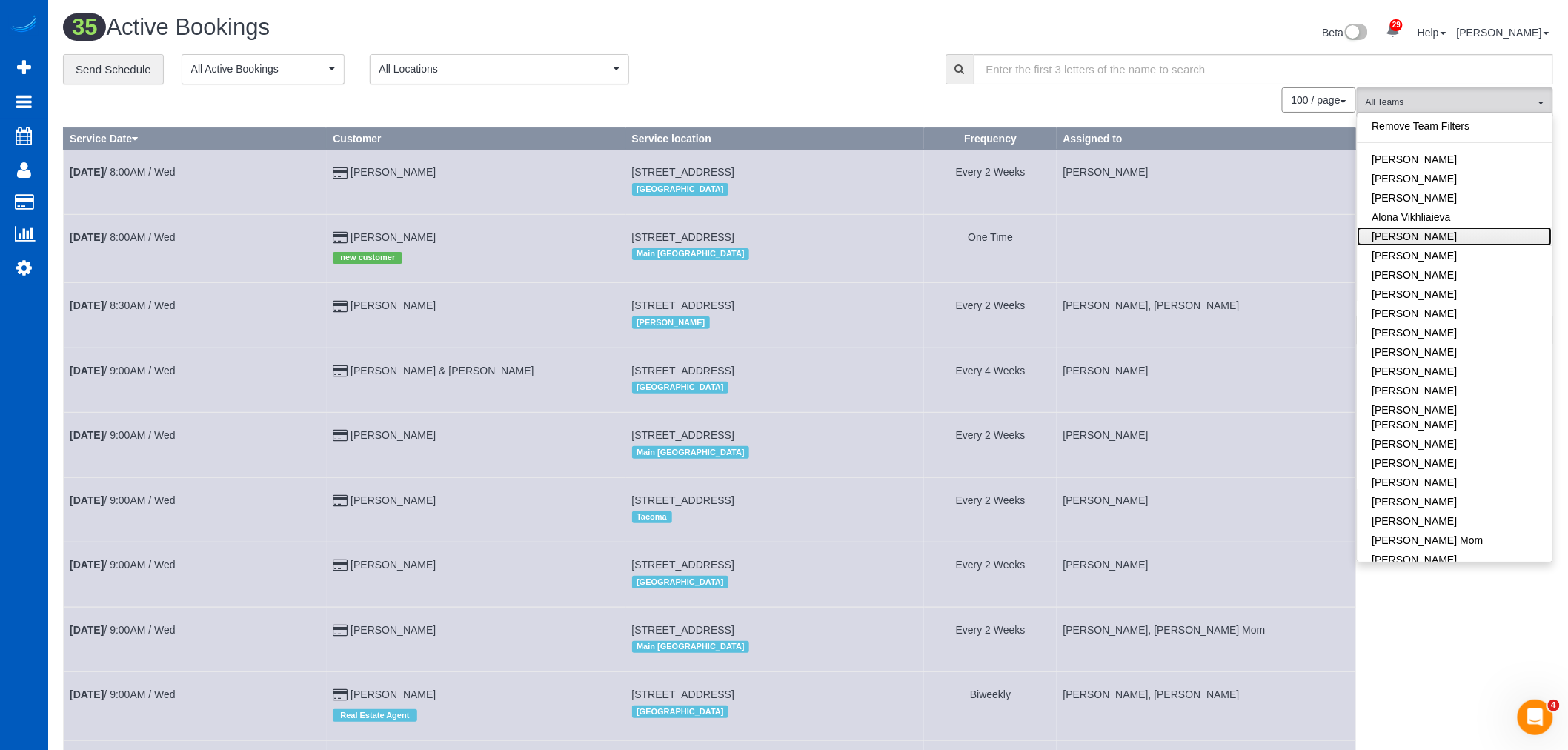
click at [1476, 236] on link "[PERSON_NAME]" at bounding box center [1455, 236] width 195 height 19
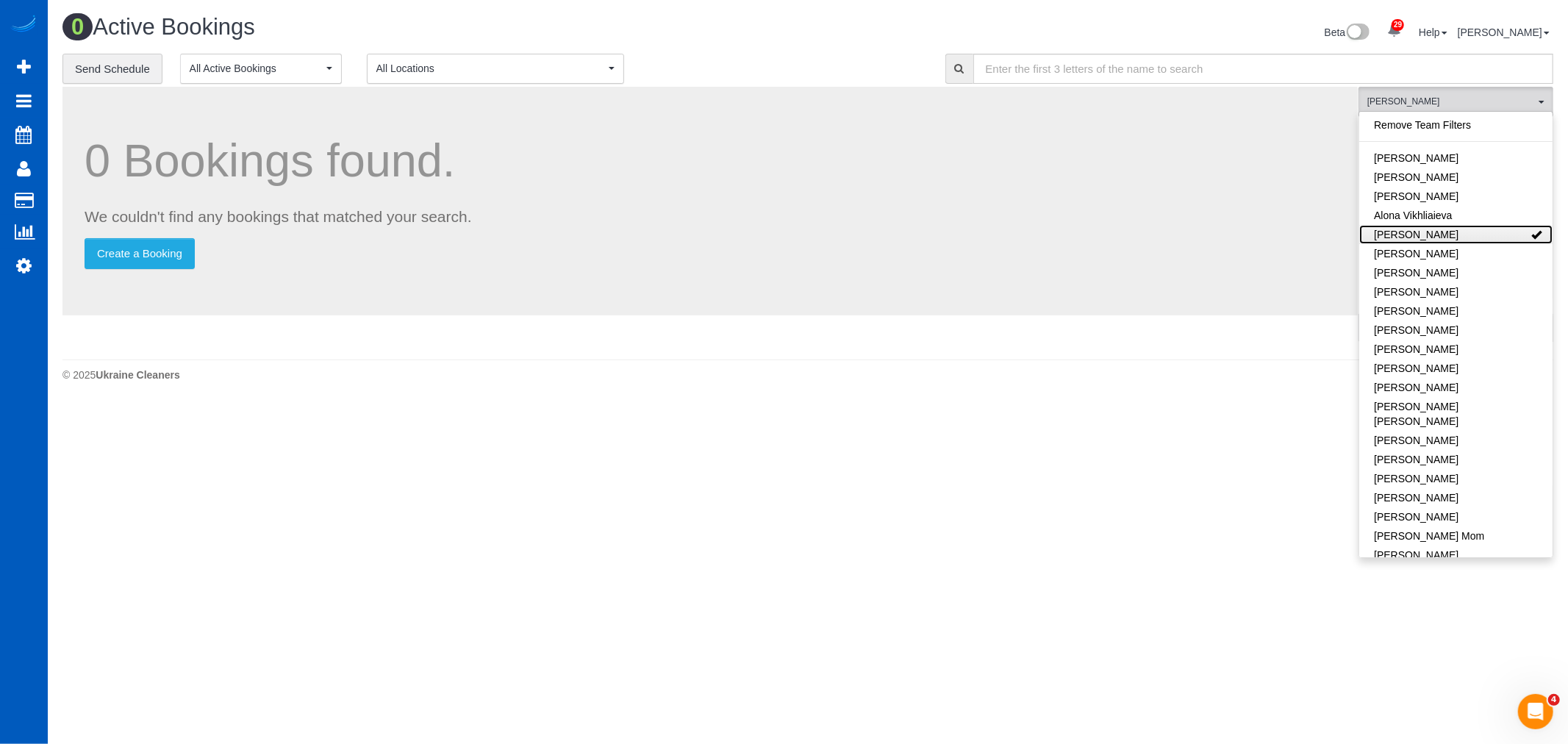
click at [1465, 234] on link "[PERSON_NAME]" at bounding box center [1456, 234] width 193 height 19
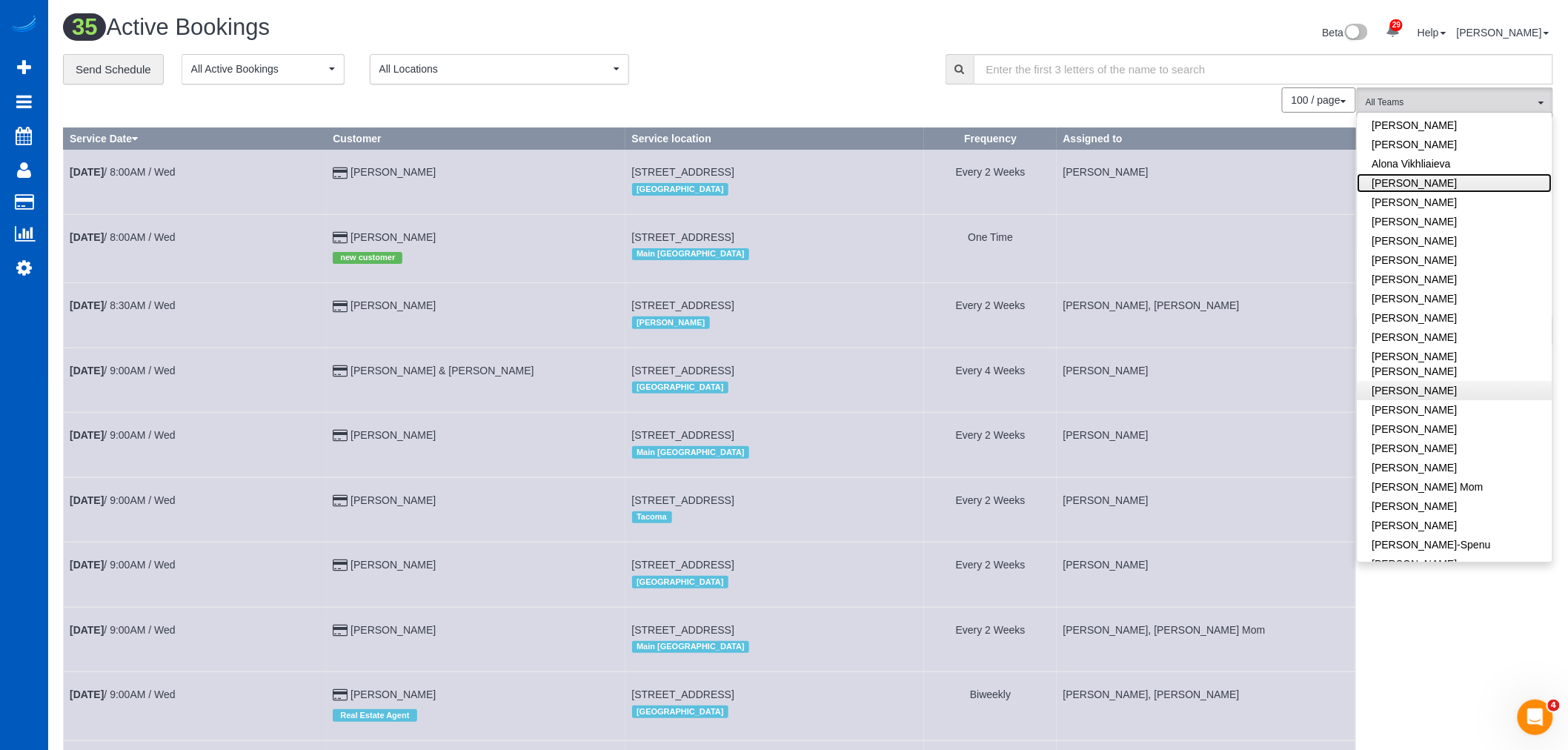
scroll to position [82, 0]
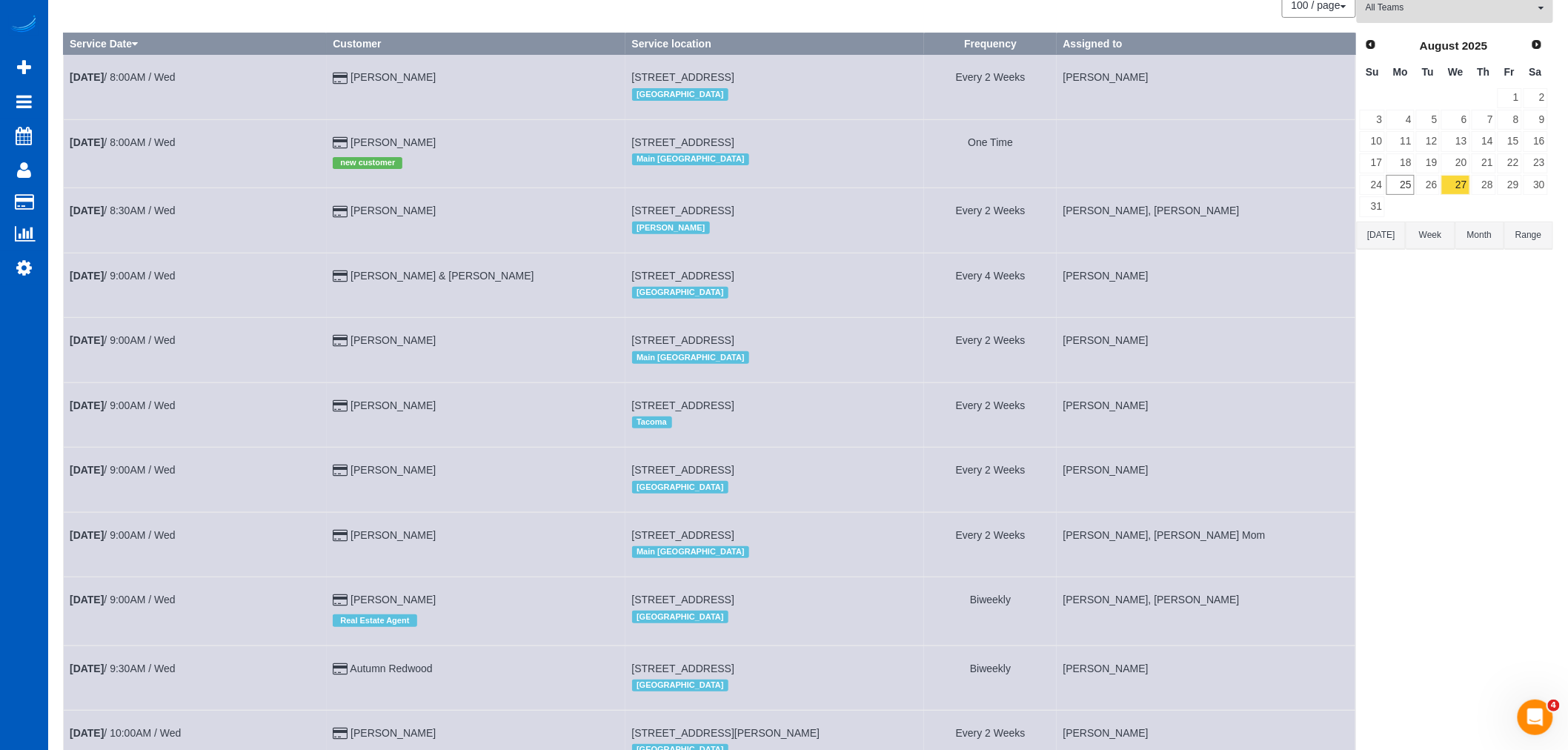
scroll to position [0, 0]
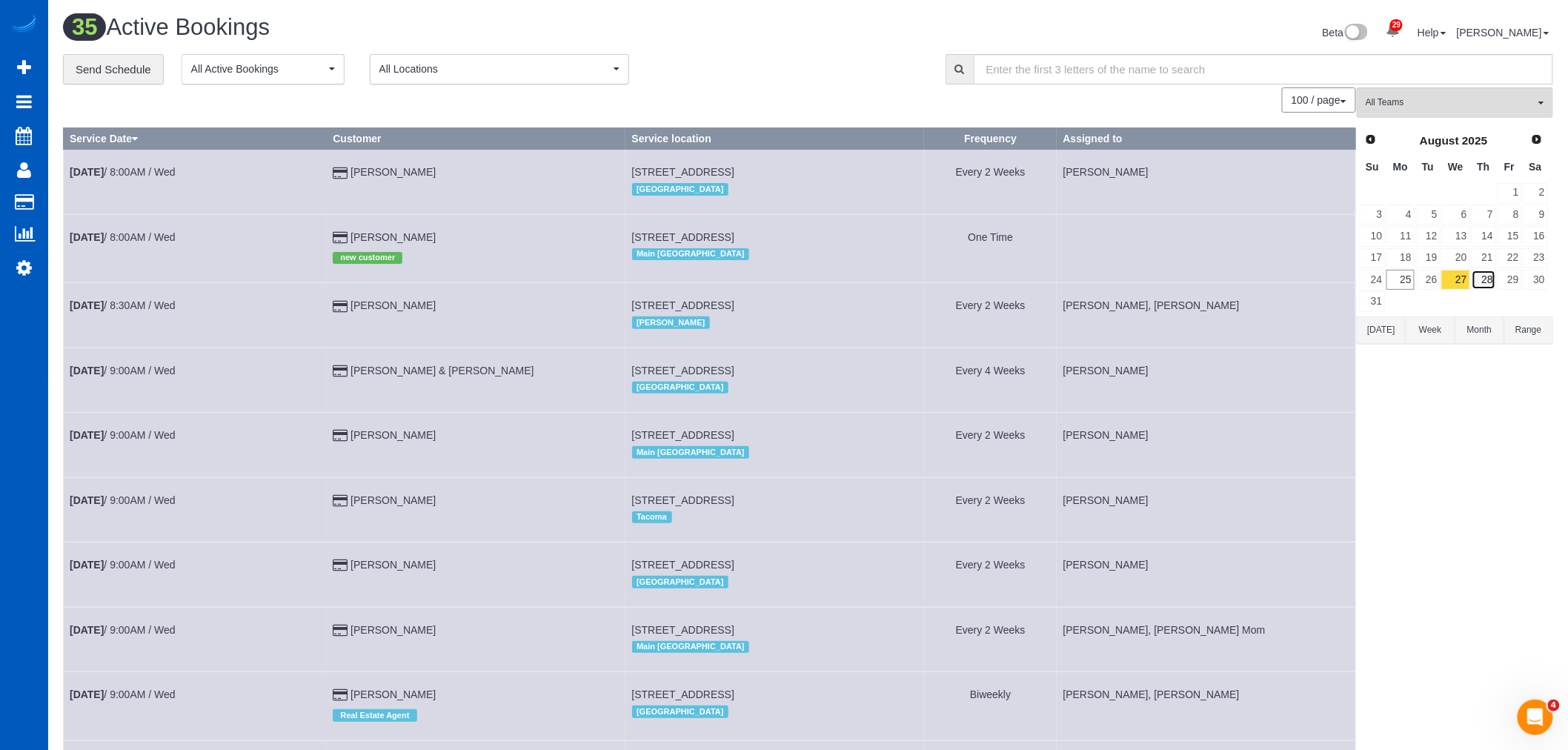
click at [1484, 284] on link "28" at bounding box center [1484, 279] width 24 height 20
click at [1497, 286] on link "29" at bounding box center [1509, 279] width 24 height 20
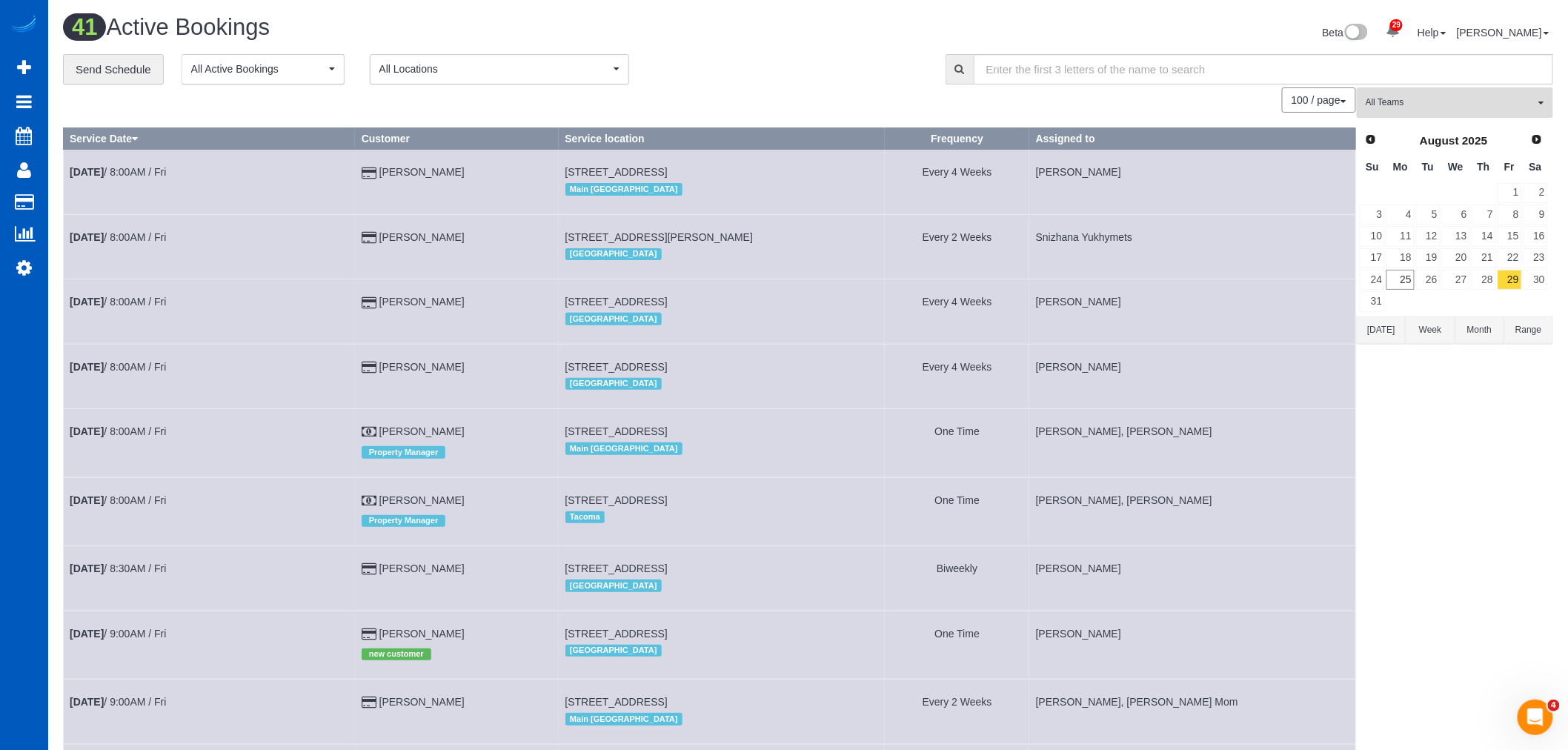
click at [1429, 115] on button "All Teams" at bounding box center [1455, 103] width 196 height 30
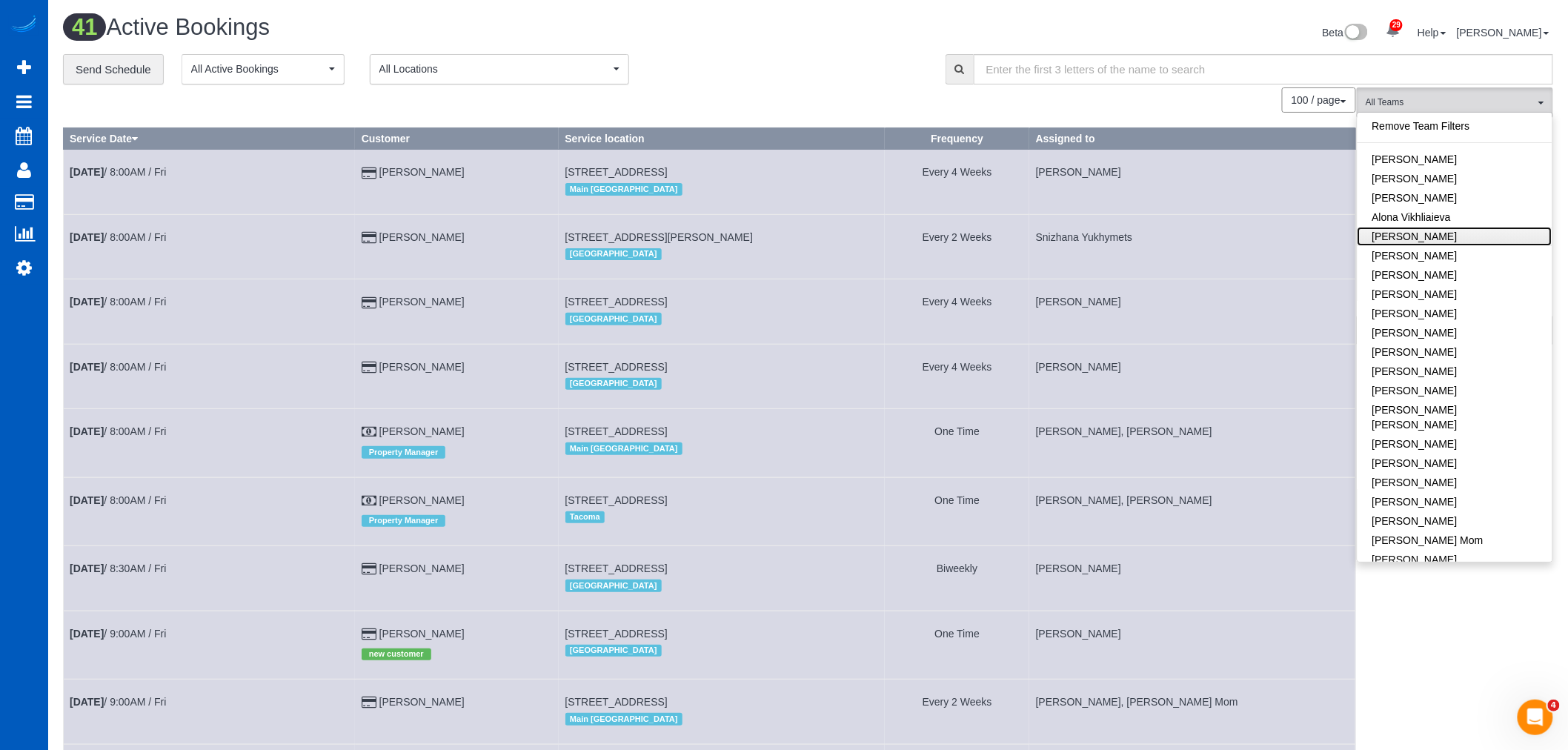
click at [1472, 240] on link "[PERSON_NAME]" at bounding box center [1455, 236] width 195 height 19
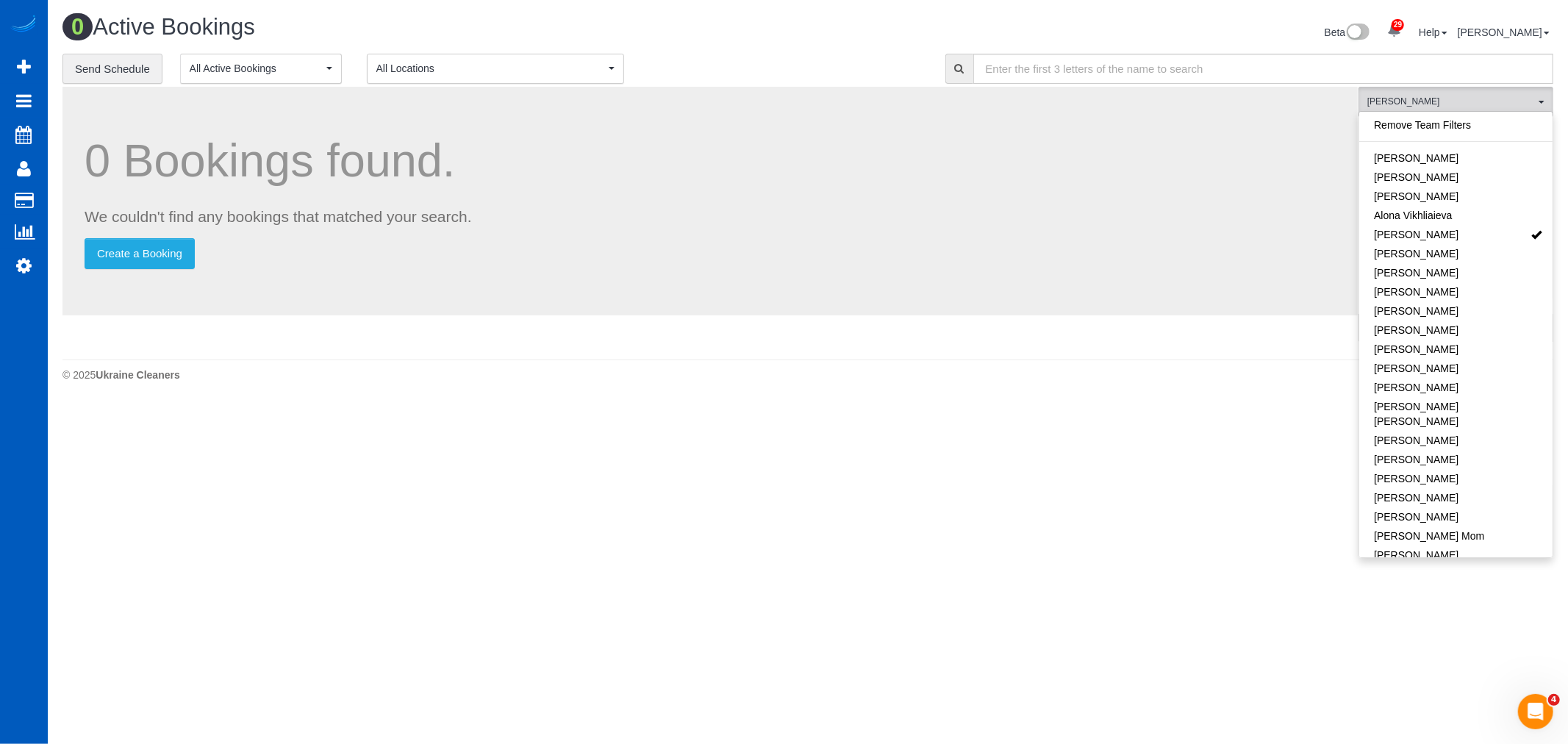
click at [923, 504] on body "29 Beta Your Notifications You have 0 alerts × You have 3 to charge for 08/23/2…" at bounding box center [784, 372] width 1568 height 744
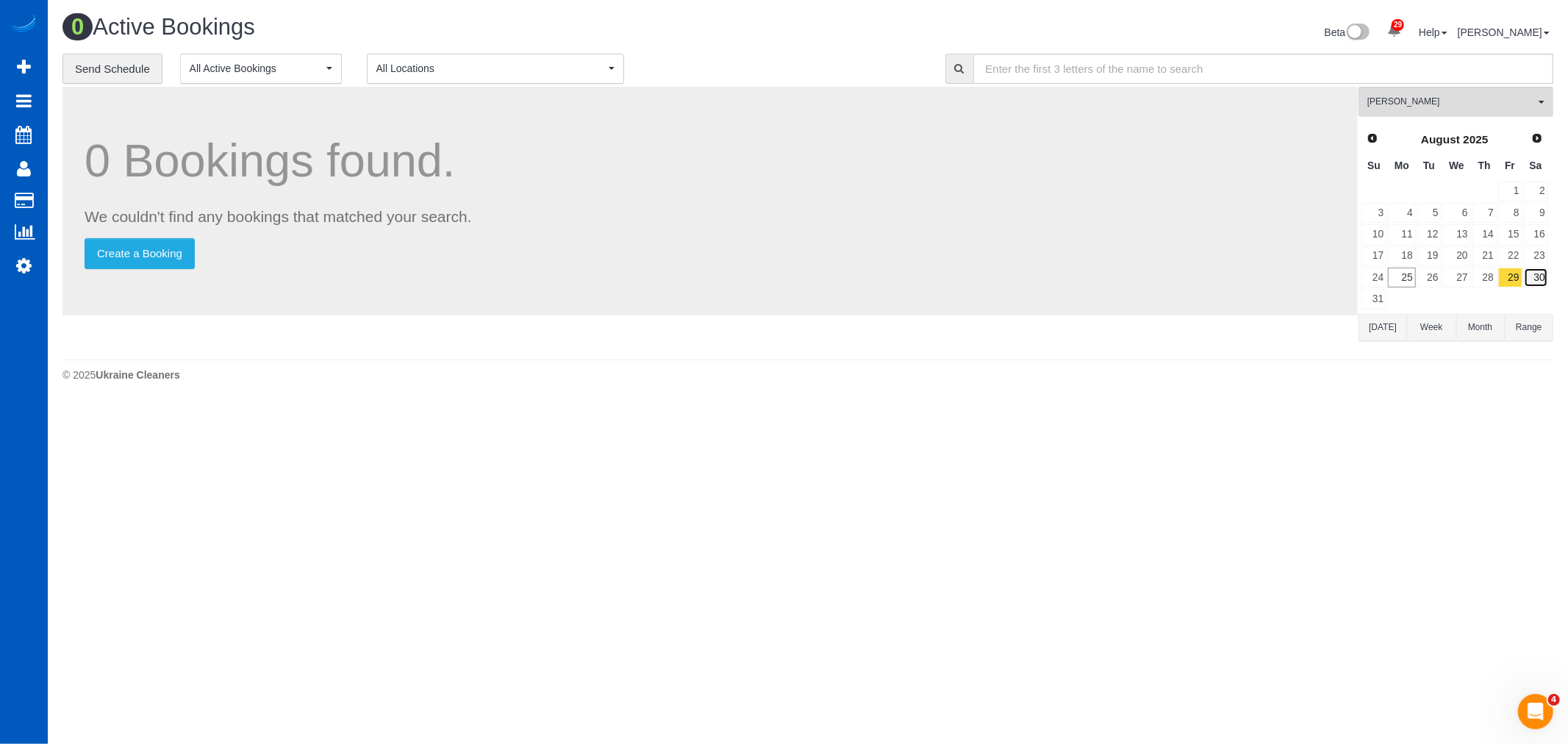
click at [1529, 275] on link "30" at bounding box center [1536, 277] width 24 height 20
click at [1512, 276] on link "29" at bounding box center [1511, 277] width 24 height 20
click at [1398, 96] on button "Anastasiia Demchenko All Teams" at bounding box center [1456, 102] width 195 height 30
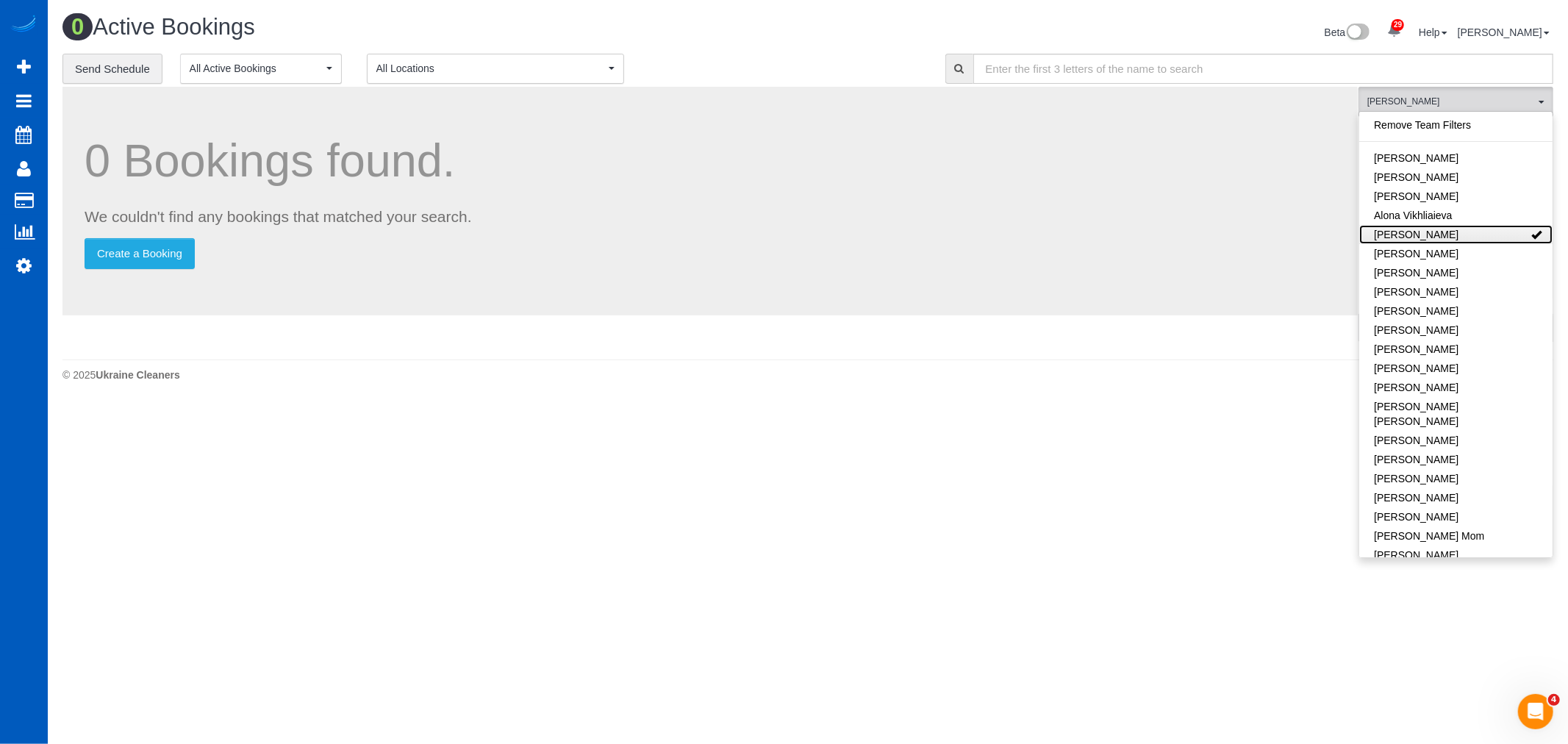
click at [1443, 232] on link "[PERSON_NAME]" at bounding box center [1456, 234] width 193 height 19
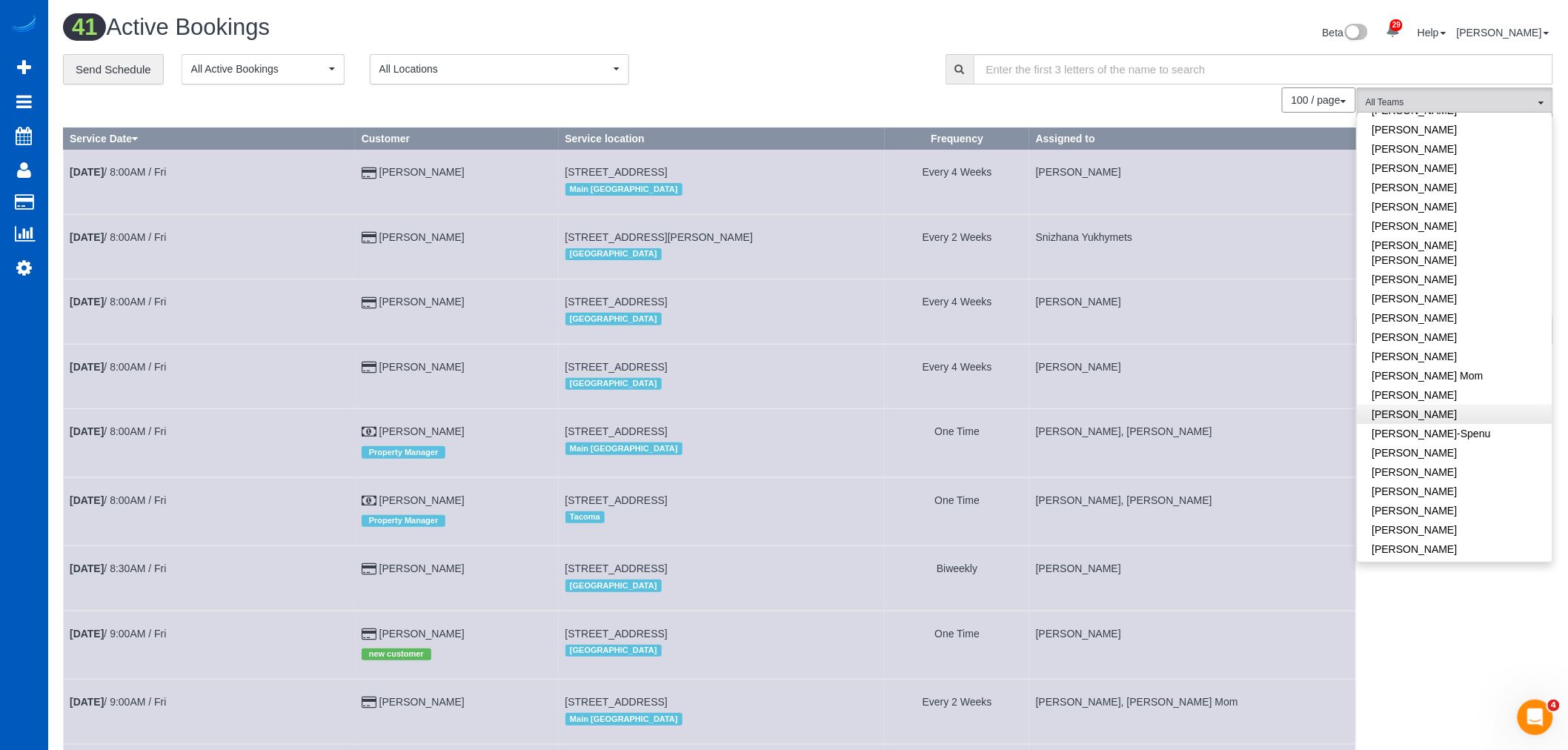
scroll to position [329, 0]
click at [1464, 375] on link "[PERSON_NAME]" at bounding box center [1455, 384] width 195 height 19
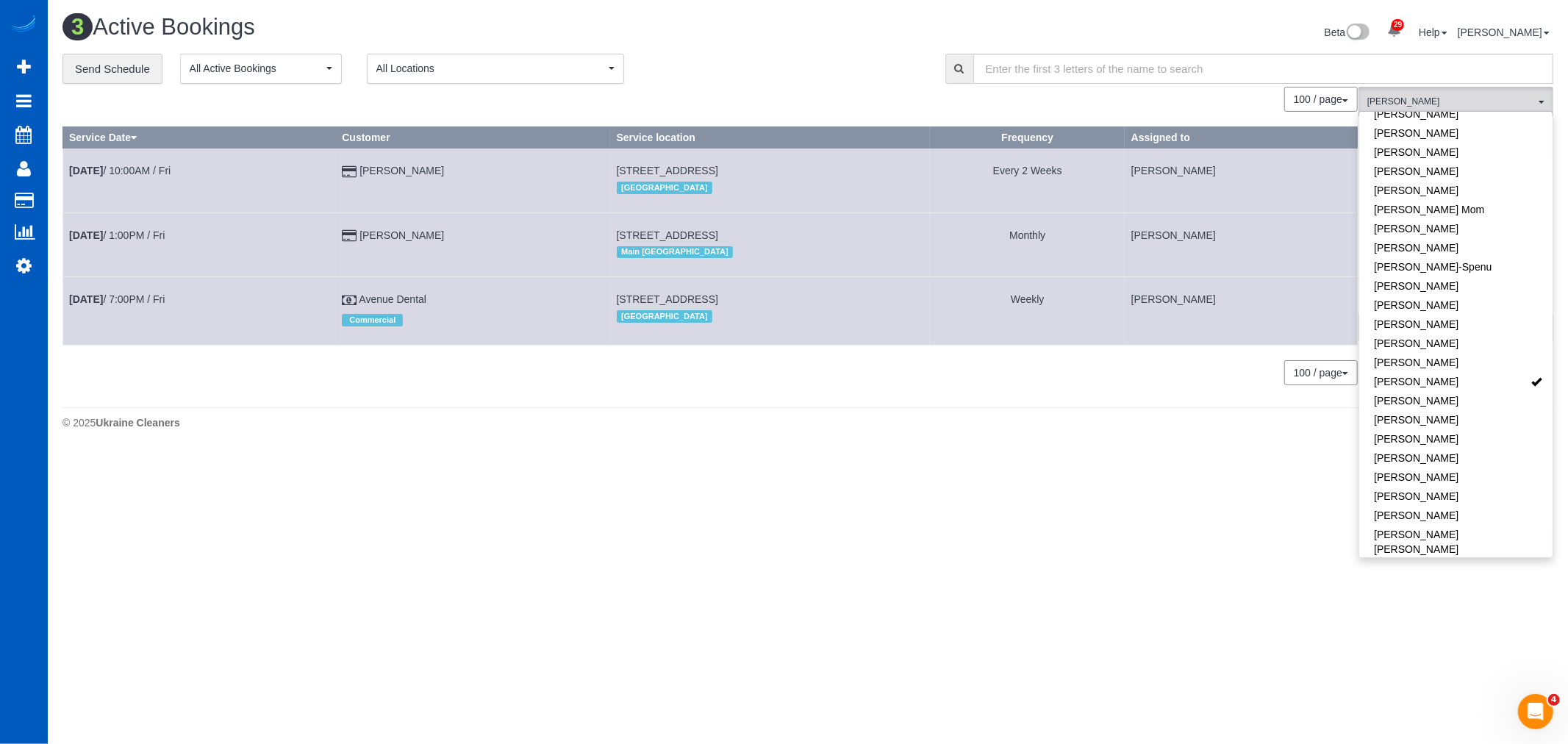
click at [1068, 450] on div "3 Active Bookings Beta 29 Your Notifications You have 0 alerts × You have 3 to …" at bounding box center [808, 226] width 1520 height 451
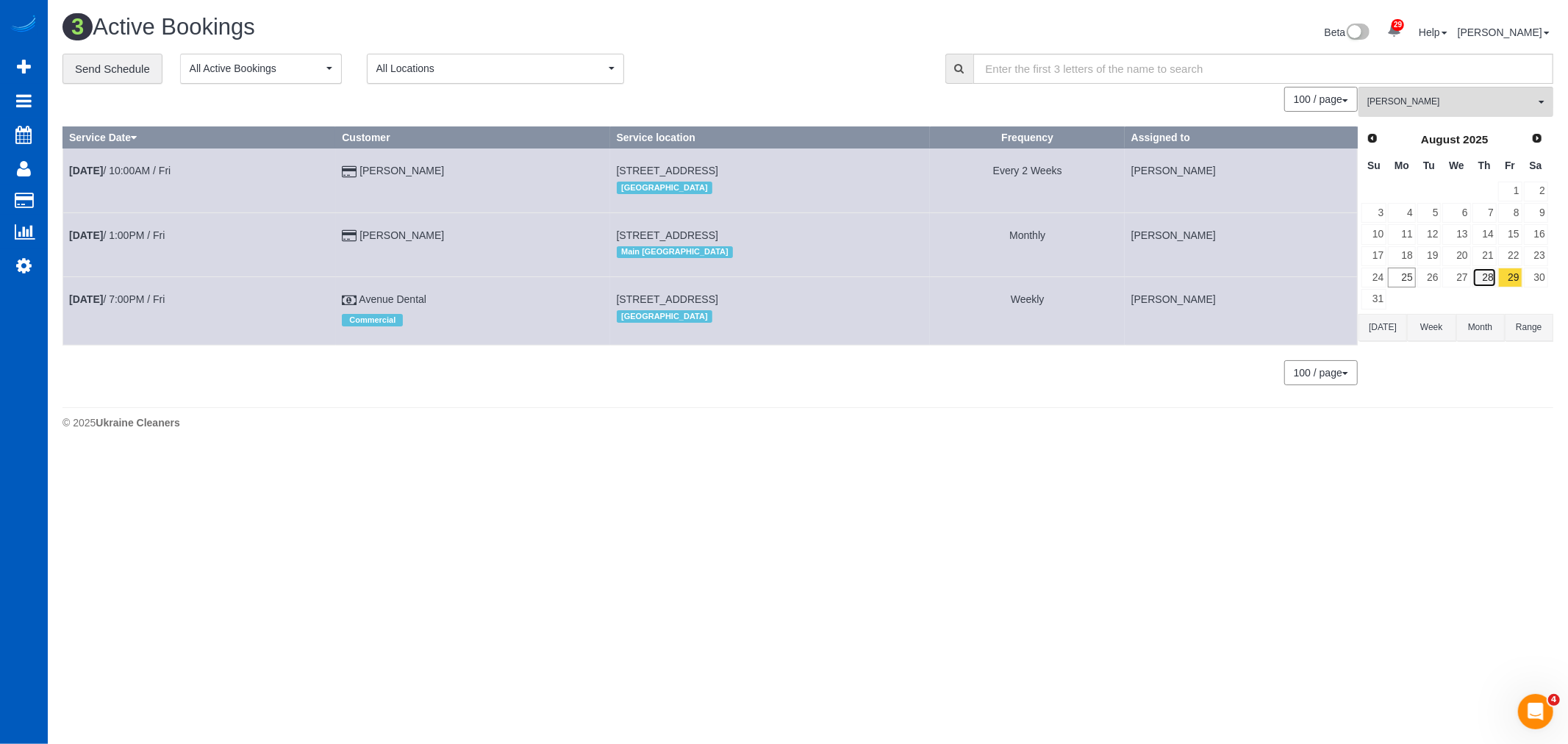
click at [1491, 277] on link "28" at bounding box center [1485, 277] width 24 height 20
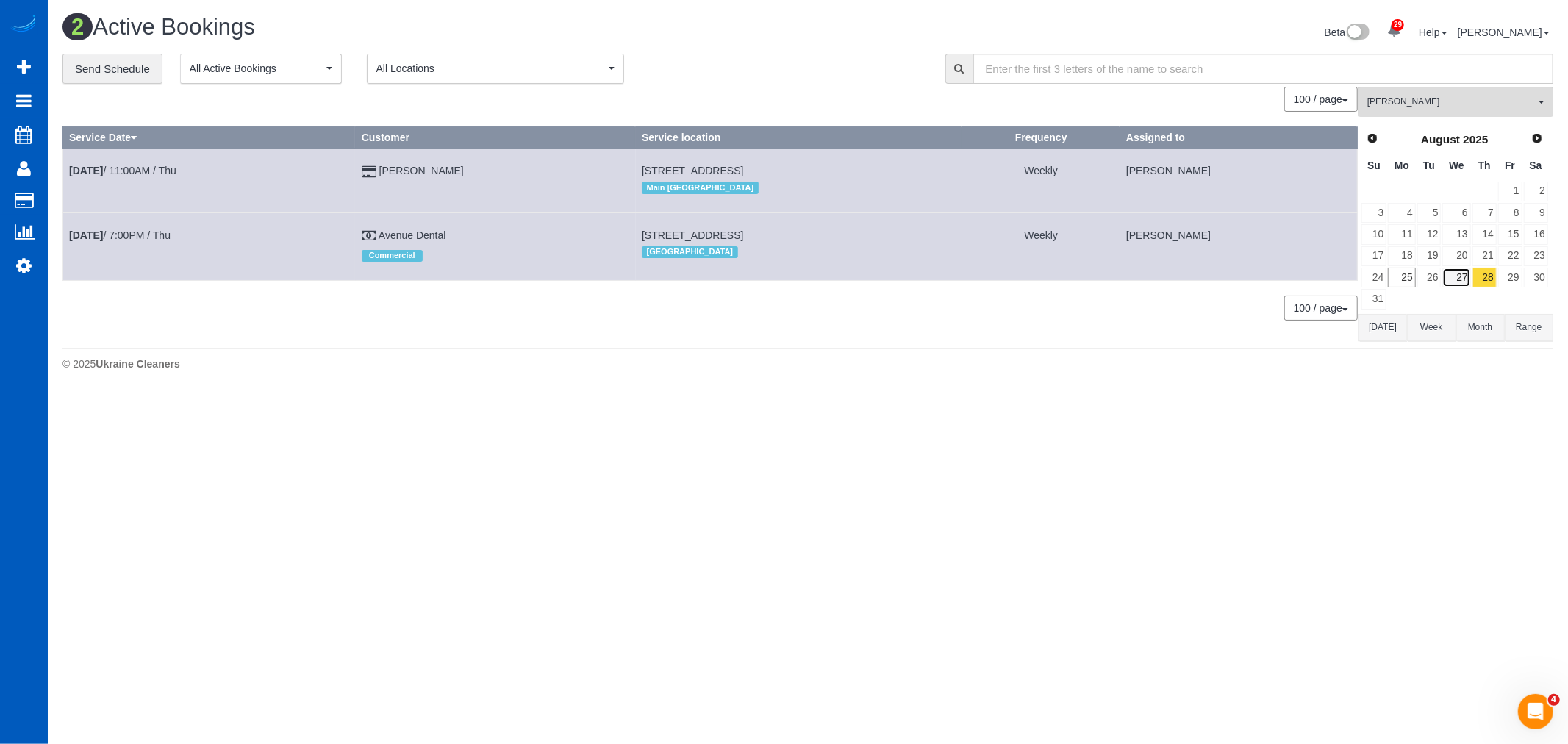
click at [1462, 275] on link "27" at bounding box center [1456, 277] width 28 height 20
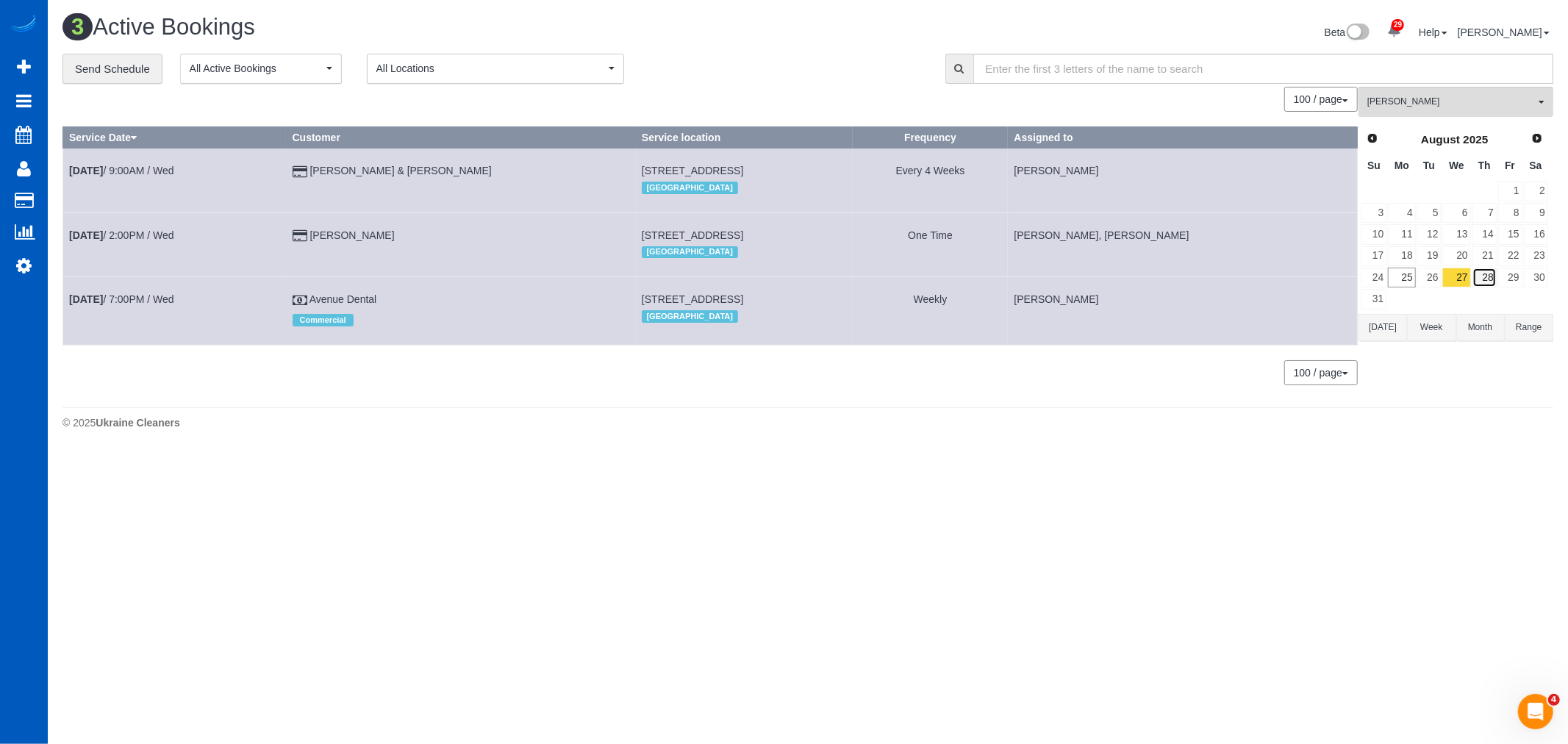
click at [1481, 280] on link "28" at bounding box center [1485, 277] width 24 height 20
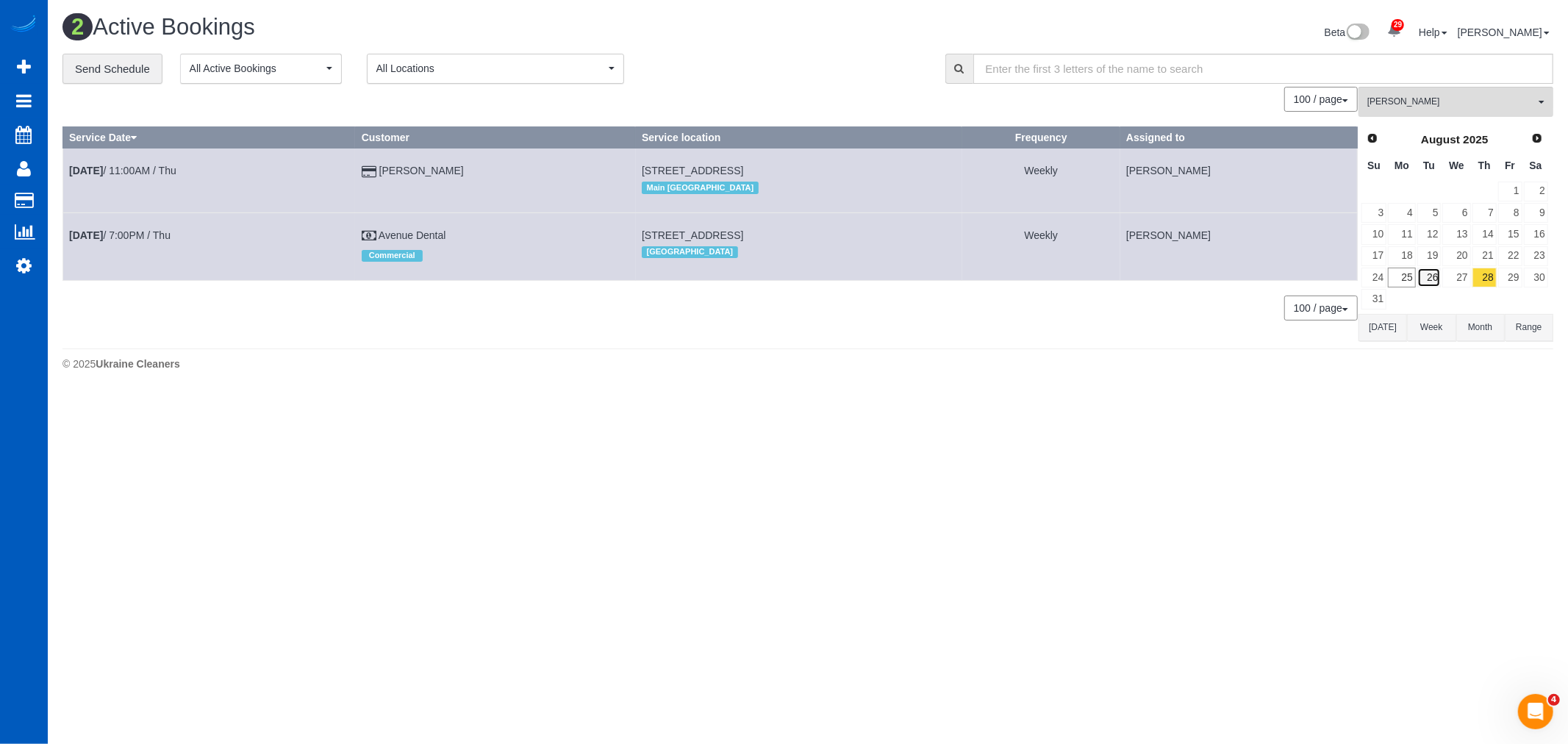
click at [1438, 275] on link "26" at bounding box center [1430, 277] width 24 height 20
click at [1415, 91] on button "Kateryna Polishchuk All Teams" at bounding box center [1456, 102] width 195 height 30
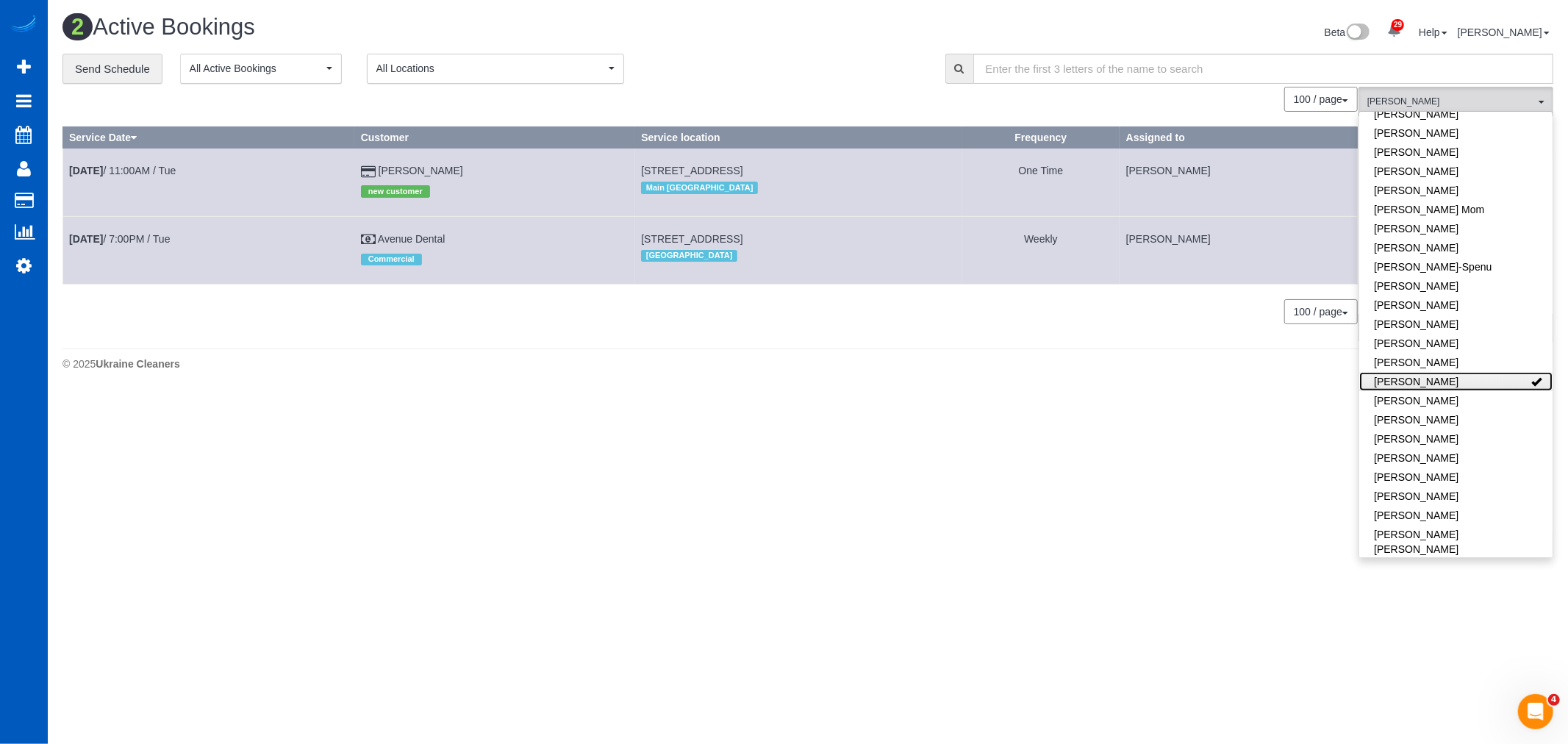
click at [1434, 372] on link "[PERSON_NAME]" at bounding box center [1456, 381] width 193 height 19
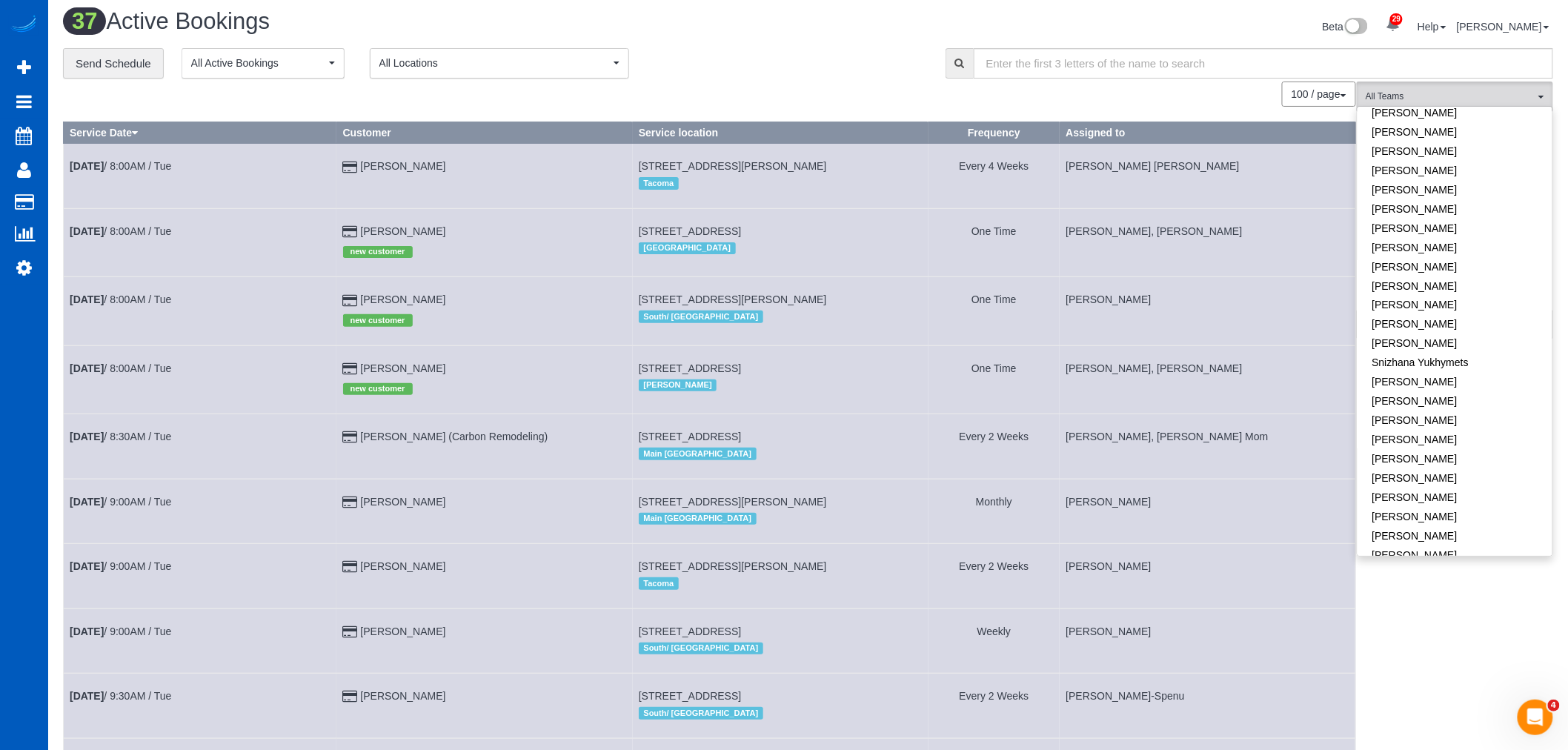
scroll to position [0, 0]
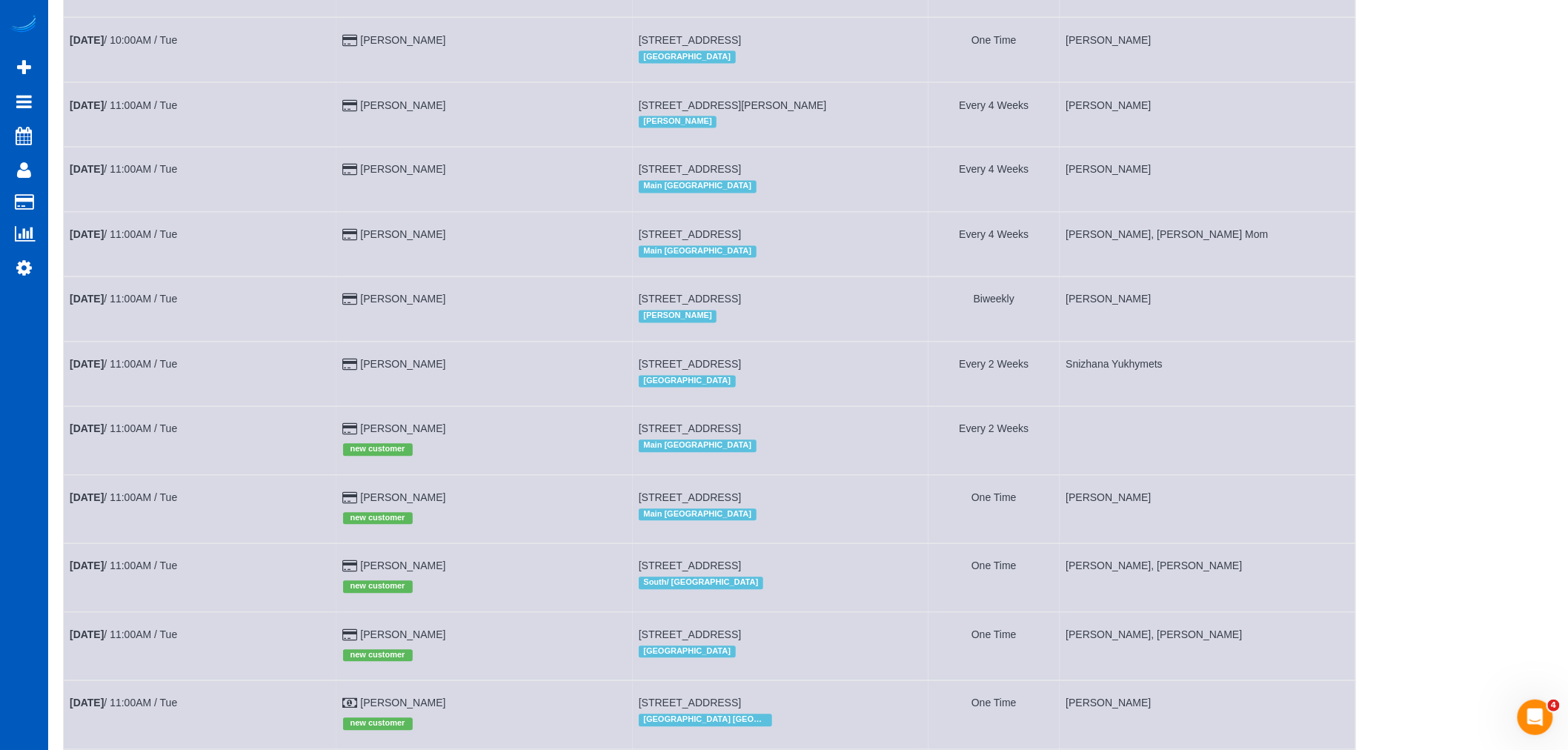
scroll to position [1152, 0]
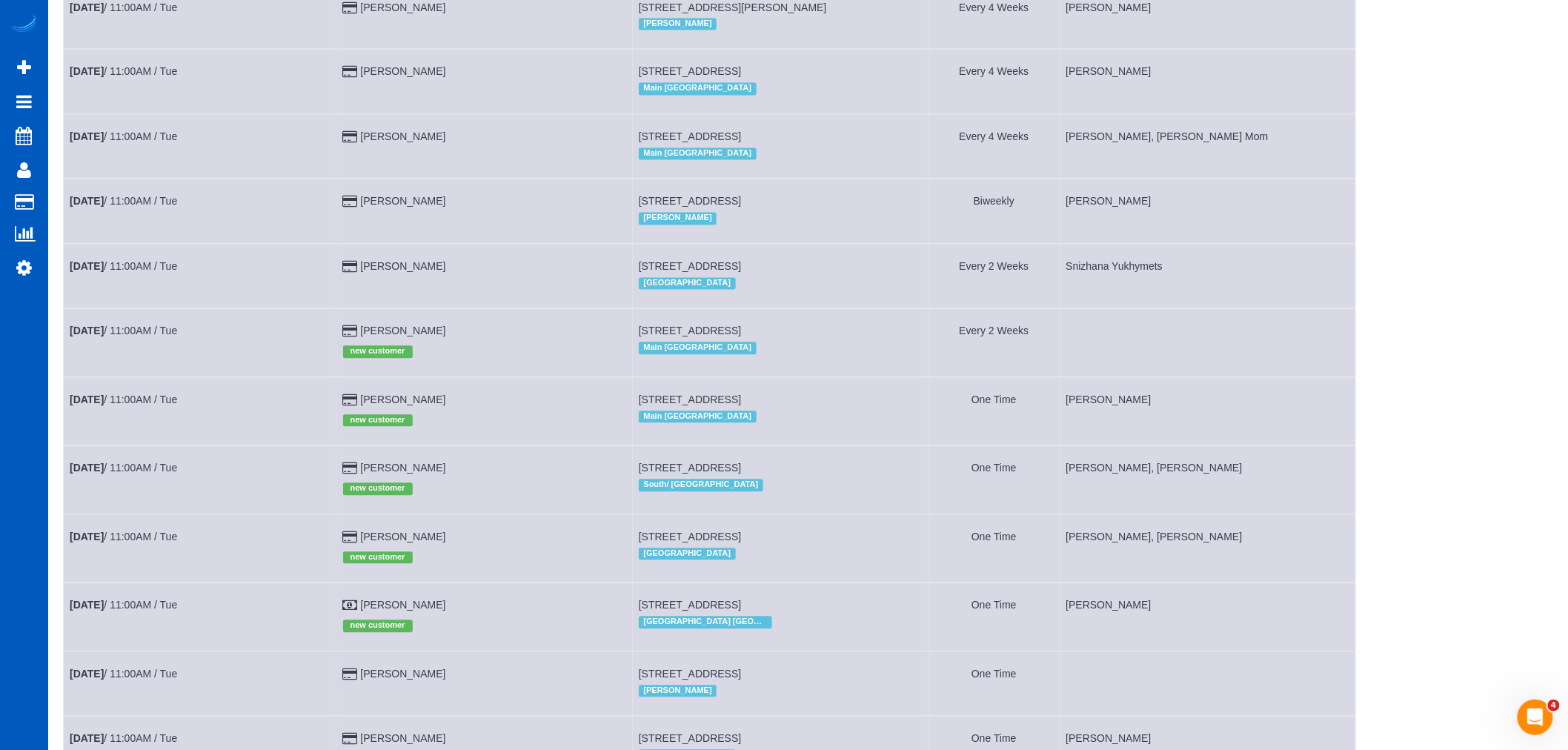
drag, startPoint x: 650, startPoint y: 358, endPoint x: 867, endPoint y: 360, distance: 217.0
click at [867, 360] on td "625 Summit Ave E #3, 3, Seattle, WA 98102 Main Seattle" at bounding box center [781, 343] width 296 height 68
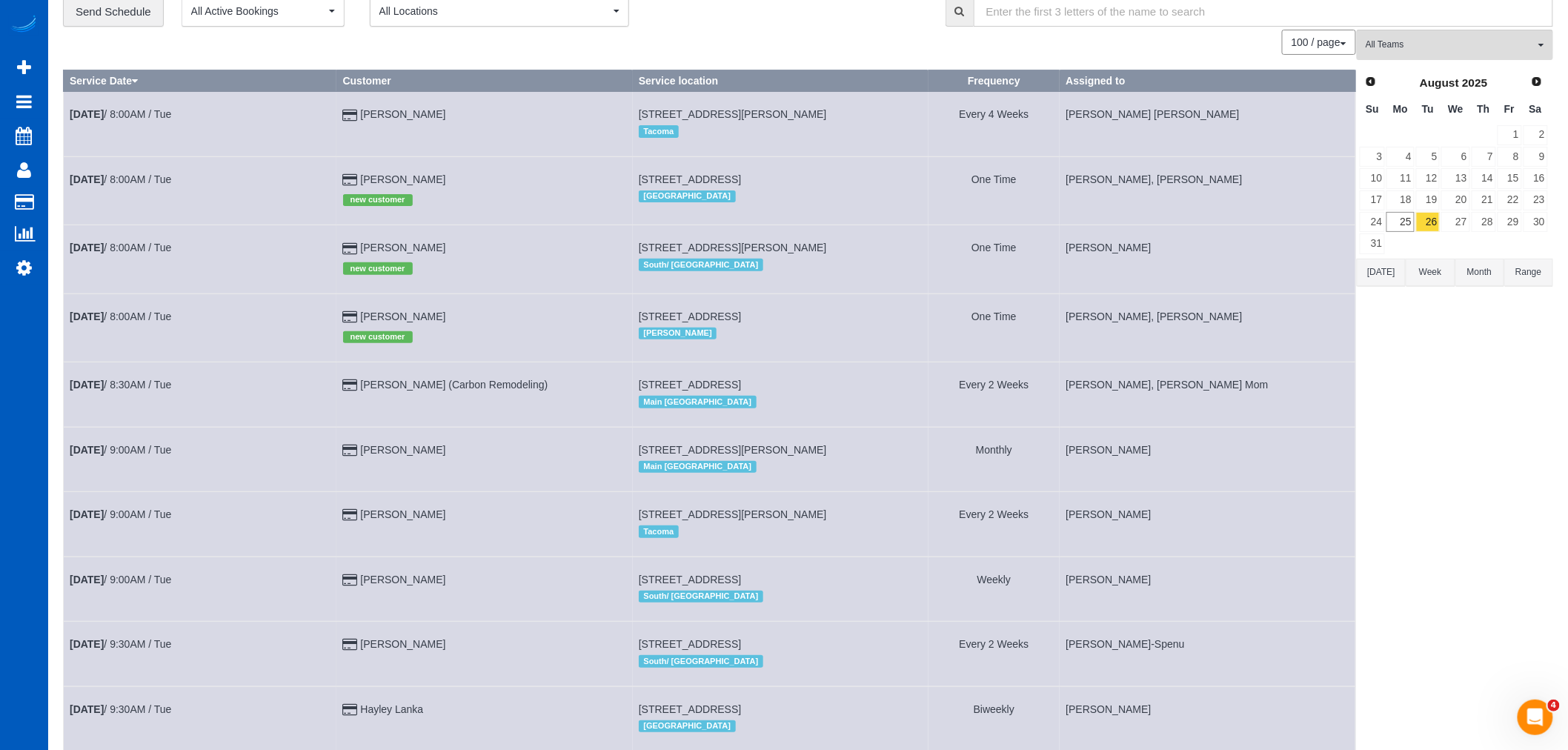
scroll to position [0, 0]
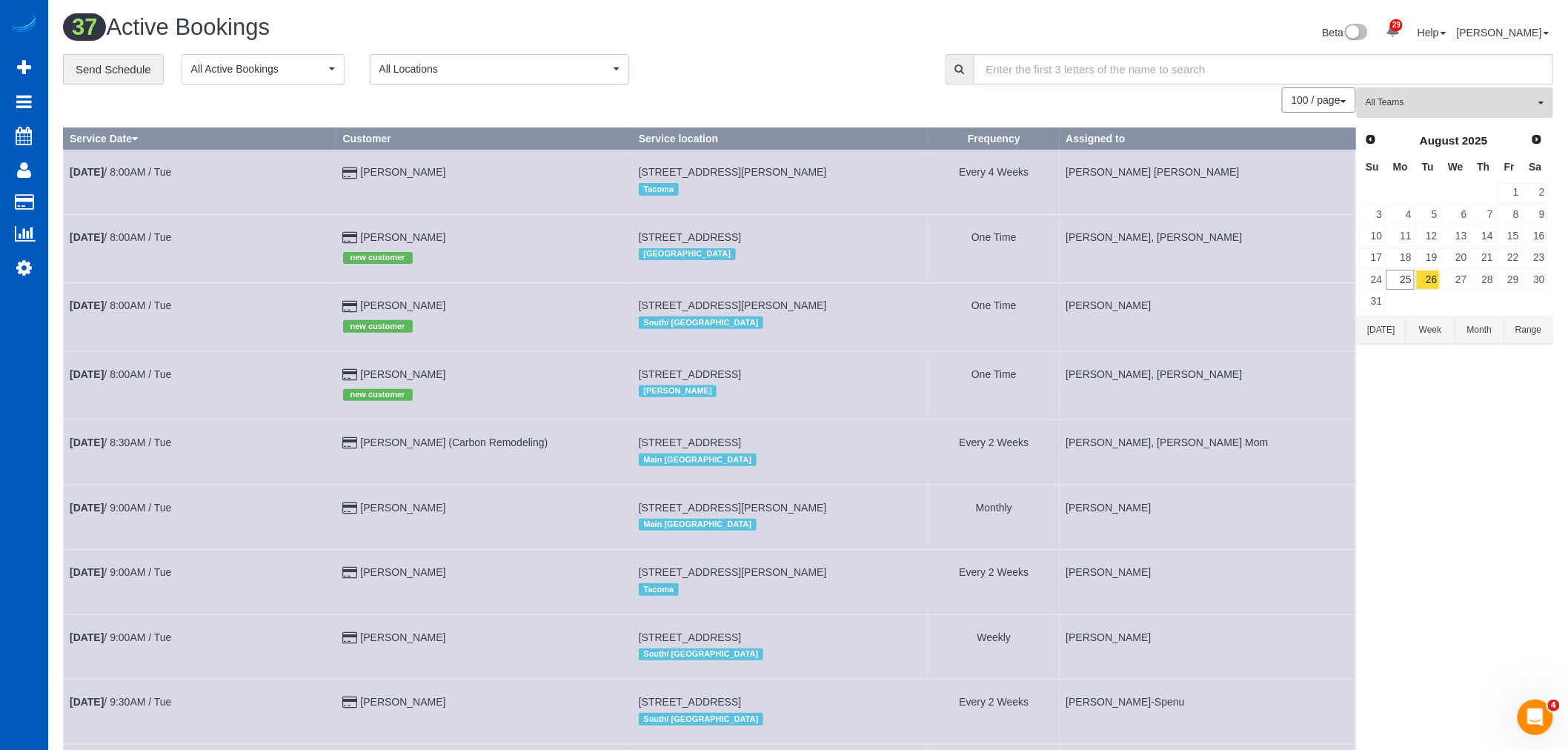
click at [1433, 99] on span "All Teams" at bounding box center [1450, 103] width 169 height 13
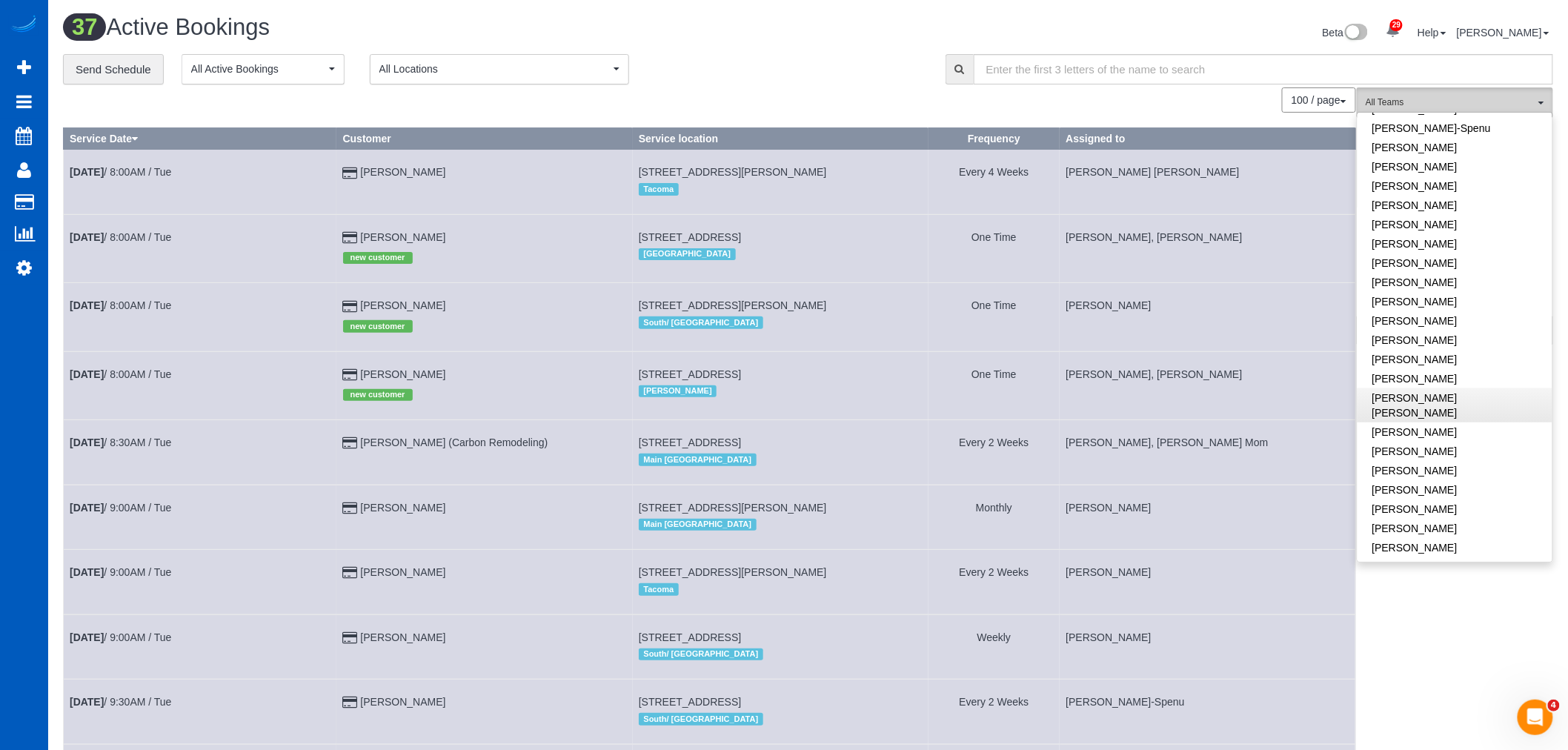
scroll to position [564, 0]
click at [1460, 385] on link "[PERSON_NAME]" at bounding box center [1455, 394] width 195 height 19
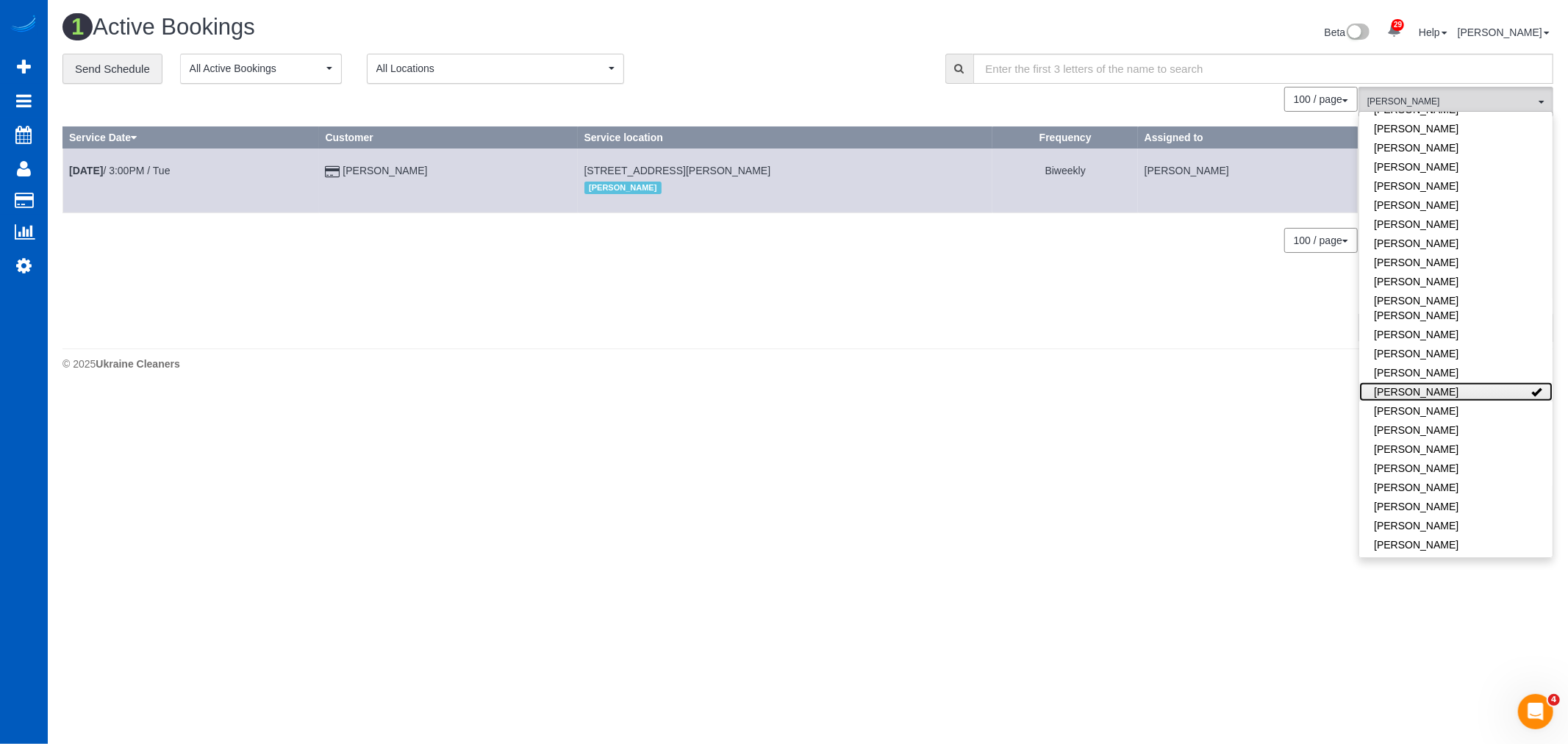
click at [1449, 382] on link "[PERSON_NAME]" at bounding box center [1456, 391] width 193 height 19
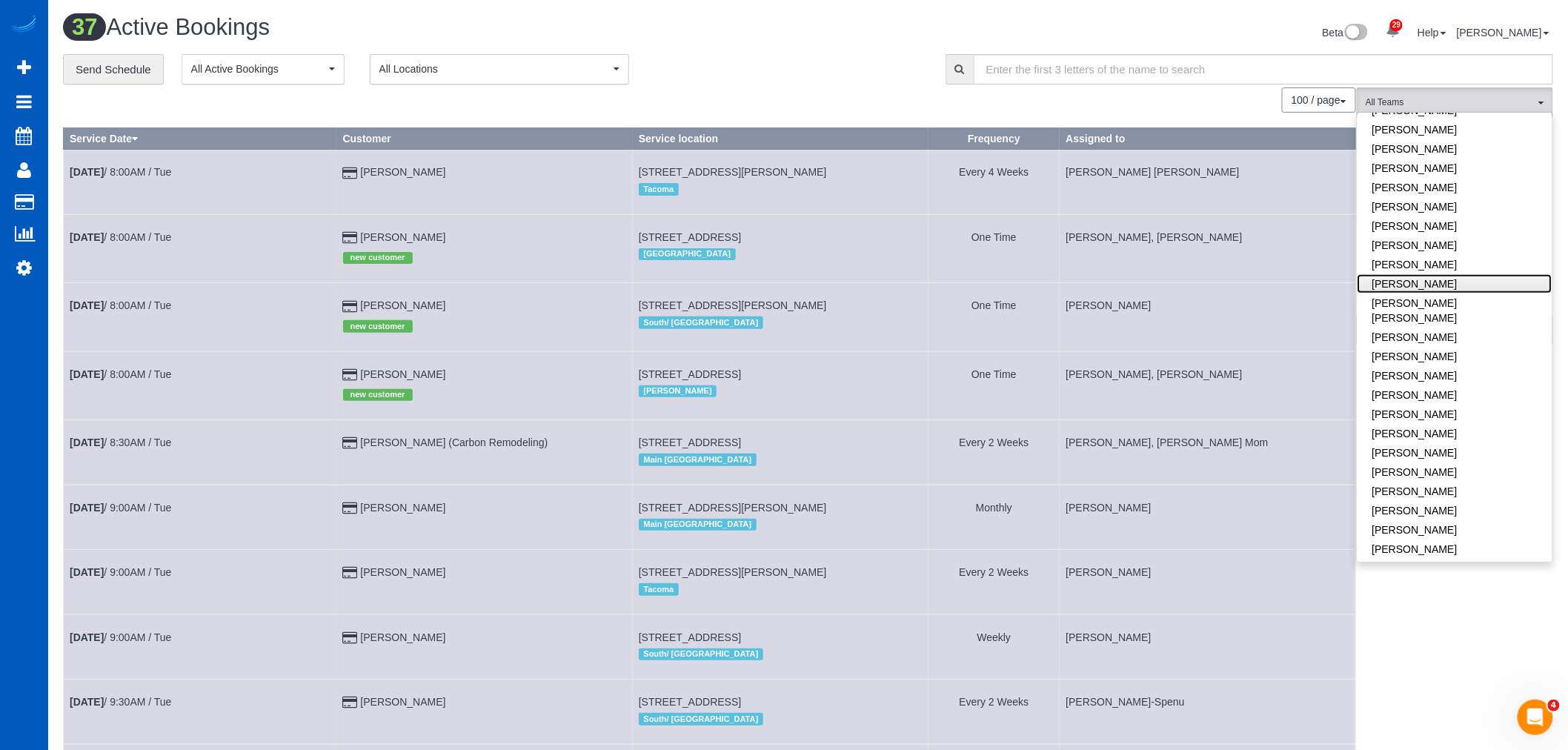
click at [1440, 276] on link "[PERSON_NAME]" at bounding box center [1455, 283] width 195 height 19
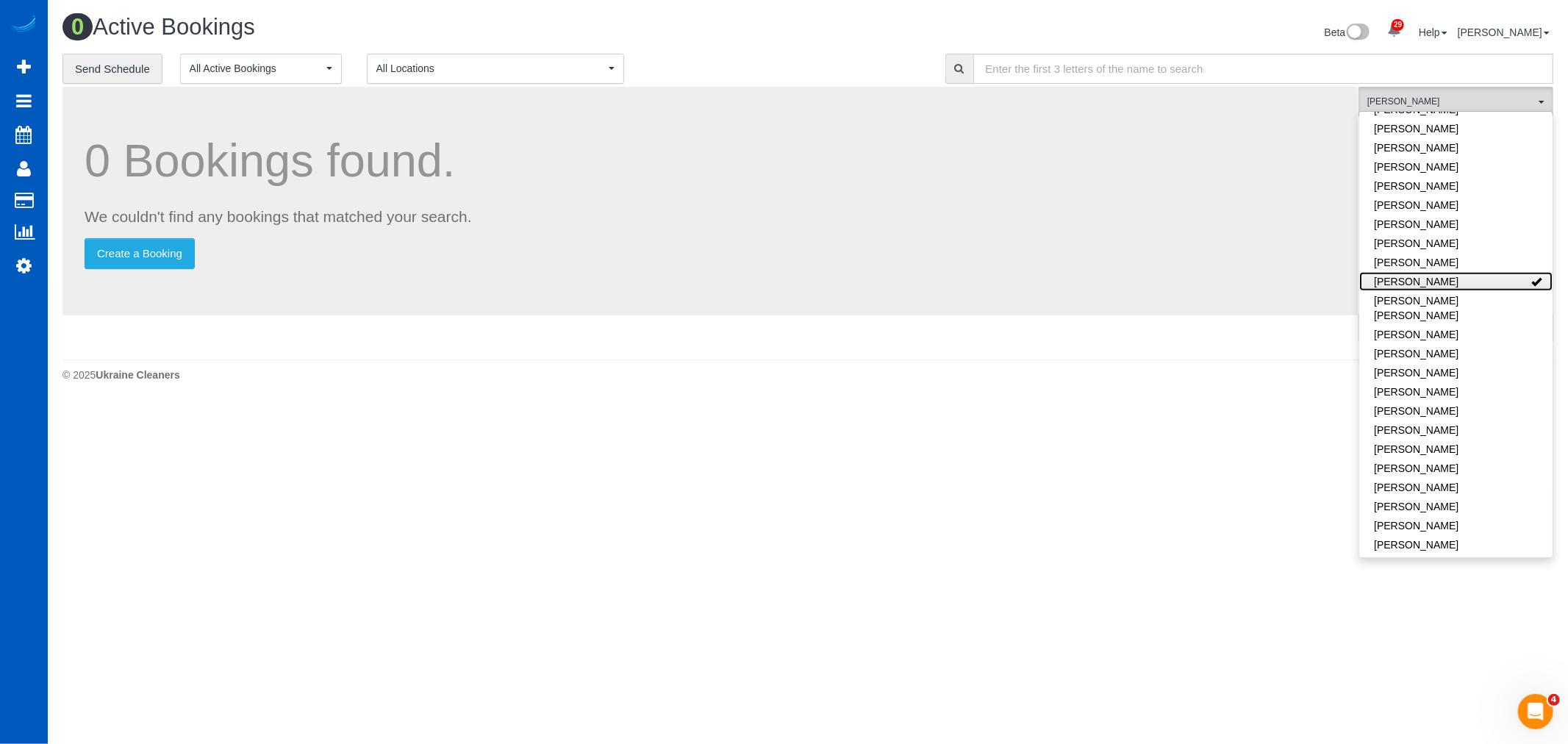
click at [1429, 274] on link "[PERSON_NAME]" at bounding box center [1456, 281] width 193 height 19
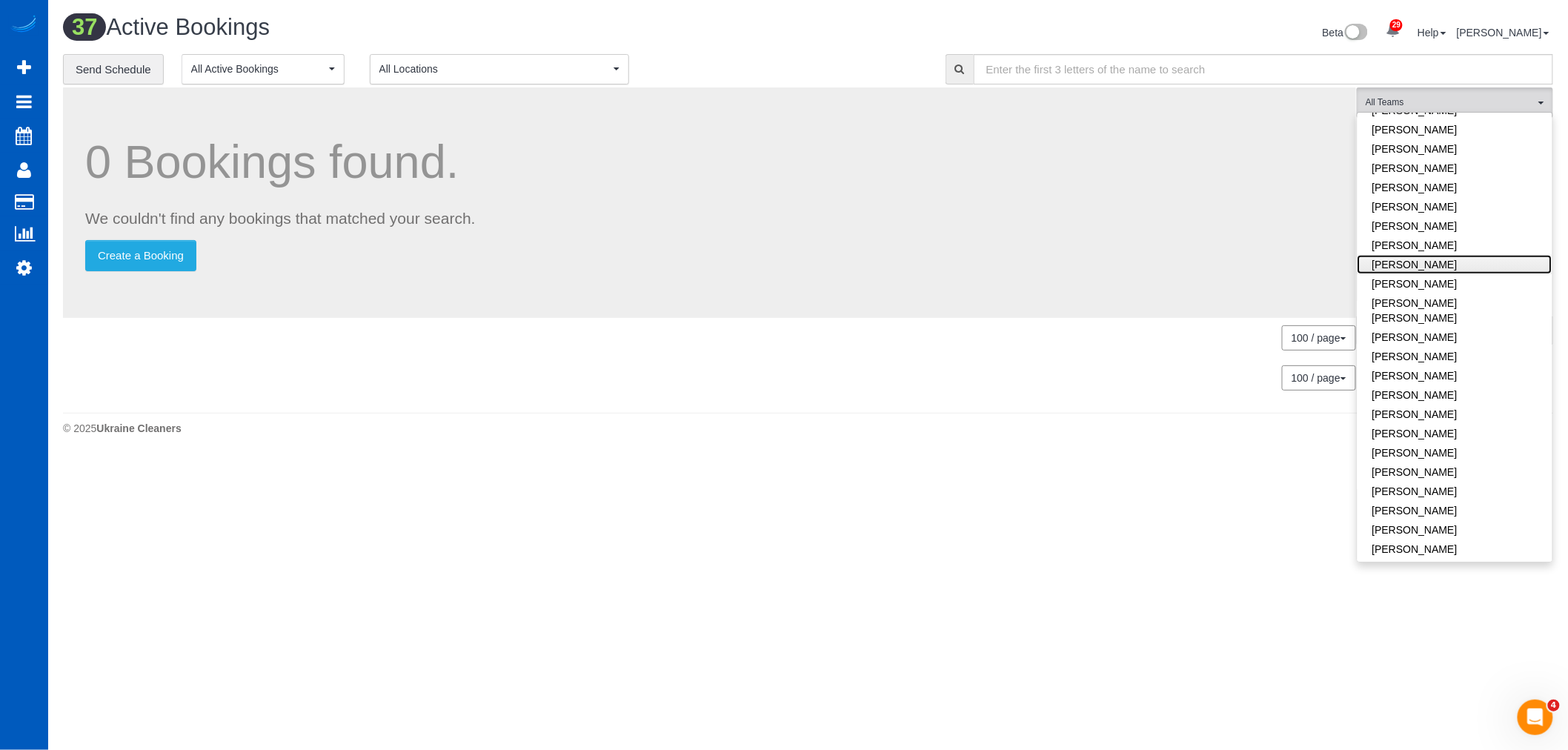
click at [1435, 255] on link "[PERSON_NAME]" at bounding box center [1455, 264] width 195 height 19
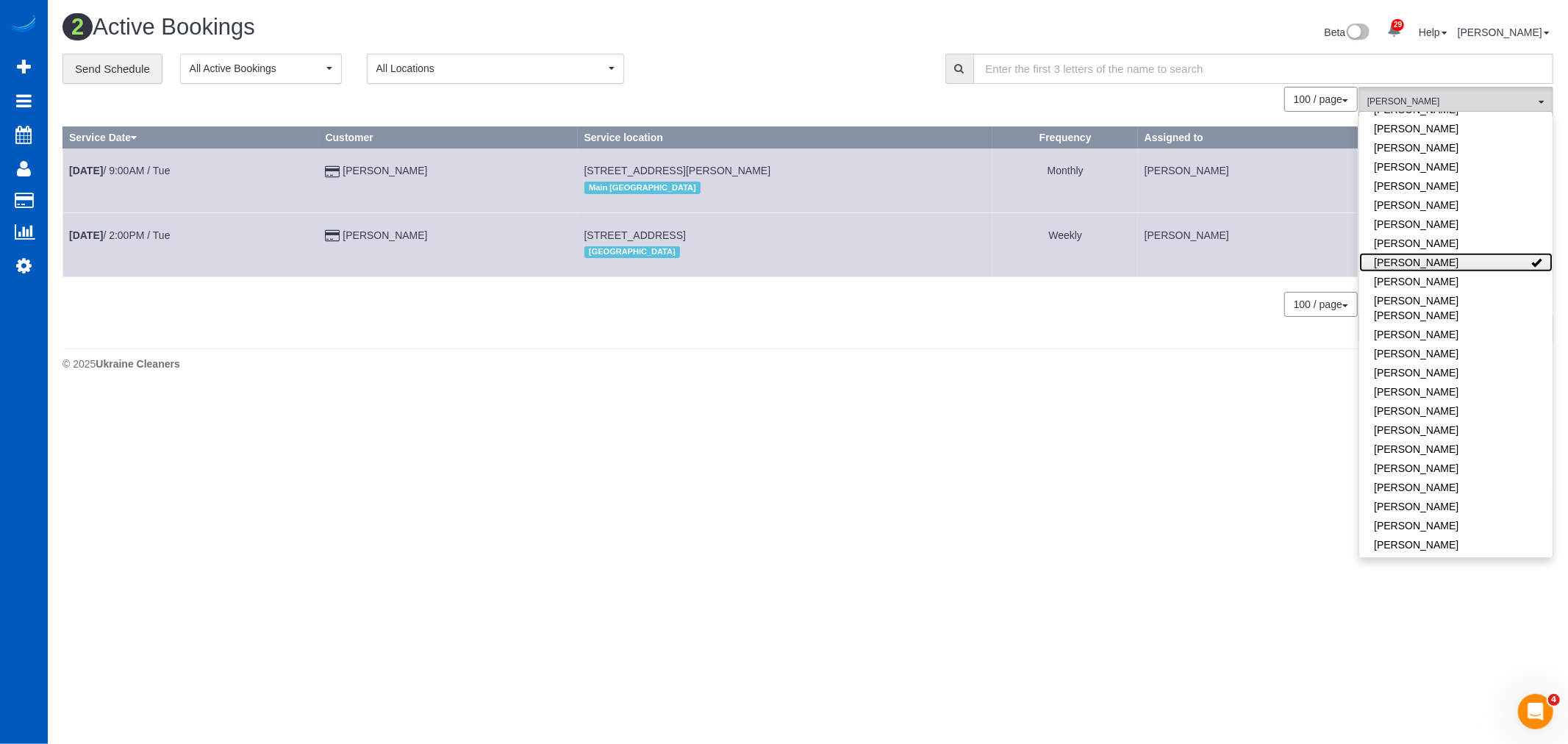
click at [1424, 253] on link "[PERSON_NAME]" at bounding box center [1456, 262] width 193 height 19
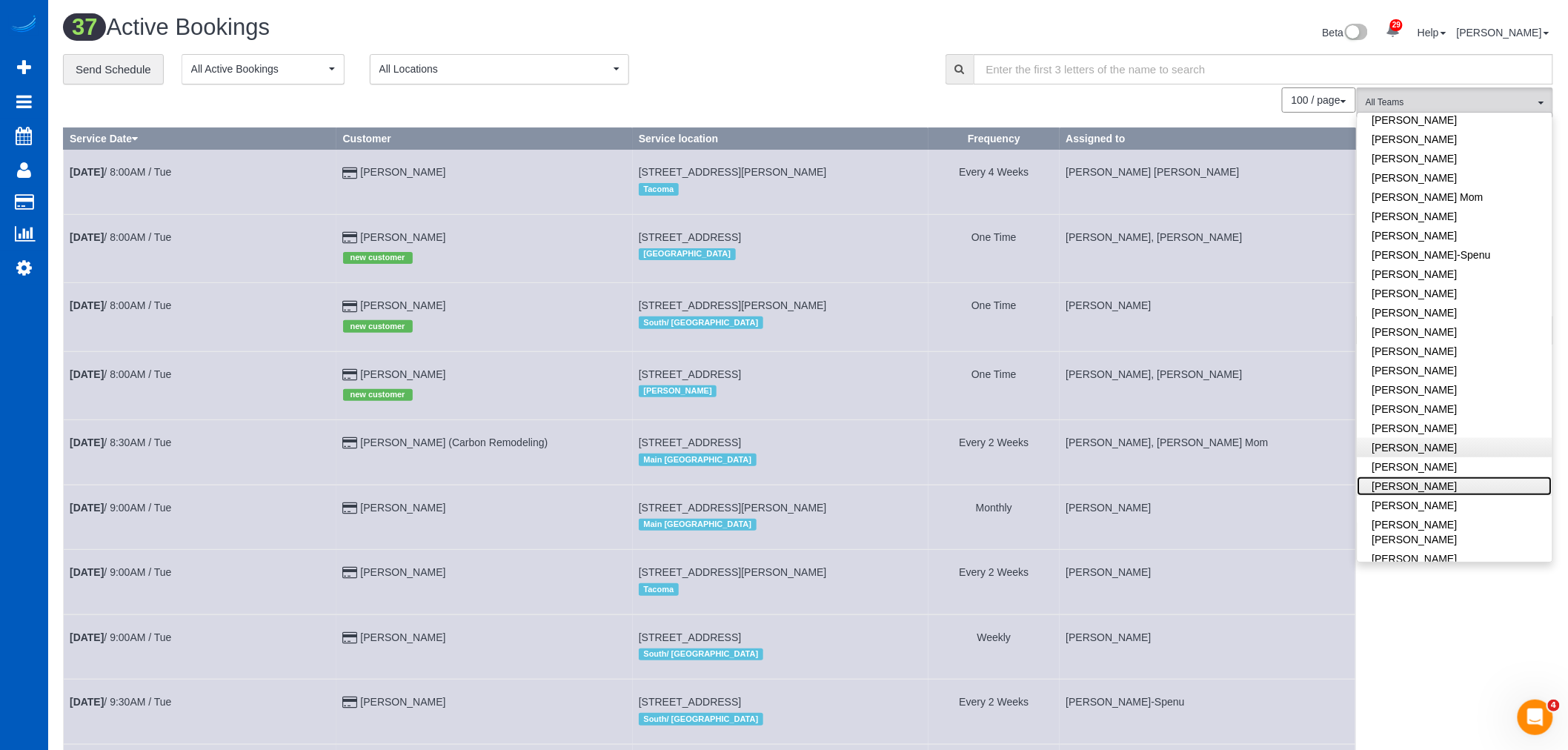
scroll to position [317, 0]
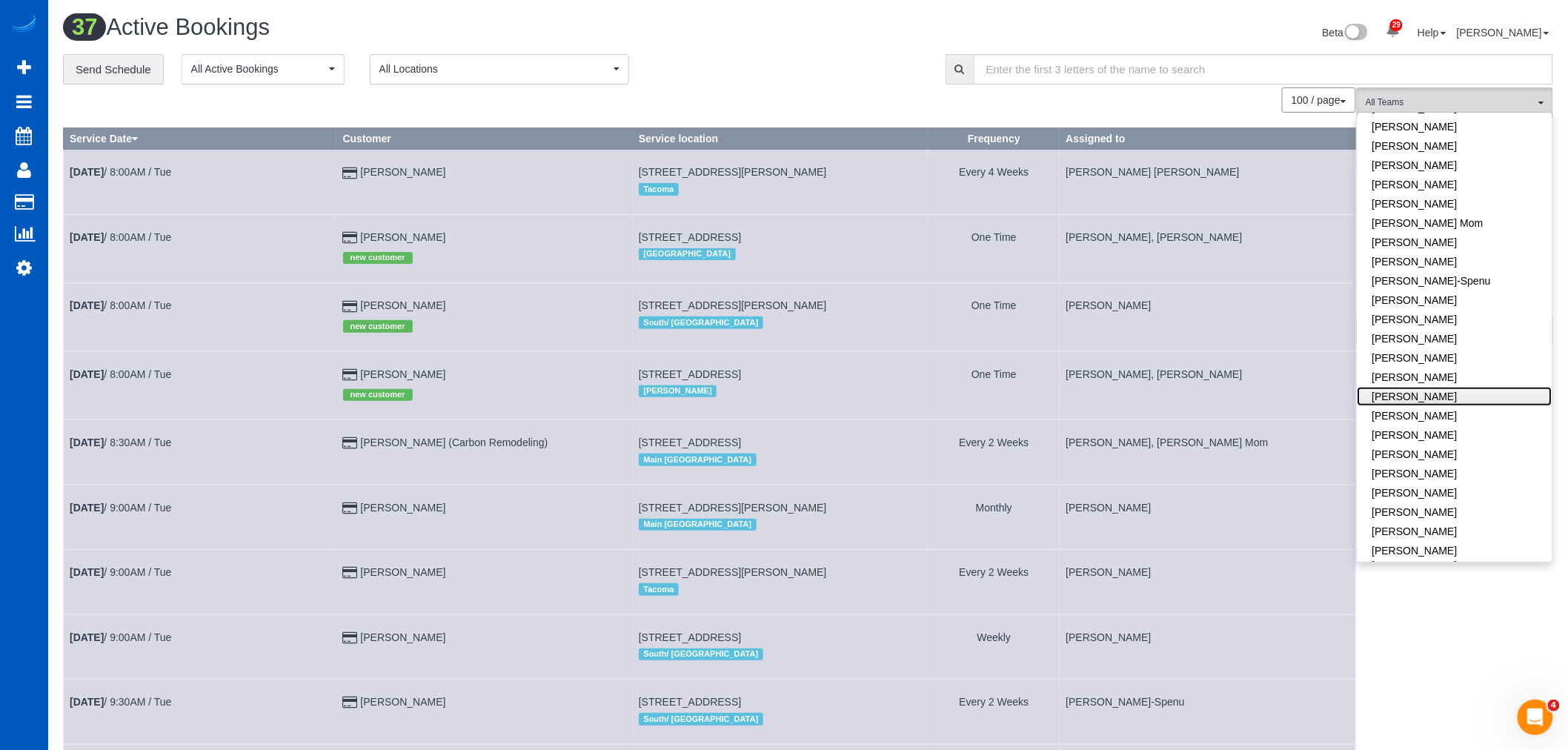
click at [1452, 386] on link "[PERSON_NAME]" at bounding box center [1455, 396] width 195 height 19
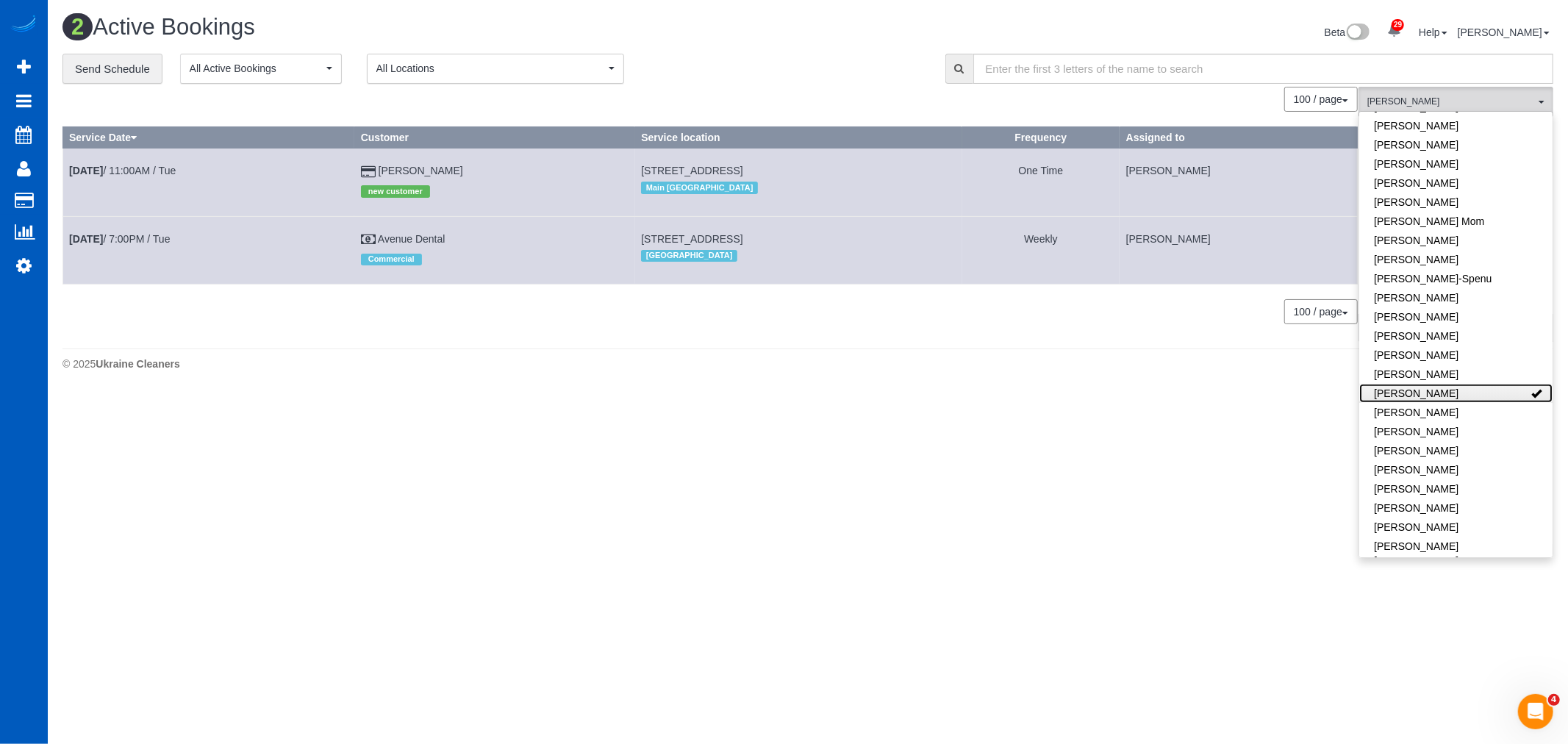
click at [1441, 383] on link "[PERSON_NAME]" at bounding box center [1456, 392] width 193 height 19
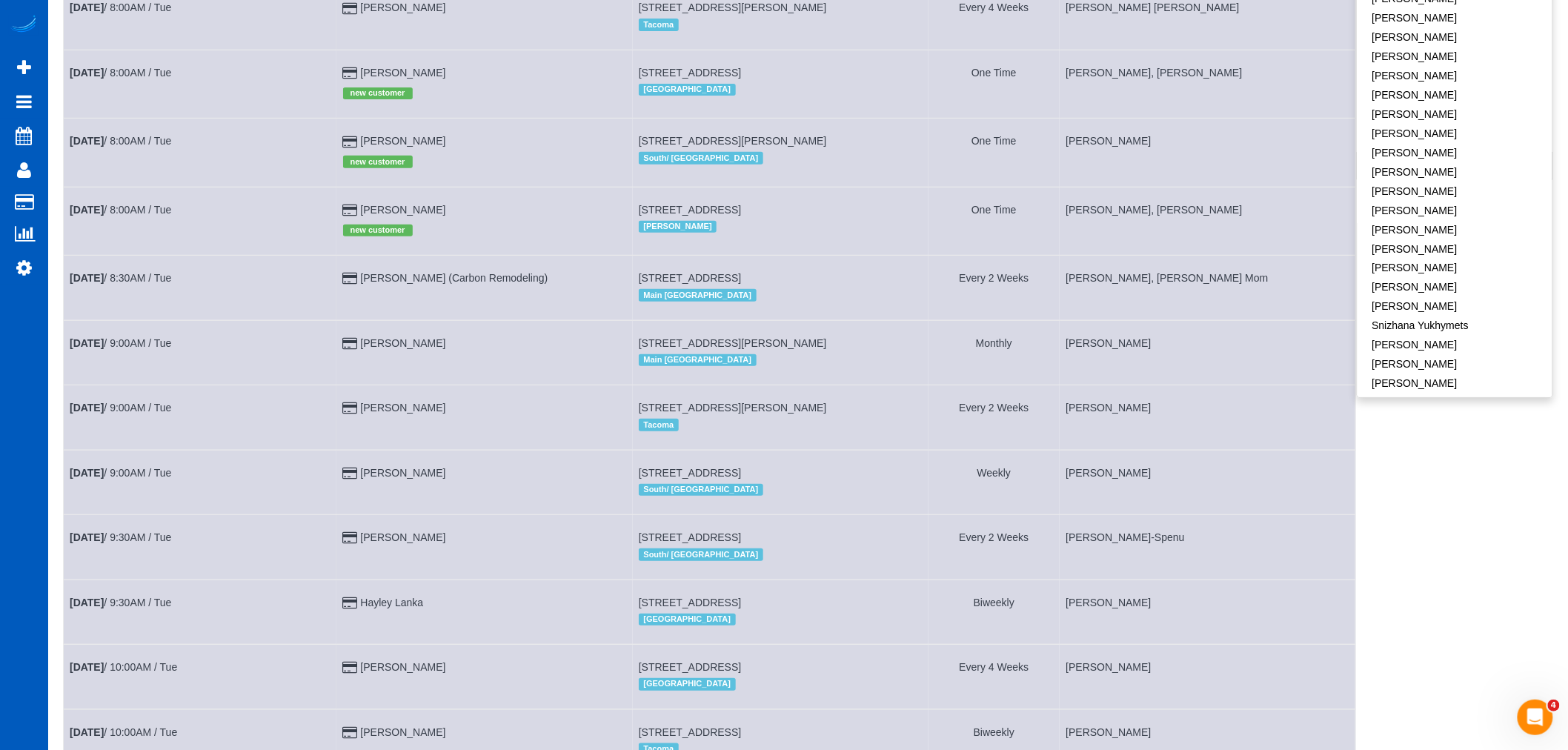
scroll to position [894, 0]
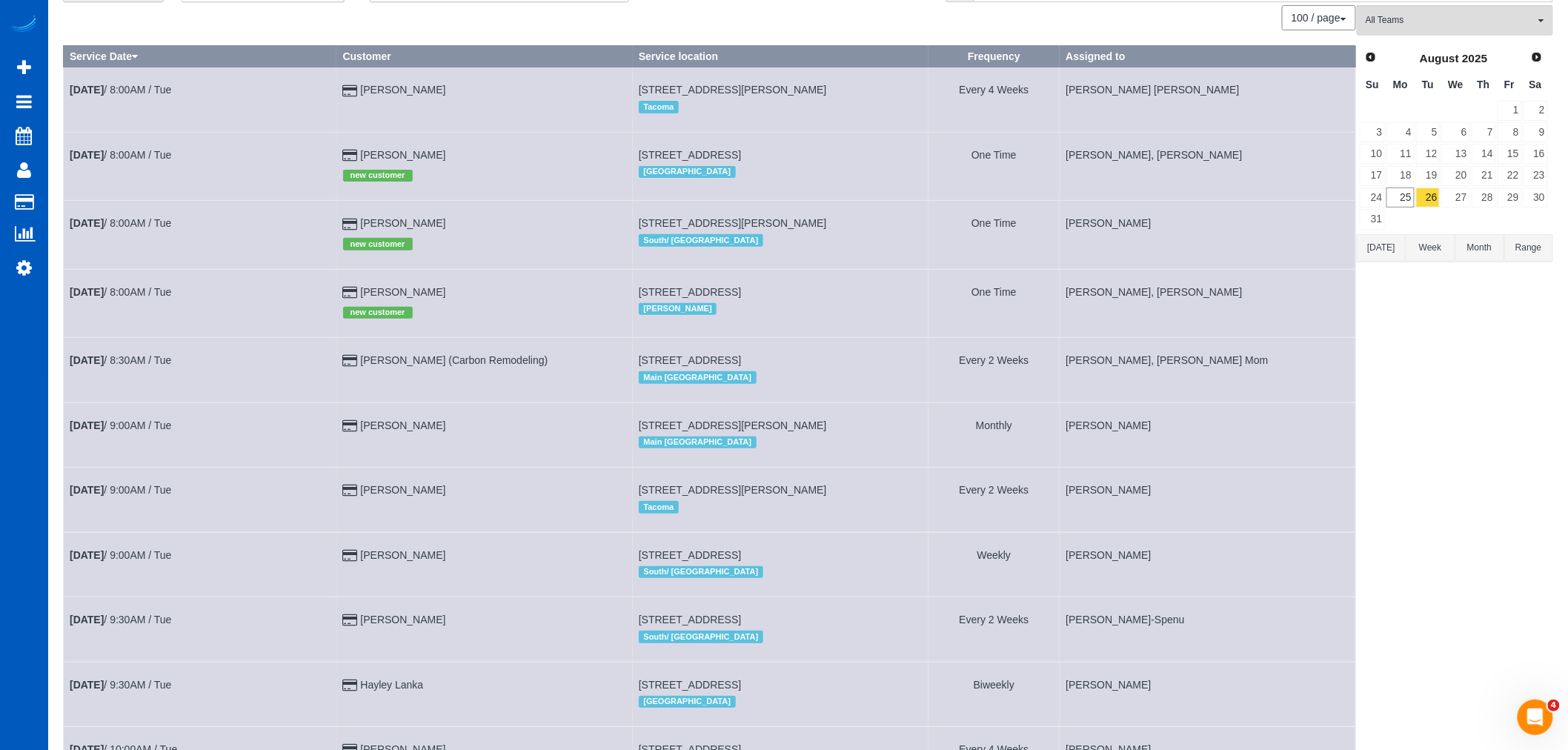
scroll to position [0, 0]
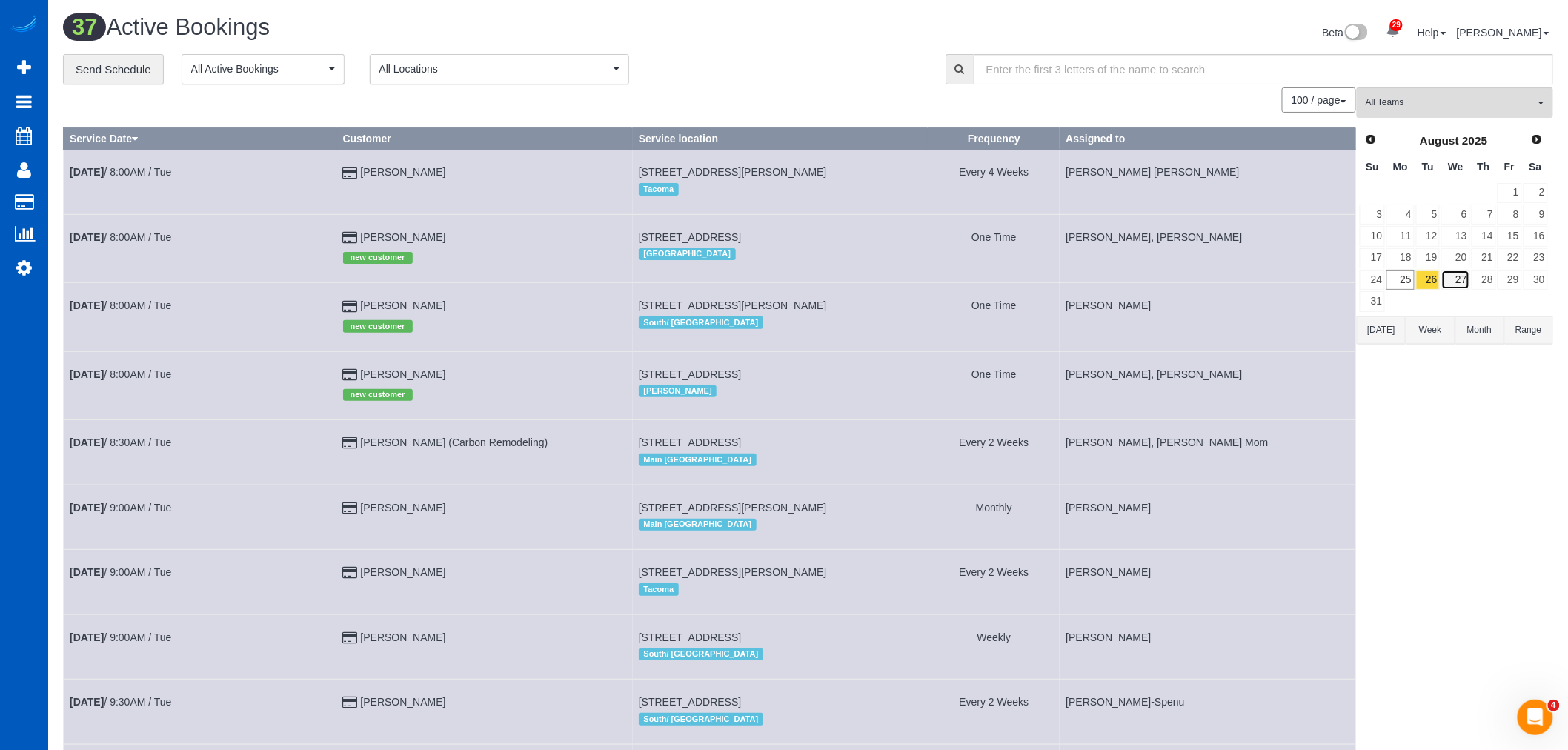
click at [1462, 282] on link "27" at bounding box center [1455, 279] width 28 height 20
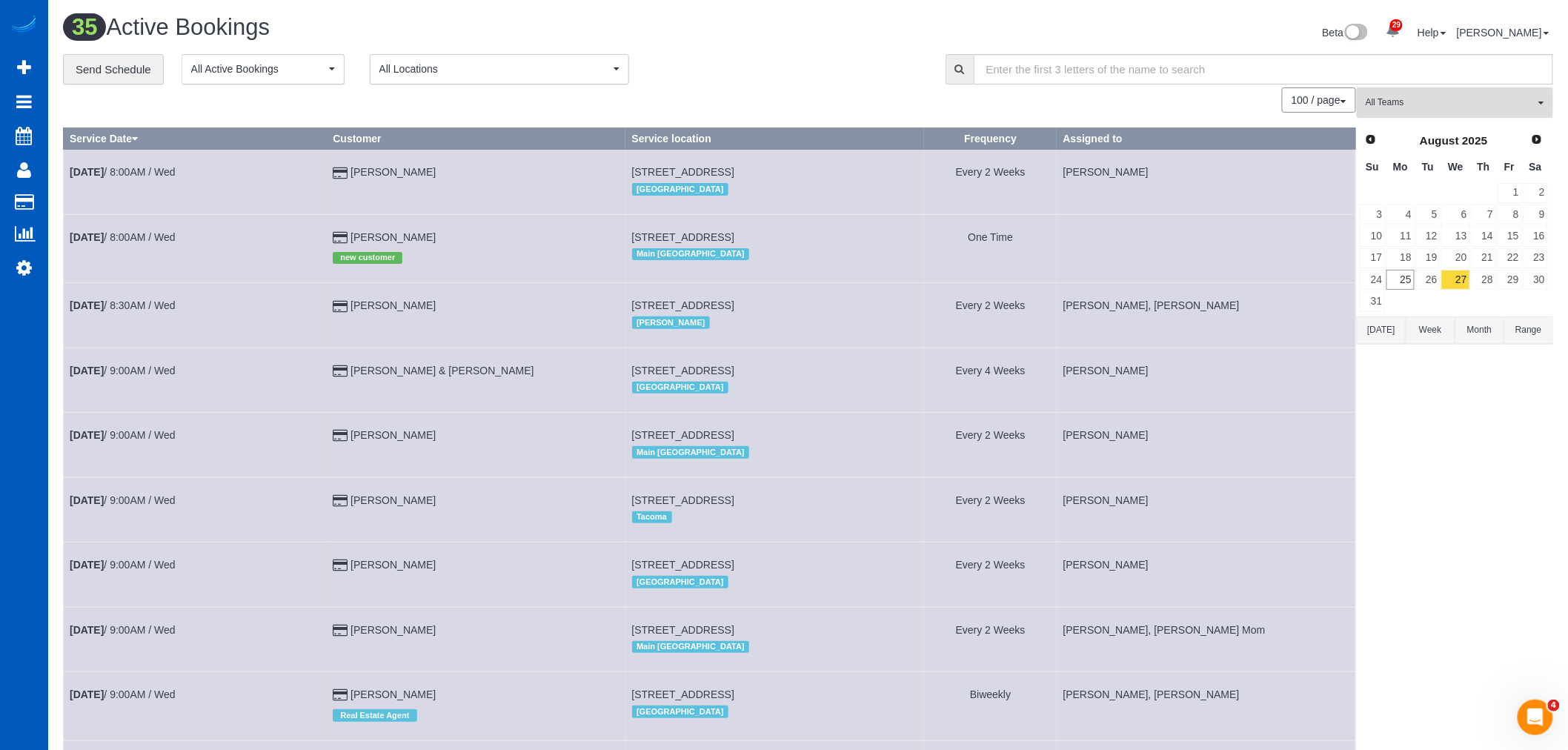
click at [1416, 109] on span "All Teams" at bounding box center [1450, 103] width 169 height 13
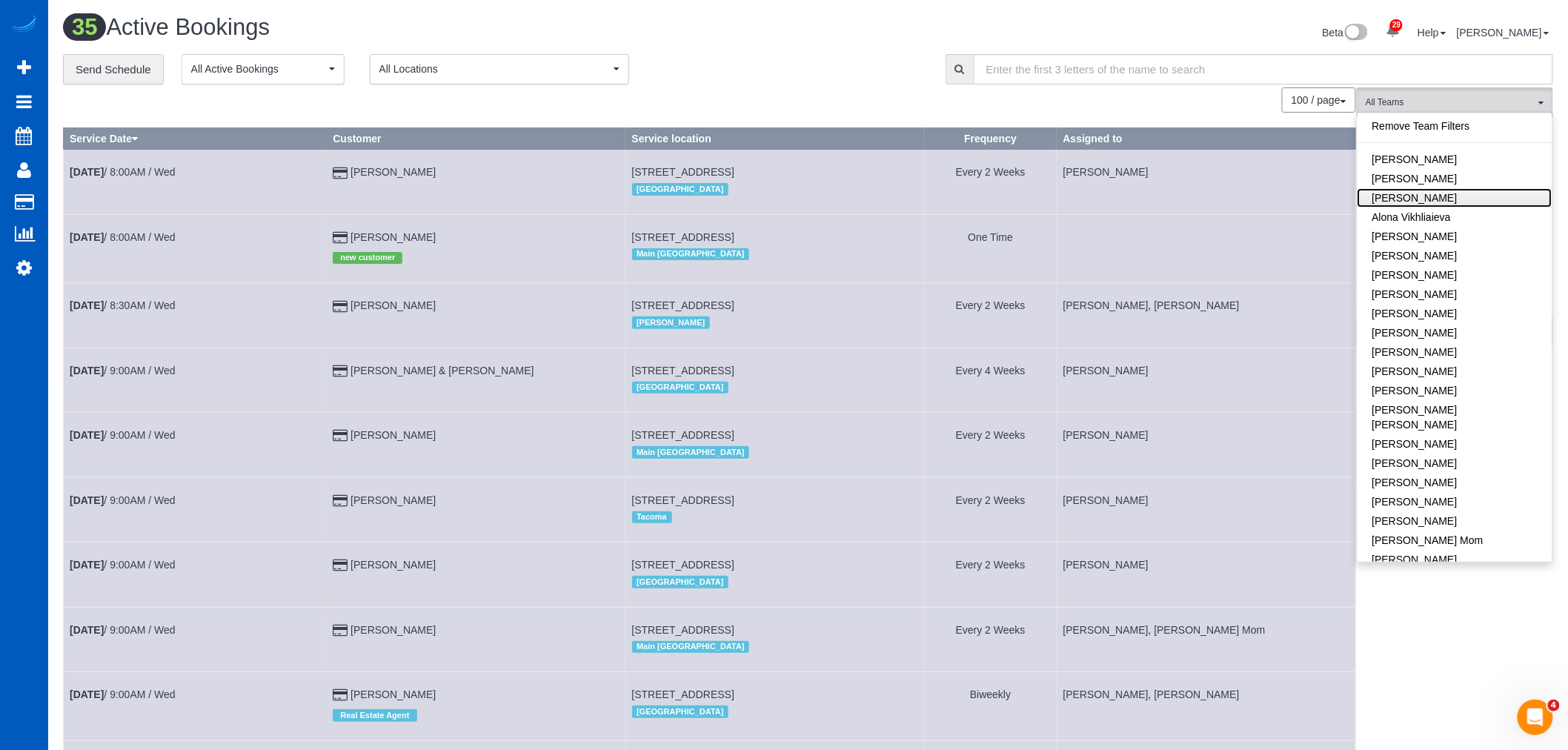
click at [1434, 195] on link "[PERSON_NAME]" at bounding box center [1455, 197] width 195 height 19
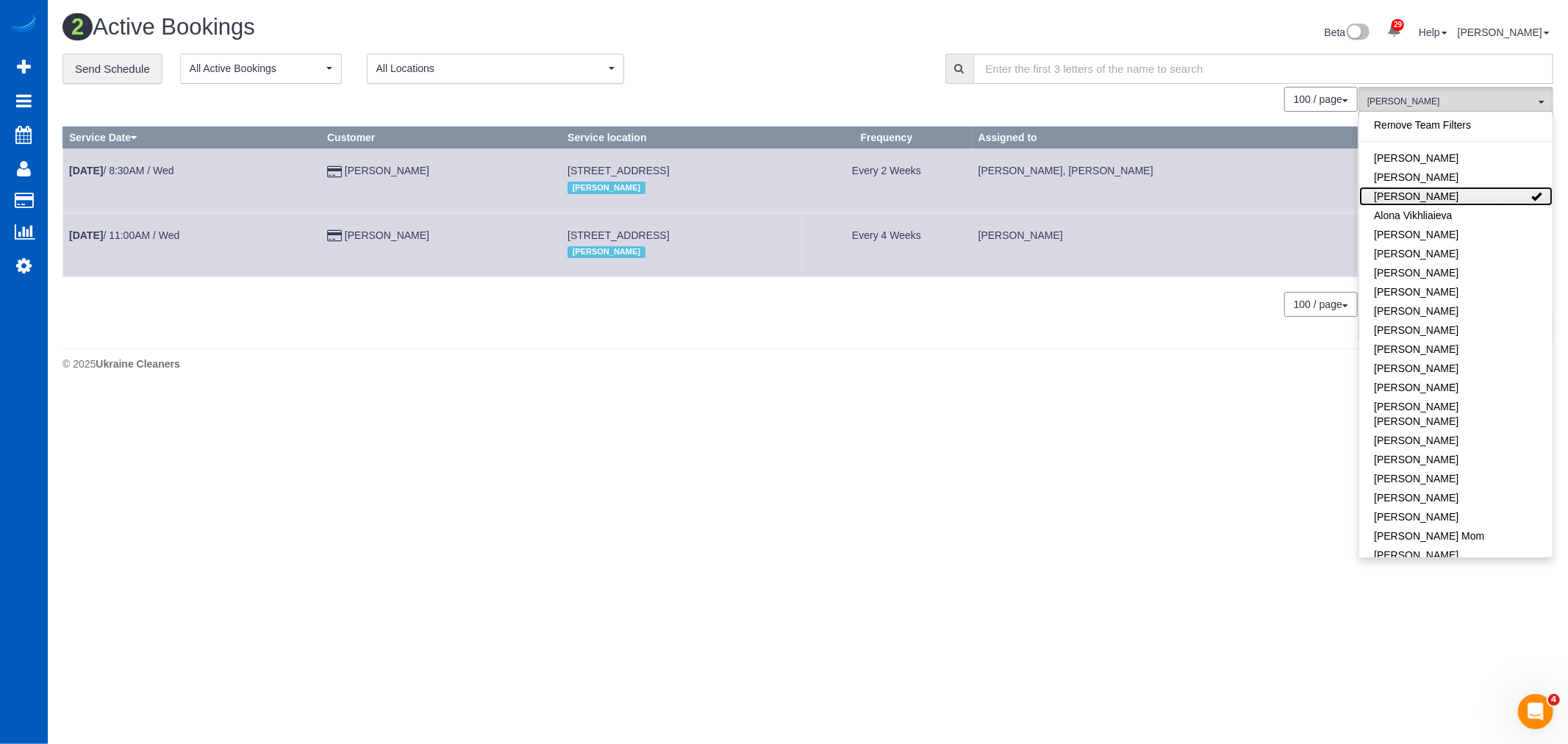
click at [1423, 193] on link "[PERSON_NAME]" at bounding box center [1456, 195] width 193 height 19
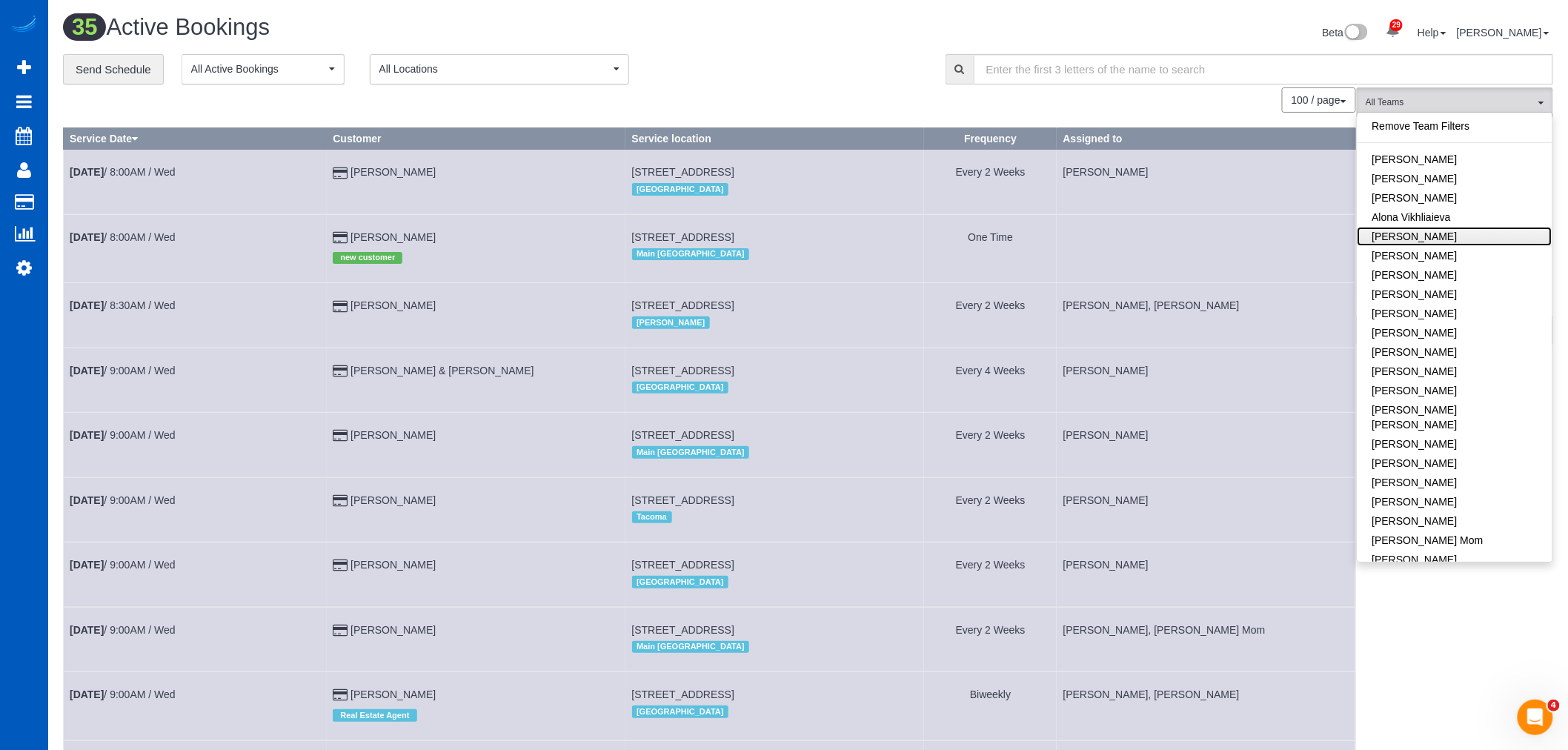
click at [1451, 234] on link "[PERSON_NAME]" at bounding box center [1455, 236] width 195 height 19
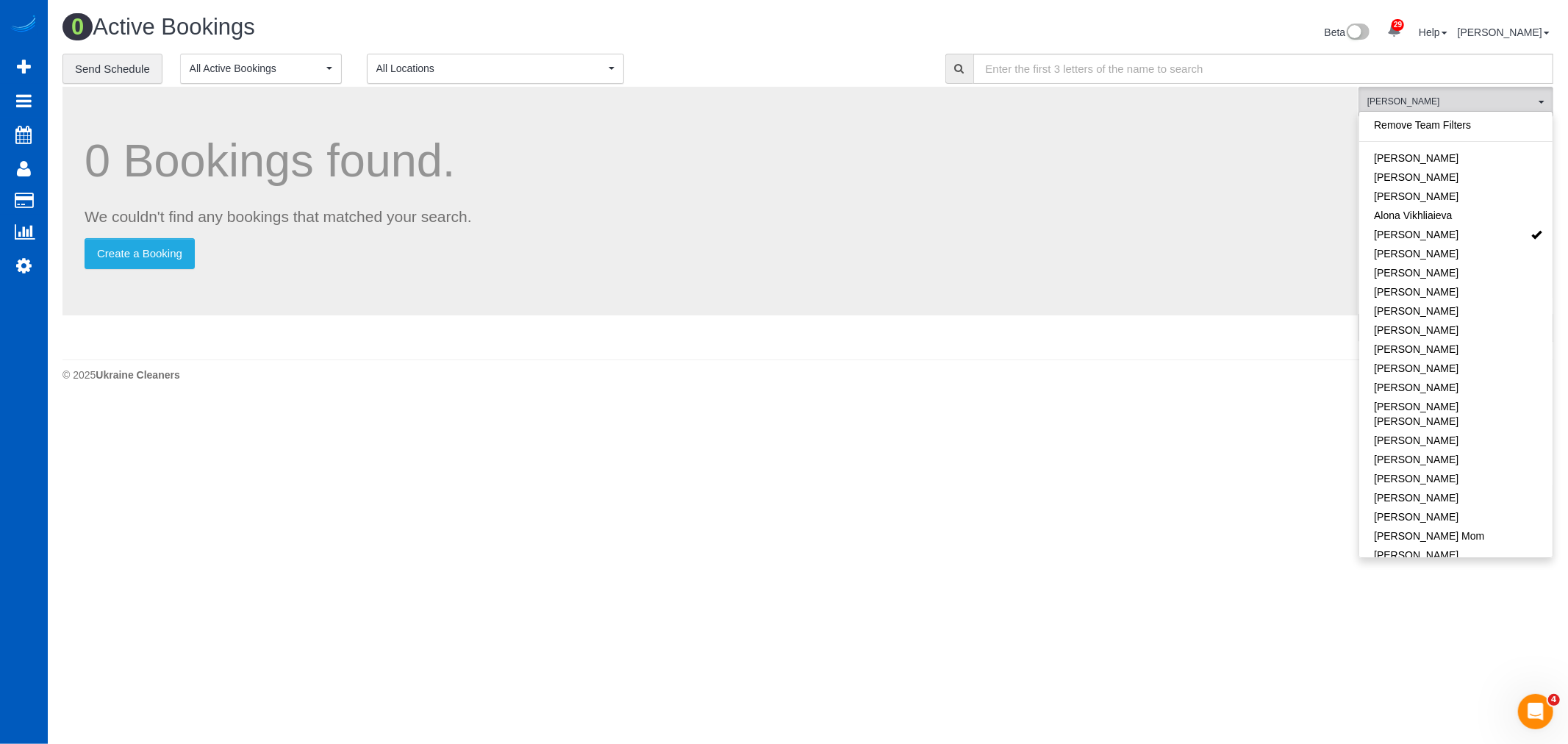
click at [1202, 392] on div "0 Active Bookings Beta 29 Your Notifications You have 0 alerts × You have 3 to …" at bounding box center [808, 201] width 1520 height 404
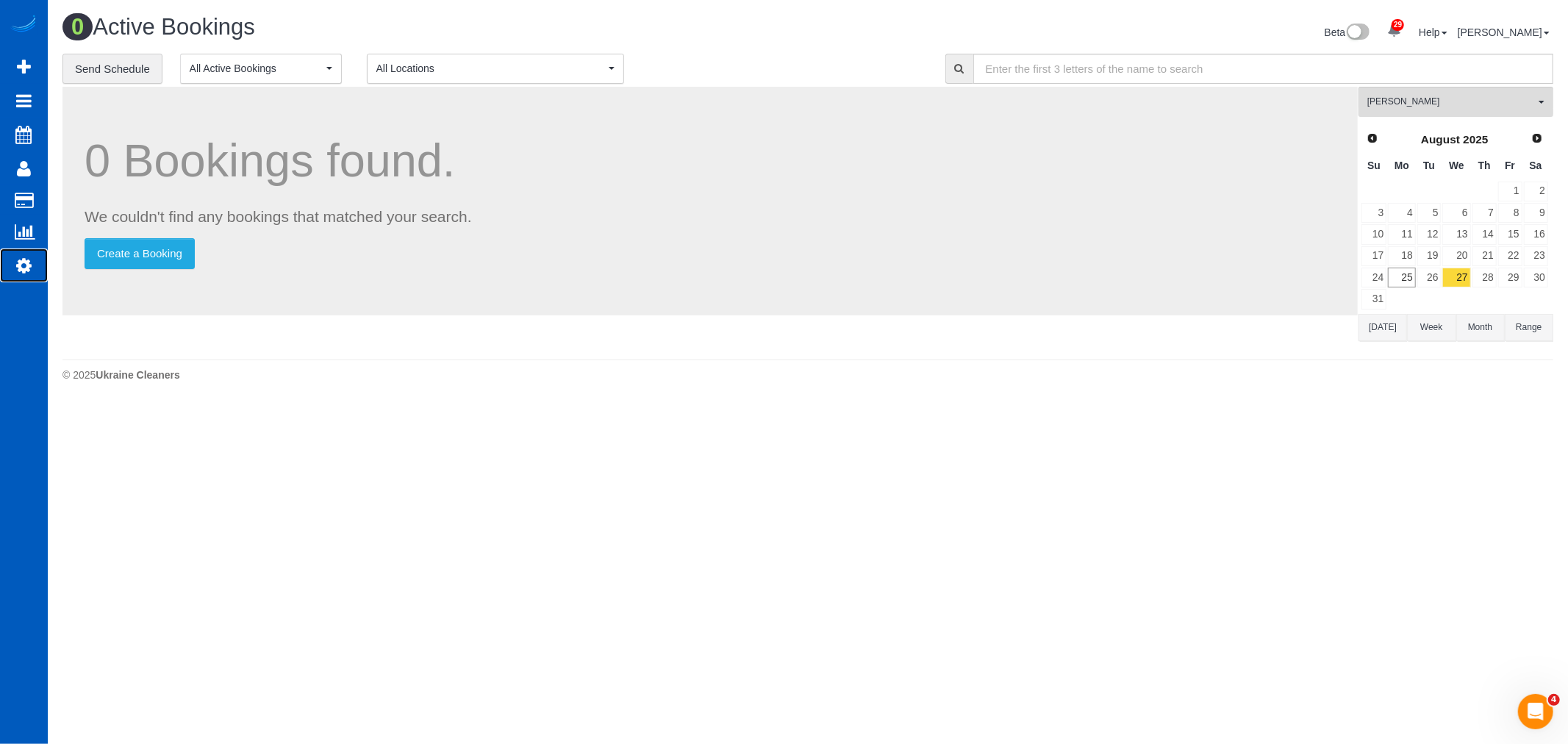
click at [32, 272] on link "Settings" at bounding box center [23, 265] width 48 height 34
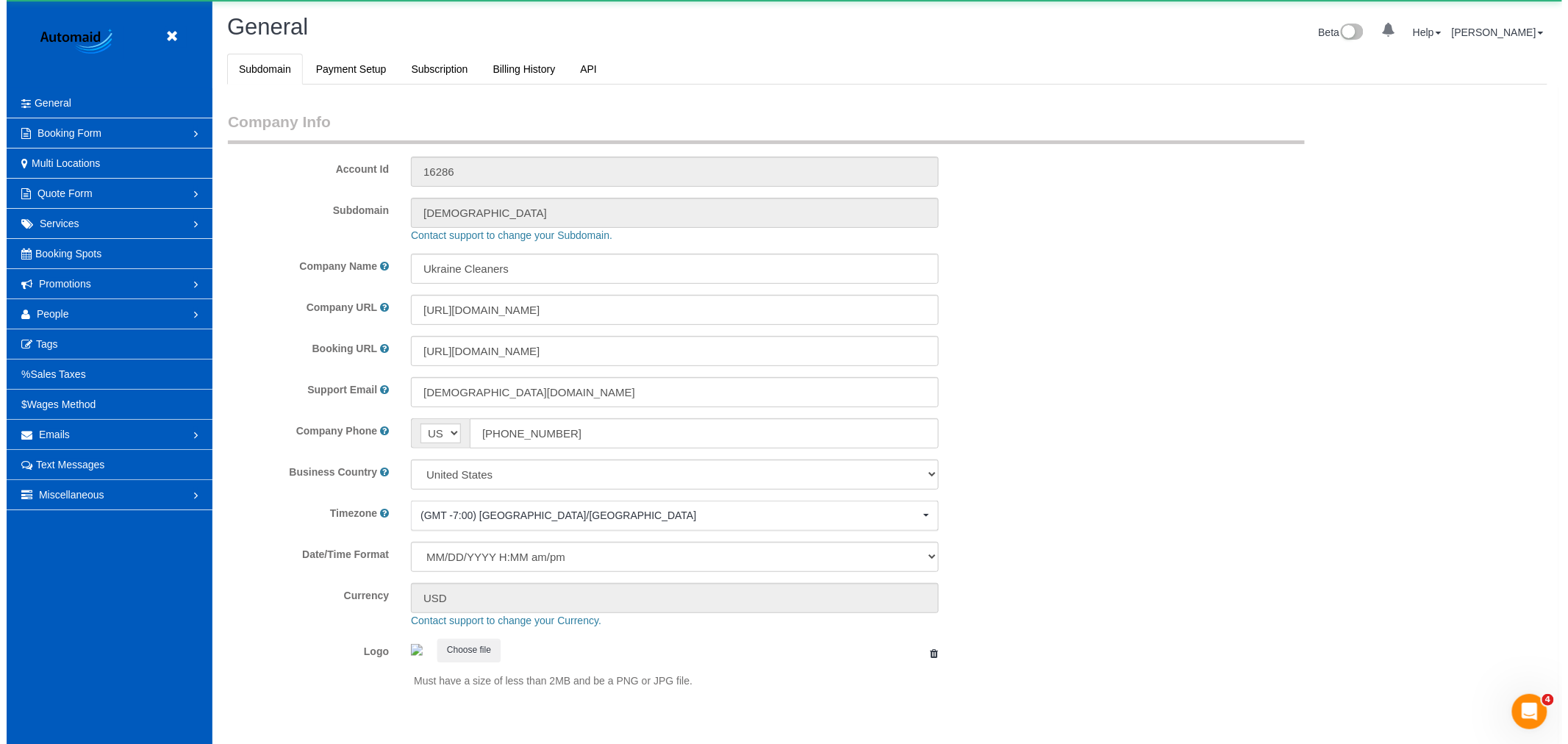
scroll to position [3213, 1556]
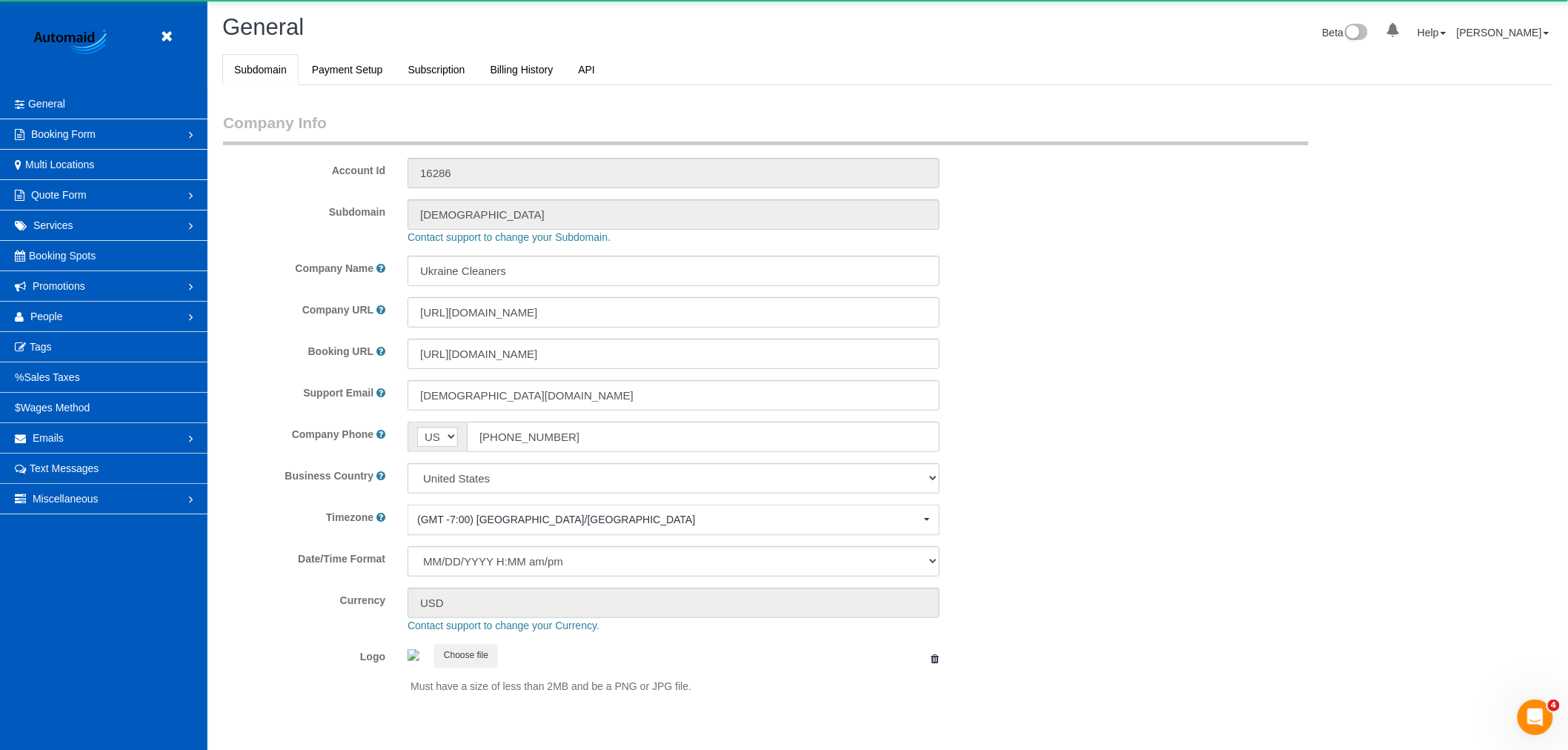
select select "1"
click at [79, 319] on link "People" at bounding box center [103, 316] width 208 height 30
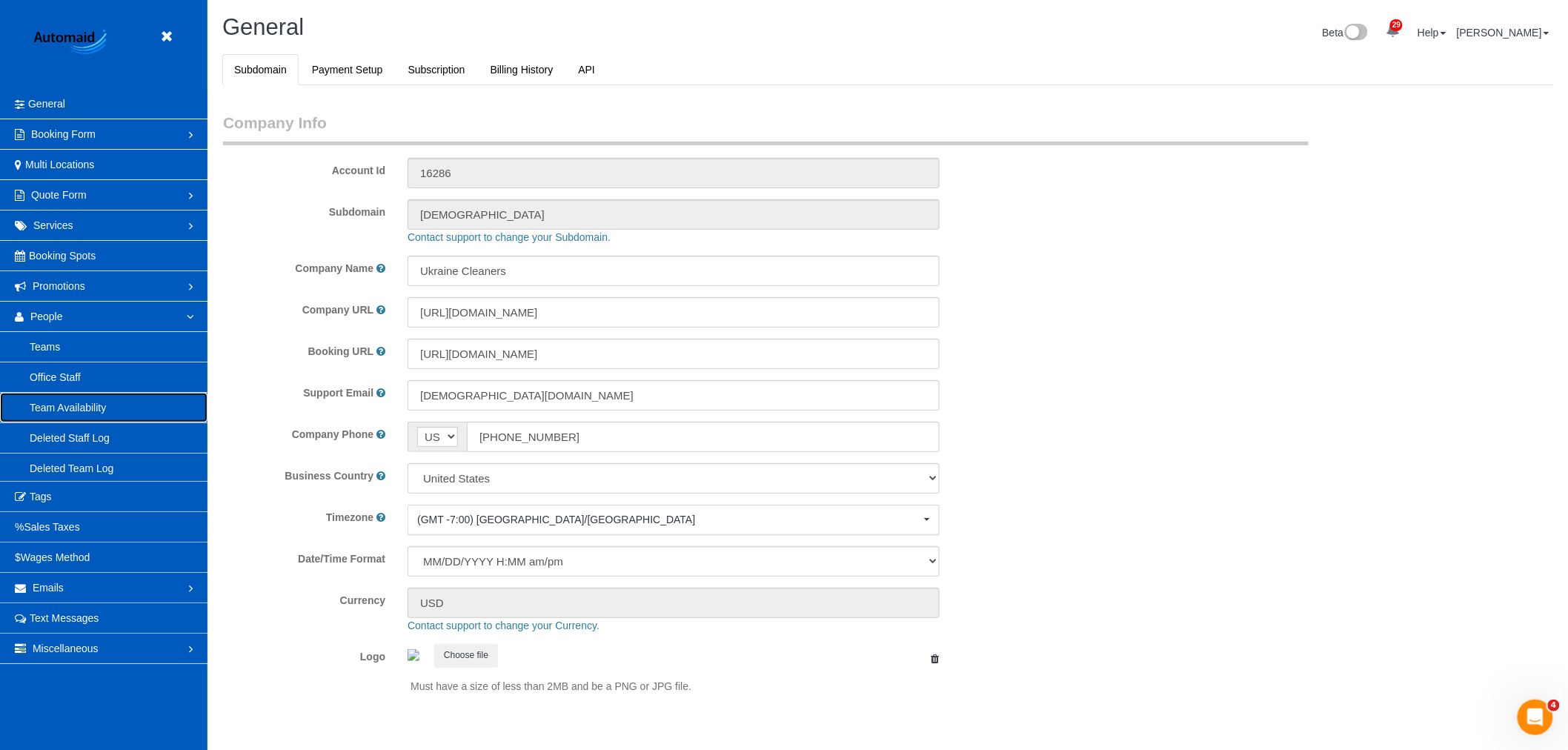
click at [108, 404] on link "Team Availability" at bounding box center [103, 407] width 208 height 30
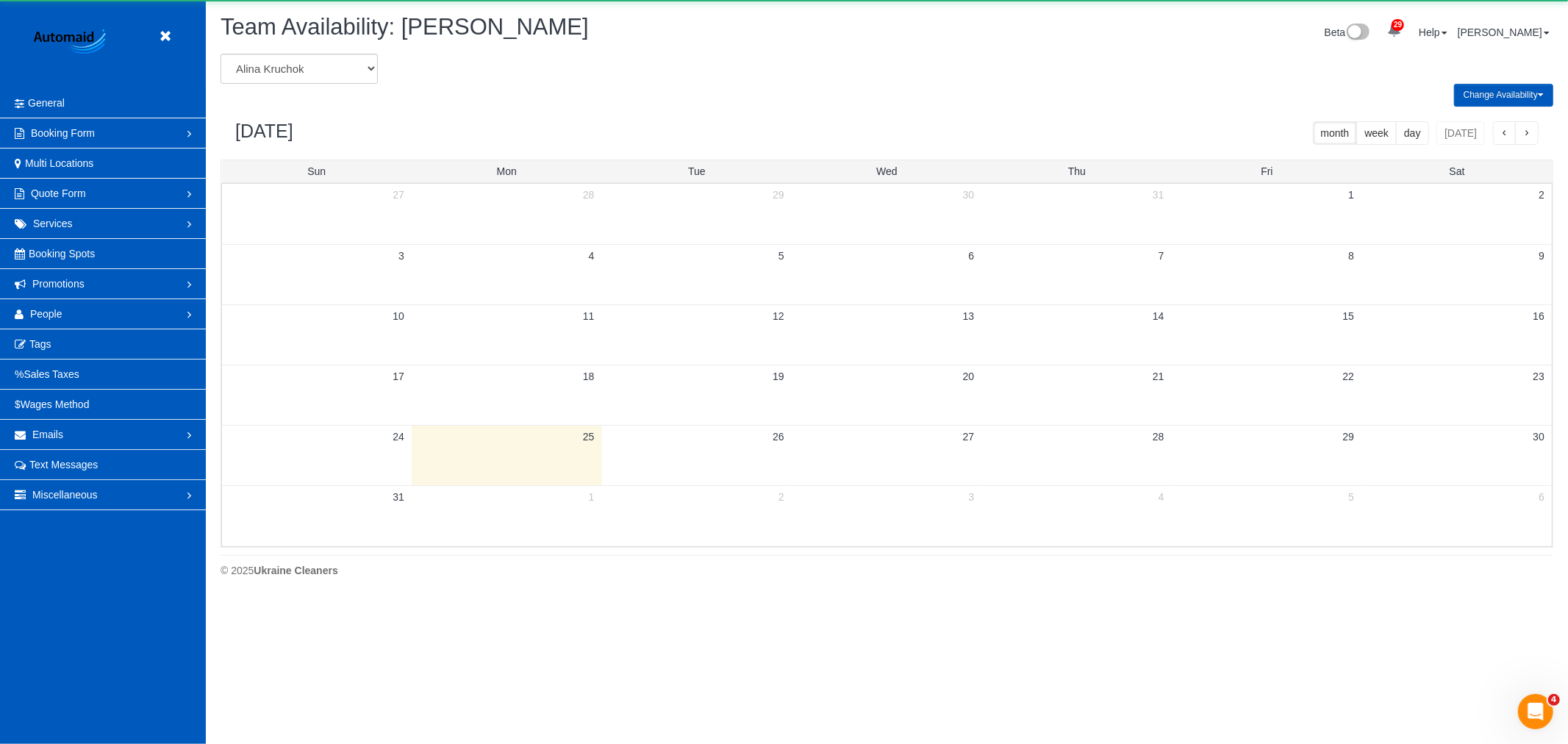
scroll to position [600, 1568]
click at [313, 75] on select "[PERSON_NAME] [PERSON_NAME] [PERSON_NAME] [PERSON_NAME] [PERSON_NAME] [PERSON_N…" at bounding box center [299, 69] width 157 height 30
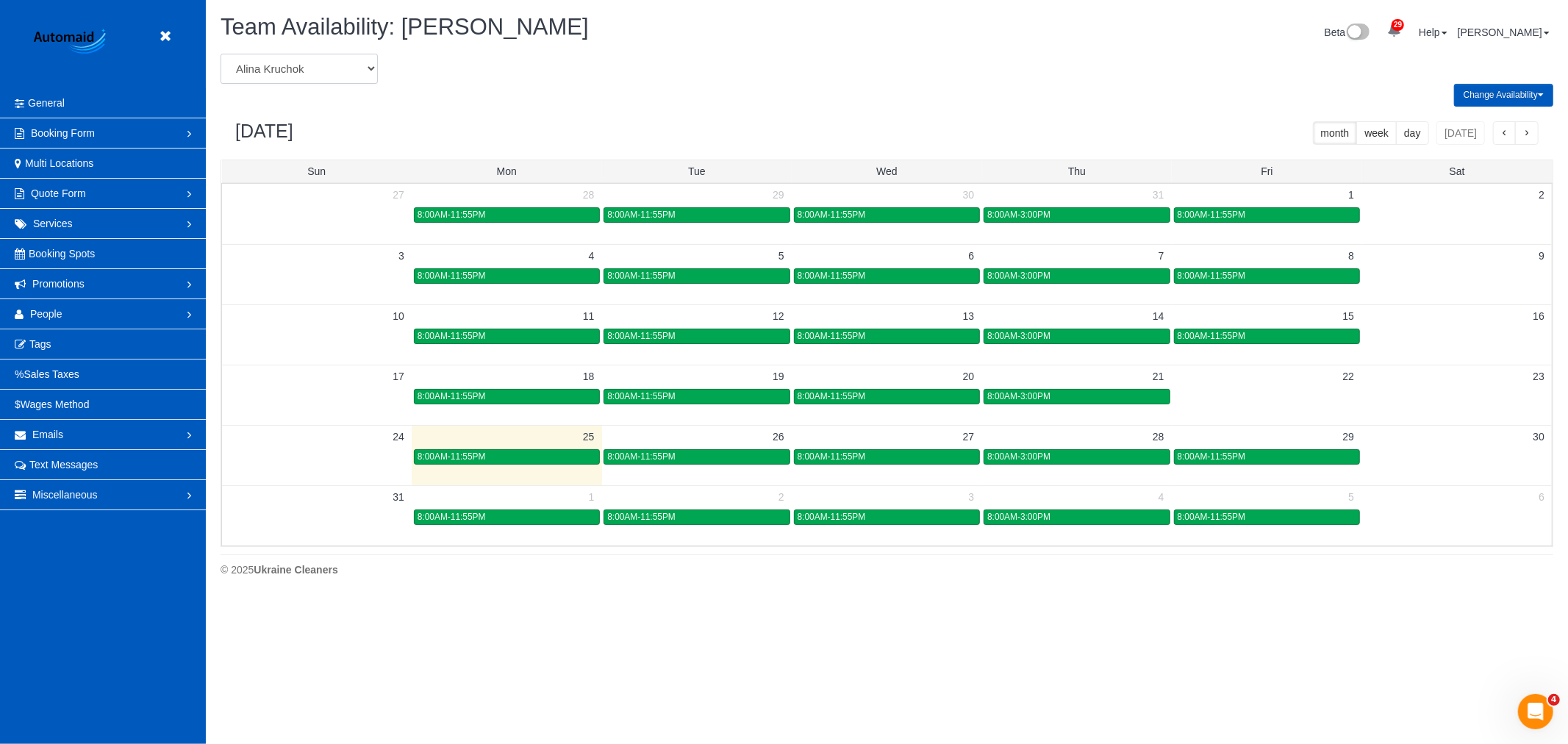
select select "number:20577"
click at [220, 54] on select "[PERSON_NAME] [PERSON_NAME] [PERSON_NAME] [PERSON_NAME] [PERSON_NAME] [PERSON_N…" at bounding box center [299, 69] width 157 height 30
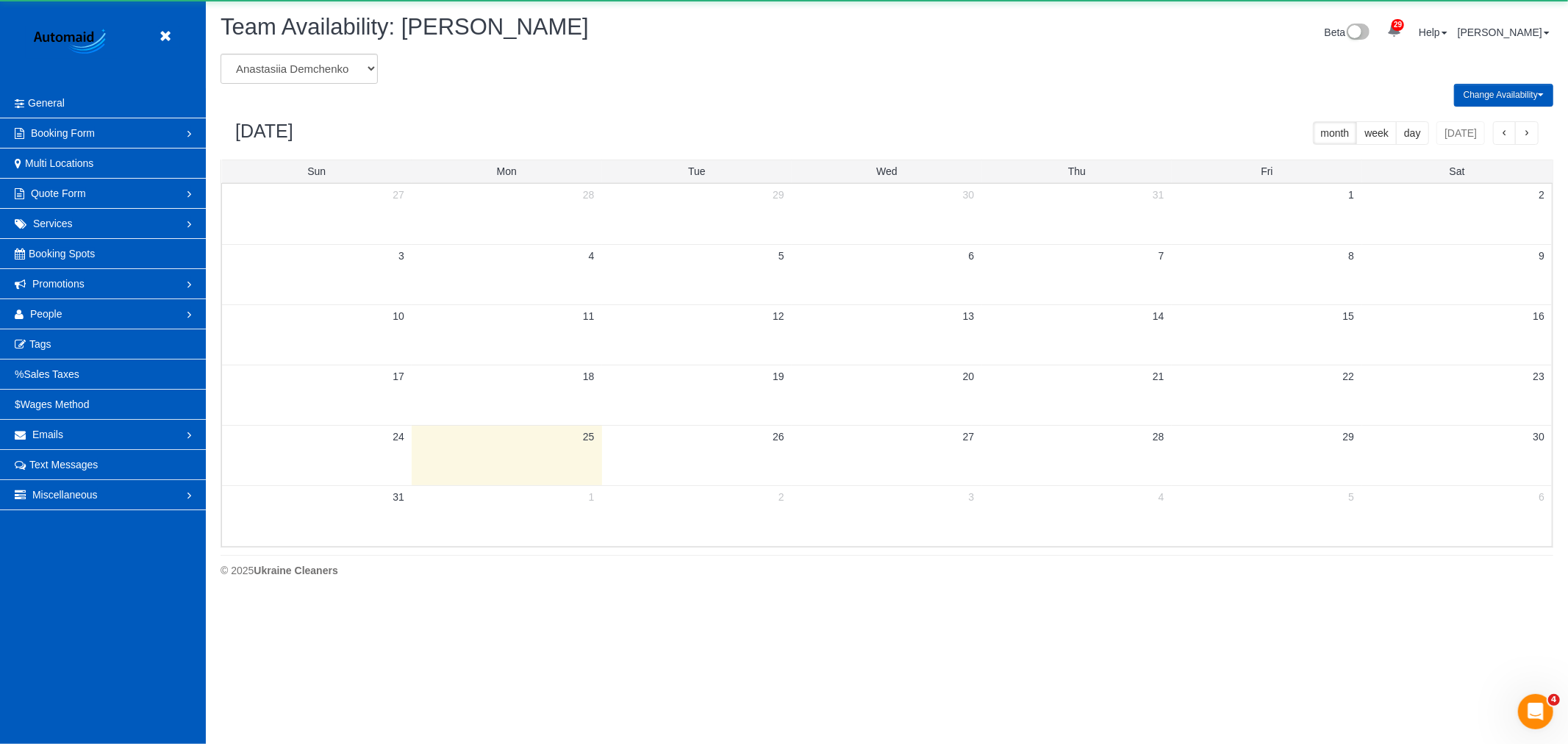
scroll to position [72887, 71954]
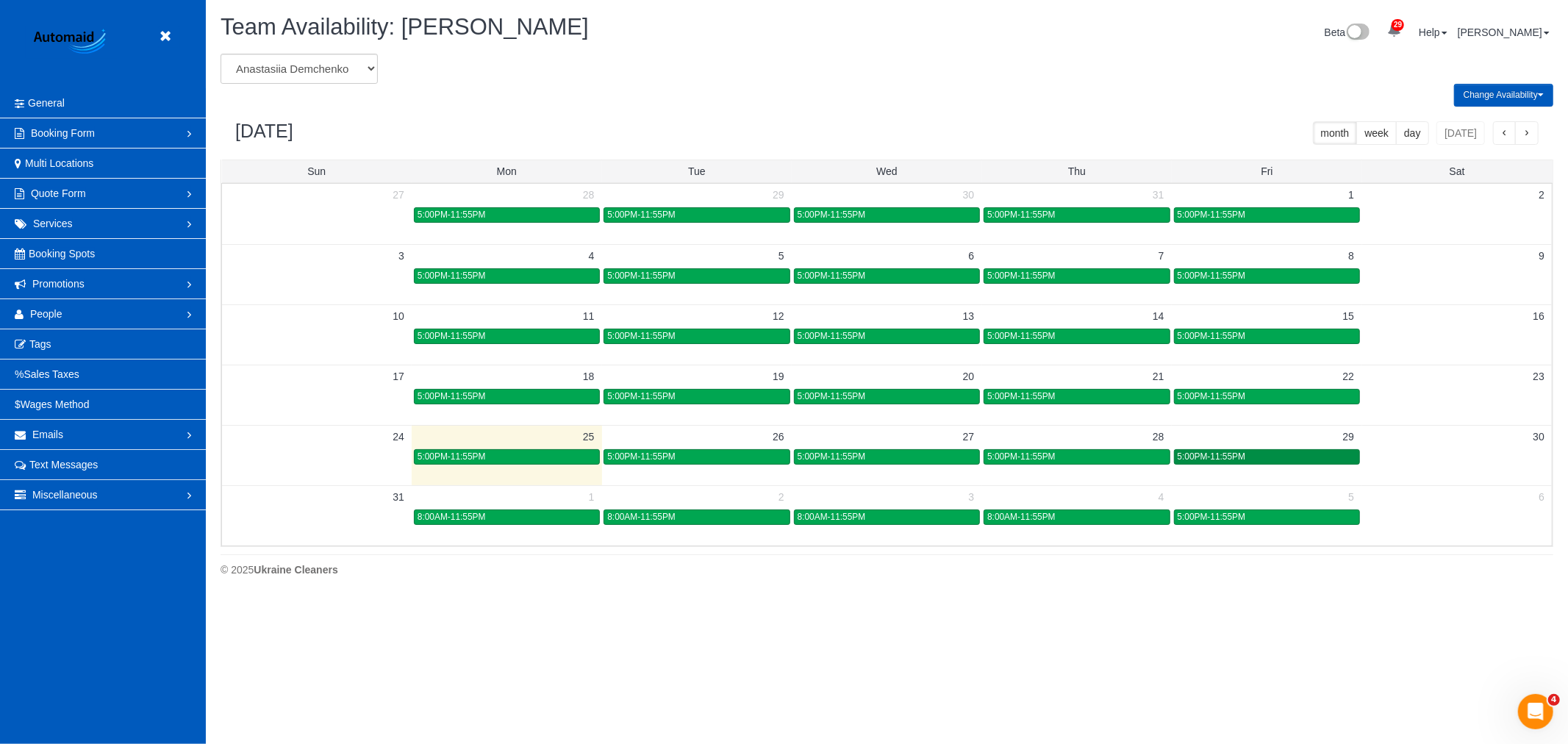
click at [1246, 459] on div "5:00PM-11:55PM" at bounding box center [1267, 457] width 179 height 11
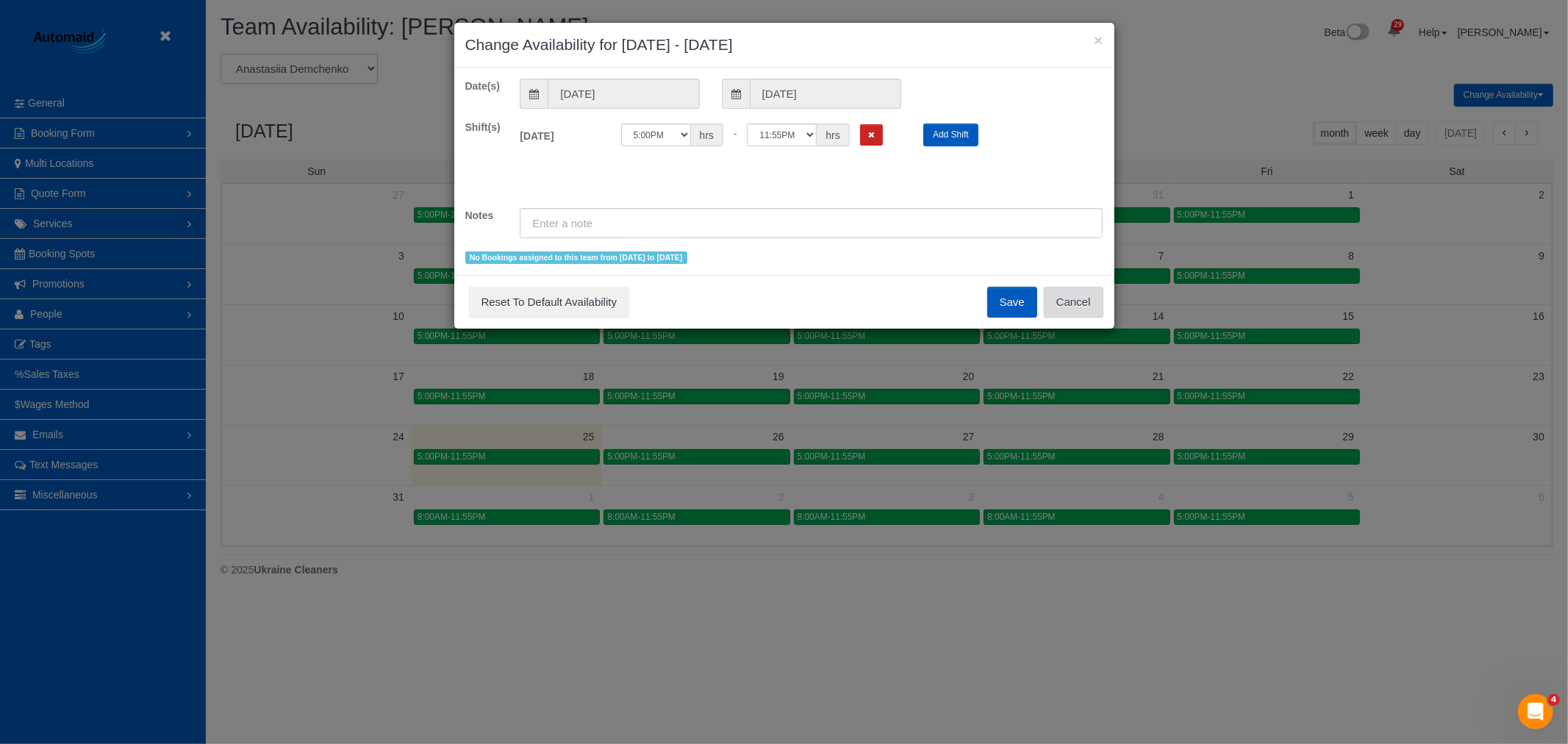
click at [1095, 303] on button "Cancel" at bounding box center [1074, 302] width 60 height 31
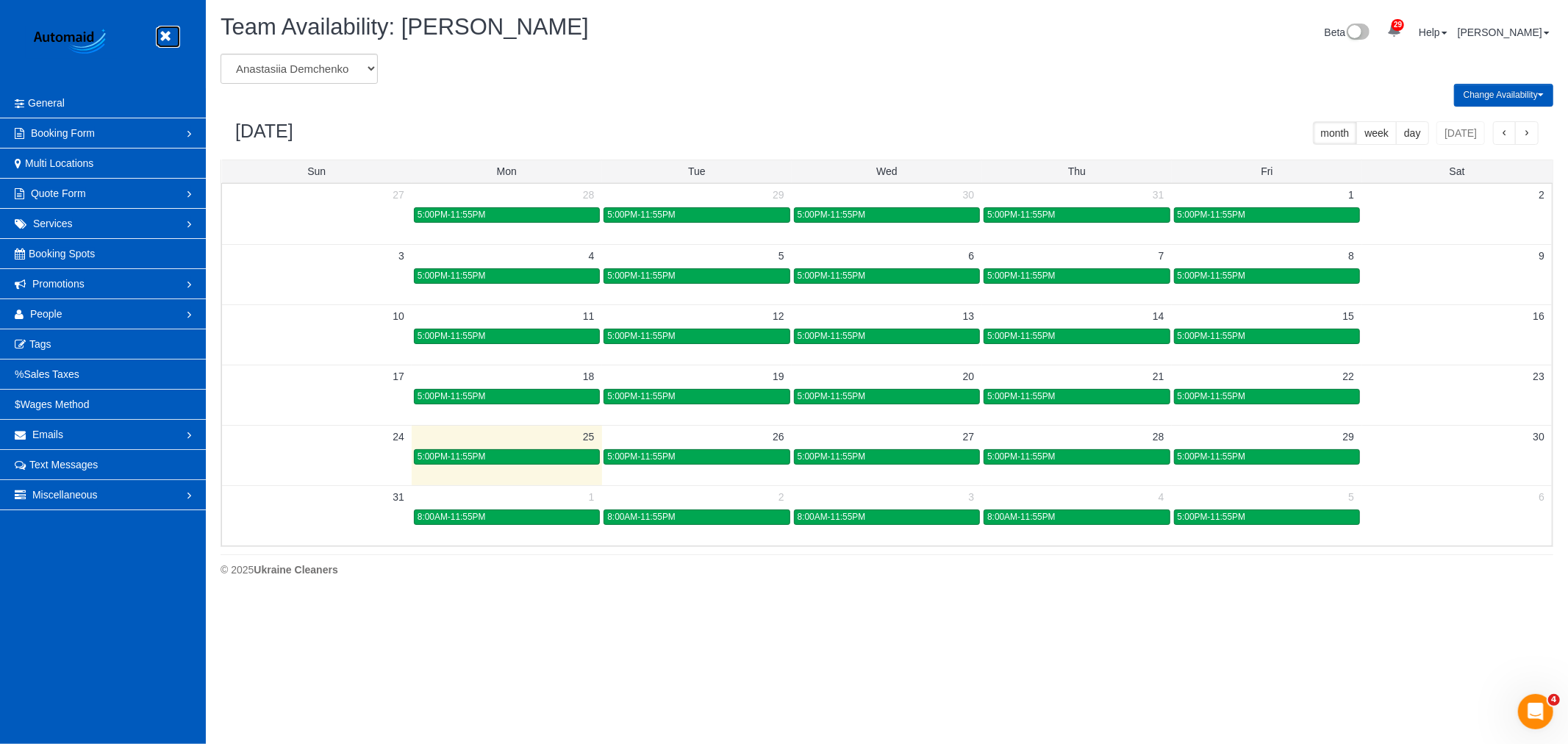
click at [165, 37] on icon at bounding box center [165, 36] width 18 height 18
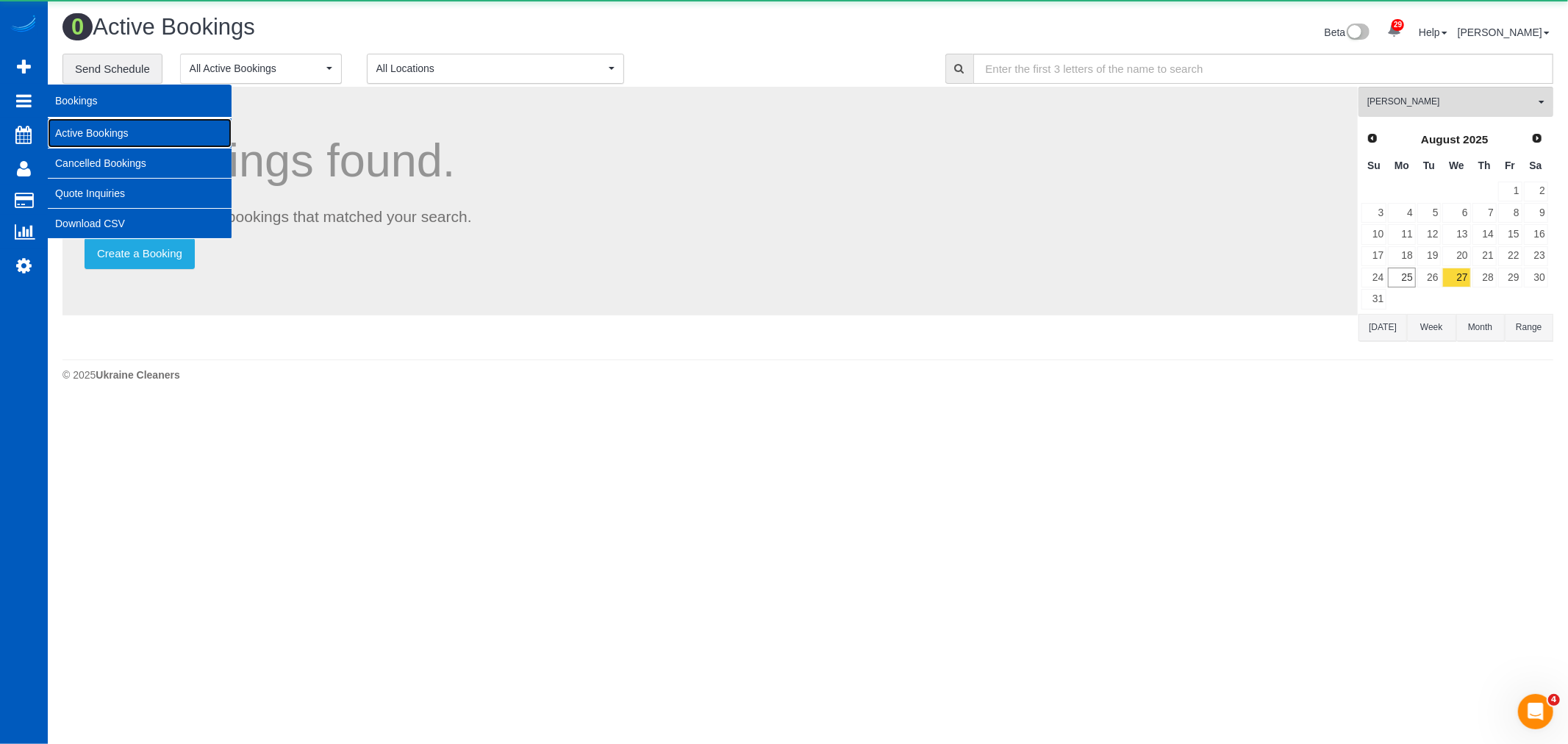
click at [113, 125] on link "Active Bookings" at bounding box center [139, 133] width 183 height 29
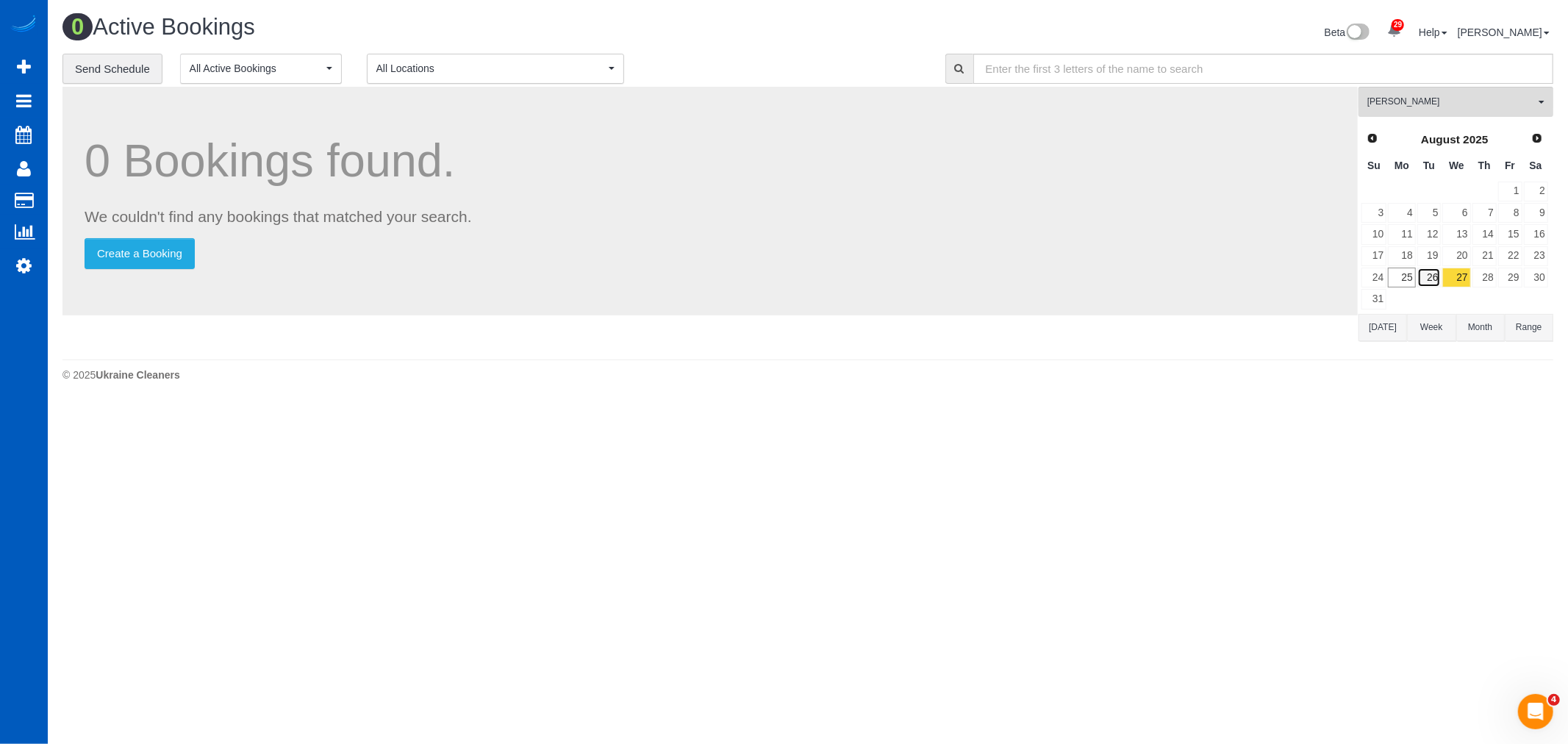
click at [1424, 272] on link "26" at bounding box center [1430, 277] width 24 height 20
click at [1461, 101] on span "[PERSON_NAME]" at bounding box center [1451, 102] width 168 height 13
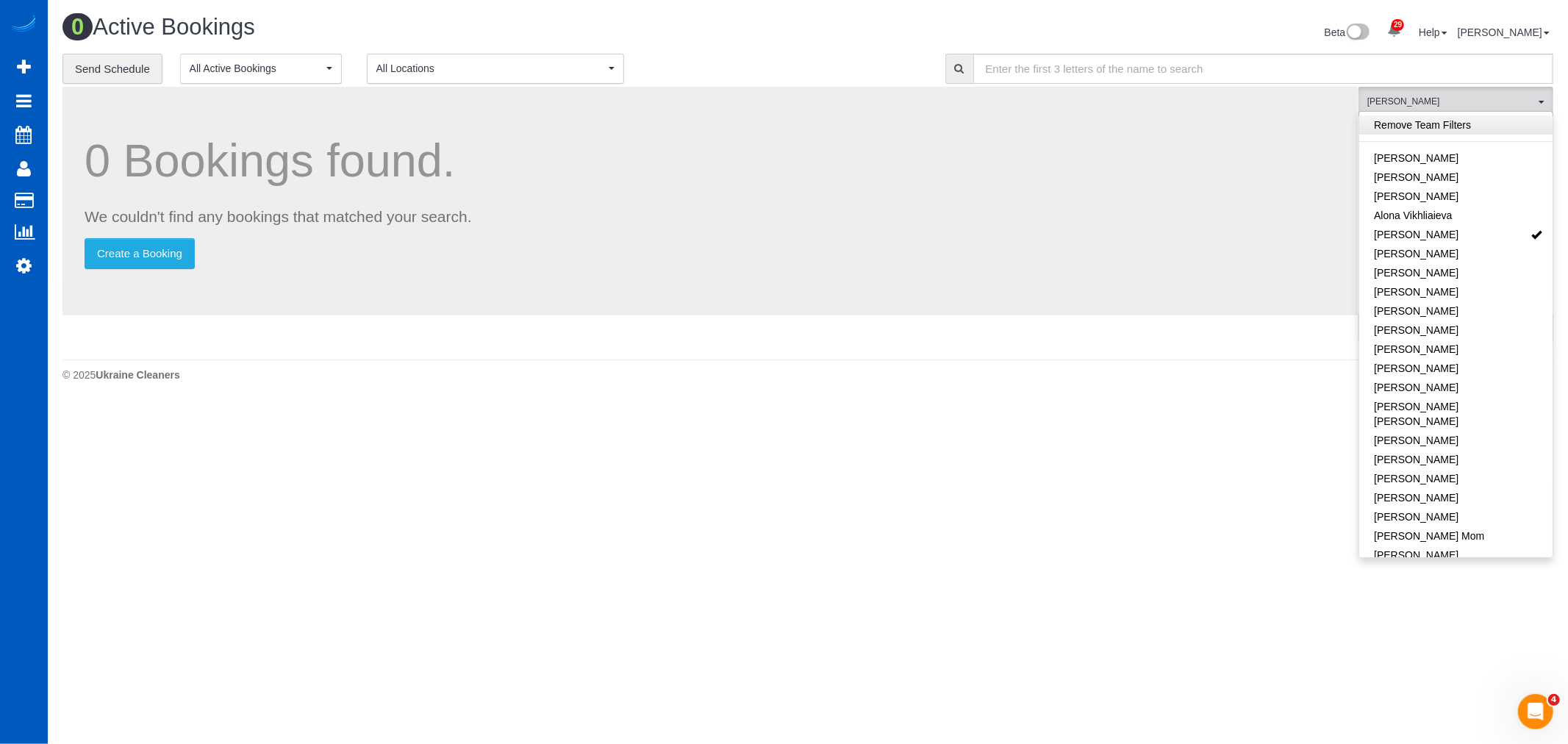
click at [1456, 128] on link "Remove Team Filters" at bounding box center [1456, 125] width 193 height 19
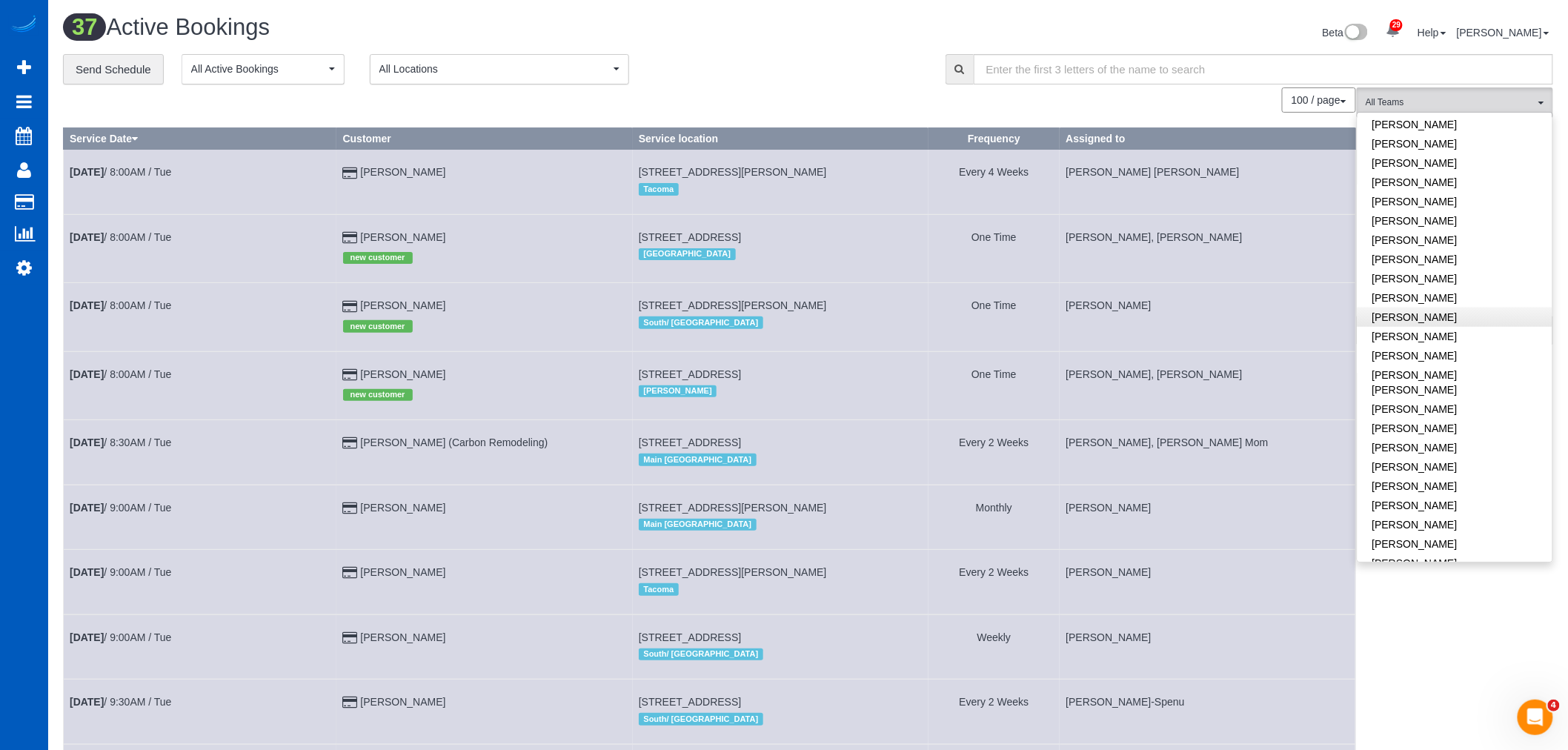
scroll to position [494, 0]
click at [1455, 345] on link "[PERSON_NAME]" at bounding box center [1455, 354] width 195 height 19
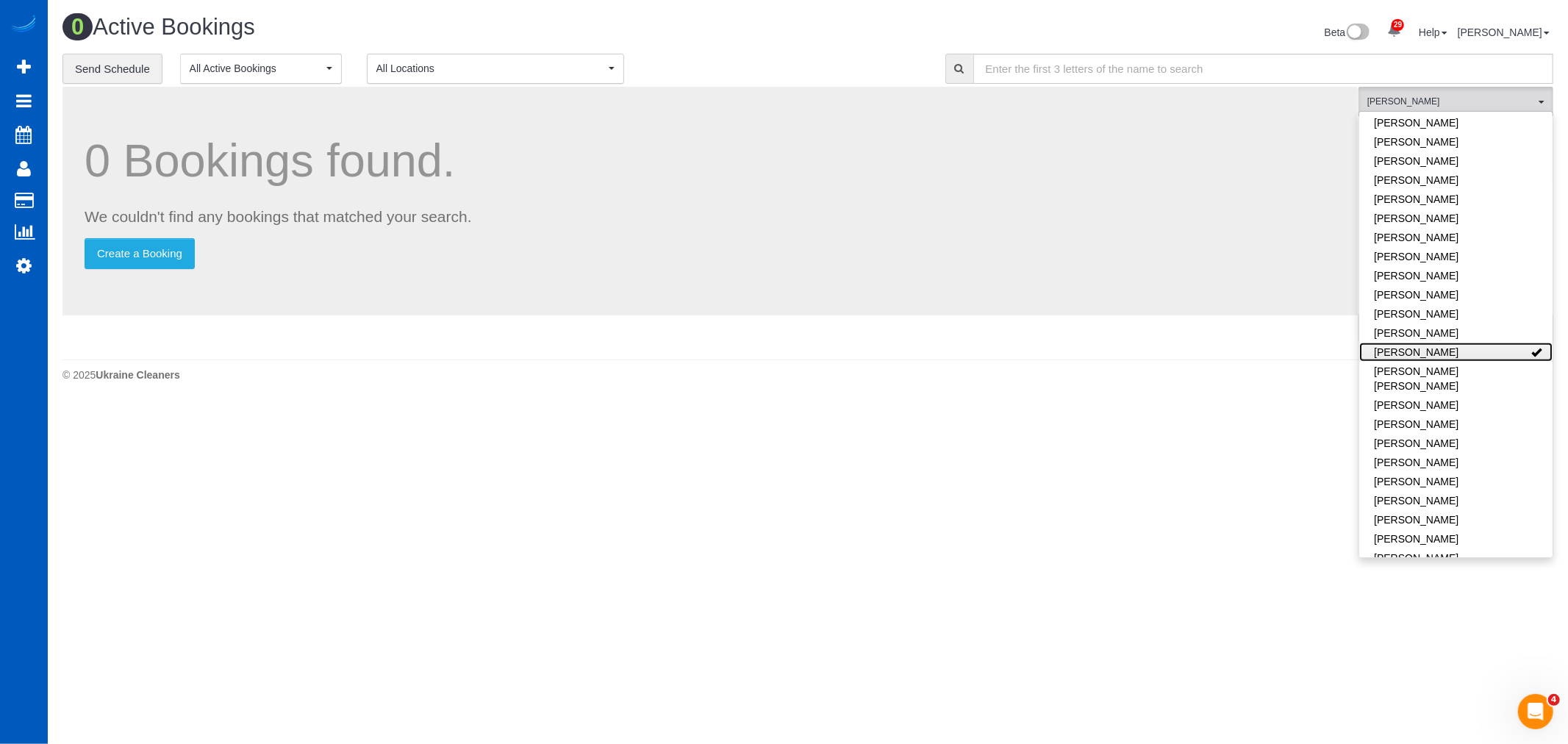
click at [1444, 343] on link "[PERSON_NAME]" at bounding box center [1456, 352] width 193 height 19
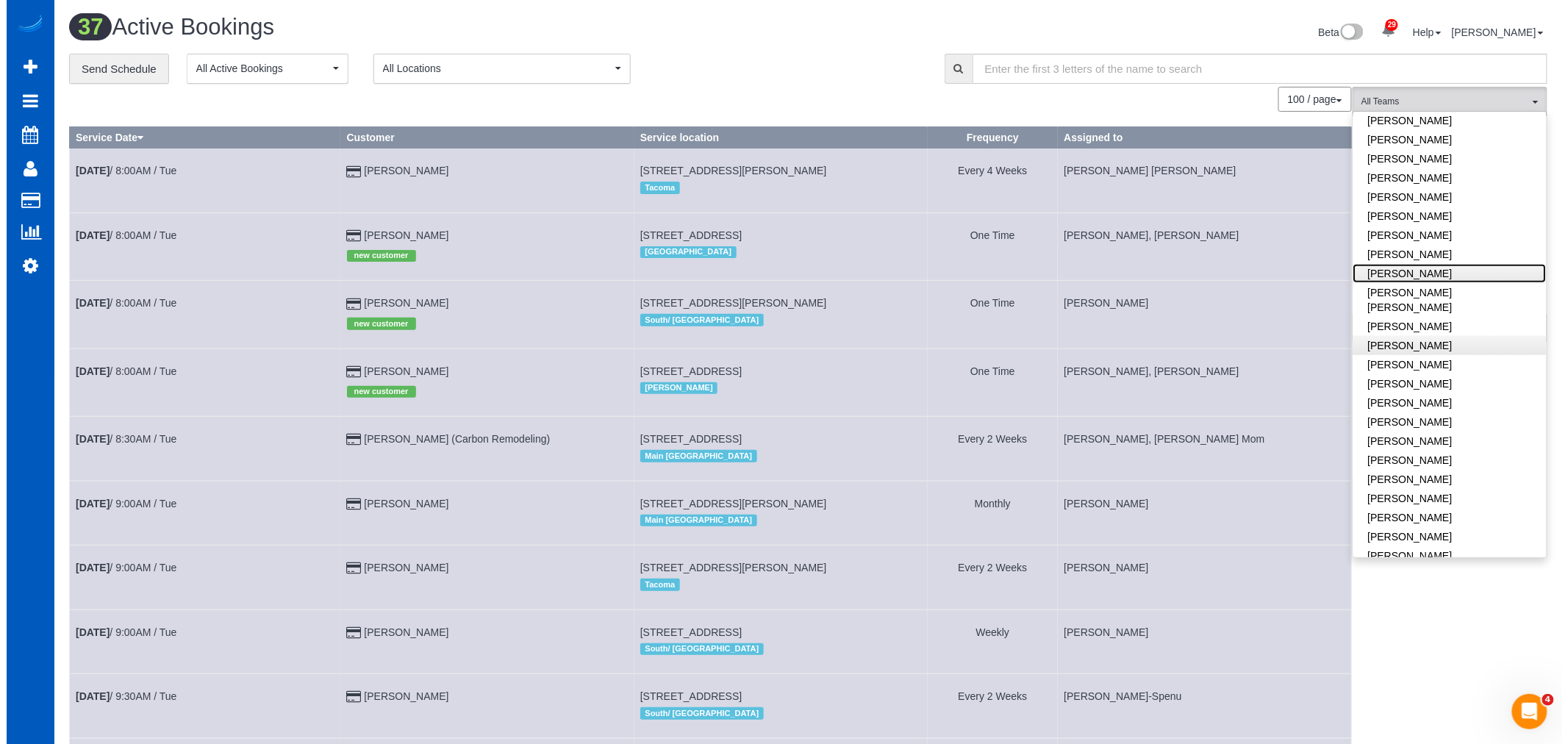
scroll to position [571, 0]
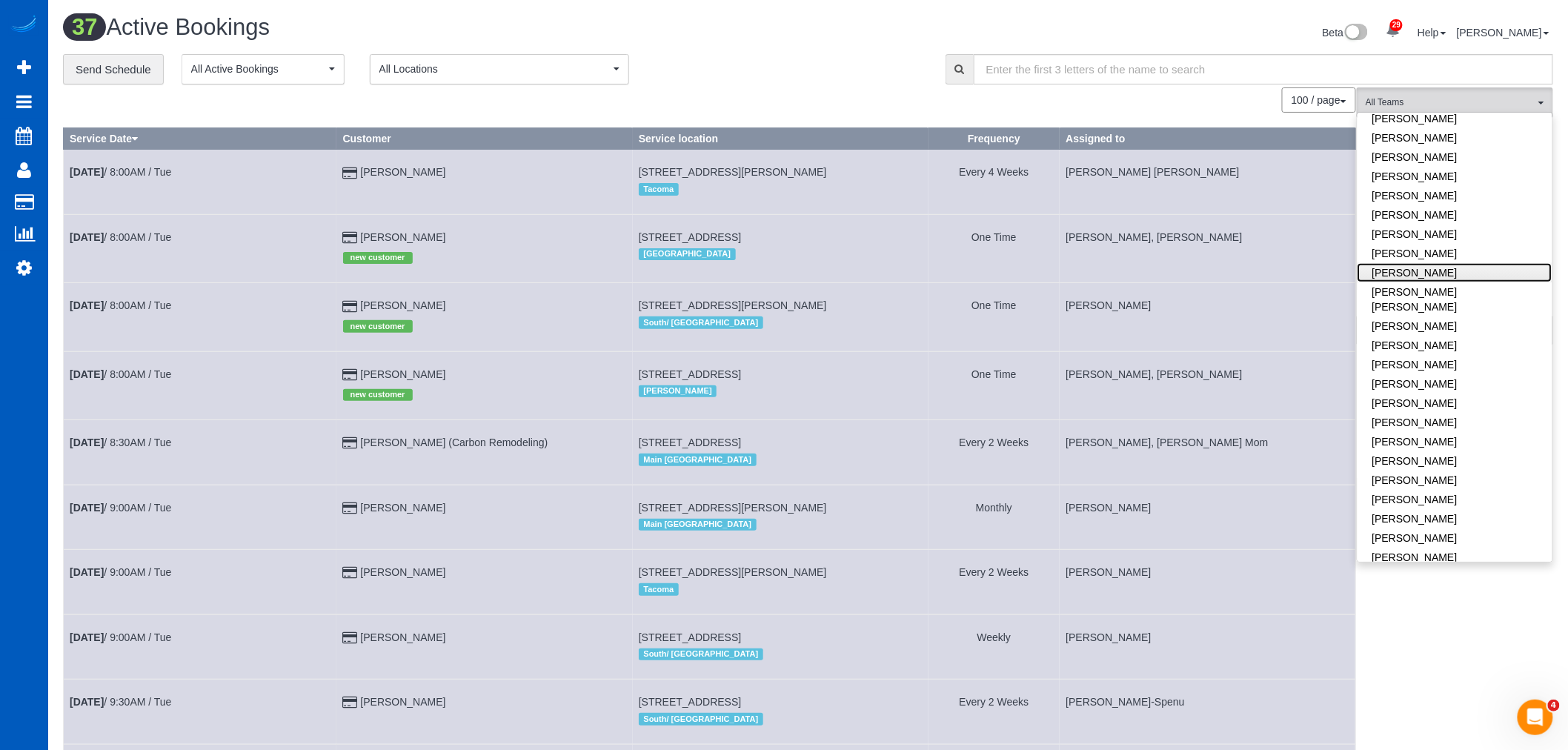
click at [1441, 263] on link "[PERSON_NAME]" at bounding box center [1455, 272] width 195 height 19
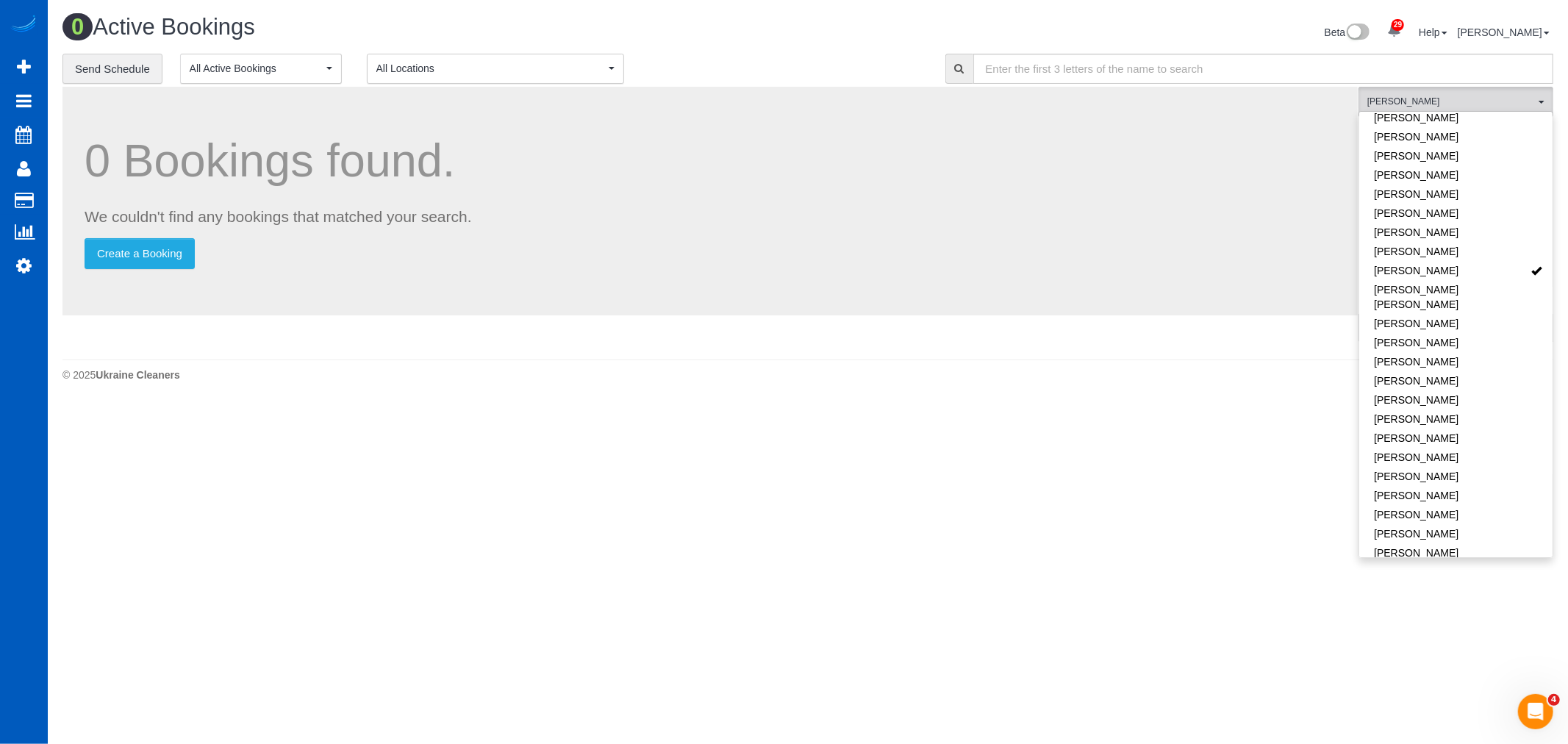
click at [1282, 487] on body "29 Beta Your Notifications You have 0 alerts × You have 3 to charge for 08/23/2…" at bounding box center [784, 372] width 1568 height 744
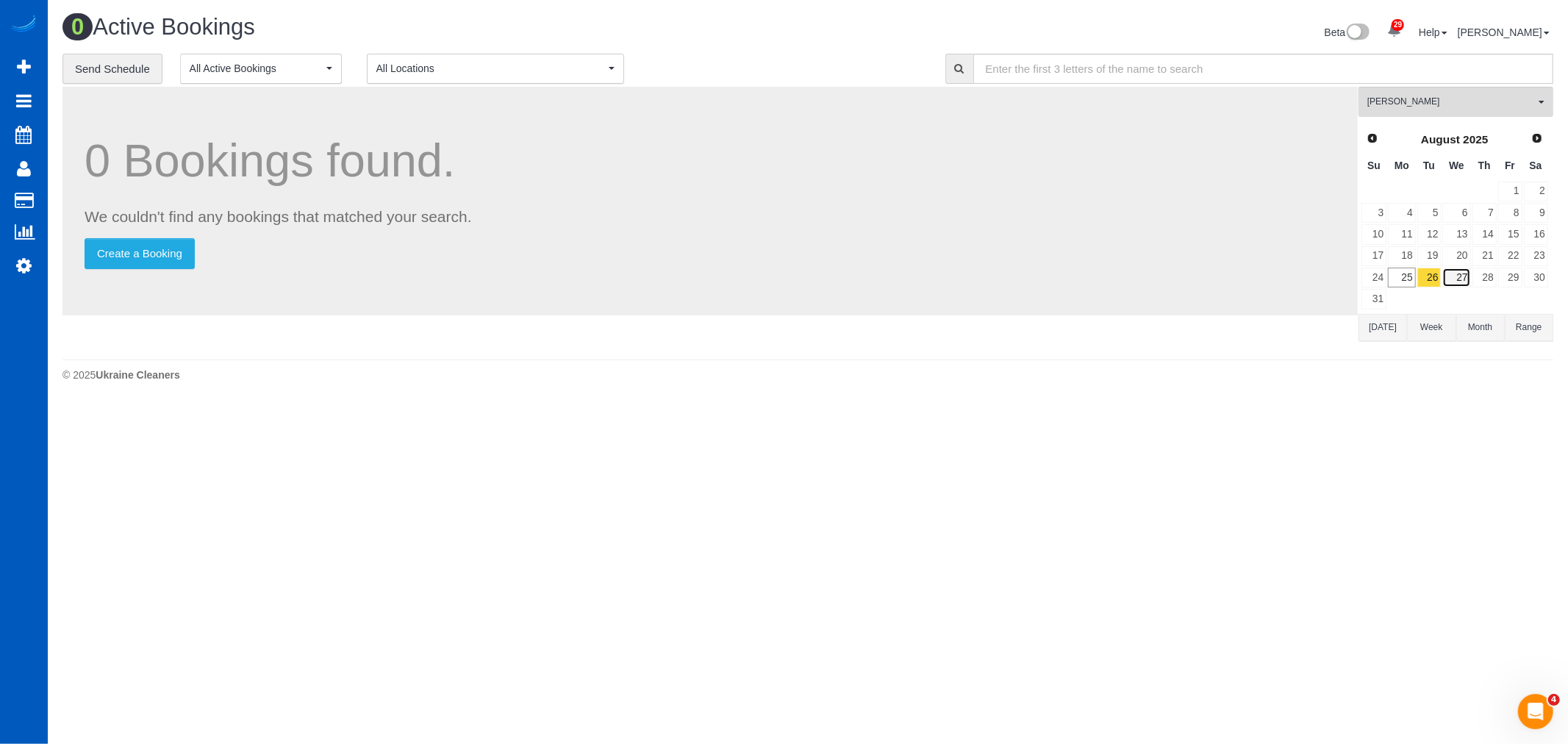
click at [1456, 272] on link "27" at bounding box center [1456, 277] width 28 height 20
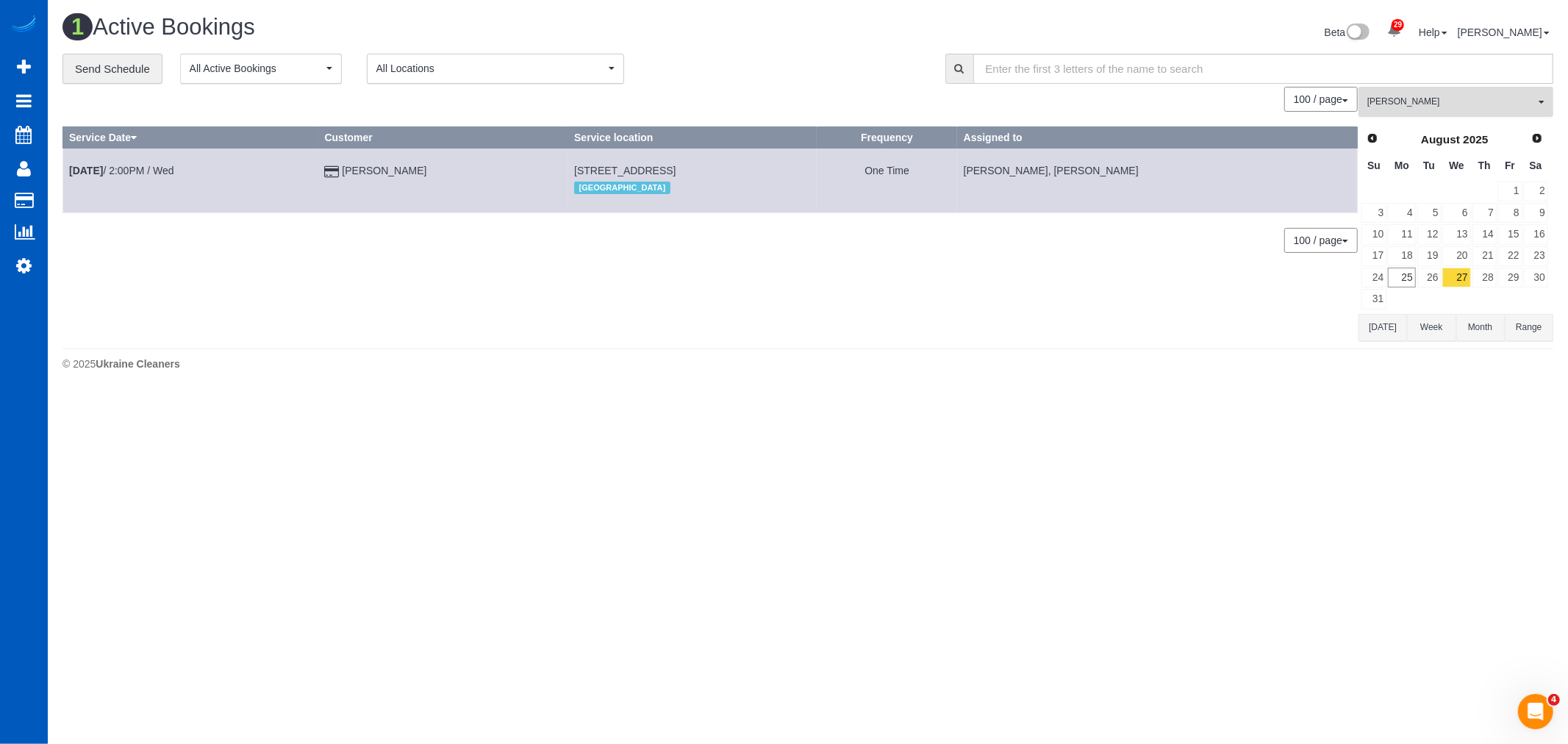
click at [1444, 97] on span "[PERSON_NAME]" at bounding box center [1451, 102] width 168 height 13
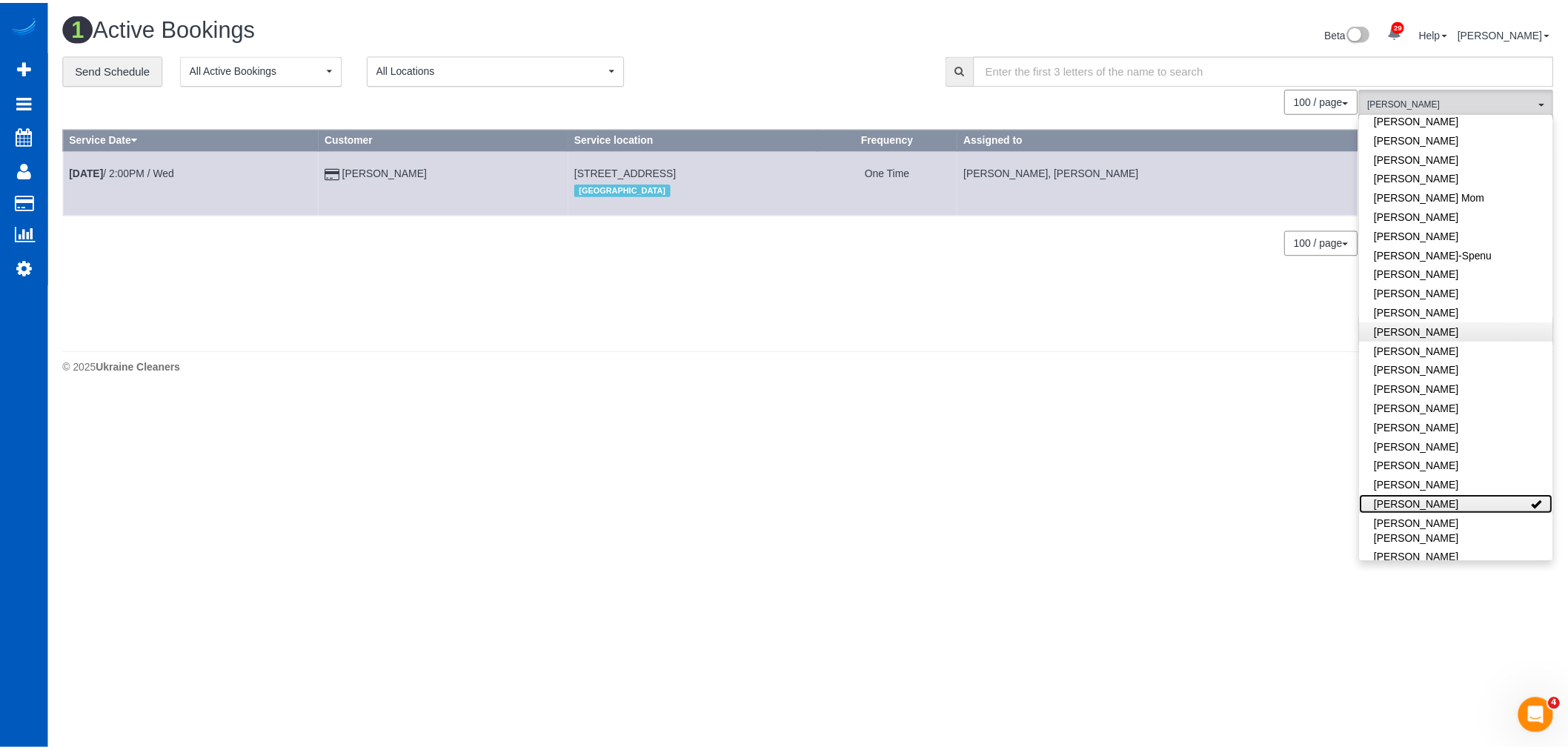
scroll to position [329, 0]
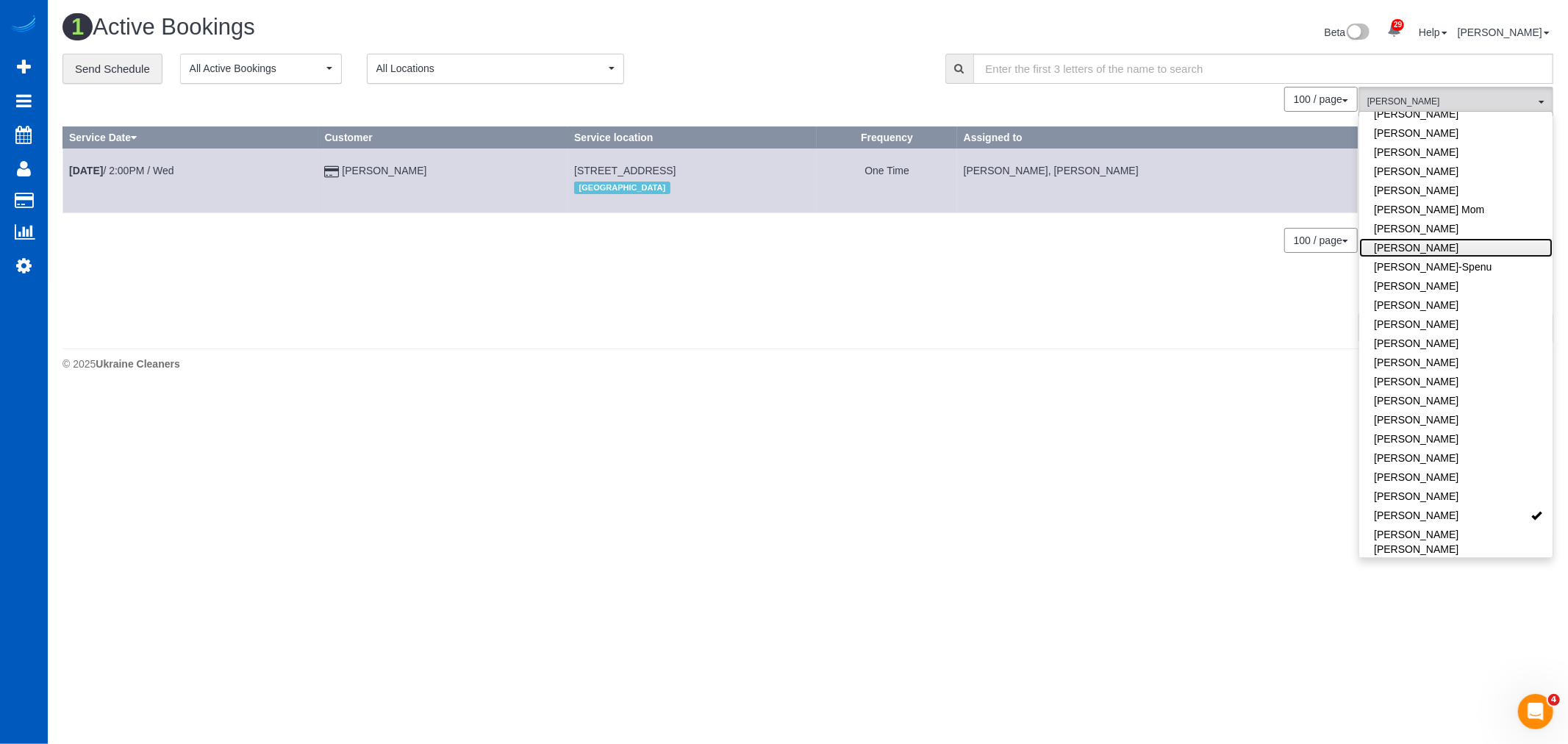
click at [1420, 238] on link "[PERSON_NAME]" at bounding box center [1456, 247] width 193 height 19
click at [1211, 352] on footer "© 2025 Ukraine Cleaners" at bounding box center [808, 363] width 1491 height 29
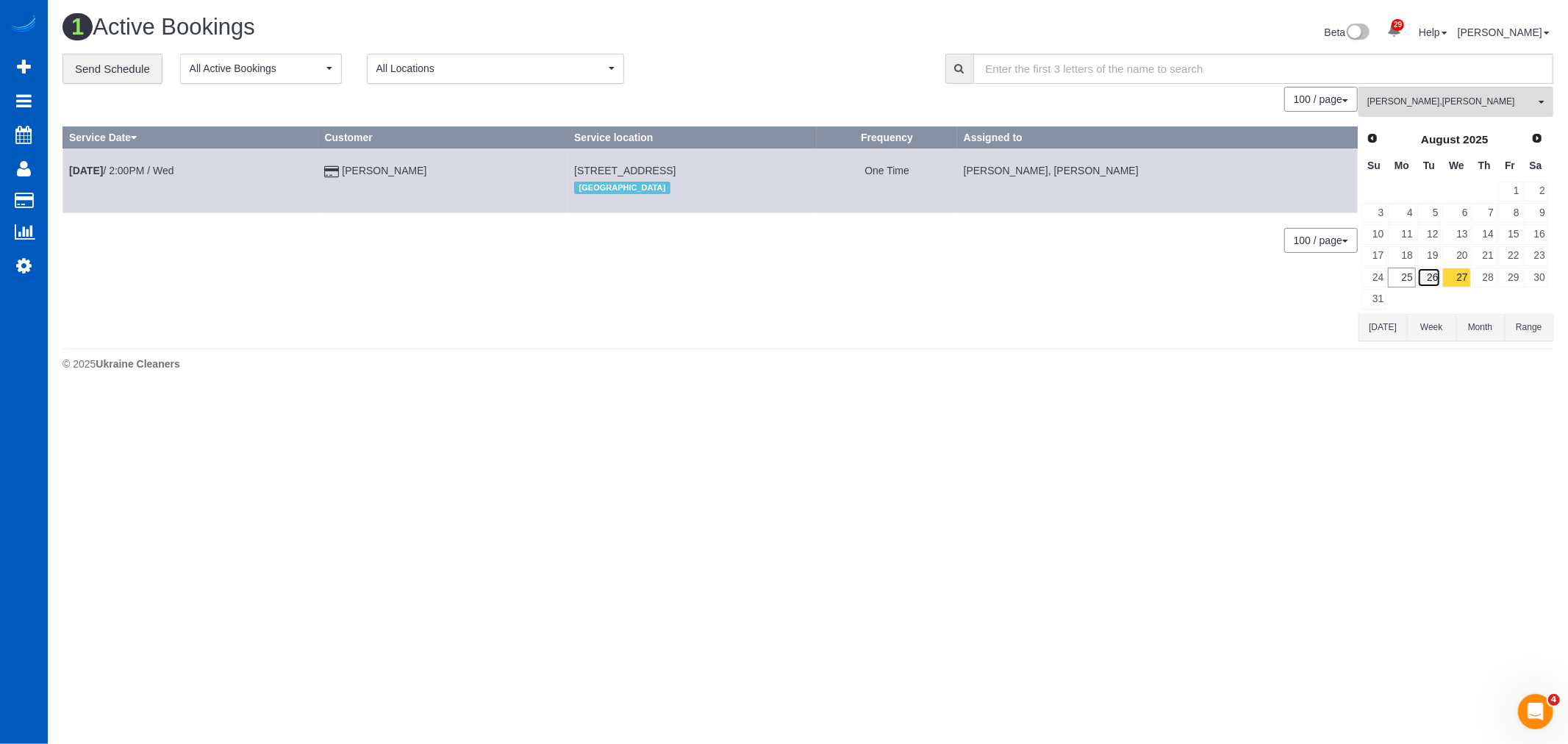
click at [1435, 276] on link "26" at bounding box center [1430, 277] width 24 height 20
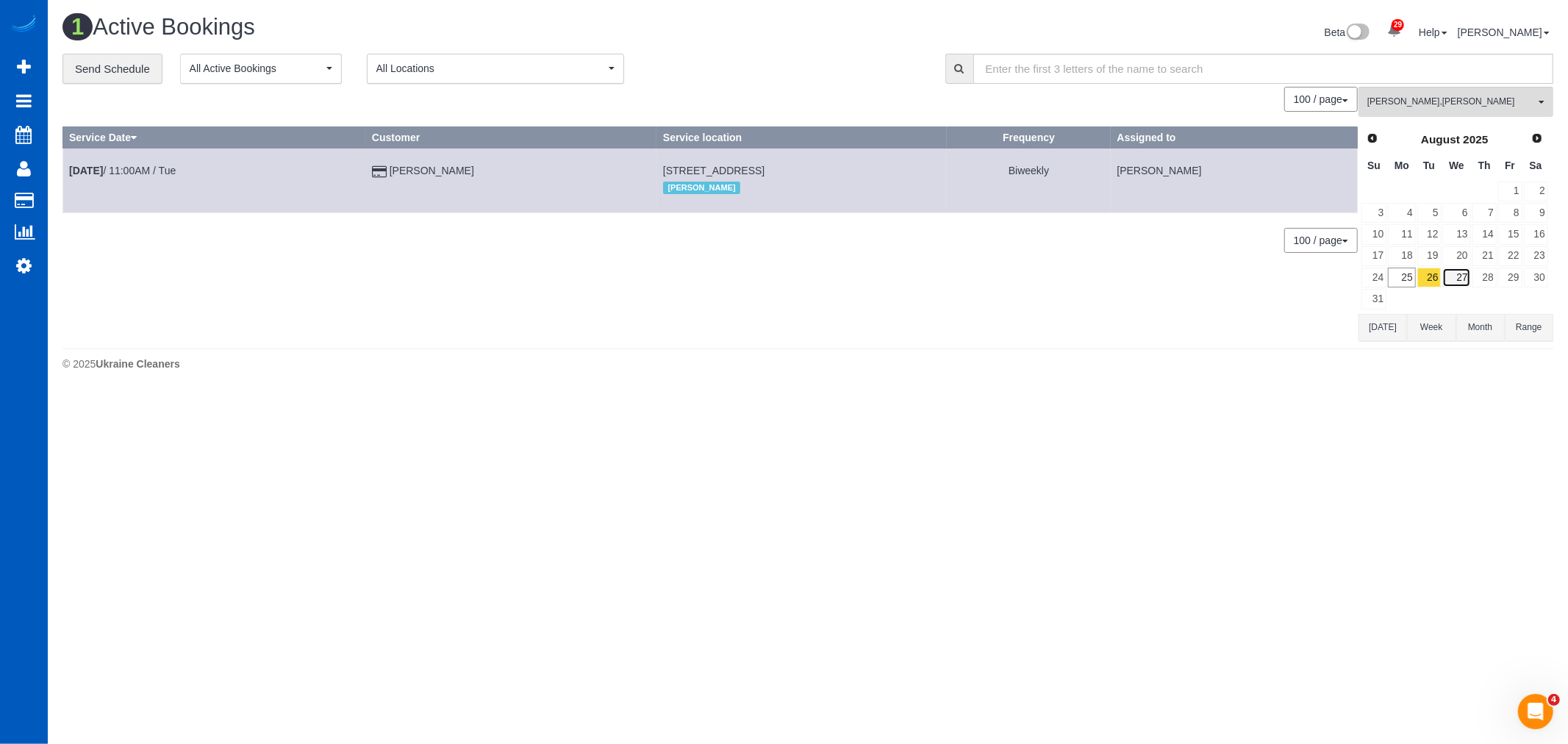
click at [1452, 276] on link "27" at bounding box center [1456, 277] width 28 height 20
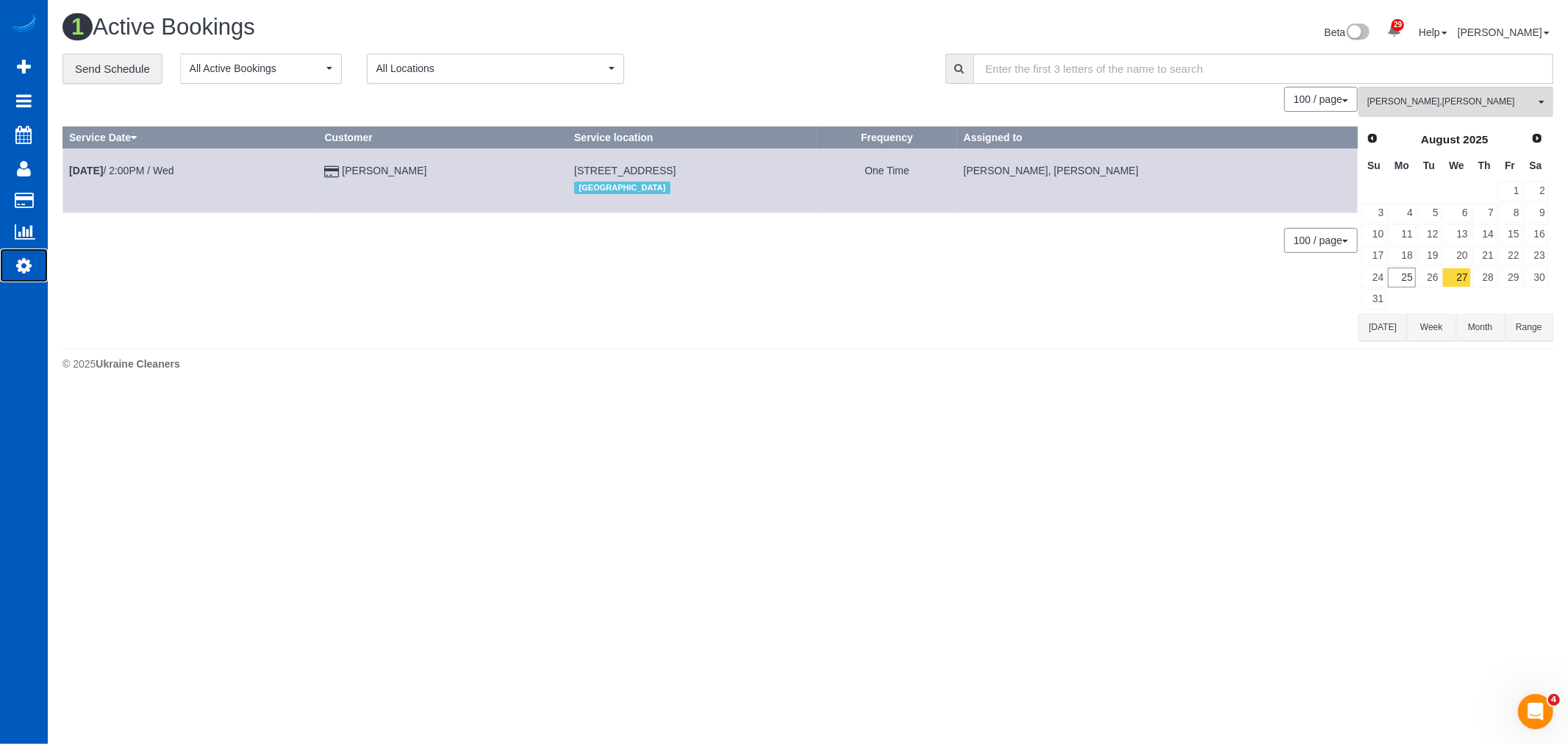
click at [20, 269] on icon at bounding box center [23, 265] width 15 height 17
select select "1"
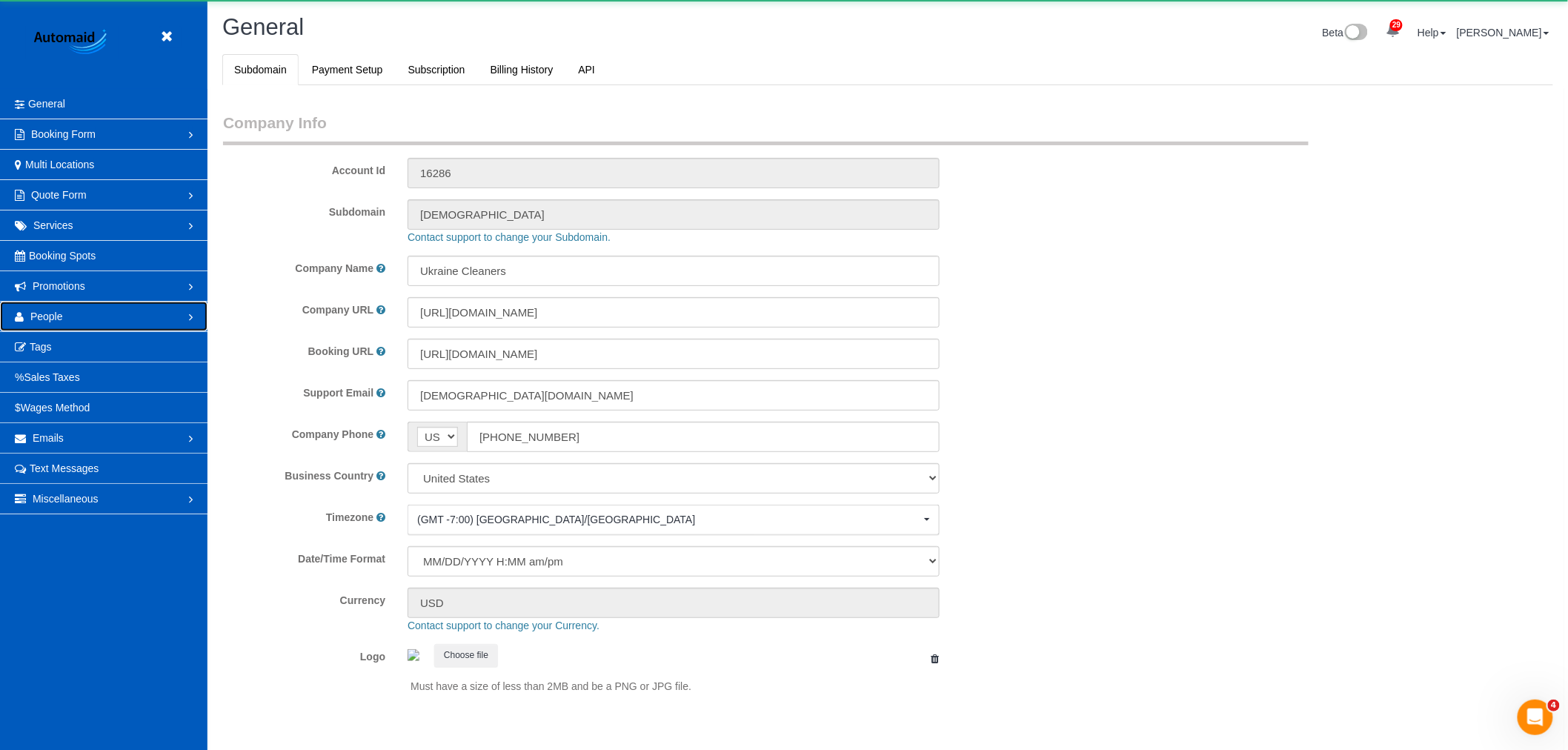
click at [52, 302] on link "People" at bounding box center [103, 316] width 208 height 30
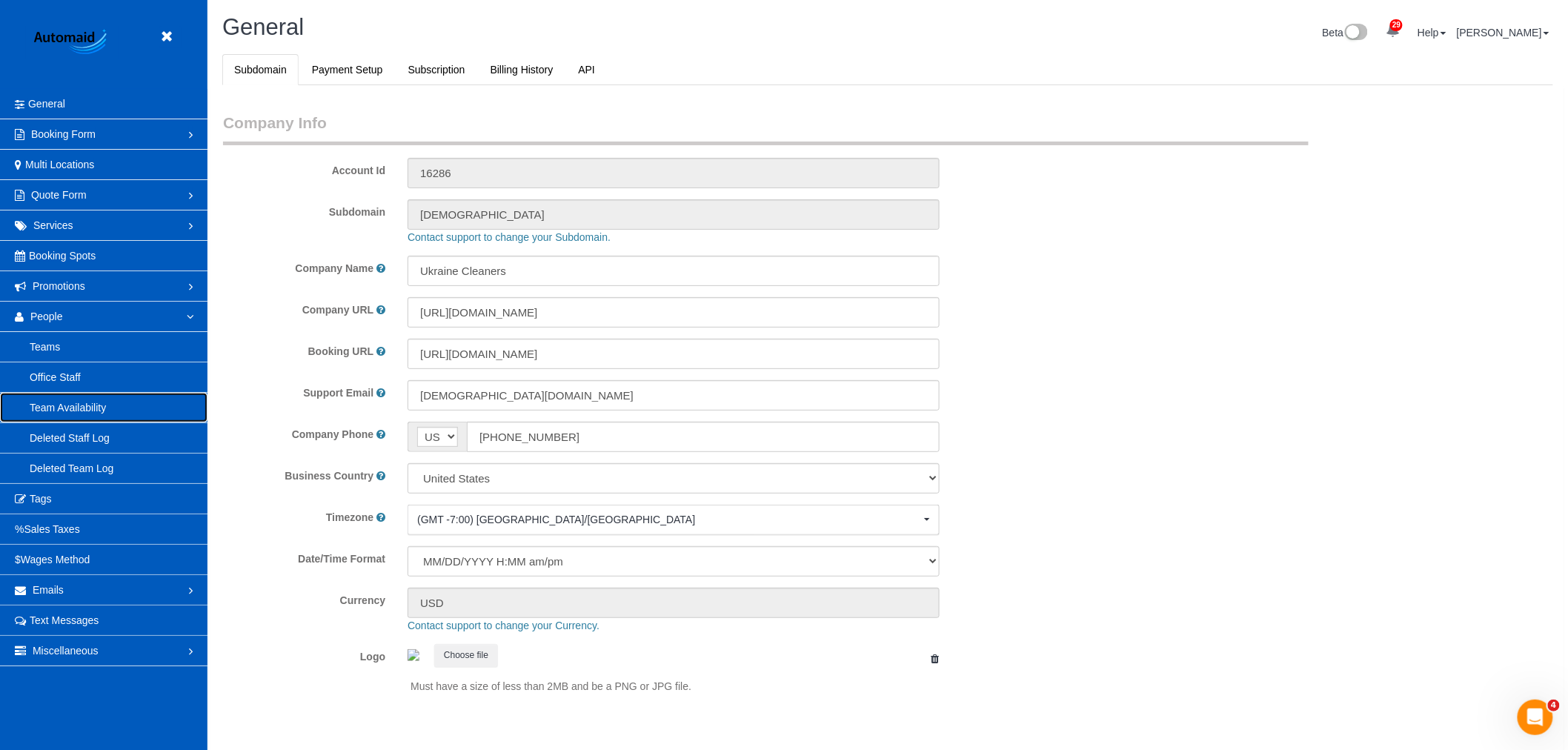
click at [81, 400] on link "Team Availability" at bounding box center [103, 407] width 208 height 30
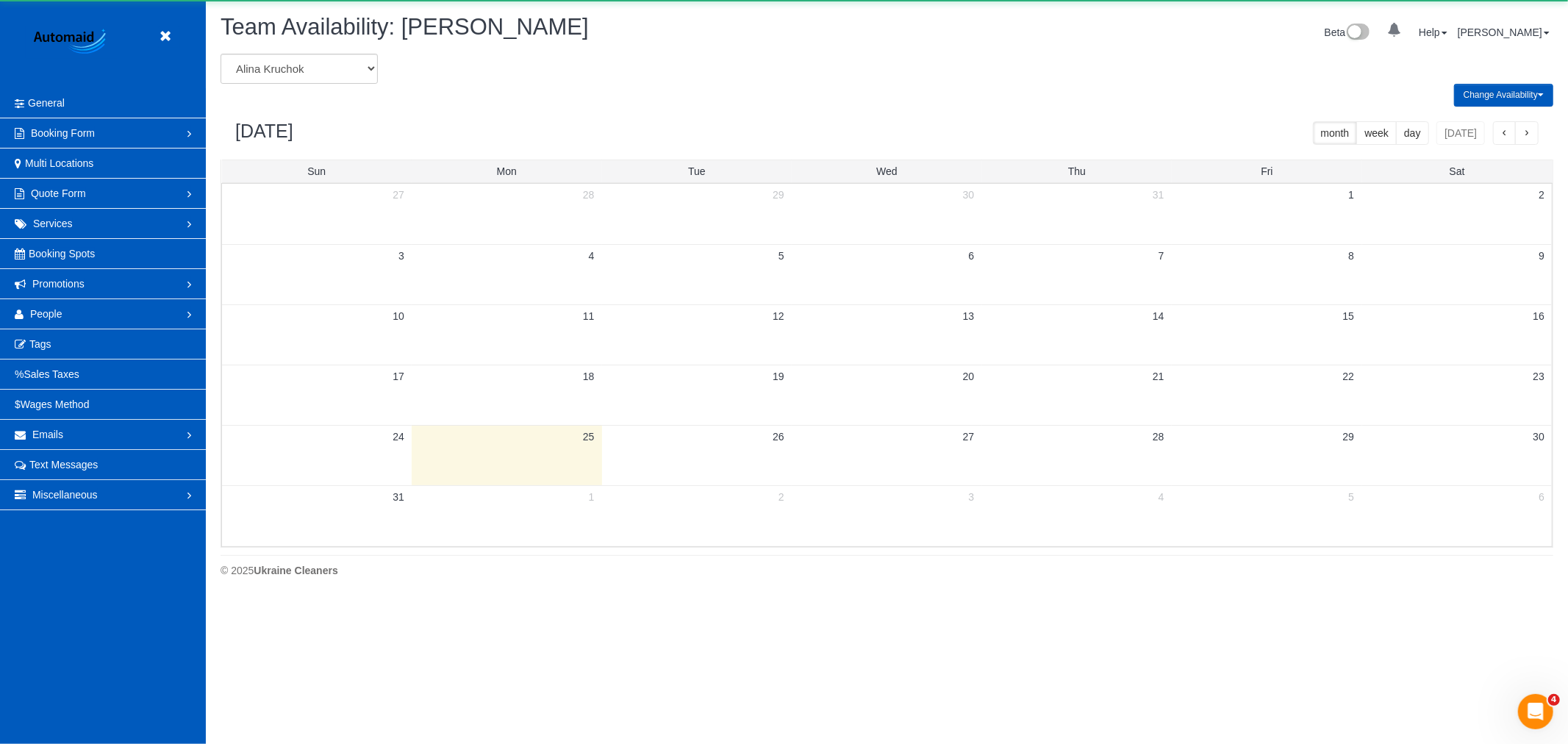
scroll to position [600, 1568]
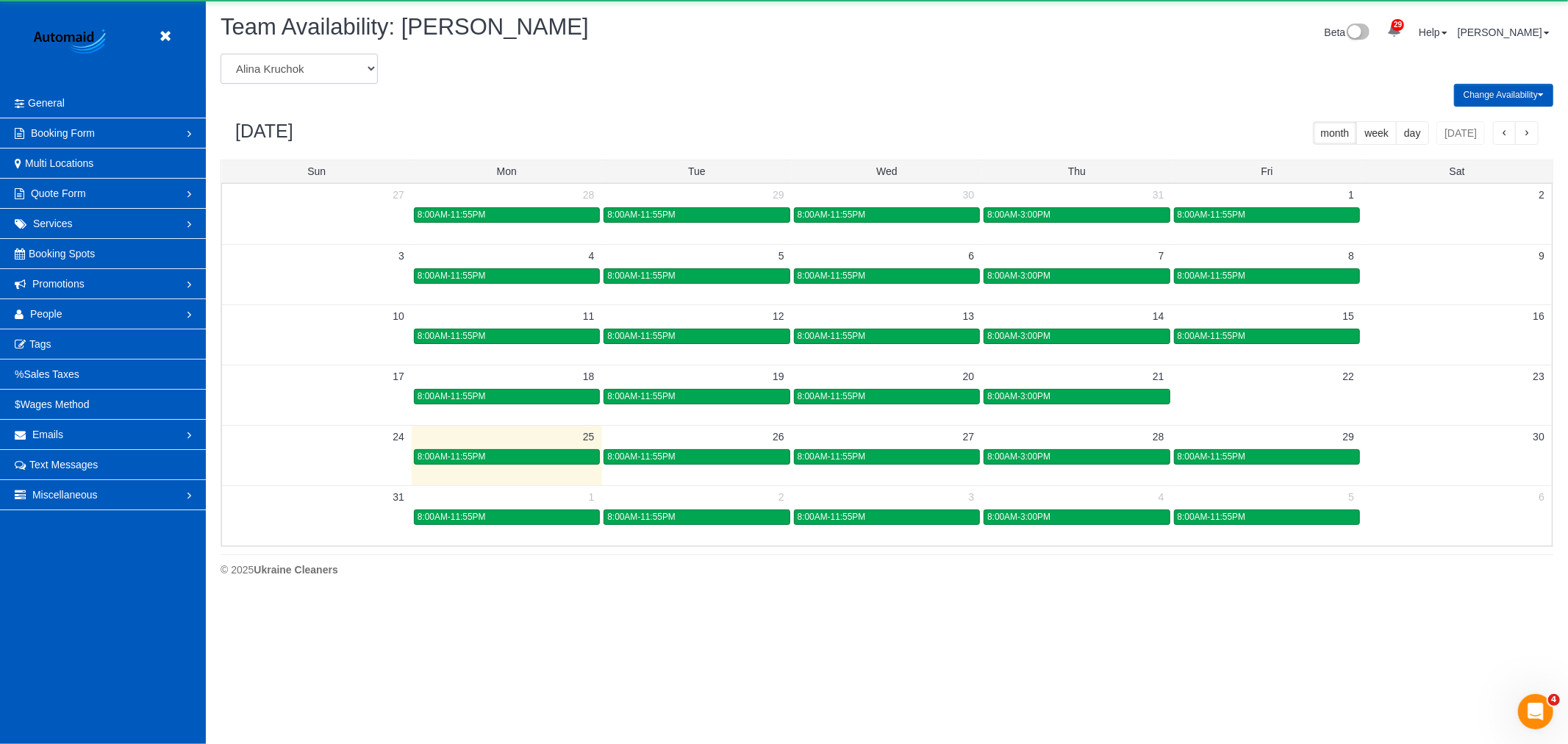
click at [299, 66] on select "[PERSON_NAME] [PERSON_NAME] [PERSON_NAME] [PERSON_NAME] [PERSON_NAME] [PERSON_N…" at bounding box center [299, 69] width 157 height 30
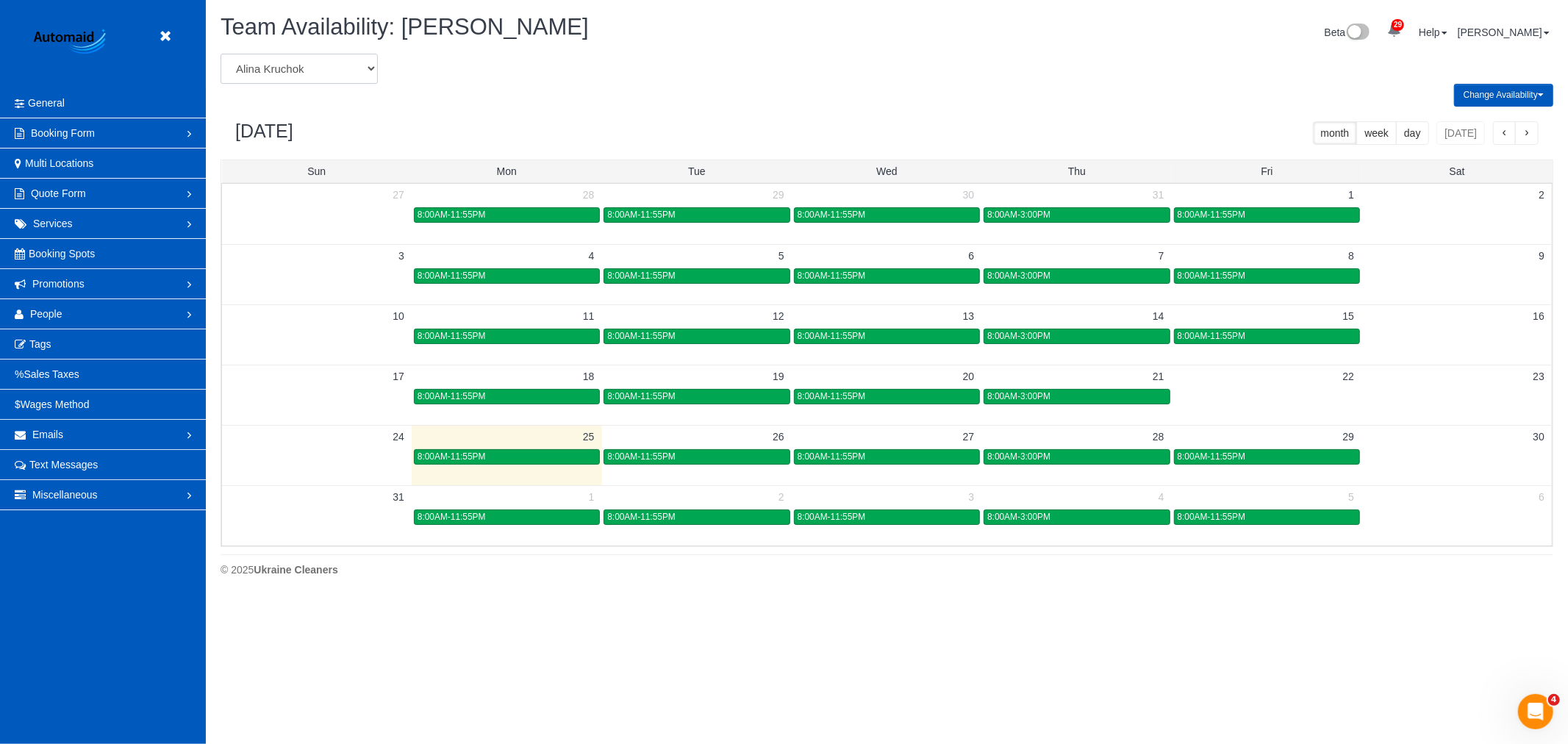
select select "number:19638"
click at [220, 54] on select "[PERSON_NAME] [PERSON_NAME] [PERSON_NAME] [PERSON_NAME] [PERSON_NAME] [PERSON_N…" at bounding box center [299, 69] width 157 height 30
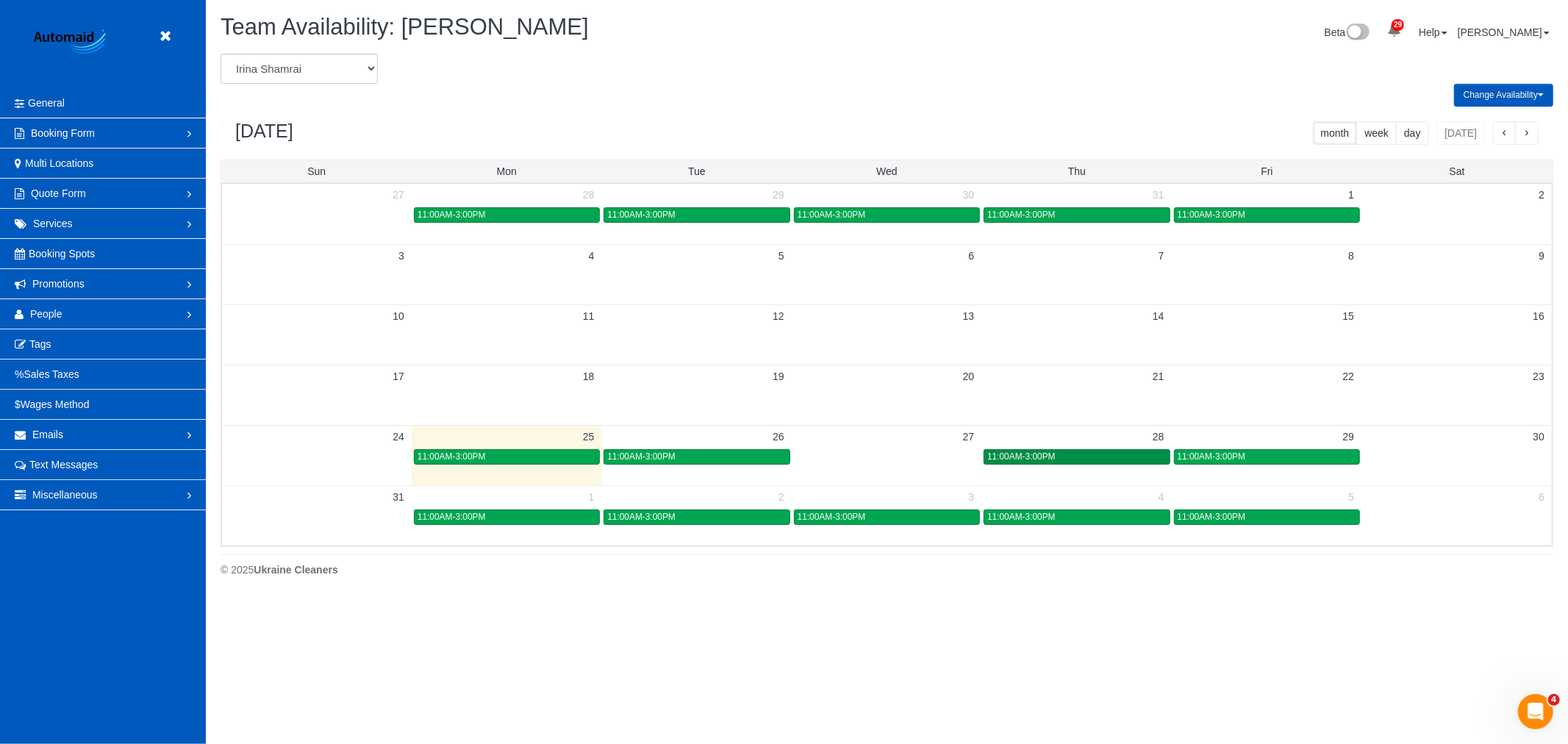
click at [1037, 450] on link "11:00AM-3:00PM" at bounding box center [1077, 457] width 186 height 15
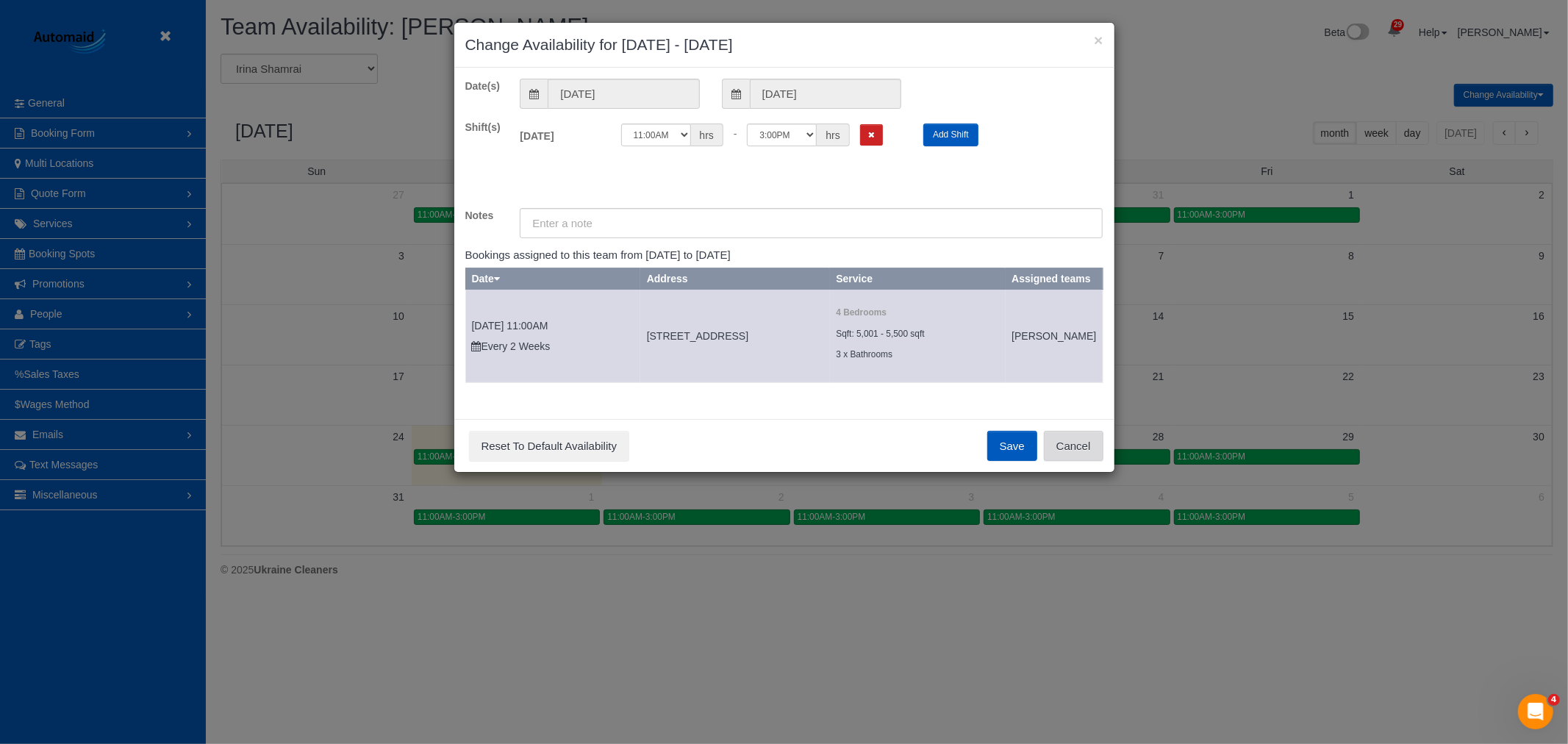
click at [1067, 446] on button "Cancel" at bounding box center [1074, 446] width 60 height 31
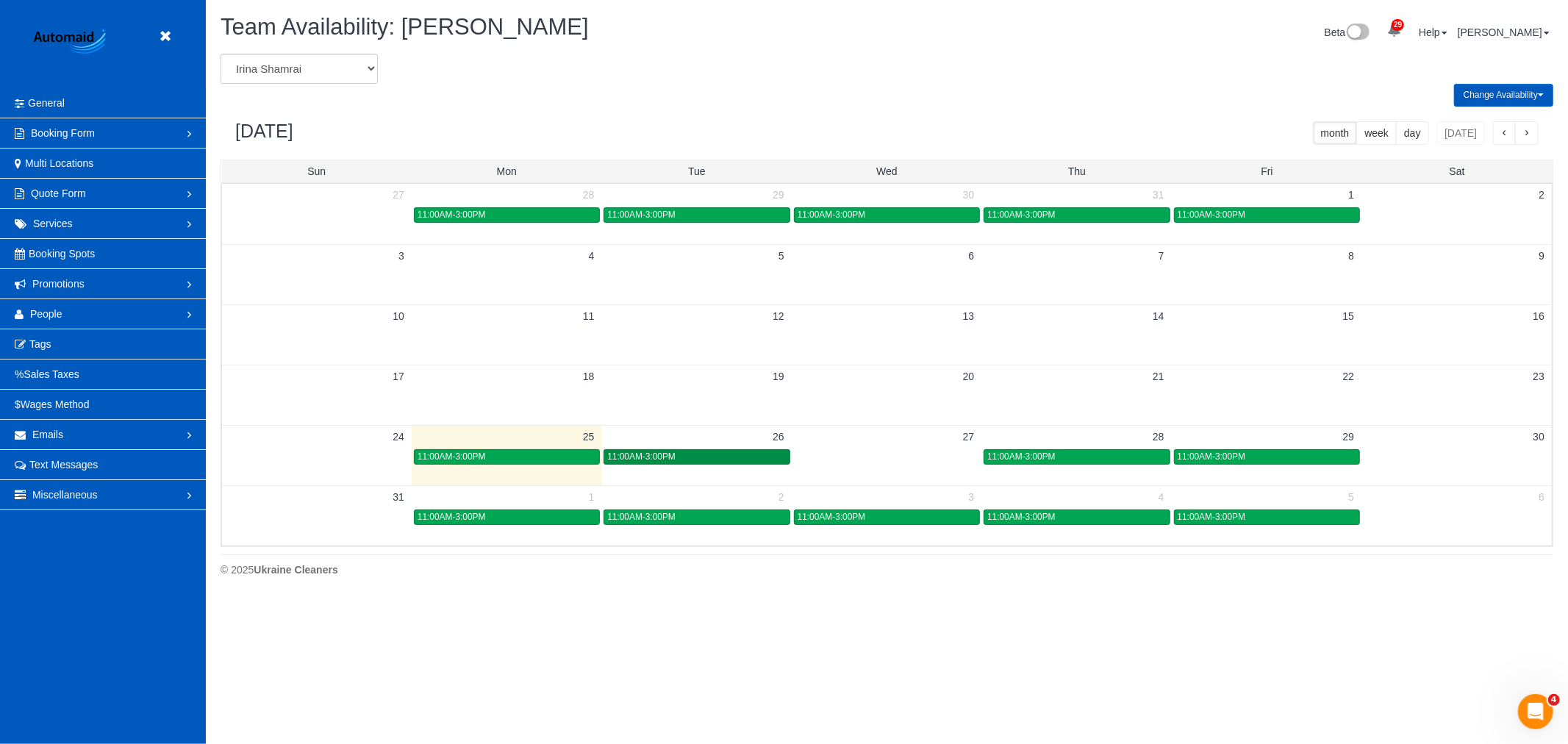
click at [736, 452] on div "11:00AM-3:00PM" at bounding box center [696, 457] width 179 height 11
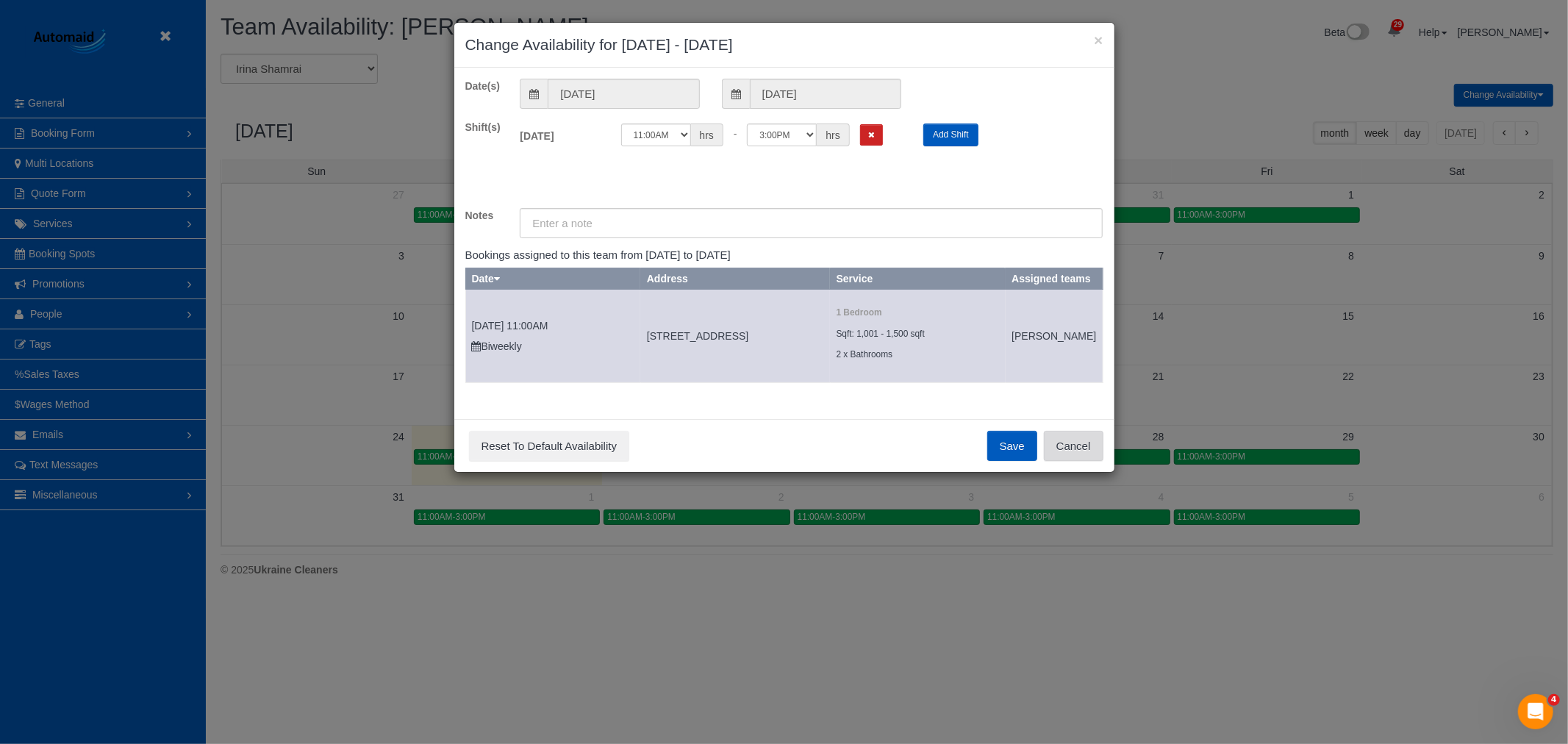
click at [1045, 457] on button "Cancel" at bounding box center [1074, 446] width 60 height 31
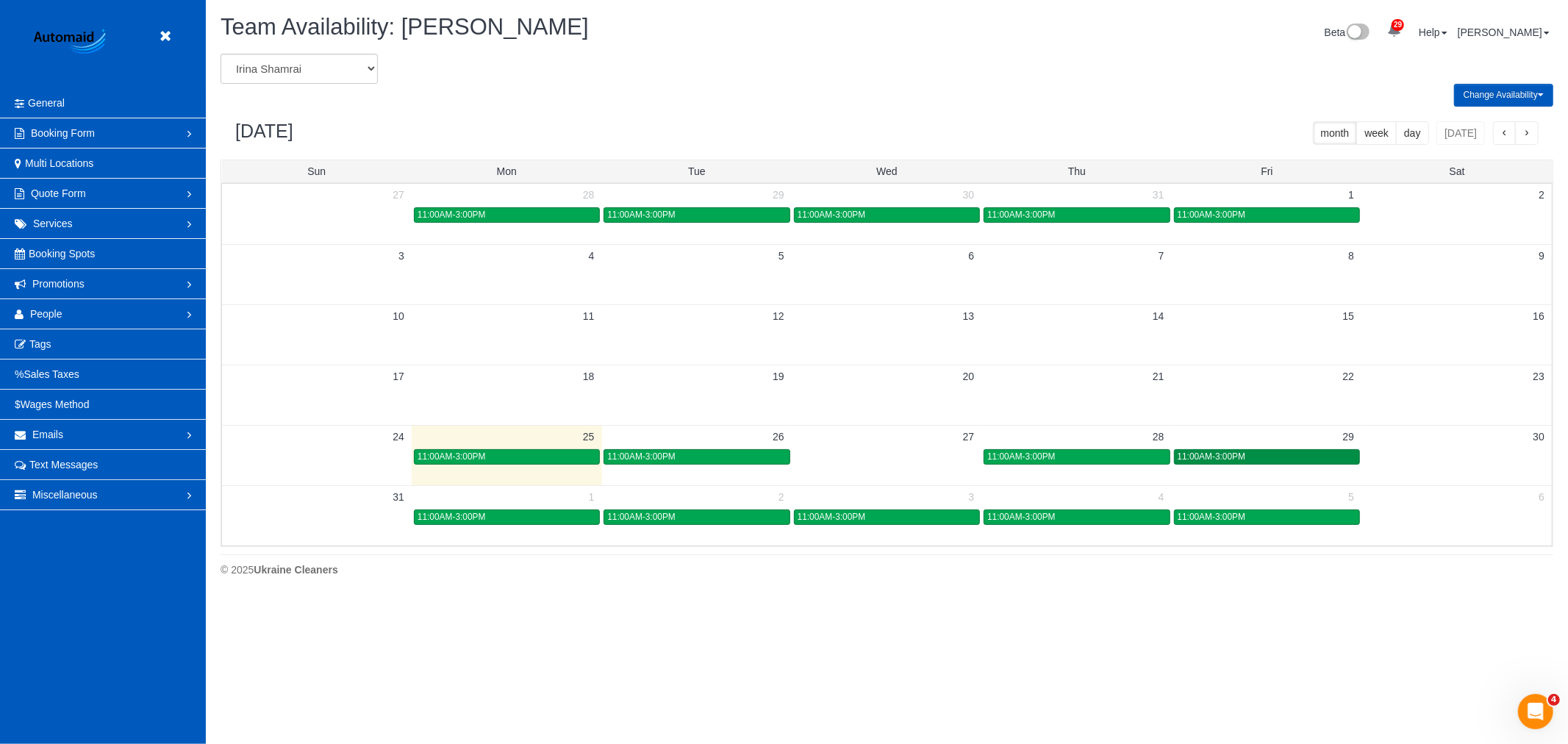
click at [1240, 460] on span "11:00AM-3:00PM" at bounding box center [1212, 457] width 69 height 11
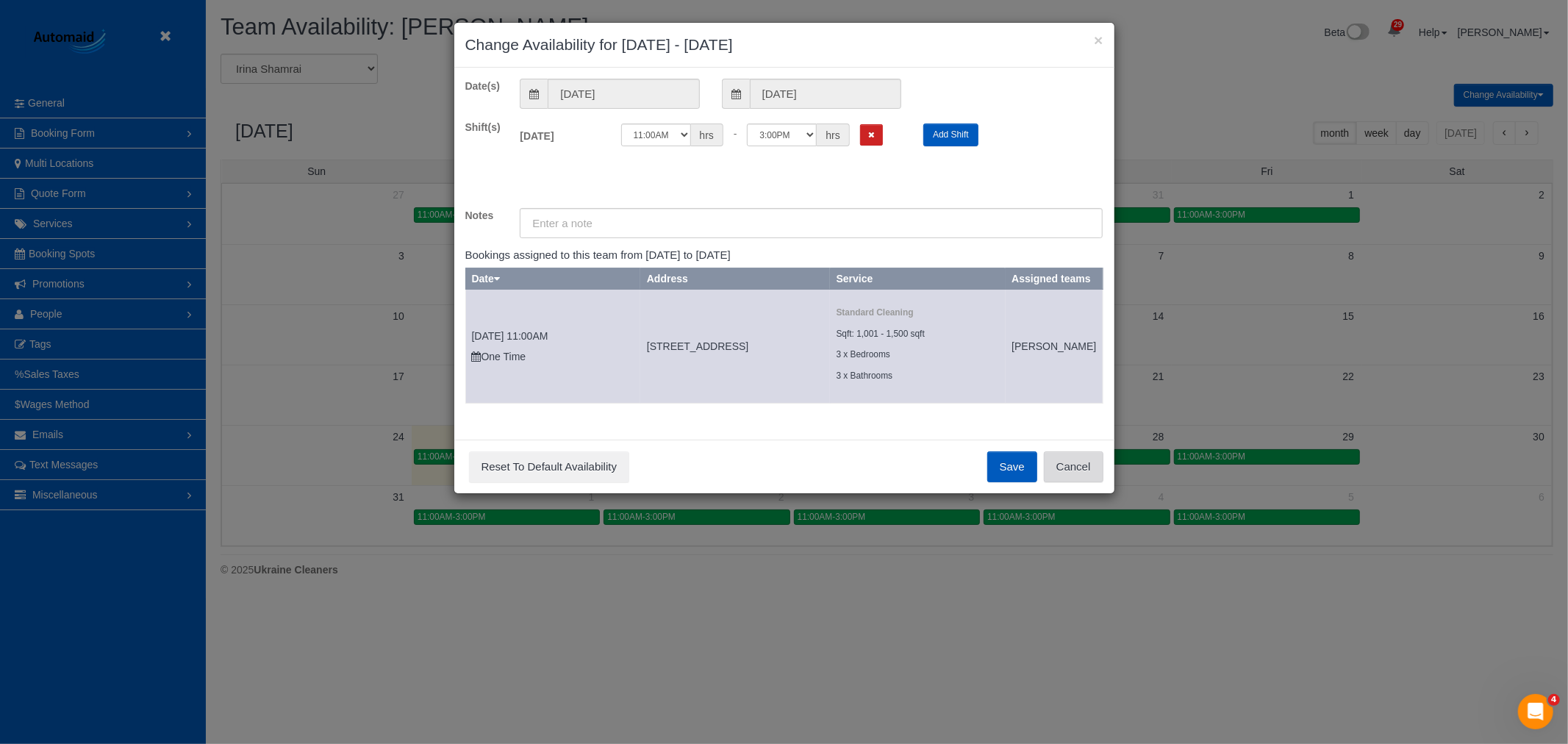
click at [1082, 474] on button "Cancel" at bounding box center [1074, 466] width 60 height 31
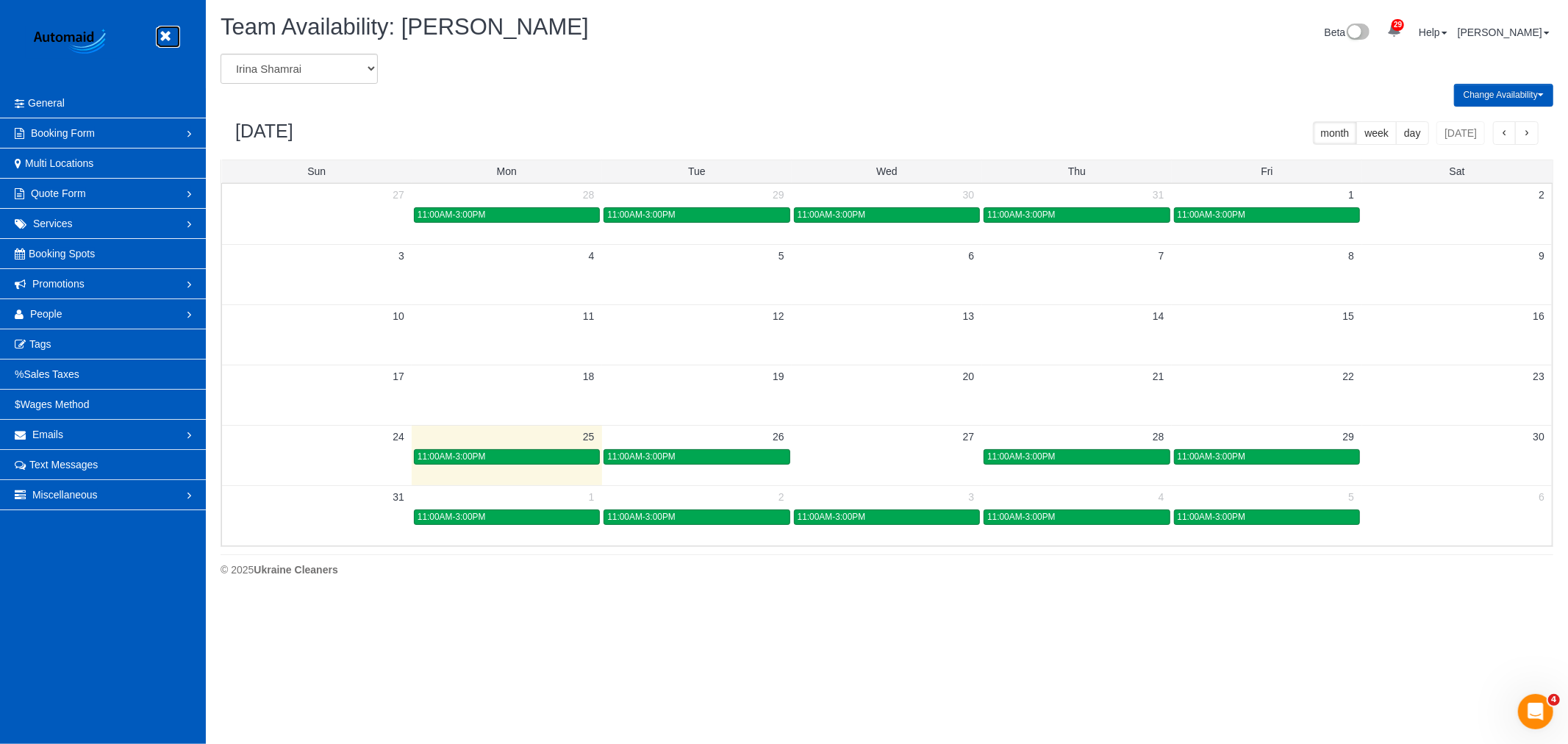
click at [162, 42] on icon at bounding box center [165, 36] width 18 height 18
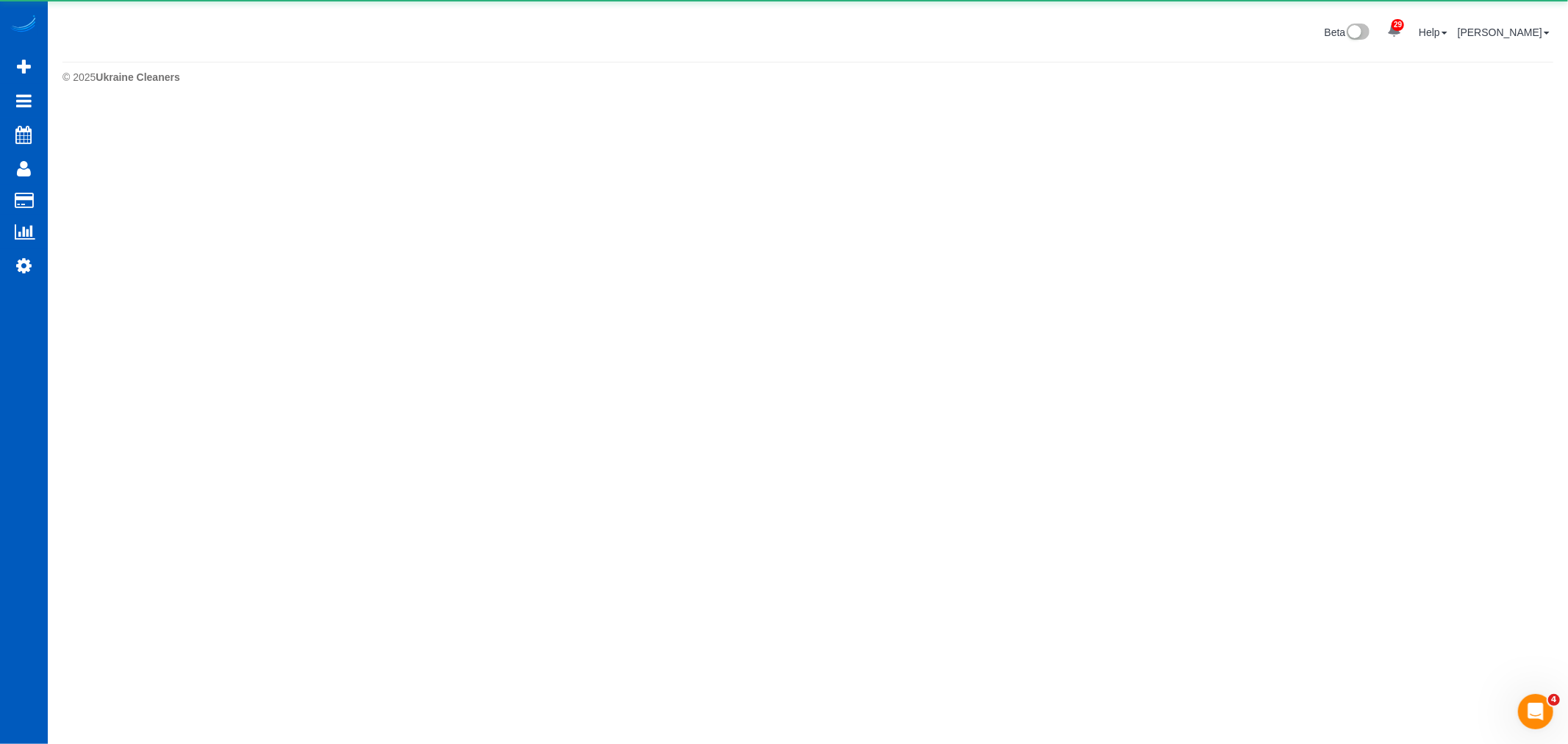
scroll to position [73380, 71954]
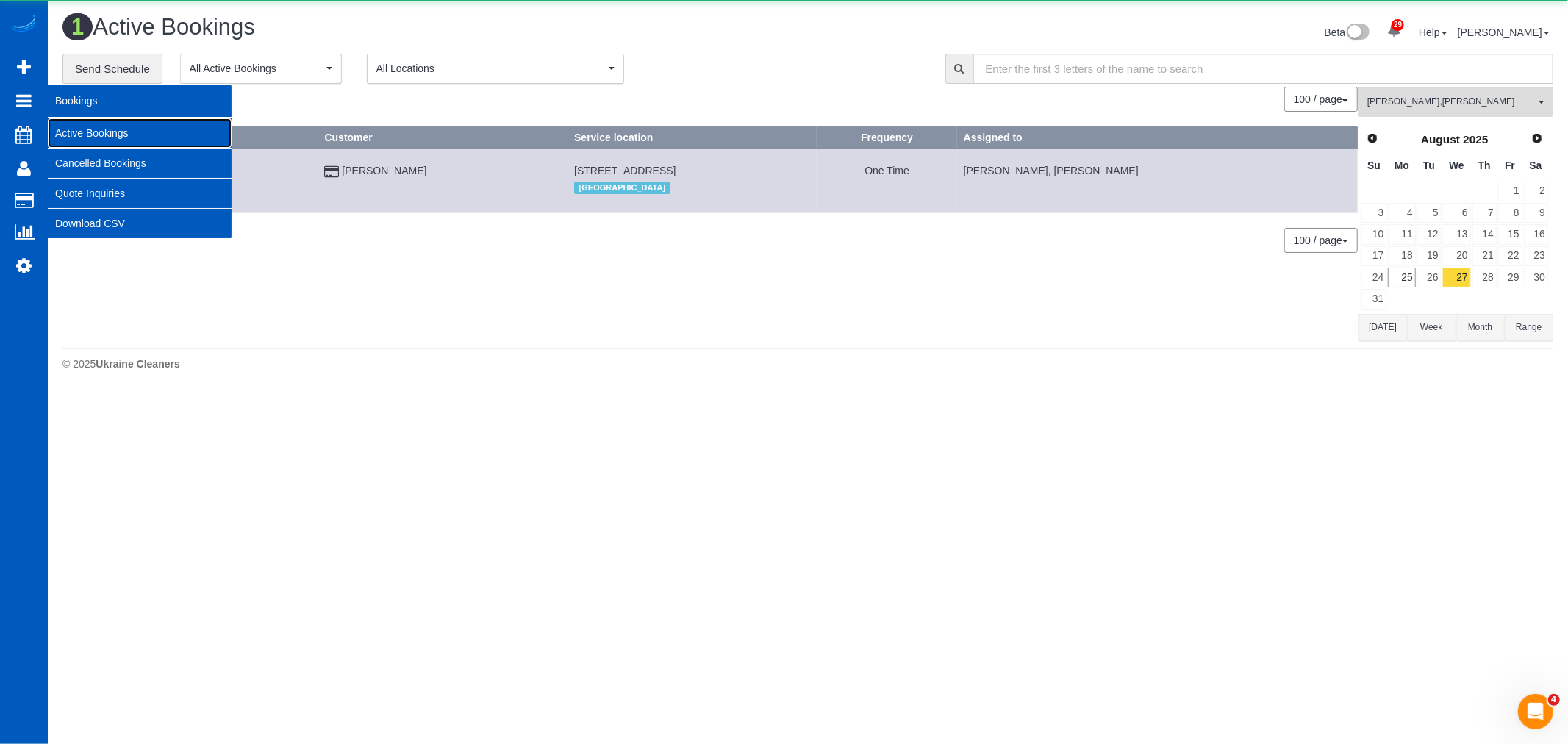
click at [155, 138] on link "Active Bookings" at bounding box center [139, 133] width 183 height 29
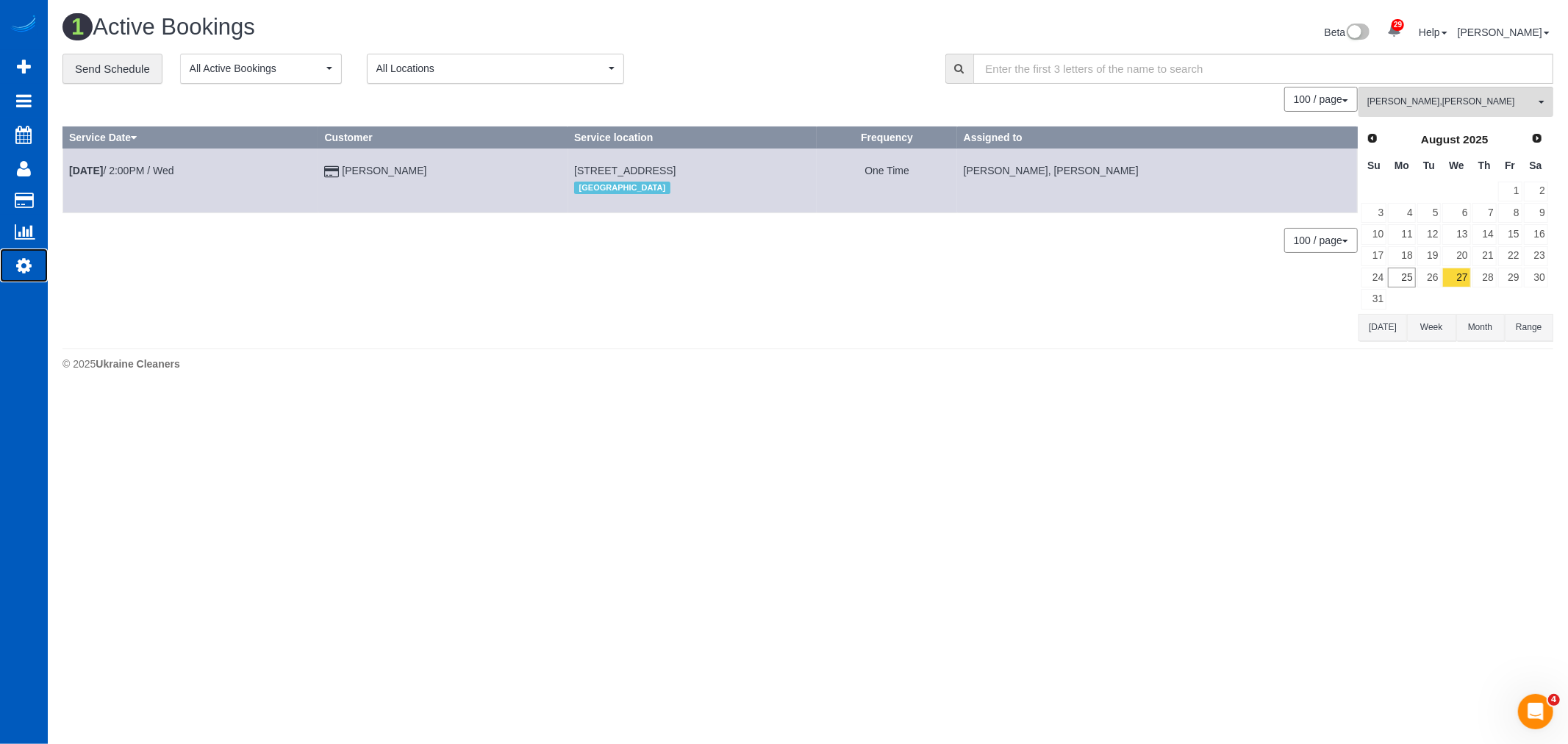
click at [26, 260] on icon at bounding box center [23, 265] width 15 height 17
select select "1"
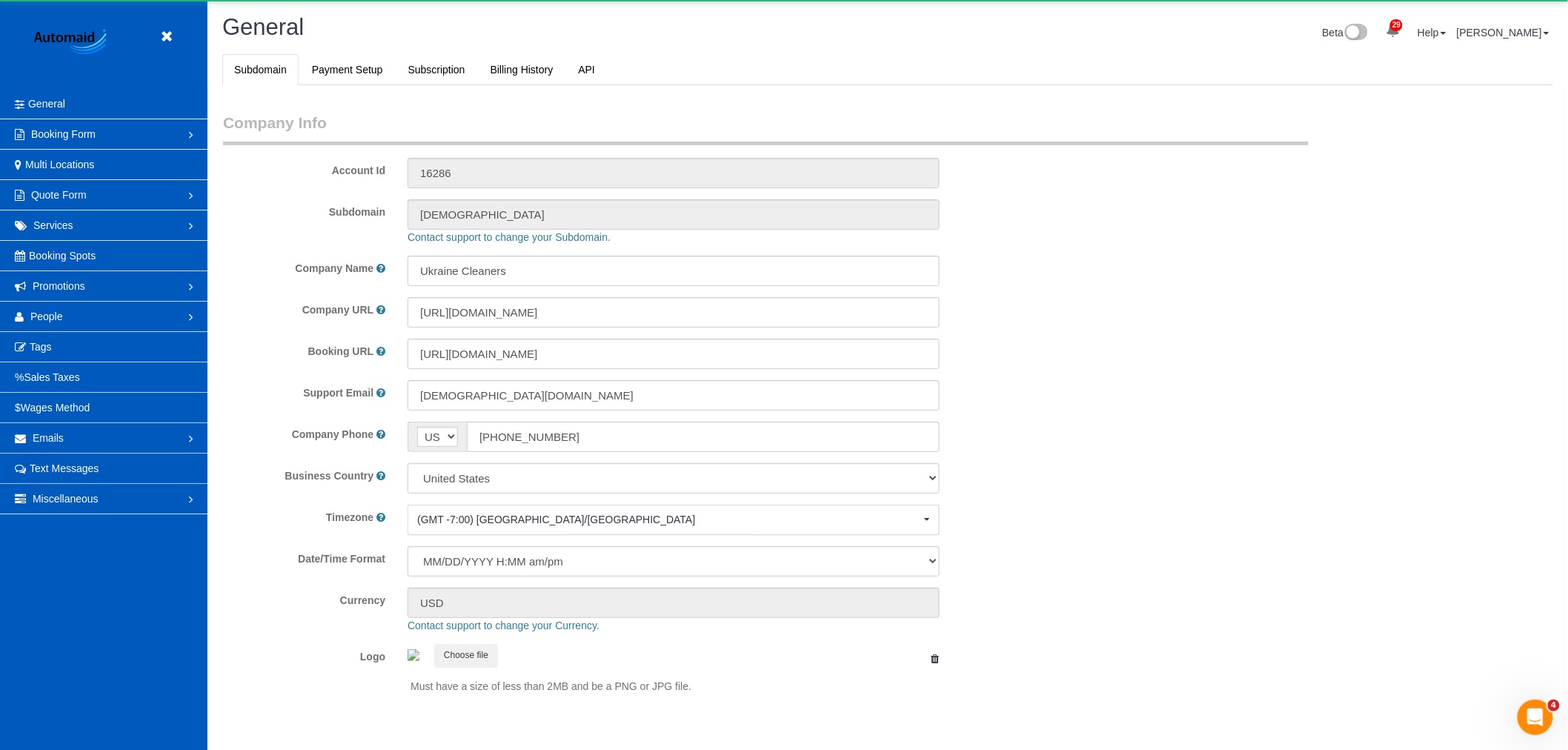
scroll to position [3239, 1568]
click at [65, 309] on link "People" at bounding box center [103, 316] width 208 height 30
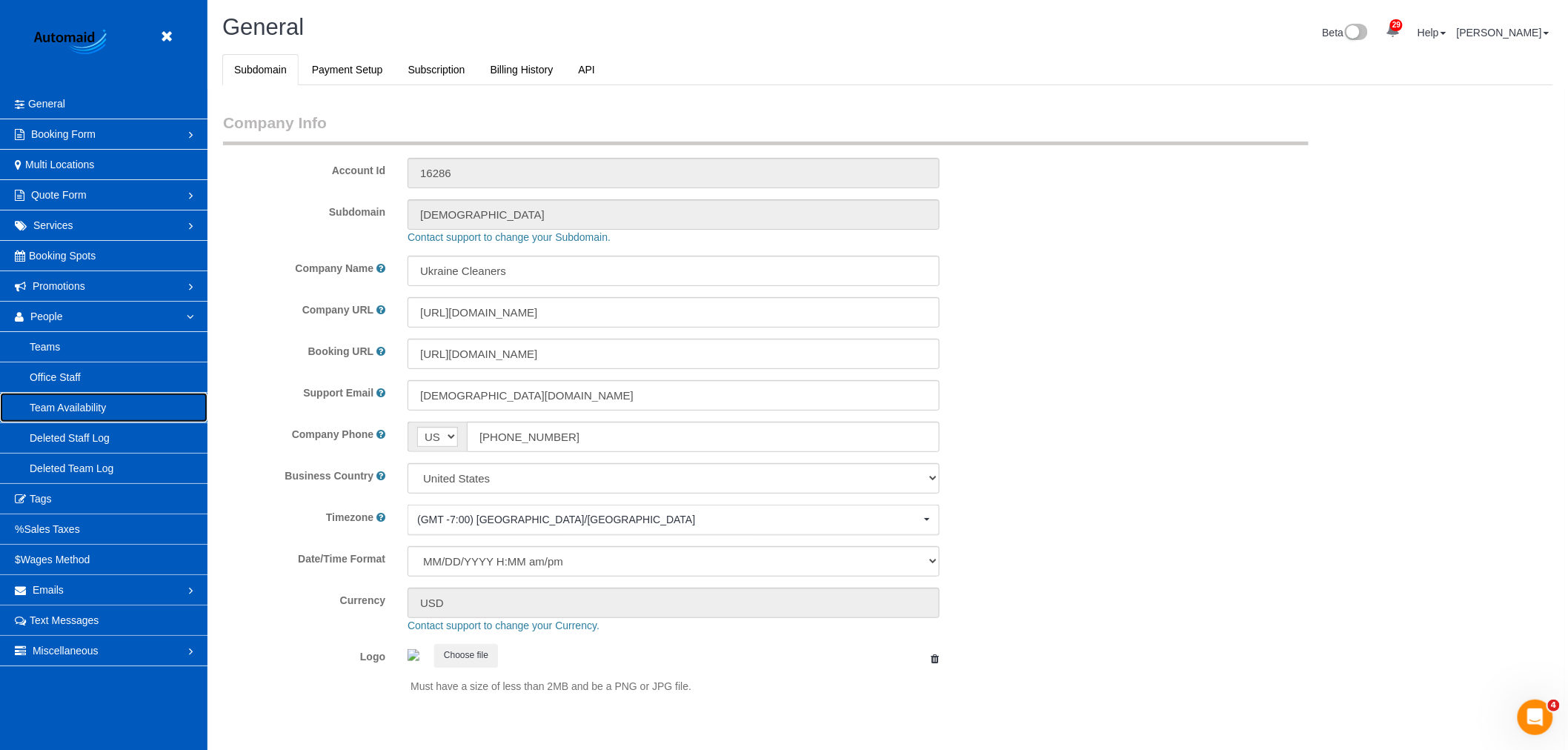
click at [99, 401] on link "Team Availability" at bounding box center [103, 407] width 208 height 30
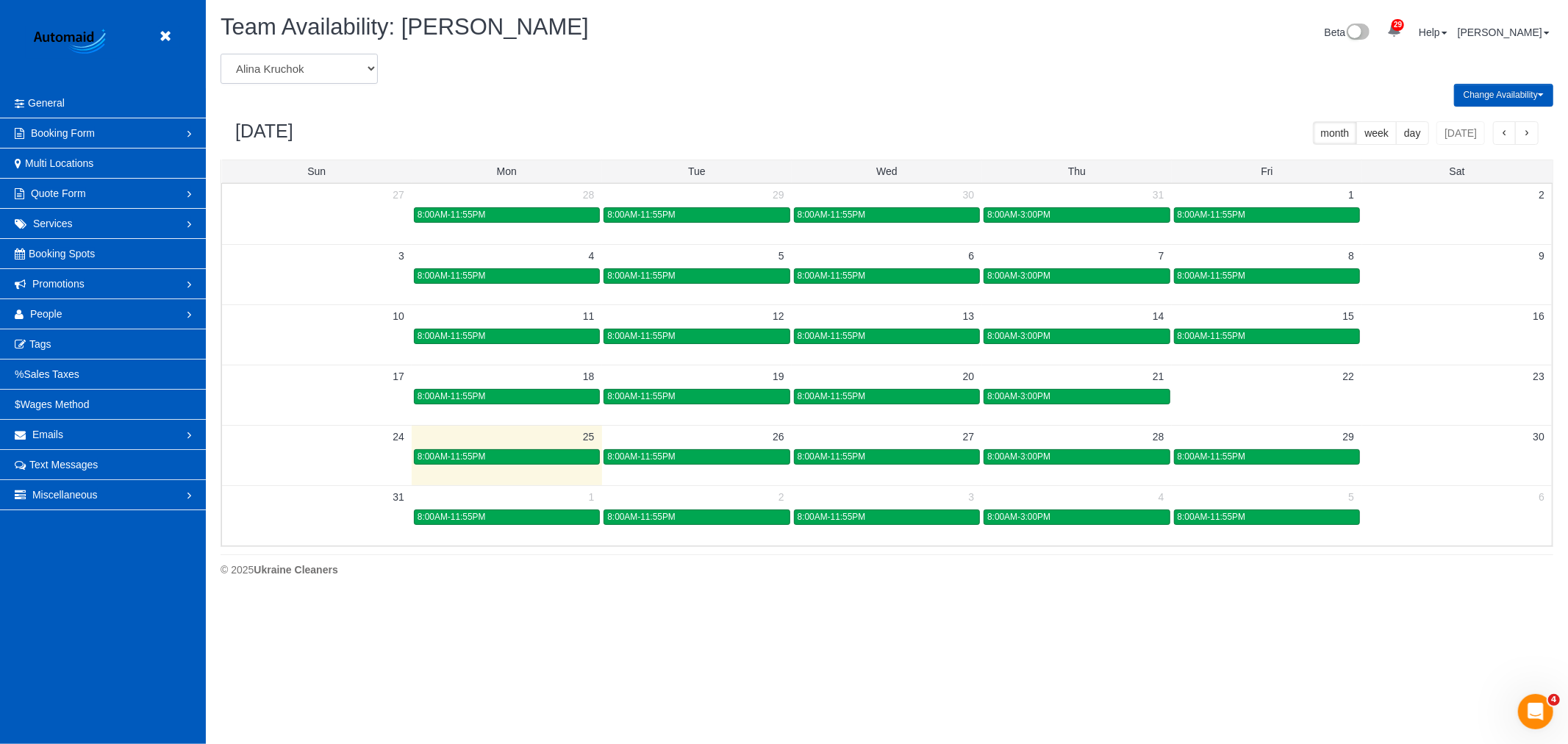
click at [305, 69] on select "[PERSON_NAME] [PERSON_NAME] [PERSON_NAME] [PERSON_NAME] [PERSON_NAME] [PERSON_N…" at bounding box center [299, 69] width 157 height 30
select select "number:19651"
click at [220, 54] on select "[PERSON_NAME] [PERSON_NAME] [PERSON_NAME] [PERSON_NAME] [PERSON_NAME] [PERSON_N…" at bounding box center [299, 69] width 157 height 30
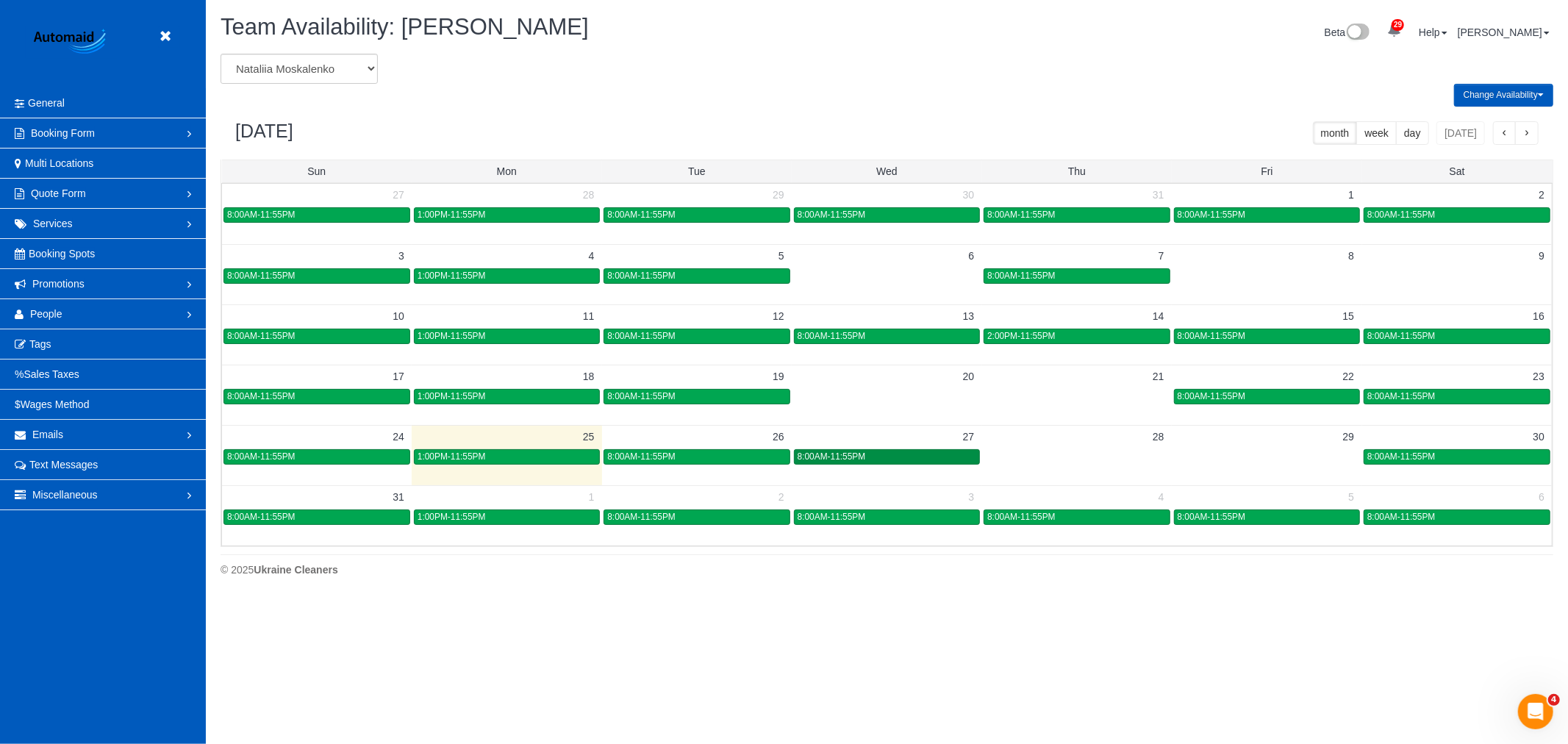
click at [846, 457] on span "8:00AM-11:55PM" at bounding box center [832, 457] width 69 height 11
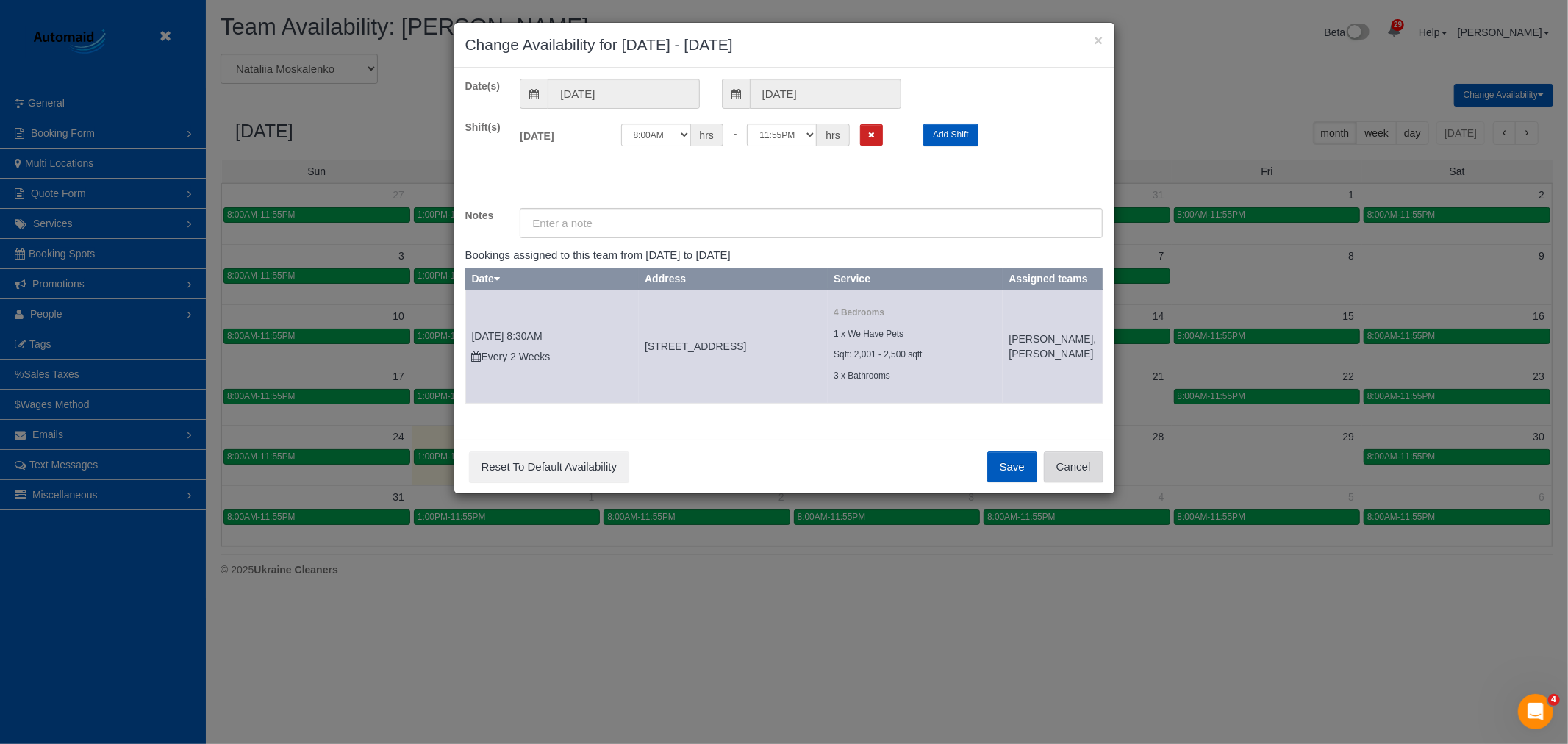
click at [1077, 480] on button "Cancel" at bounding box center [1074, 466] width 60 height 31
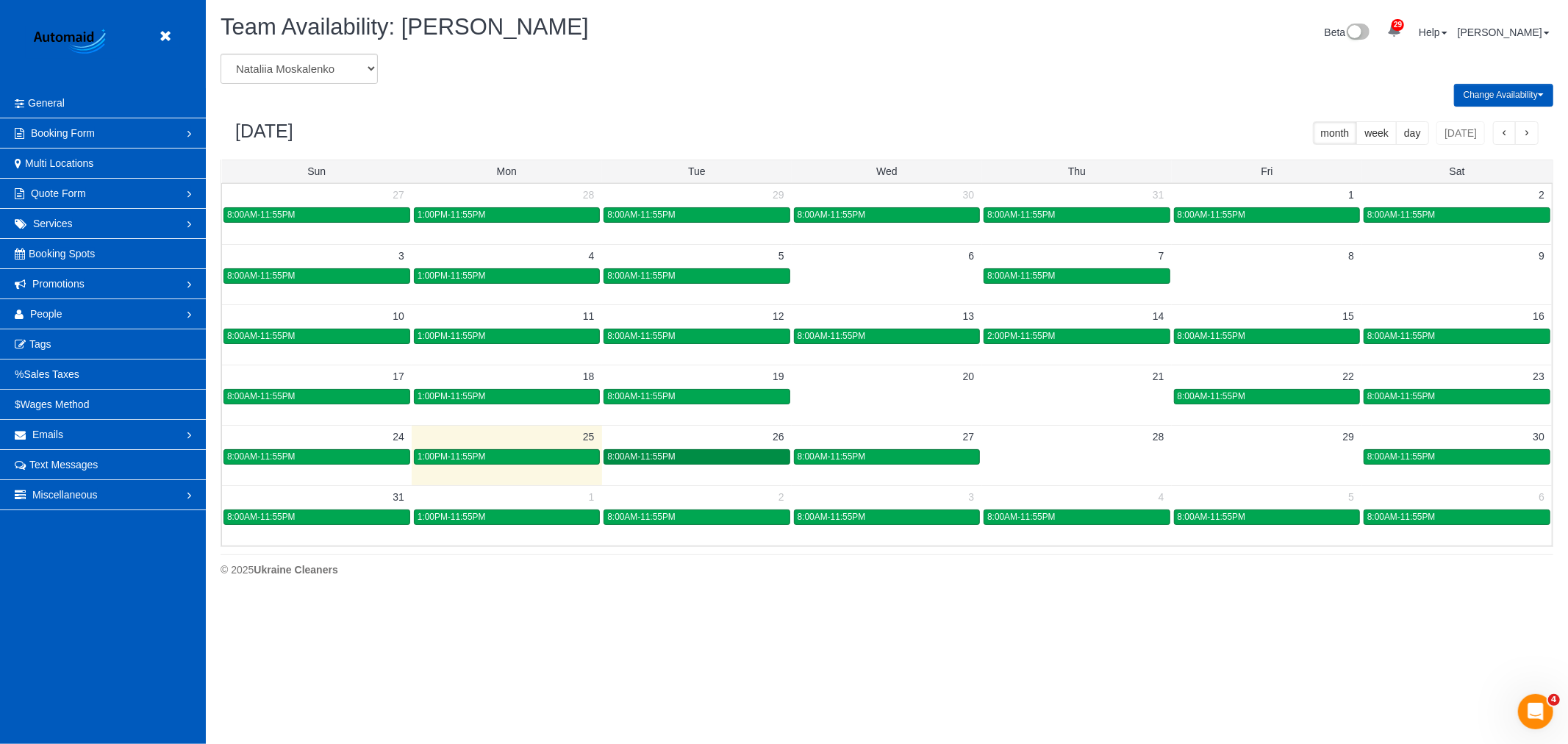
click at [762, 456] on div "8:00AM-11:55PM" at bounding box center [696, 457] width 179 height 11
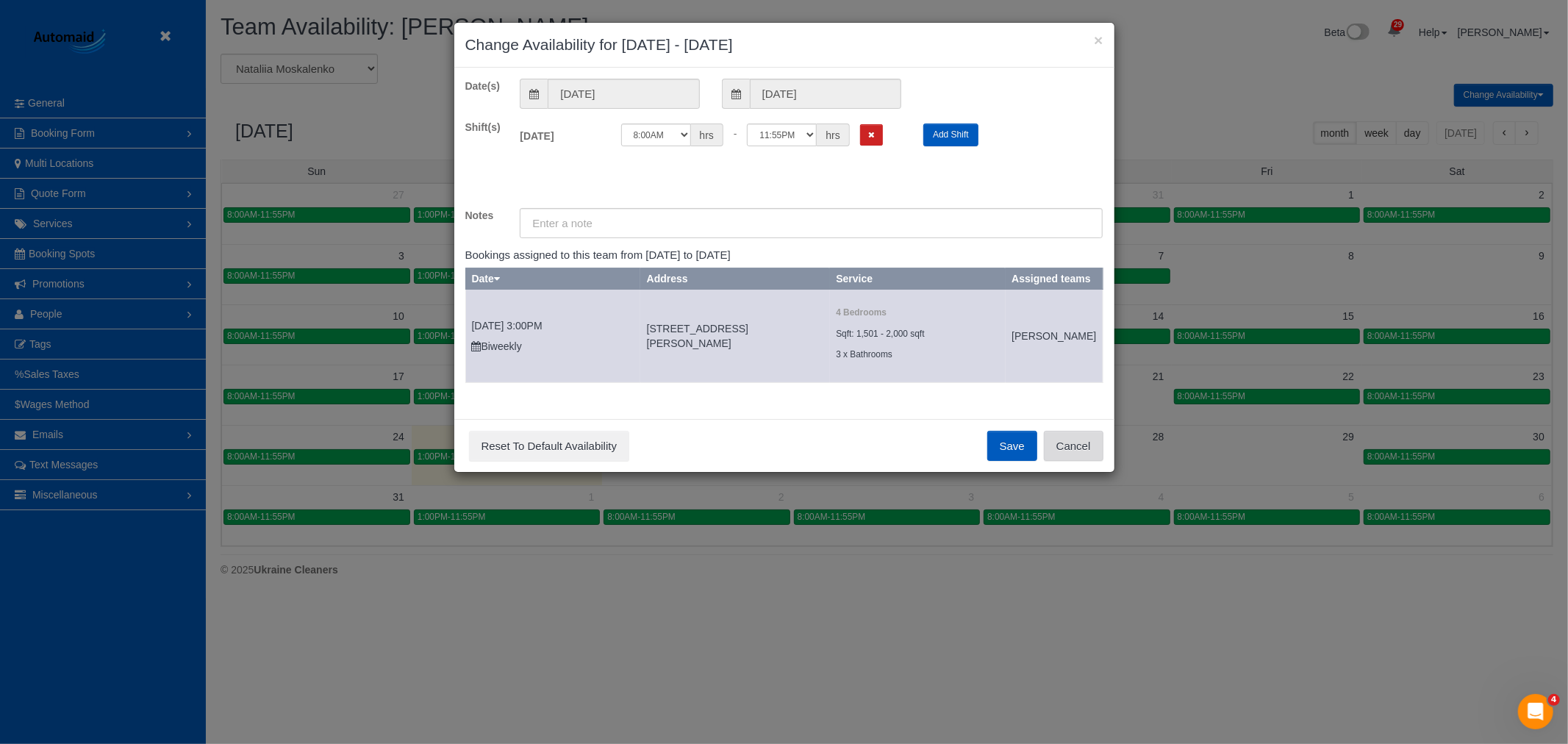
click at [1084, 462] on button "Cancel" at bounding box center [1074, 446] width 60 height 31
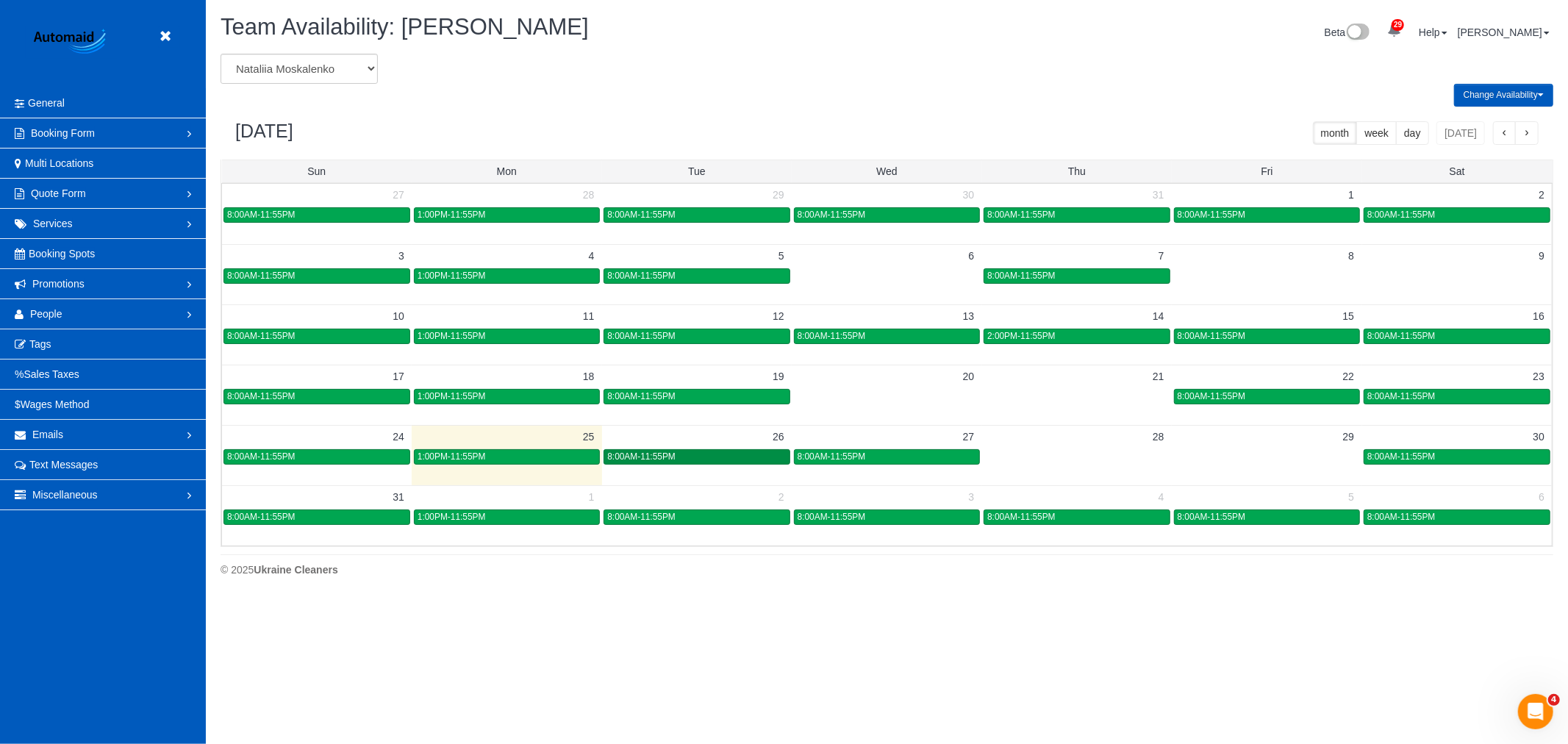
click at [750, 459] on div "8:00AM-11:55PM" at bounding box center [696, 457] width 179 height 11
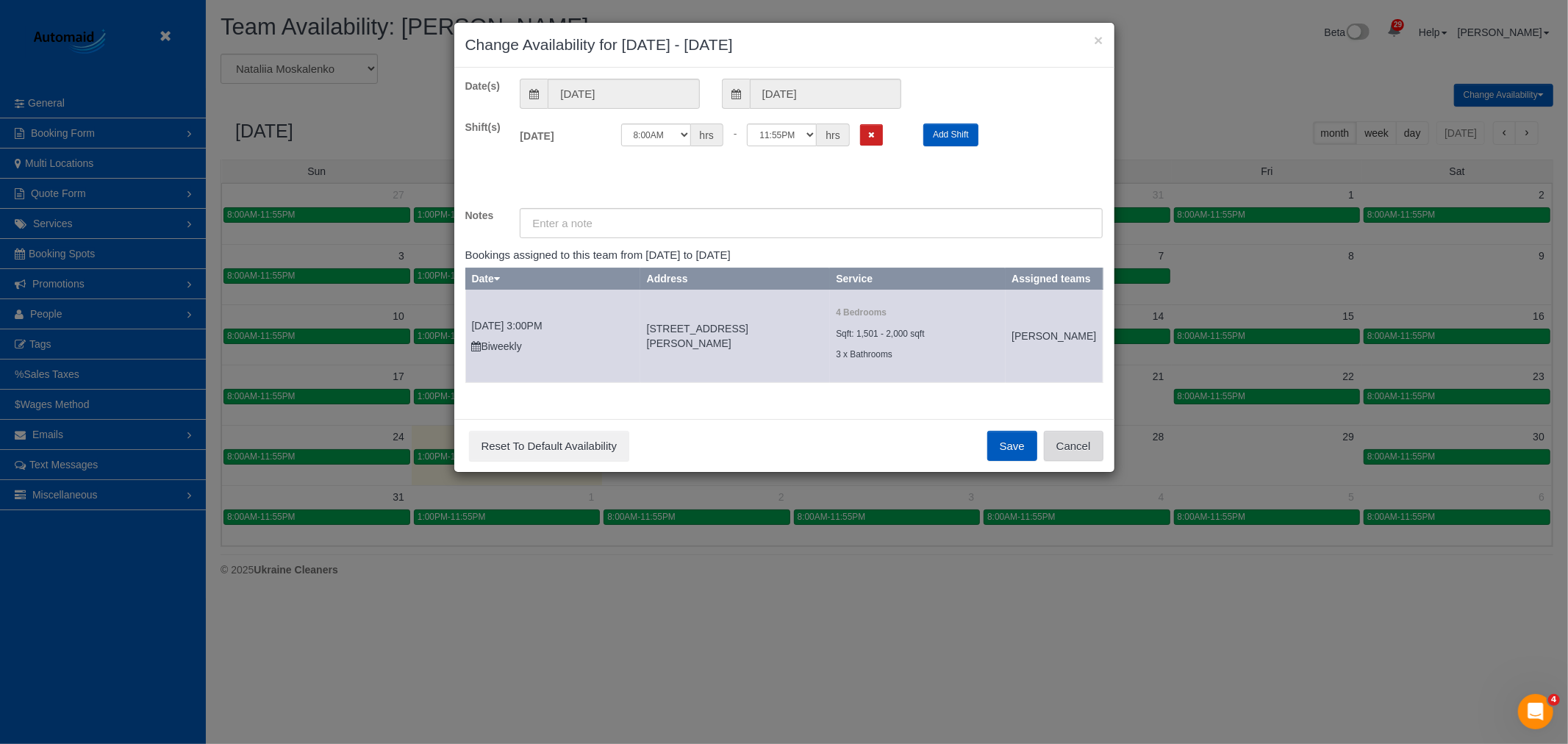
click at [1077, 462] on button "Cancel" at bounding box center [1074, 446] width 60 height 31
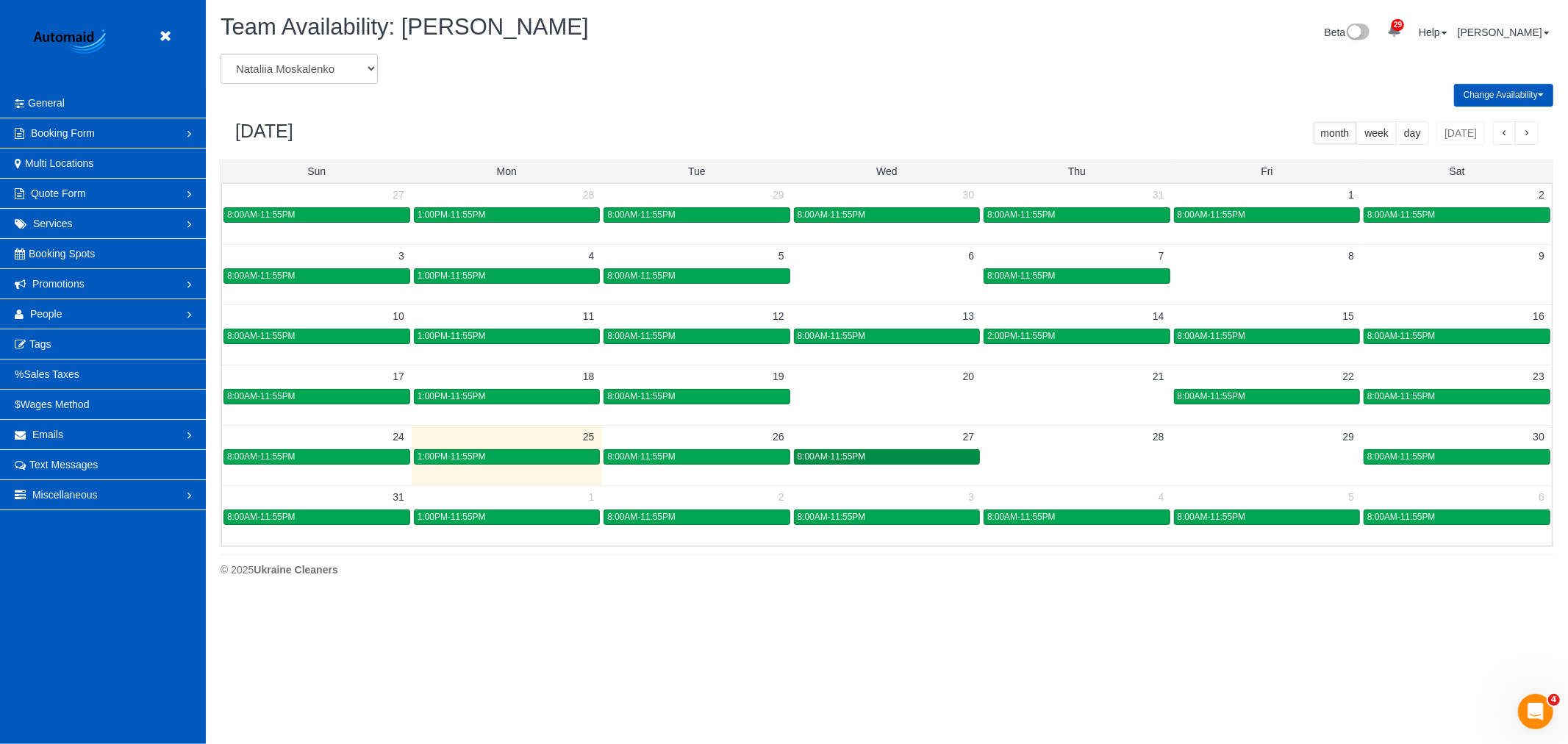
click at [857, 458] on span "8:00AM-11:55PM" at bounding box center [832, 457] width 69 height 11
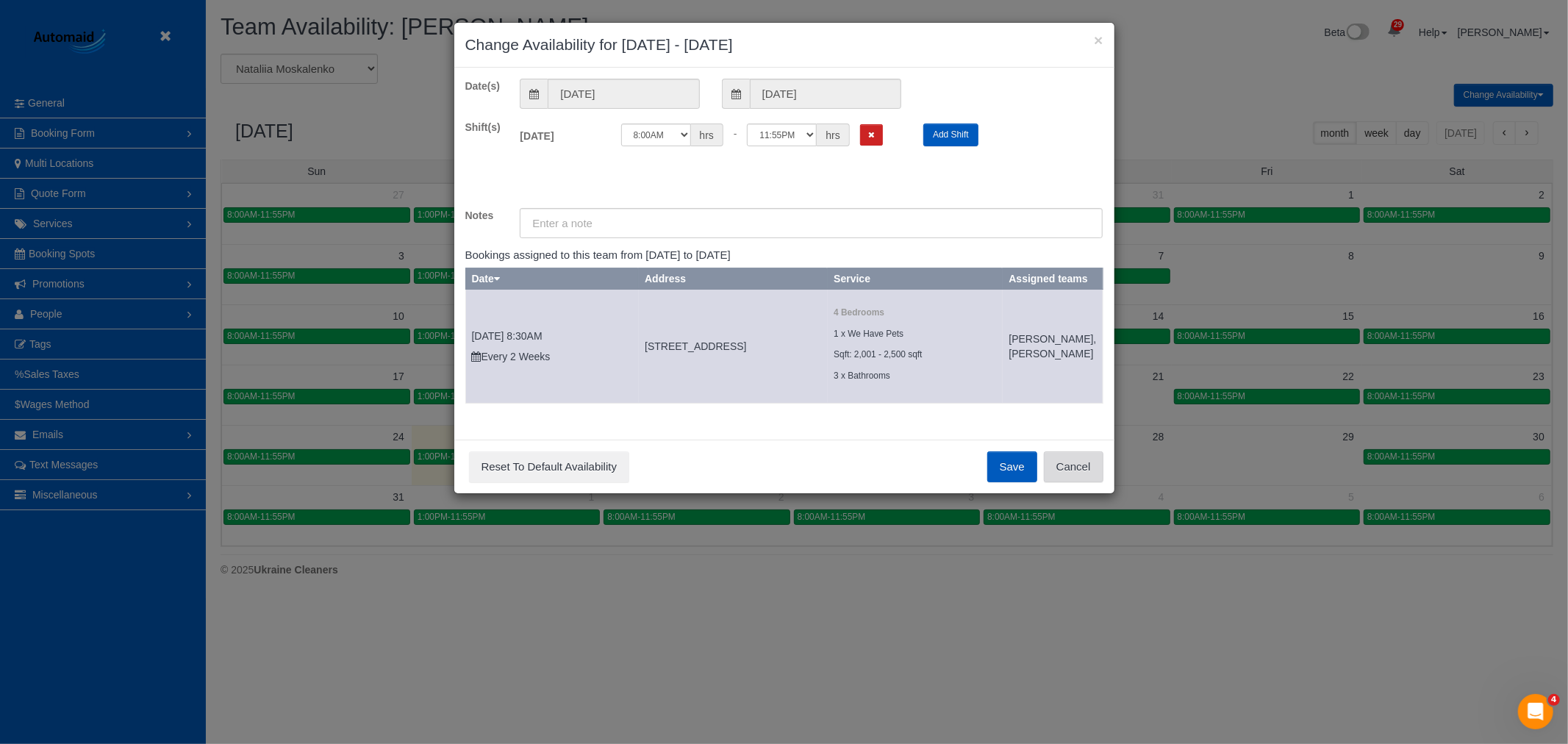
click at [1070, 482] on button "Cancel" at bounding box center [1074, 466] width 60 height 31
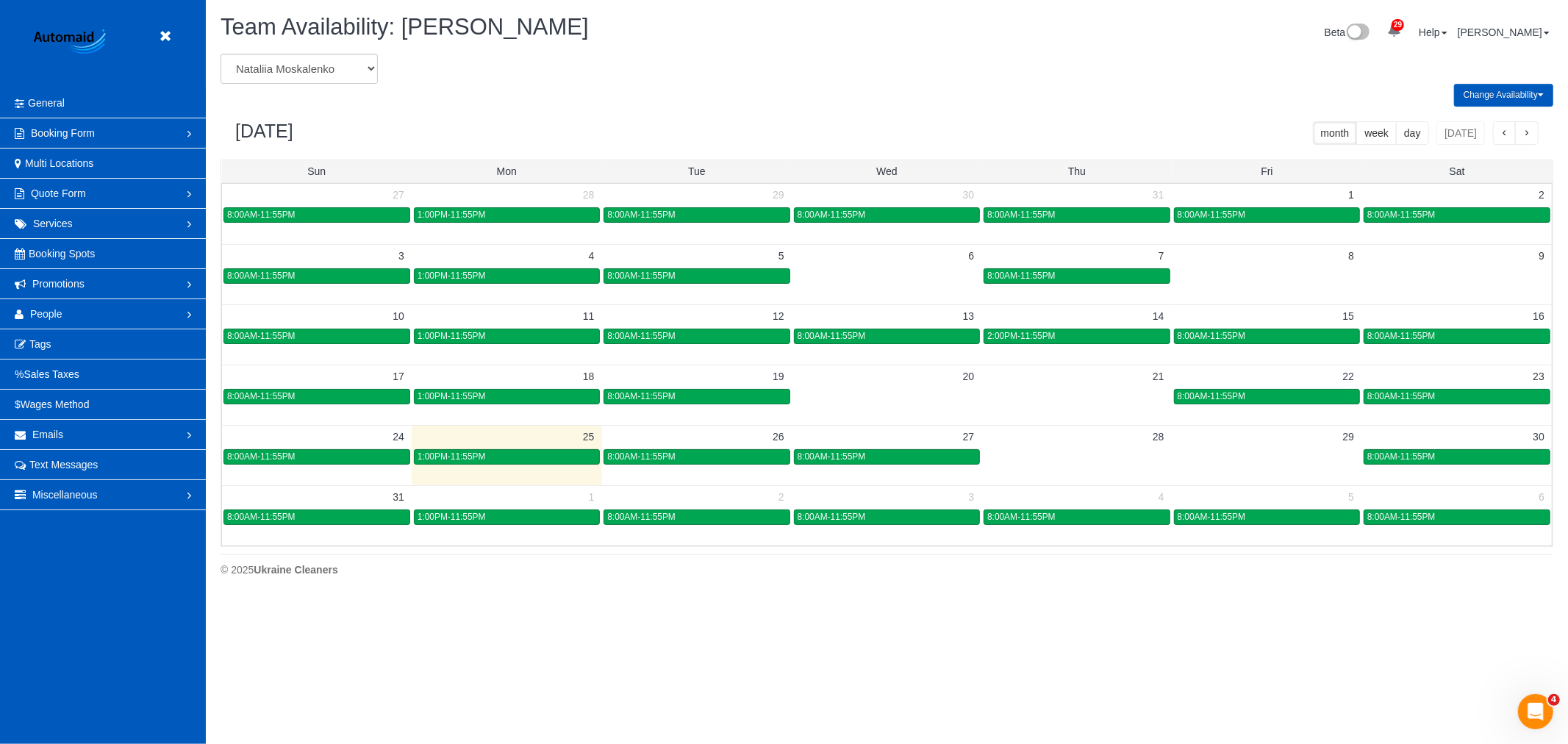
click at [156, 29] on header "Beta" at bounding box center [103, 44] width 206 height 88
click at [158, 41] on link at bounding box center [168, 36] width 22 height 22
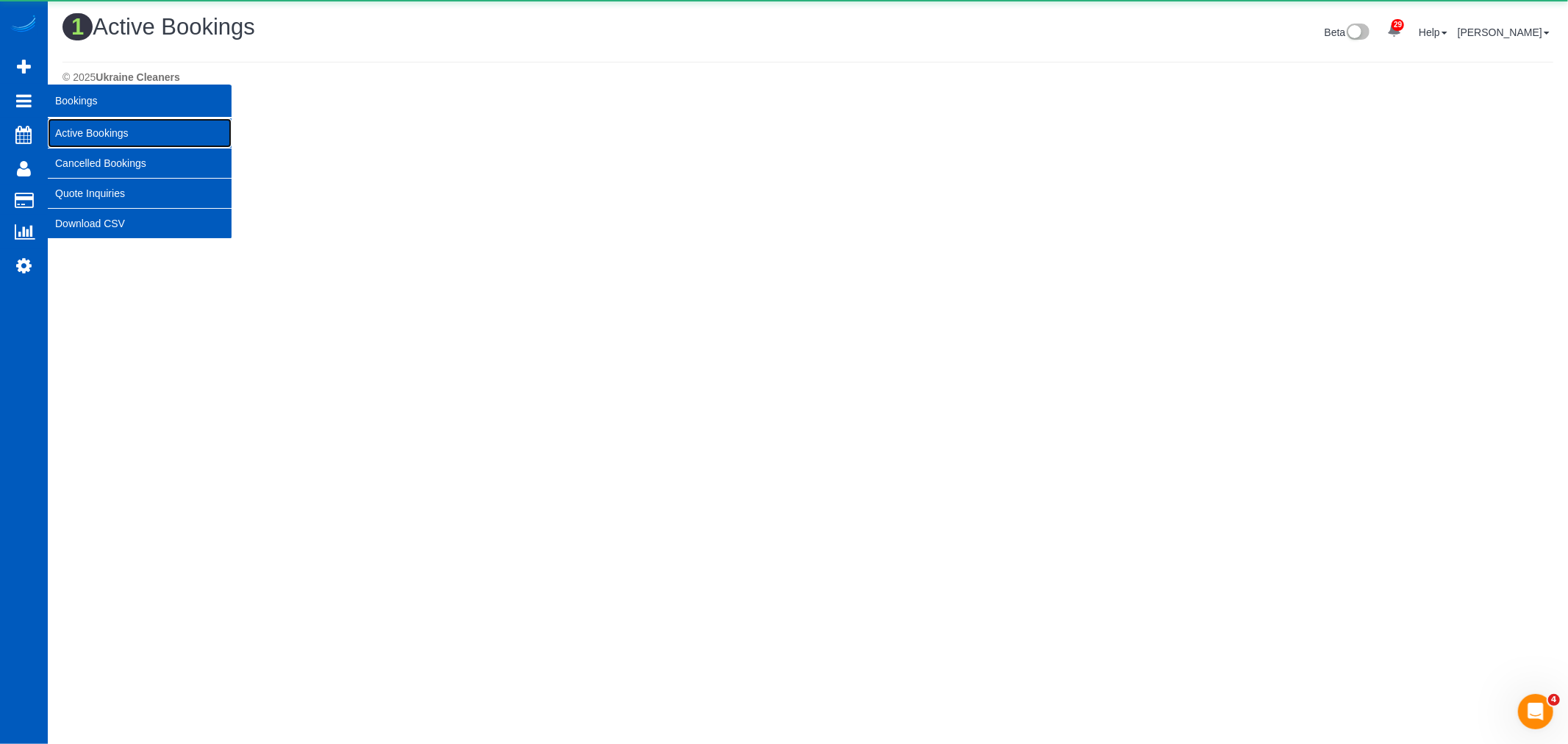
scroll to position [394, 1568]
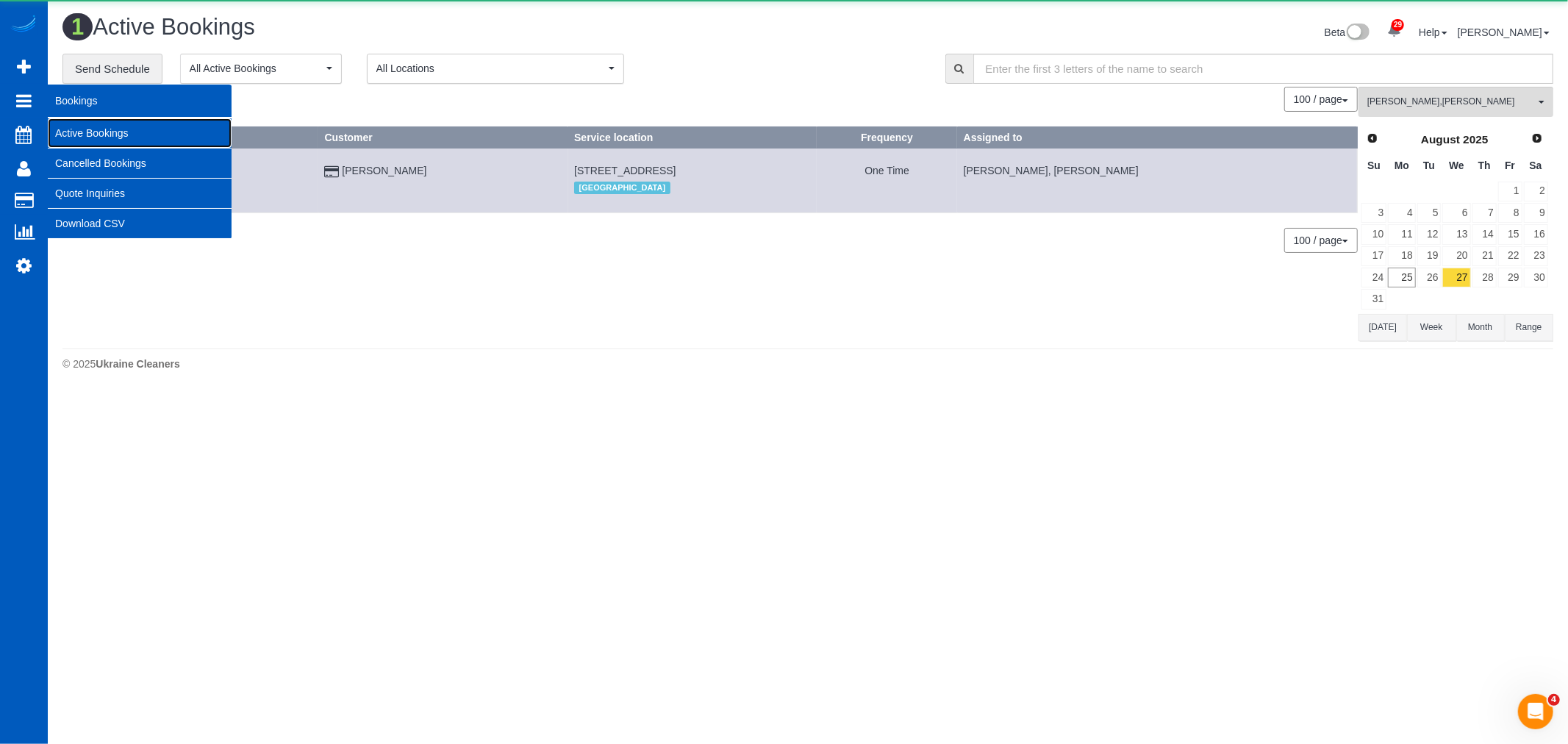
click at [163, 133] on link "Active Bookings" at bounding box center [139, 133] width 183 height 29
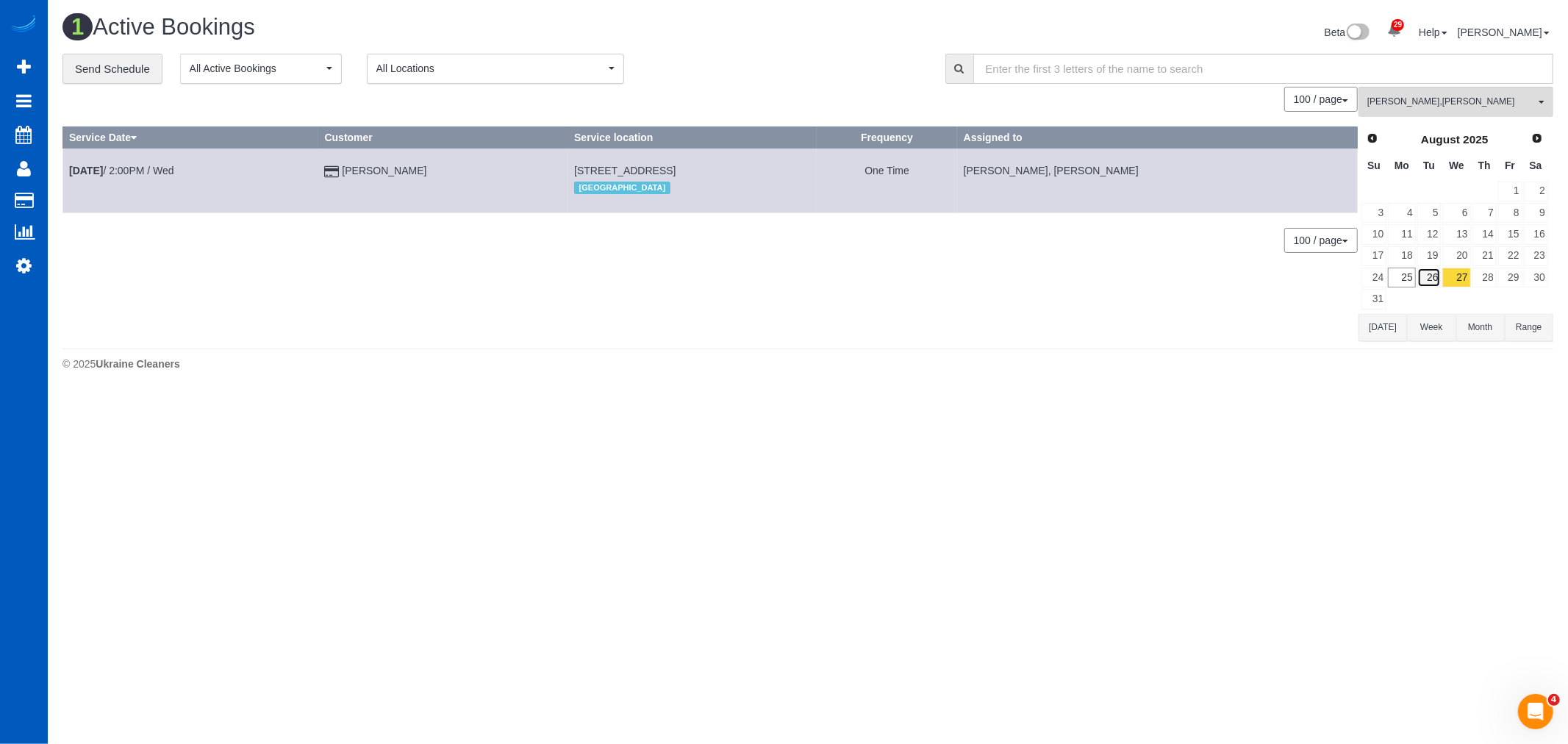
click at [1427, 281] on link "26" at bounding box center [1430, 277] width 24 height 20
click at [1459, 280] on link "27" at bounding box center [1456, 277] width 28 height 20
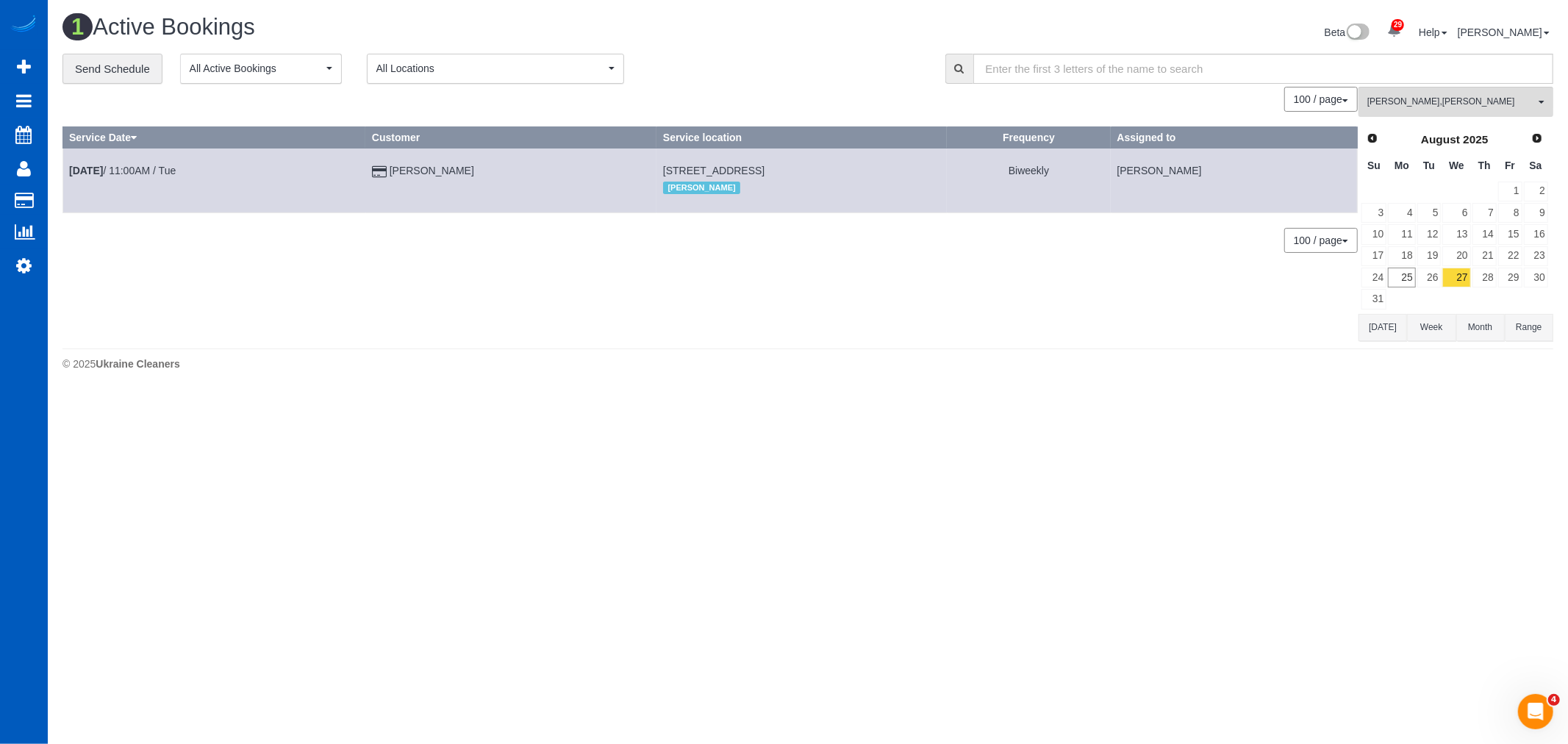
click at [1438, 86] on div "**********" at bounding box center [808, 198] width 1491 height 288
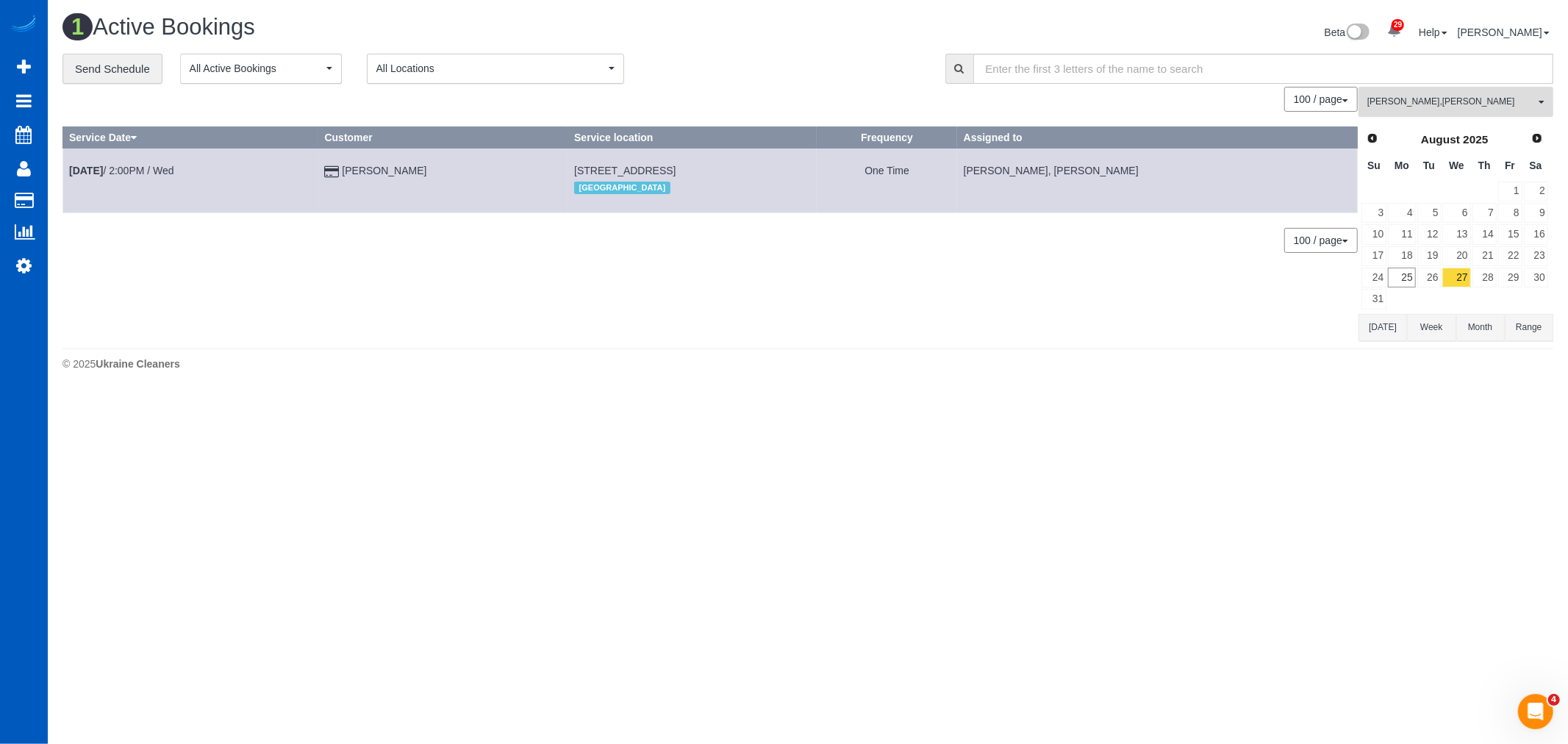
click at [1440, 99] on span "Irina Shamrai , Miliena Shchokina" at bounding box center [1451, 102] width 168 height 13
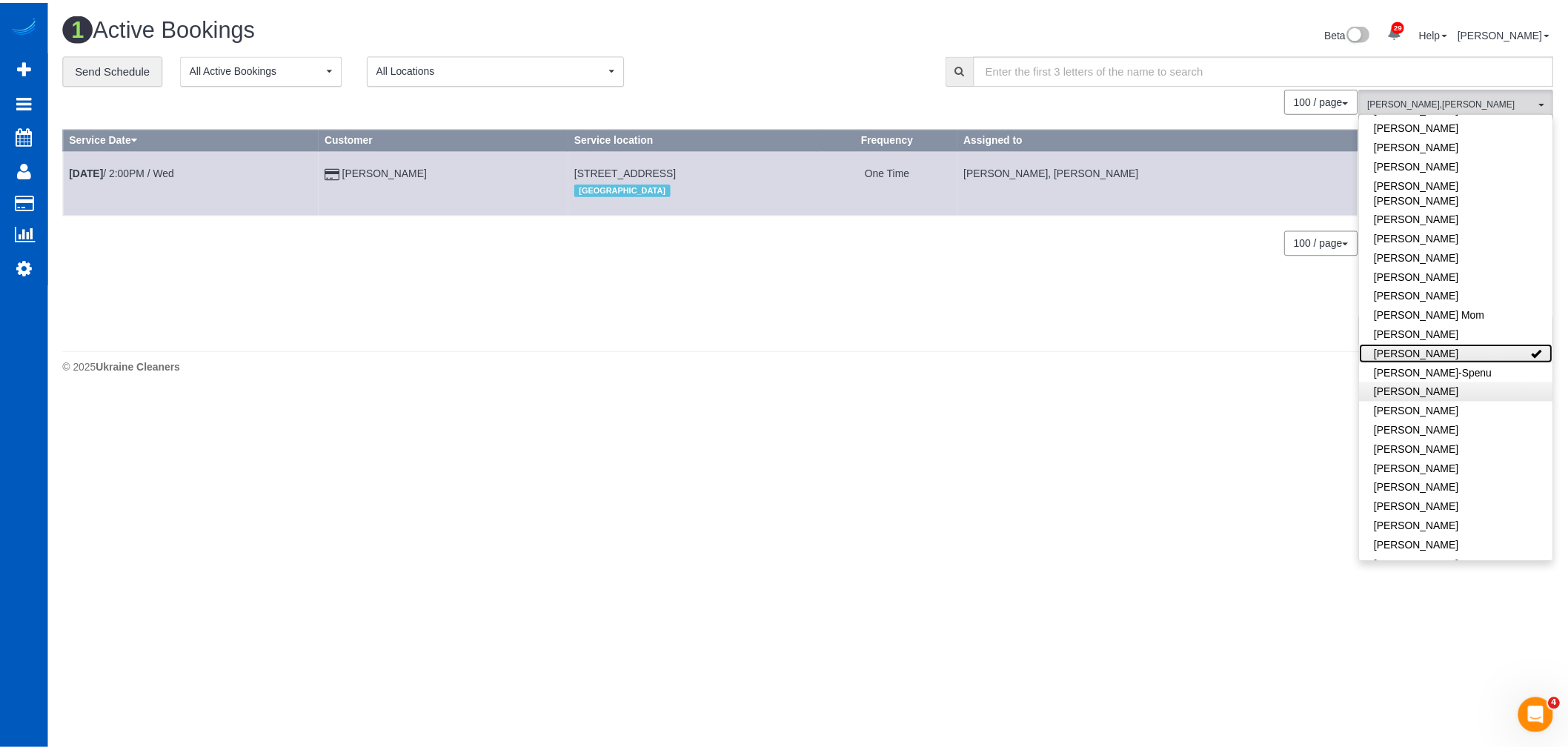
scroll to position [329, 0]
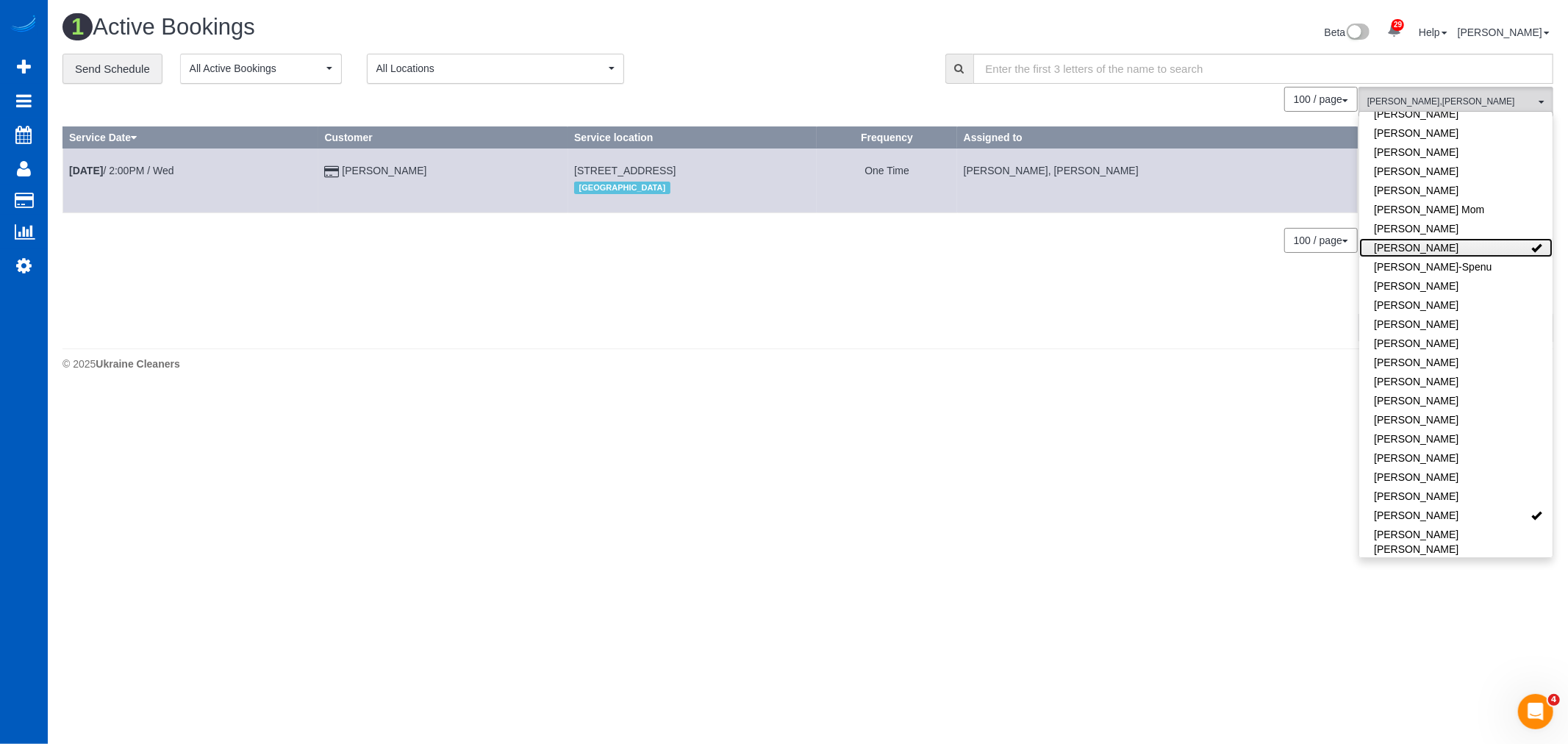
click at [1430, 241] on link "[PERSON_NAME]" at bounding box center [1456, 247] width 193 height 19
click at [1506, 506] on link "[PERSON_NAME]" at bounding box center [1456, 515] width 193 height 19
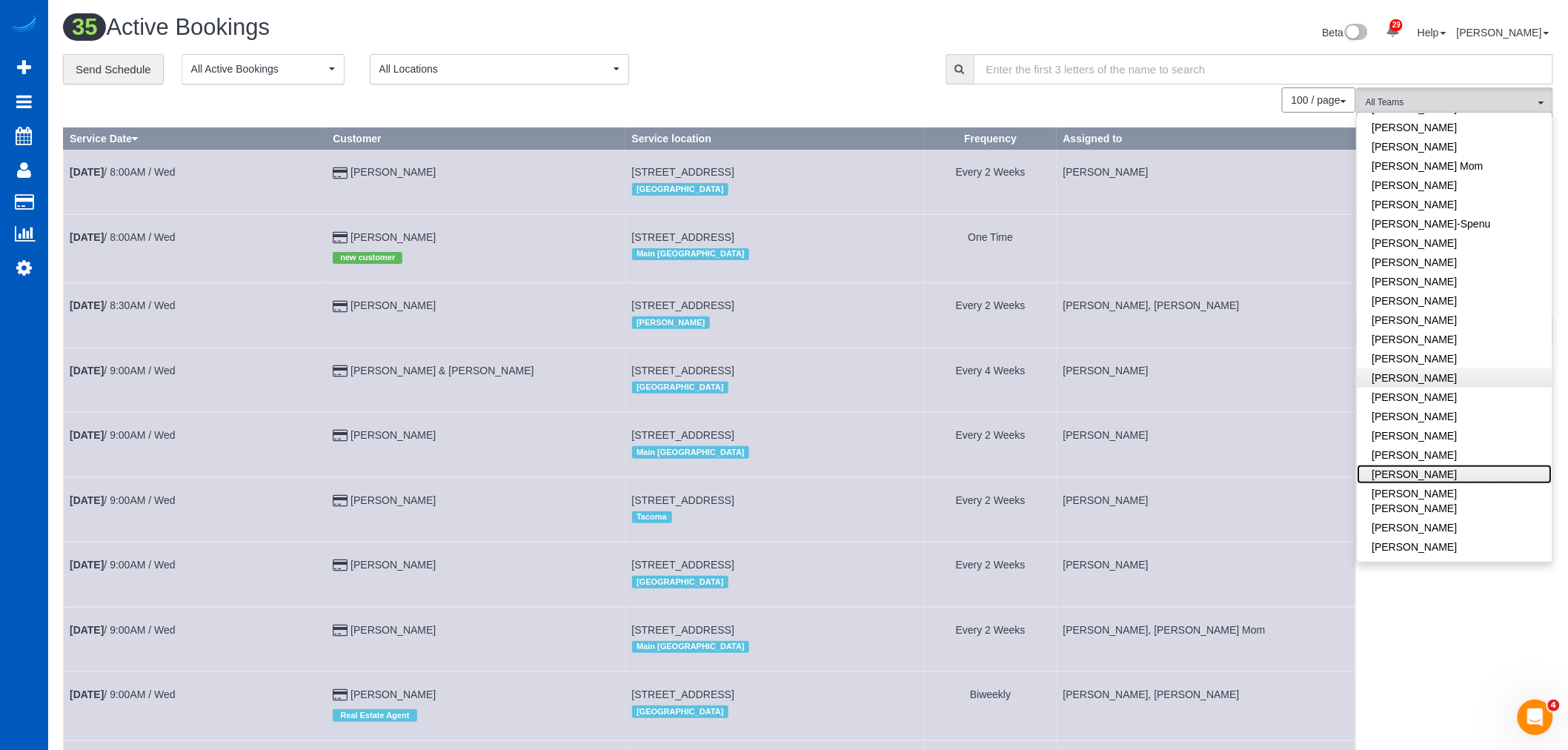
scroll to position [412, 0]
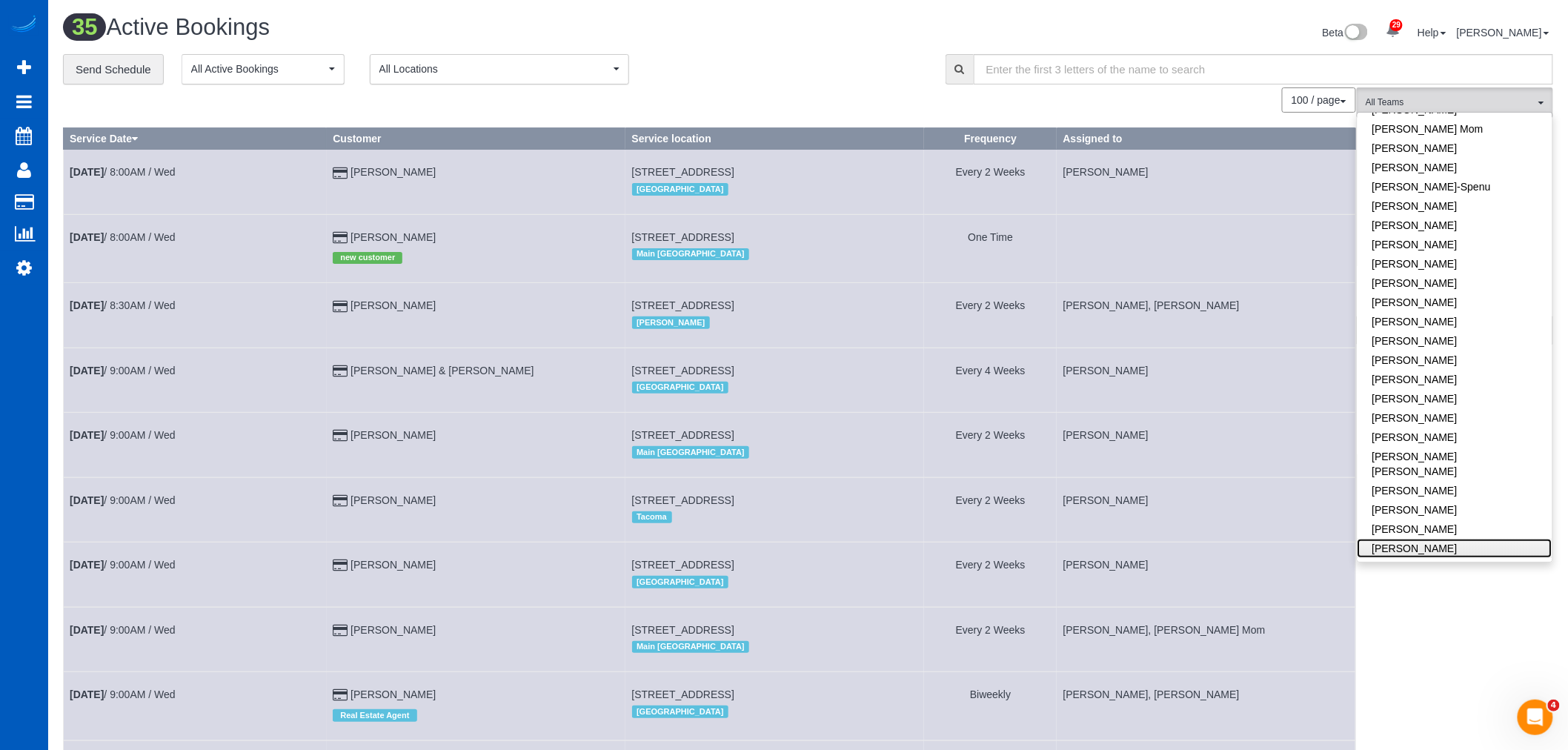
click at [1455, 539] on link "[PERSON_NAME]" at bounding box center [1455, 548] width 195 height 19
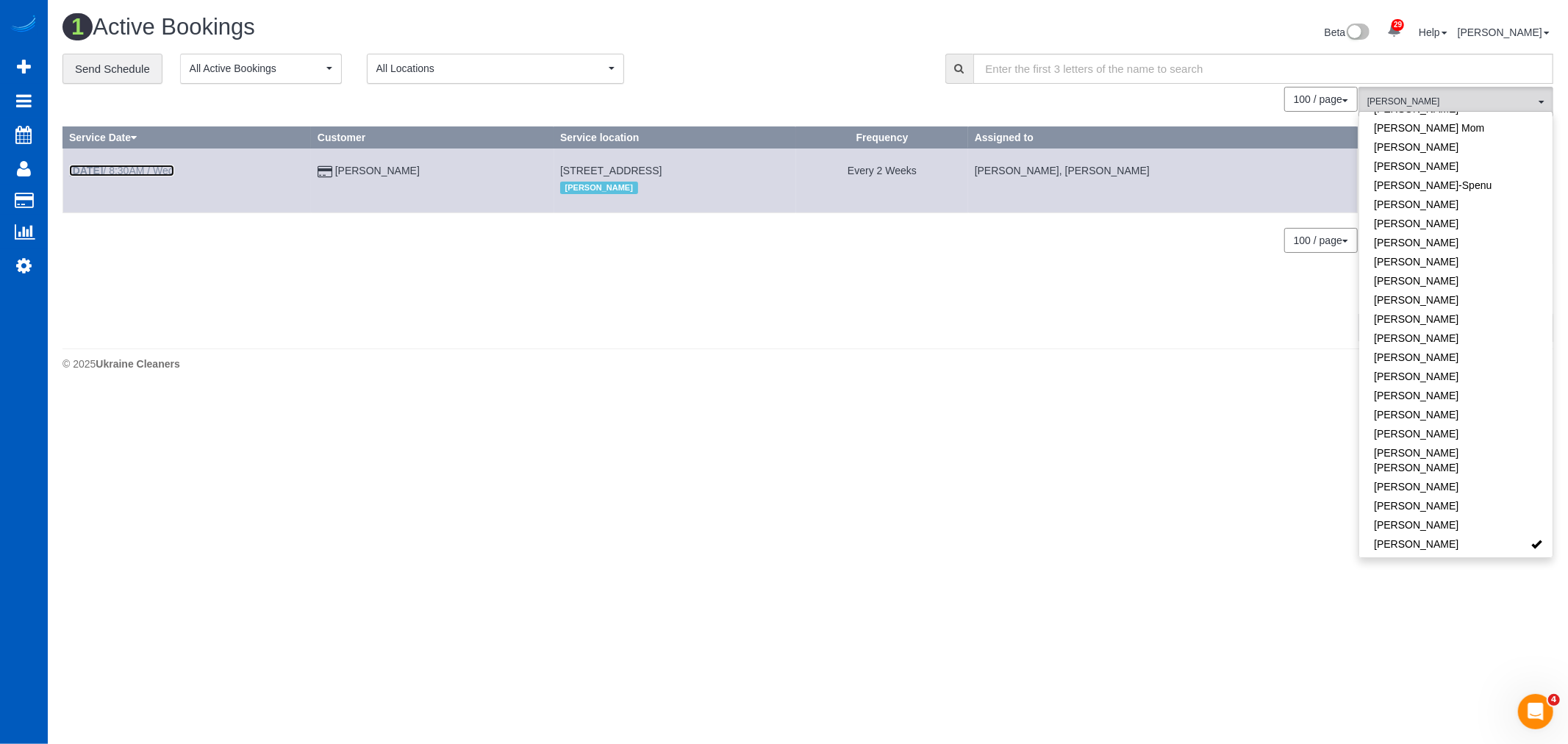
click at [129, 174] on link "Aug 27th / 8:30AM / Wed" at bounding box center [122, 171] width 105 height 12
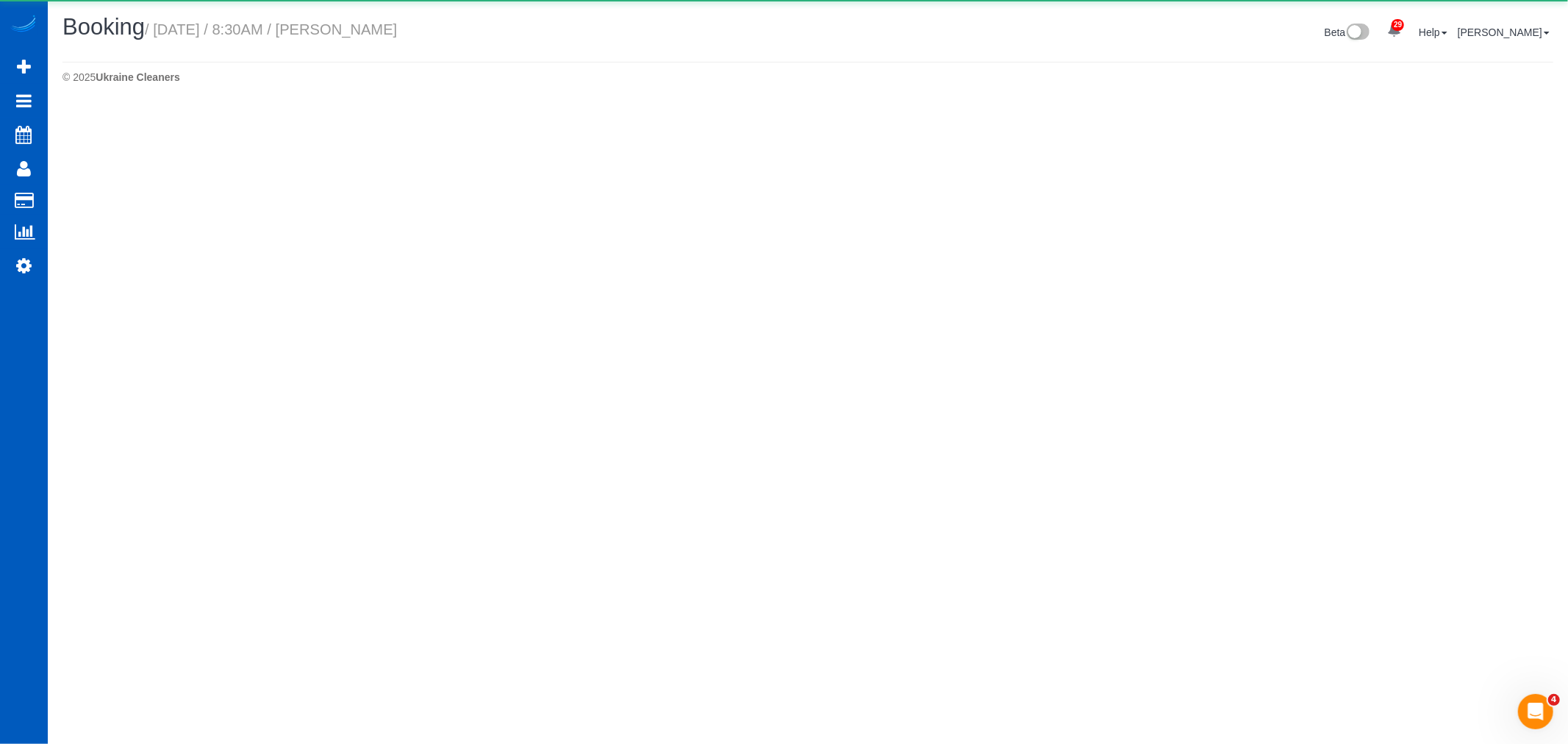
select select "WA"
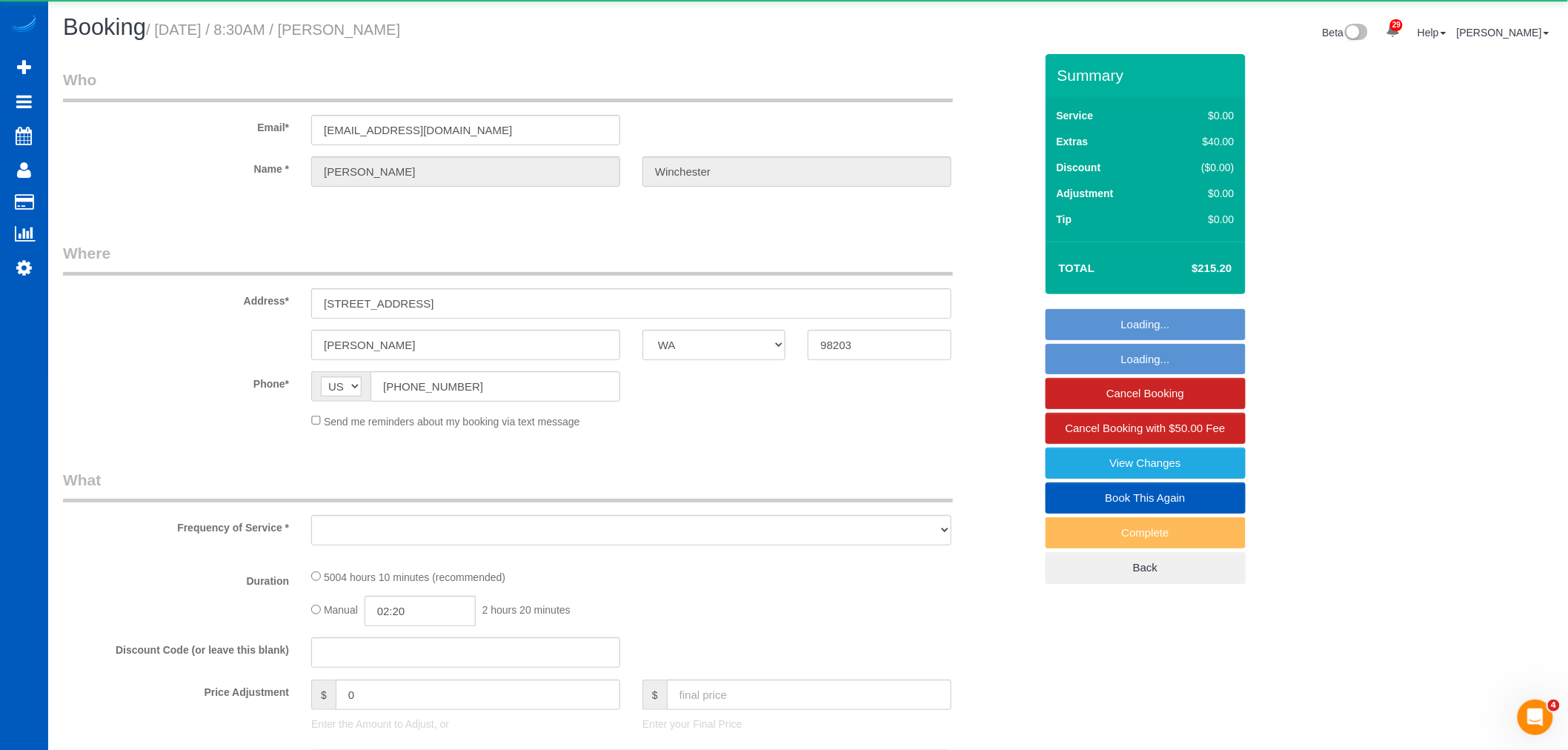
select select "object:28705"
select select "string:fspay-ed8ddd96-c5ca-4d01-affc-1ee9e0113151"
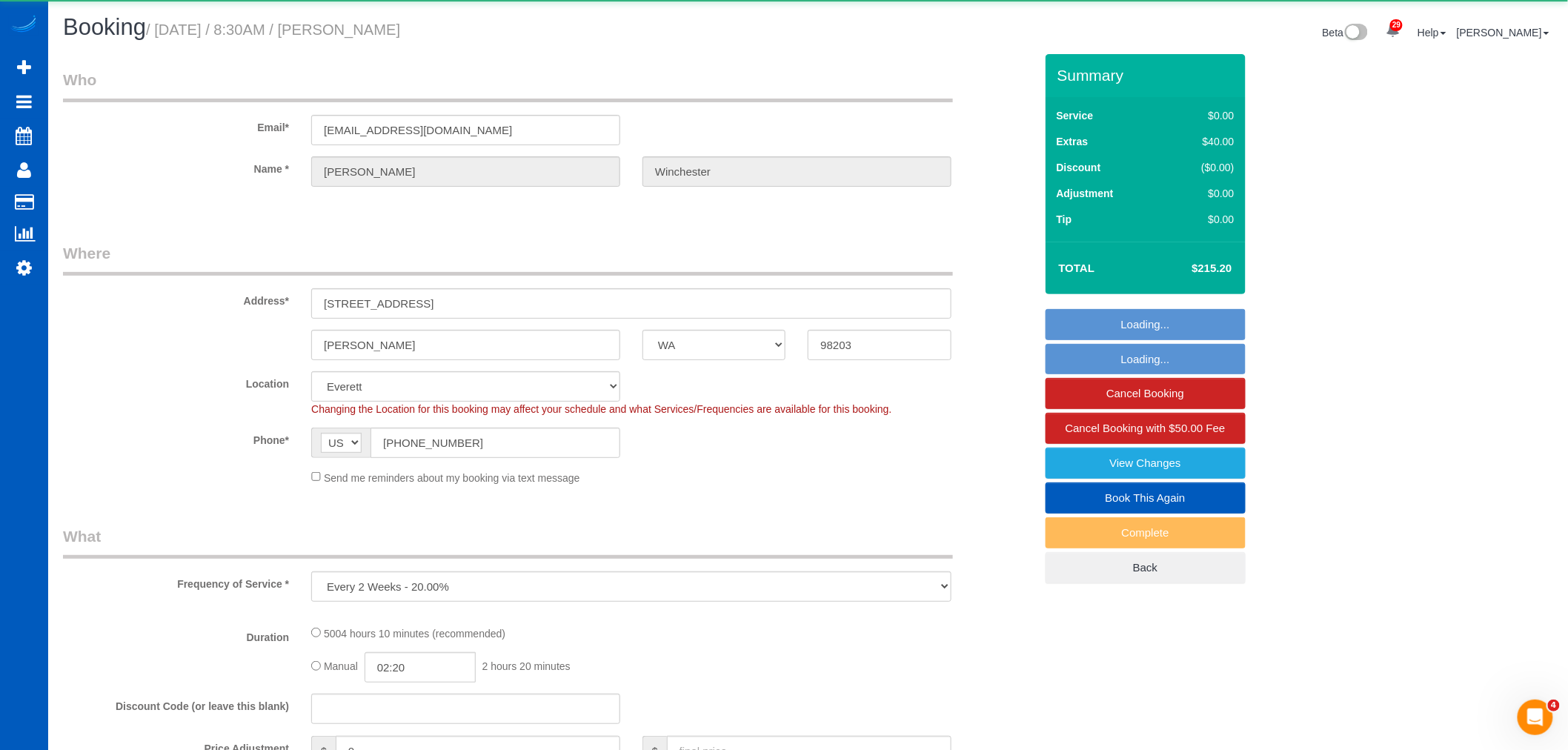
select select "object:28812"
select select "2001"
select select "3"
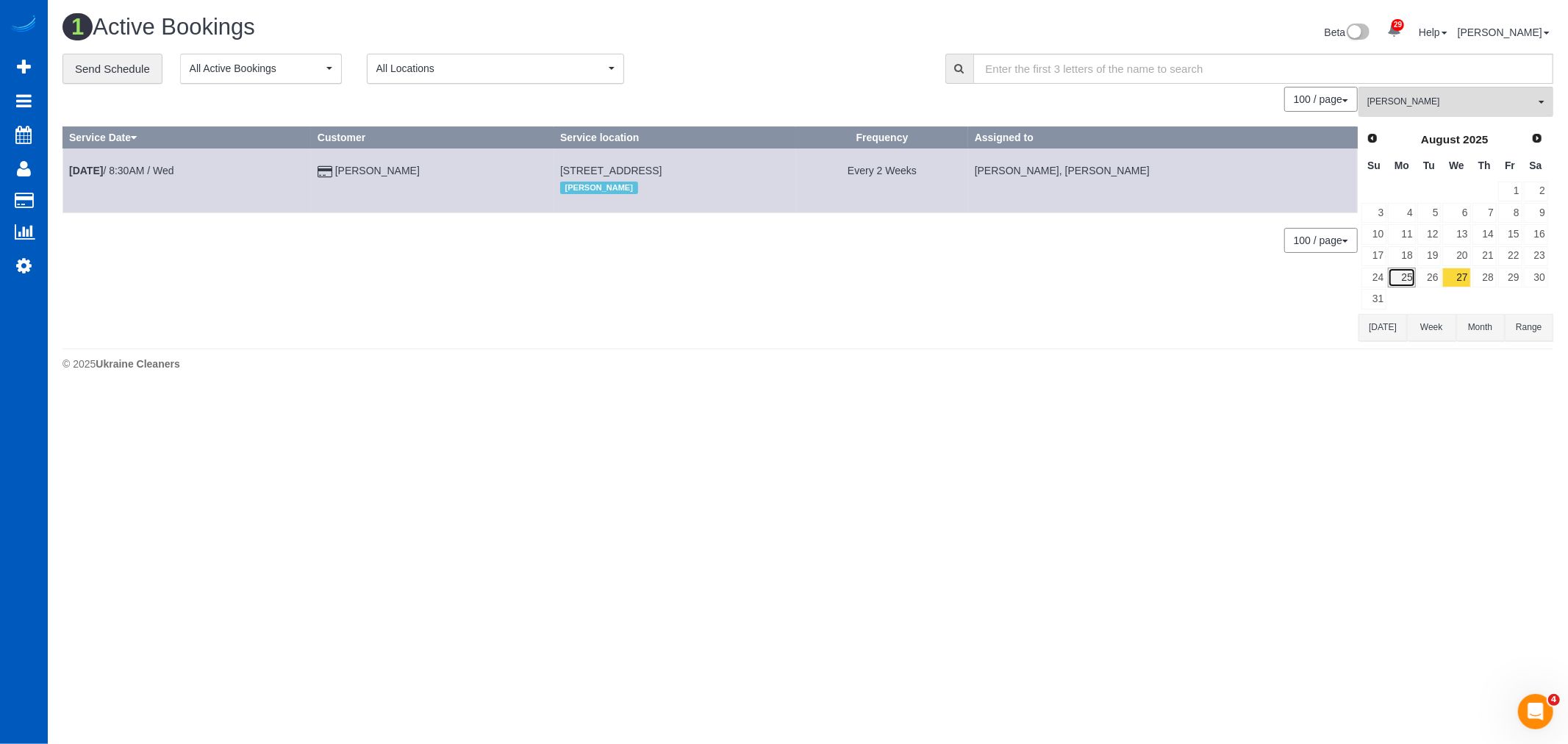
click at [1399, 278] on link "25" at bounding box center [1402, 277] width 27 height 20
click at [1409, 283] on link "25" at bounding box center [1402, 277] width 27 height 20
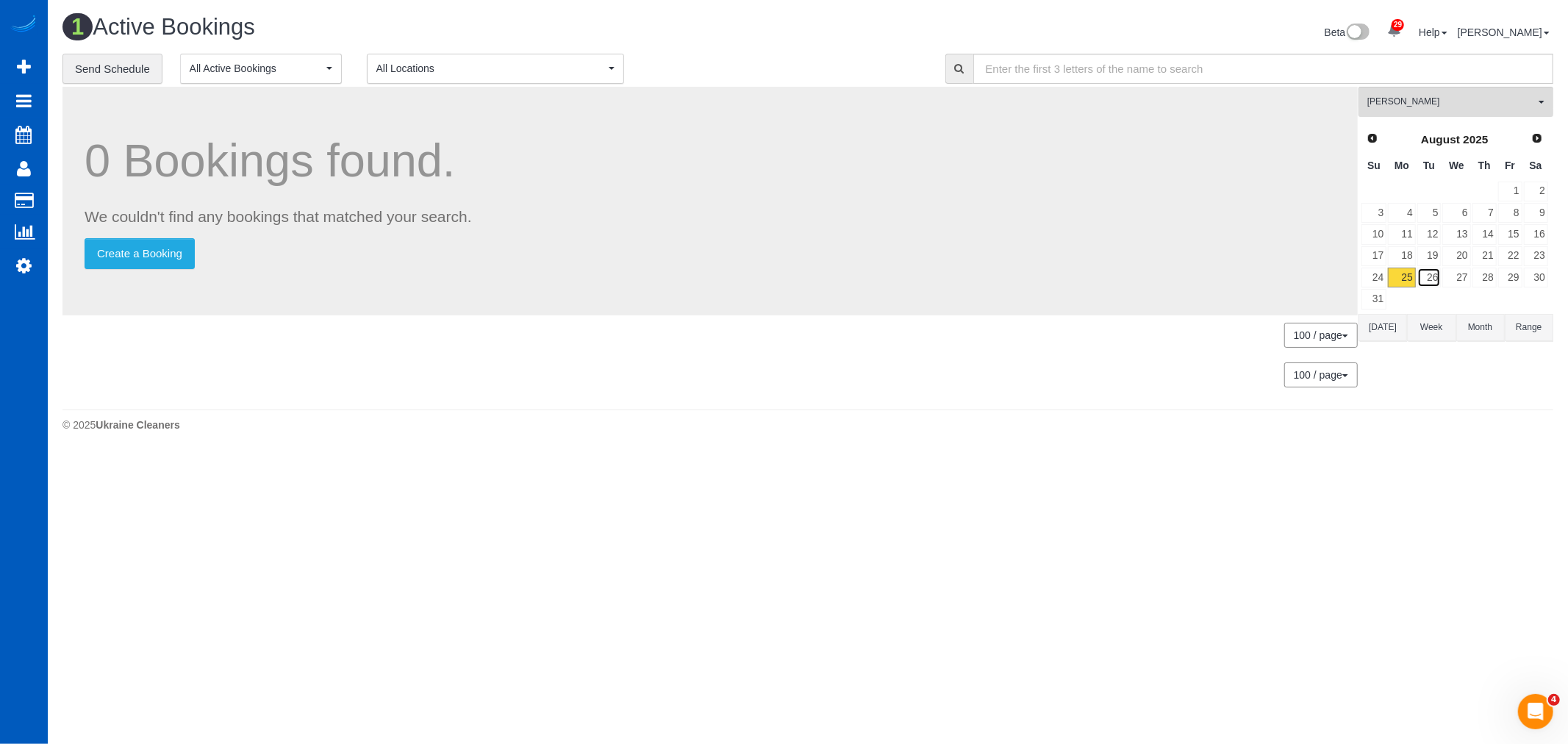
click at [1422, 282] on link "26" at bounding box center [1430, 277] width 24 height 20
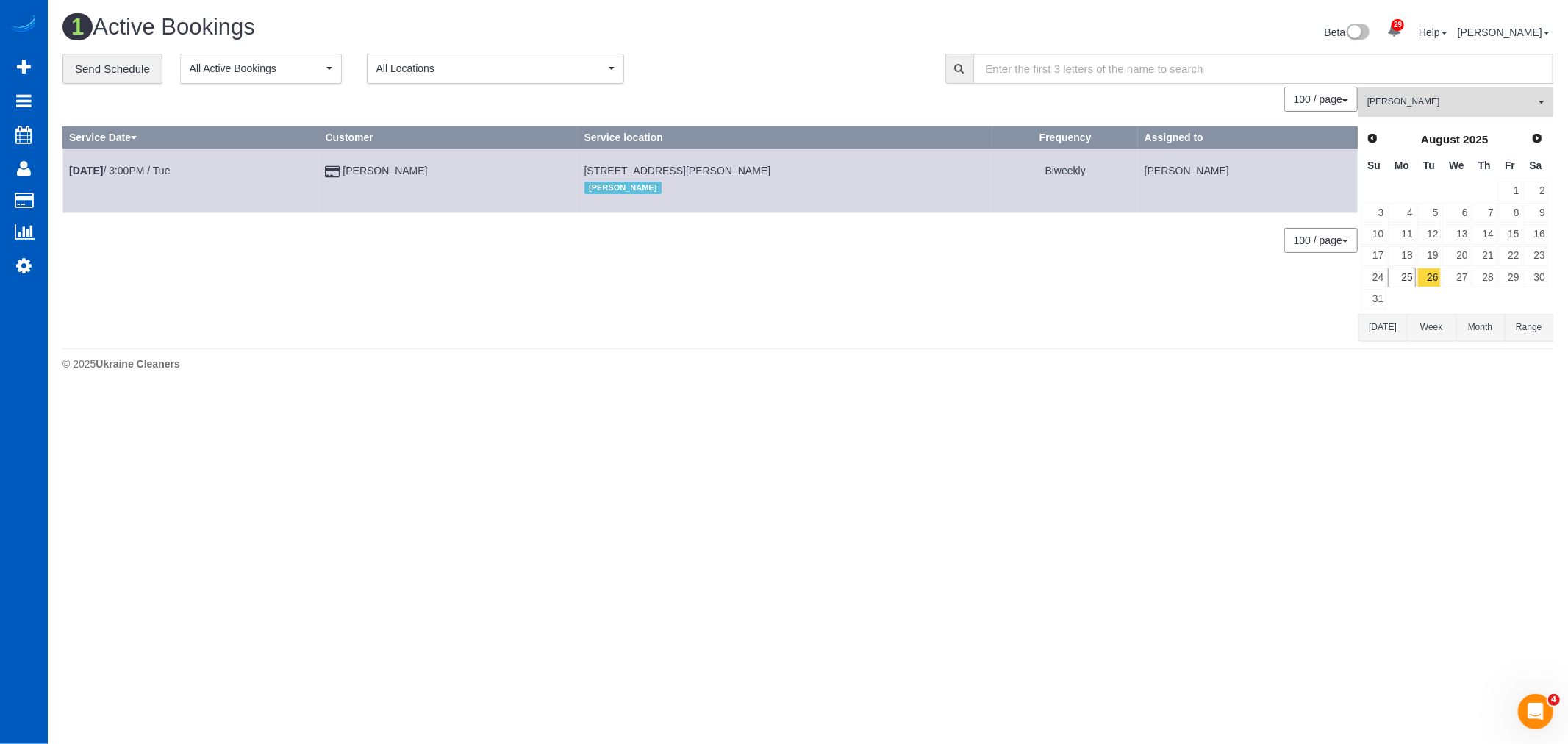
click at [1425, 111] on button "Nataliia Moskalenko All Teams" at bounding box center [1456, 102] width 195 height 30
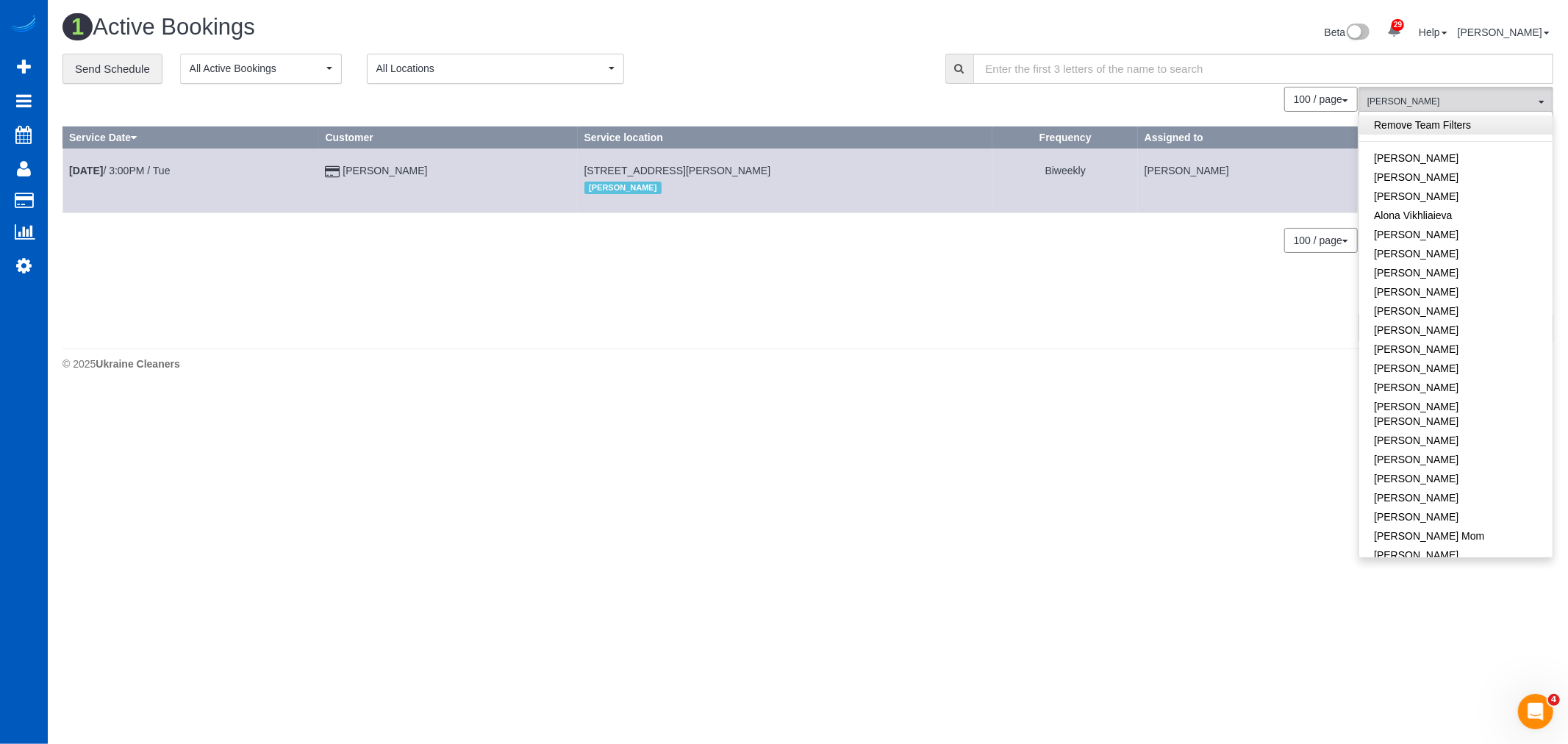
click at [1422, 118] on link "Remove Team Filters" at bounding box center [1456, 125] width 193 height 19
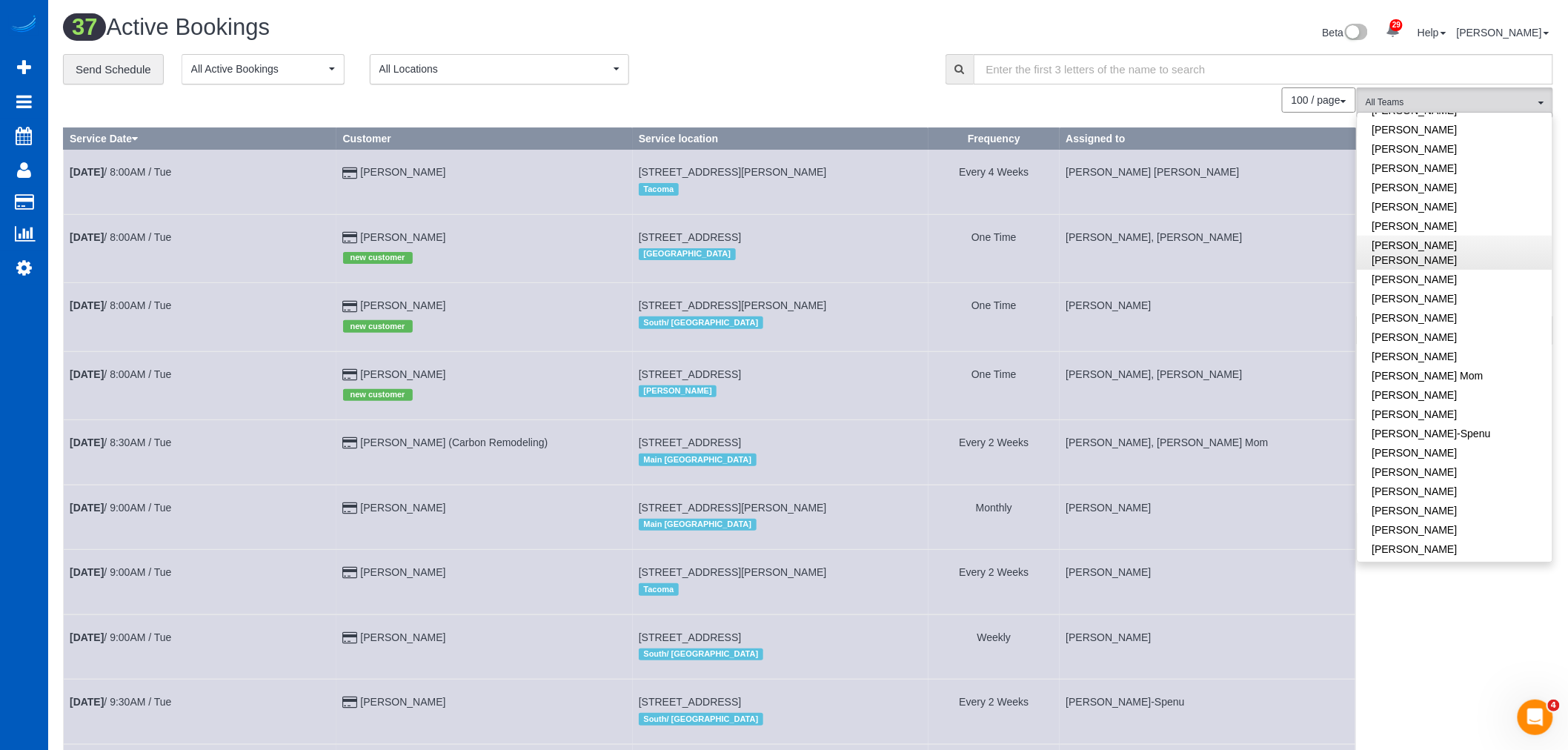
scroll to position [246, 0]
click at [1433, 323] on link "[PERSON_NAME]" at bounding box center [1455, 332] width 195 height 19
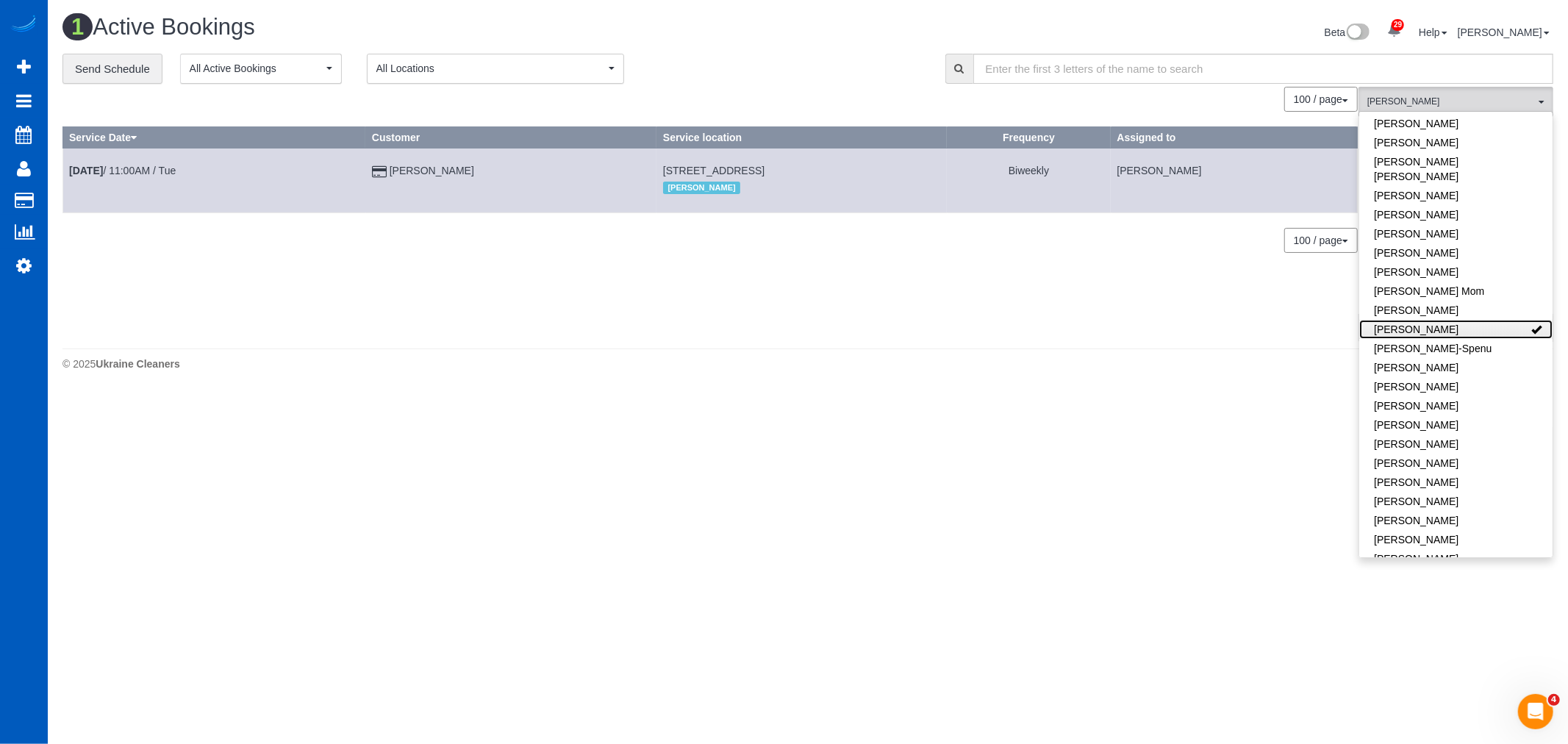
click at [1422, 320] on link "[PERSON_NAME]" at bounding box center [1456, 329] width 193 height 19
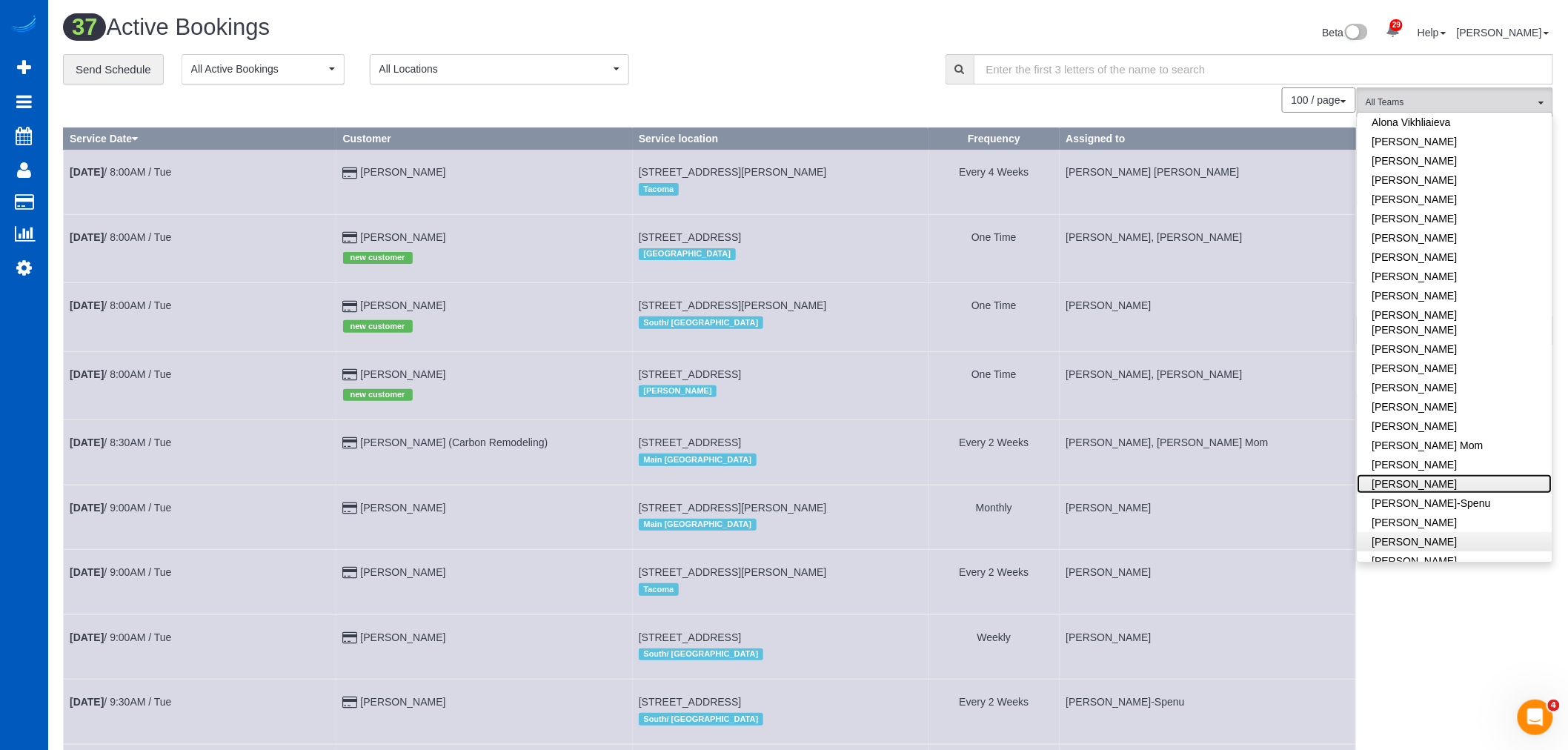
scroll to position [0, 0]
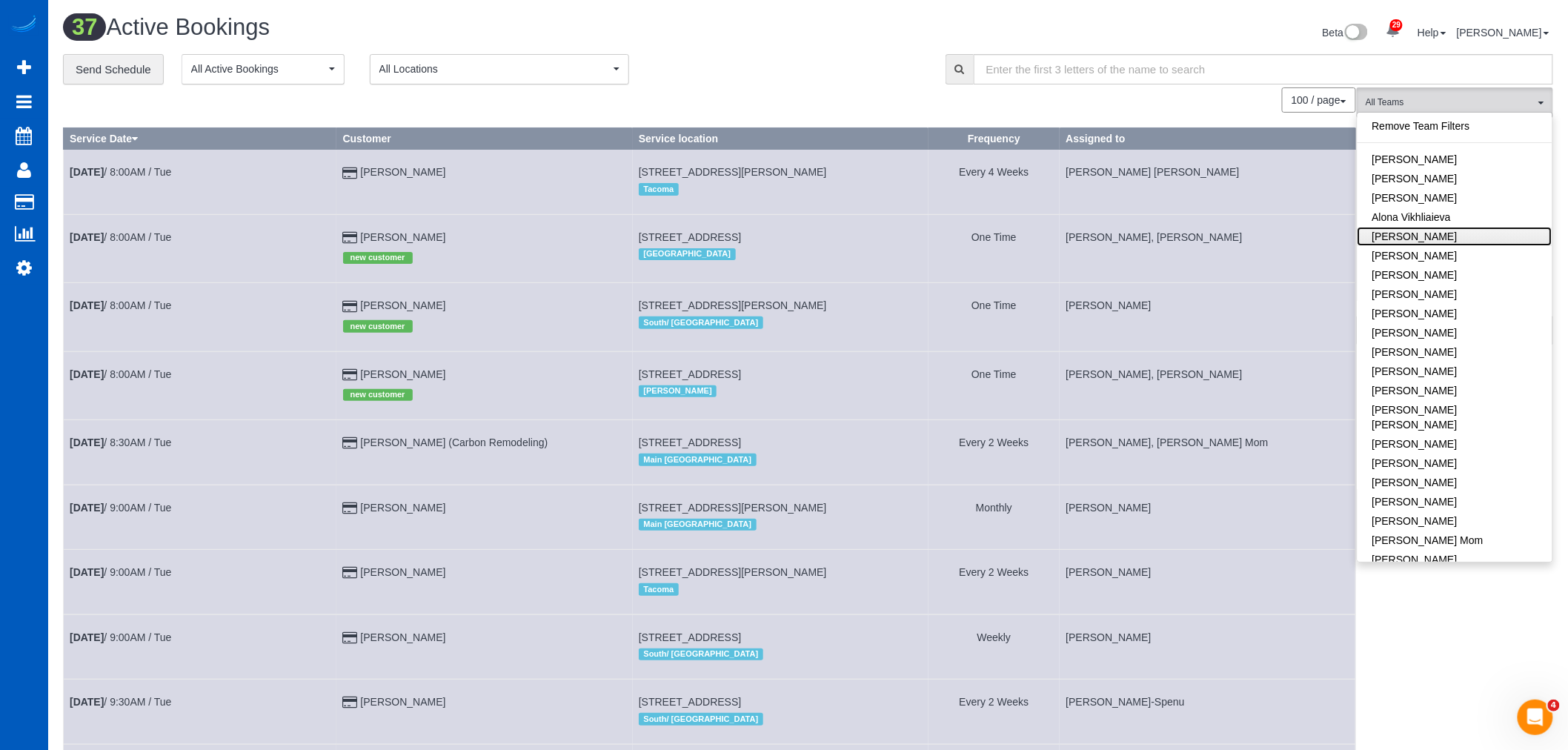
click at [1413, 235] on link "[PERSON_NAME]" at bounding box center [1455, 236] width 195 height 19
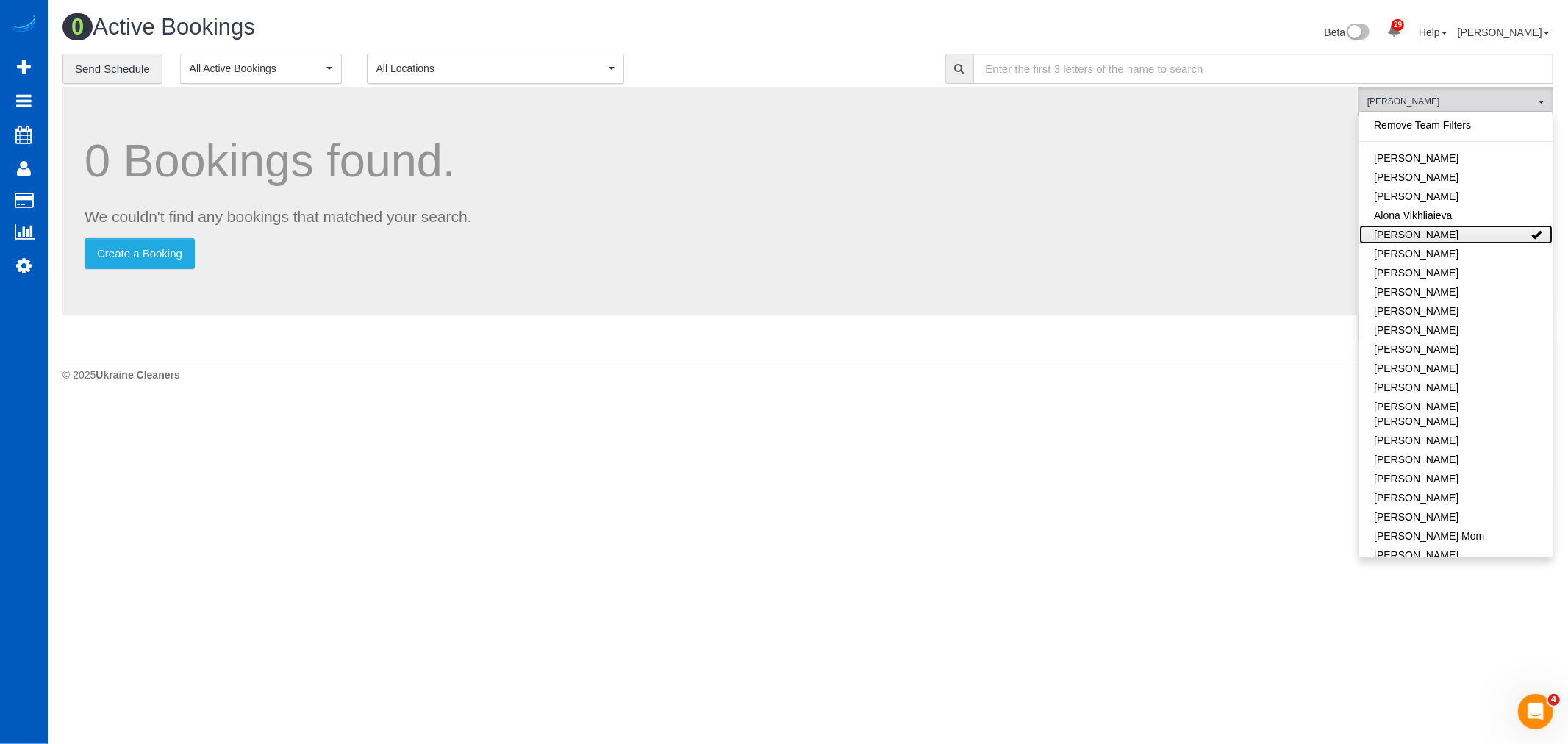
click at [1402, 233] on link "[PERSON_NAME]" at bounding box center [1456, 234] width 193 height 19
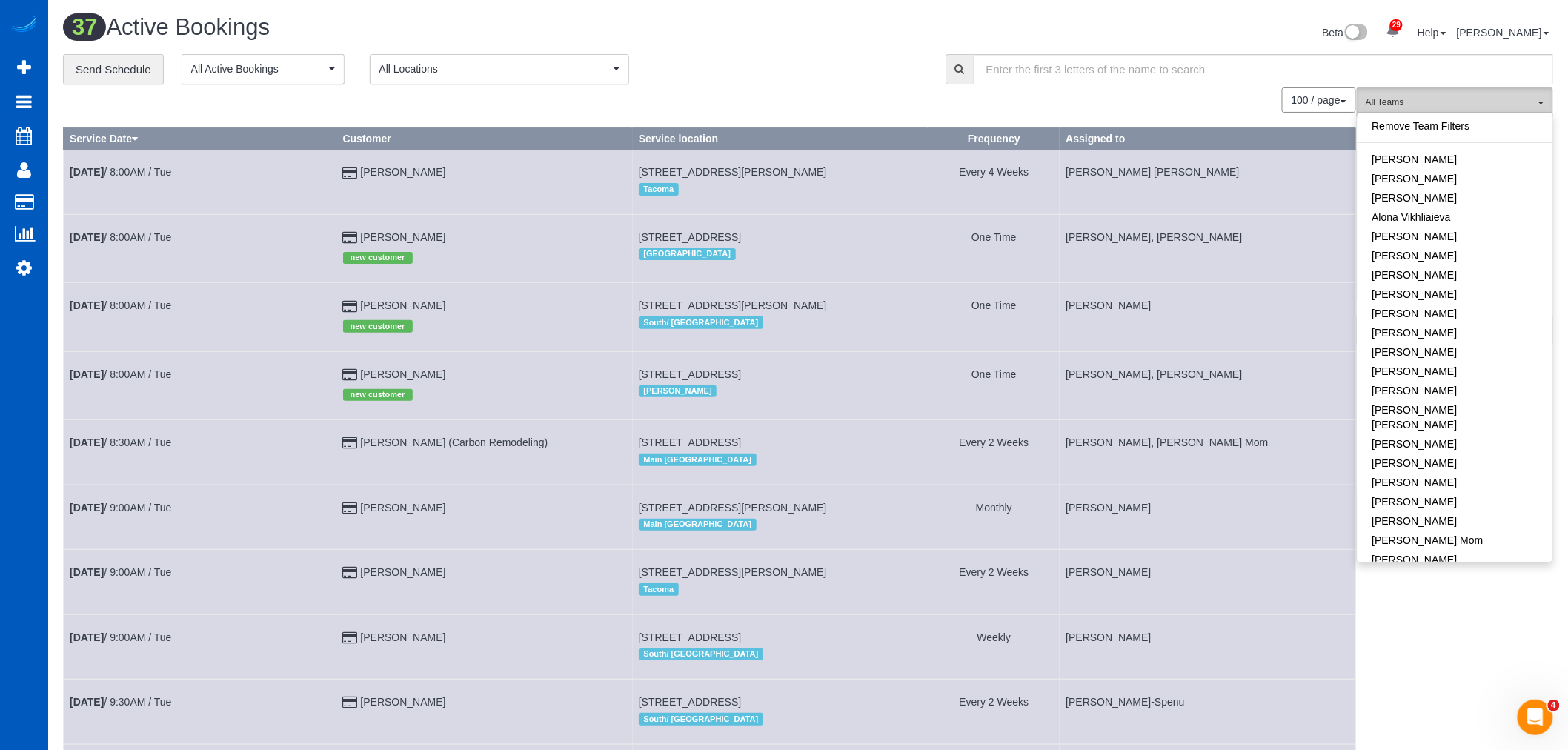
click at [1448, 105] on span "All Teams" at bounding box center [1450, 103] width 169 height 13
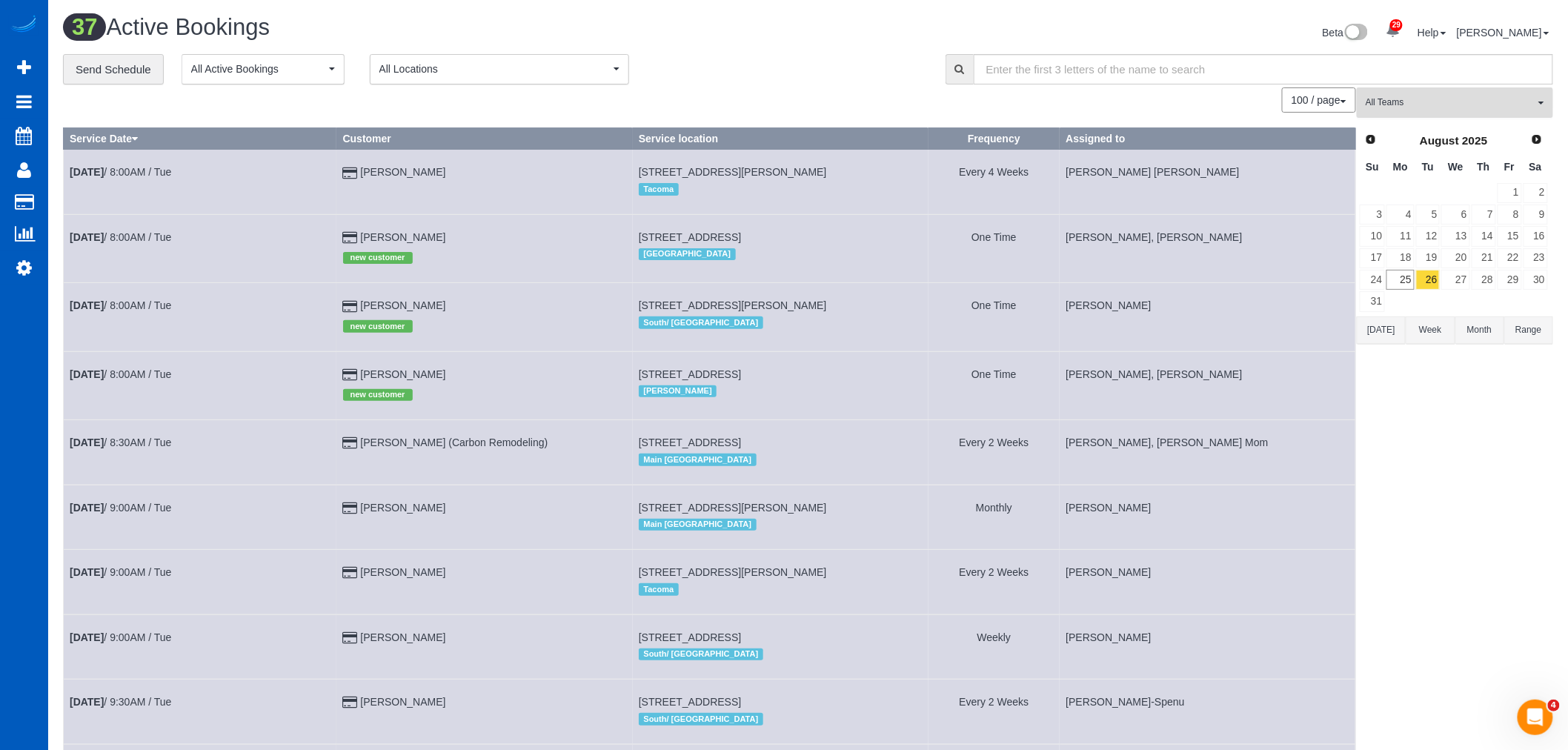
click at [1404, 116] on button "All Teams" at bounding box center [1455, 103] width 196 height 30
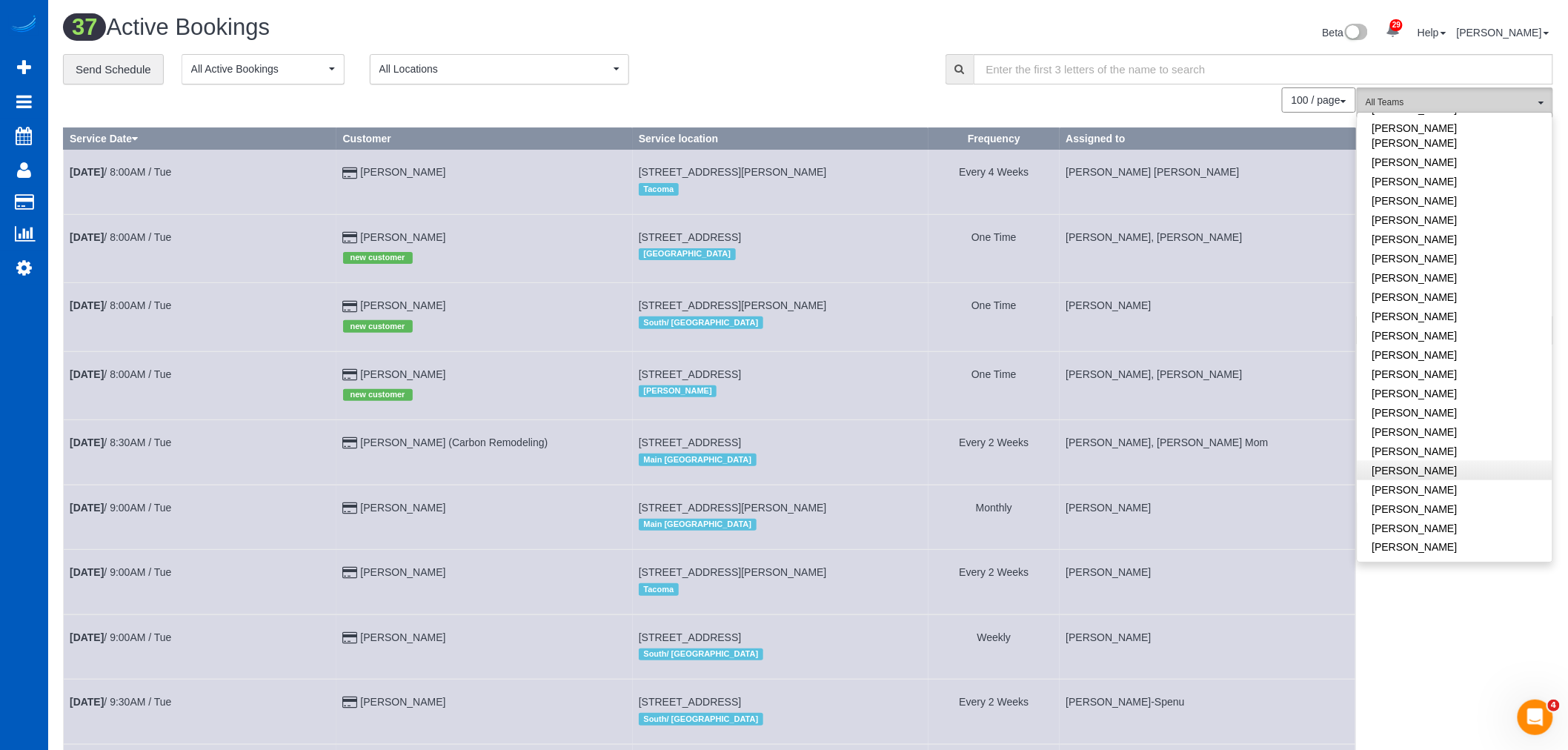
scroll to position [976, 0]
click at [1433, 494] on link "[PERSON_NAME]" at bounding box center [1455, 504] width 195 height 19
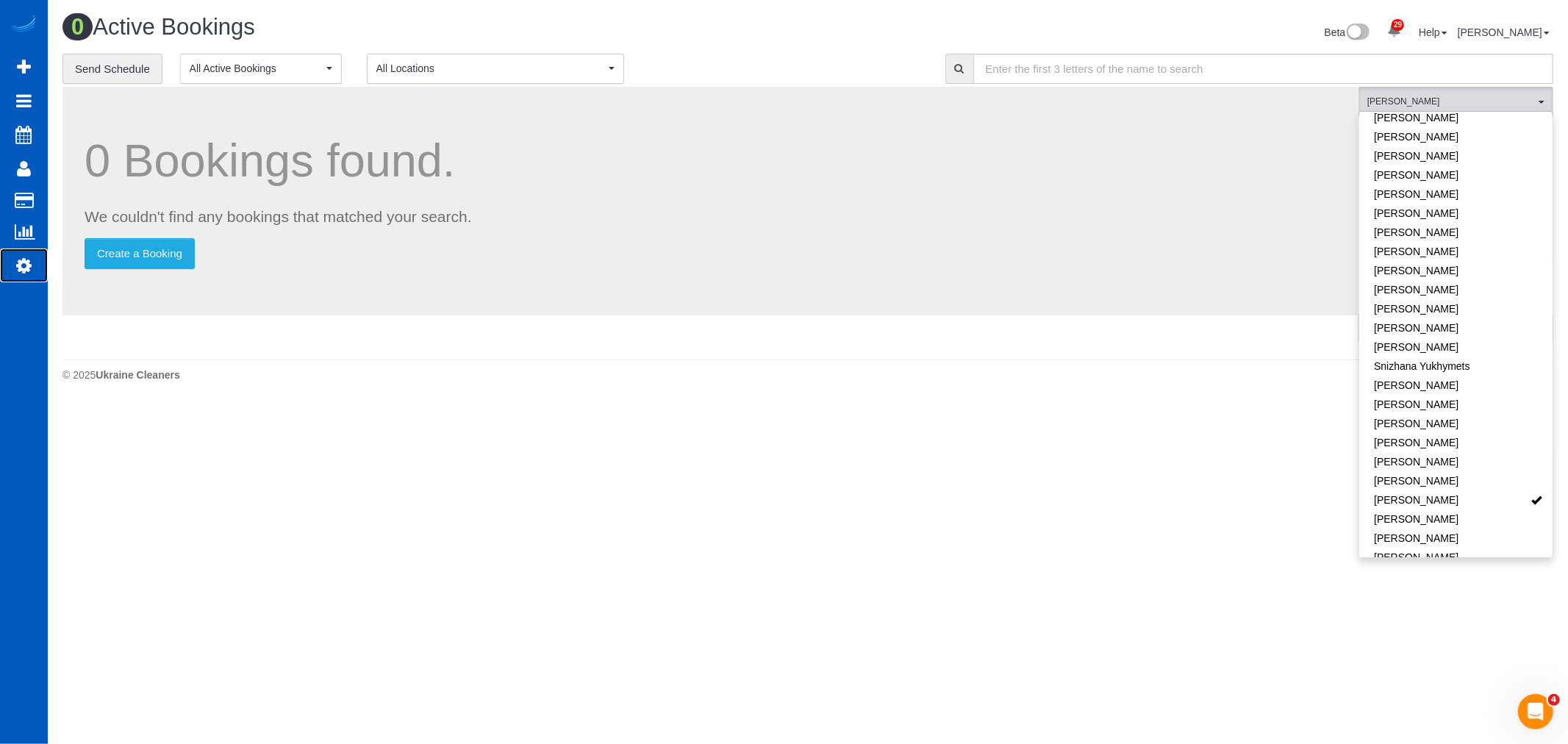
click at [28, 251] on link "Settings" at bounding box center [23, 265] width 48 height 34
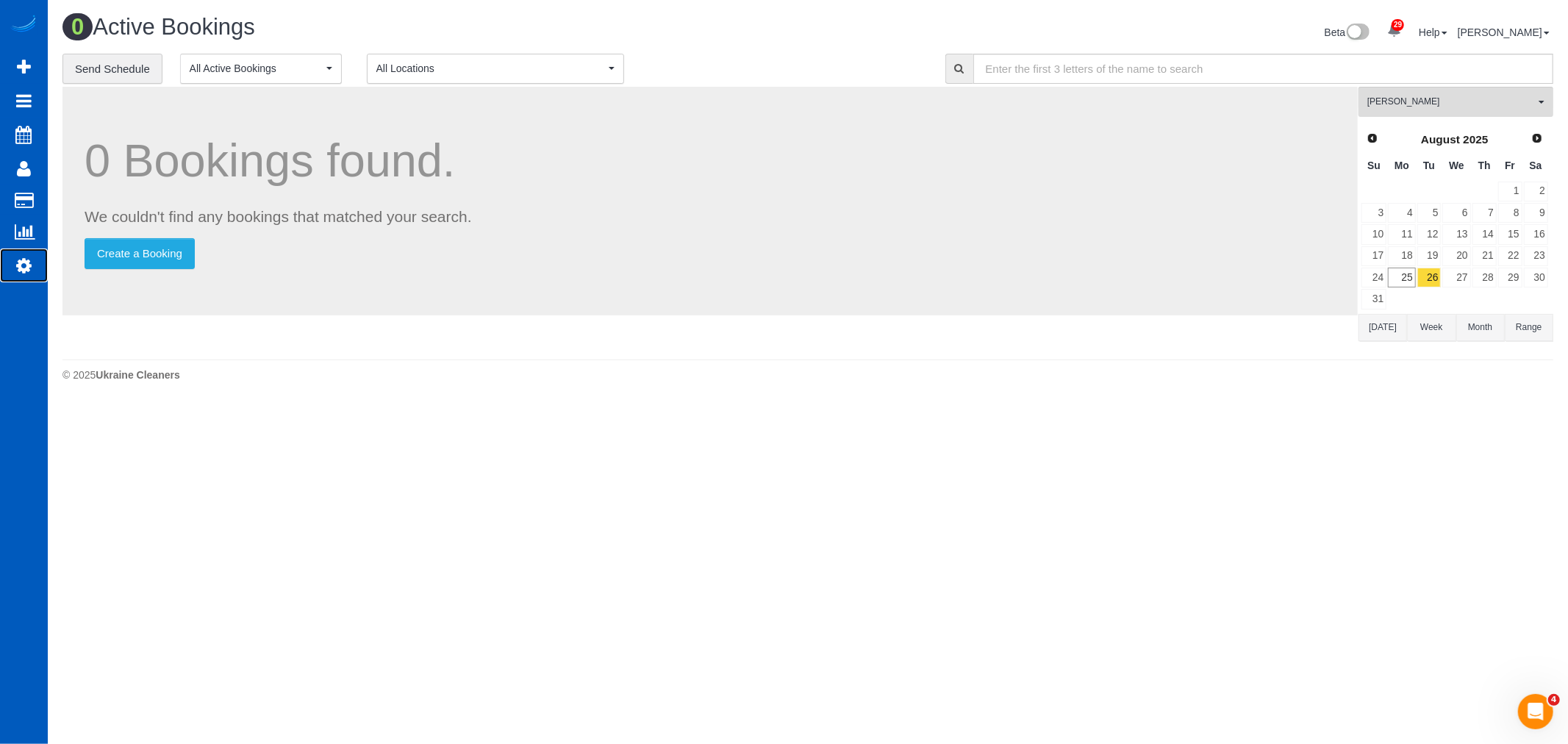
click at [29, 266] on icon at bounding box center [23, 265] width 15 height 17
select select "1"
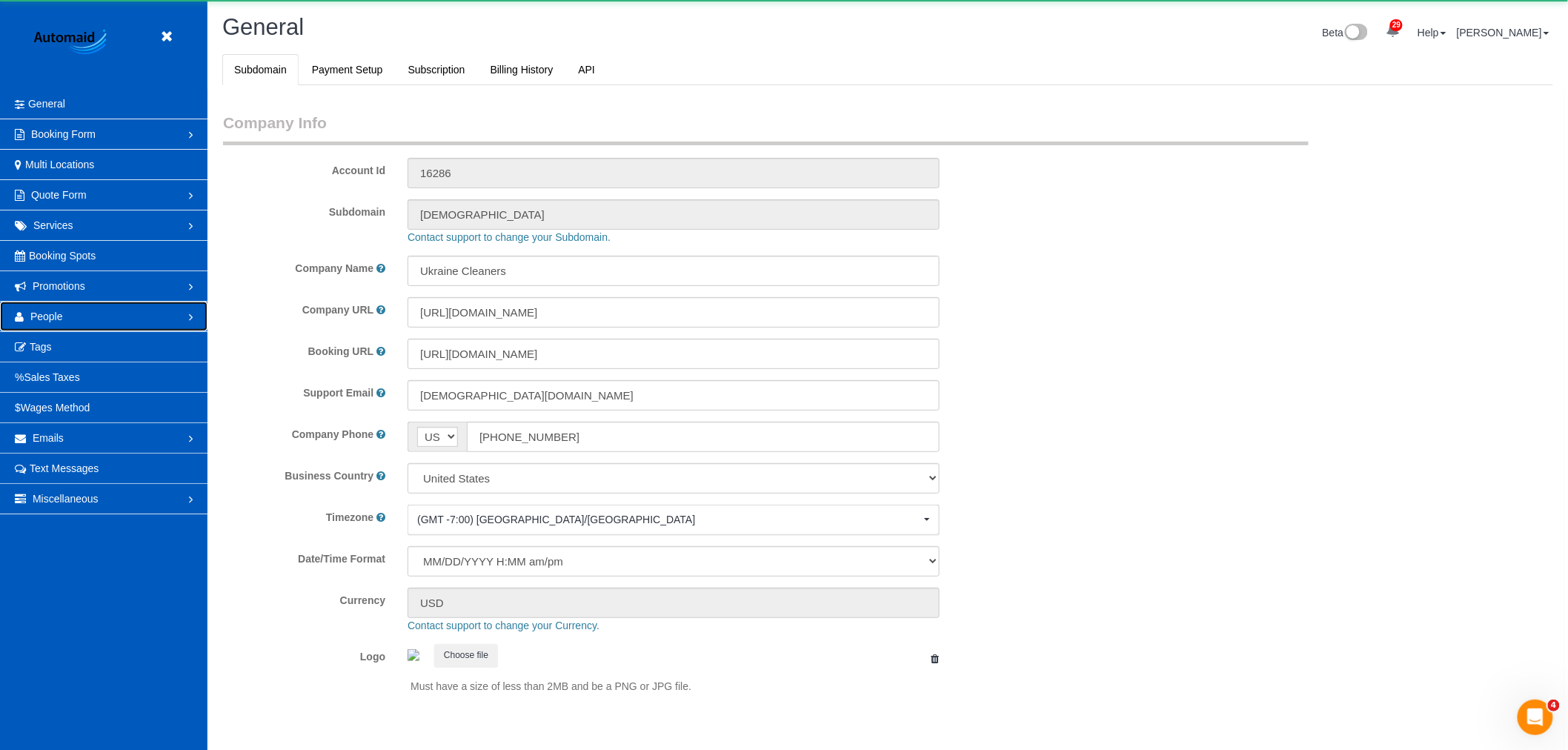
click at [65, 312] on link "People" at bounding box center [103, 316] width 208 height 30
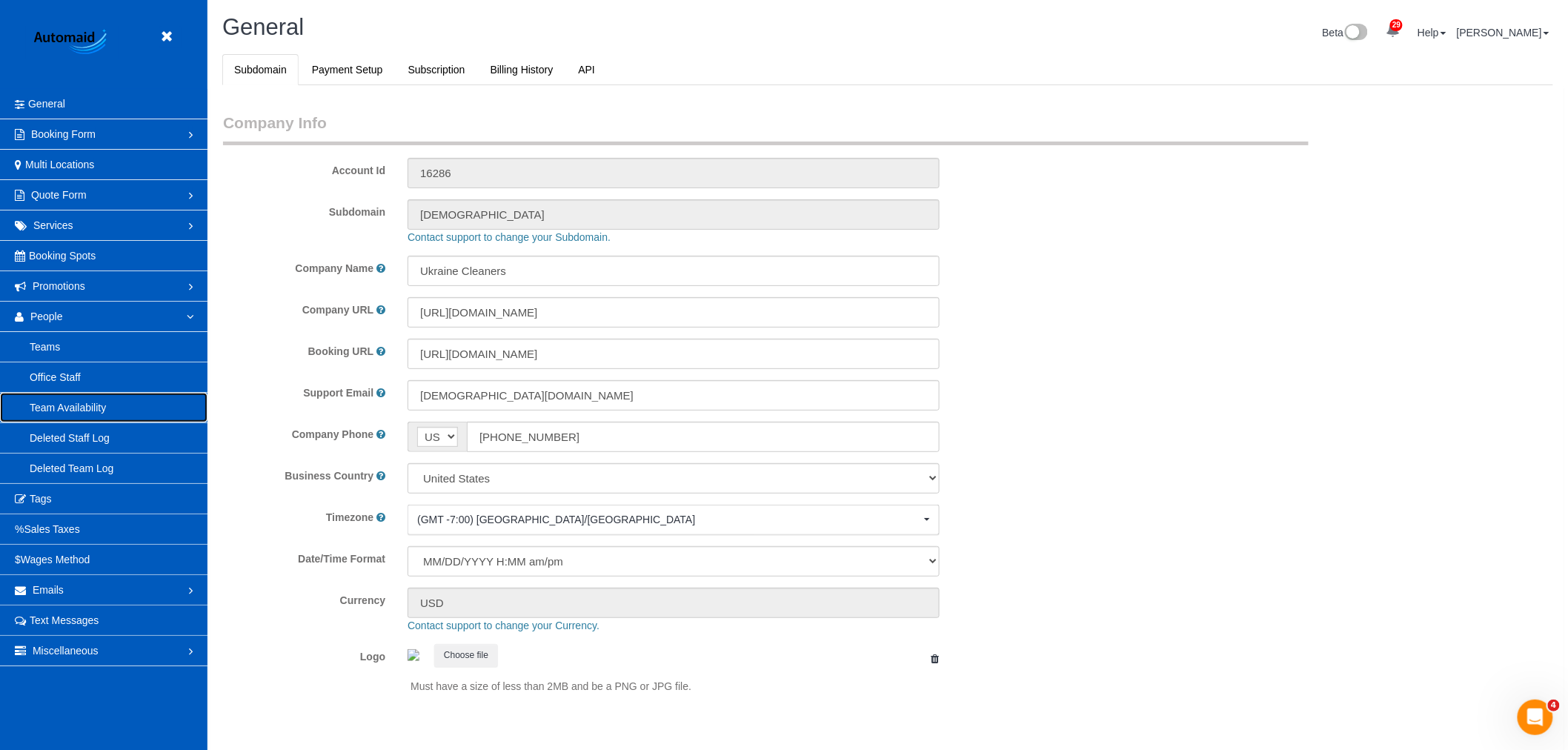
click at [79, 410] on link "Team Availability" at bounding box center [103, 407] width 208 height 30
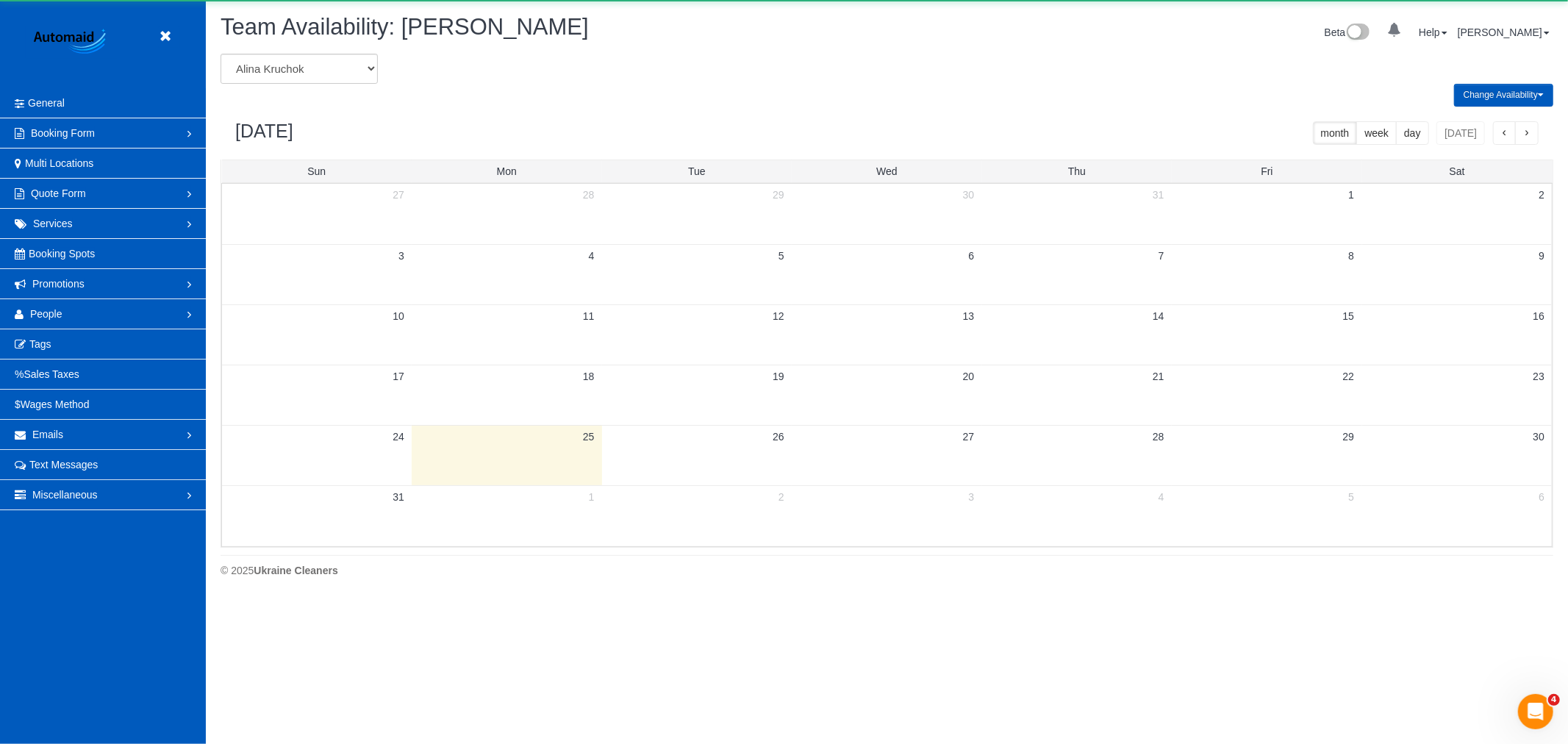
scroll to position [601, 1568]
click at [282, 69] on select "[PERSON_NAME] [PERSON_NAME] [PERSON_NAME] [PERSON_NAME] [PERSON_NAME] [PERSON_N…" at bounding box center [299, 69] width 157 height 30
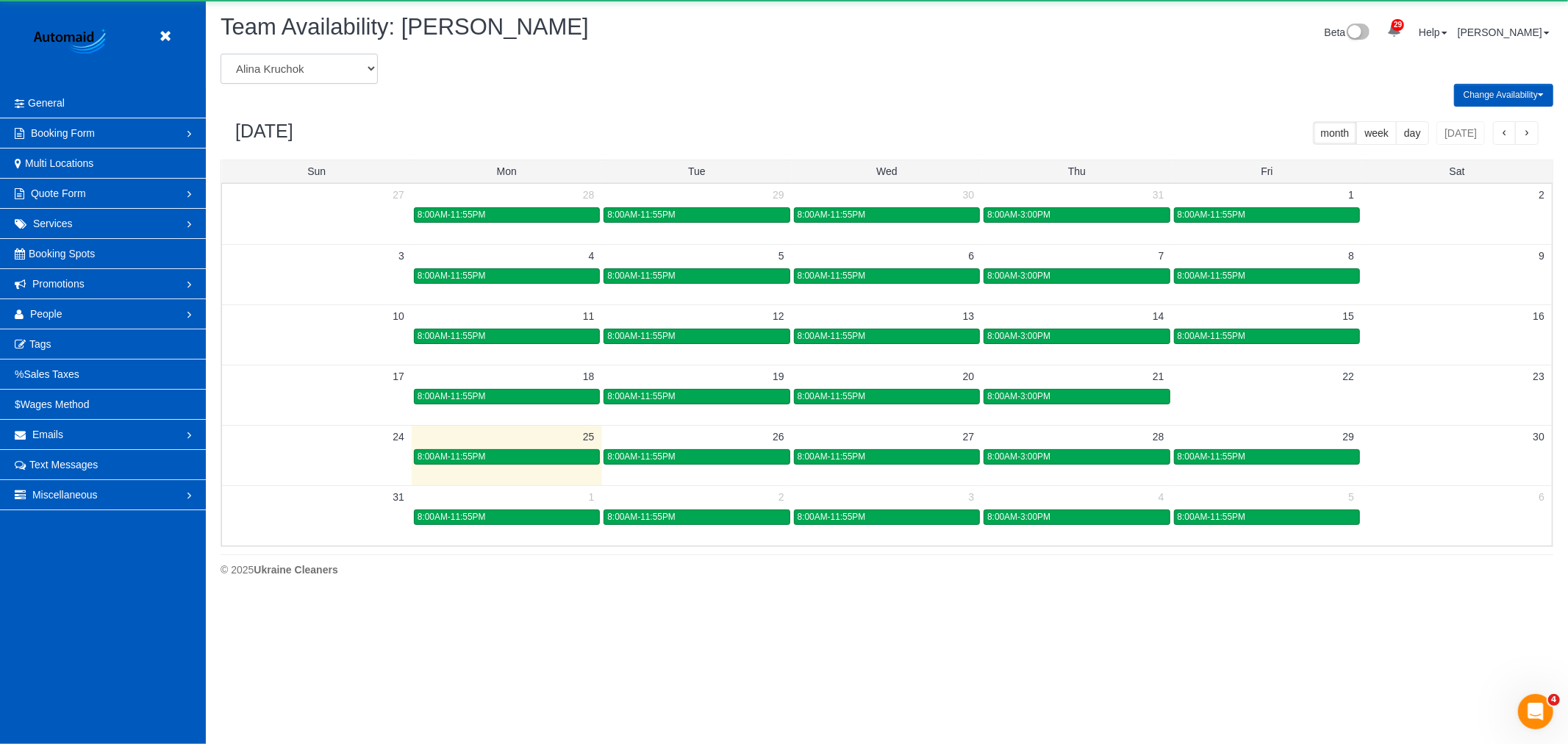
scroll to position [0, 0]
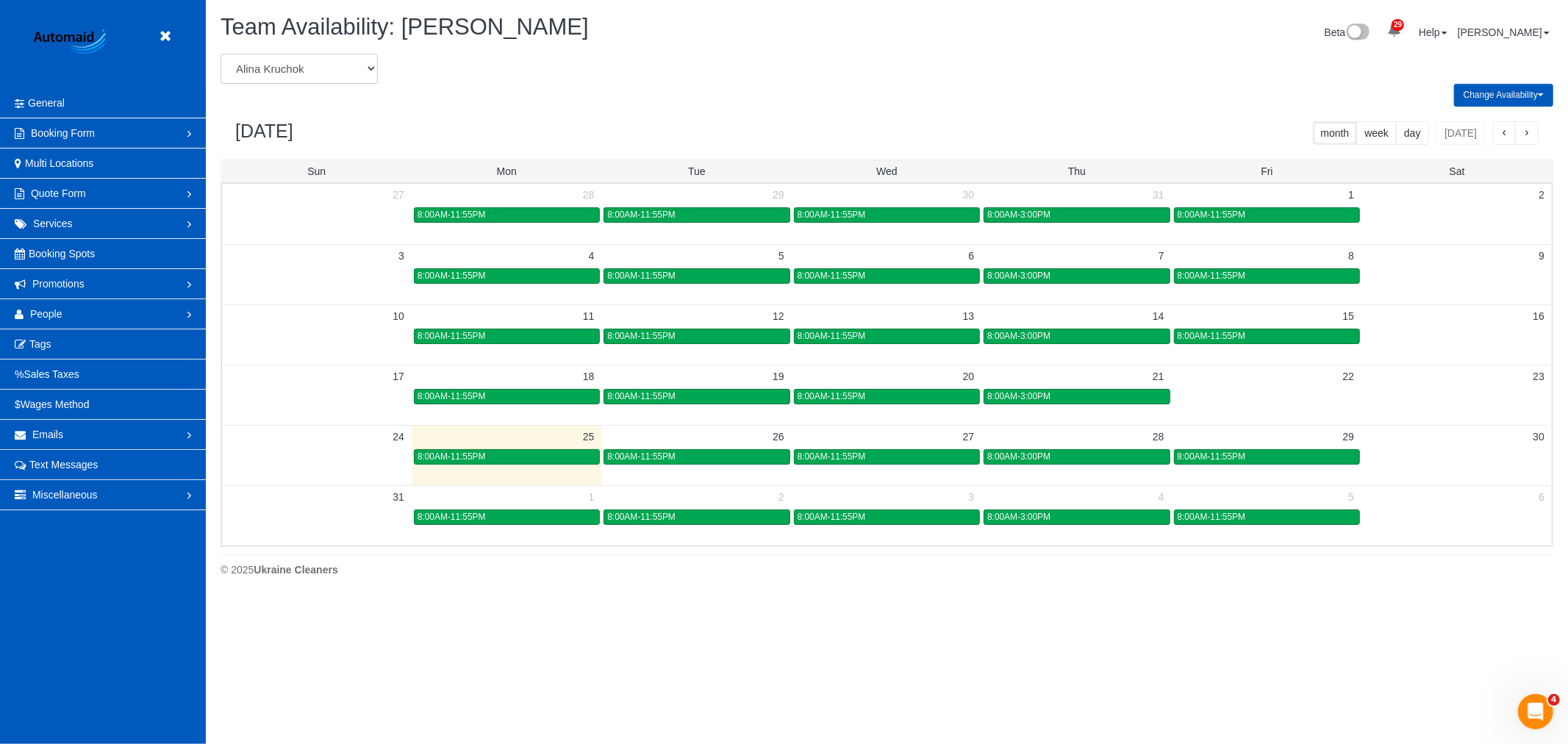
select select "number:28843"
click at [220, 54] on select "[PERSON_NAME] [PERSON_NAME] [PERSON_NAME] [PERSON_NAME] [PERSON_NAME] [PERSON_N…" at bounding box center [299, 69] width 157 height 30
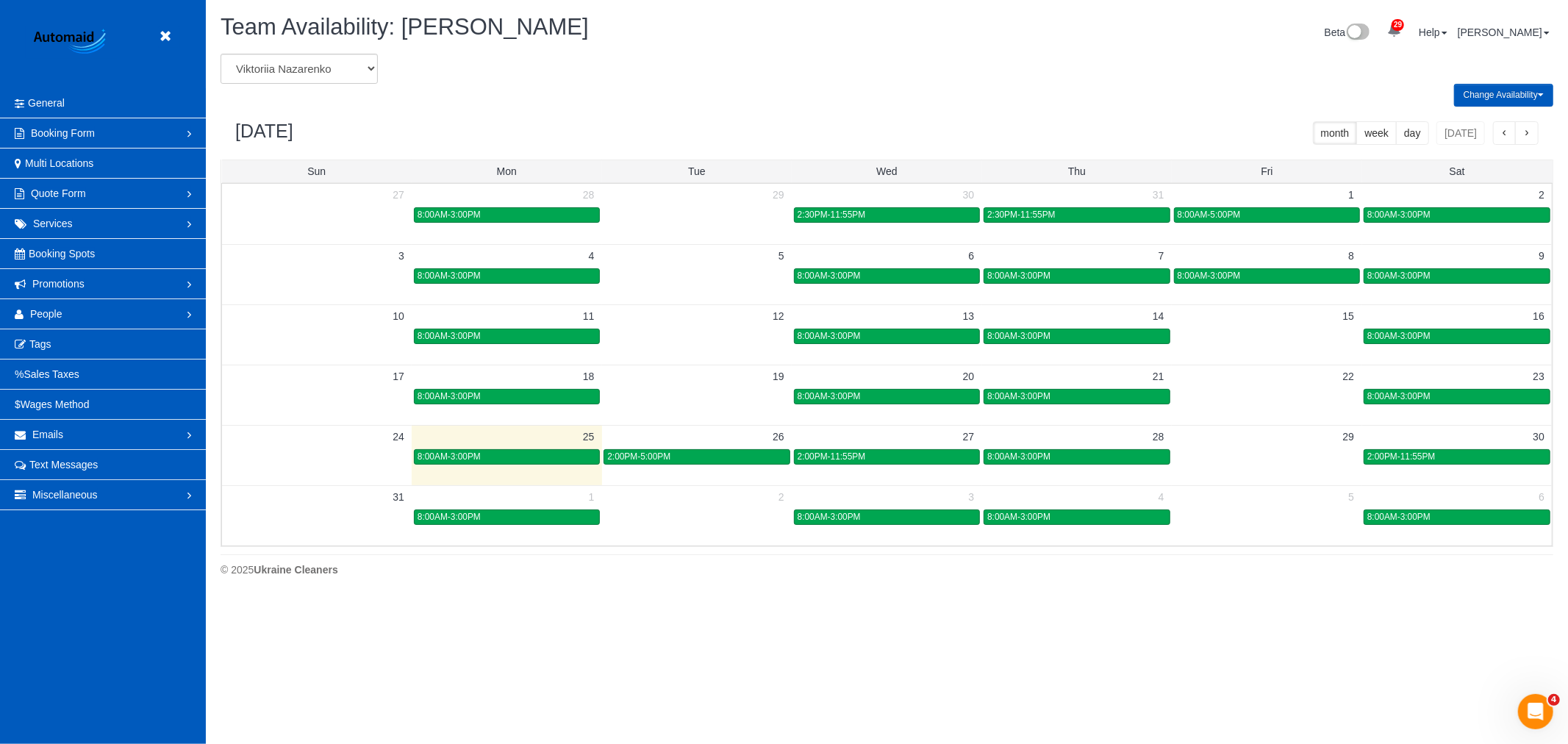
scroll to position [72887, 71954]
click at [652, 460] on span "2:00PM-5:00PM" at bounding box center [639, 457] width 63 height 11
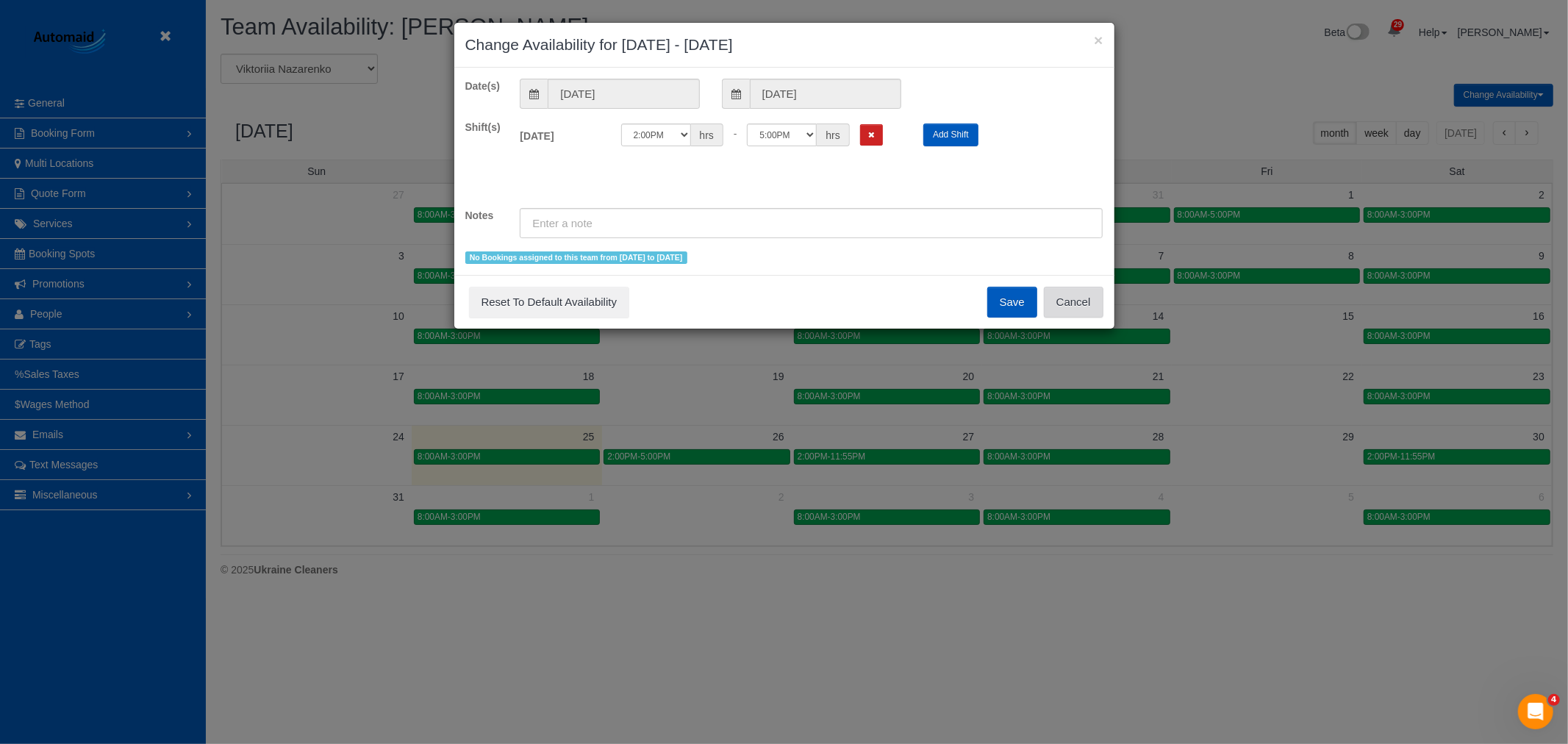
click at [1082, 300] on button "Cancel" at bounding box center [1074, 302] width 60 height 31
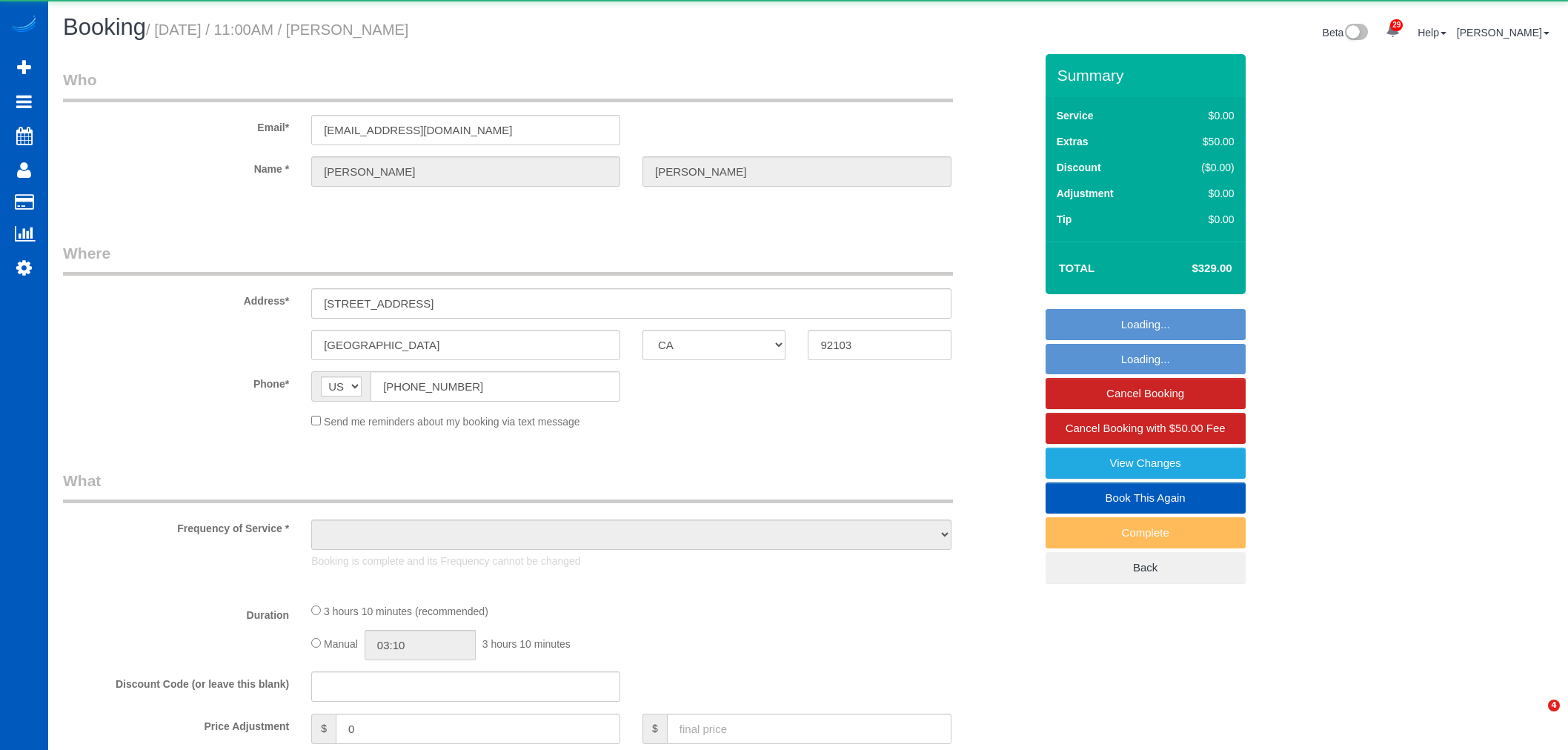
select select "CA"
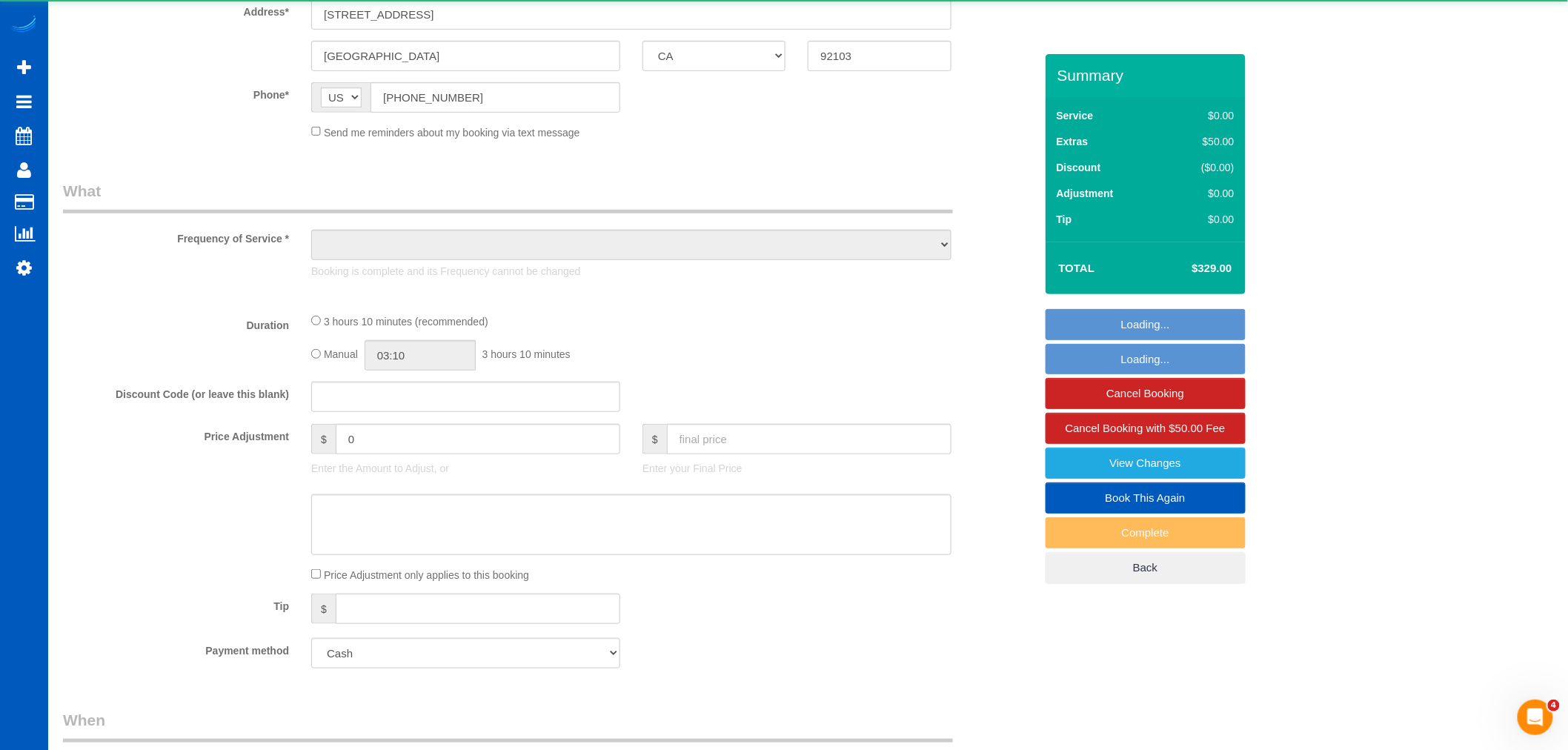
select select "object:17730"
select select "199"
select select "spot36"
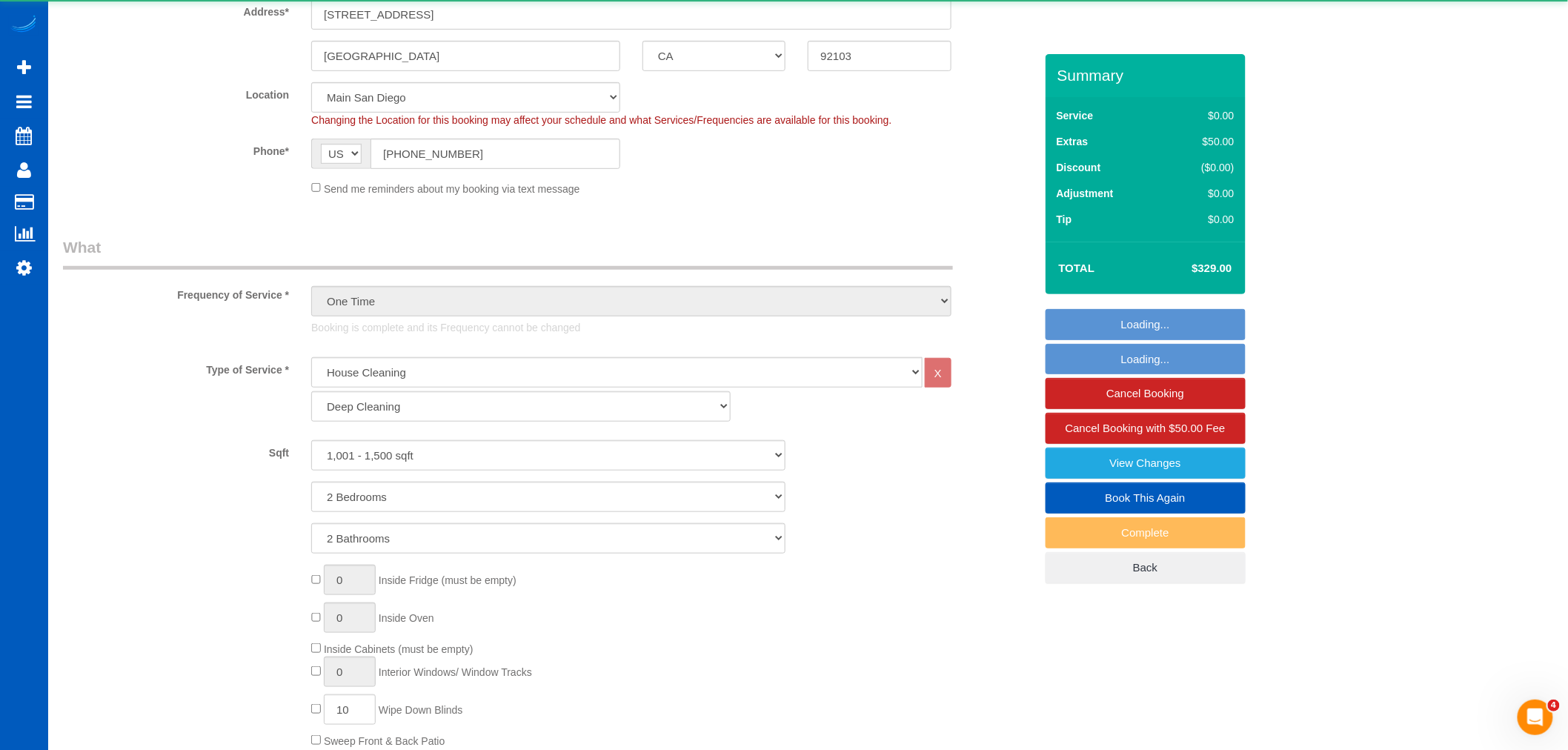
select select "object:18090"
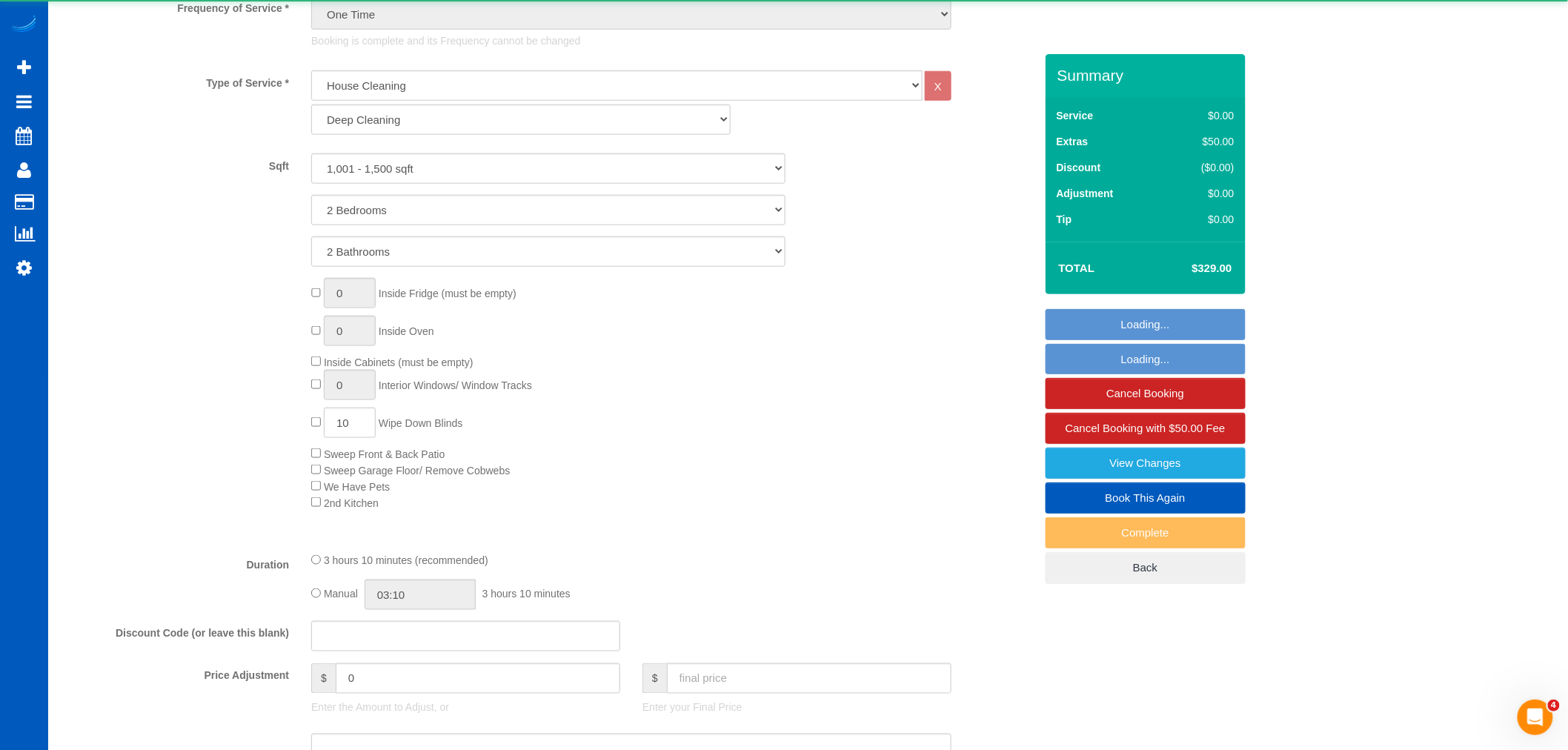
select select "1001"
select select "2"
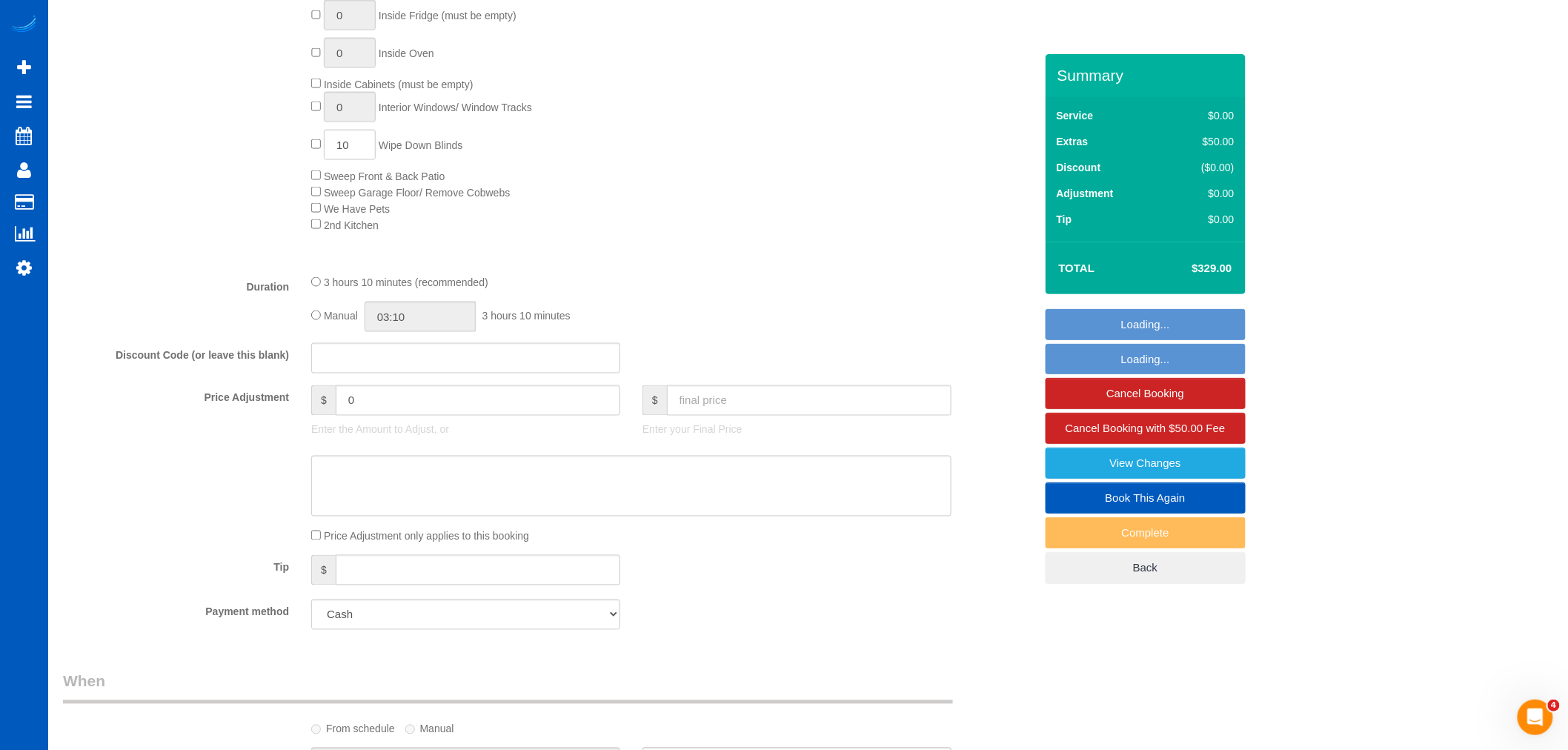
scroll to position [905, 0]
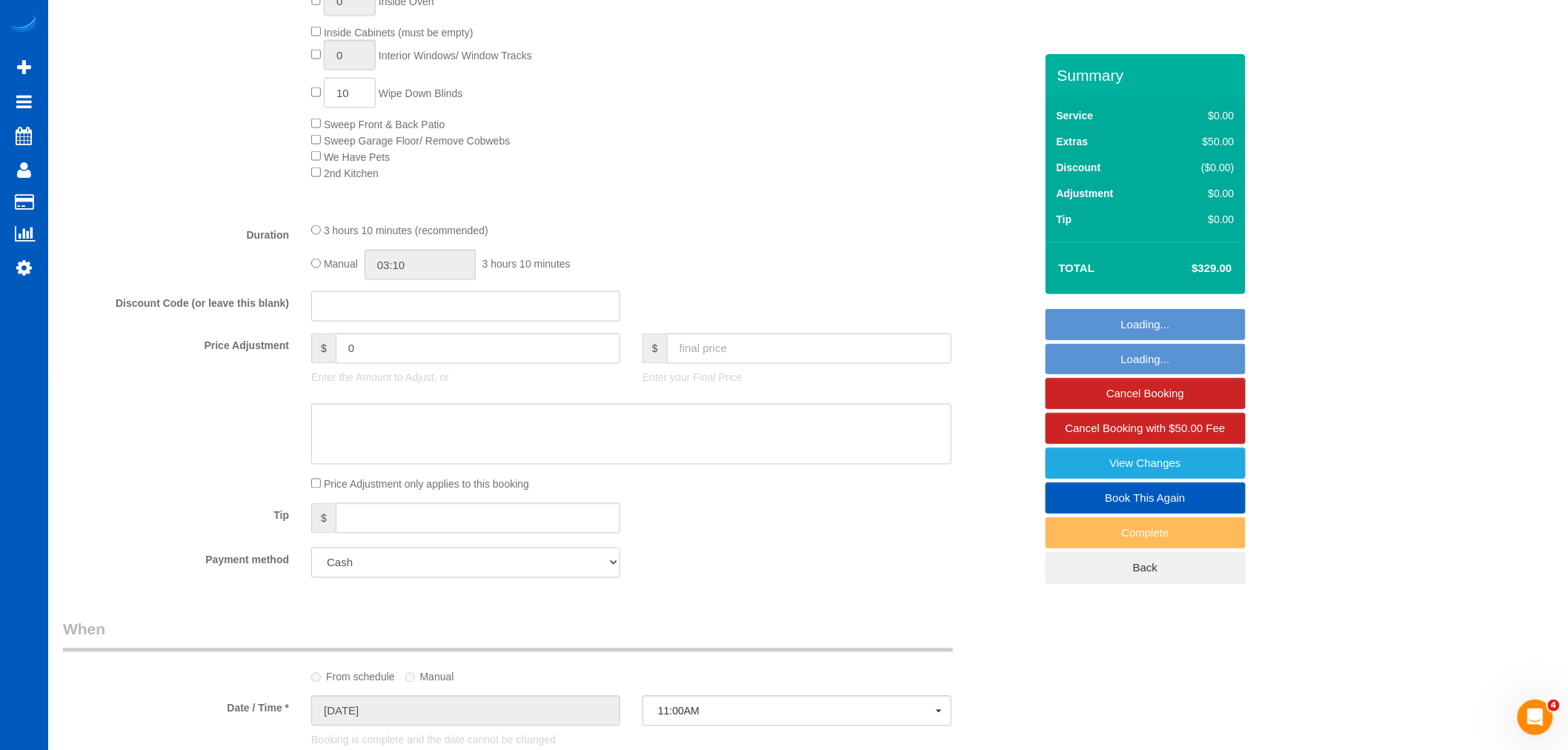
click at [389, 575] on select "Visa - 9097 - 11/2028 (Default) Add Credit Card ─────────────── Cash Check Payp…" at bounding box center [466, 563] width 309 height 30
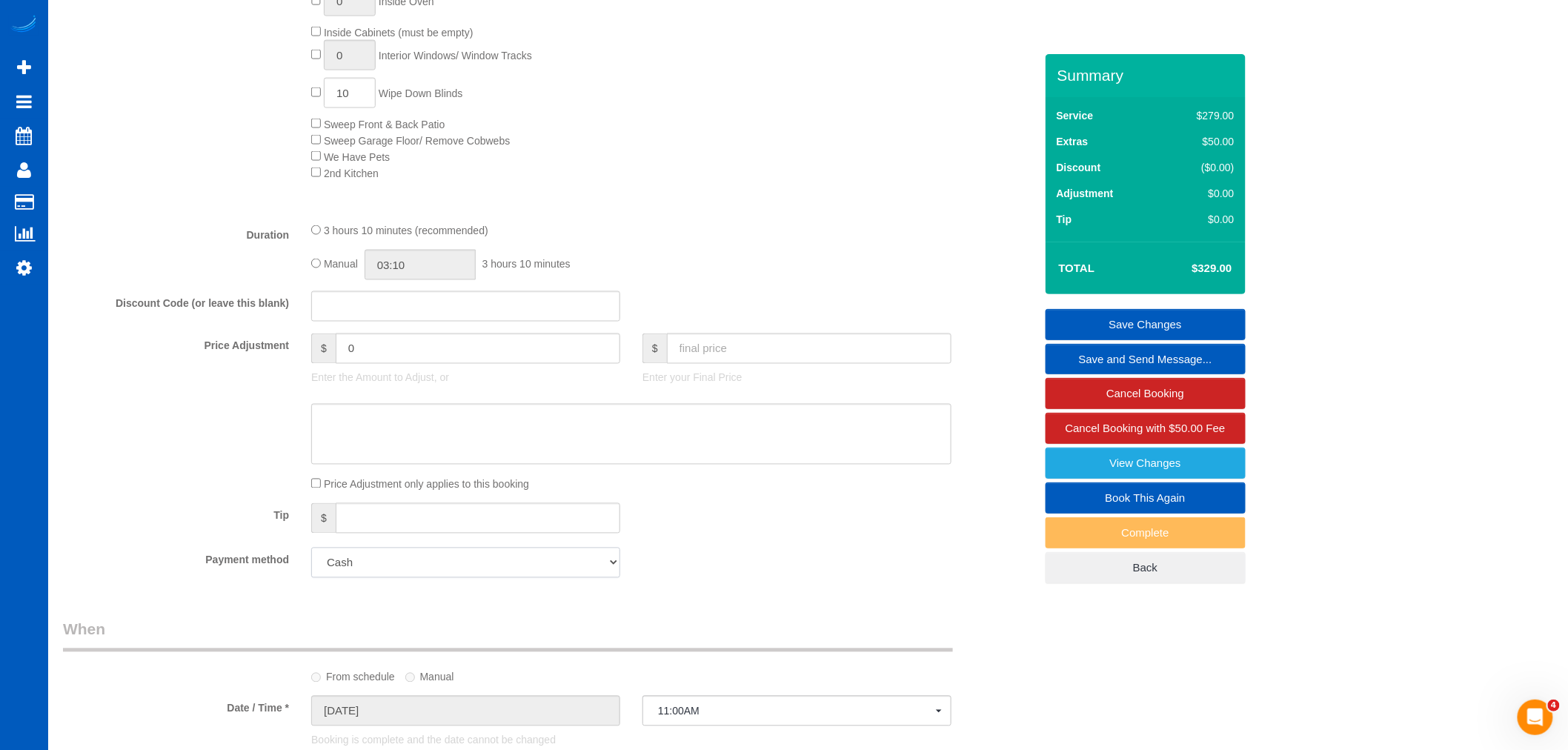
select select "string:fspay-17bec643-9264-465f-92a4-d3e156cf2c29"
click at [311, 557] on select "Visa - 9097 - 11/2028 (Default) Add Credit Card ─────────────── Cash Check Payp…" at bounding box center [466, 563] width 309 height 30
click at [724, 589] on fieldset "What Frequency of Service * One Time Weekly - 15.00% Every 2 Weeks - 10.00% Eve…" at bounding box center [549, 104] width 972 height 969
click at [1094, 324] on link "Save Changes" at bounding box center [1145, 324] width 200 height 31
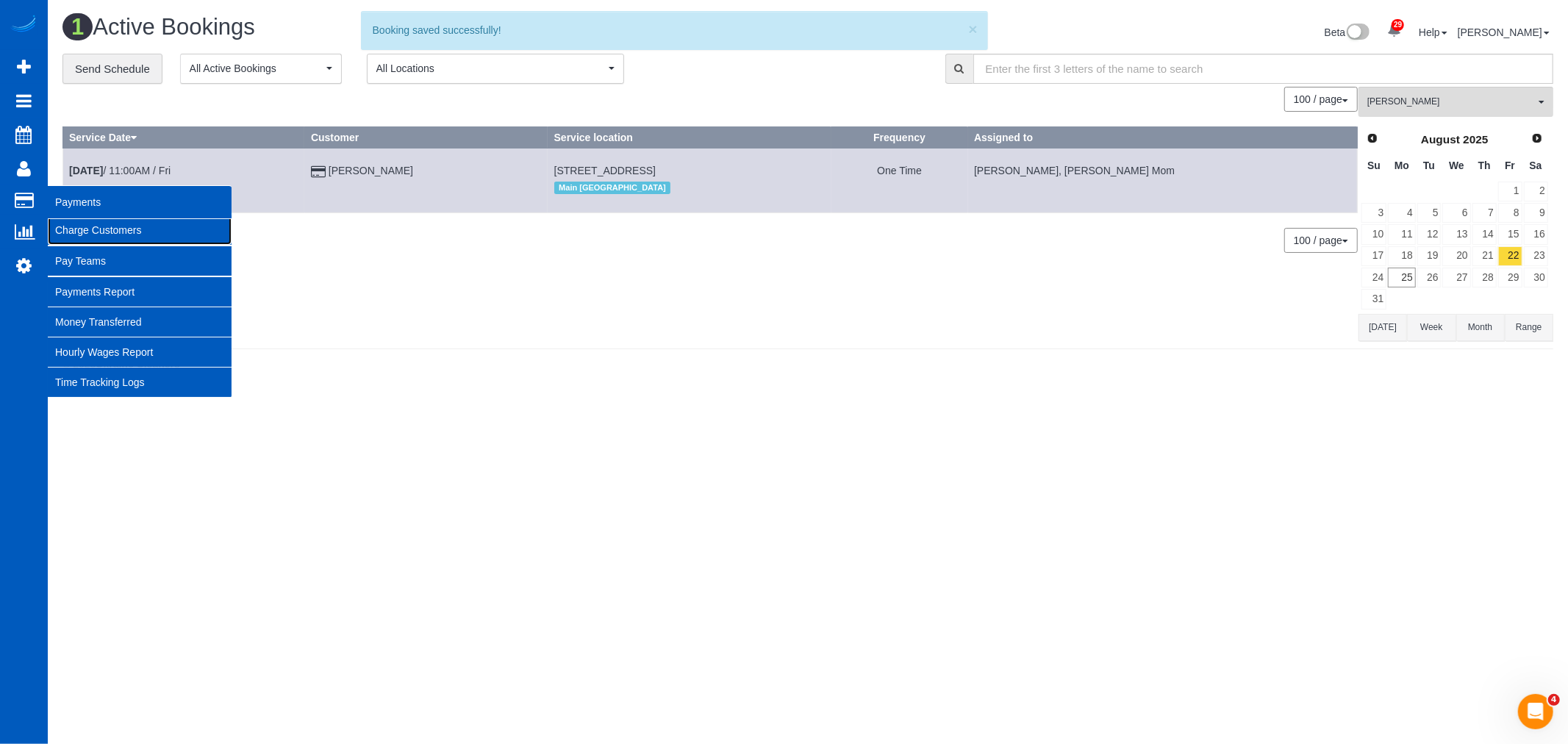
click at [137, 237] on link "Charge Customers" at bounding box center [139, 229] width 183 height 29
select select
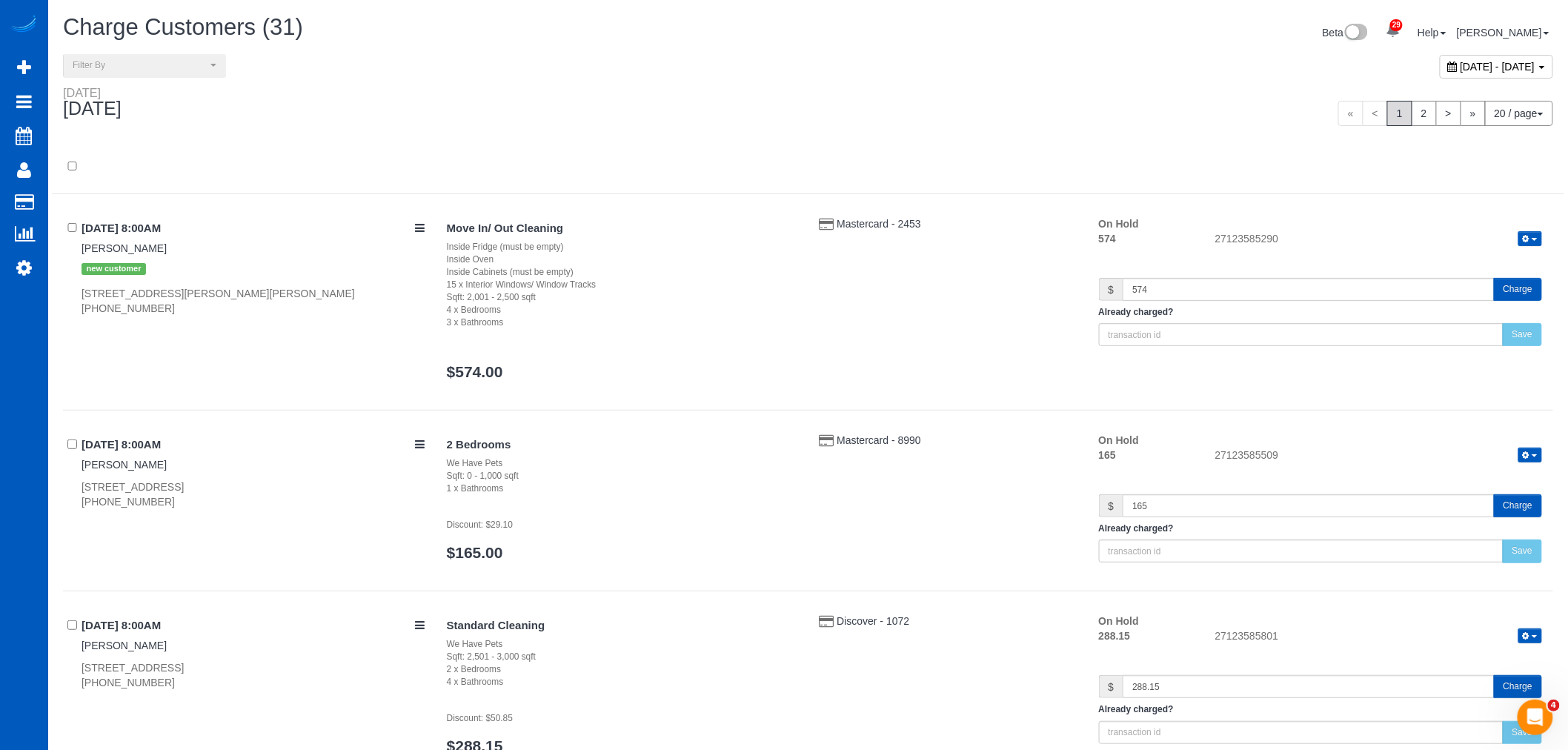
click at [1461, 69] on span "[DATE] - [DATE]" at bounding box center [1498, 67] width 75 height 12
type input "**********"
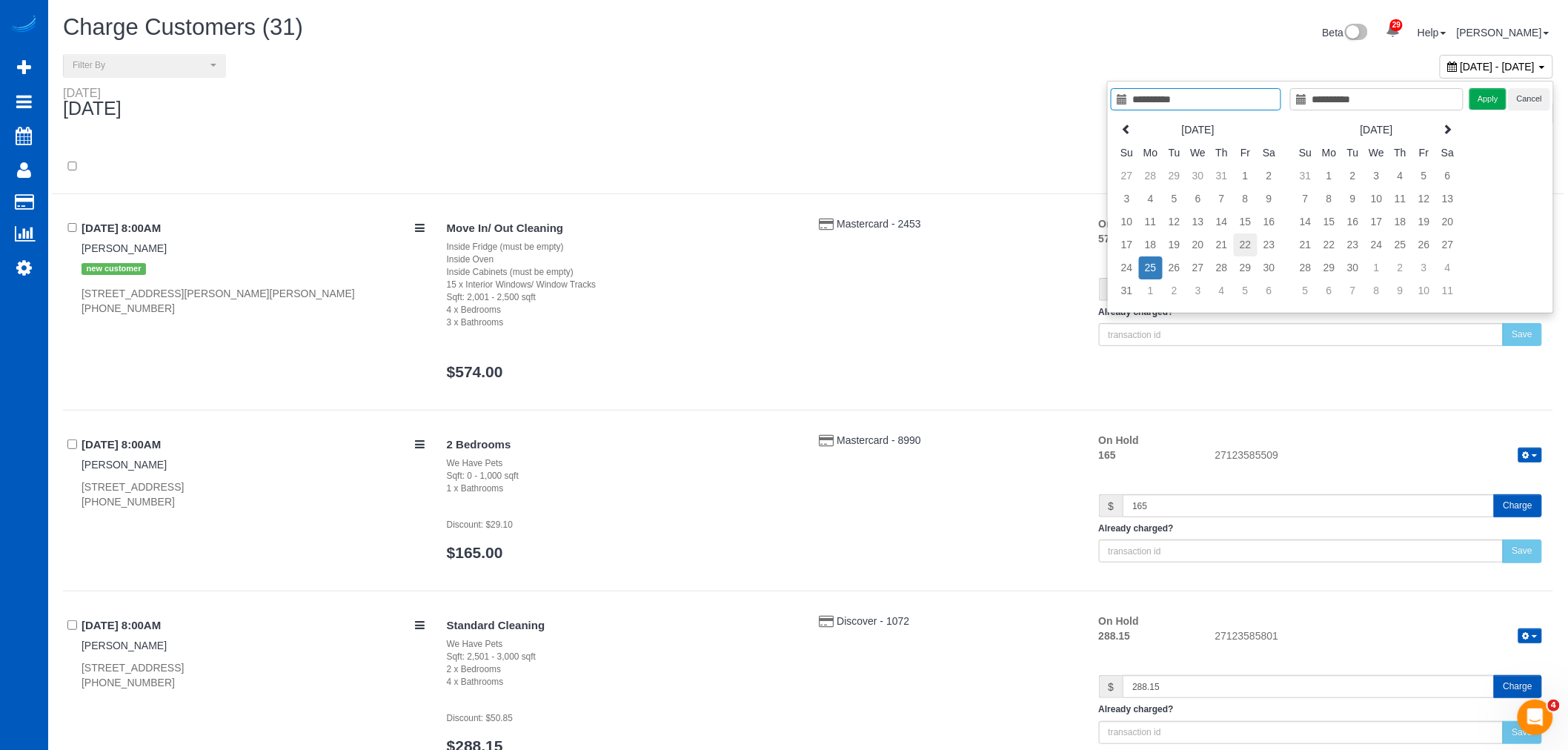
type input "**********"
click at [1243, 240] on td "22" at bounding box center [1245, 245] width 24 height 23
type input "**********"
click at [1243, 240] on td "22" at bounding box center [1245, 245] width 24 height 23
type input "**********"
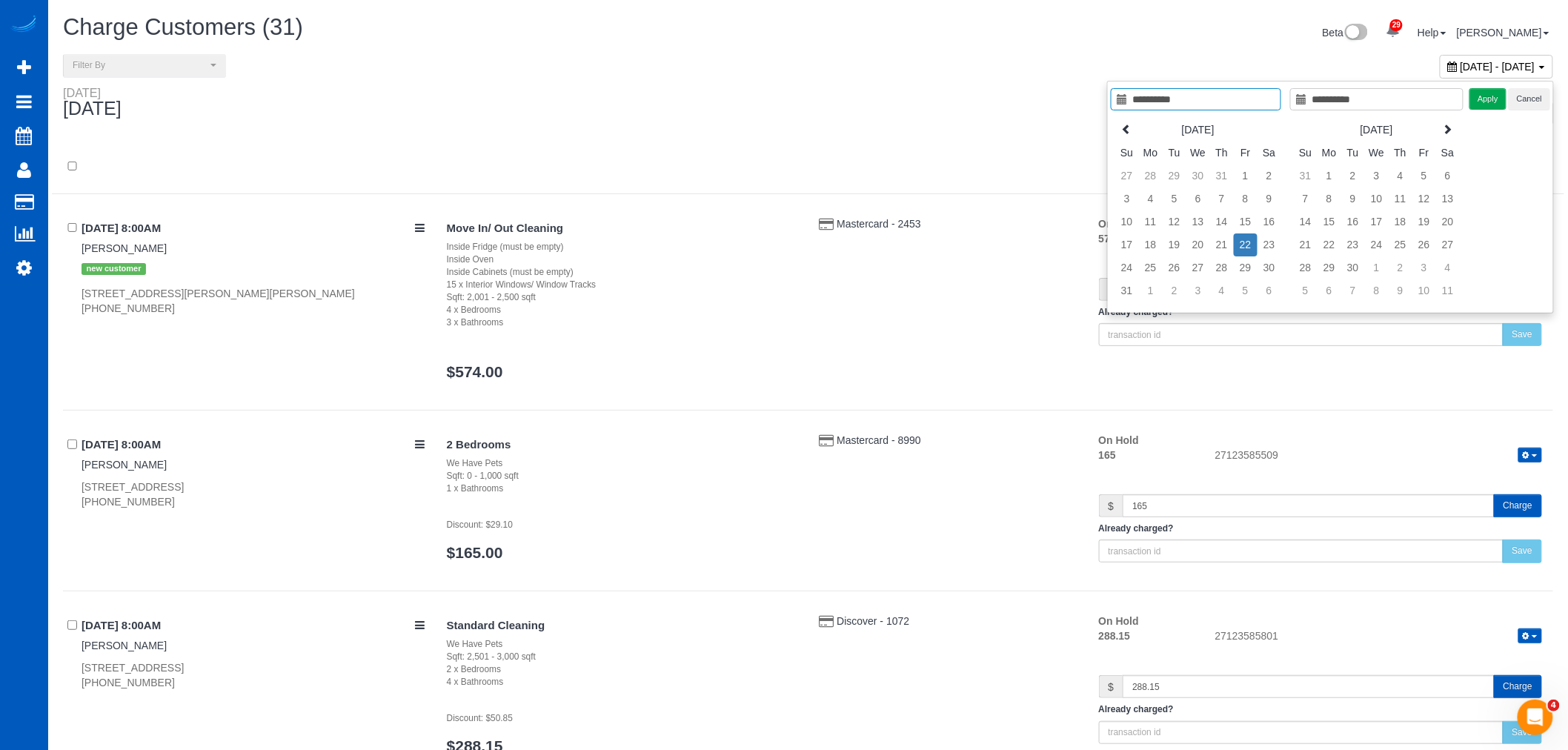
drag, startPoint x: 1465, startPoint y: 108, endPoint x: 1474, endPoint y: 106, distance: 9.2
click at [1468, 108] on div "**********" at bounding box center [1330, 197] width 447 height 233
click at [1474, 106] on button "Apply" at bounding box center [1487, 99] width 37 height 21
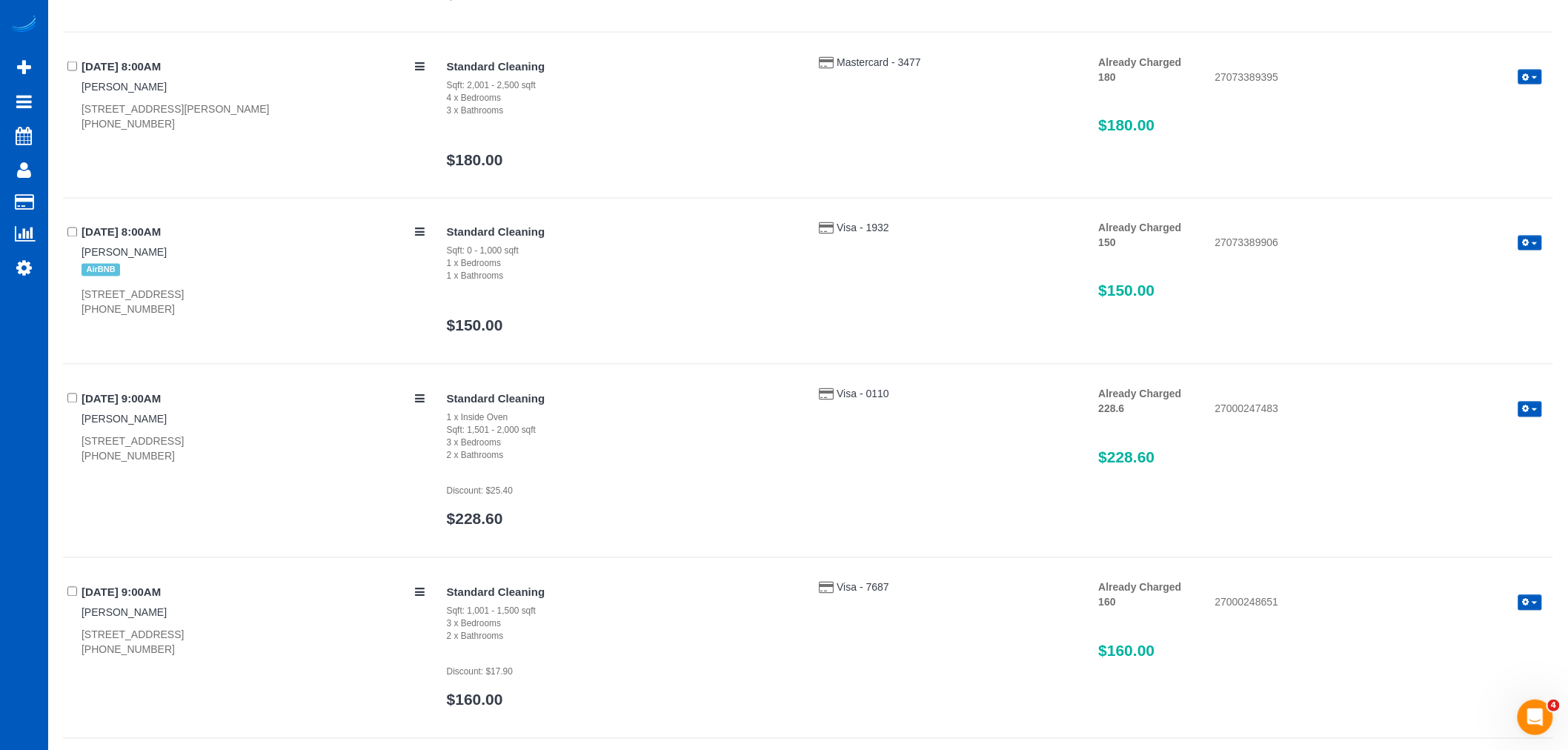
scroll to position [1317, 0]
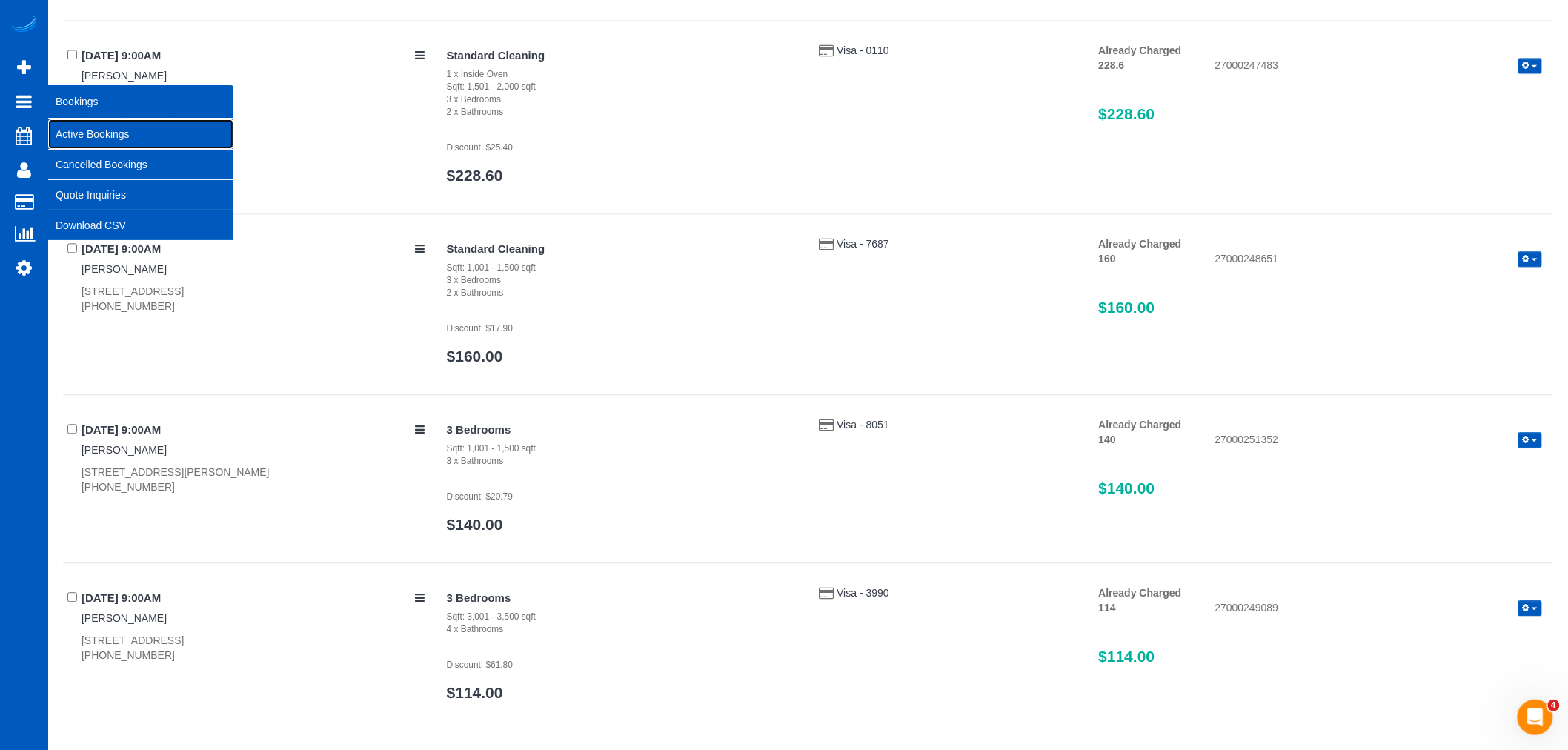
click at [83, 137] on link "Active Bookings" at bounding box center [140, 134] width 185 height 30
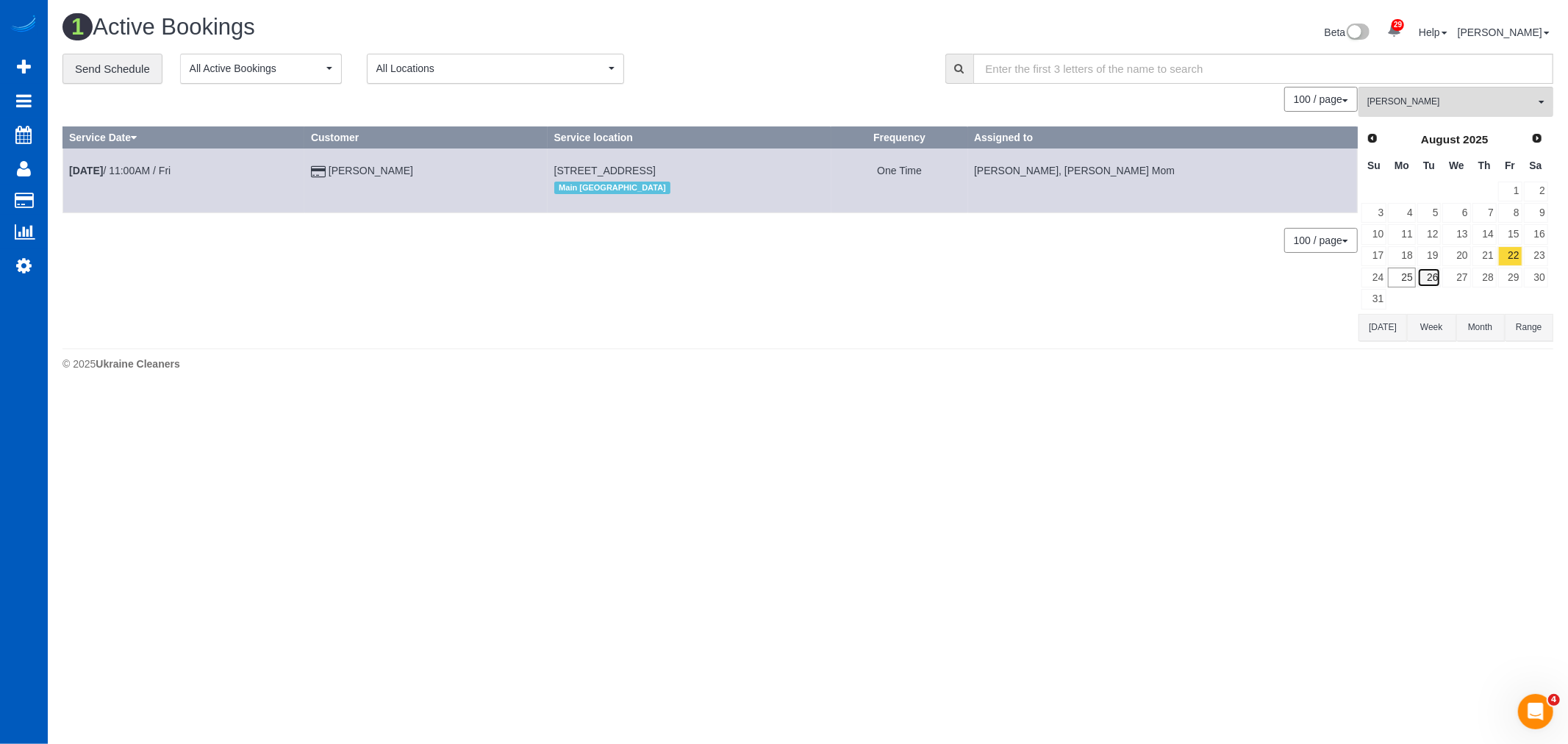
click at [1429, 276] on link "26" at bounding box center [1430, 277] width 24 height 20
click at [1408, 107] on span "[PERSON_NAME]" at bounding box center [1451, 102] width 168 height 13
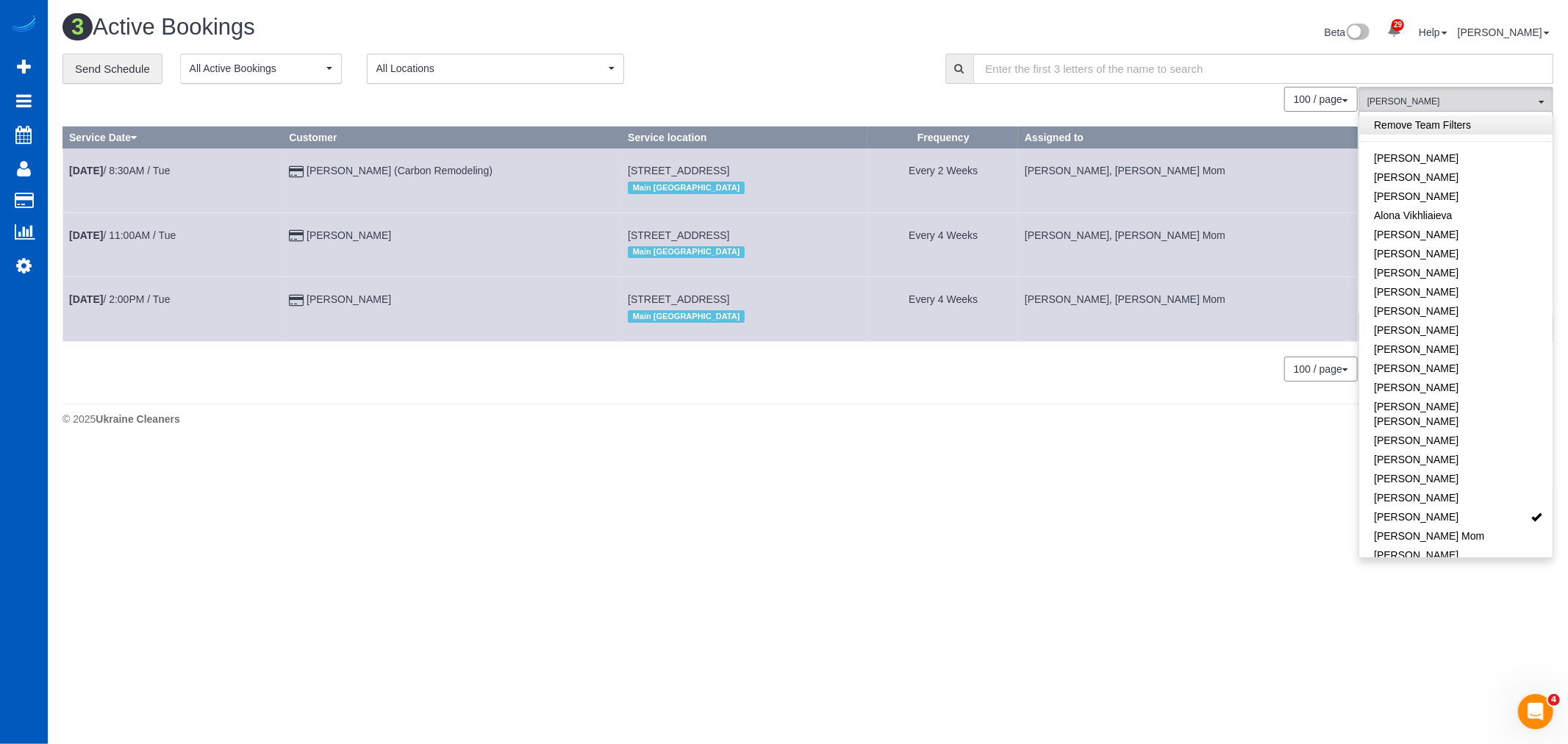
click at [1412, 121] on link "Remove Team Filters" at bounding box center [1456, 125] width 193 height 19
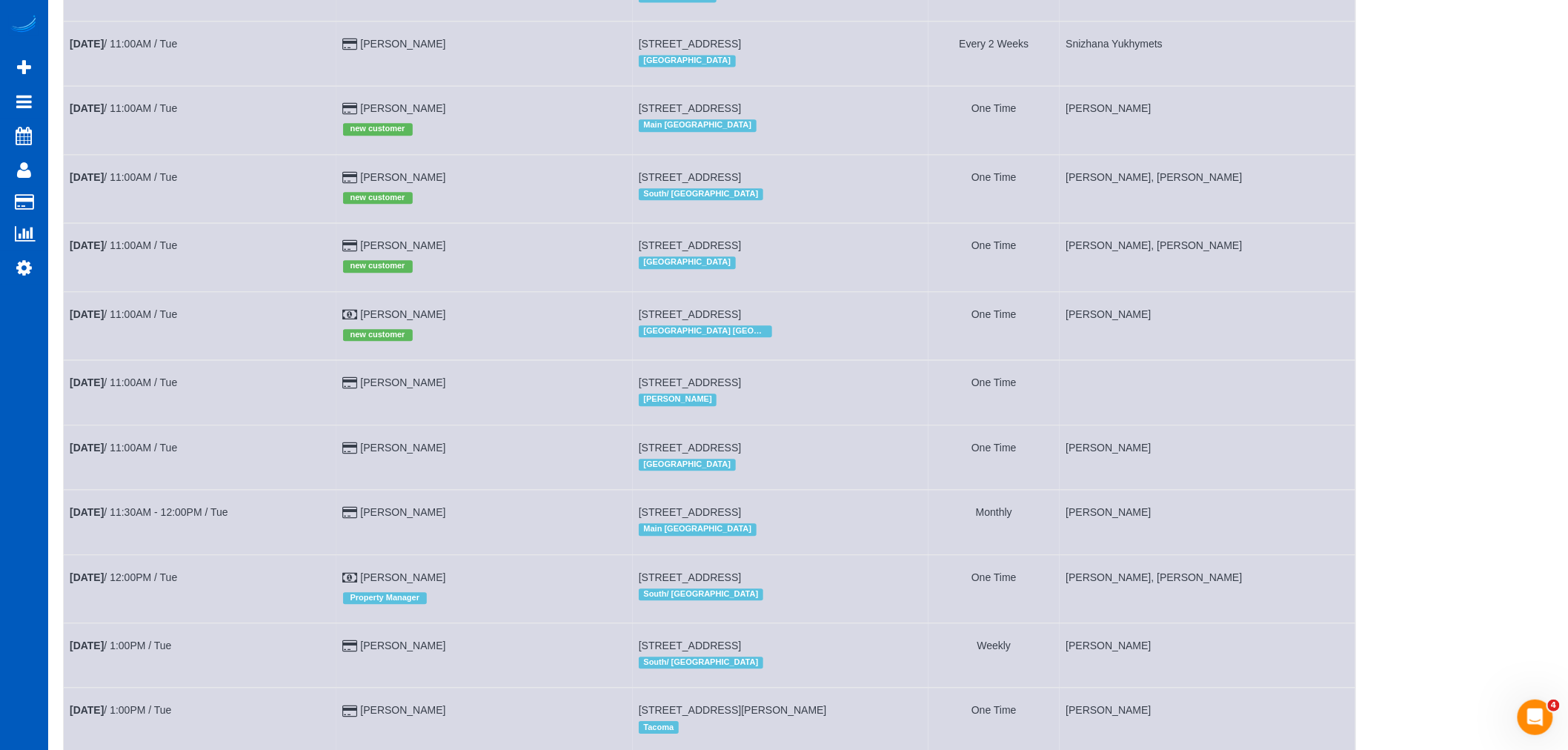
scroll to position [1434, 0]
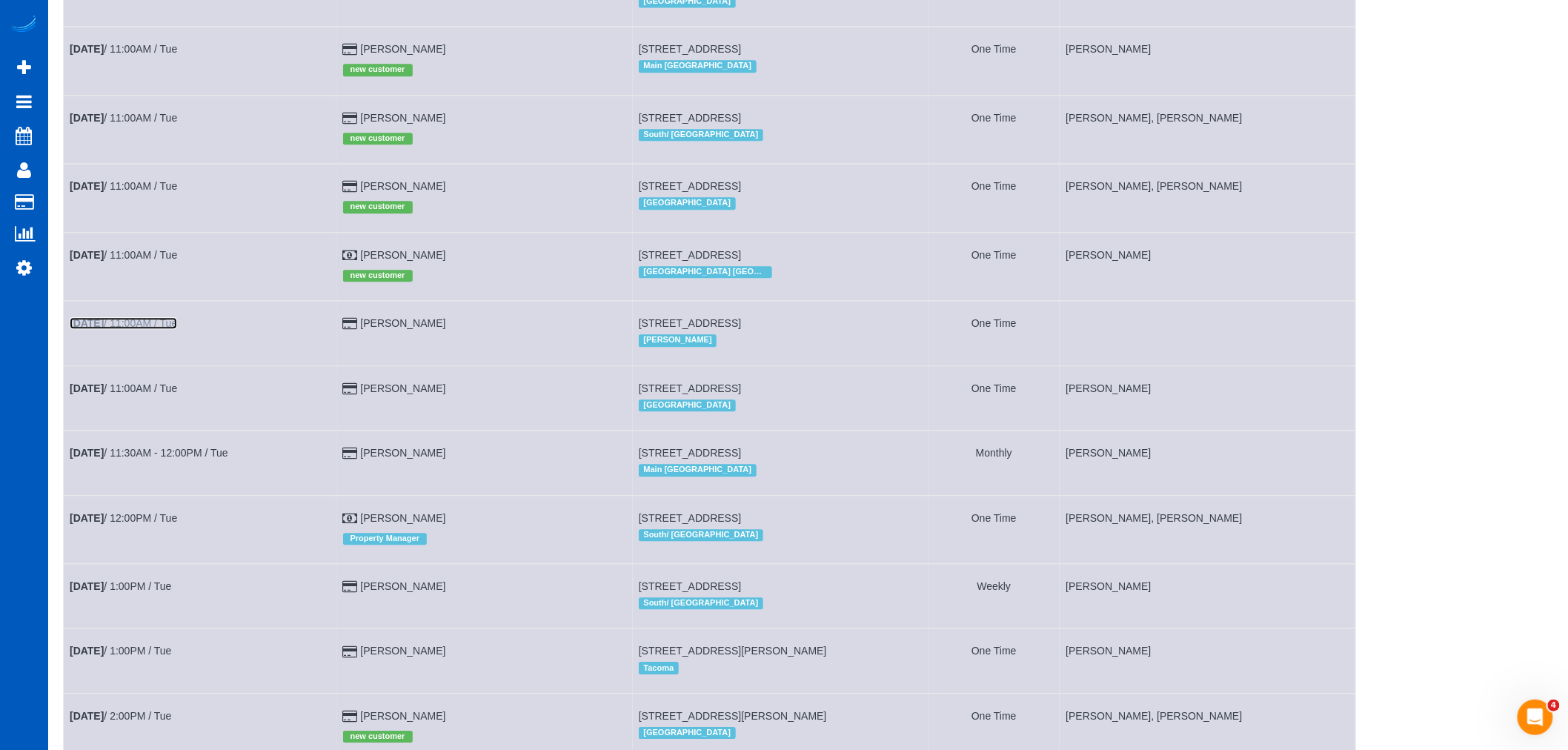
click at [120, 329] on link "[DATE] 11:00AM / Tue" at bounding box center [123, 323] width 107 height 12
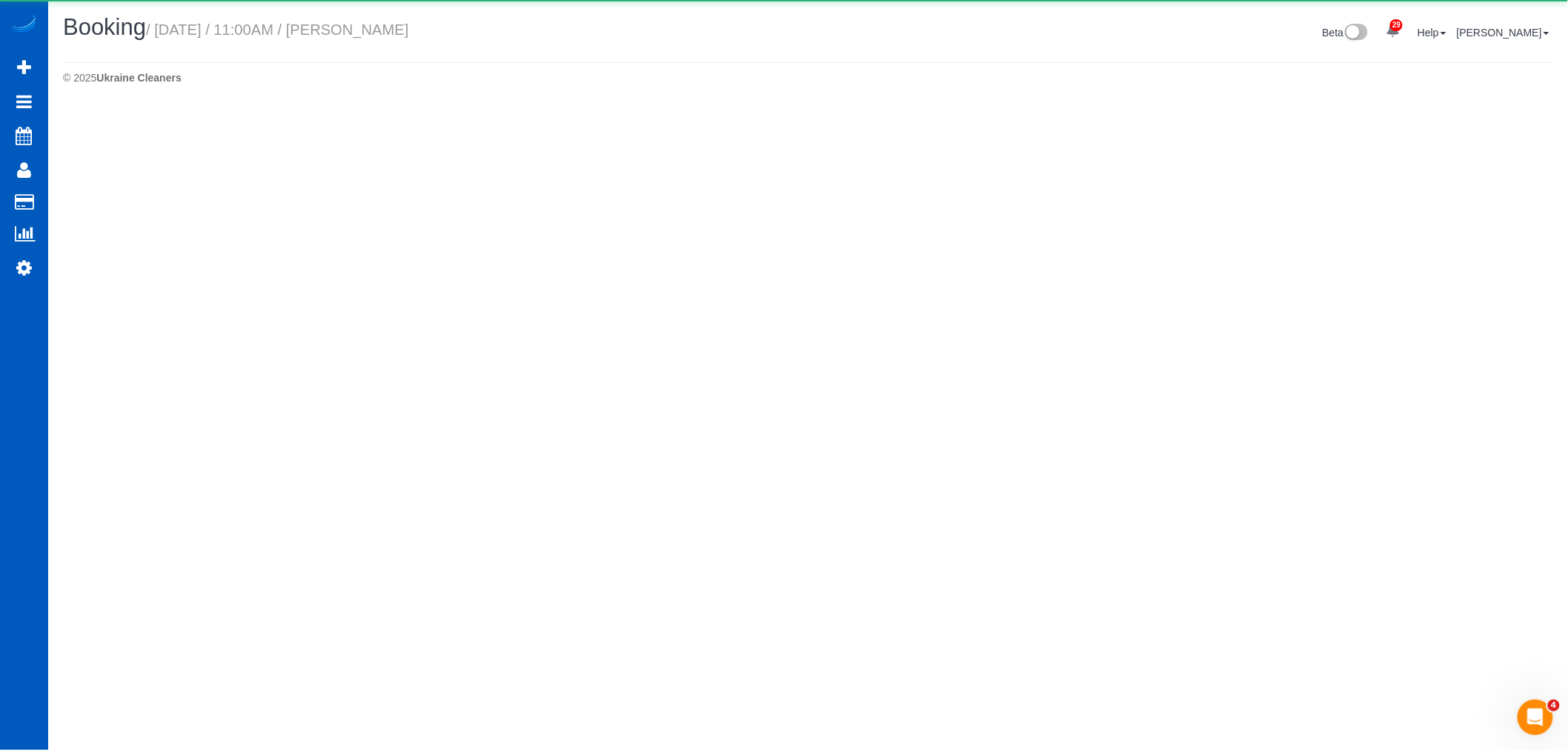
select select "WA"
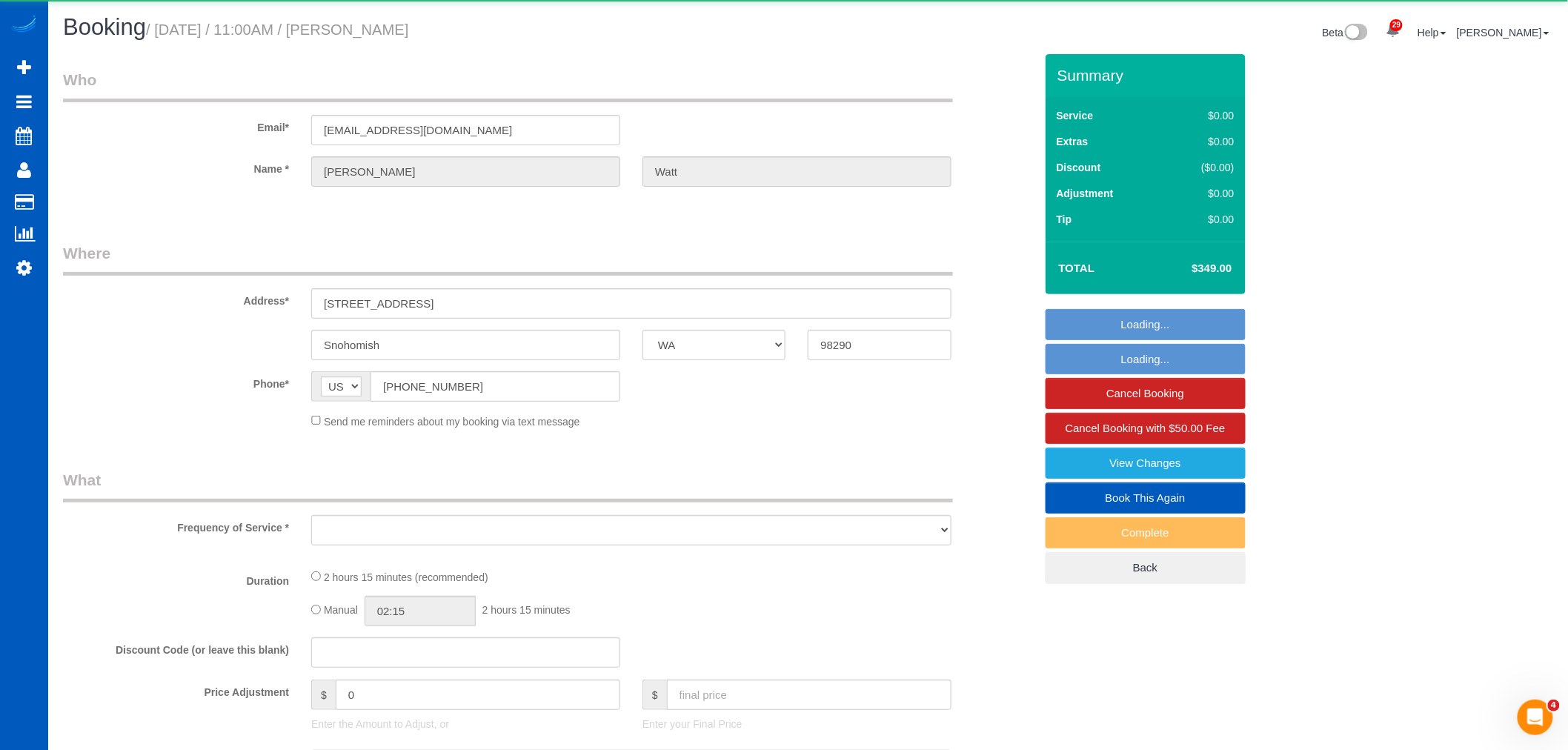
select select "object:21630"
select select "string:fspay-25d738b5-cc98-49aa-9b9b-850b20a049fd"
select select "199"
select select "3001"
select select "3"
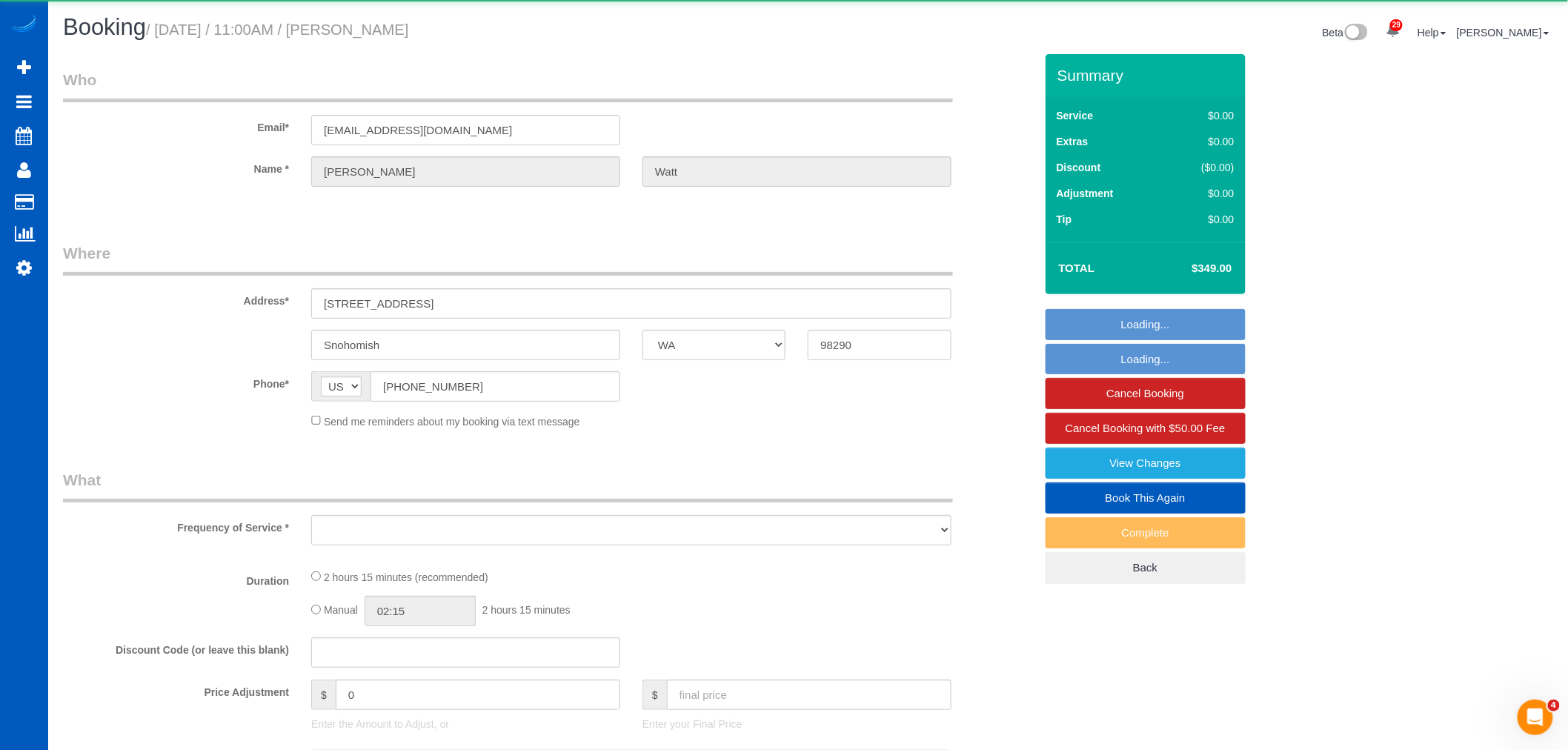
select select "3"
select select "spot41"
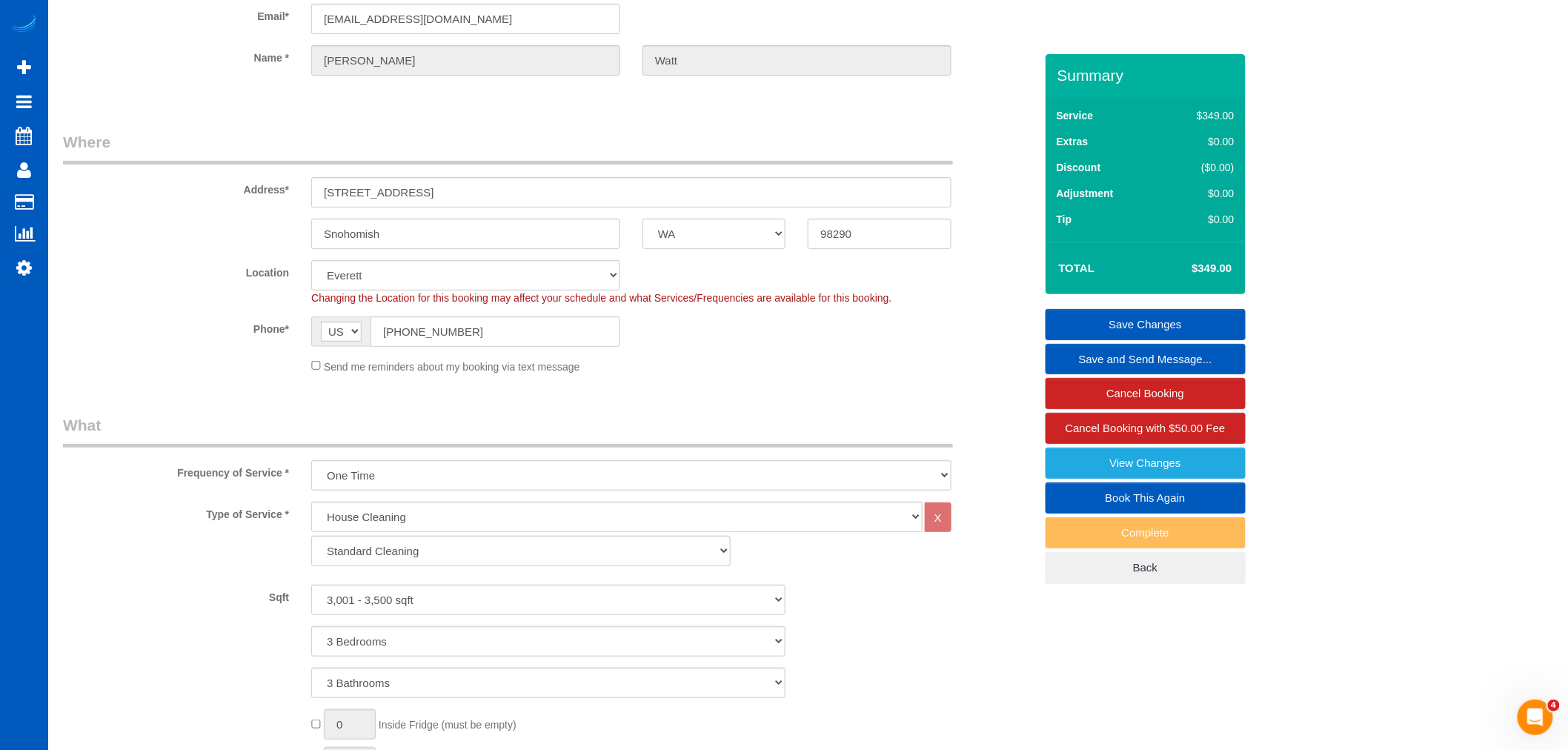
scroll to position [82, 0]
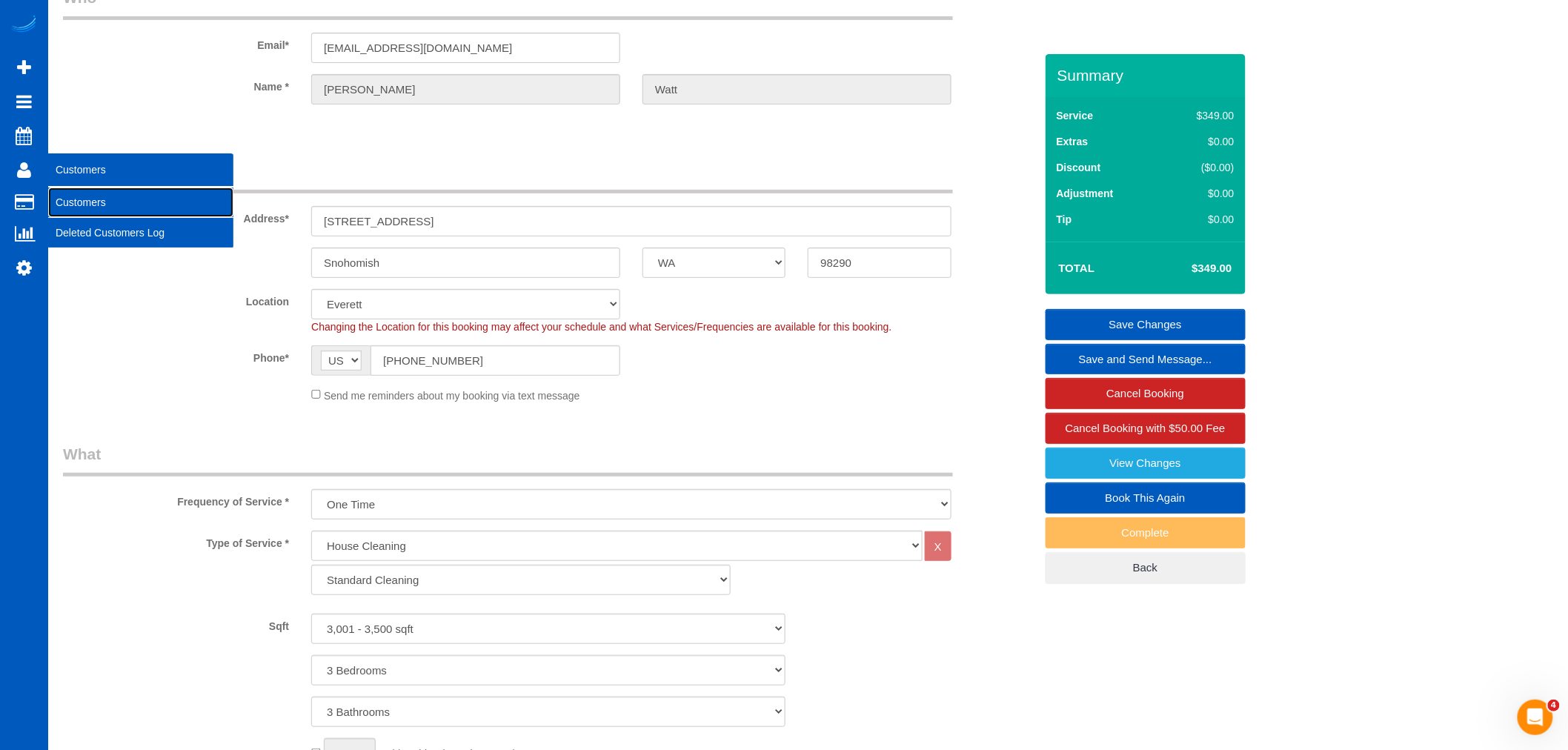
click at [71, 191] on link "Customers" at bounding box center [140, 202] width 185 height 30
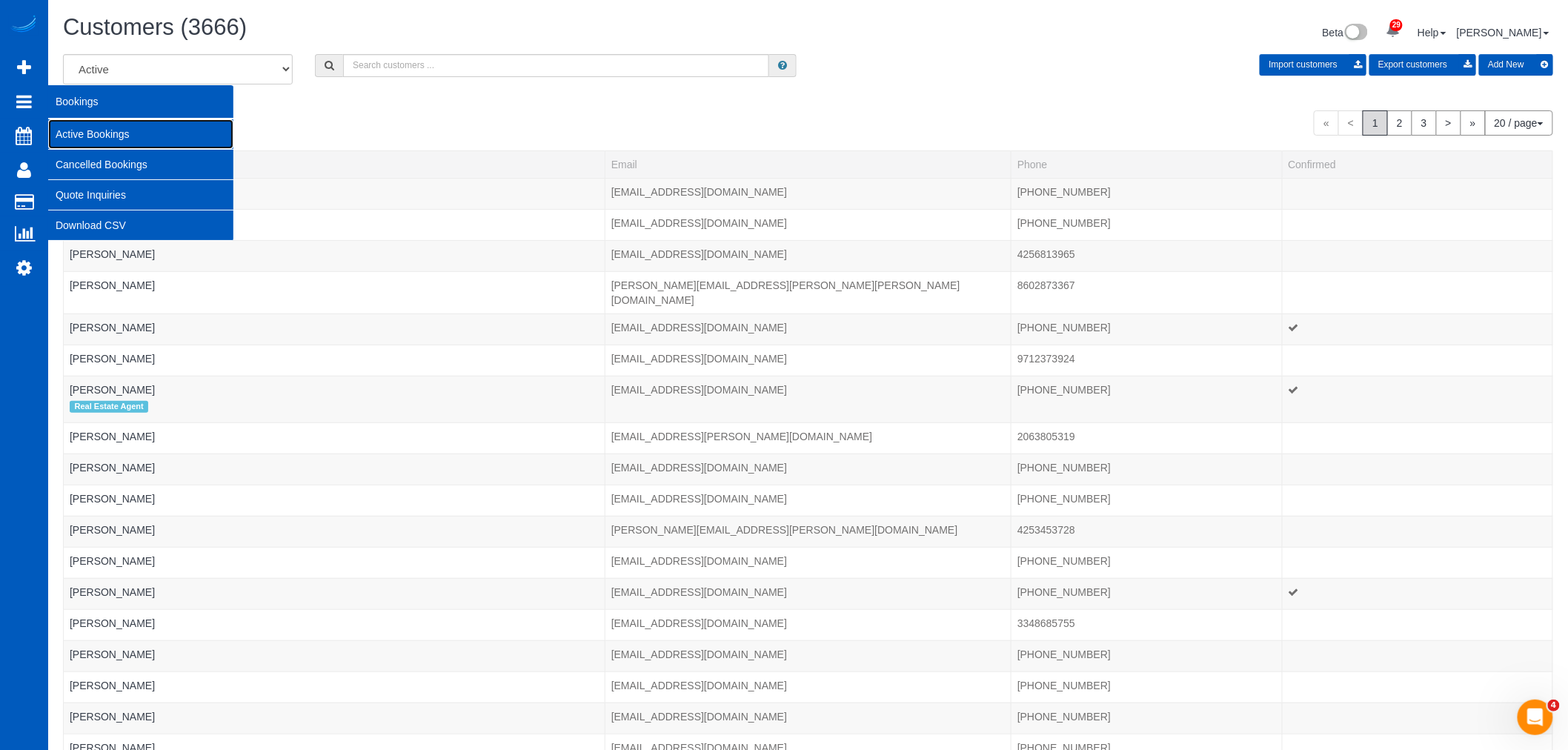
click at [135, 124] on link "Active Bookings" at bounding box center [140, 134] width 185 height 30
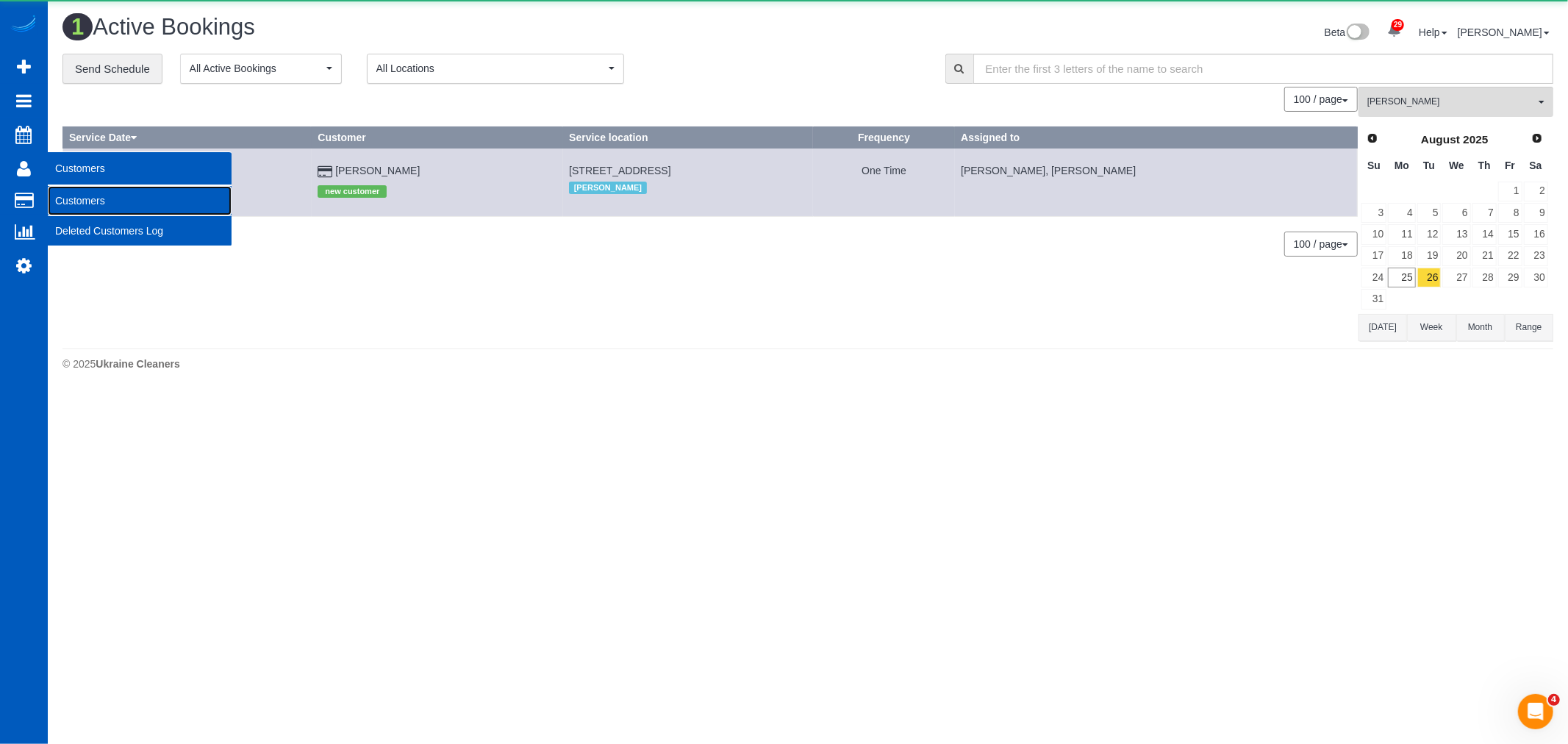
click at [99, 192] on link "Customers" at bounding box center [139, 200] width 183 height 29
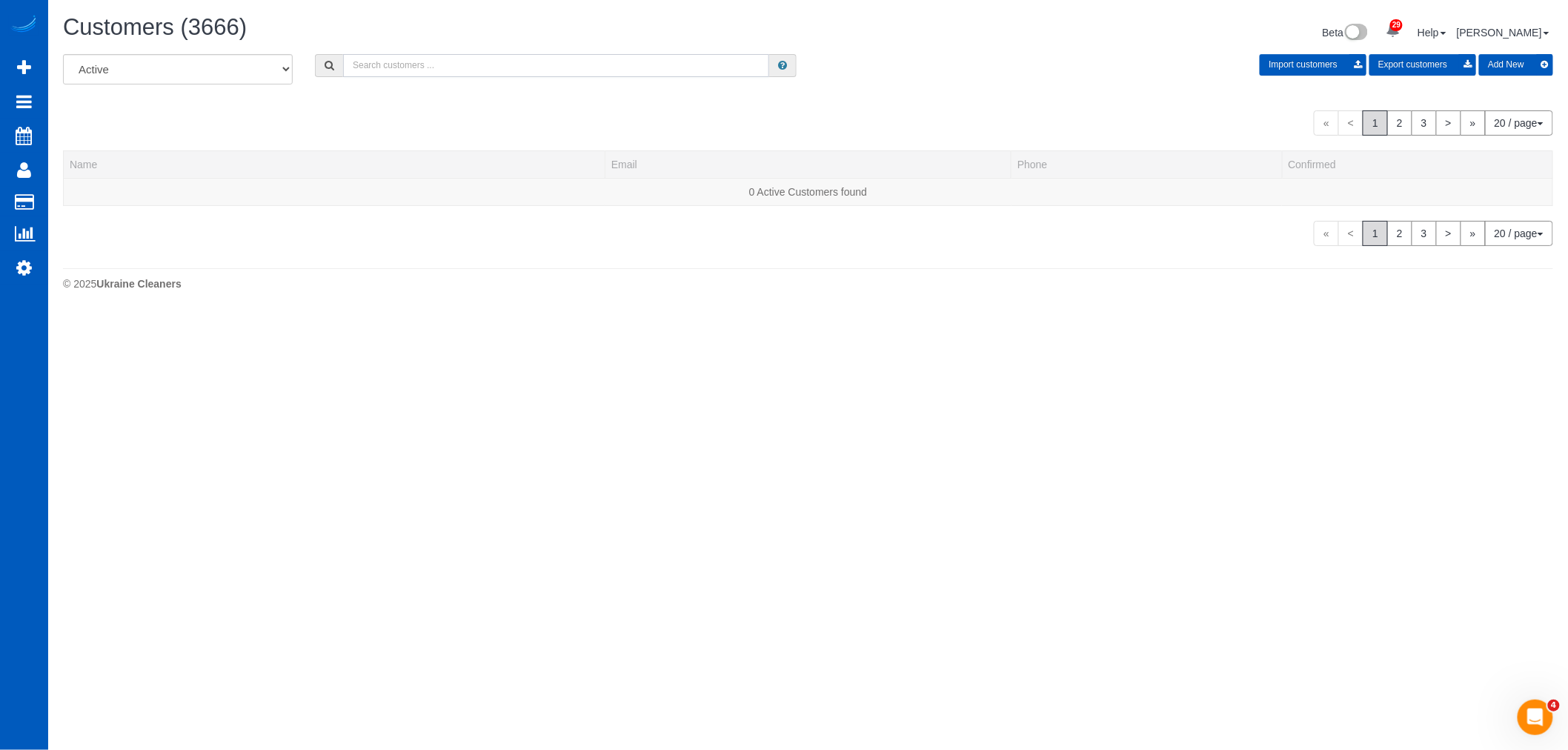
drag, startPoint x: 121, startPoint y: 194, endPoint x: 497, endPoint y: 70, distance: 395.9
click at [497, 70] on input "text" at bounding box center [556, 65] width 426 height 23
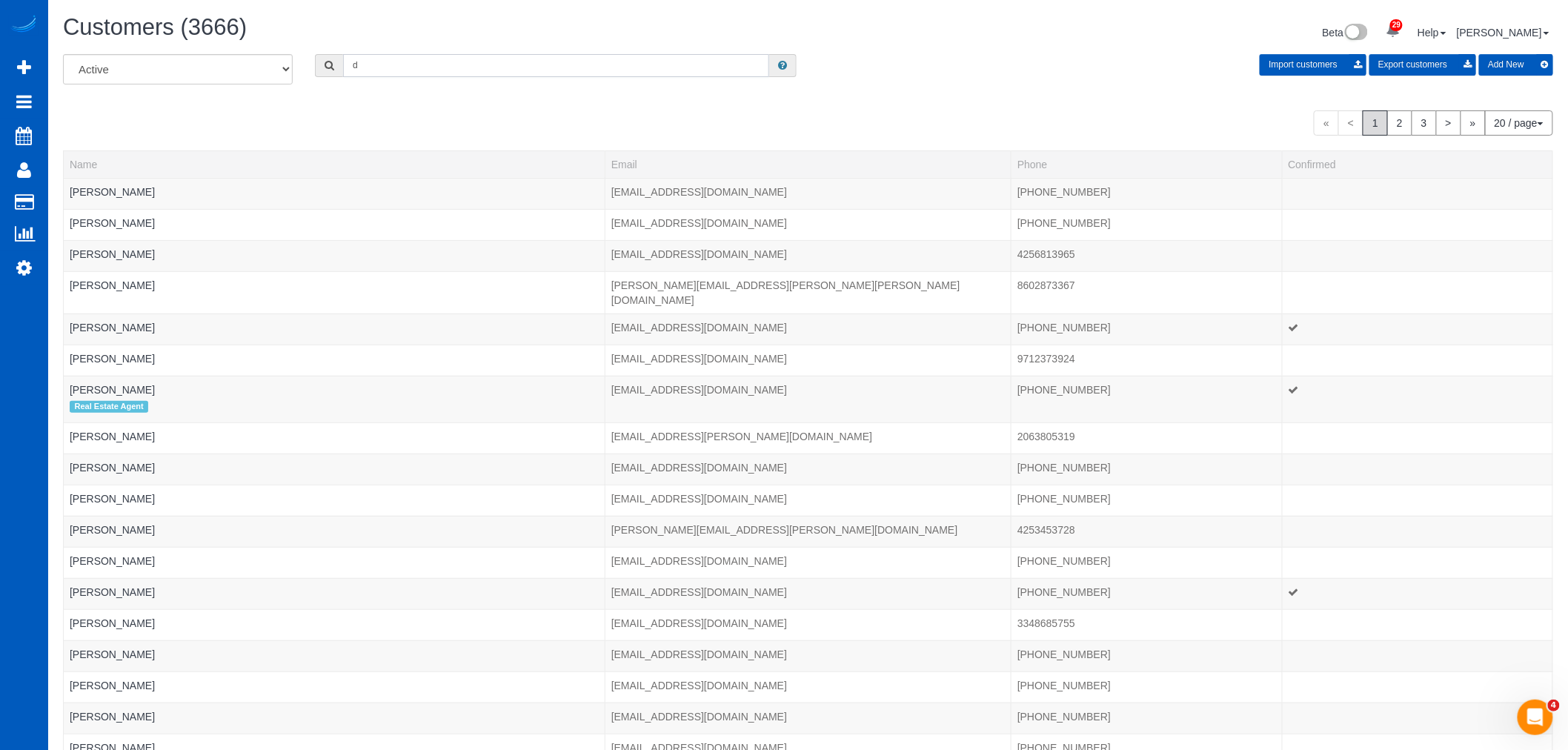
drag, startPoint x: 486, startPoint y: 76, endPoint x: 432, endPoint y: 71, distance: 54.2
click at [486, 76] on input "d" at bounding box center [556, 65] width 426 height 23
drag, startPoint x: 364, startPoint y: 71, endPoint x: 276, endPoint y: 64, distance: 88.3
click at [276, 64] on div "All Active Archived d Import customers Export customers Add New" at bounding box center [808, 75] width 1512 height 42
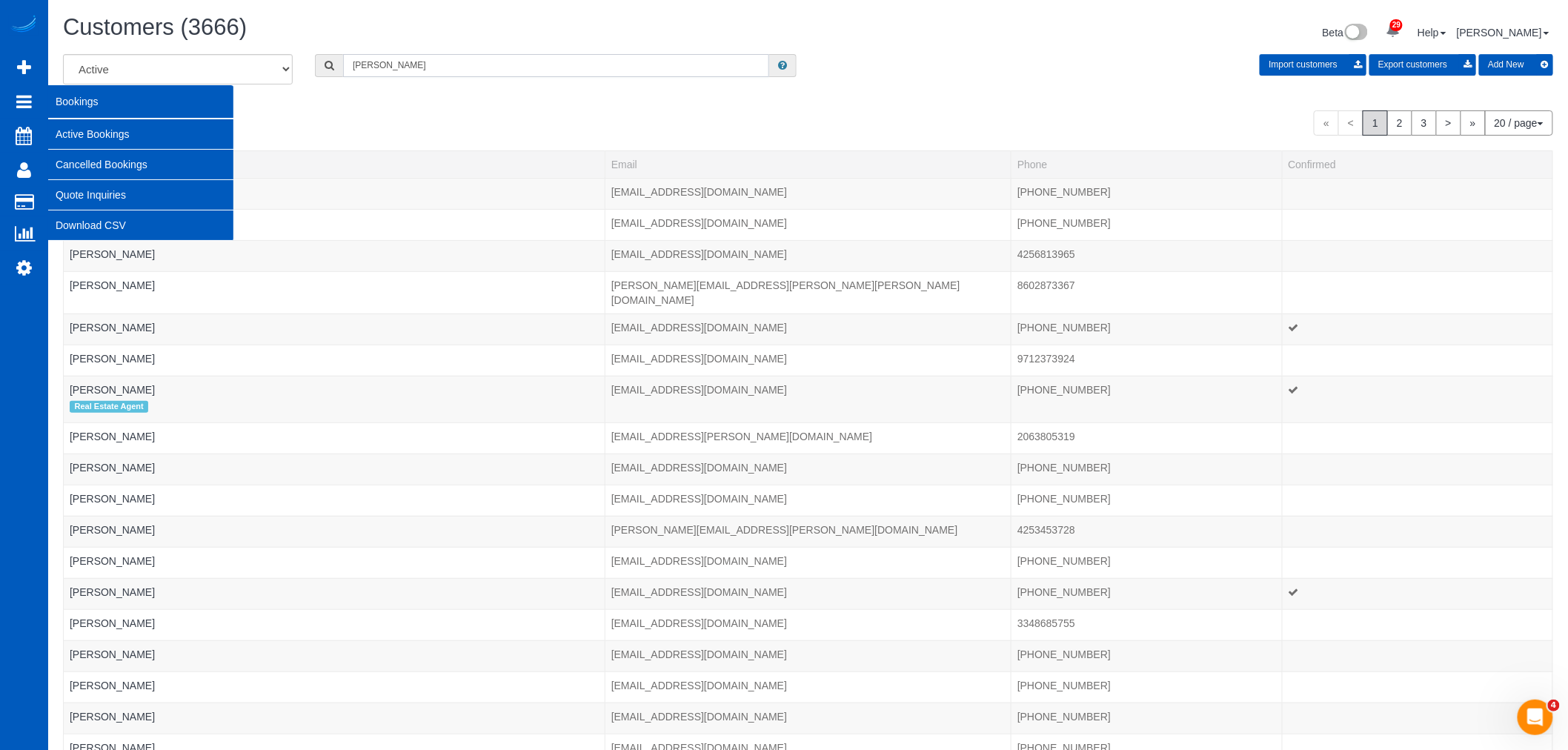
type input "sarah"
click at [86, 128] on link "Active Bookings" at bounding box center [140, 134] width 185 height 30
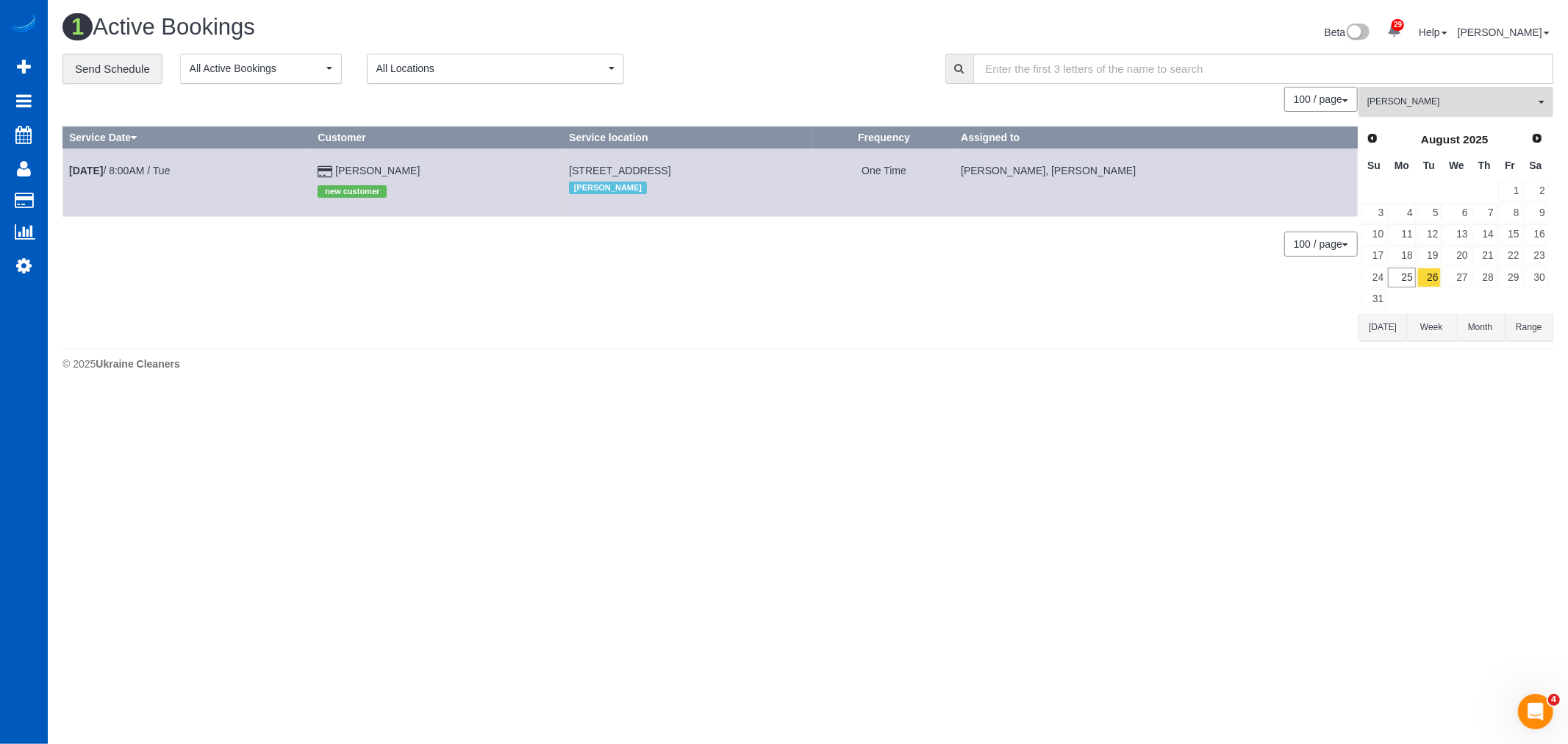
click at [1434, 111] on button "Vira Zhukovska All Teams" at bounding box center [1456, 102] width 195 height 30
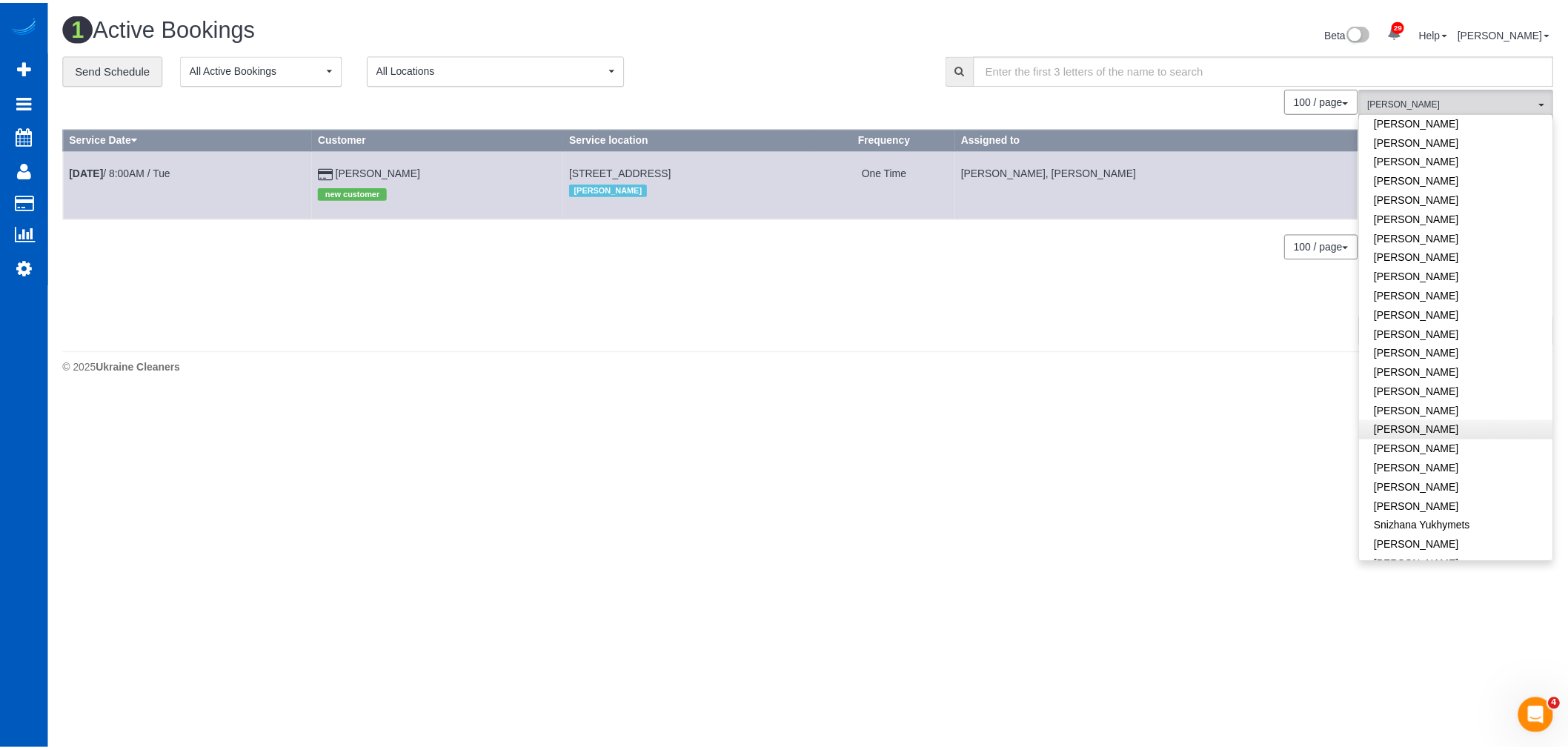
scroll to position [811, 0]
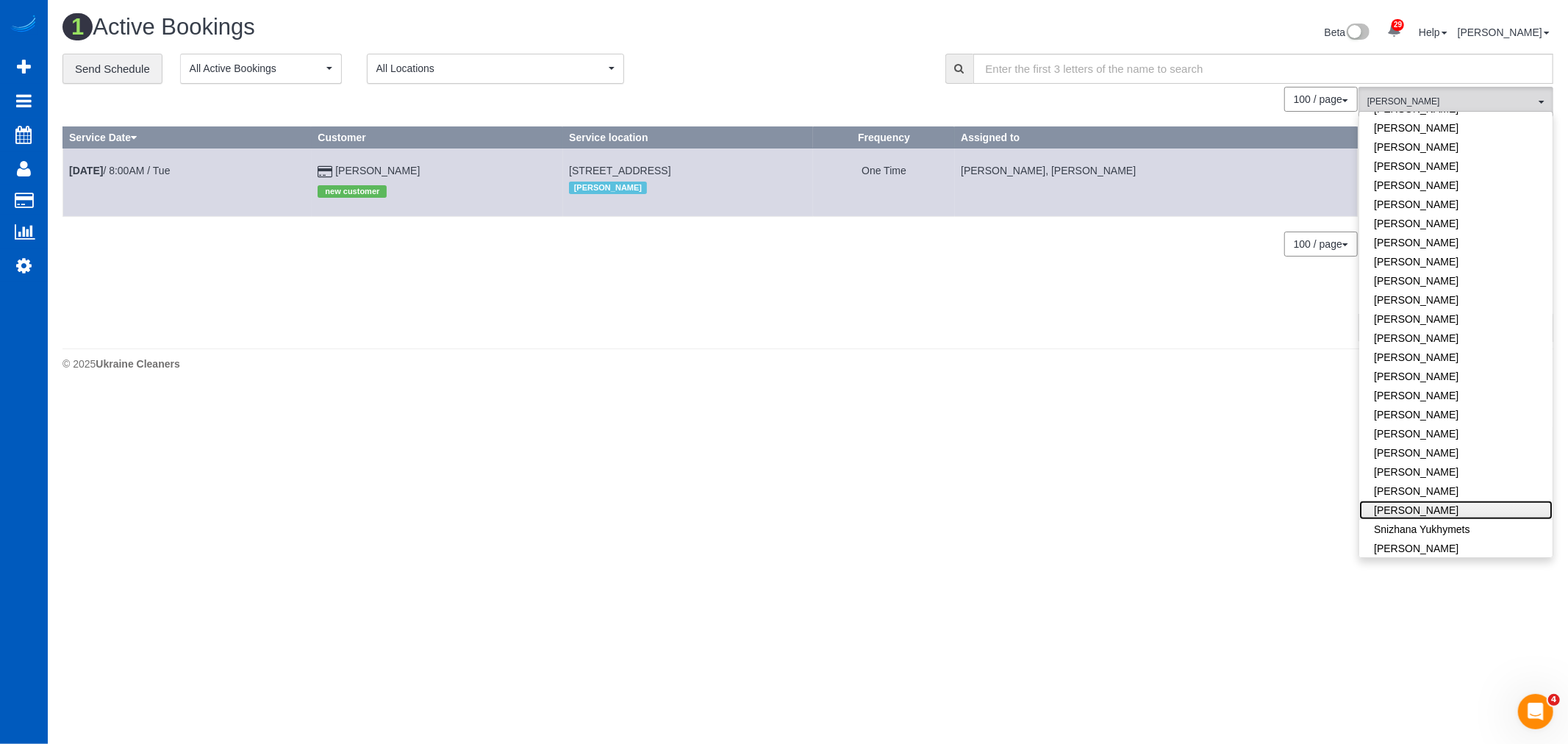
click at [1417, 500] on link "[PERSON_NAME]" at bounding box center [1456, 509] width 193 height 19
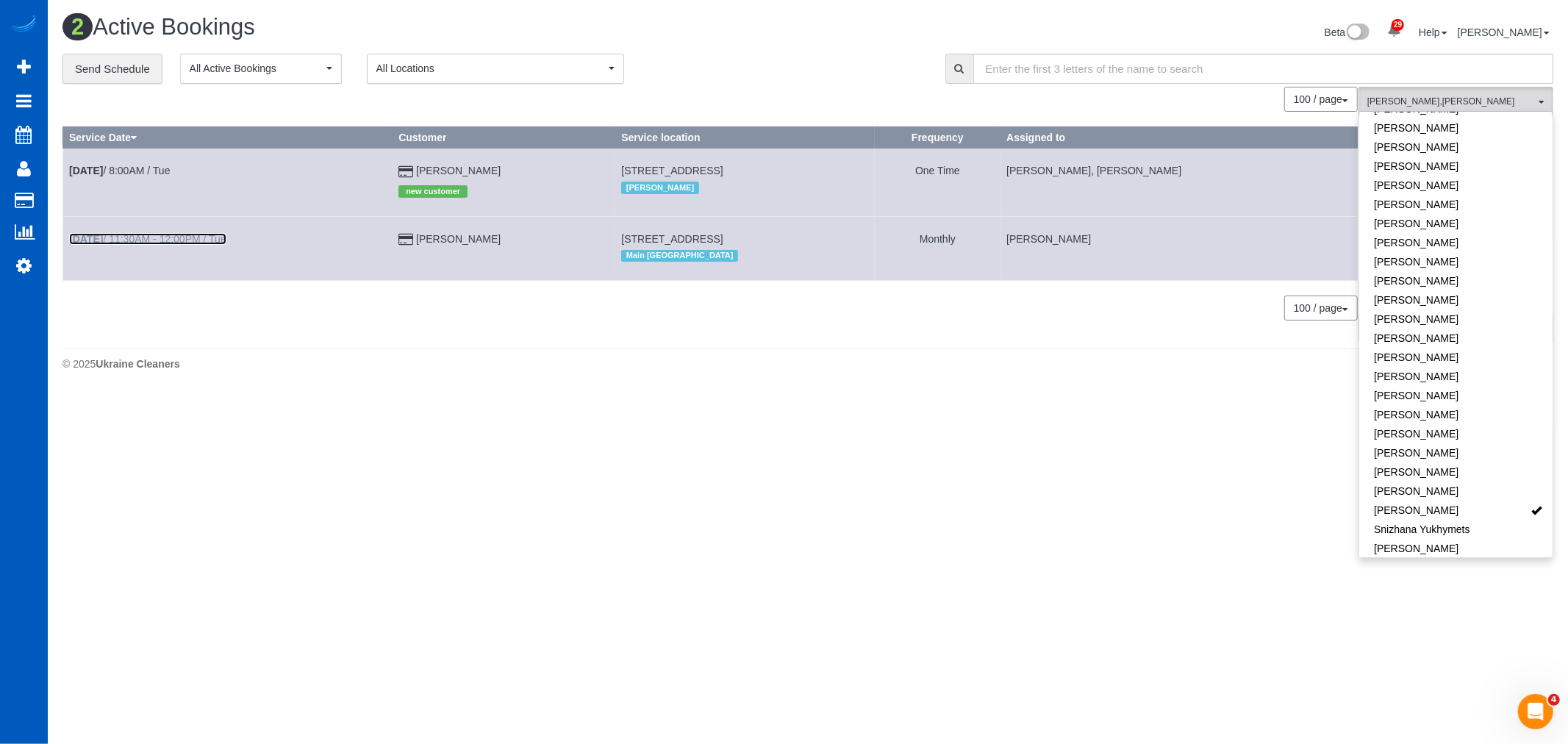
click at [127, 239] on link "Aug 26th / 11:30AM - 12:00PM / Tue" at bounding box center [148, 239] width 157 height 12
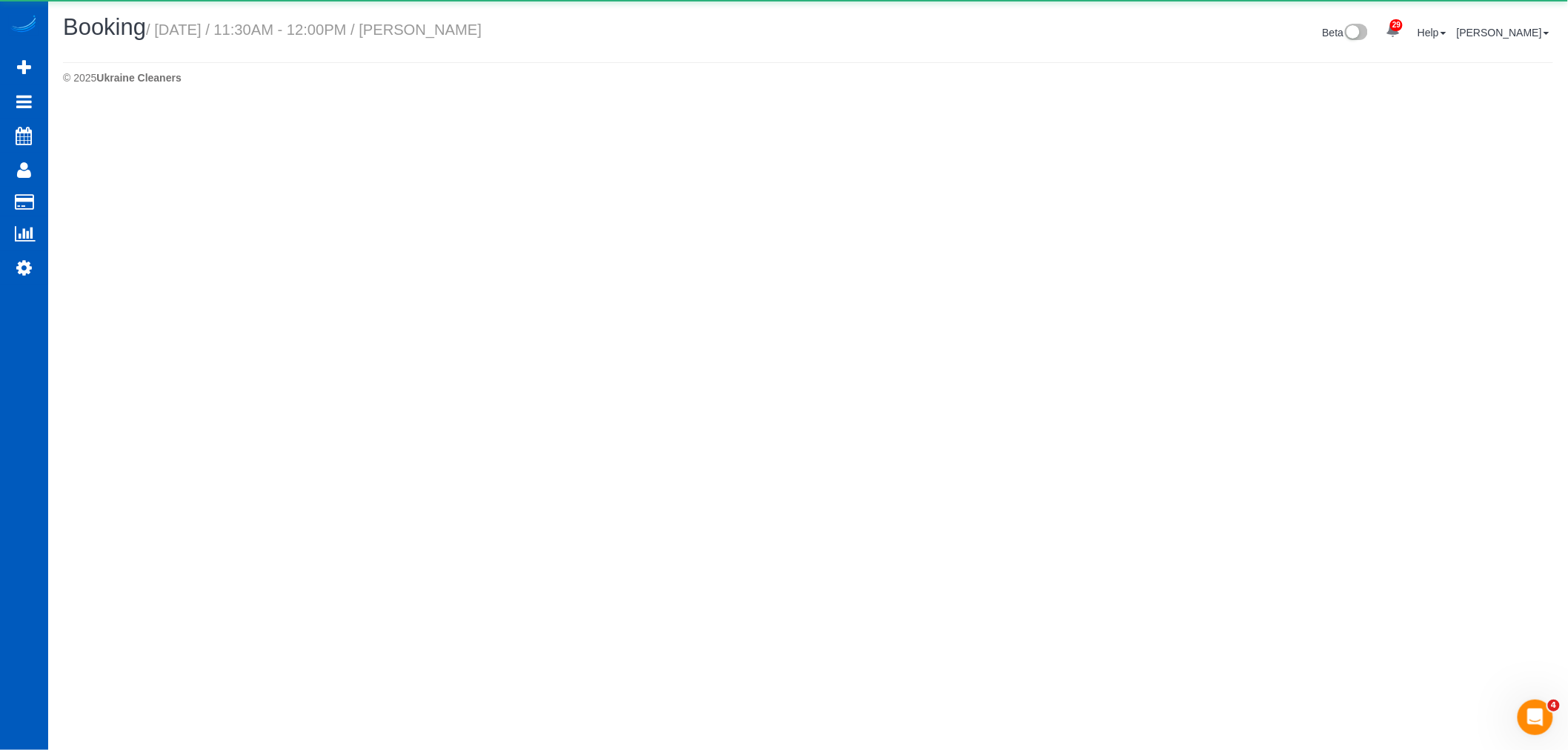
select select "WA"
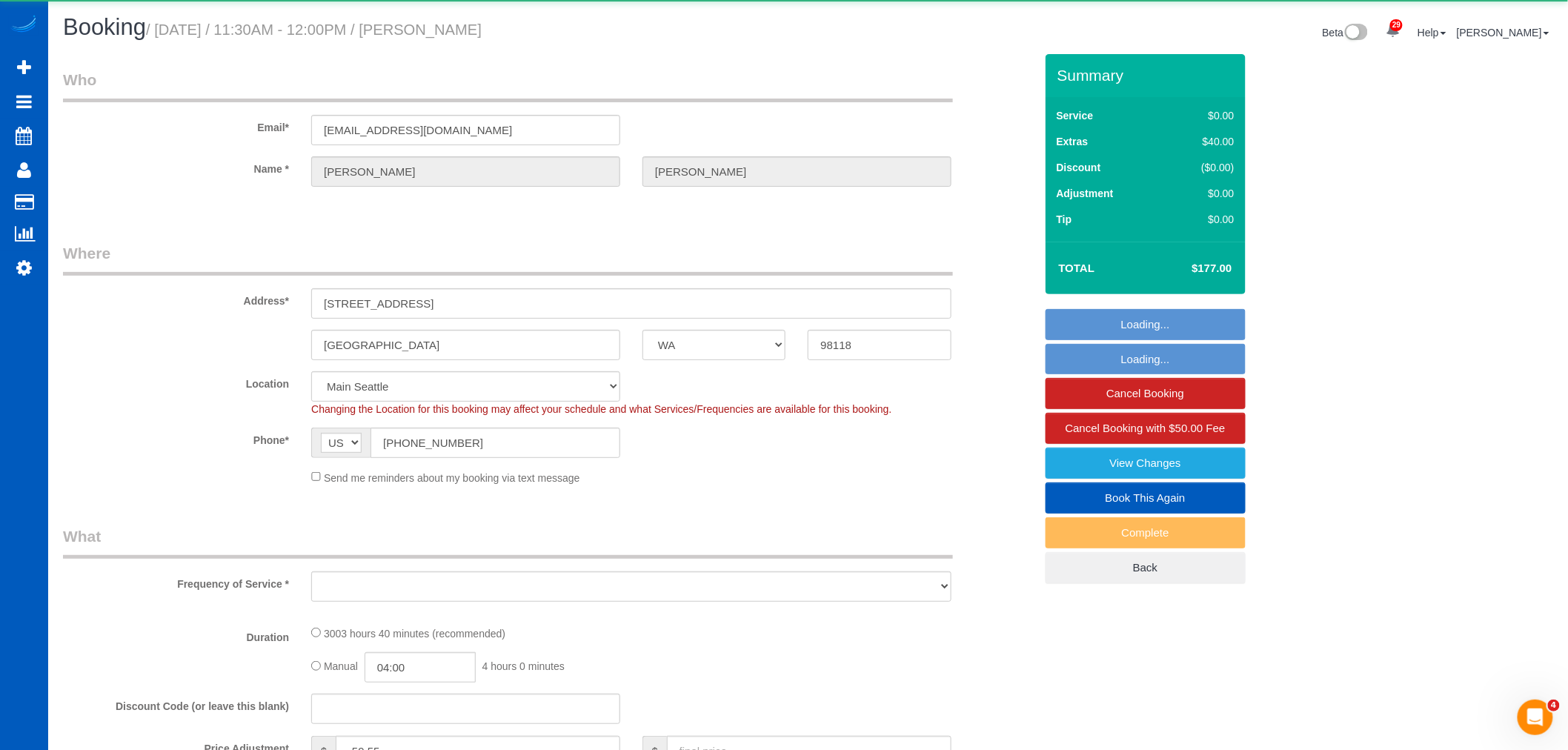
select select "object:23741"
select select "1501"
select select "3"
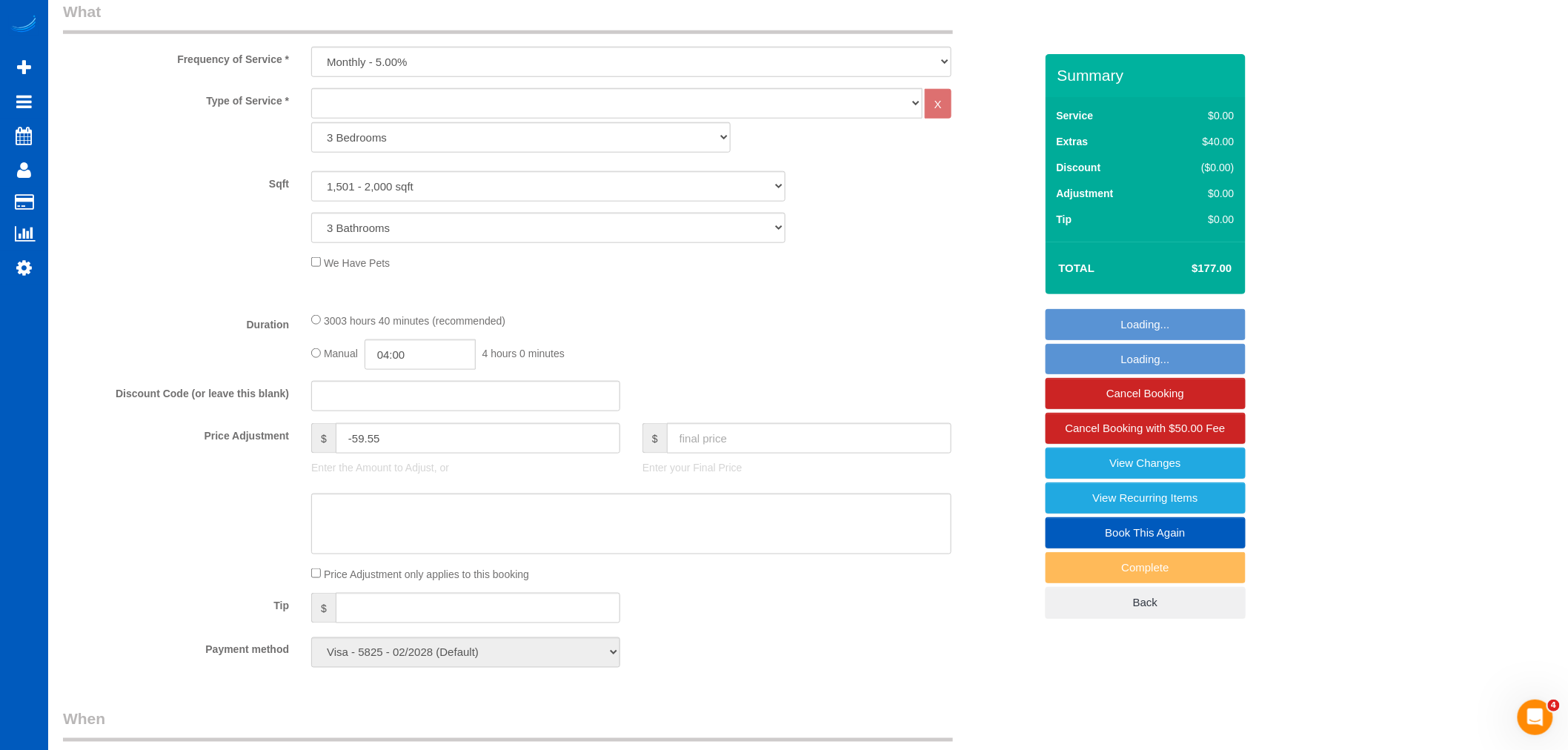
scroll to position [576, 0]
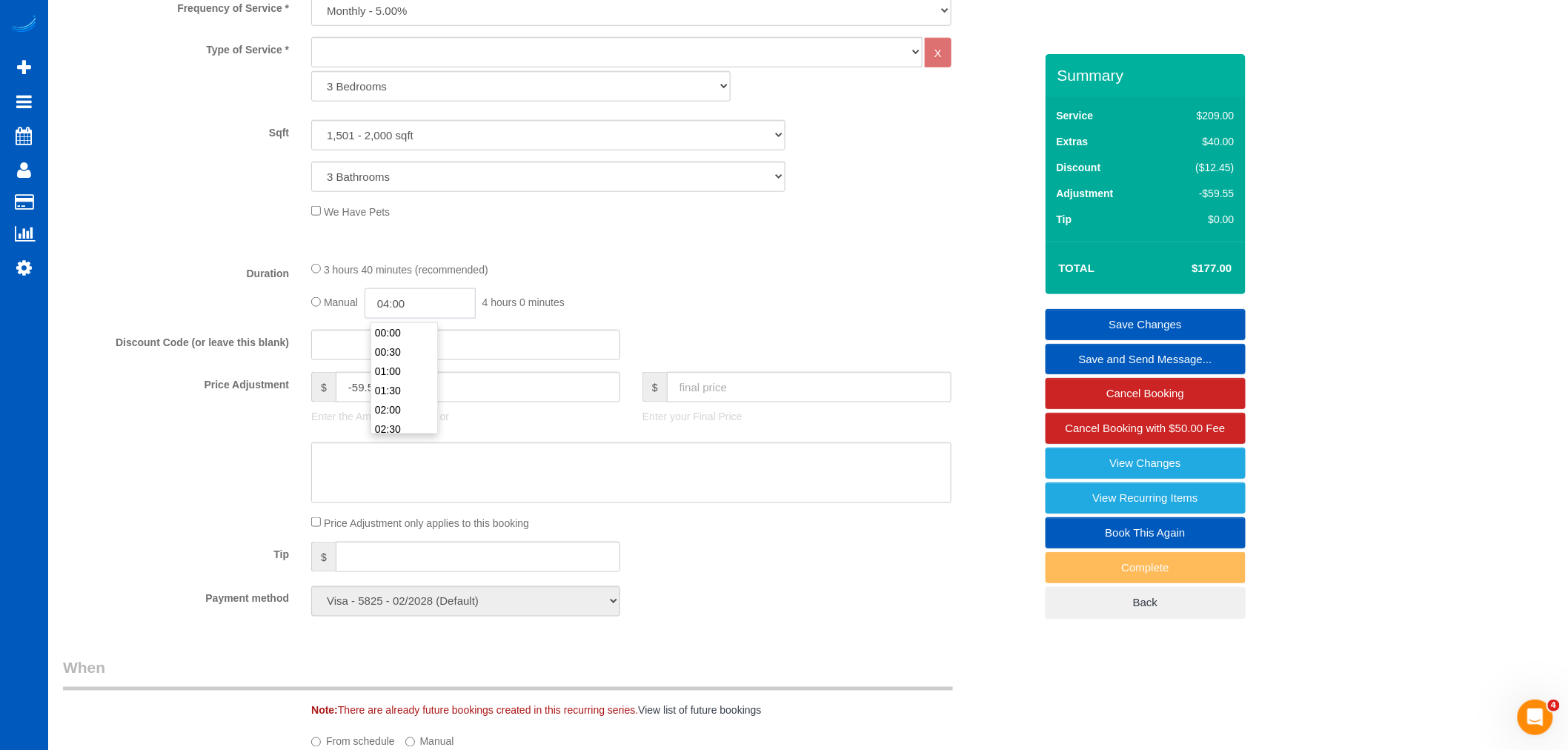
click at [468, 308] on input "04:00" at bounding box center [420, 303] width 111 height 30
type input "05:00"
click at [400, 391] on li "05:00" at bounding box center [404, 391] width 66 height 19
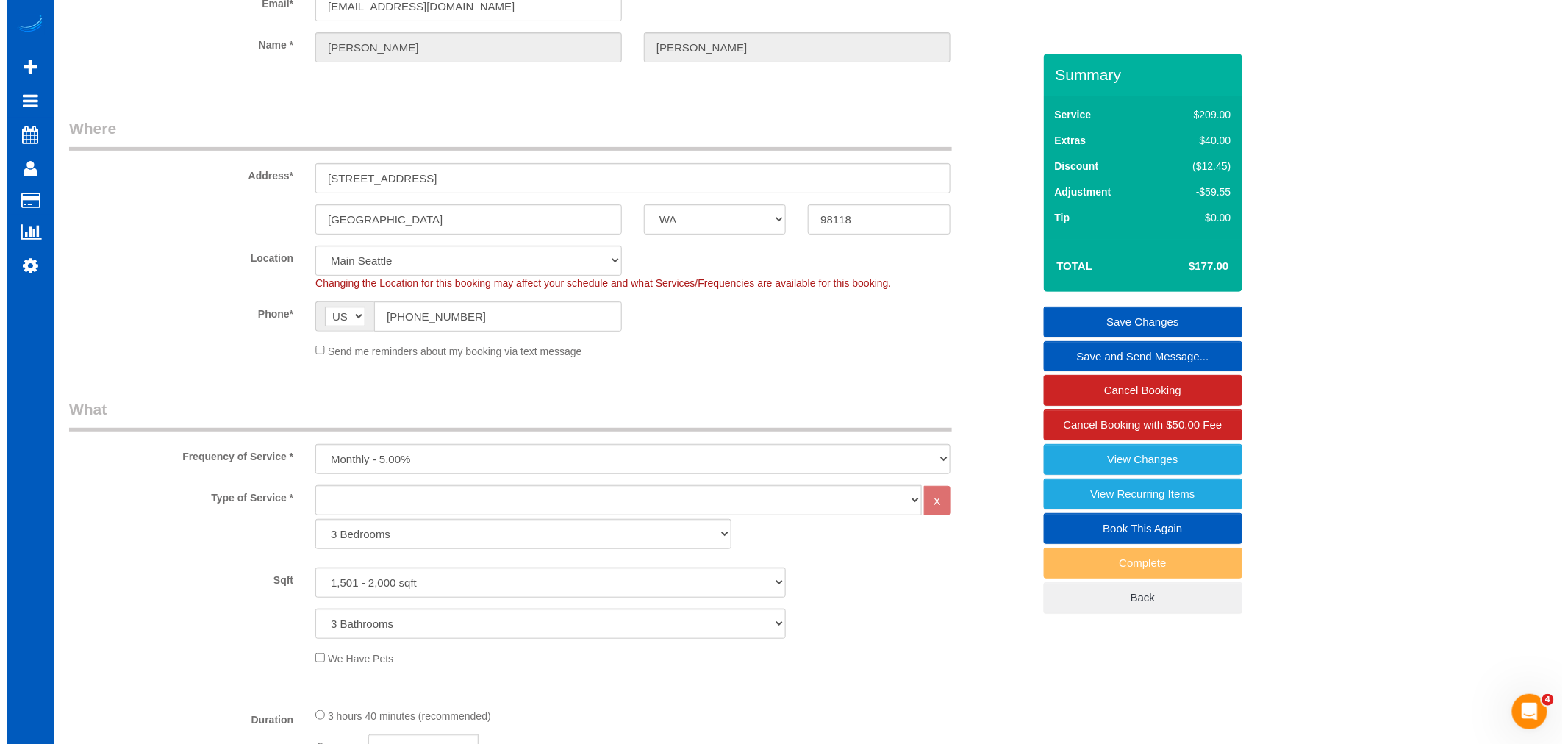
scroll to position [0, 0]
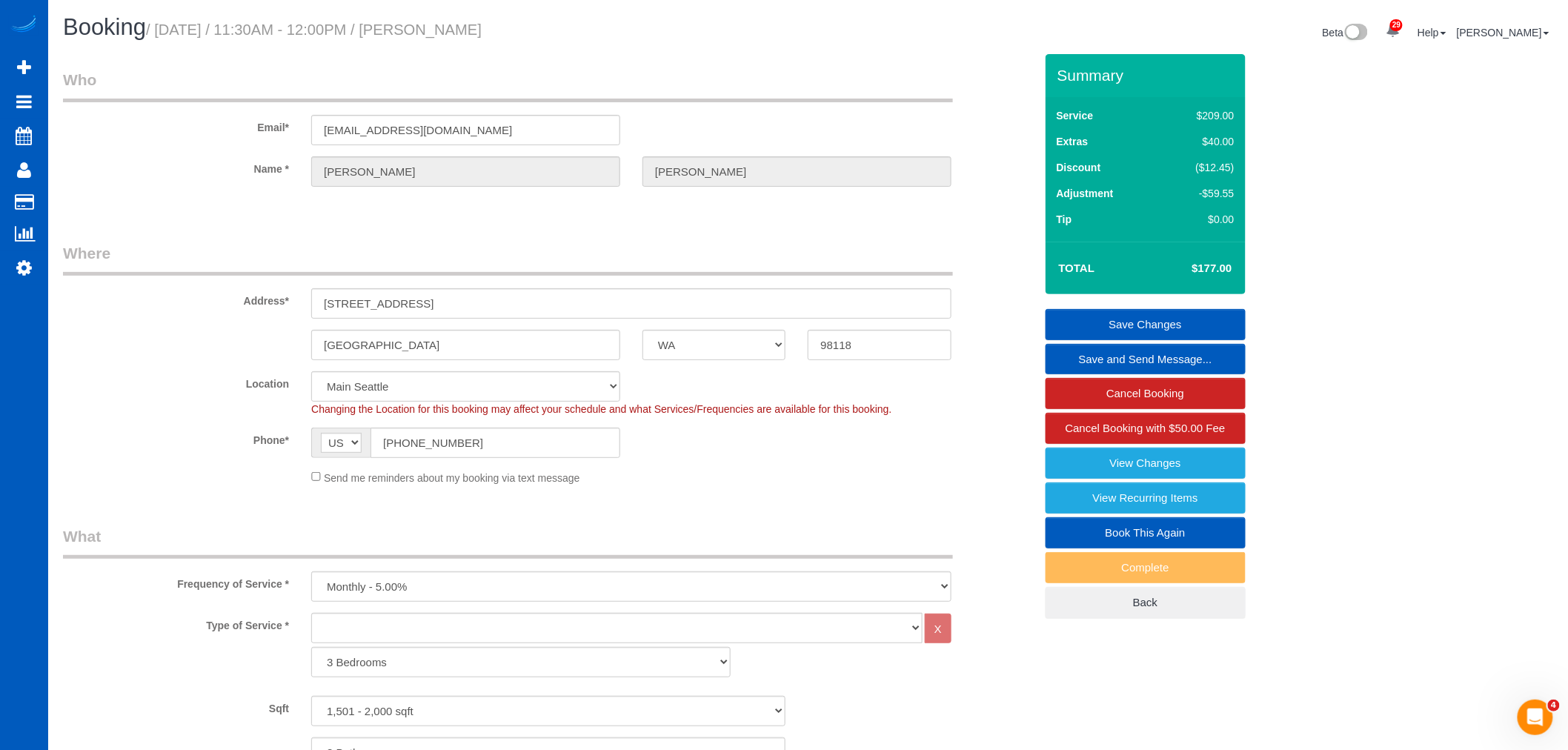
click at [1116, 324] on link "Save Changes" at bounding box center [1145, 324] width 200 height 31
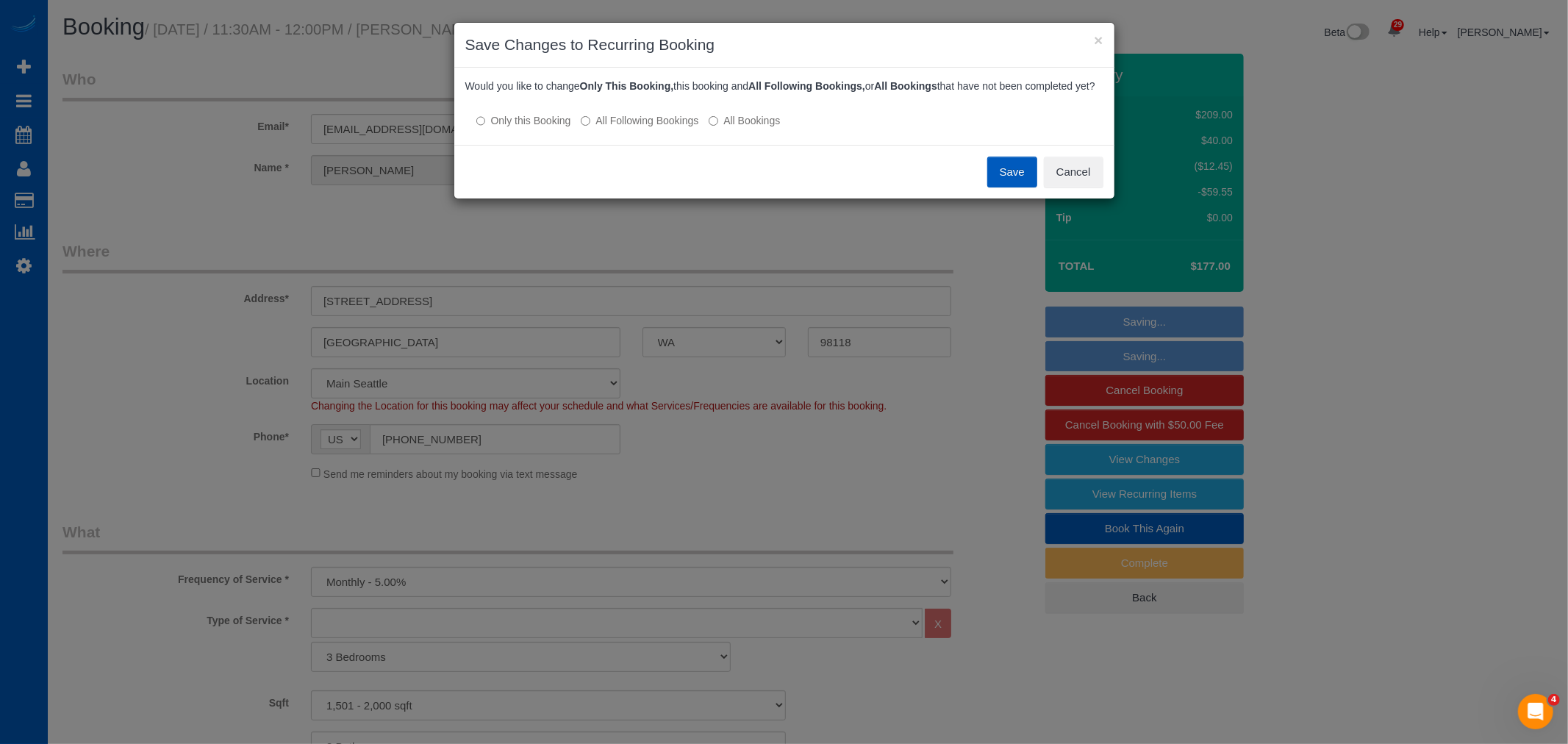
click at [990, 186] on button "Save" at bounding box center [1012, 171] width 50 height 31
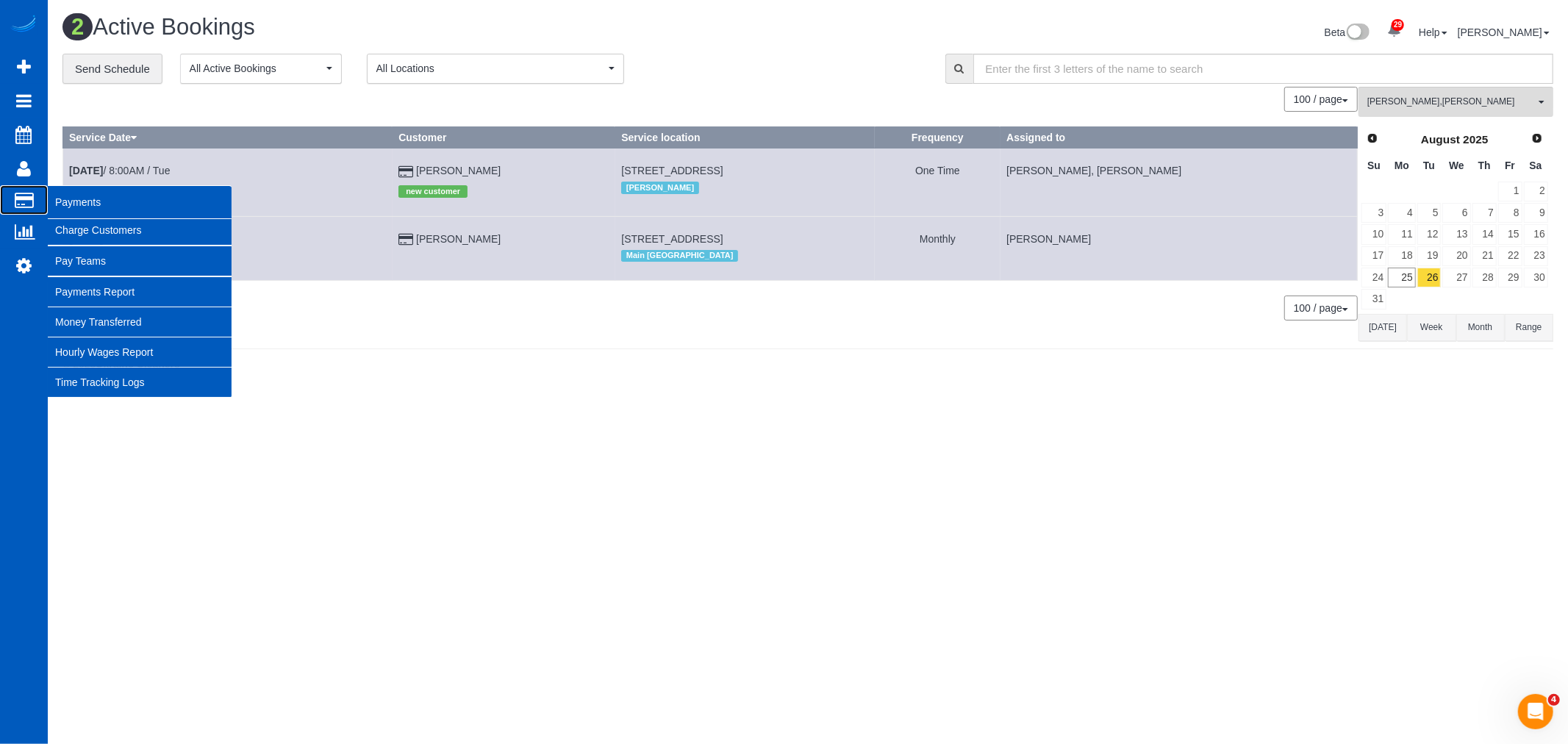
click at [69, 195] on span "Payments" at bounding box center [139, 201] width 183 height 34
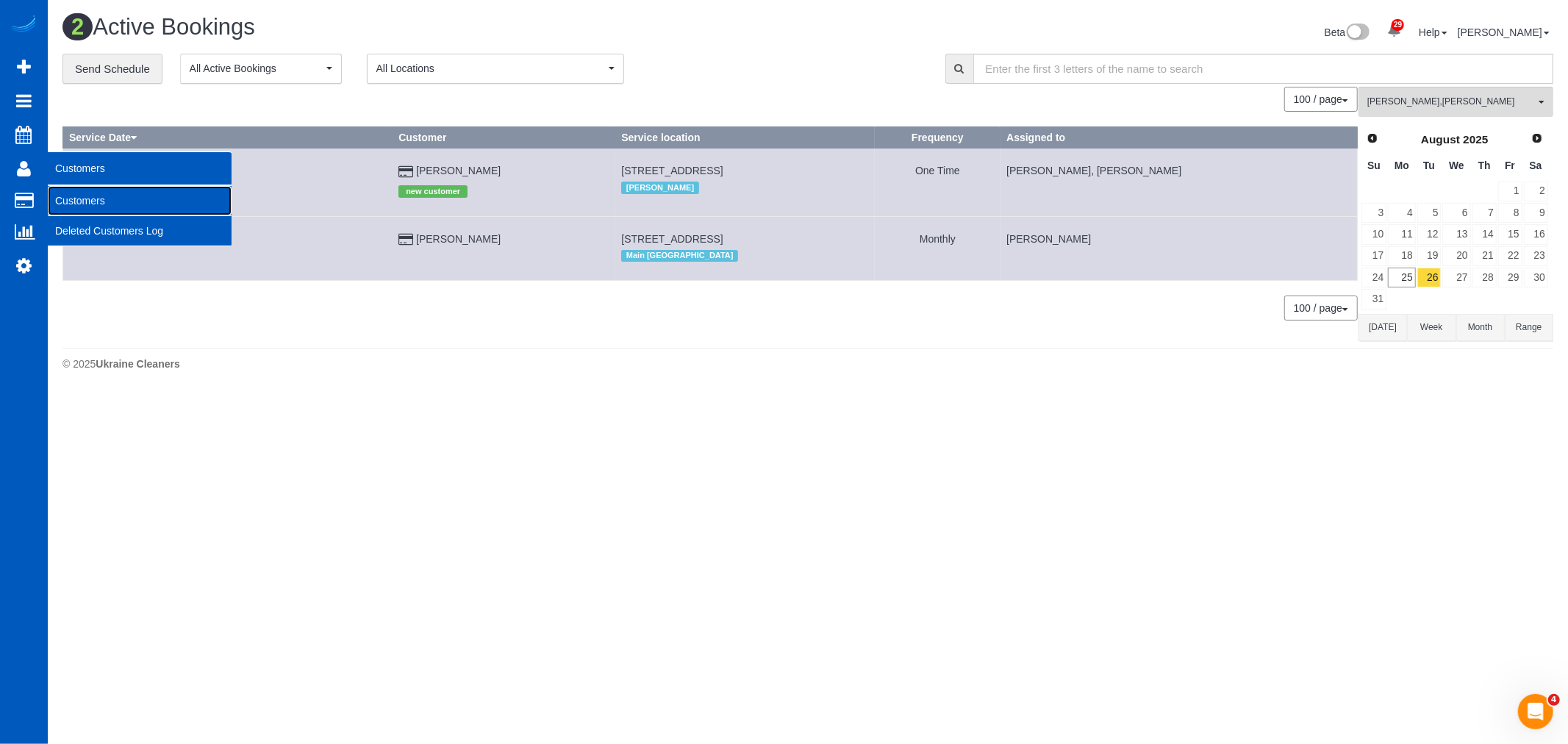
click at [94, 204] on link "Customers" at bounding box center [139, 200] width 183 height 29
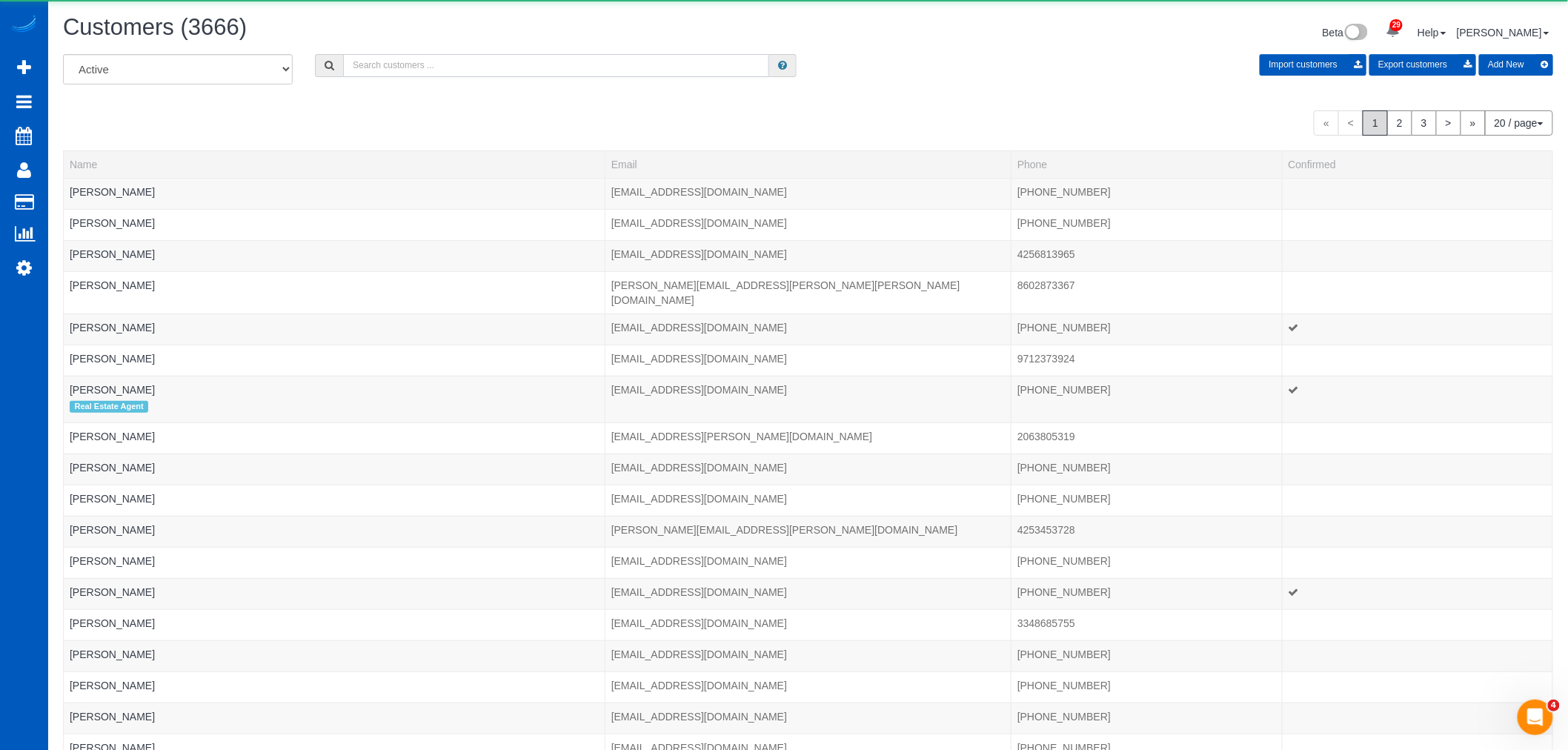
click at [434, 56] on input "text" at bounding box center [556, 65] width 426 height 23
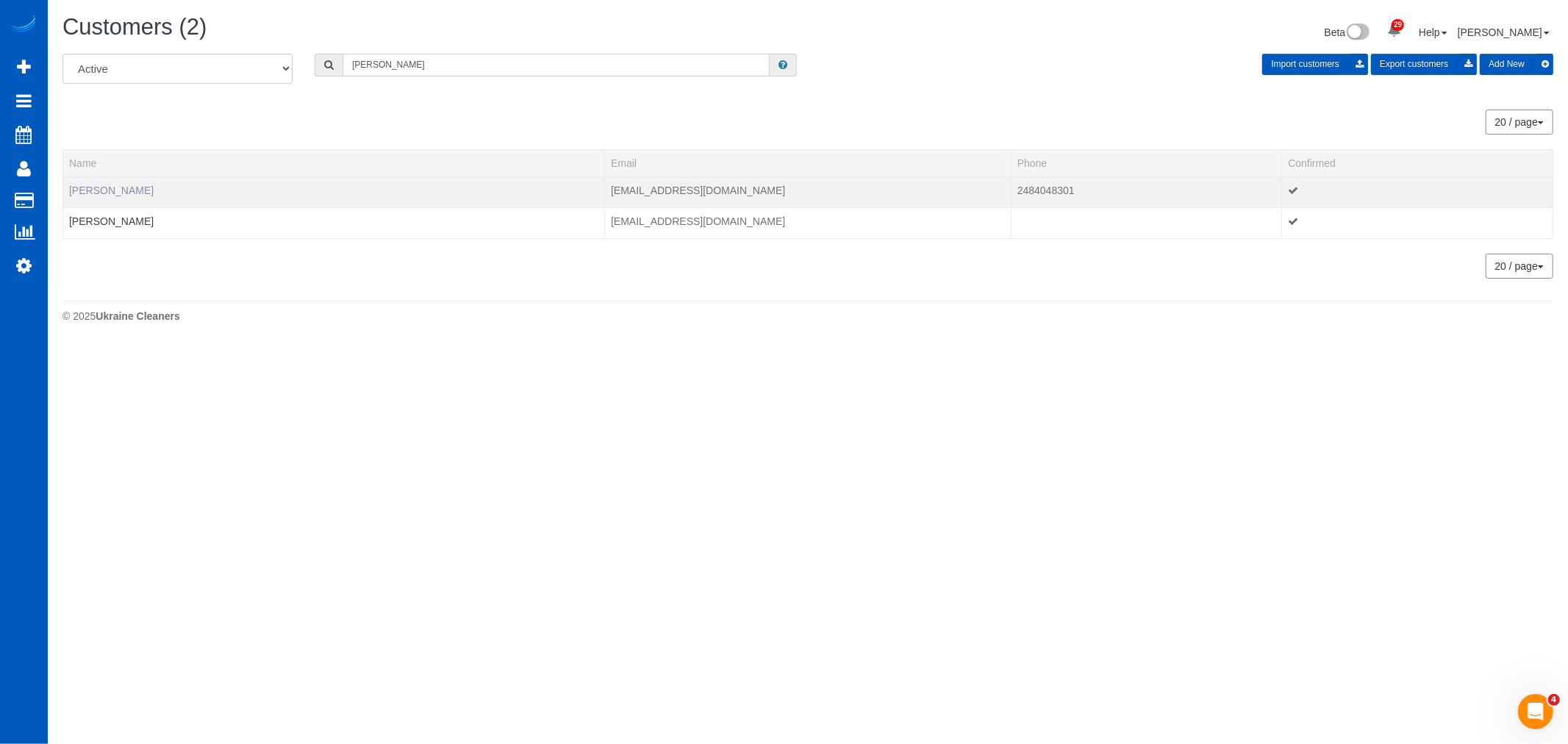
type input "anisha"
click at [100, 187] on link "Anisha Konanur" at bounding box center [112, 190] width 85 height 12
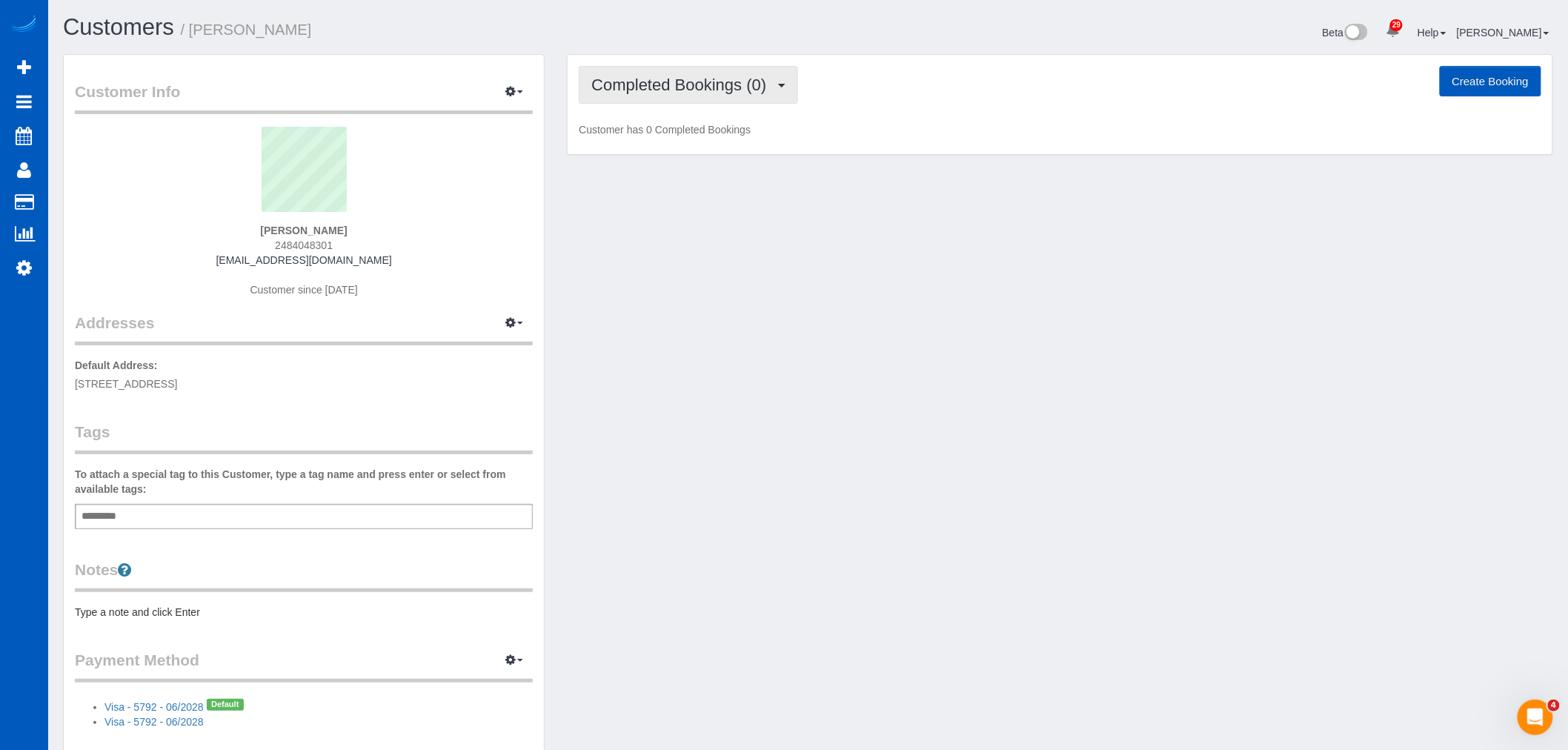
click at [727, 97] on button "Completed Bookings (0)" at bounding box center [689, 85] width 219 height 38
click at [707, 135] on link "Upcoming Bookings (0)" at bounding box center [657, 138] width 154 height 19
click at [687, 106] on div "Upcoming Bookings (0) Completed Bookings (0) Upcoming Bookings (0) Cancelled Bo…" at bounding box center [1060, 104] width 984 height 100
click at [1482, 82] on button "Create Booking" at bounding box center [1490, 81] width 101 height 31
select select "WA"
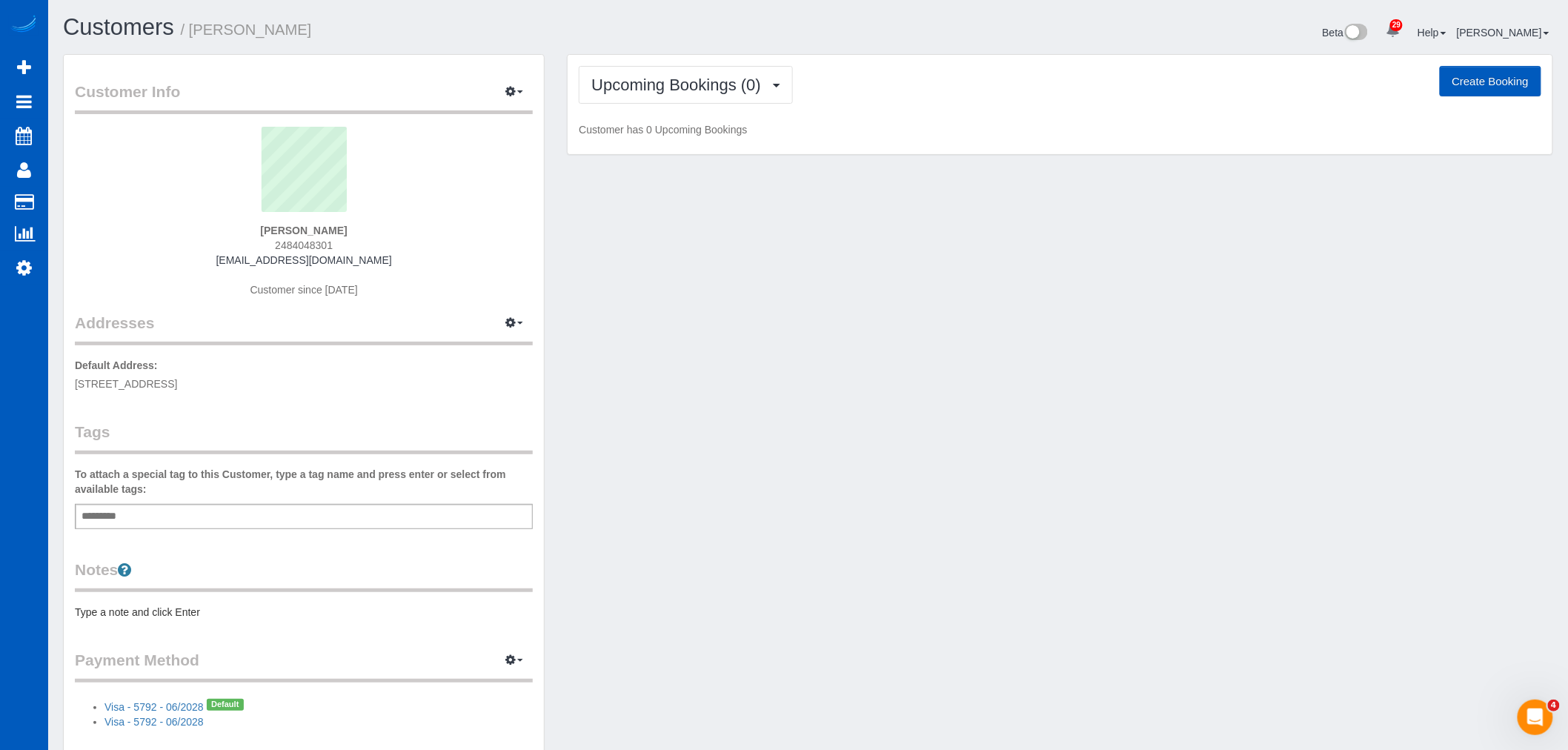
select select "string:fspay-acf31f88-e4ed-468e-bde9-446fc8511be9"
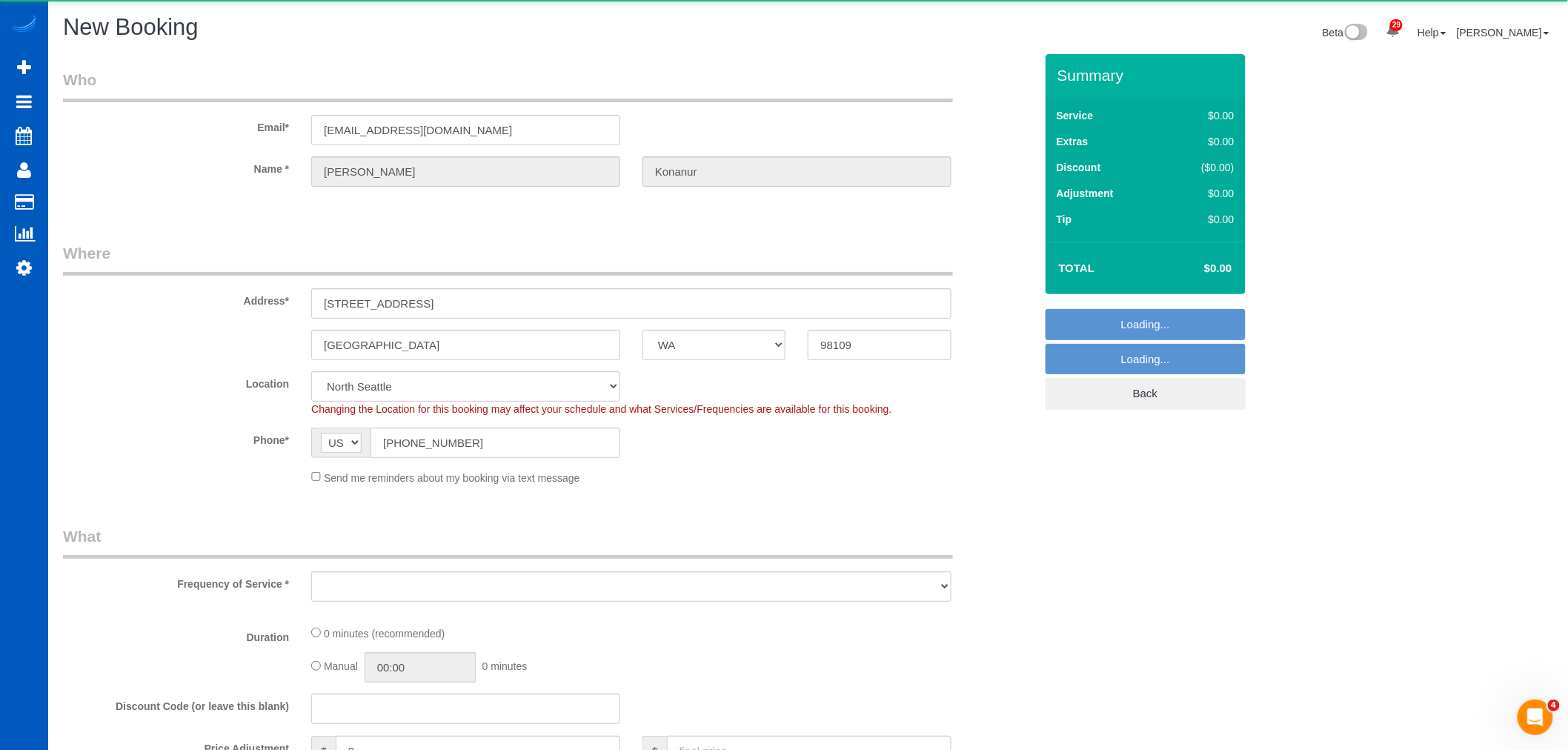
select select "object:25118"
select select "199"
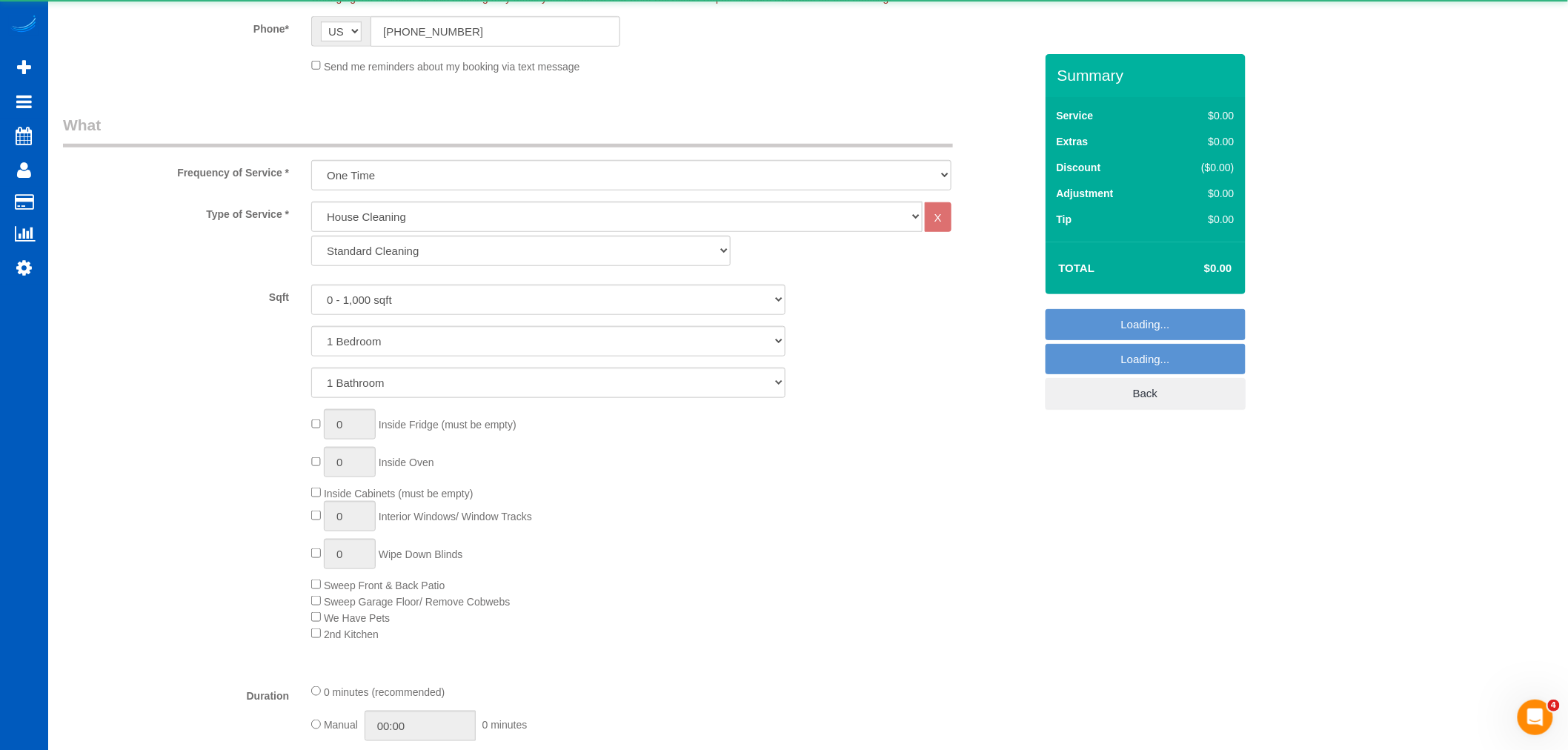
select select "5"
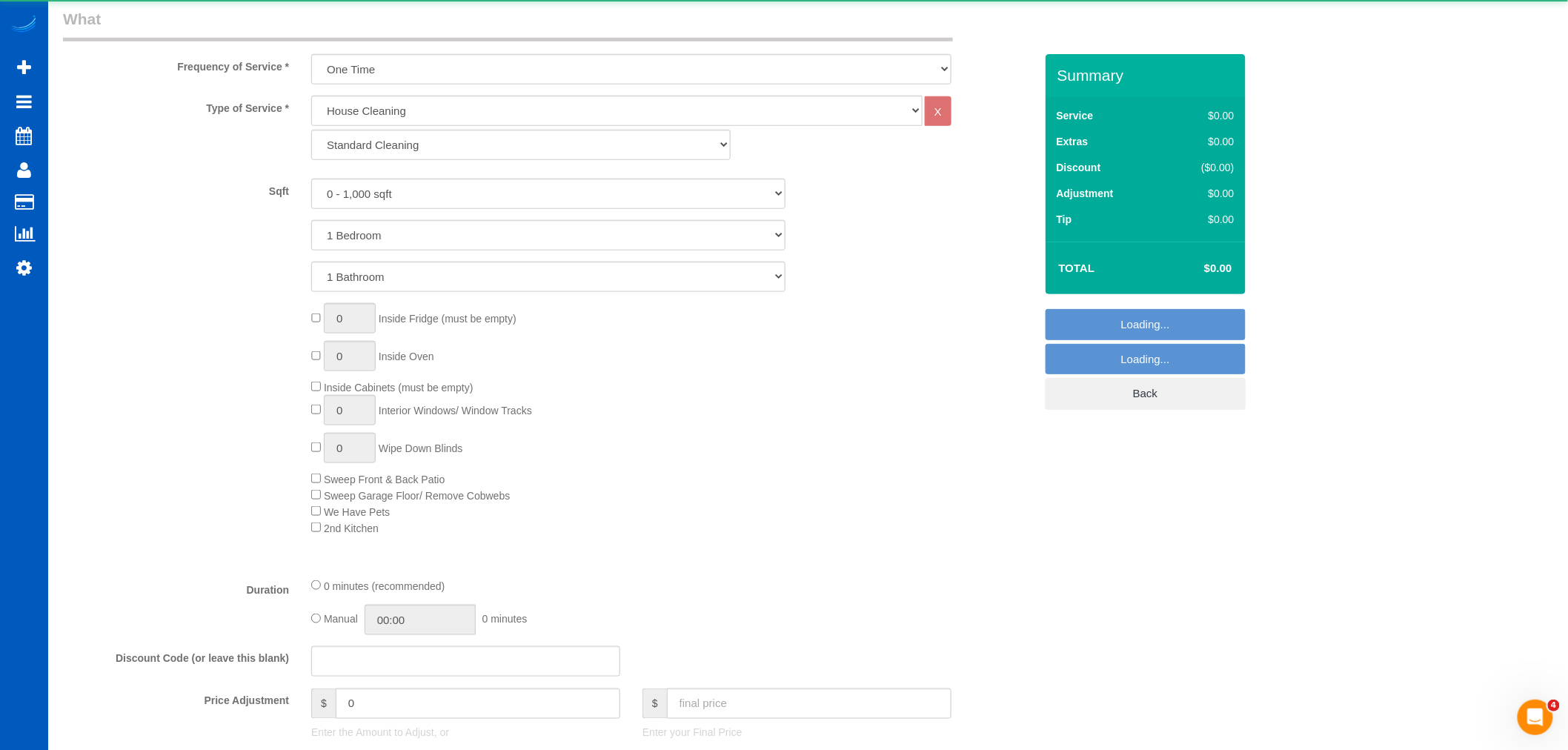
select select "object:25207"
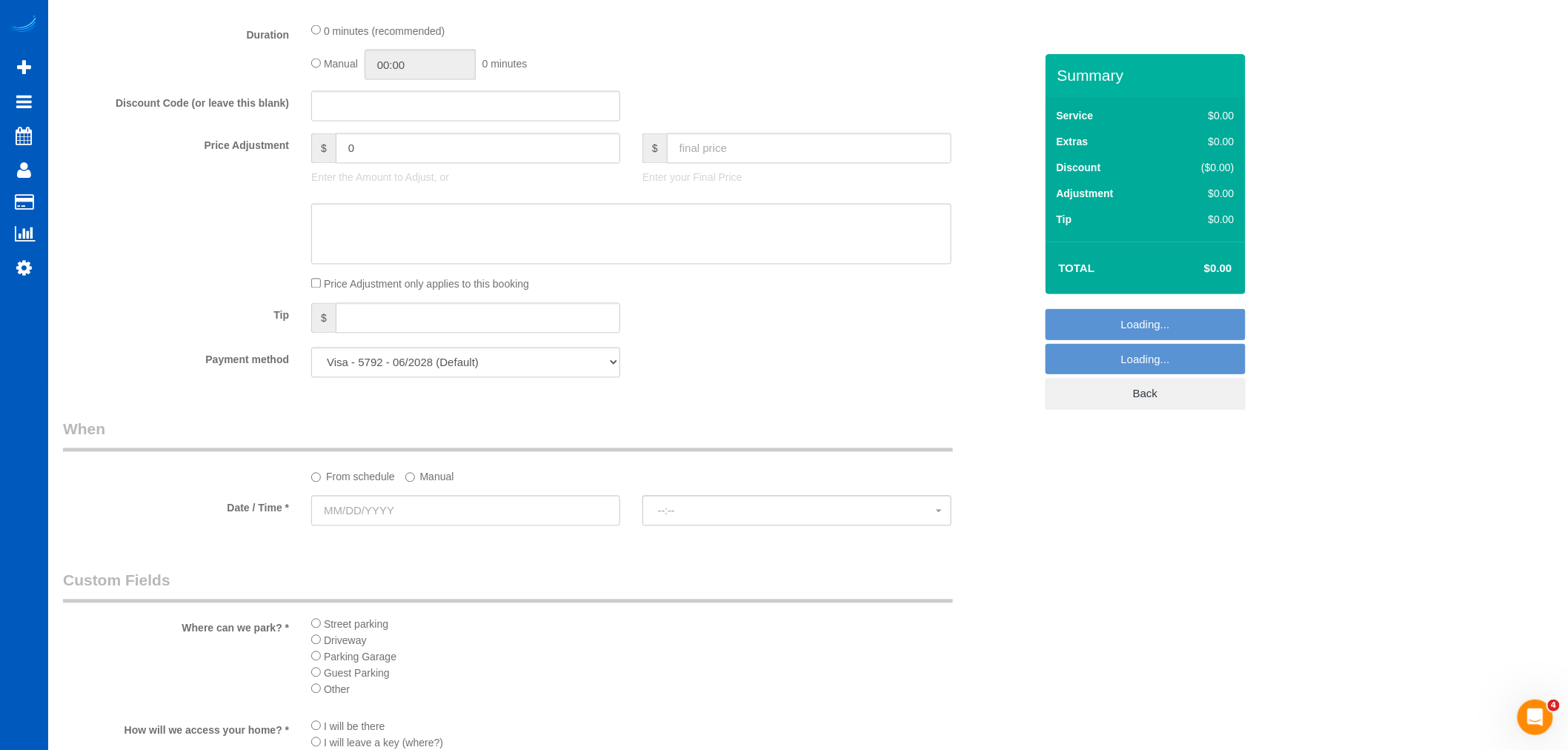
scroll to position [1399, 0]
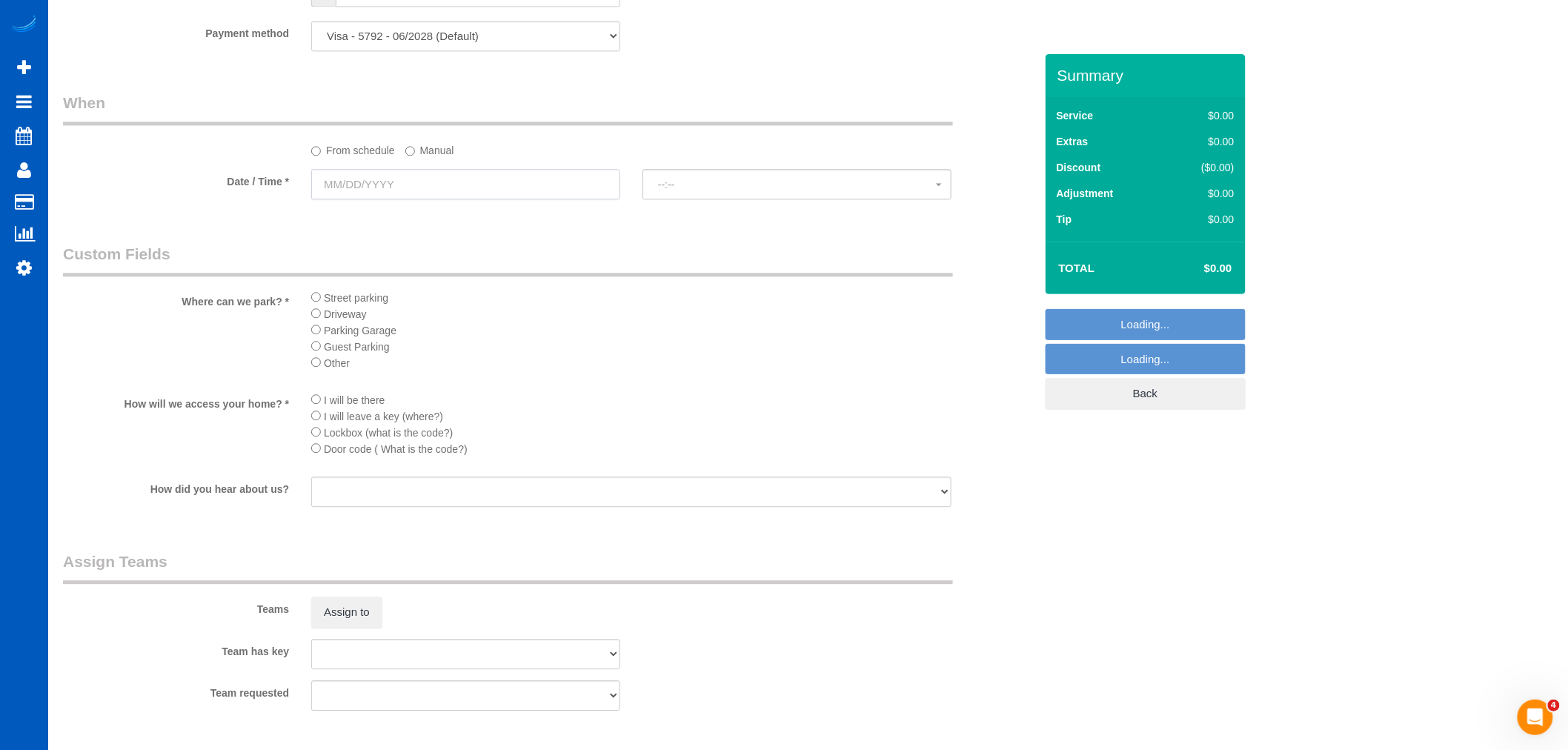
click at [386, 190] on input "text" at bounding box center [466, 184] width 309 height 30
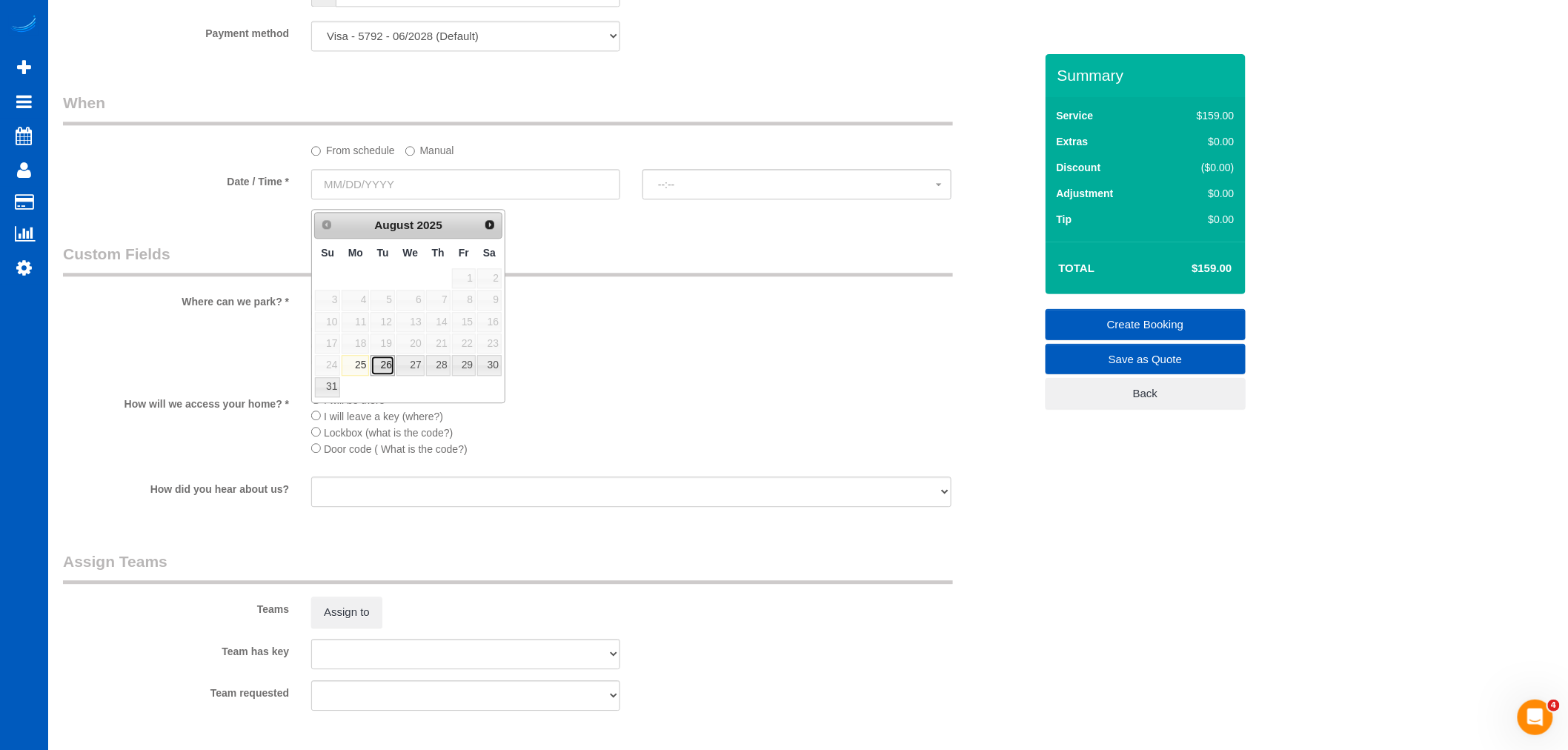
click at [383, 364] on link "26" at bounding box center [382, 364] width 24 height 20
type input "[DATE]"
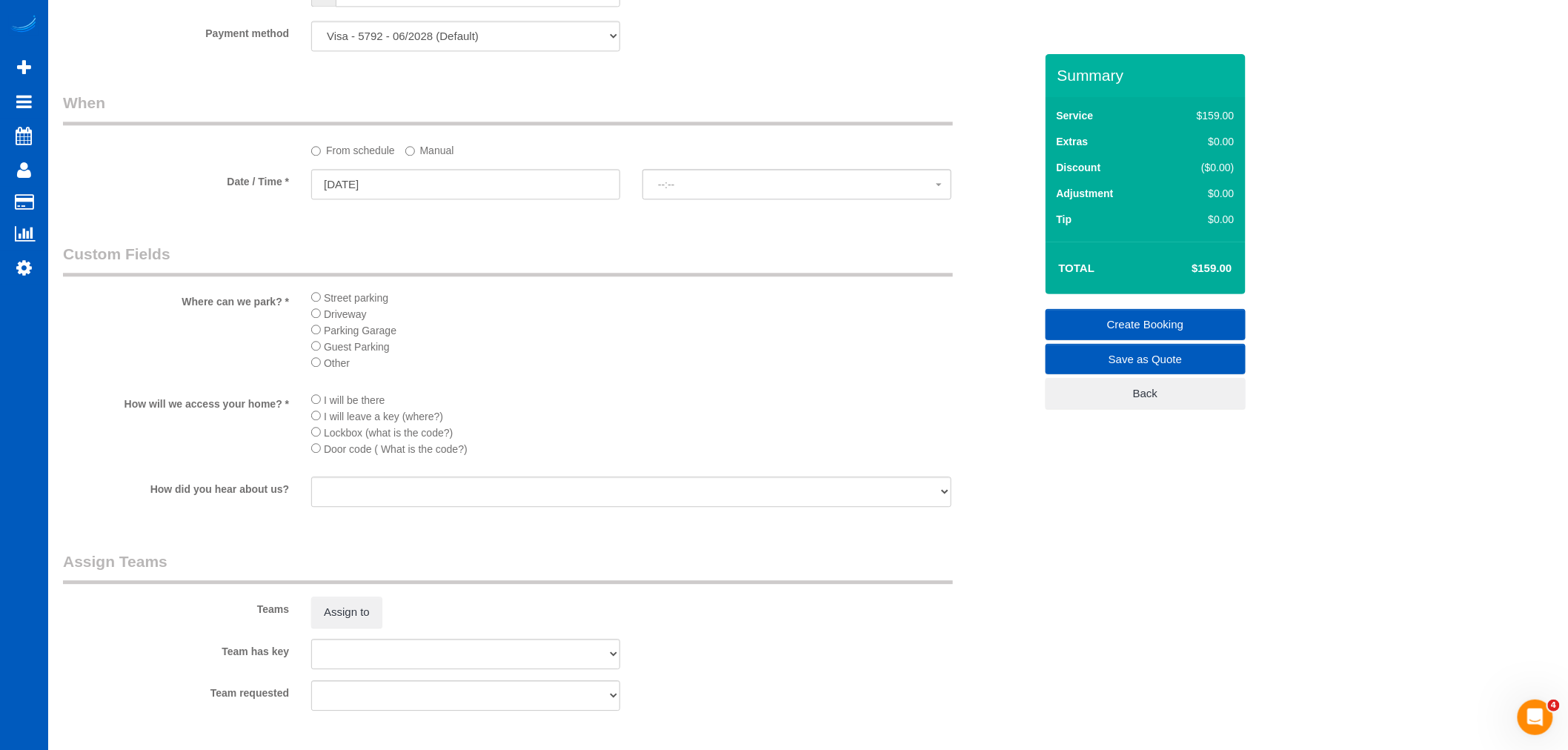
select select "spot57"
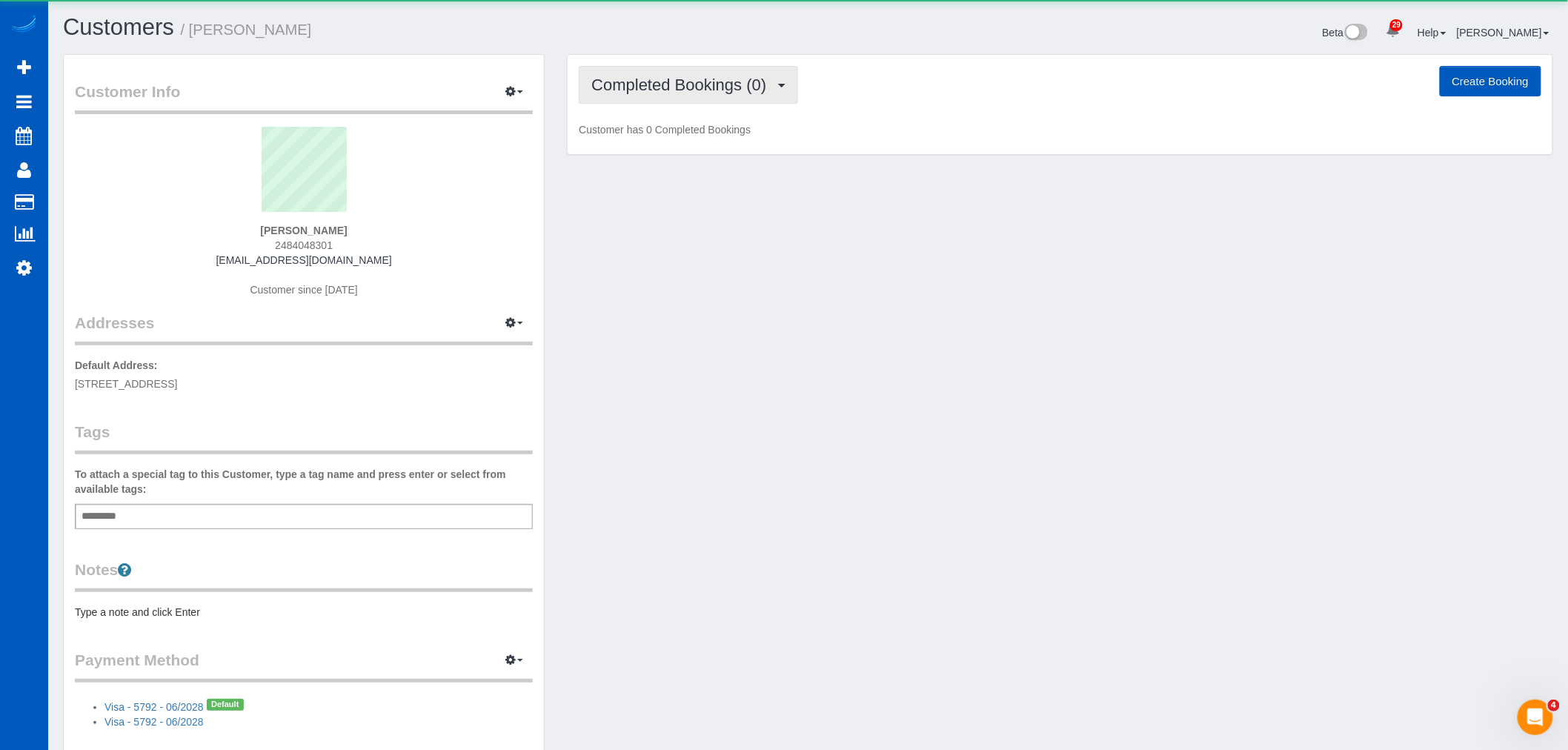
click at [724, 78] on span "Completed Bookings (0)" at bounding box center [682, 84] width 183 height 18
click at [704, 141] on link "Upcoming Bookings (0)" at bounding box center [657, 138] width 154 height 19
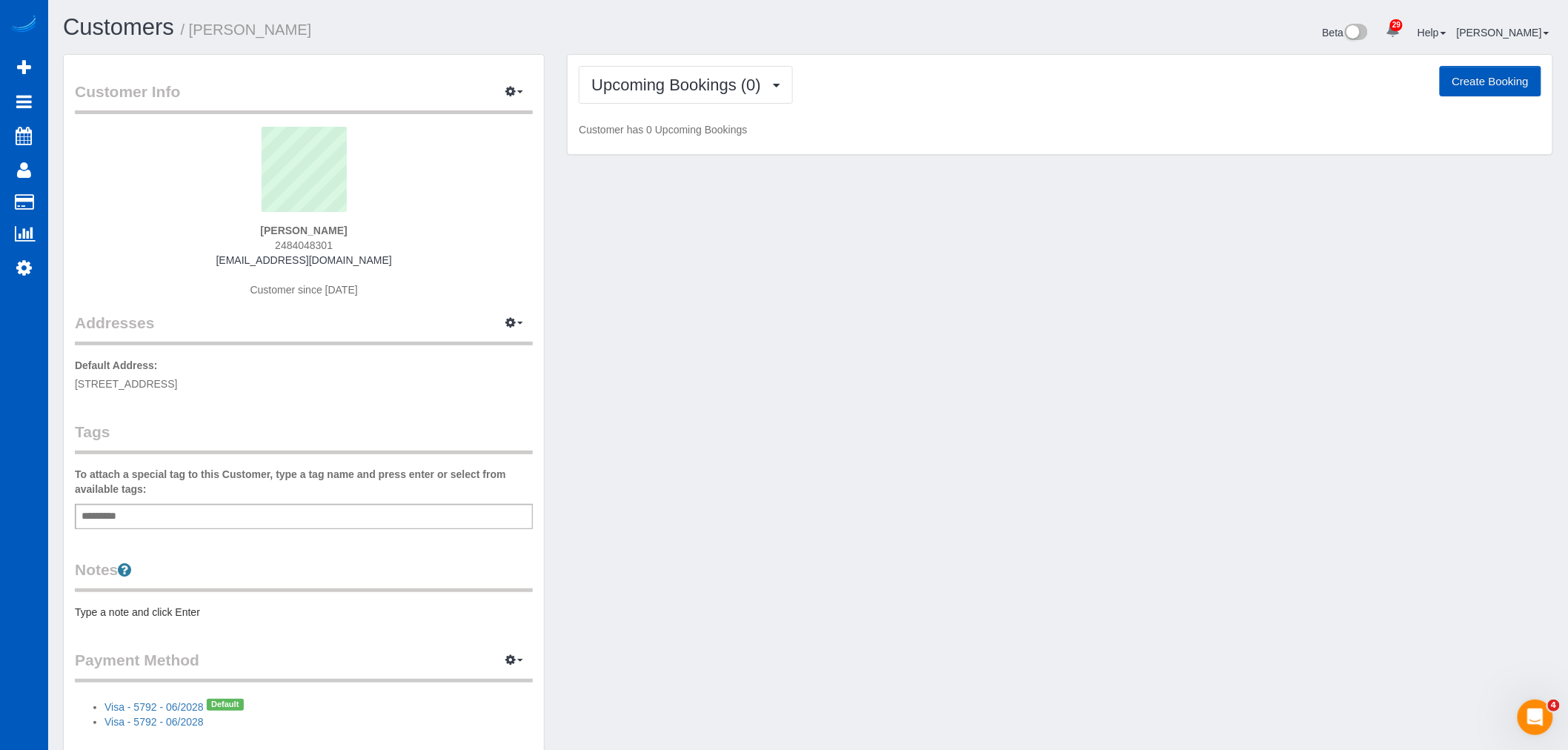
click at [692, 106] on div "Upcoming Bookings (0) Completed Bookings (0) Upcoming Bookings (0) Cancelled Bo…" at bounding box center [1060, 104] width 984 height 100
drag, startPoint x: 690, startPoint y: 93, endPoint x: 690, endPoint y: 160, distance: 67.0
click at [690, 92] on span "Upcoming Bookings (0)" at bounding box center [679, 84] width 177 height 18
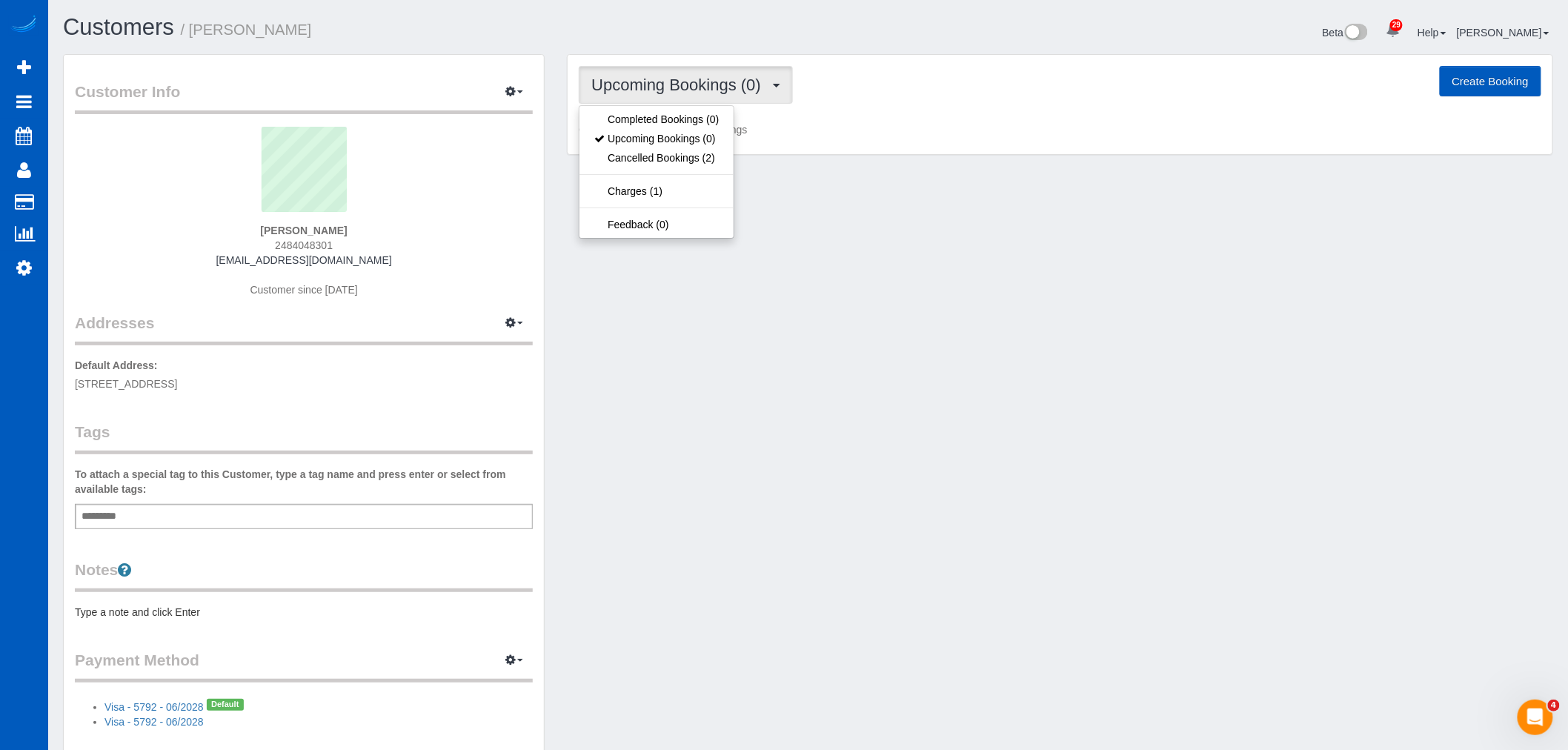
click at [1287, 116] on div "Upcoming Bookings (0) Completed Bookings (0) Upcoming Bookings (0) Cancelled Bo…" at bounding box center [1060, 104] width 984 height 100
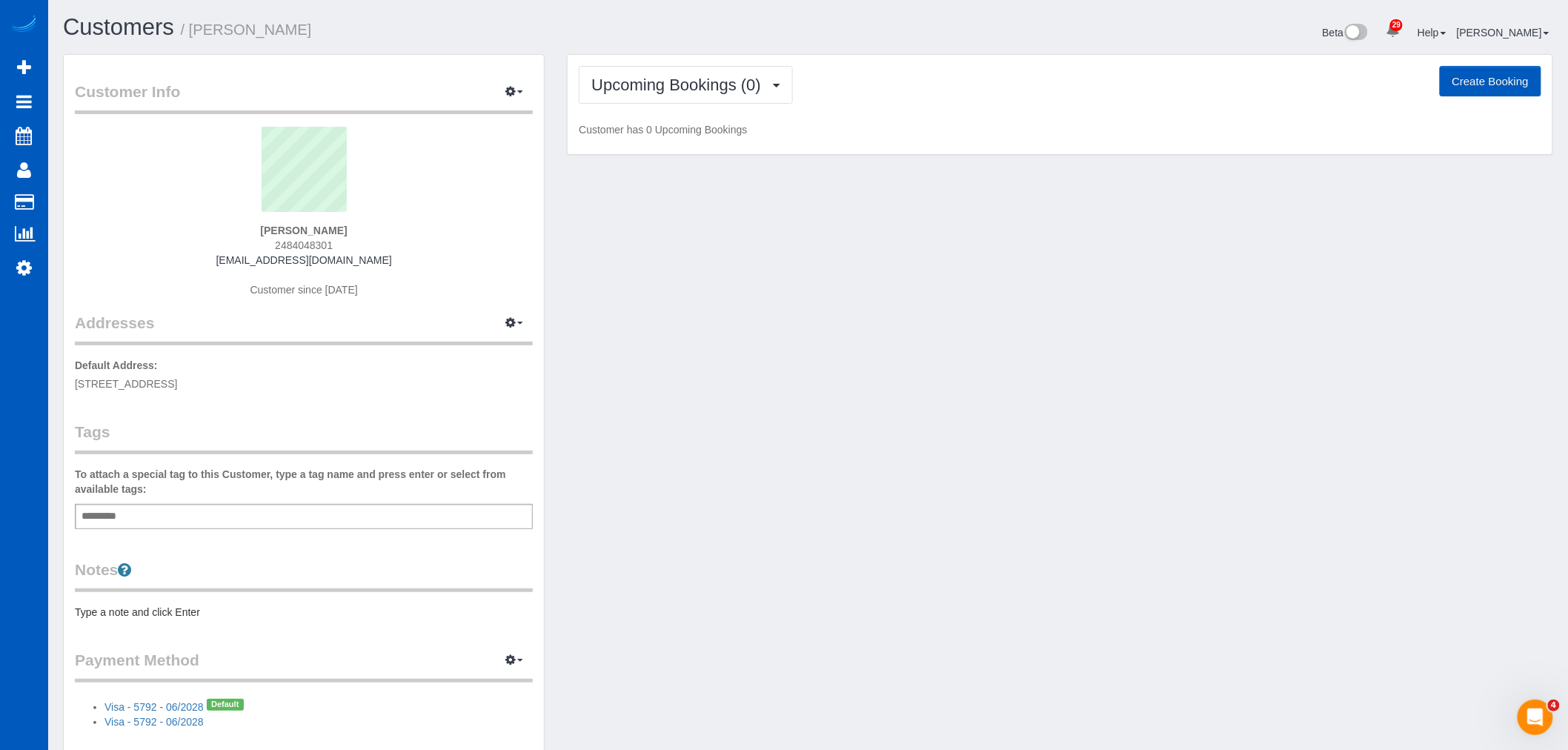
click at [1527, 84] on button "Create Booking" at bounding box center [1490, 81] width 101 height 31
select select "WA"
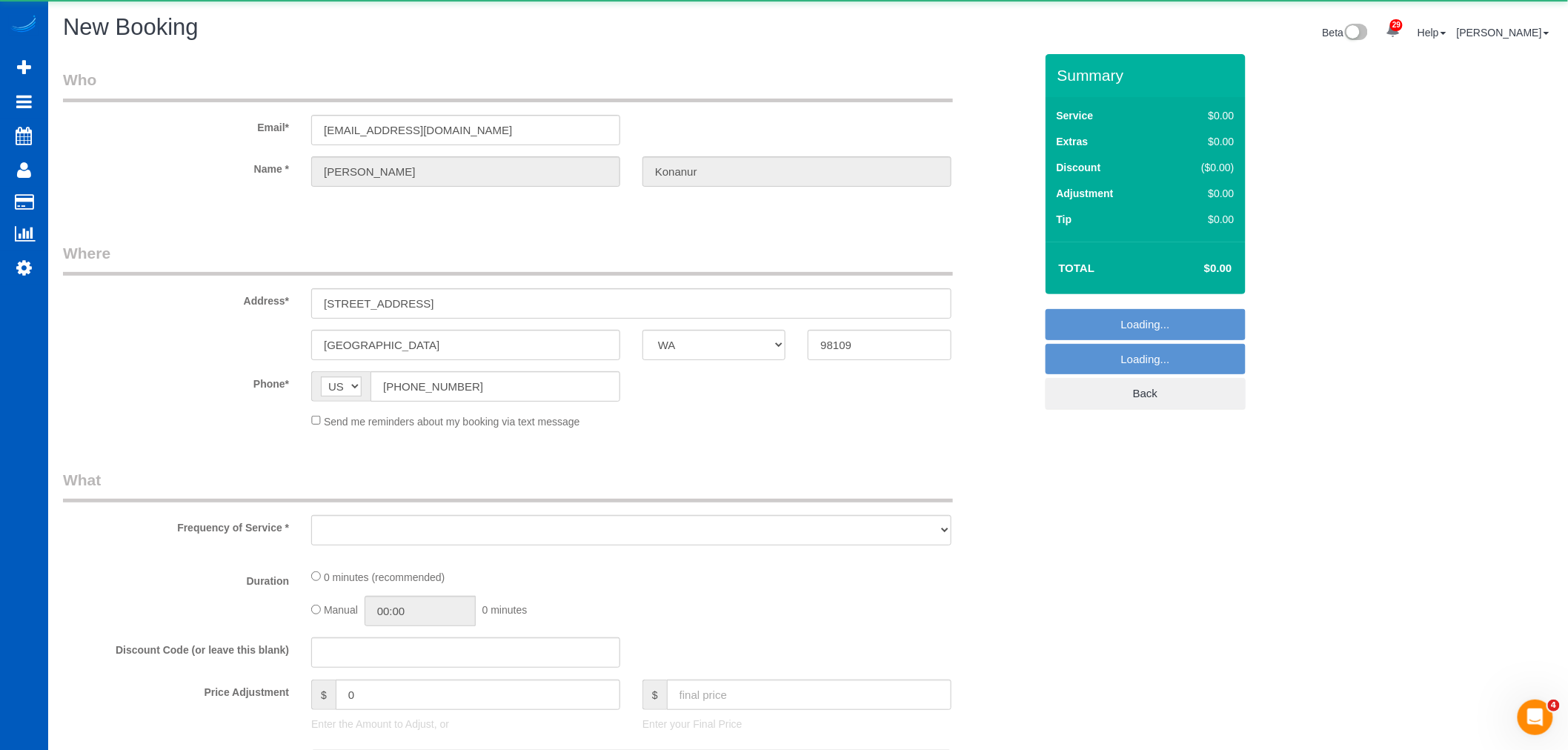
select select "object:6812"
select select "string:fspay-acf31f88-e4ed-468e-bde9-446fc8511be9"
select select "199"
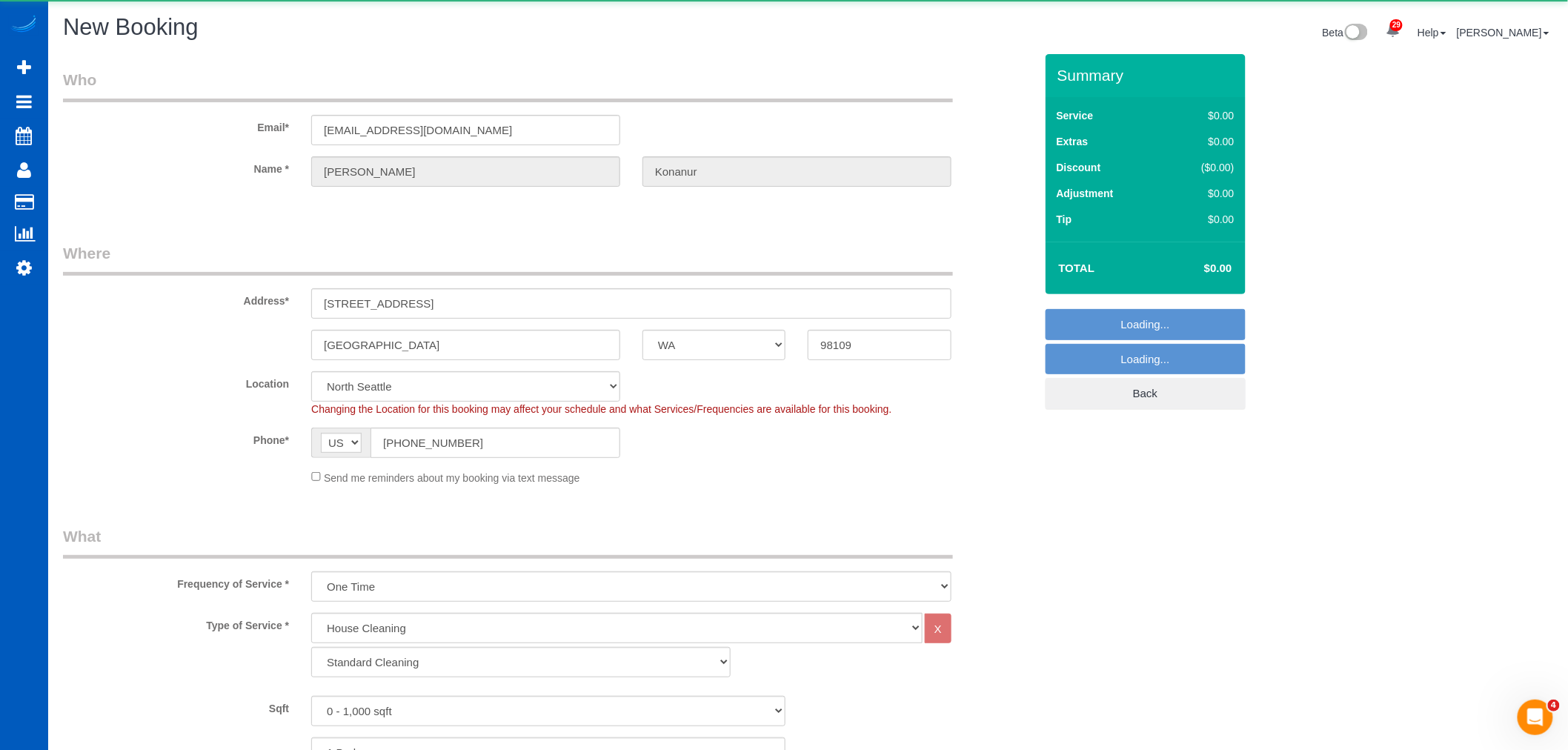
select select "5"
select select "object:7040"
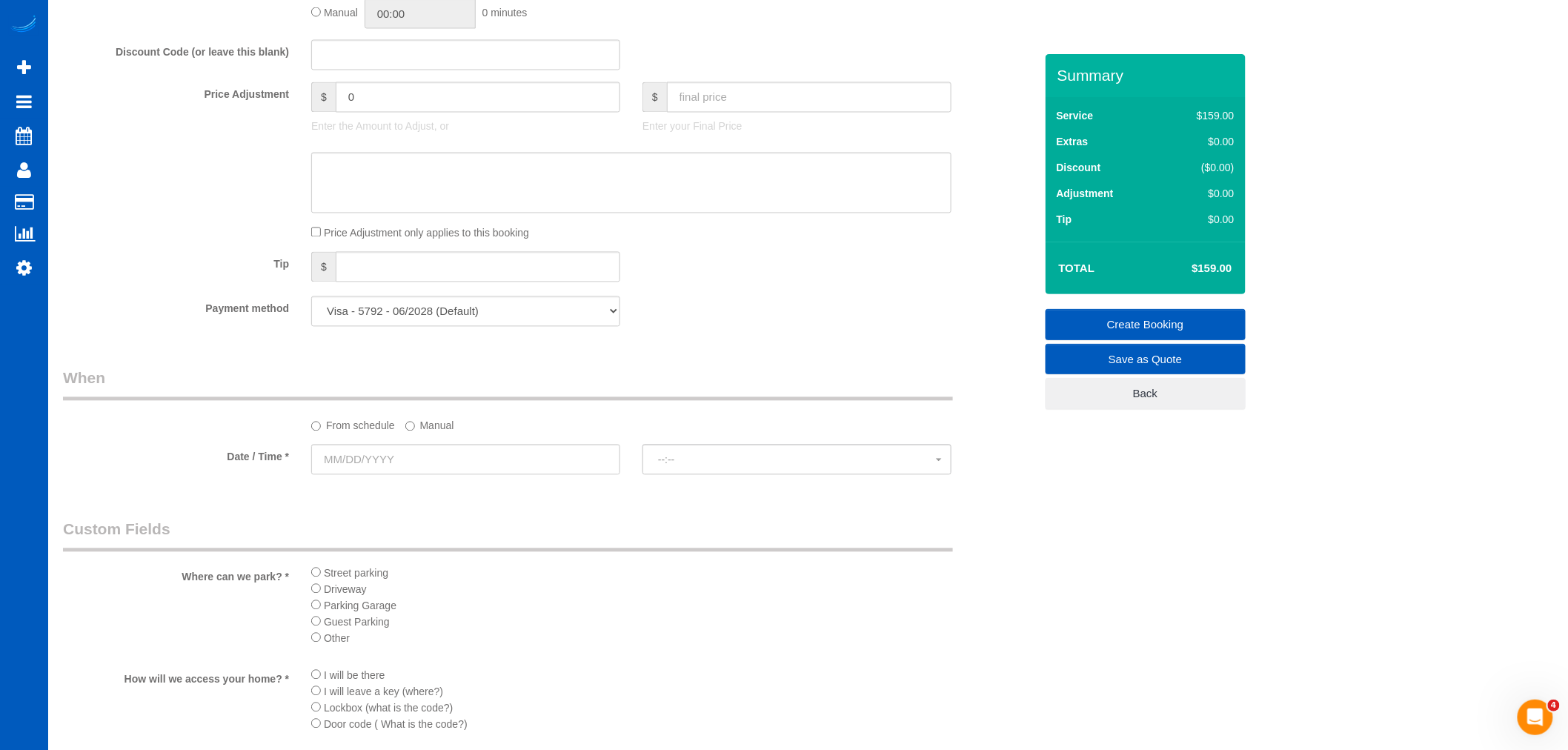
scroll to position [1152, 0]
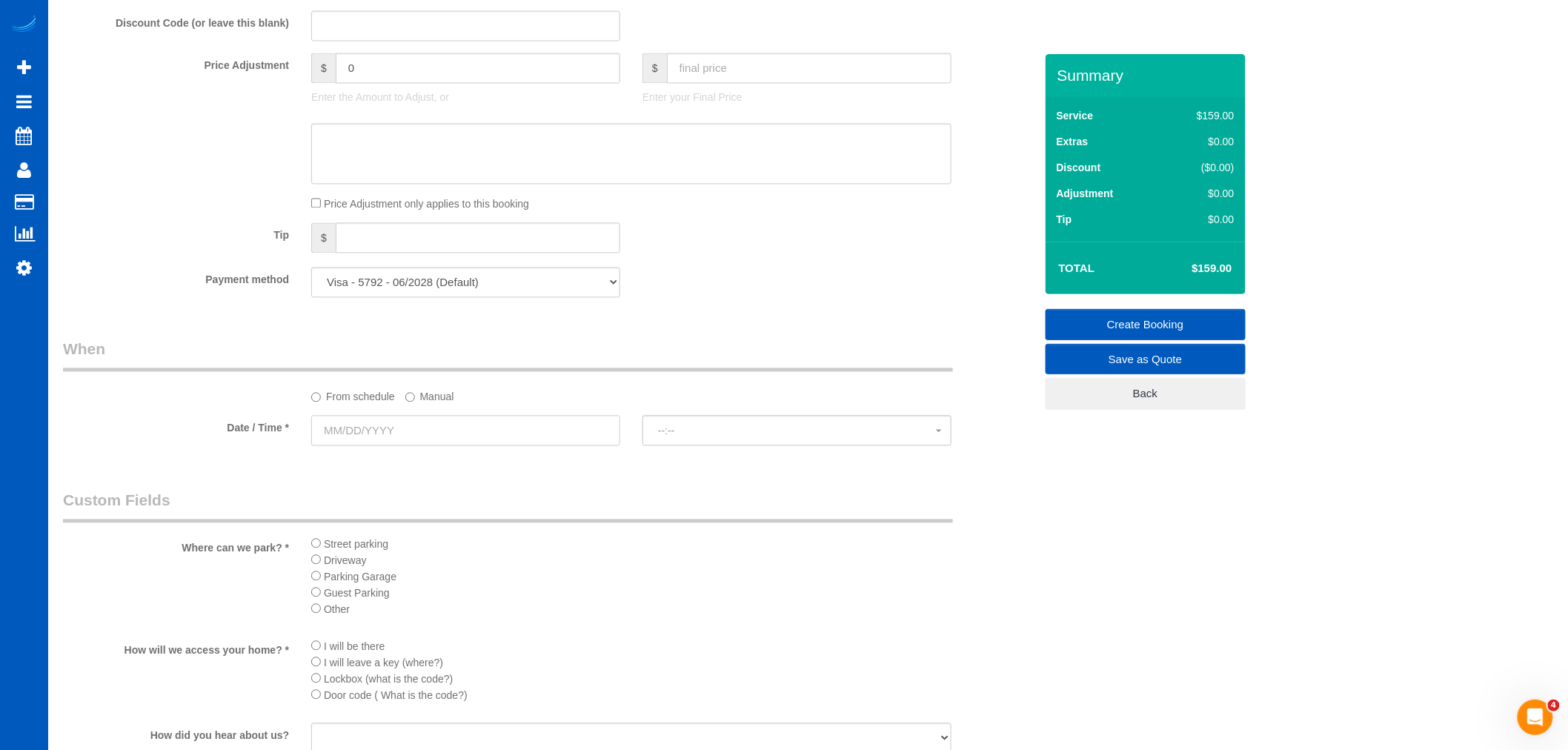
click at [360, 445] on input "text" at bounding box center [466, 431] width 309 height 30
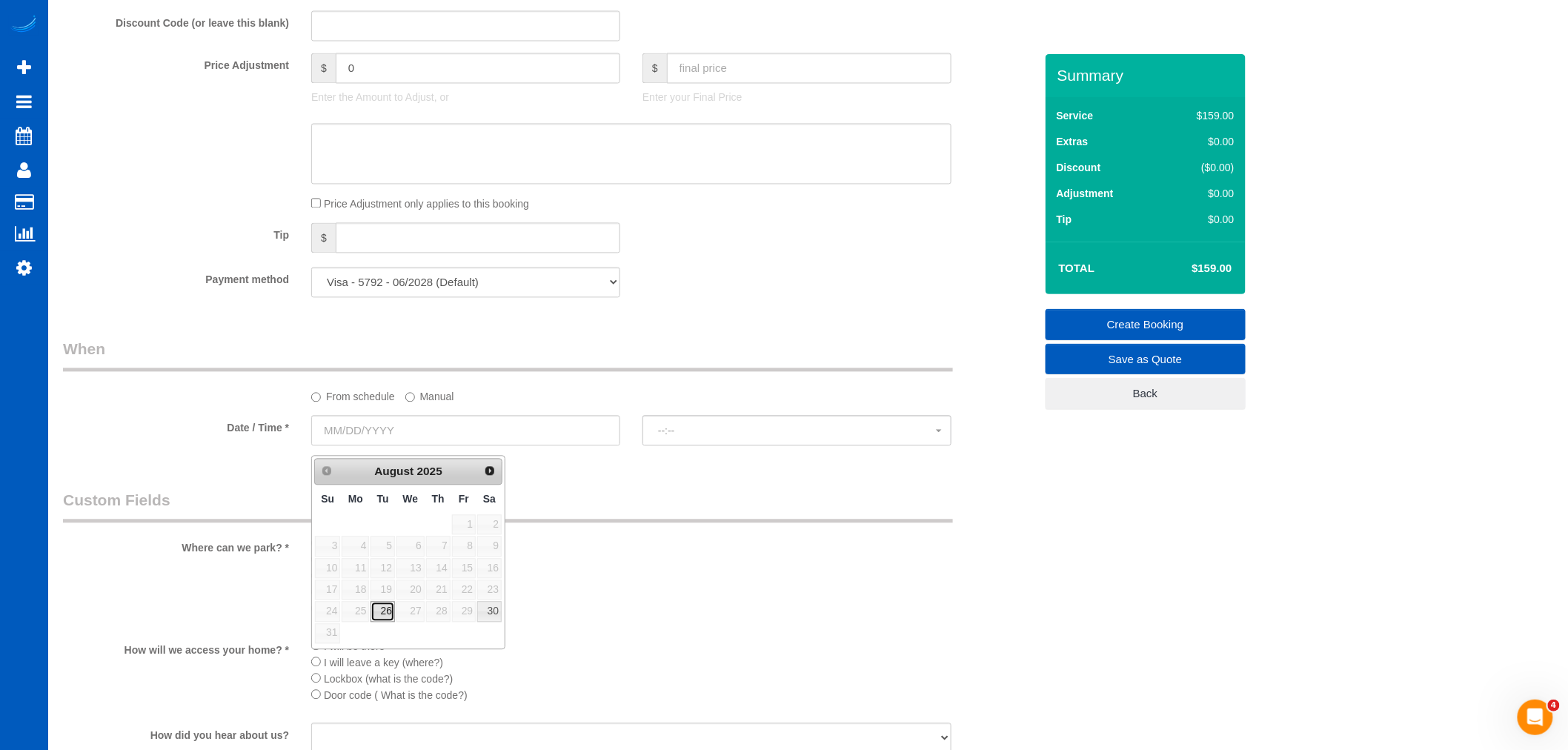
click at [391, 615] on link "26" at bounding box center [382, 612] width 24 height 20
type input "[DATE]"
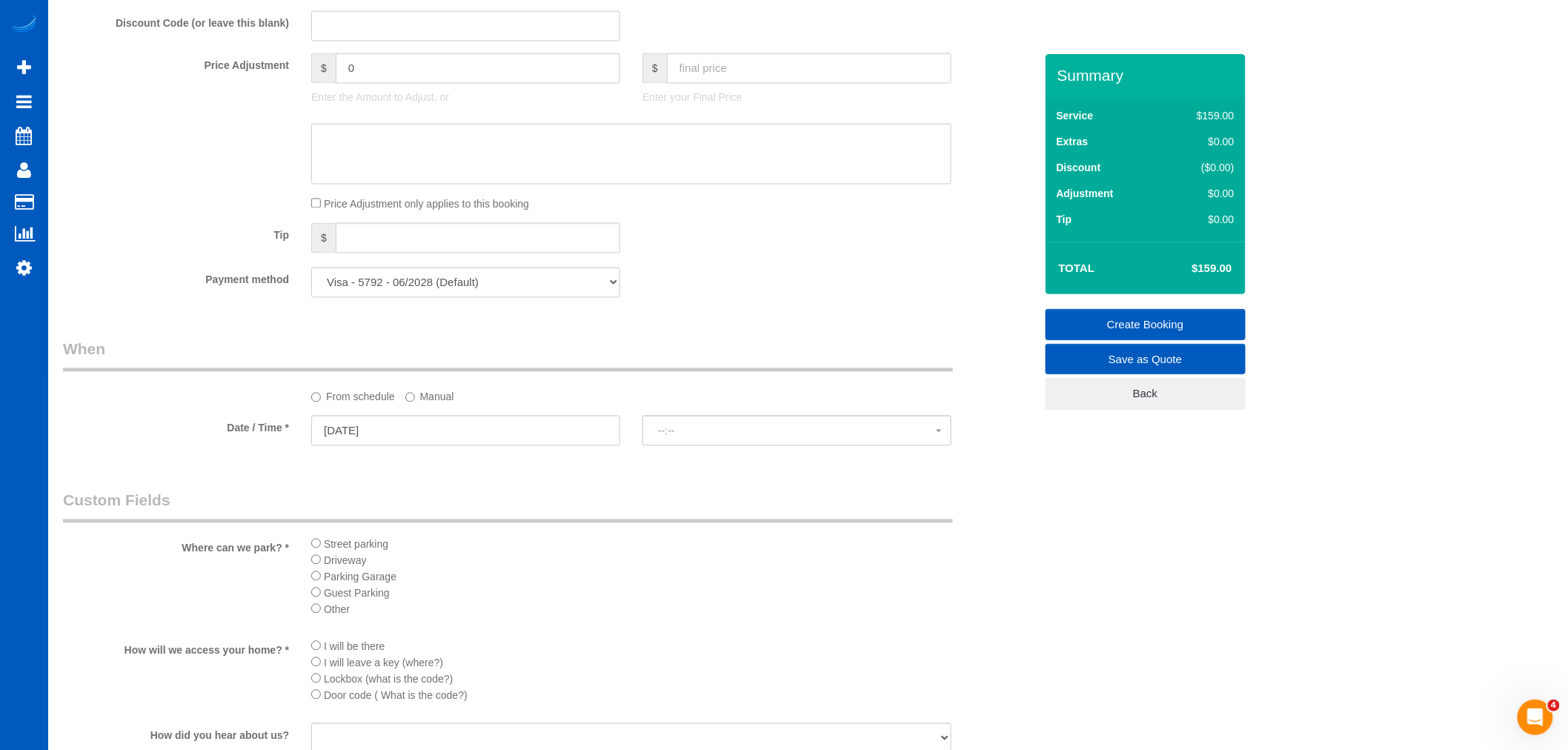
select select "spot38"
click at [695, 437] on span "2:00PM" at bounding box center [797, 431] width 278 height 12
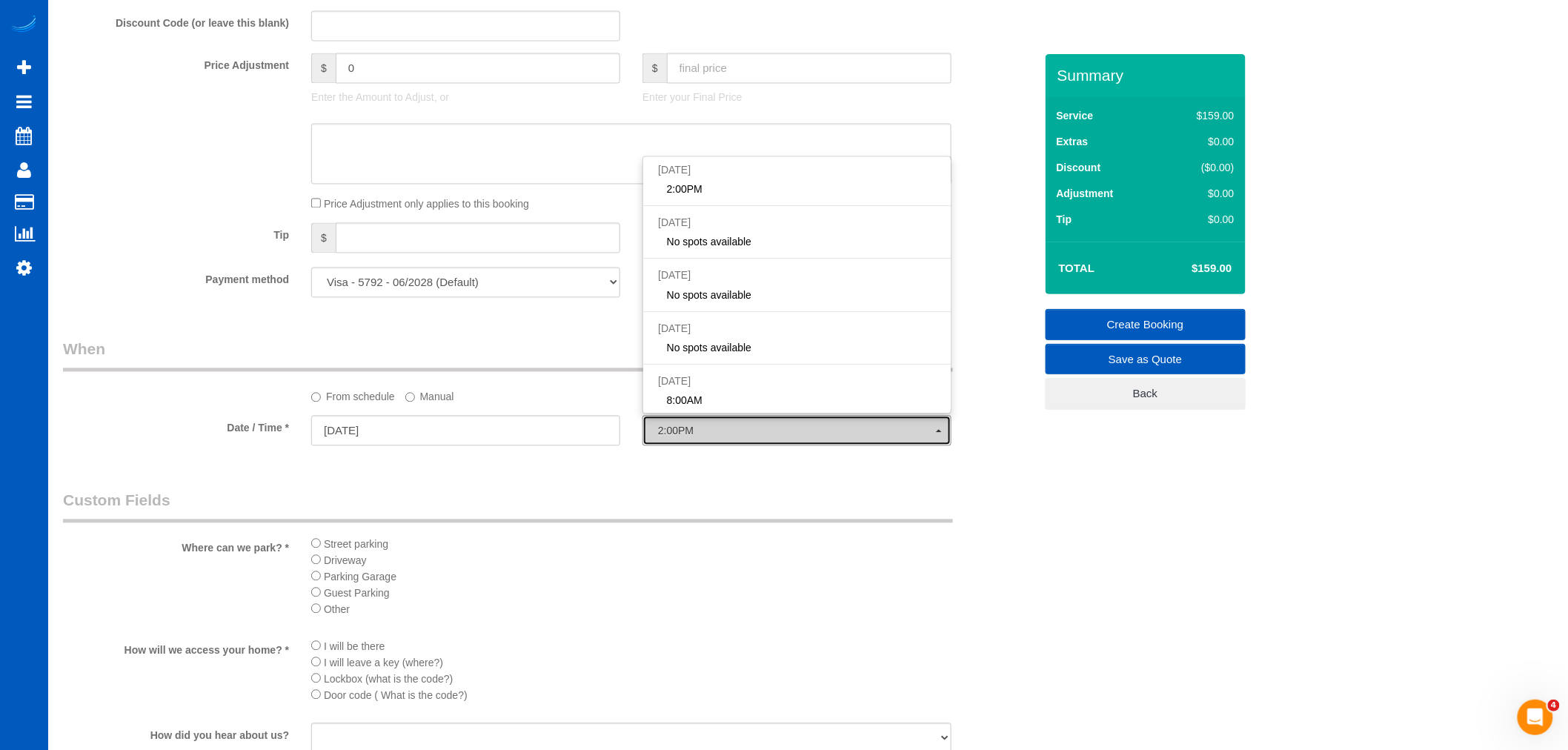
click at [695, 437] on span "2:00PM" at bounding box center [797, 431] width 278 height 12
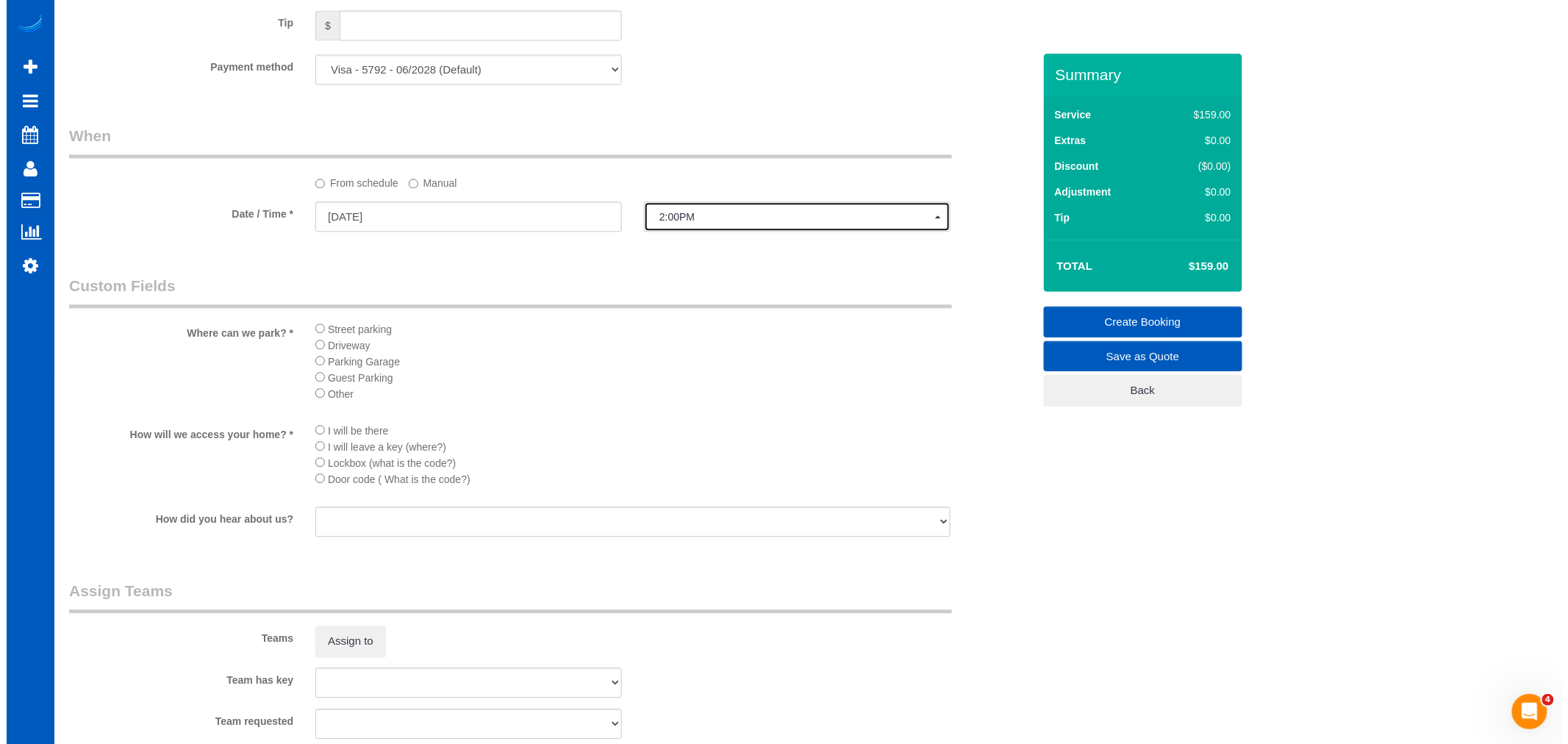
scroll to position [1551, 0]
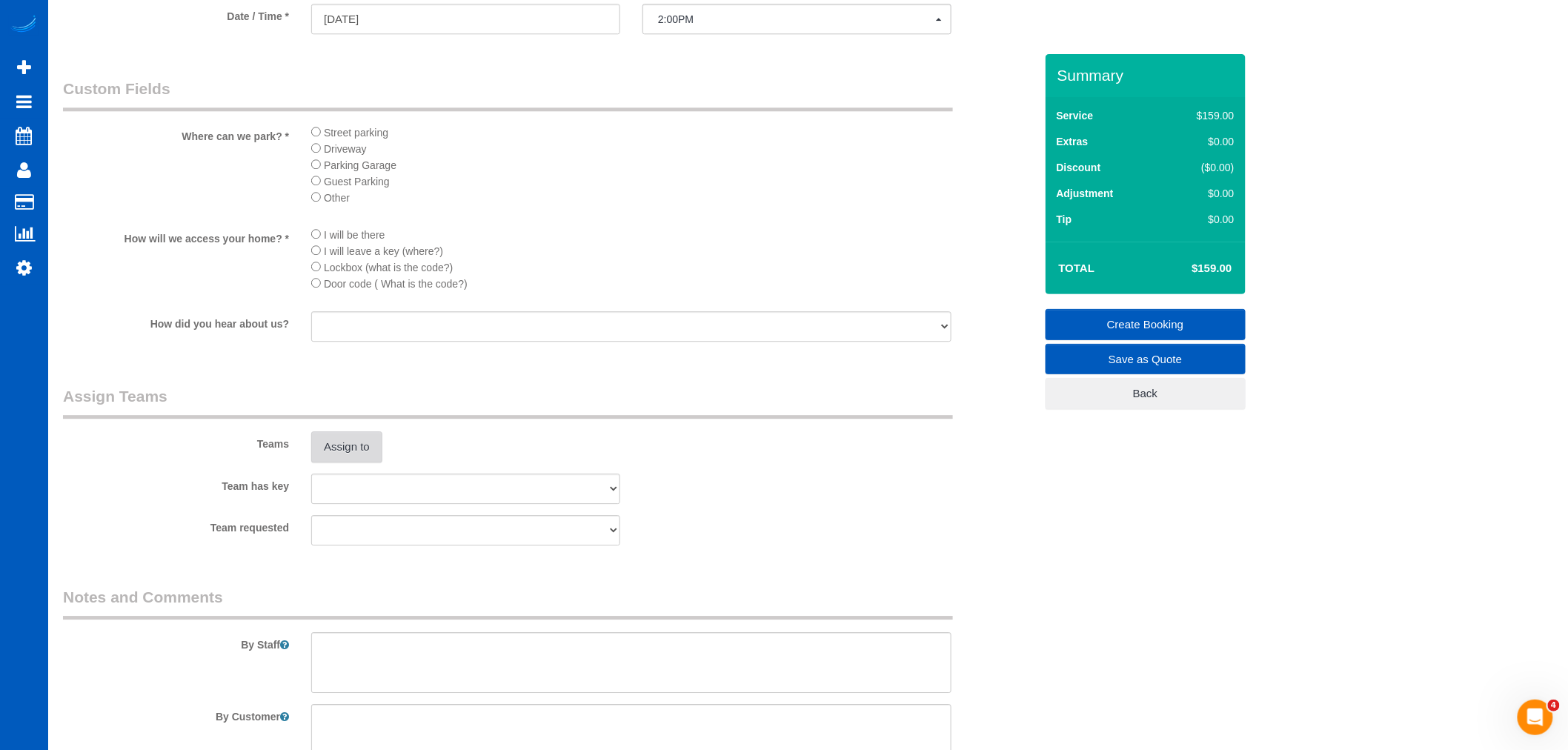
click at [367, 462] on button "Assign to" at bounding box center [346, 447] width 71 height 31
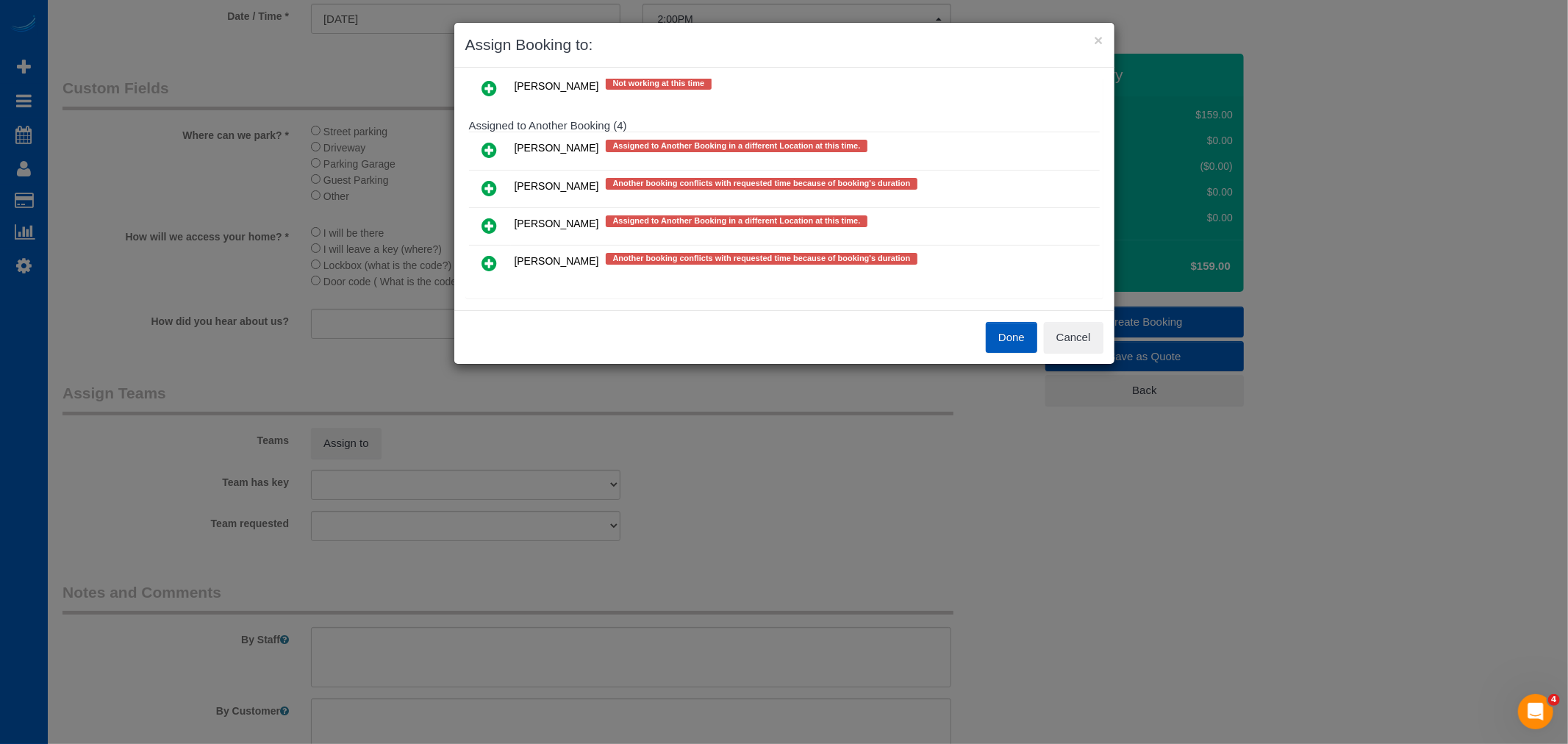
scroll to position [644, 0]
click at [1078, 327] on button "Cancel" at bounding box center [1074, 337] width 60 height 31
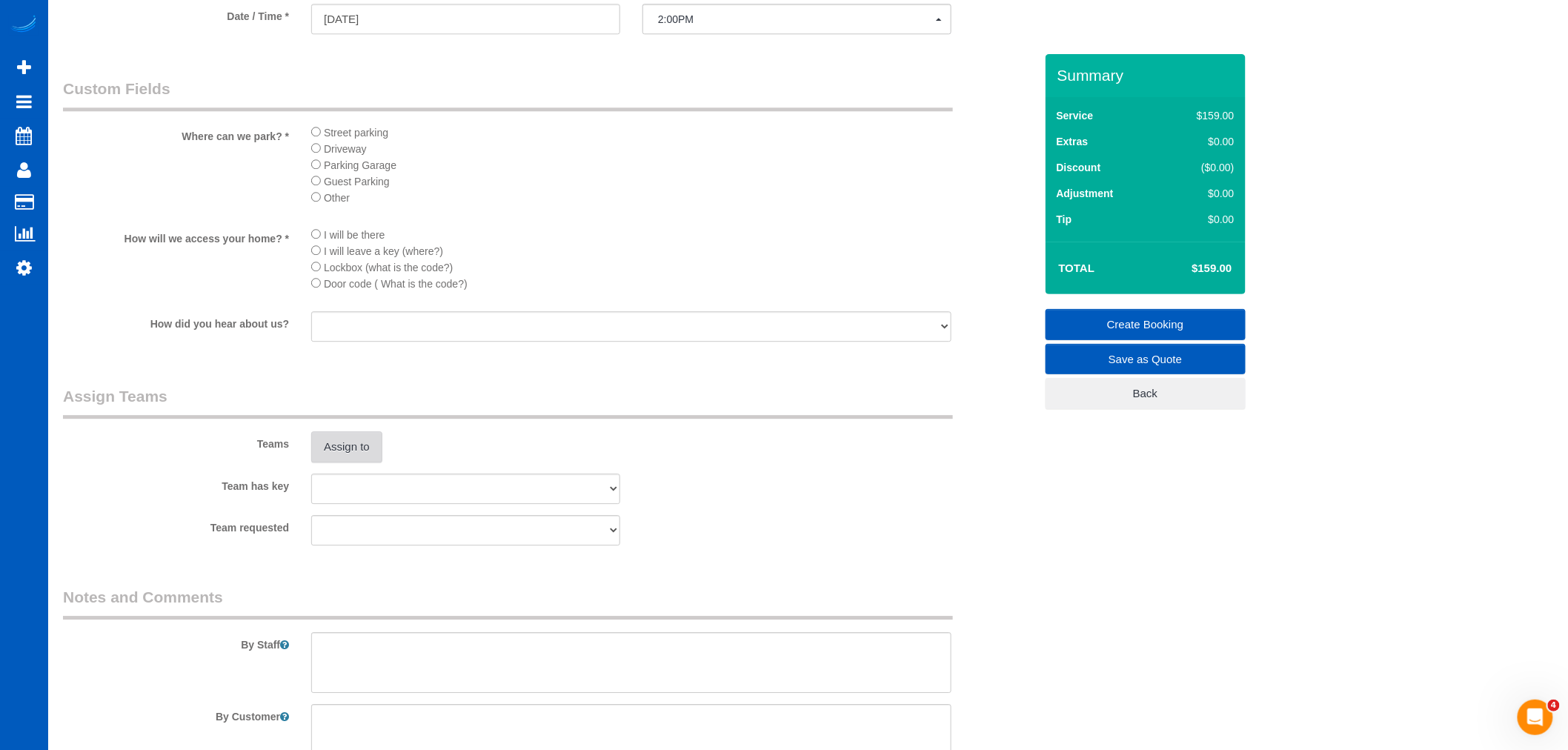
click at [354, 462] on button "Assign to" at bounding box center [346, 447] width 71 height 31
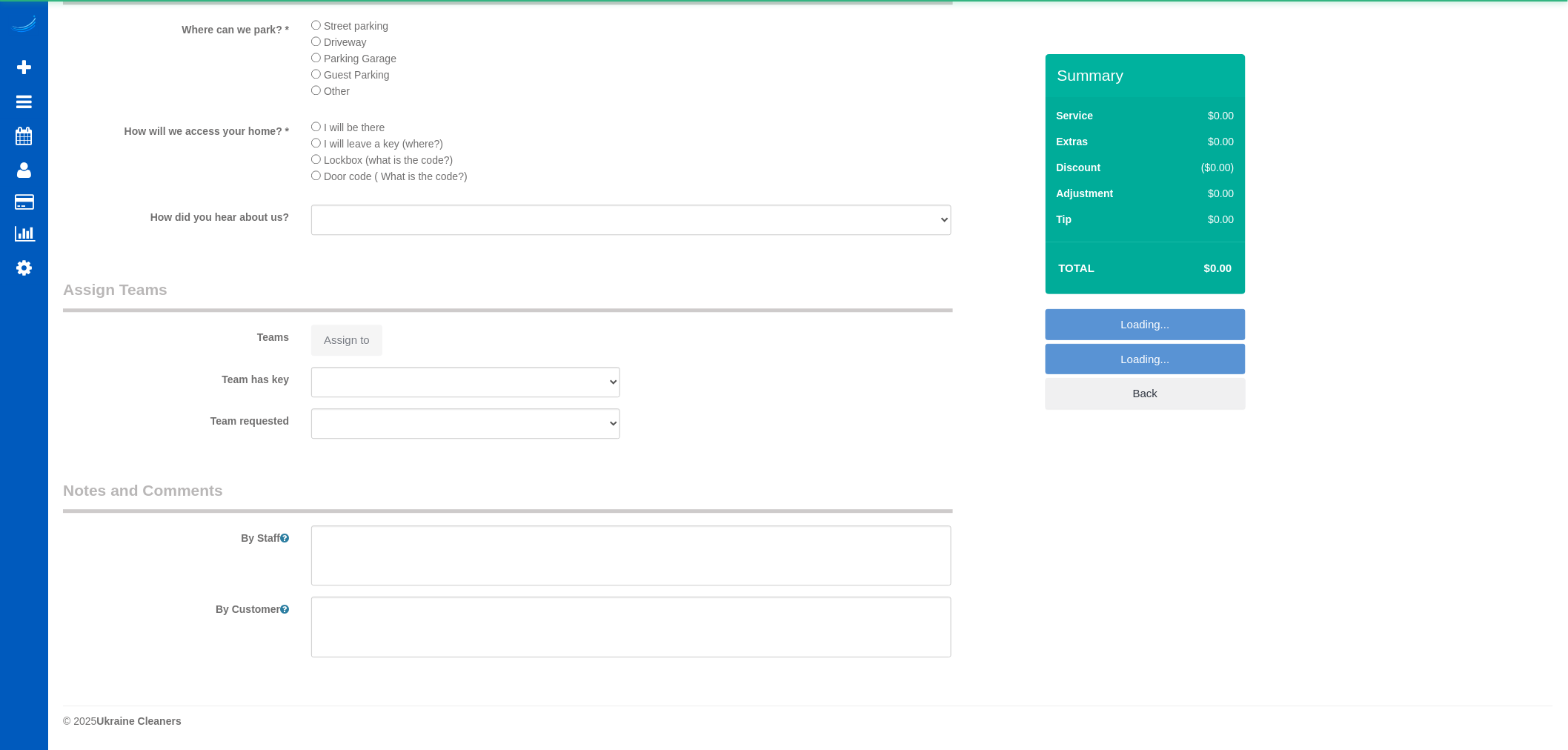
select select "object:1052"
select select "199"
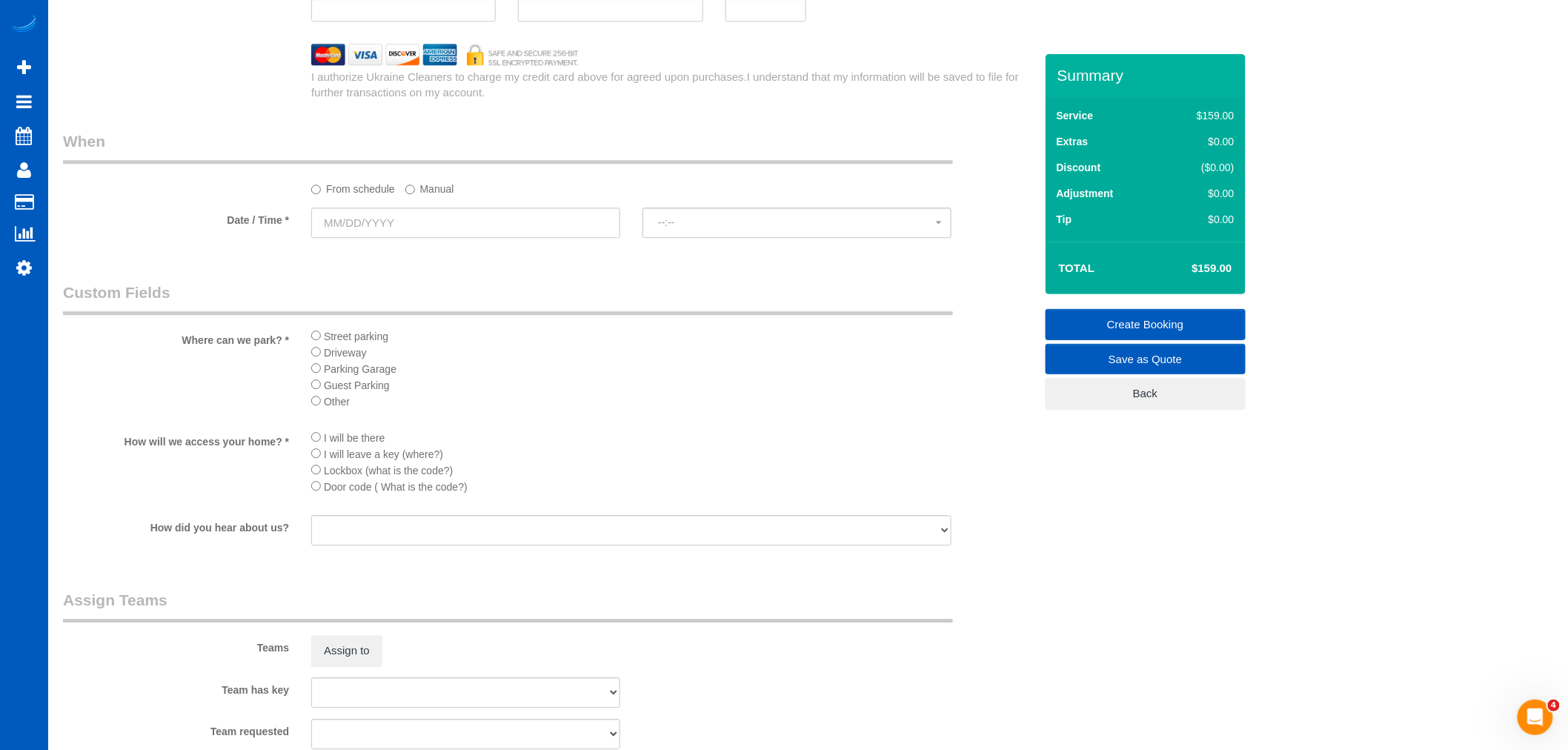
click at [337, 688] on sui-booking-teams "Teams Assign to Team has key [PERSON_NAME] Alona Vikhliaieva [PERSON_NAME] [PER…" at bounding box center [549, 669] width 972 height 160
click at [337, 666] on button "Assign to" at bounding box center [346, 650] width 71 height 31
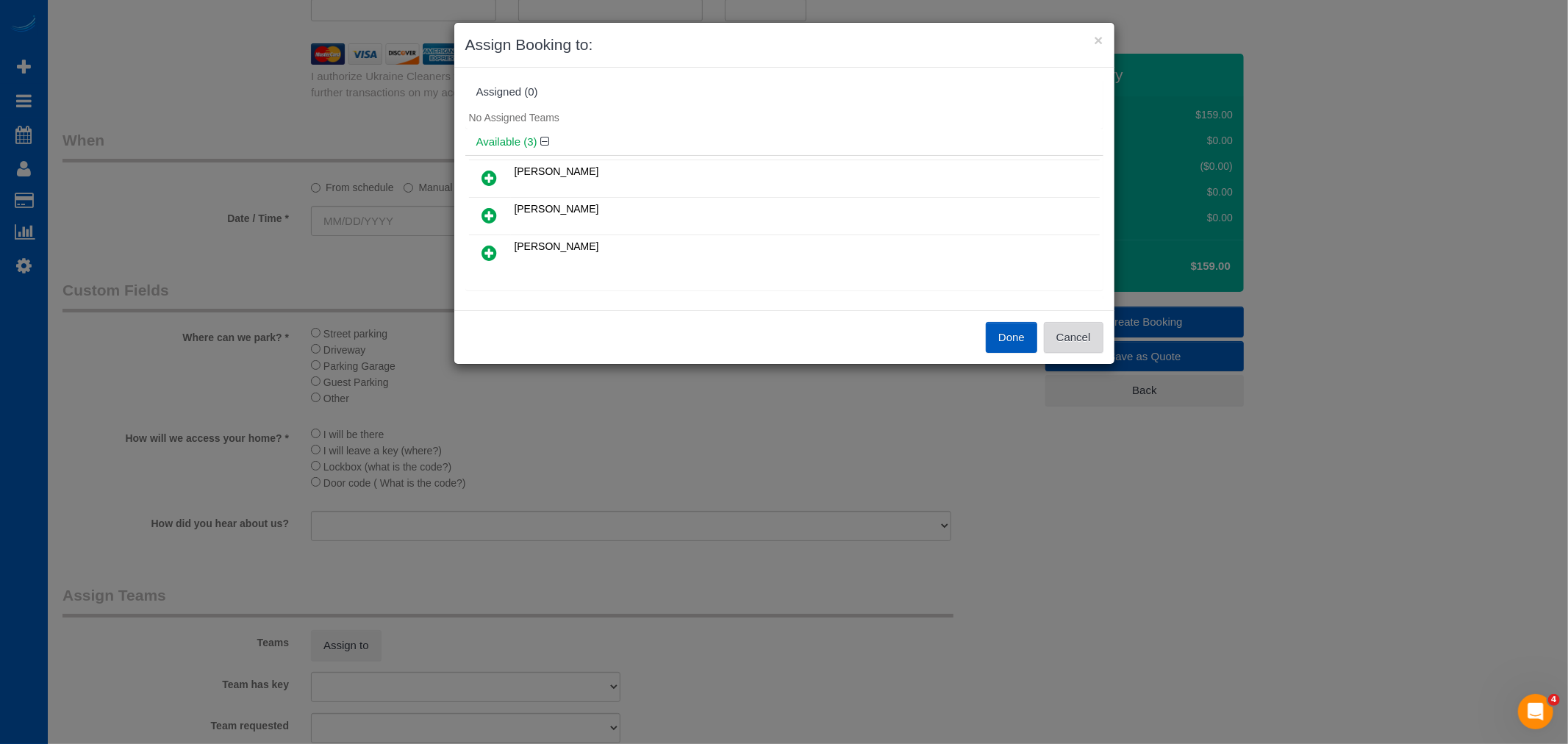
click at [1084, 331] on button "Cancel" at bounding box center [1074, 337] width 60 height 31
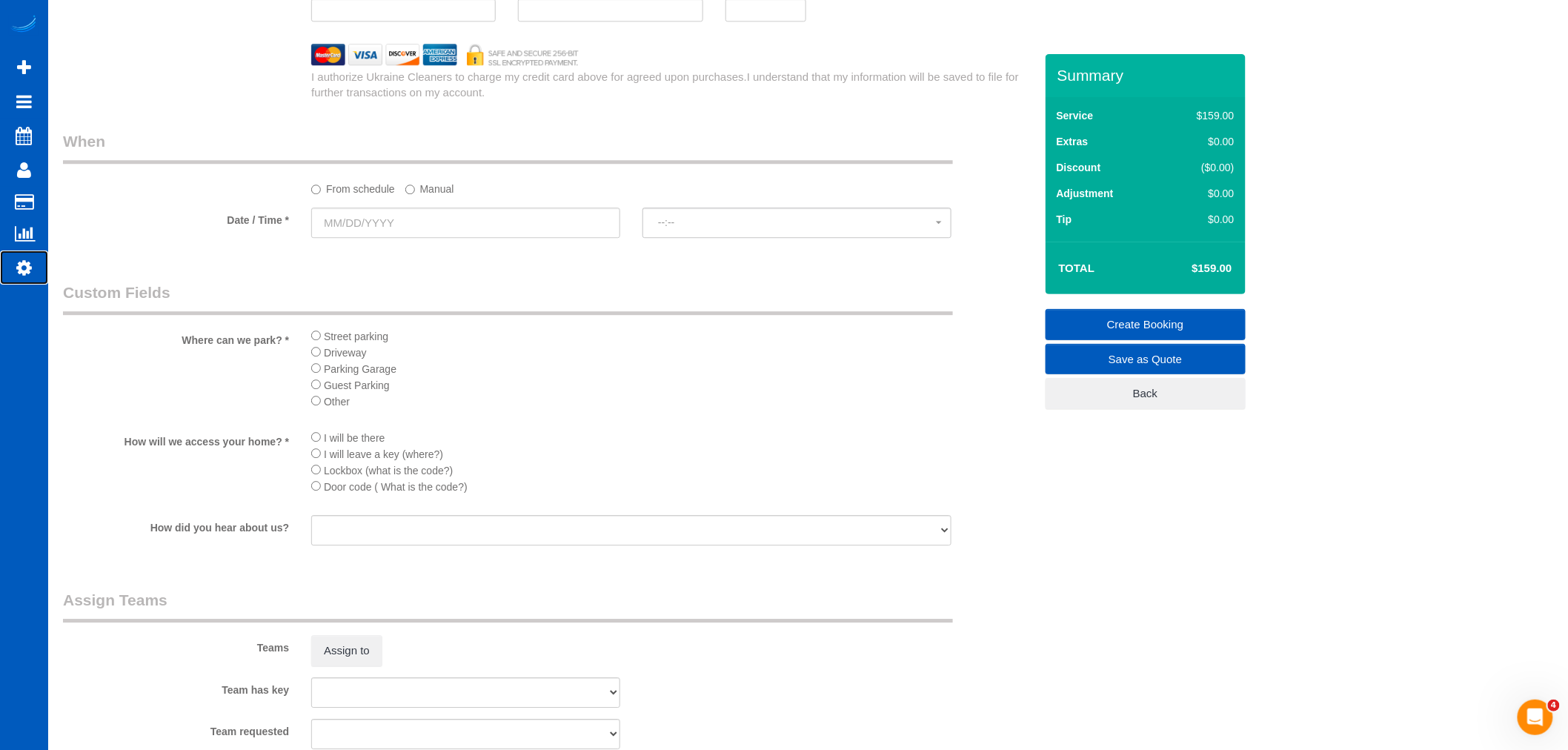
click at [20, 270] on icon at bounding box center [24, 267] width 15 height 17
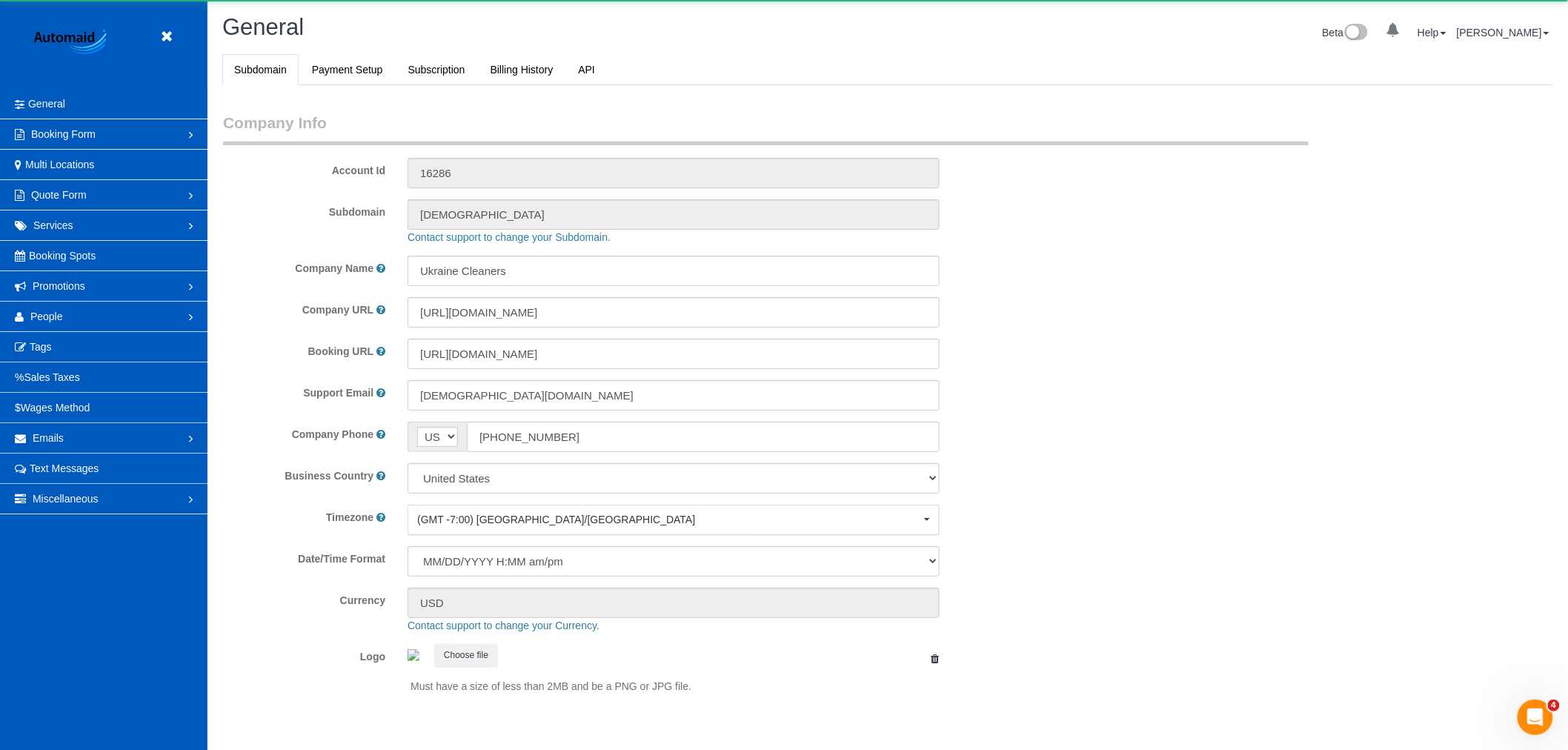
select select "1"
click at [67, 308] on link "People" at bounding box center [103, 316] width 208 height 30
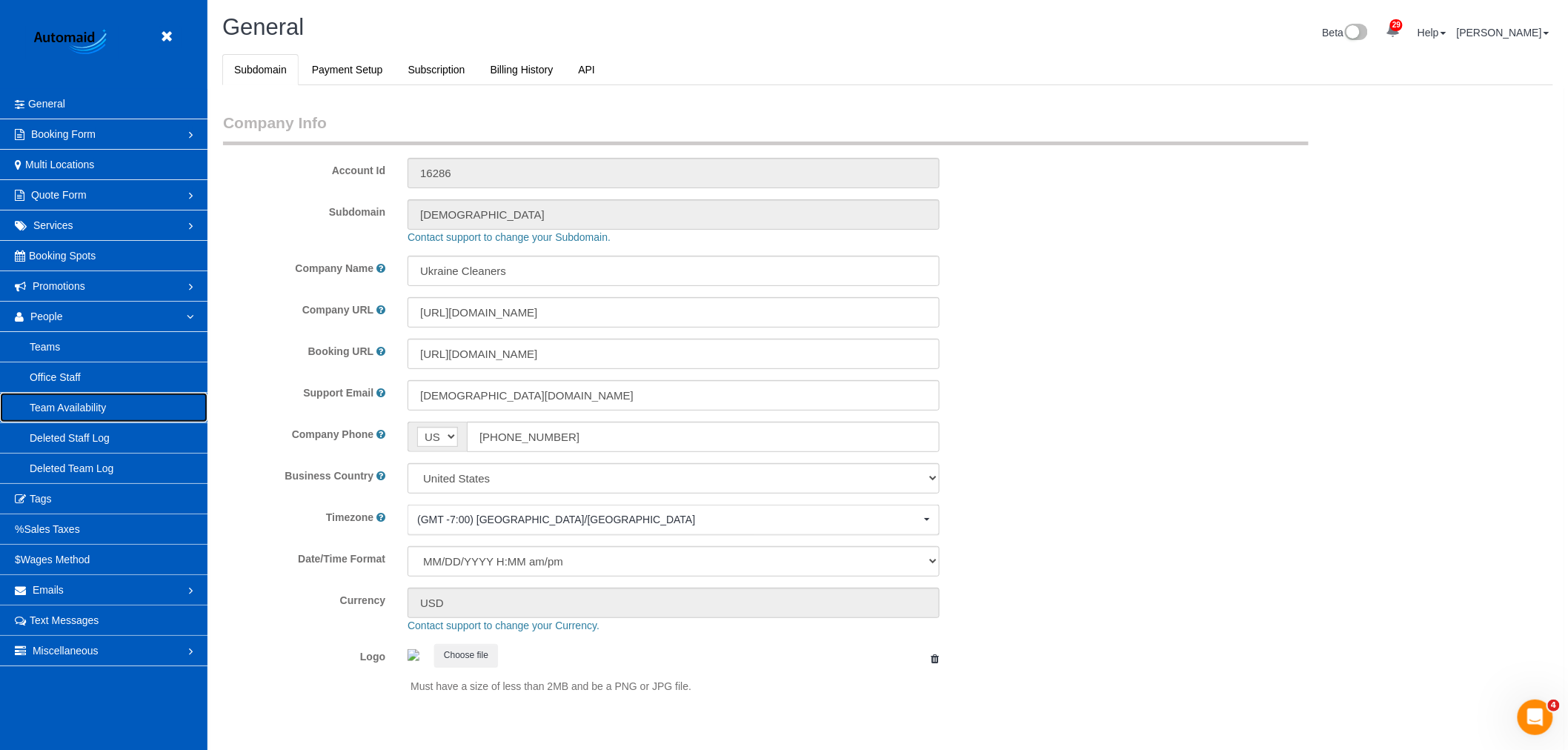
click at [67, 408] on link "Team Availability" at bounding box center [103, 407] width 208 height 30
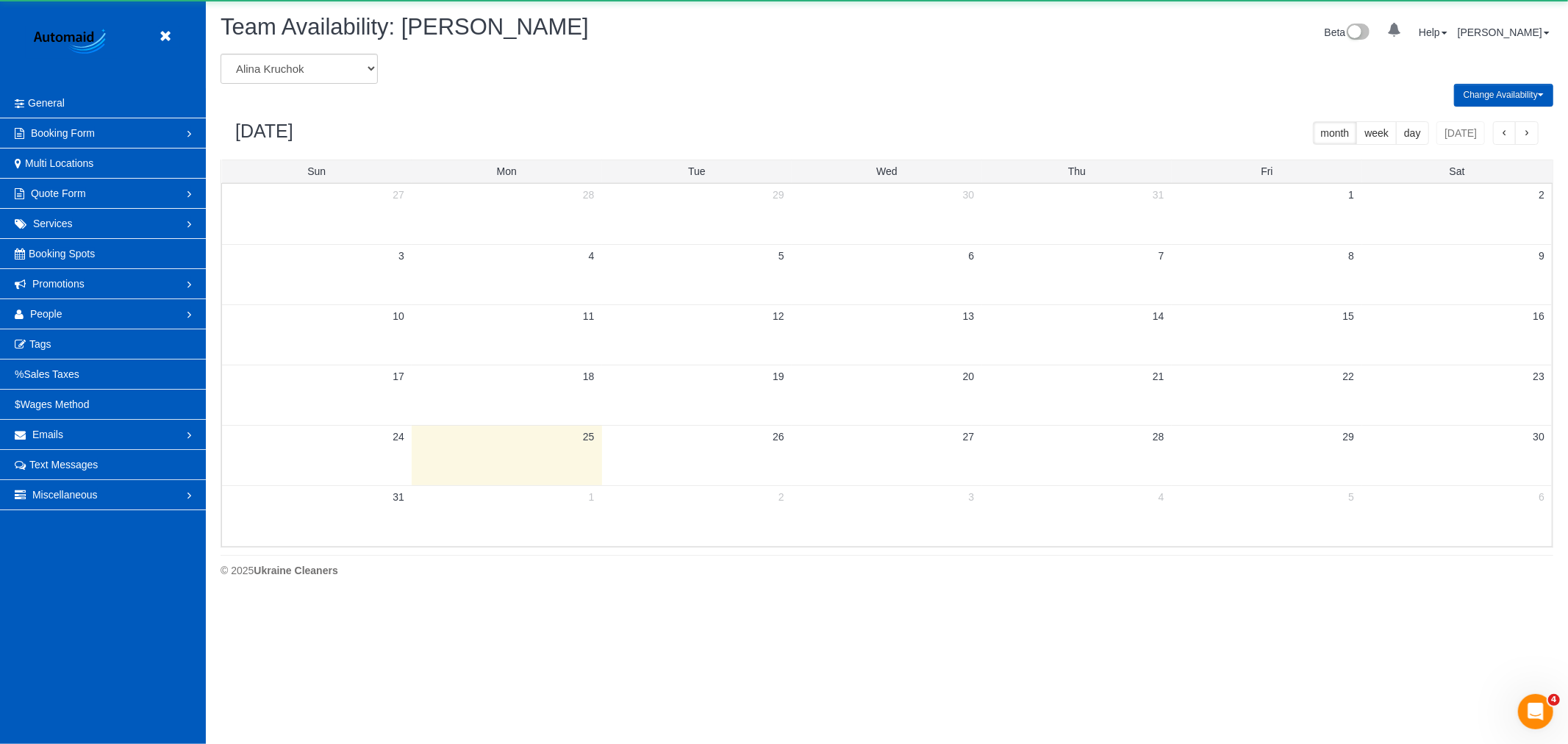
scroll to position [600, 1568]
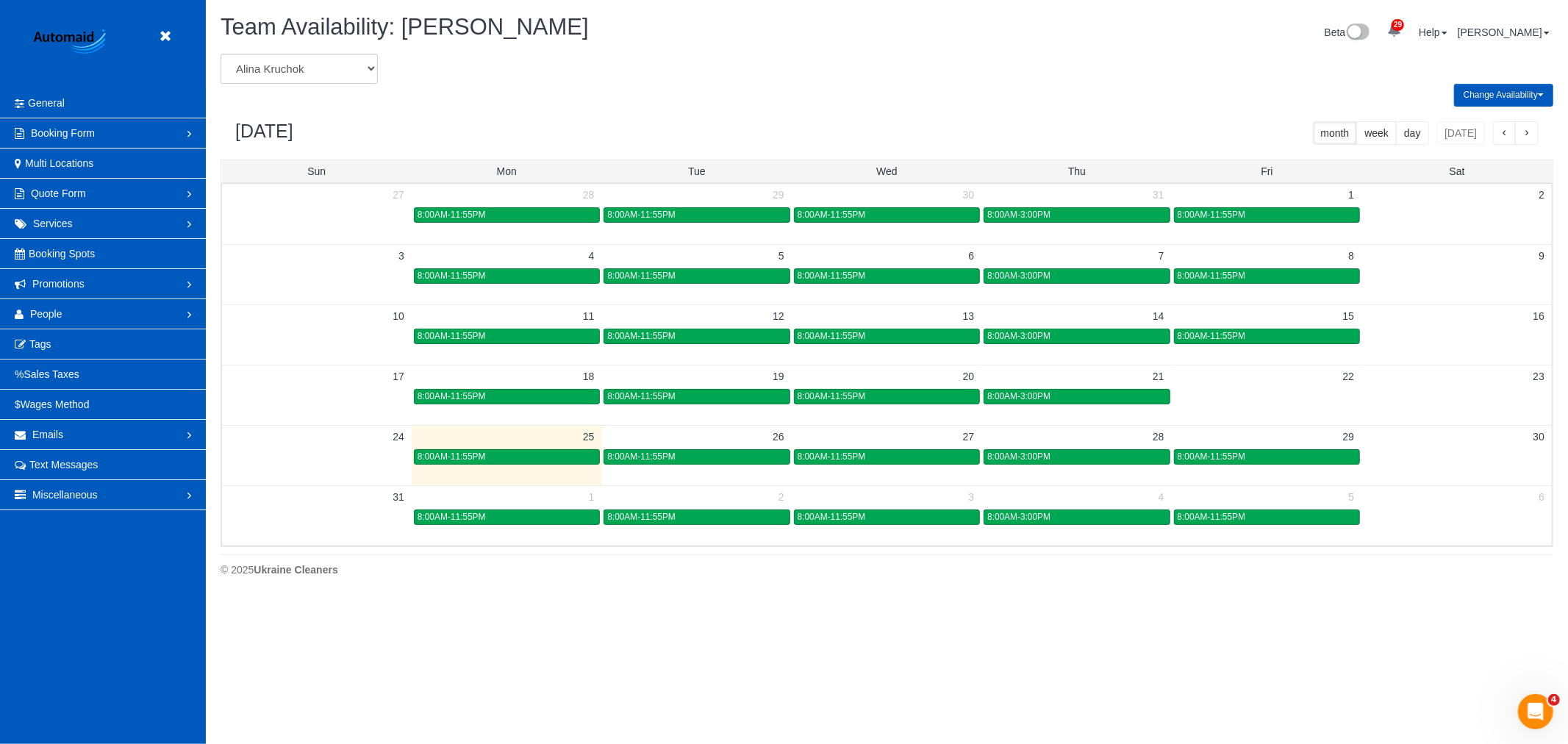
click at [334, 91] on div "Change Availability Default Availability Specific Date Request Time Off Exclude…" at bounding box center [887, 95] width 1355 height 23
click at [337, 75] on select "[PERSON_NAME] [PERSON_NAME] [PERSON_NAME] [PERSON_NAME] [PERSON_NAME] [PERSON_N…" at bounding box center [299, 69] width 157 height 30
select select "number:19638"
click at [220, 54] on select "[PERSON_NAME] [PERSON_NAME] [PERSON_NAME] [PERSON_NAME] [PERSON_NAME] [PERSON_N…" at bounding box center [299, 69] width 157 height 30
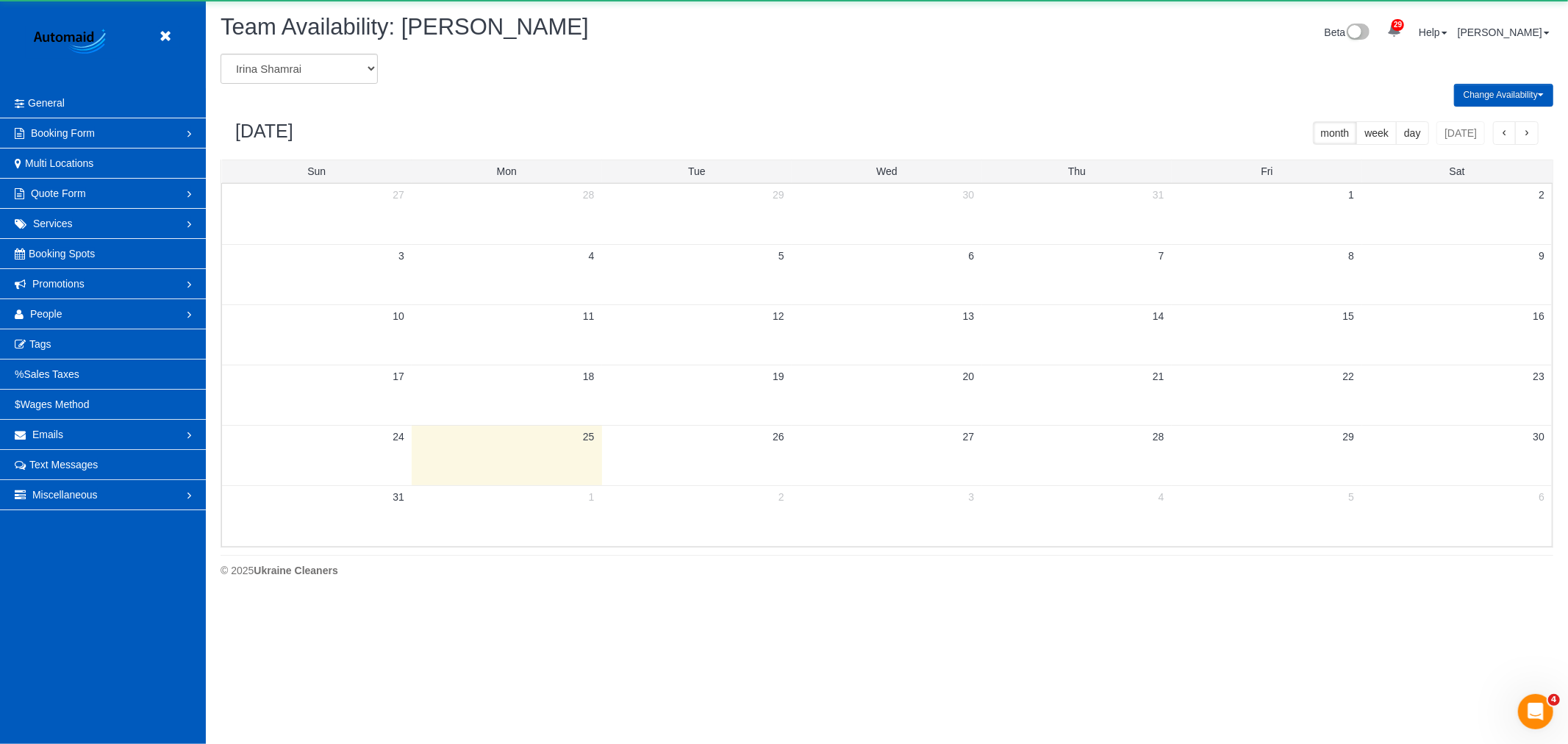
scroll to position [72887, 71954]
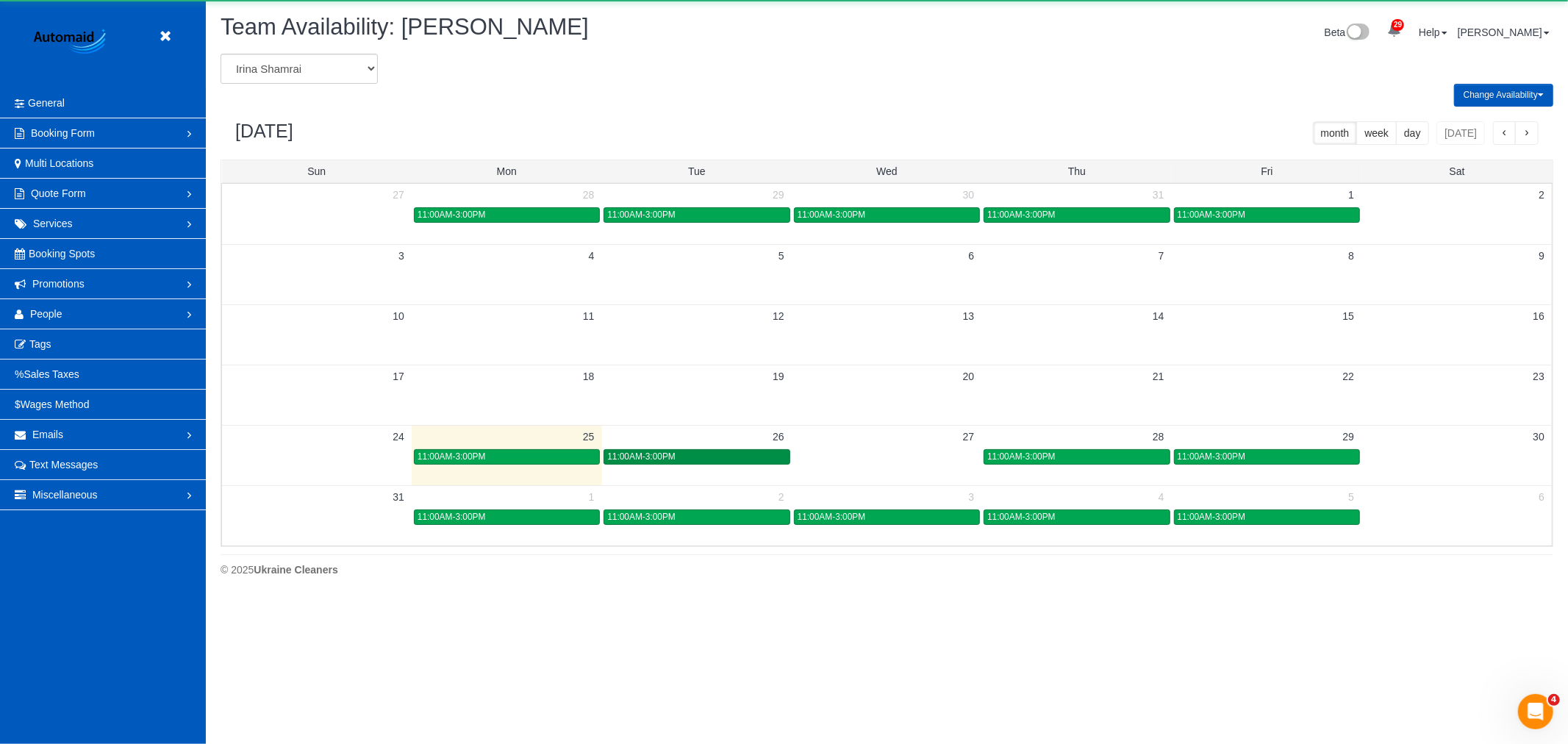
click at [661, 456] on span "11:00AM-3:00PM" at bounding box center [641, 457] width 69 height 11
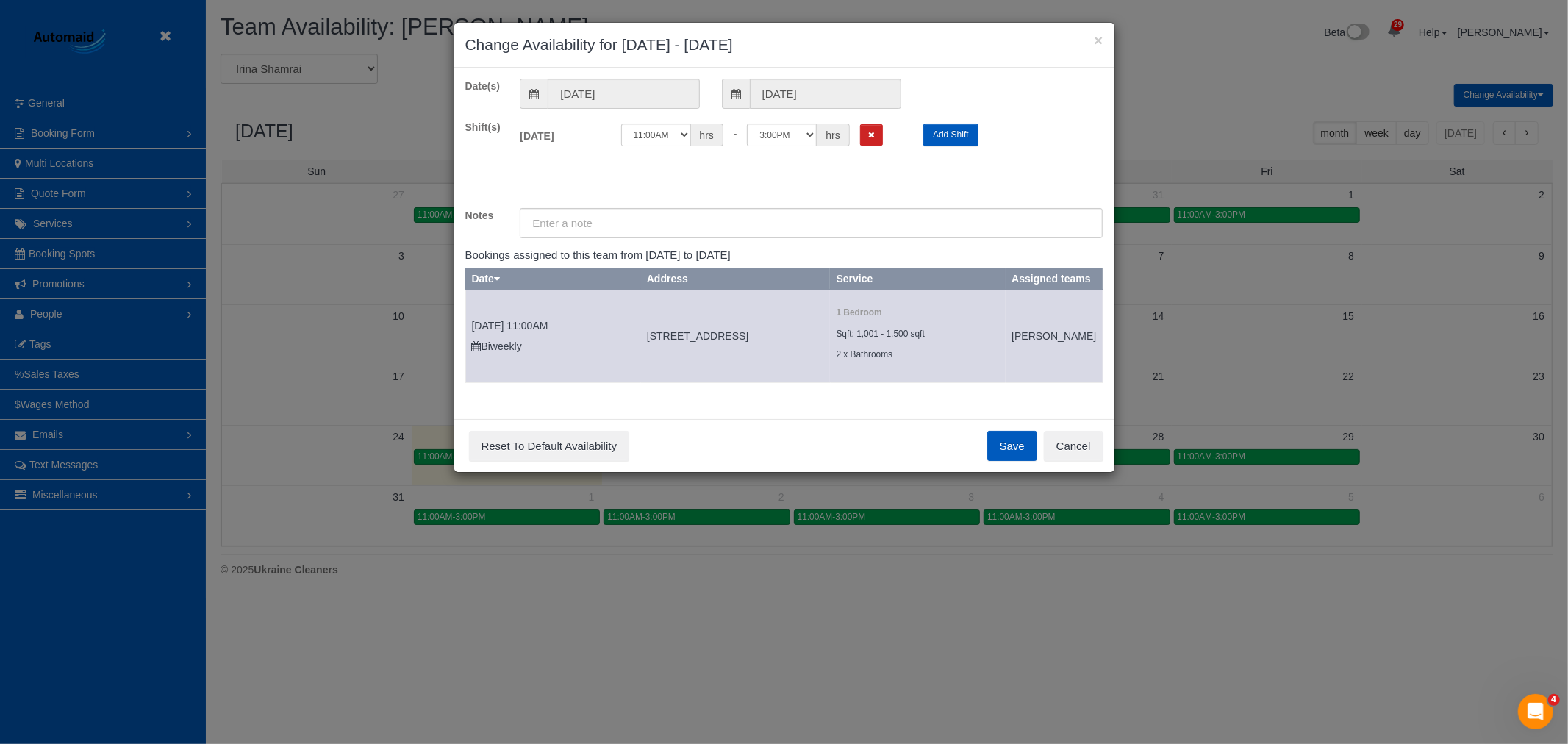
click at [864, 149] on div "12:00AM 12:05AM 12:10AM 12:15AM 12:20AM 12:25AM 12:30AM 12:35AM 12:40AM 12:45AM…" at bounding box center [761, 139] width 303 height 30
click at [875, 140] on button "Remove Shift" at bounding box center [871, 135] width 23 height 21
click at [1008, 462] on button "Save" at bounding box center [1012, 446] width 50 height 31
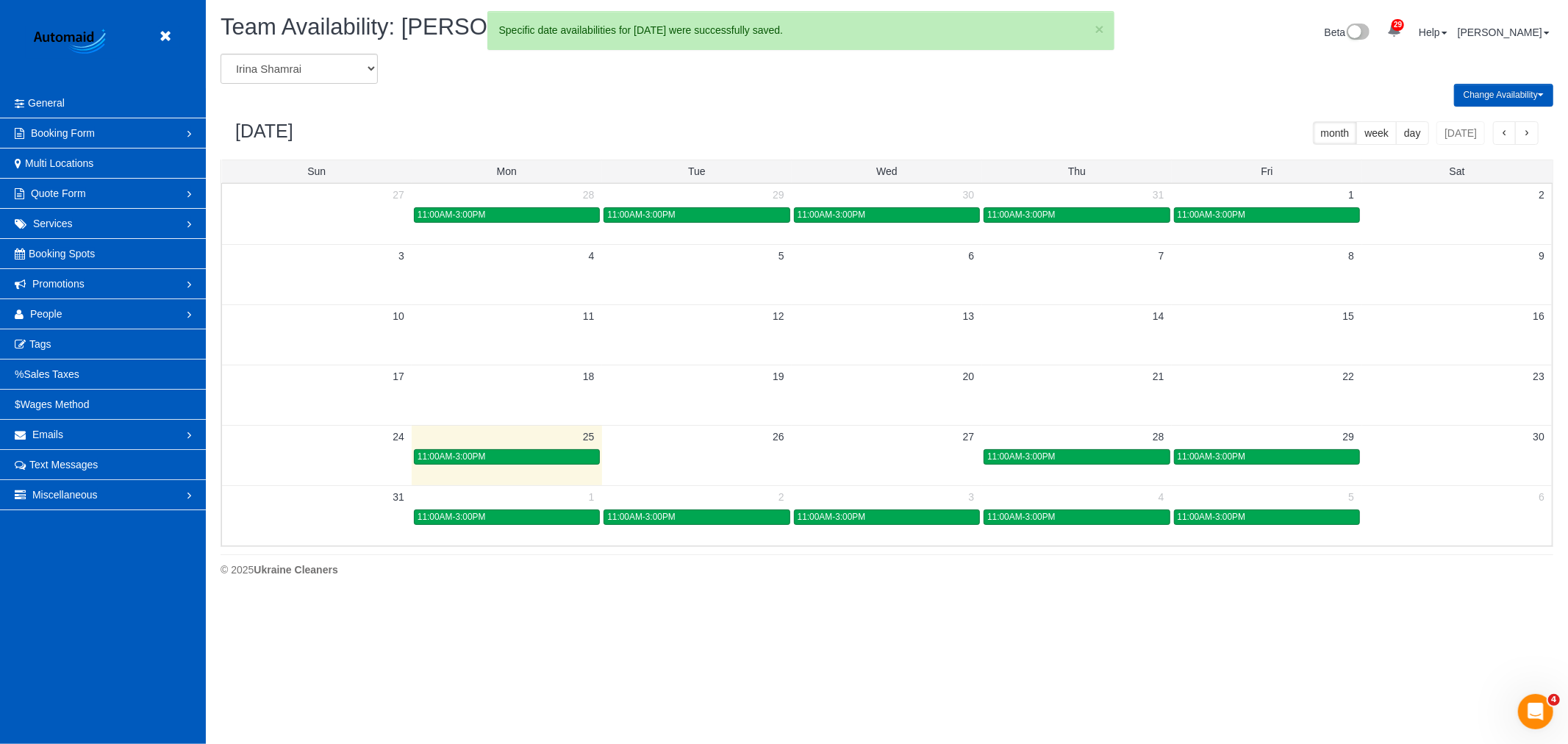
click at [329, 85] on div "Change Availability Default Availability Specific Date Request Time Off Exclude…" at bounding box center [887, 95] width 1355 height 23
click at [340, 78] on select "[PERSON_NAME] [PERSON_NAME] [PERSON_NAME] [PERSON_NAME] [PERSON_NAME] [PERSON_N…" at bounding box center [299, 69] width 157 height 30
select select "number:631"
click at [220, 54] on select "[PERSON_NAME] [PERSON_NAME] [PERSON_NAME] [PERSON_NAME] [PERSON_NAME] [PERSON_N…" at bounding box center [299, 69] width 157 height 30
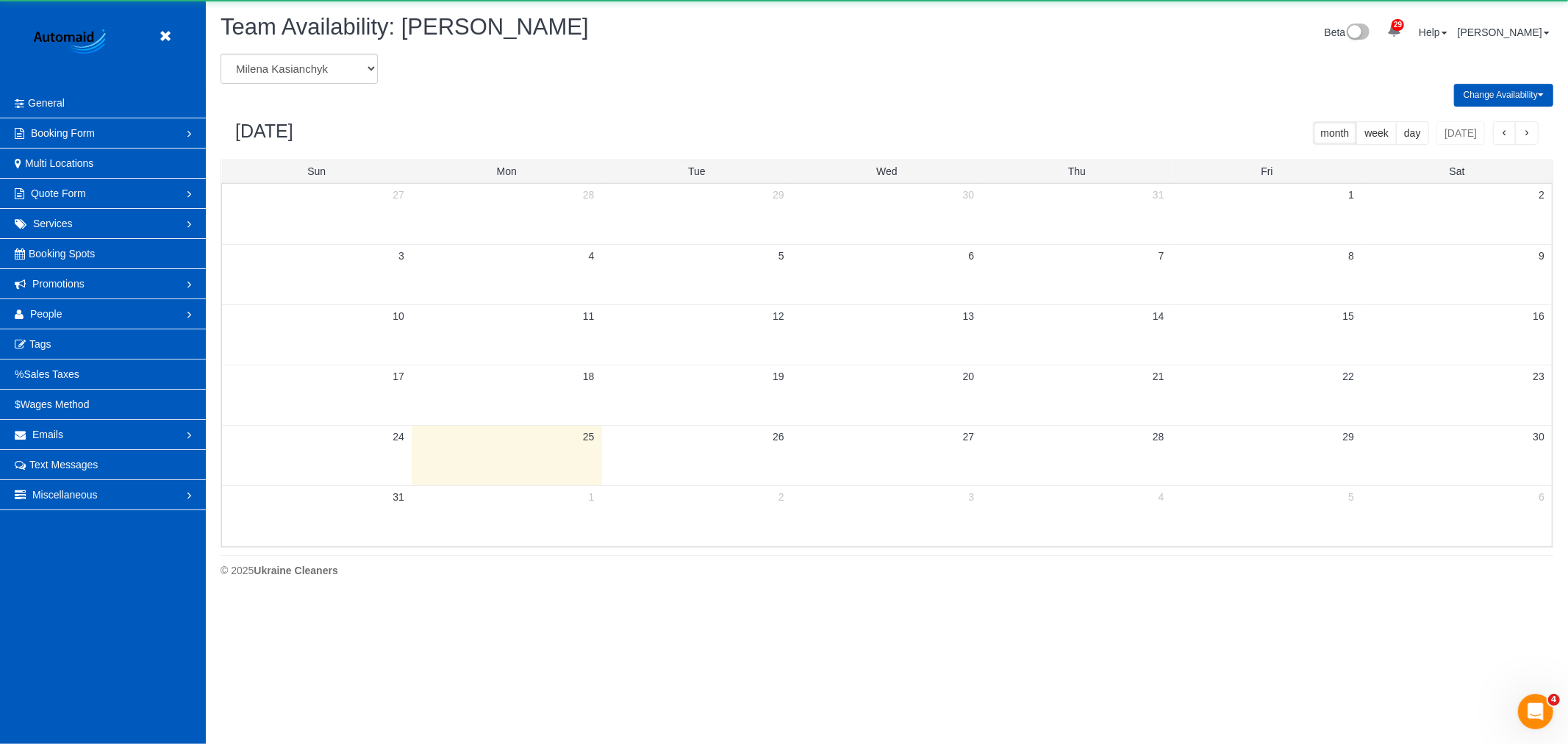
scroll to position [72887, 71954]
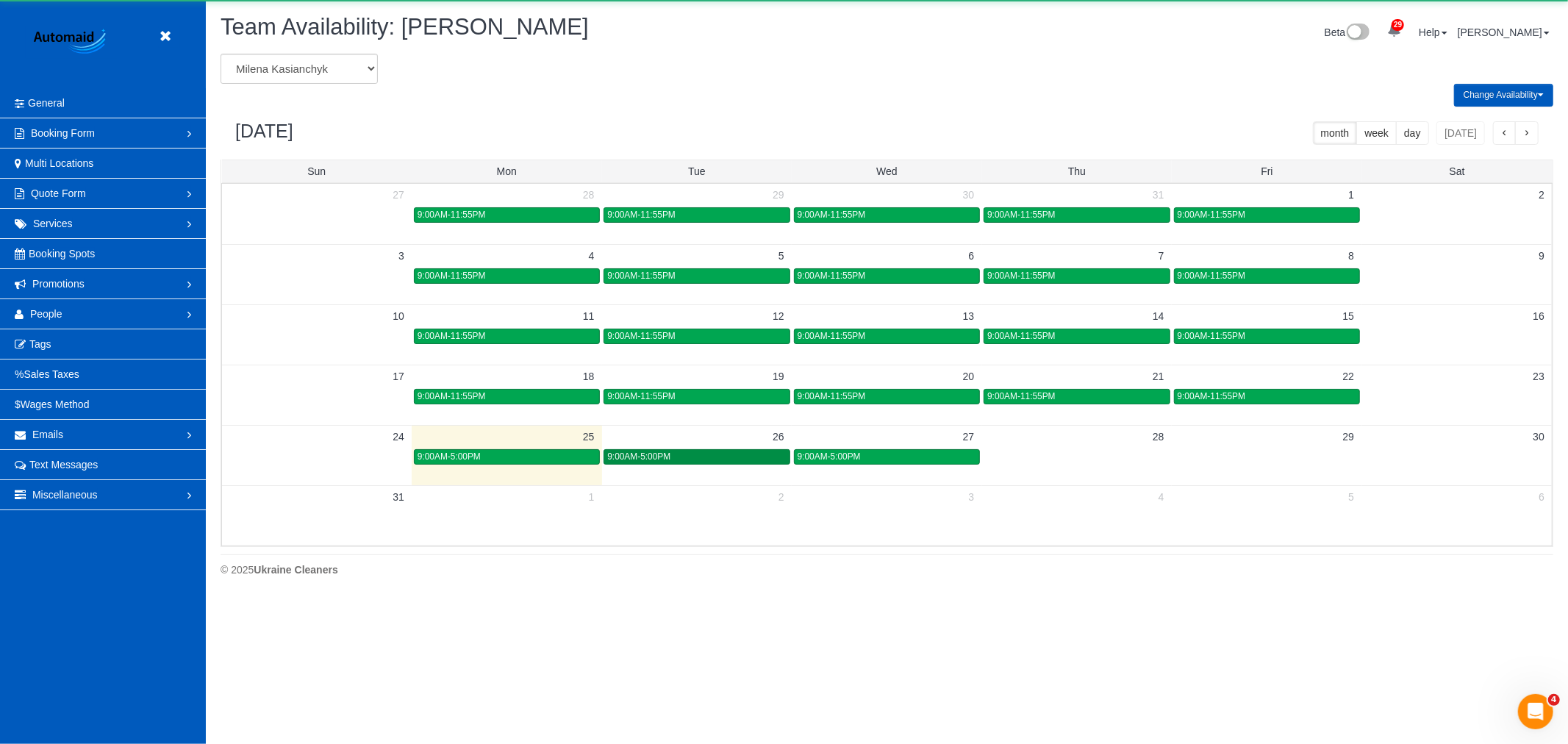
click at [664, 459] on span "9:00AM-5:00PM" at bounding box center [639, 457] width 63 height 11
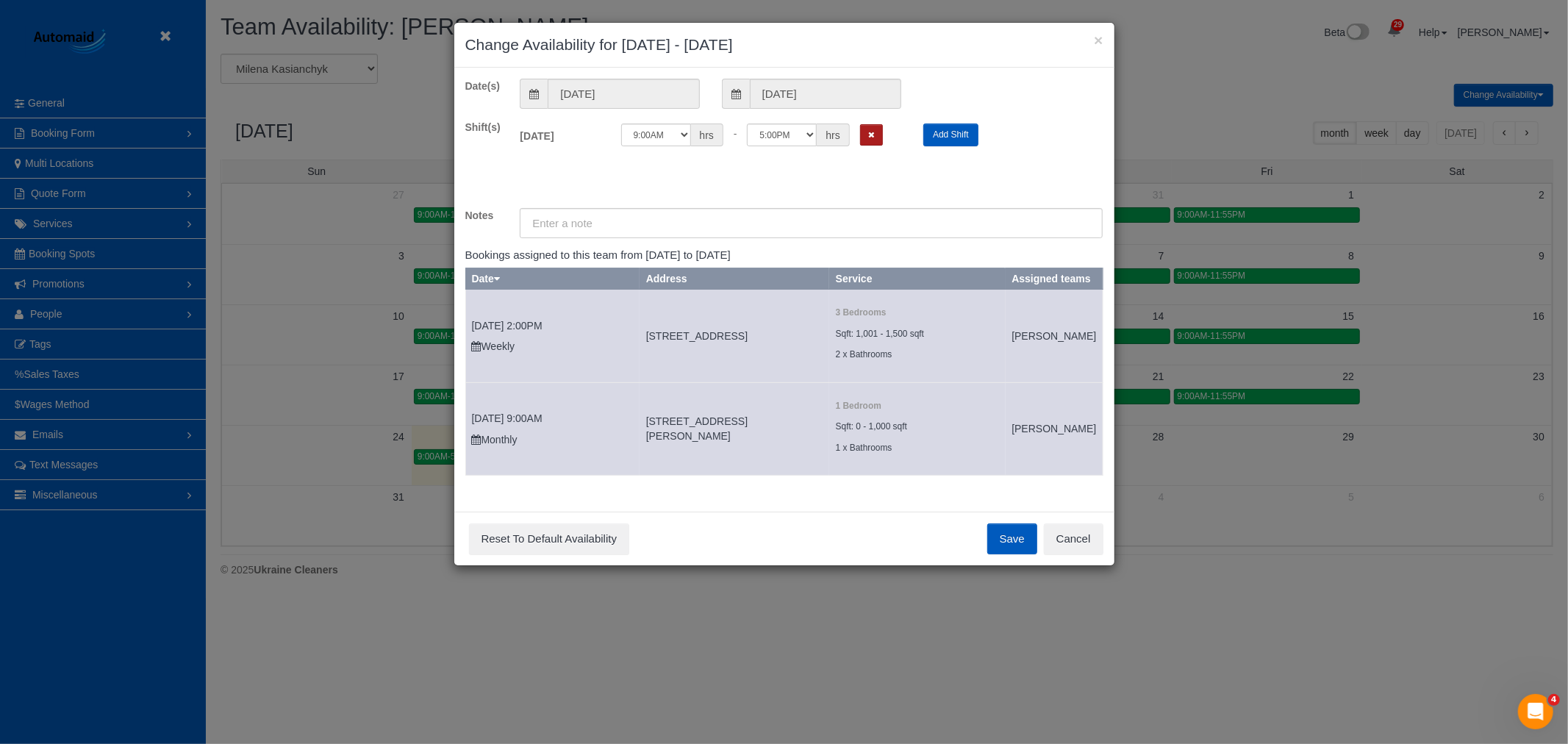
click at [883, 141] on button "Remove Shift" at bounding box center [871, 135] width 23 height 21
click at [1049, 548] on button "Cancel" at bounding box center [1074, 538] width 60 height 31
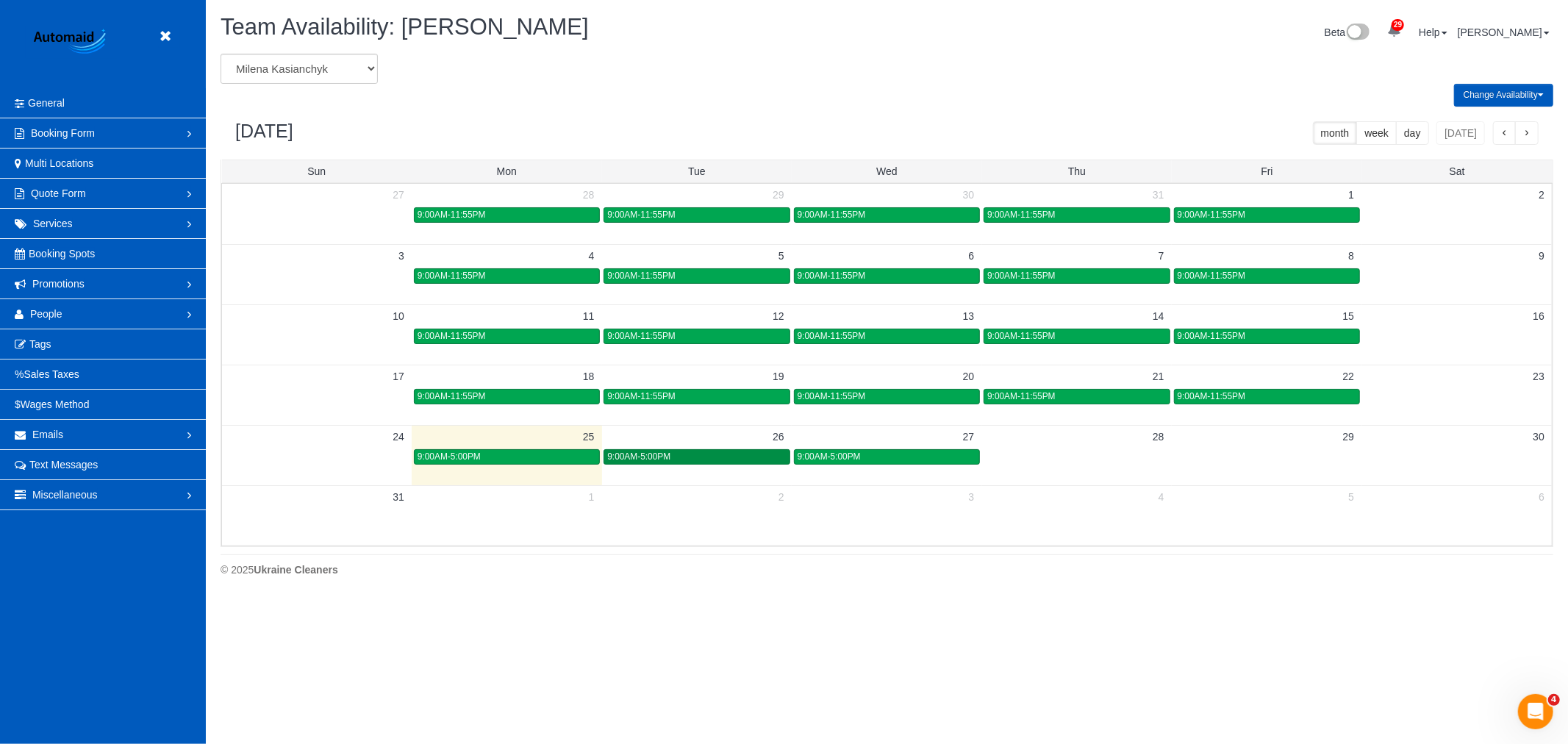
click at [679, 457] on div "9:00AM-5:00PM" at bounding box center [696, 457] width 179 height 11
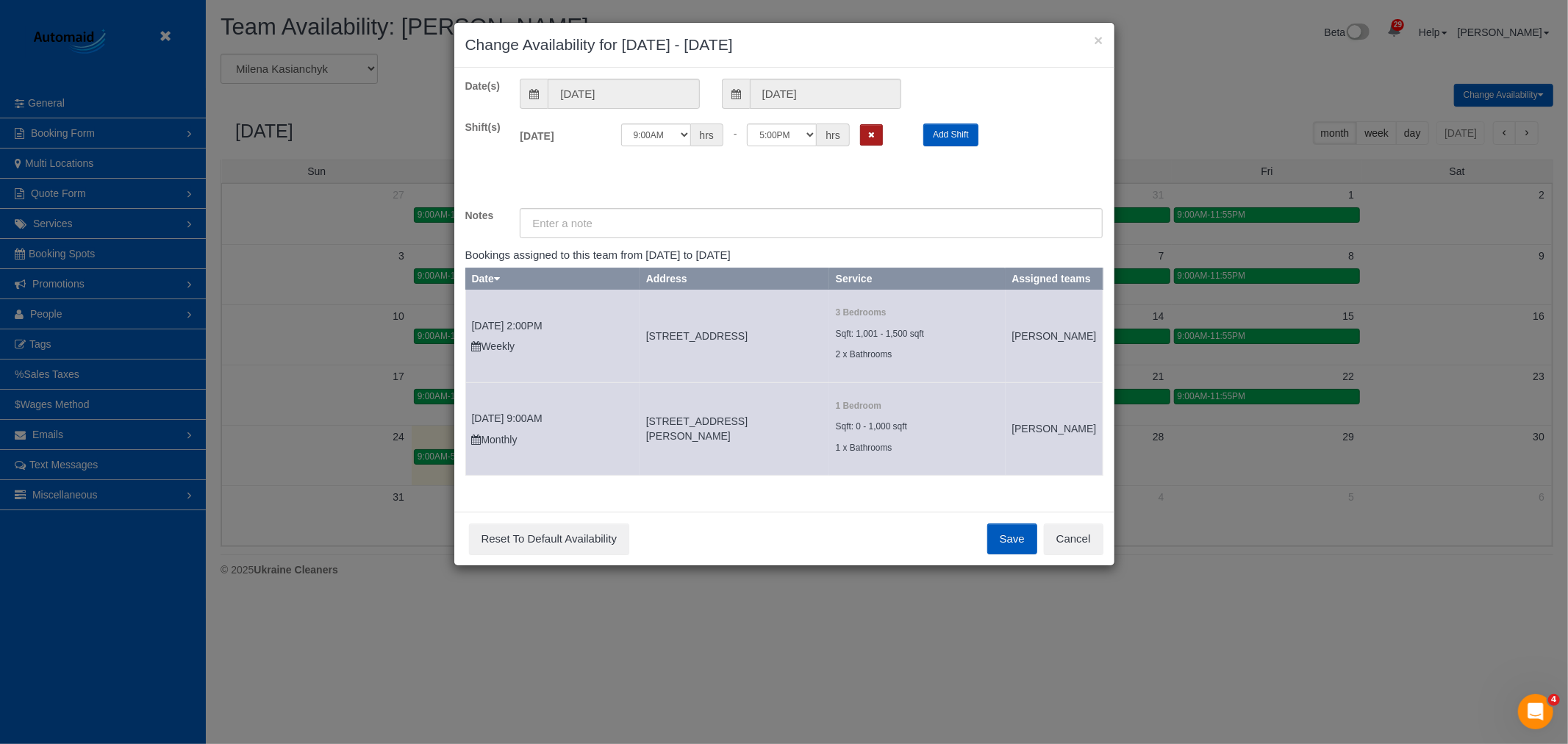
click at [870, 127] on div "[DATE] Off 12:00AM 12:05AM 12:10AM 12:15AM 12:20AM 12:25AM 12:30AM 12:35AM 12:4…" at bounding box center [812, 139] width 605 height 38
click at [873, 137] on icon "Remove Shift" at bounding box center [871, 134] width 7 height 8
click at [1001, 546] on button "Save" at bounding box center [1012, 538] width 50 height 31
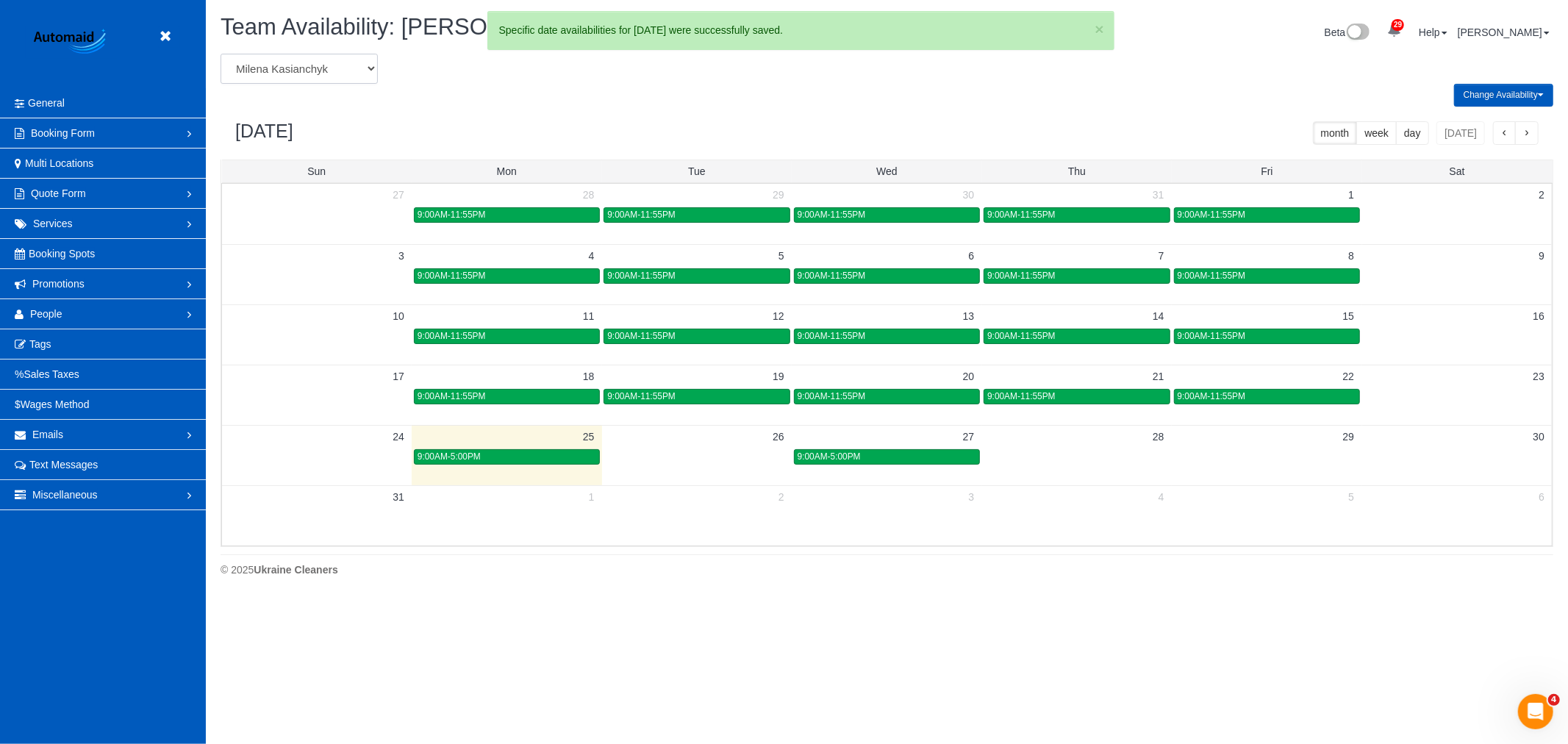
click at [328, 70] on select "[PERSON_NAME] [PERSON_NAME] [PERSON_NAME] [PERSON_NAME] [PERSON_NAME] [PERSON_N…" at bounding box center [299, 69] width 157 height 30
select select "number:1987"
click at [220, 54] on select "[PERSON_NAME] [PERSON_NAME] [PERSON_NAME] [PERSON_NAME] [PERSON_NAME] [PERSON_N…" at bounding box center [299, 69] width 157 height 30
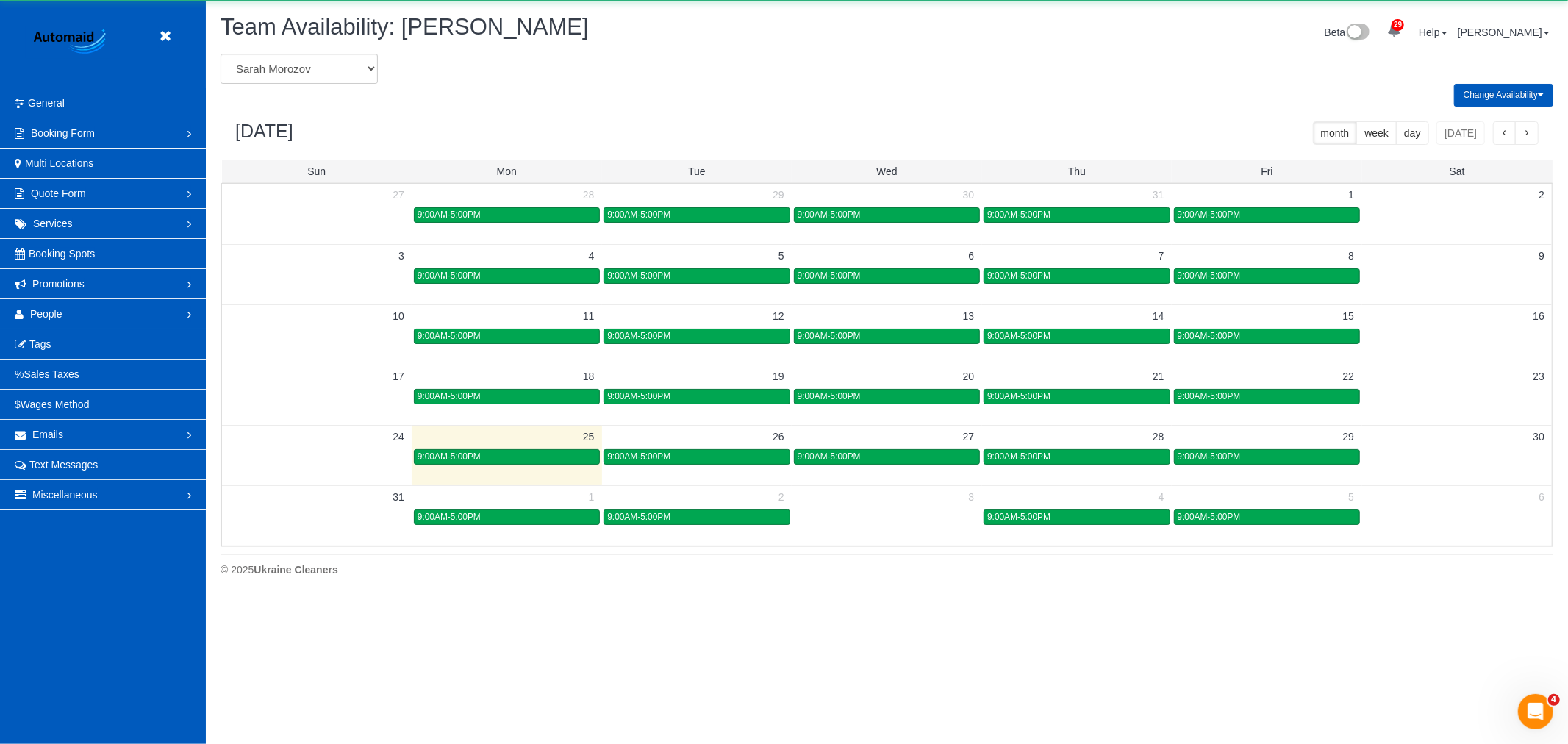
scroll to position [72887, 71954]
click at [669, 451] on link "9:00AM-5:00PM" at bounding box center [697, 457] width 186 height 15
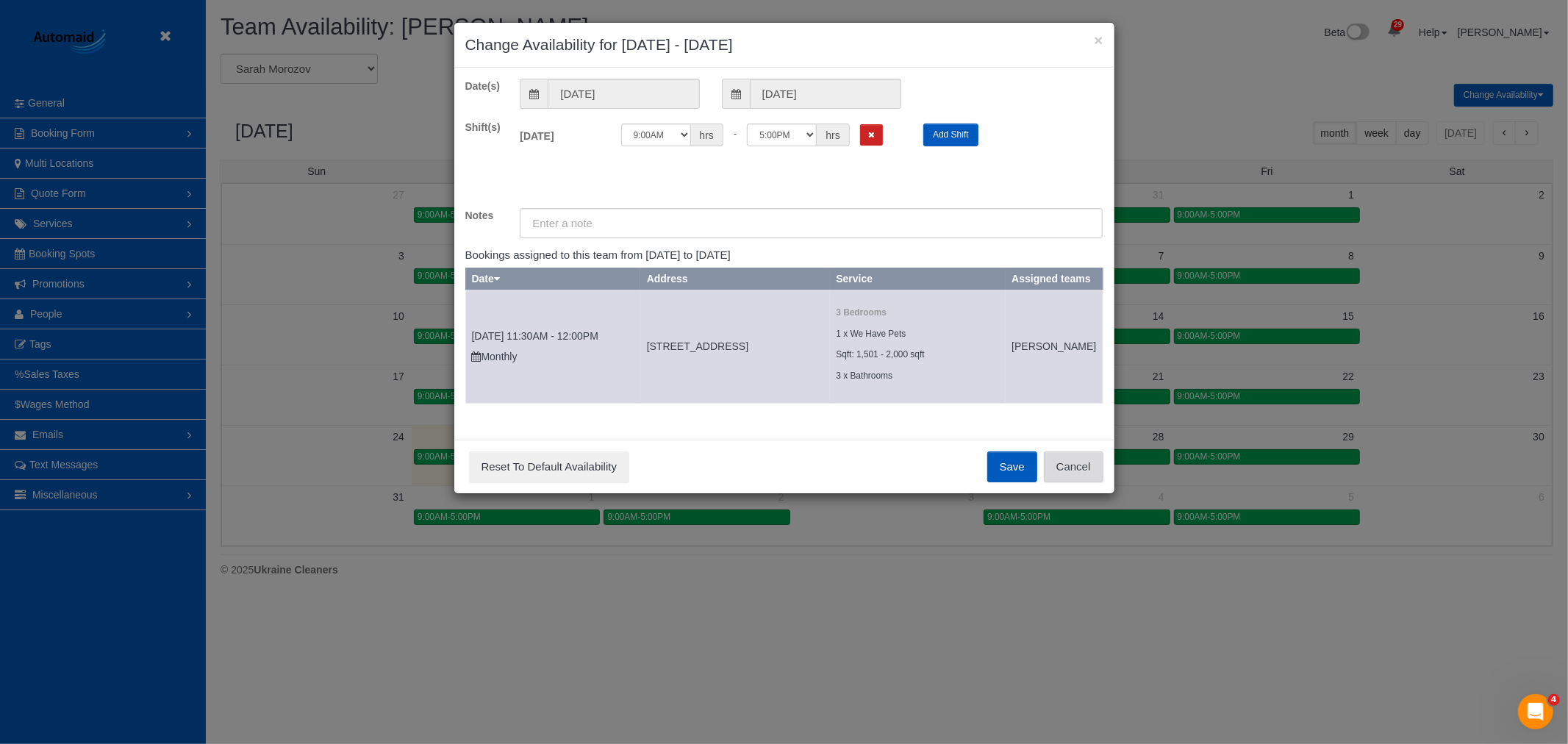
click at [1076, 482] on button "Cancel" at bounding box center [1074, 466] width 60 height 31
